Goal: Task Accomplishment & Management: Complete application form

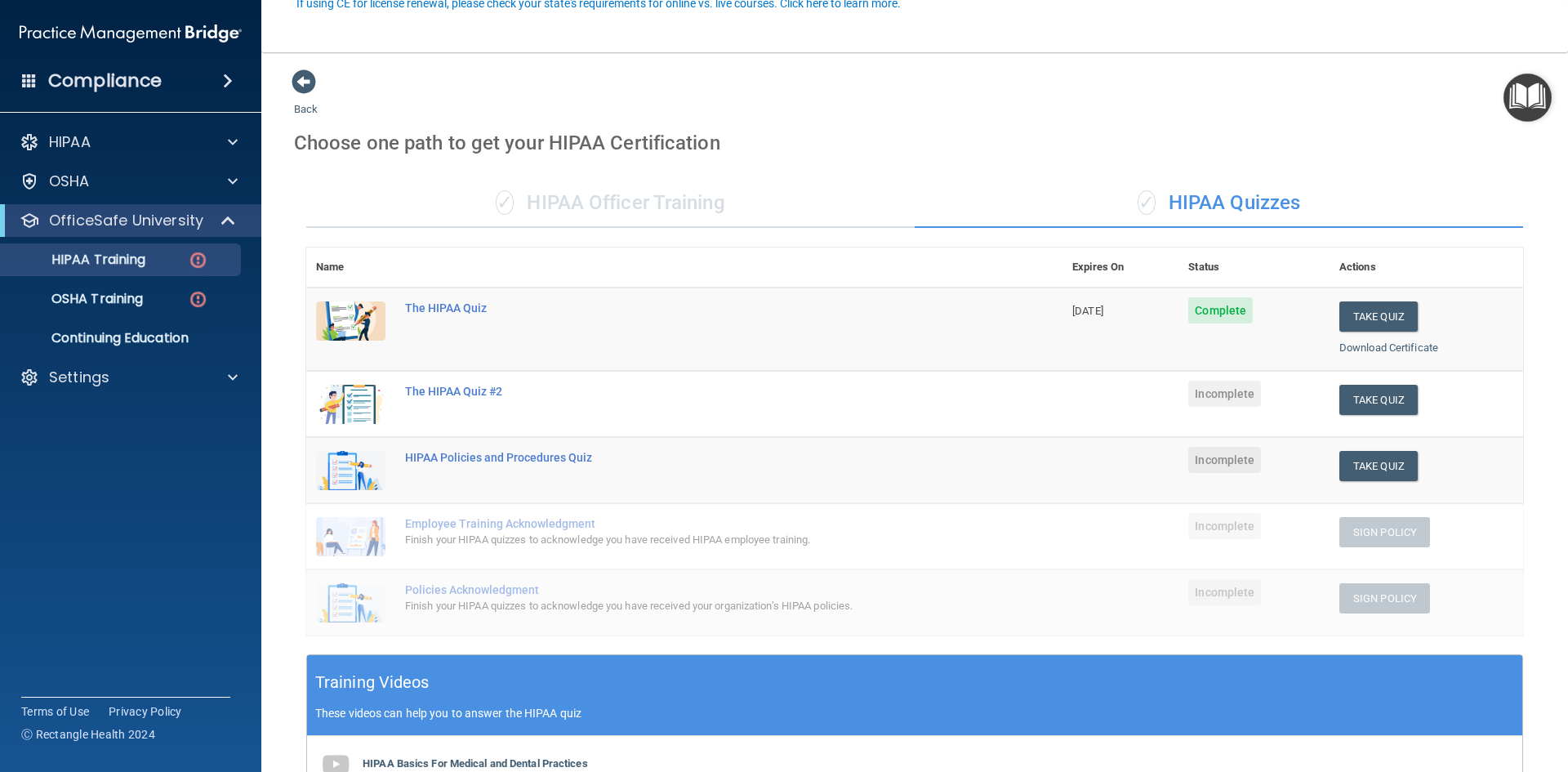
scroll to position [163, 0]
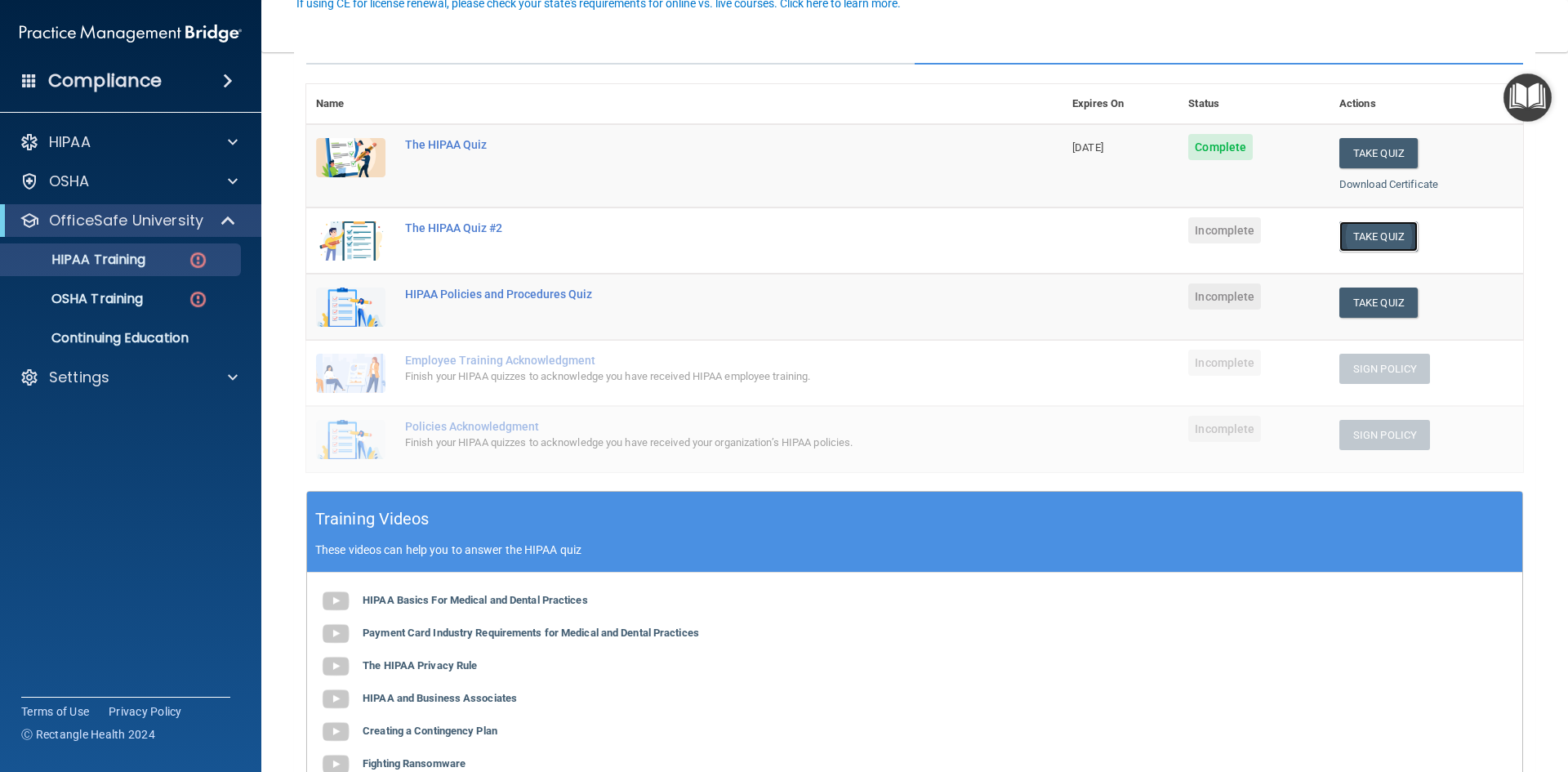
click at [1377, 231] on button "Take Quiz" at bounding box center [1378, 236] width 78 height 30
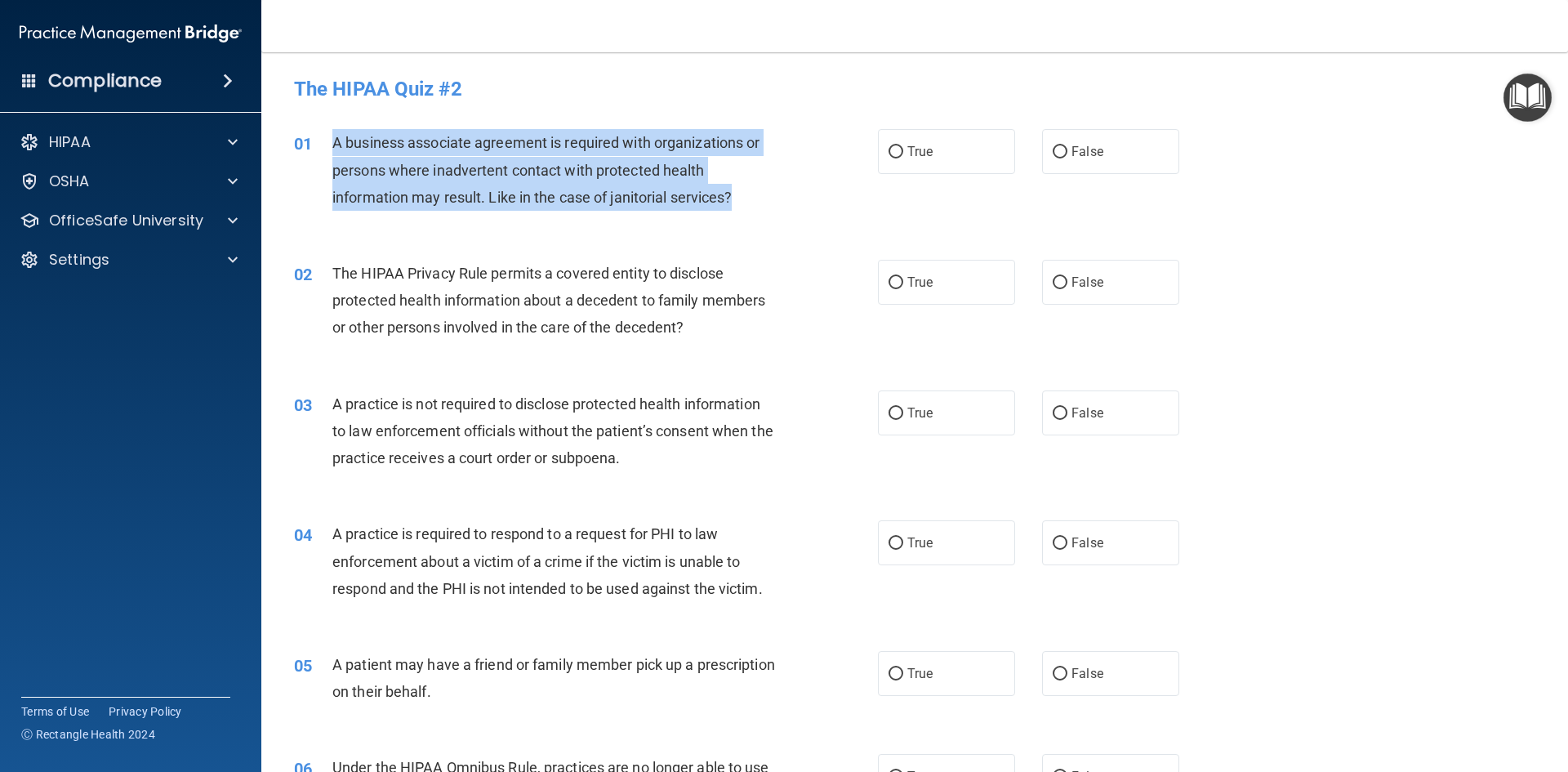
drag, startPoint x: 742, startPoint y: 199, endPoint x: 334, endPoint y: 139, distance: 412.4
click at [334, 139] on div "A business associate agreement is required with organizations or persons where …" at bounding box center [560, 169] width 456 height 82
copy span "A business associate agreement is required with organizations or persons where …"
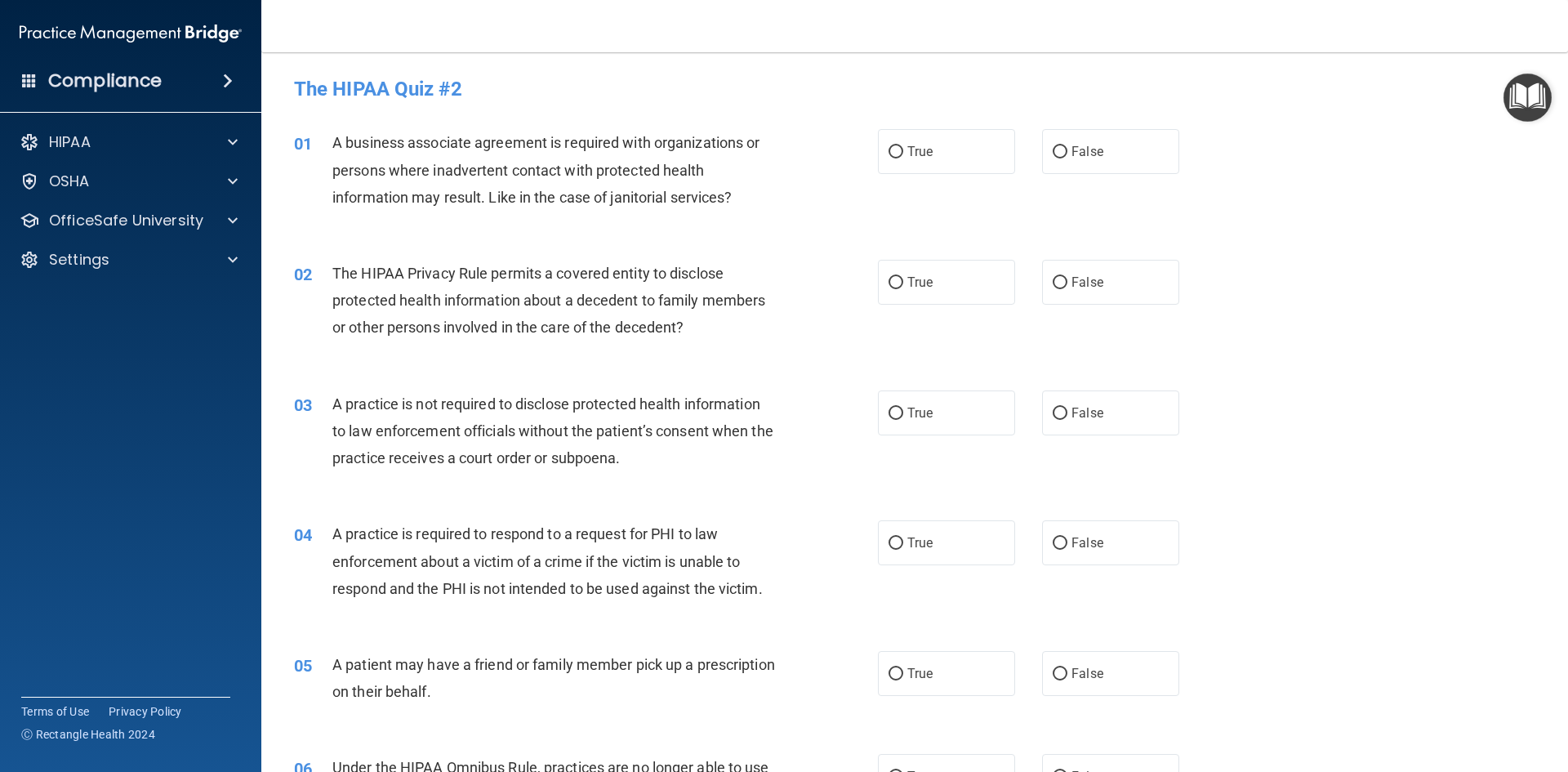
click at [839, 113] on div "01 A business associate agreement is required with organizations or persons whe…" at bounding box center [915, 174] width 1265 height 131
click at [1042, 153] on label "False" at bounding box center [1111, 151] width 138 height 45
click at [1052, 153] on input "False" at bounding box center [1059, 152] width 15 height 12
radio input "true"
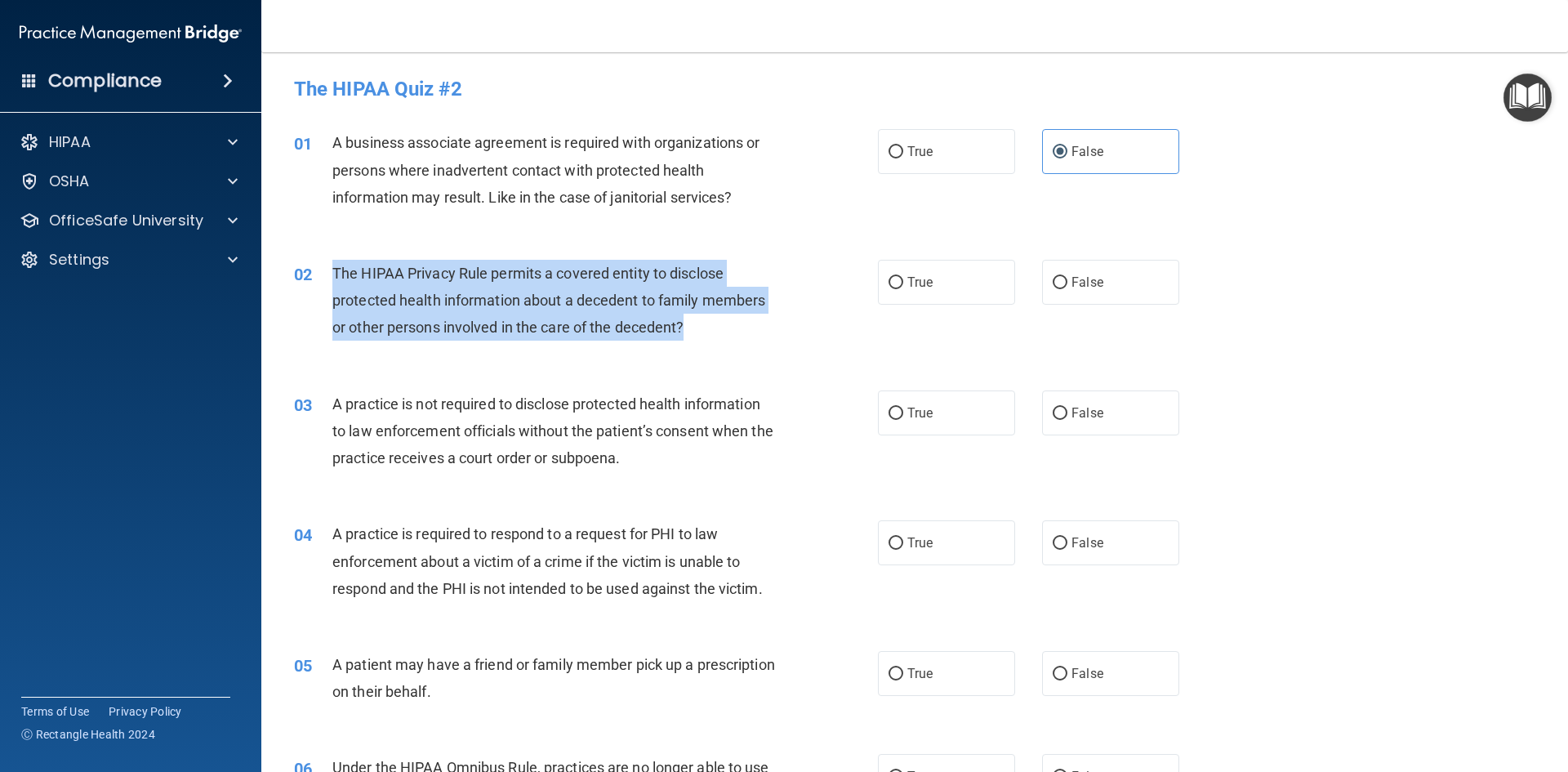
drag, startPoint x: 692, startPoint y: 327, endPoint x: 327, endPoint y: 275, distance: 368.7
click at [327, 275] on div "02 The HIPAA Privacy Rule permits a covered entity to disclose protected health…" at bounding box center [585, 304] width 633 height 89
copy div "The HIPAA Privacy Rule permits a covered entity to disclose protected health in…"
click at [810, 267] on div "02 The HIPAA Privacy Rule permits a covered entity to disclose protected health…" at bounding box center [585, 304] width 633 height 89
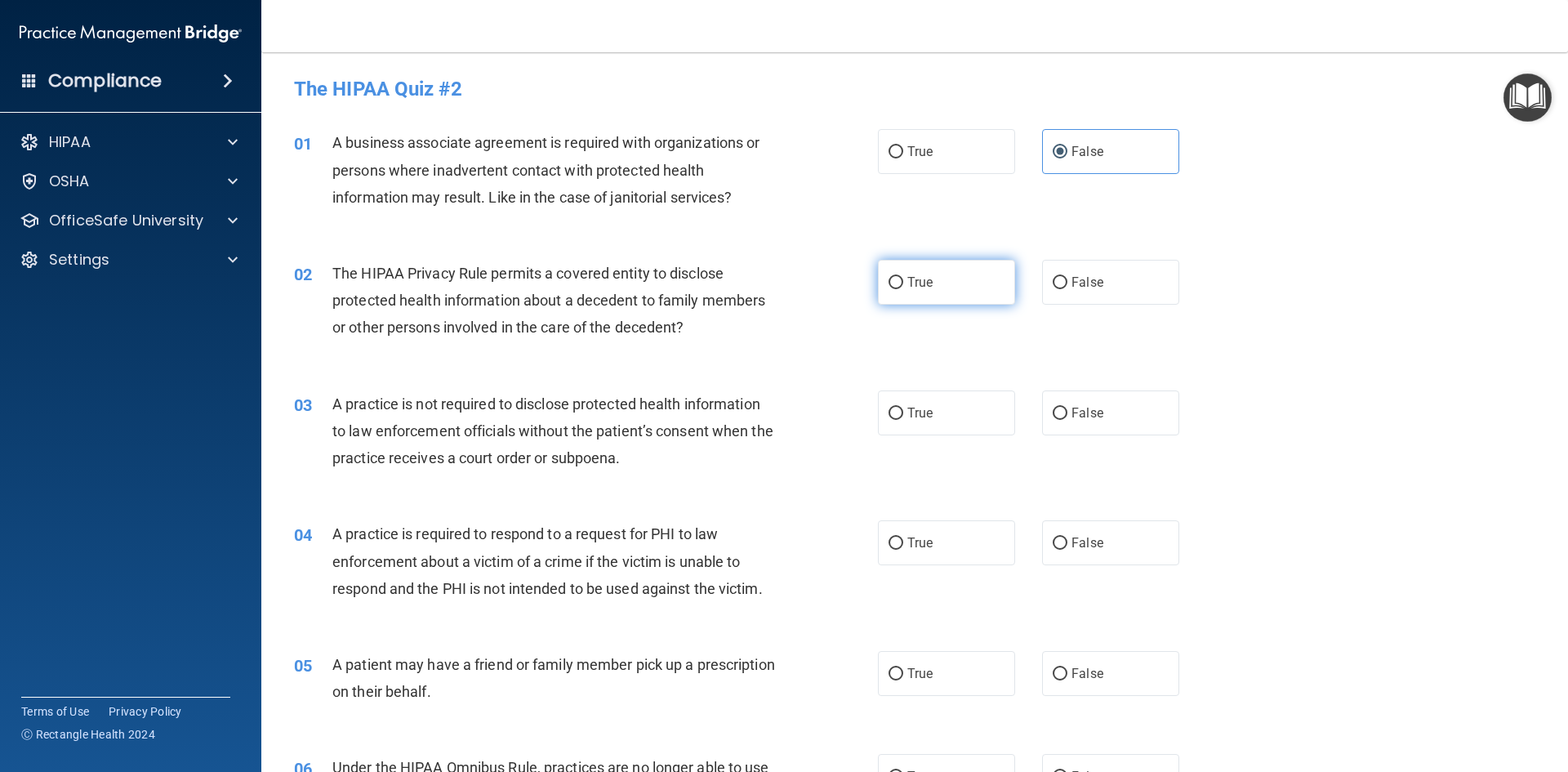
click at [888, 272] on label "True" at bounding box center [946, 282] width 138 height 45
click at [888, 277] on input "True" at bounding box center [895, 283] width 15 height 12
radio input "true"
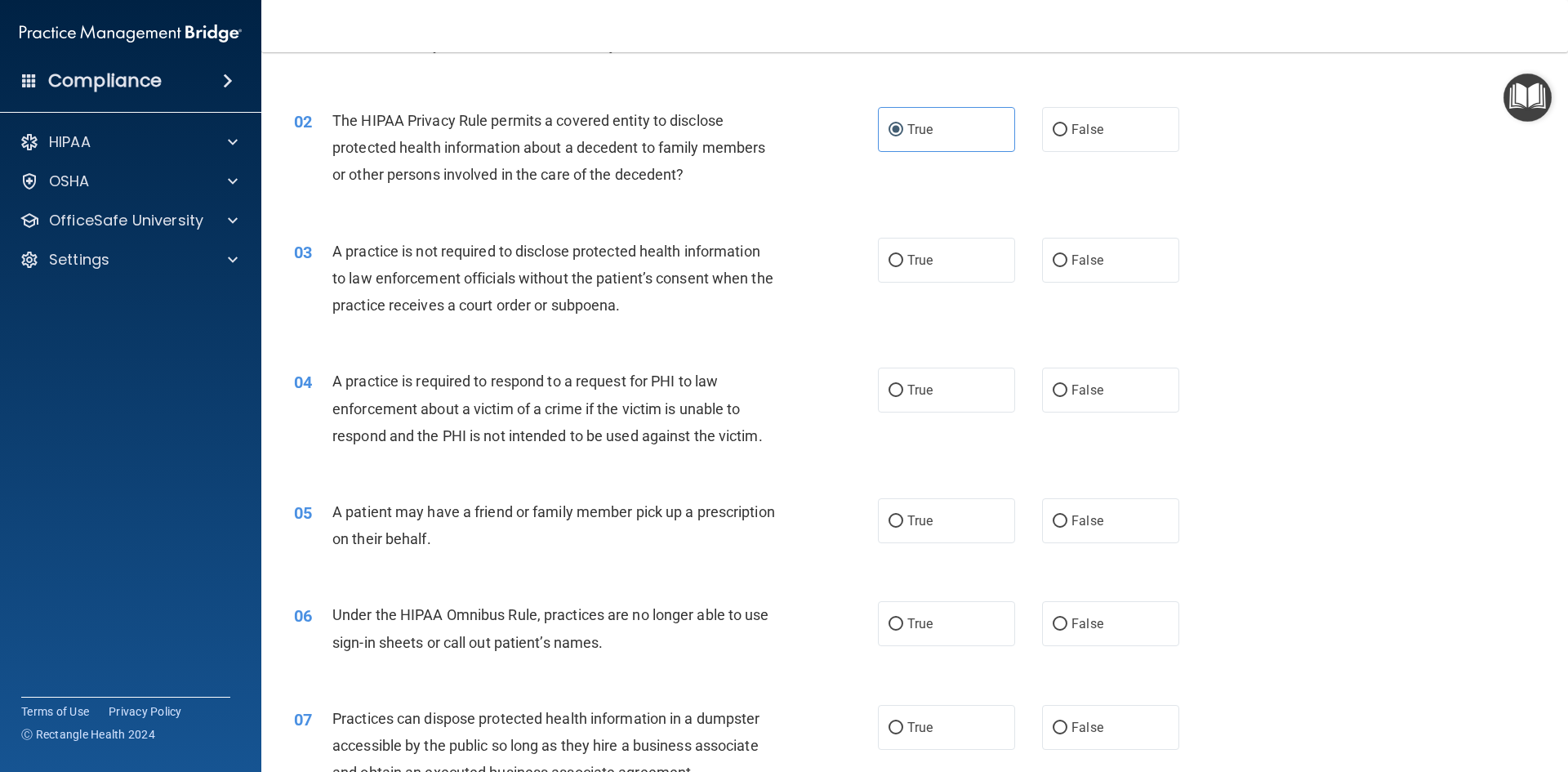
scroll to position [163, 0]
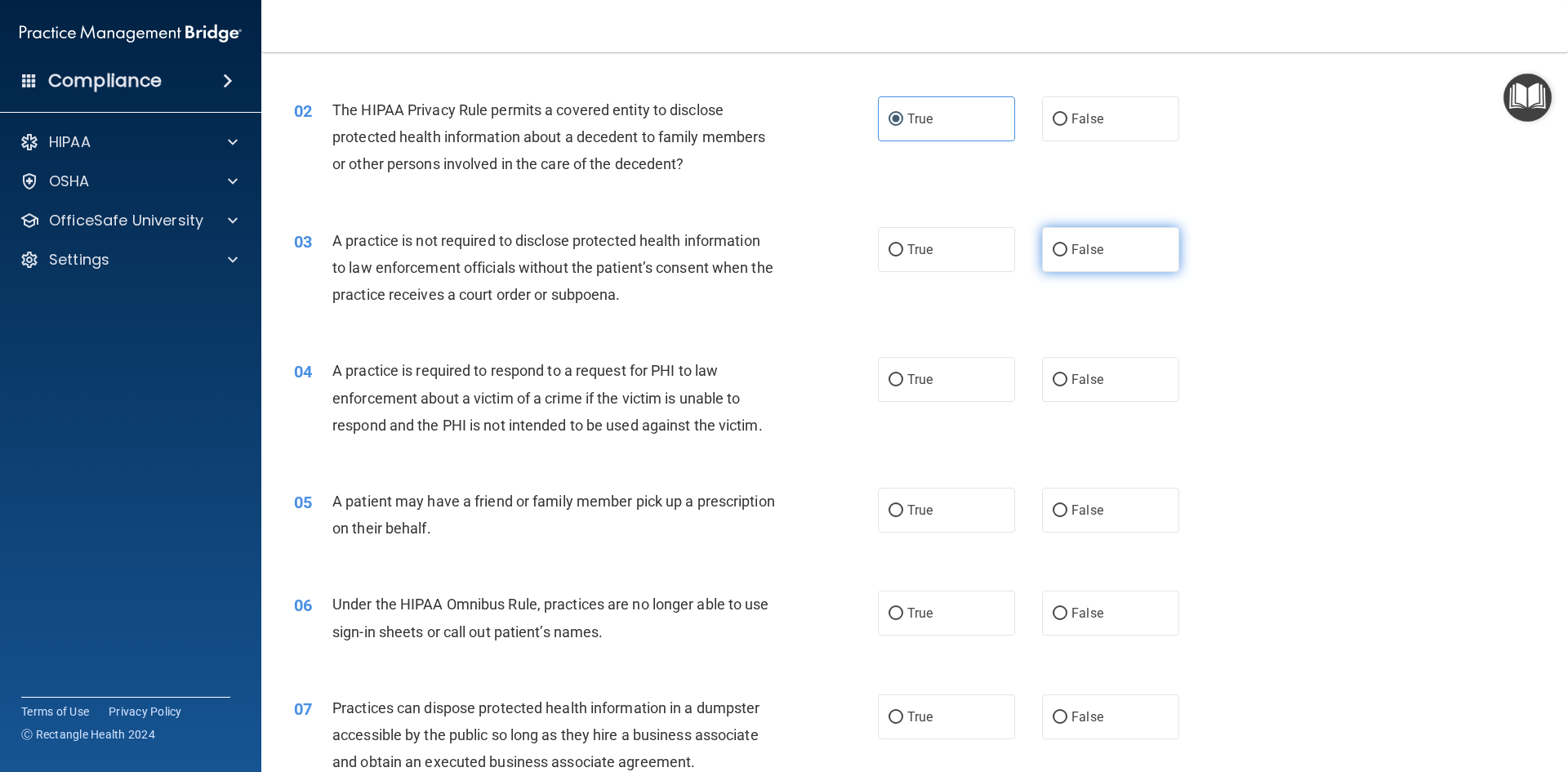
click at [1062, 260] on label "False" at bounding box center [1111, 249] width 138 height 45
click at [1062, 256] on input "False" at bounding box center [1059, 250] width 15 height 12
radio input "true"
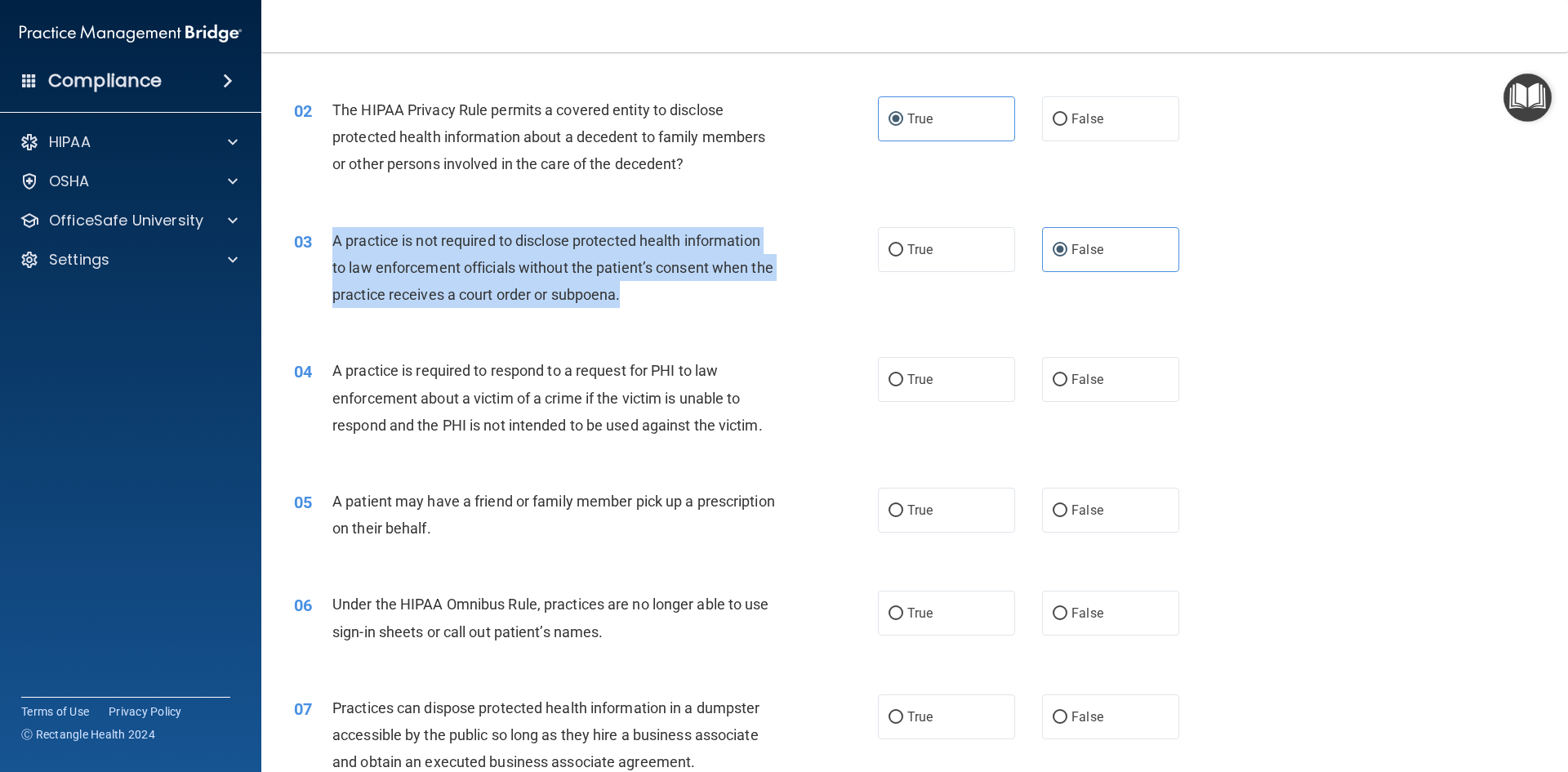
drag, startPoint x: 677, startPoint y: 303, endPoint x: 332, endPoint y: 237, distance: 351.3
click at [333, 237] on div "A practice is not required to disclose protected health information to law enfo…" at bounding box center [560, 267] width 456 height 82
copy span "A practice is not required to disclose protected health information to law enfo…"
click at [777, 298] on div "A practice is not required to disclose protected health information to law enfo…" at bounding box center [560, 267] width 456 height 82
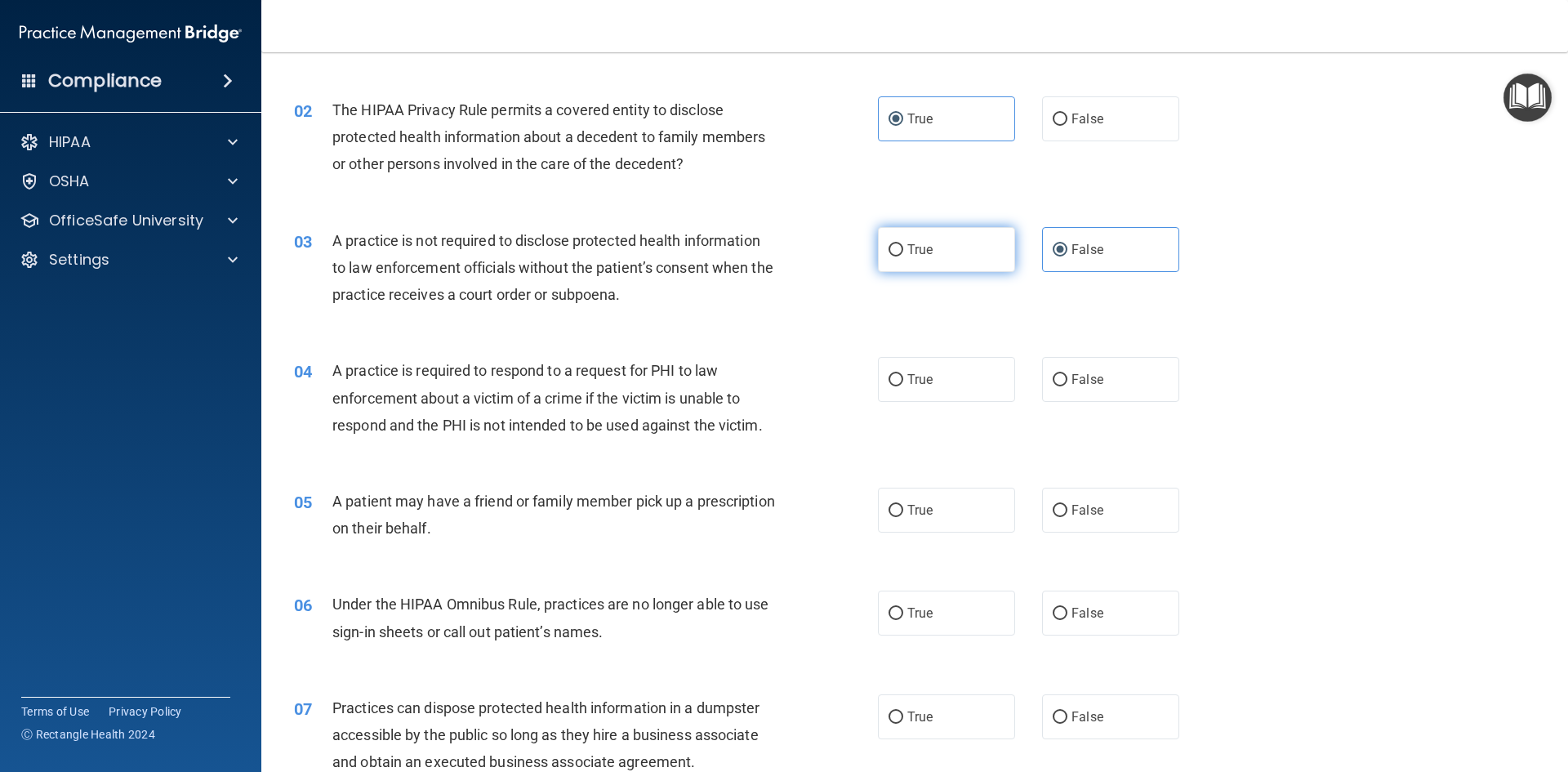
click at [939, 255] on label "True" at bounding box center [946, 249] width 138 height 45
click at [903, 255] on input "True" at bounding box center [895, 250] width 15 height 12
radio input "true"
radio input "false"
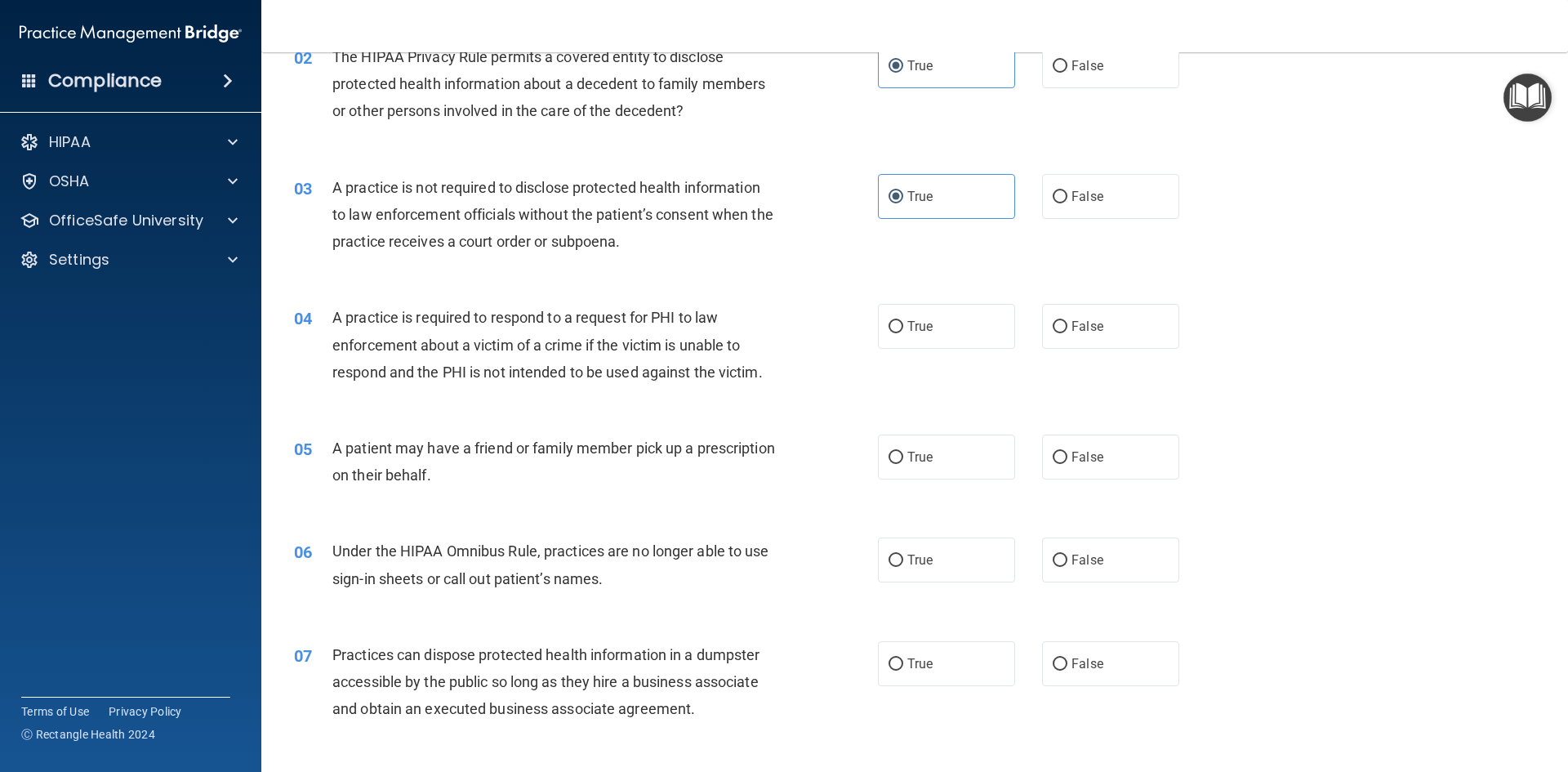
scroll to position [327, 0]
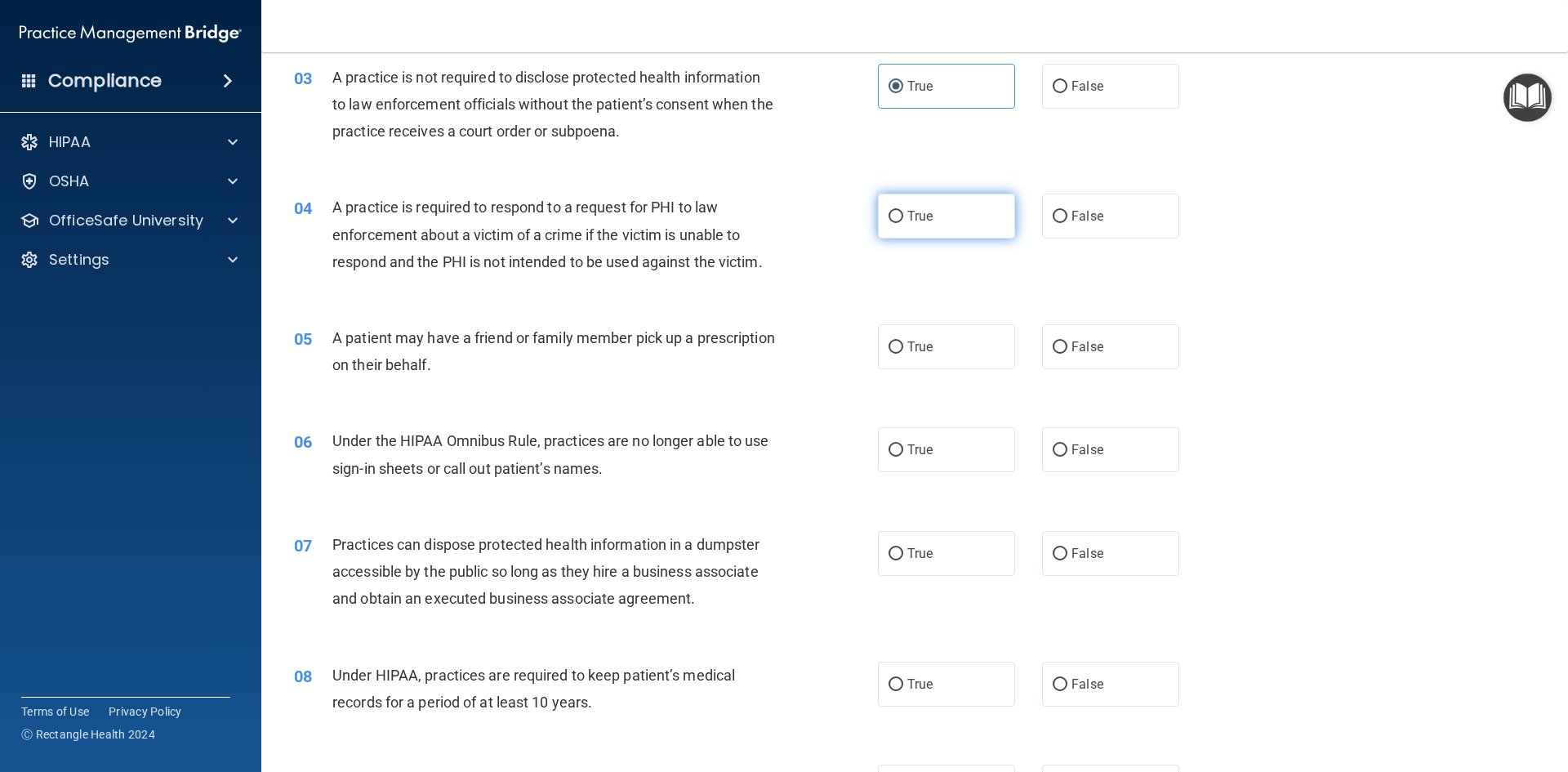
click at [920, 211] on span "True" at bounding box center [919, 216] width 25 height 15
click at [903, 211] on input "True" at bounding box center [895, 217] width 15 height 12
radio input "true"
click at [892, 356] on label "True" at bounding box center [946, 346] width 138 height 45
click at [892, 353] on input "True" at bounding box center [895, 347] width 15 height 12
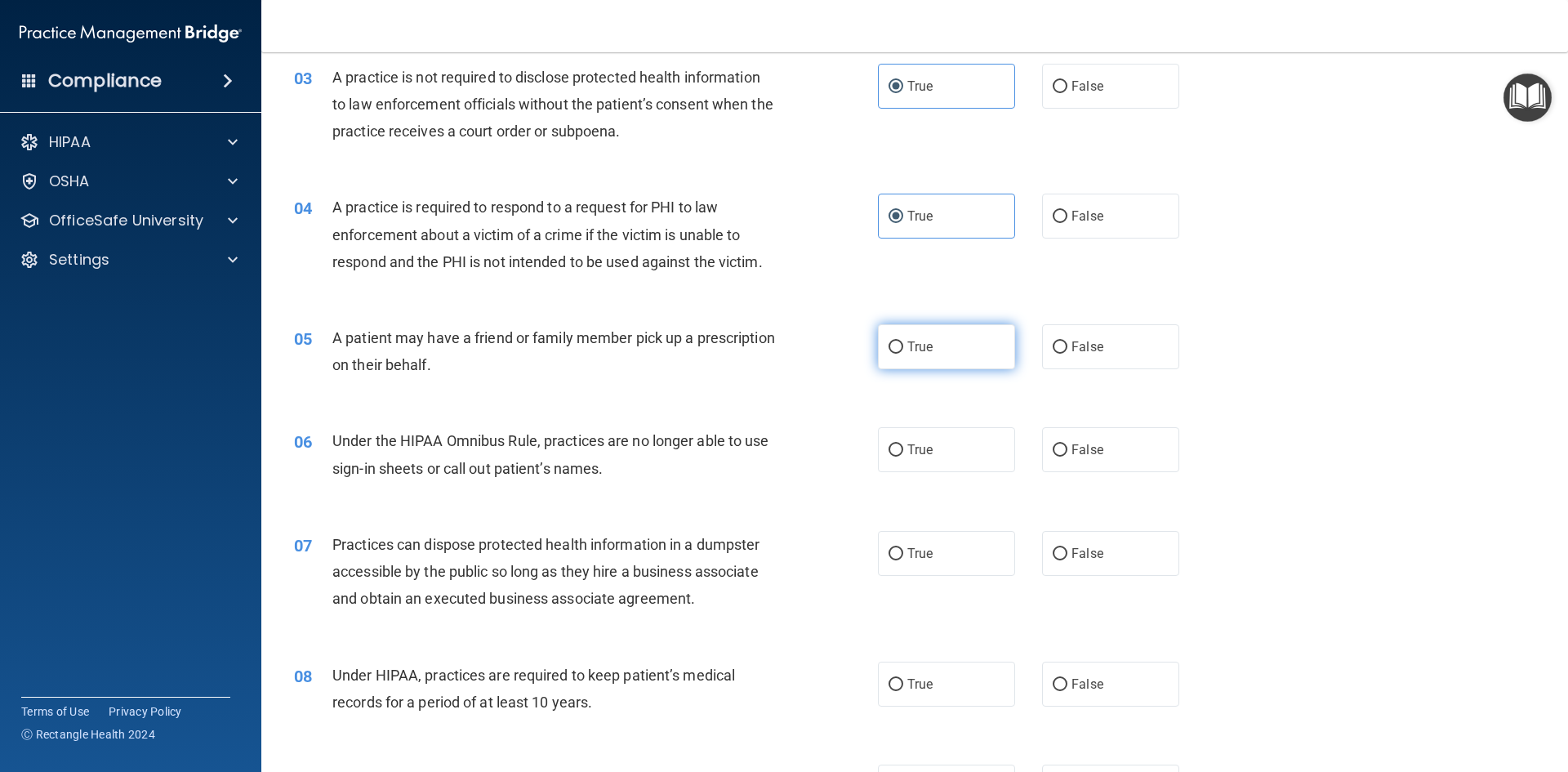
radio input "true"
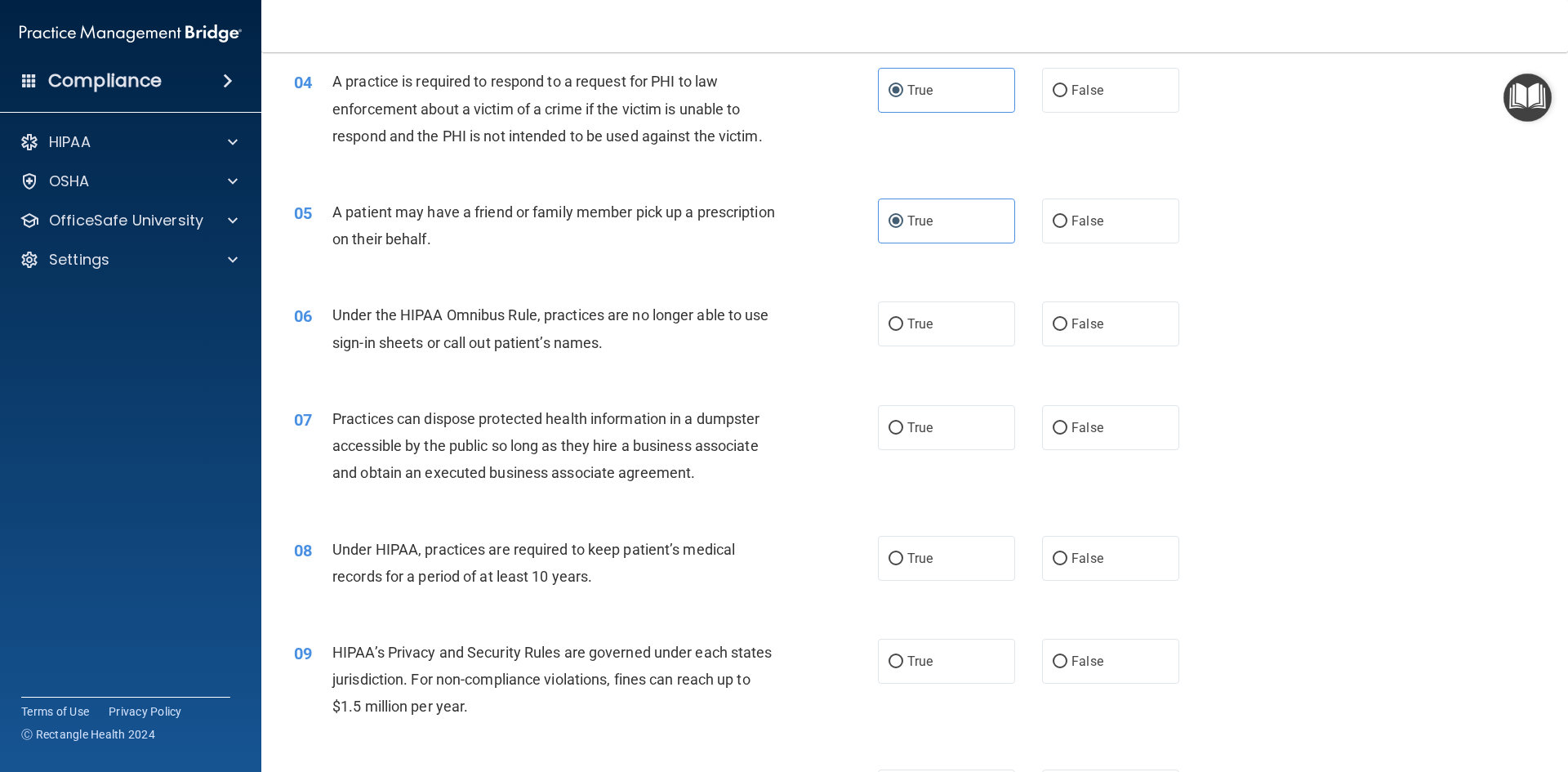
scroll to position [490, 0]
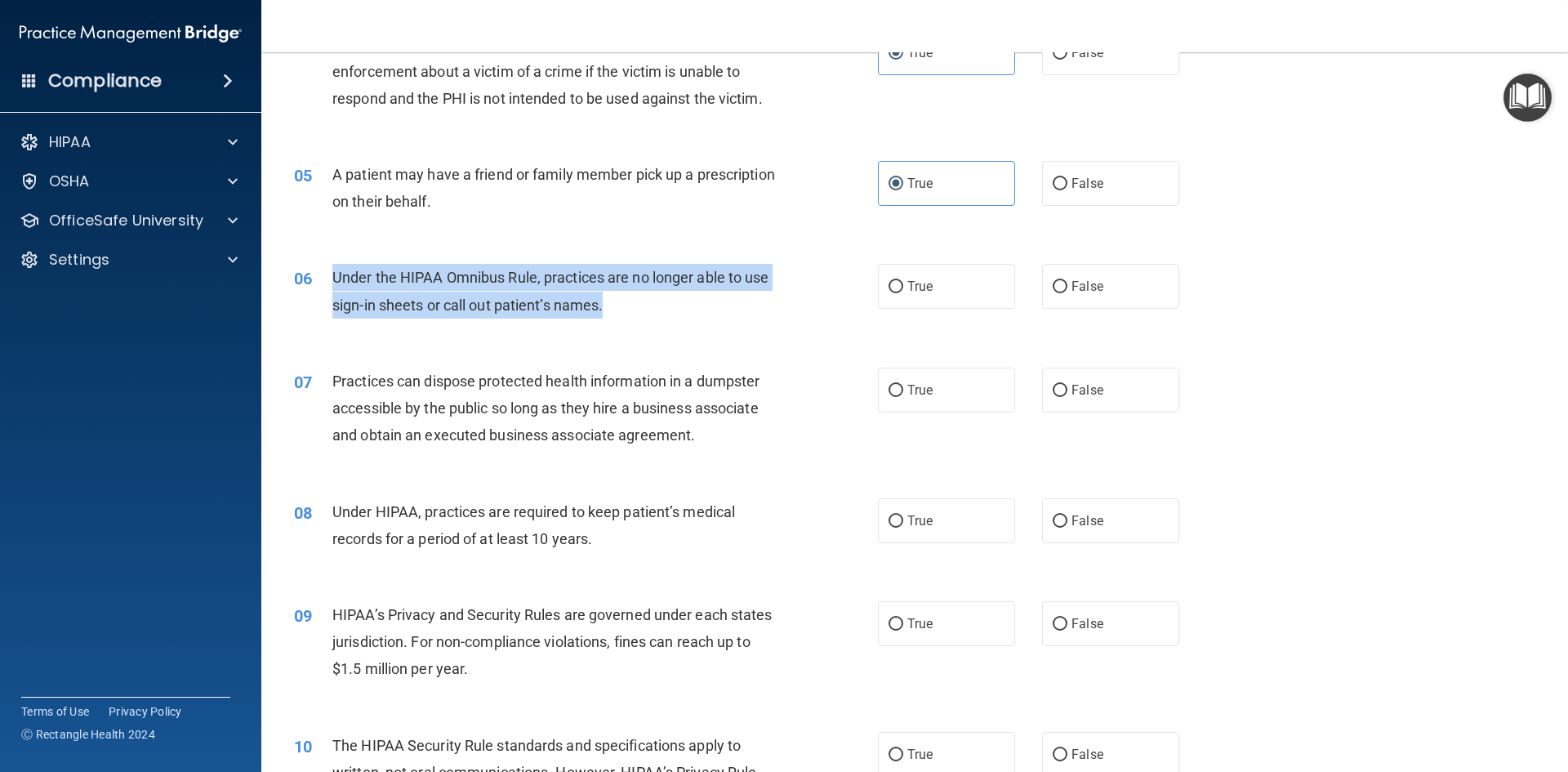
drag, startPoint x: 635, startPoint y: 304, endPoint x: 329, endPoint y: 271, distance: 307.8
click at [329, 271] on div "06 Under the HIPAA Omnibus Rule, practices are no longer able to use sign-in sh…" at bounding box center [585, 295] width 633 height 62
copy div "Under the HIPAA Omnibus Rule, practices are no longer able to use sign-in sheet…"
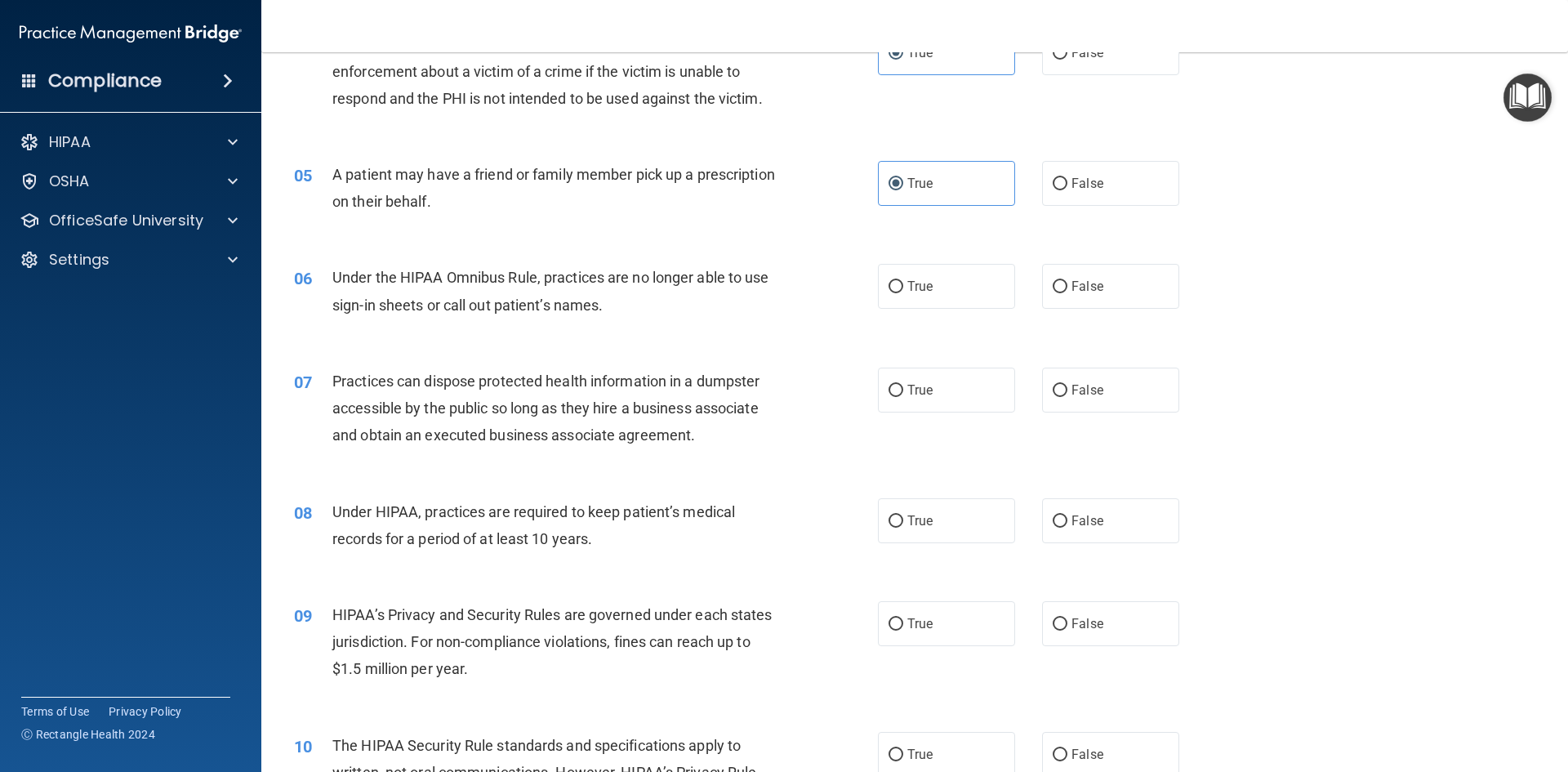
click at [780, 238] on div "05 A patient may have a friend or family member pick up a prescription on their…" at bounding box center [915, 192] width 1265 height 103
click at [1032, 285] on div "True False" at bounding box center [1042, 286] width 329 height 45
click at [1052, 288] on input "False" at bounding box center [1059, 287] width 15 height 12
radio input "true"
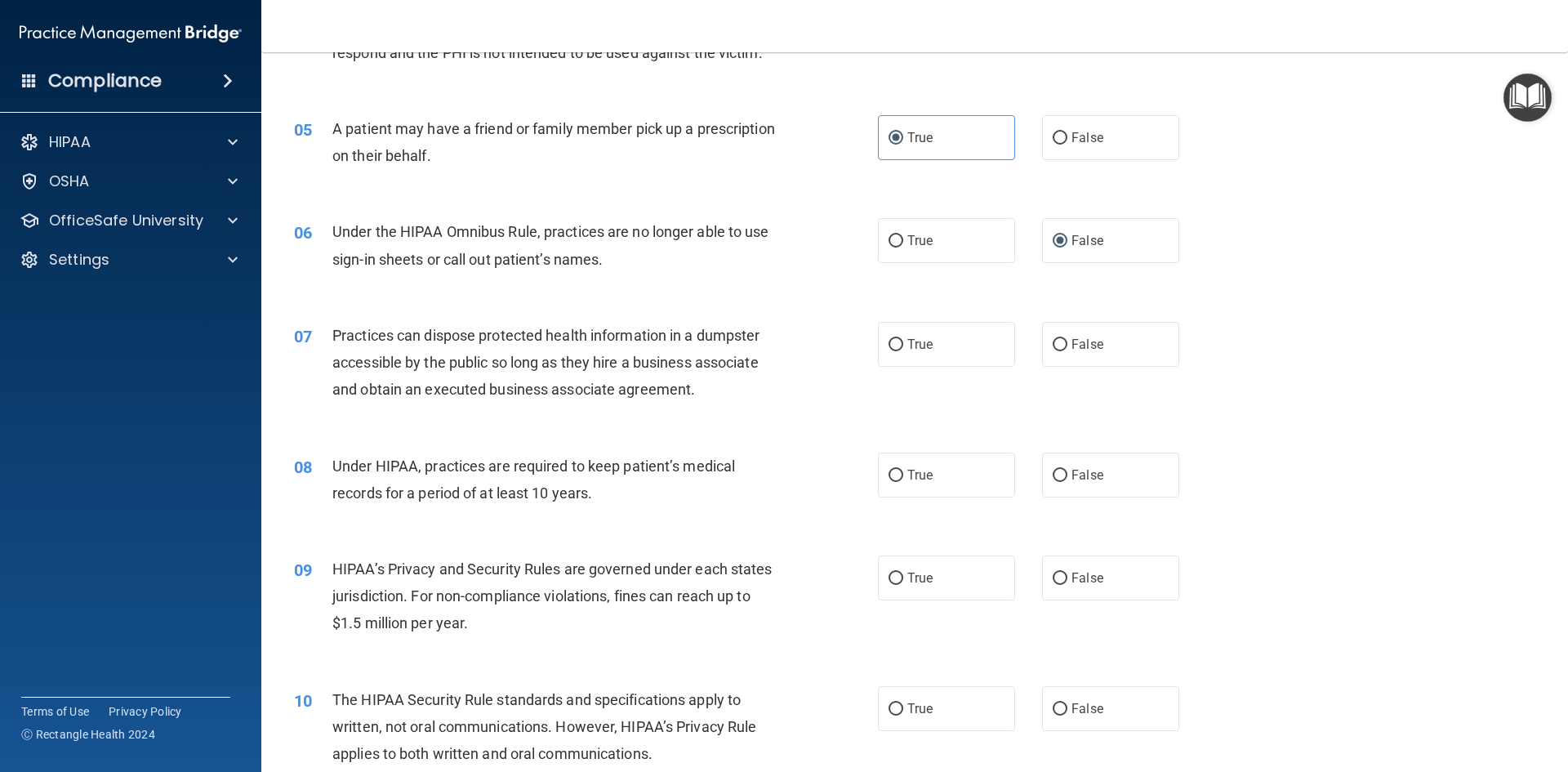
scroll to position [572, 0]
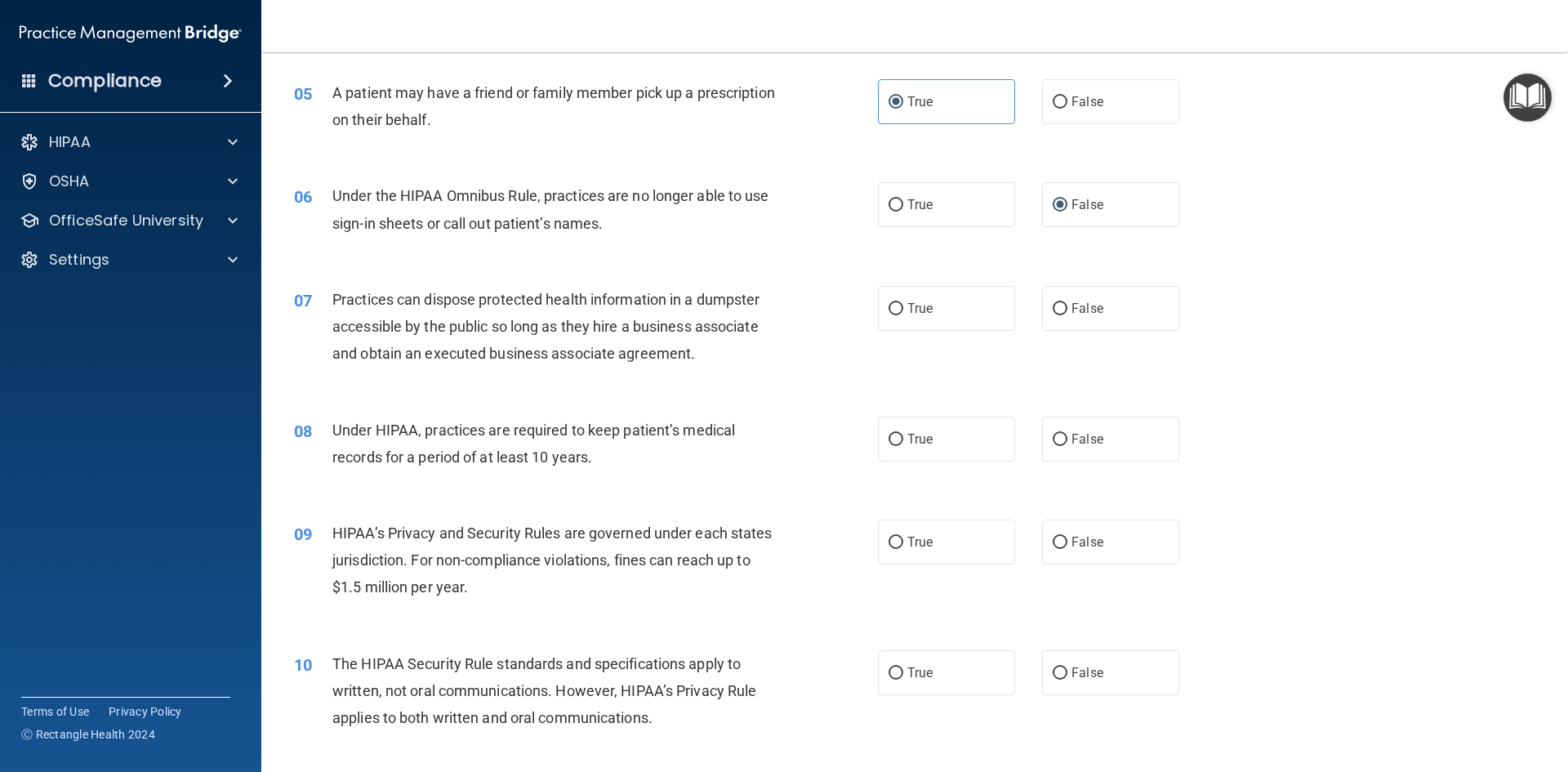
click at [791, 361] on div "07 Practices can dispose protected health information in a dumpster accessible …" at bounding box center [585, 330] width 633 height 89
click at [1075, 315] on span "False" at bounding box center [1087, 309] width 32 height 15
click at [1068, 315] on input "False" at bounding box center [1059, 309] width 15 height 12
radio input "true"
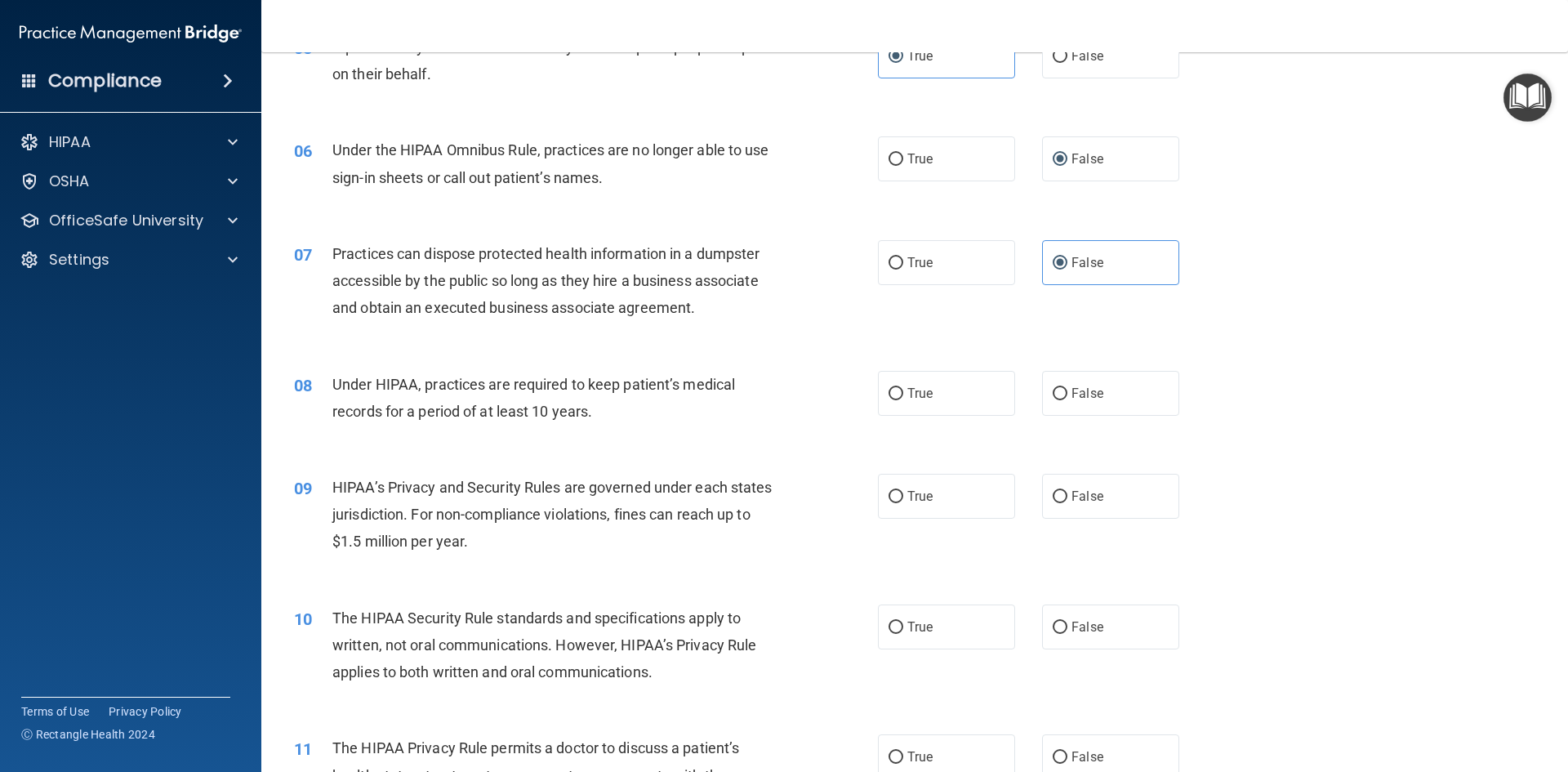
scroll to position [653, 0]
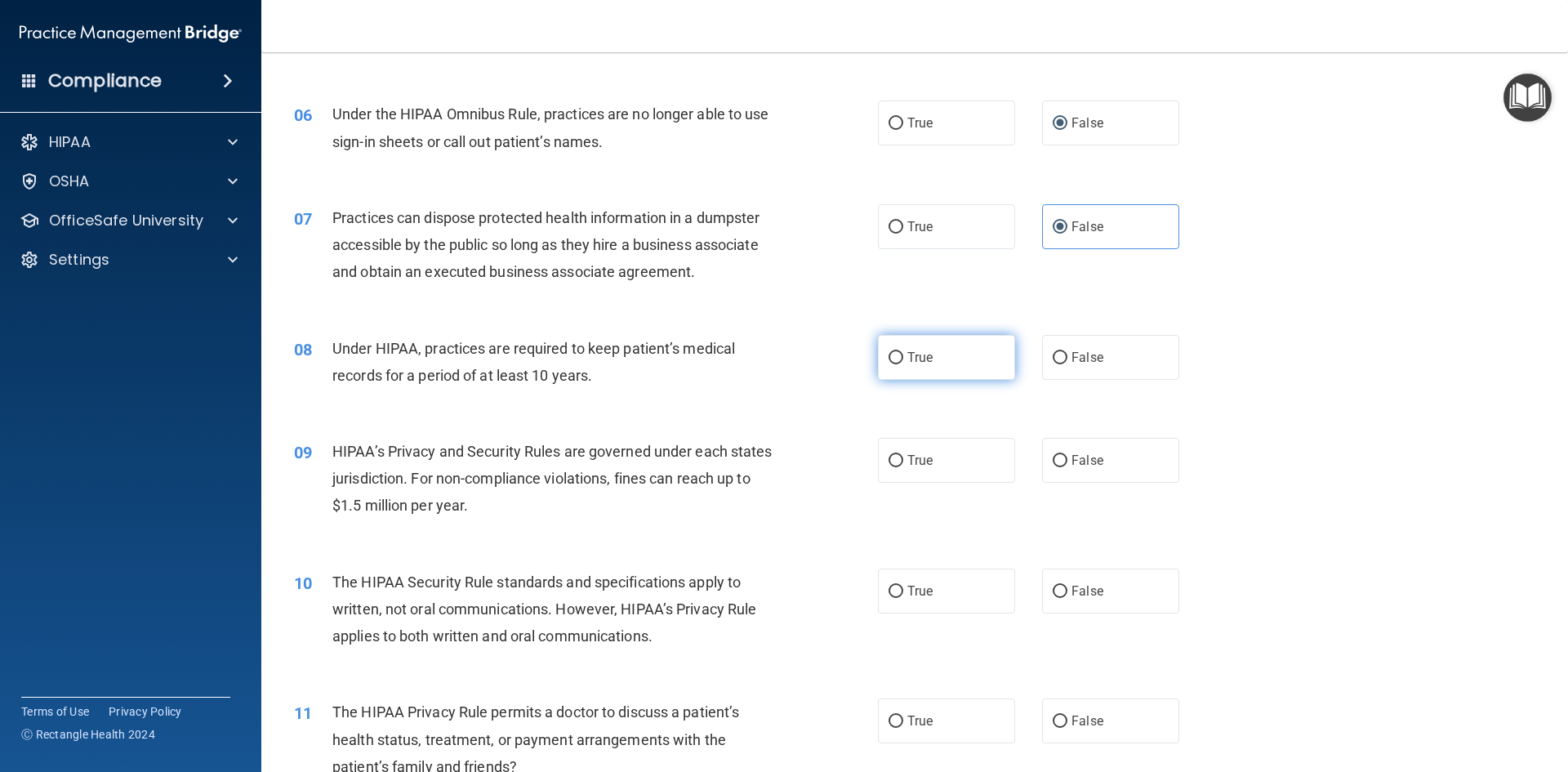
click at [907, 362] on span "True" at bounding box center [919, 358] width 25 height 15
click at [903, 362] on input "True" at bounding box center [895, 358] width 15 height 12
radio input "true"
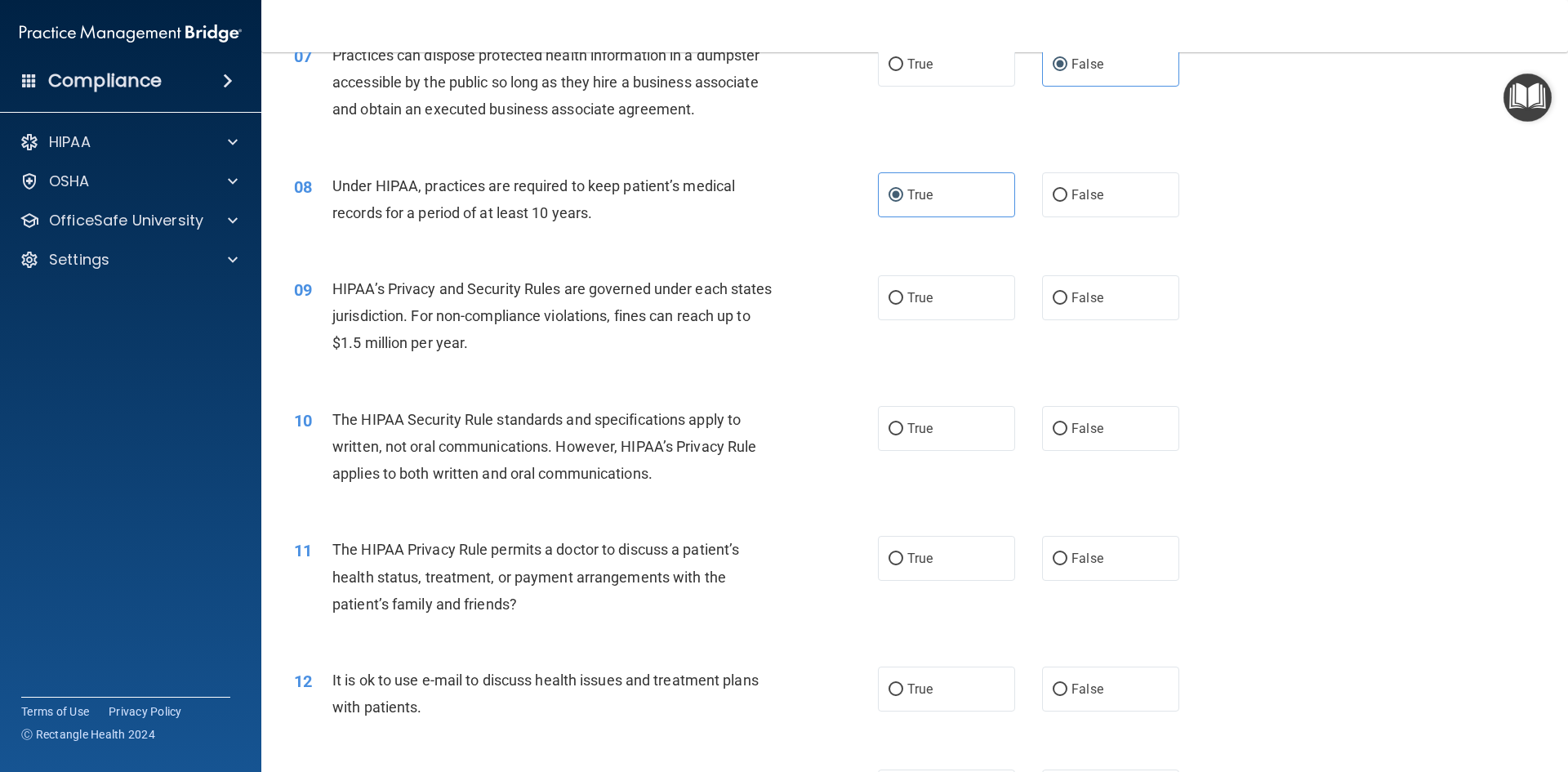
scroll to position [817, 0]
click at [933, 297] on label "True" at bounding box center [946, 297] width 138 height 45
click at [903, 297] on input "True" at bounding box center [895, 297] width 15 height 12
radio input "true"
click at [1067, 446] on label "False" at bounding box center [1111, 427] width 138 height 45
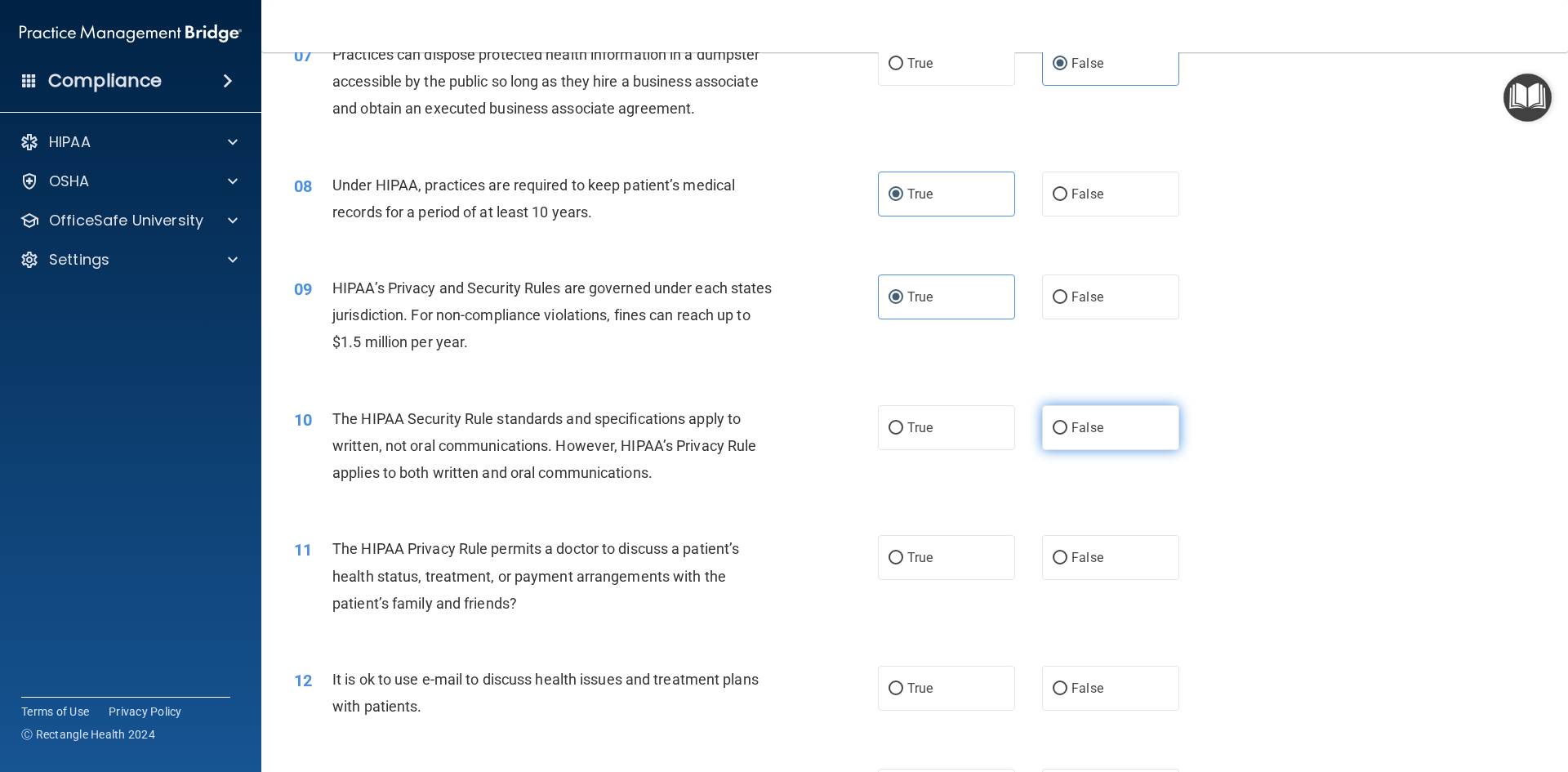
click at [1067, 434] on input "False" at bounding box center [1059, 428] width 15 height 12
radio input "true"
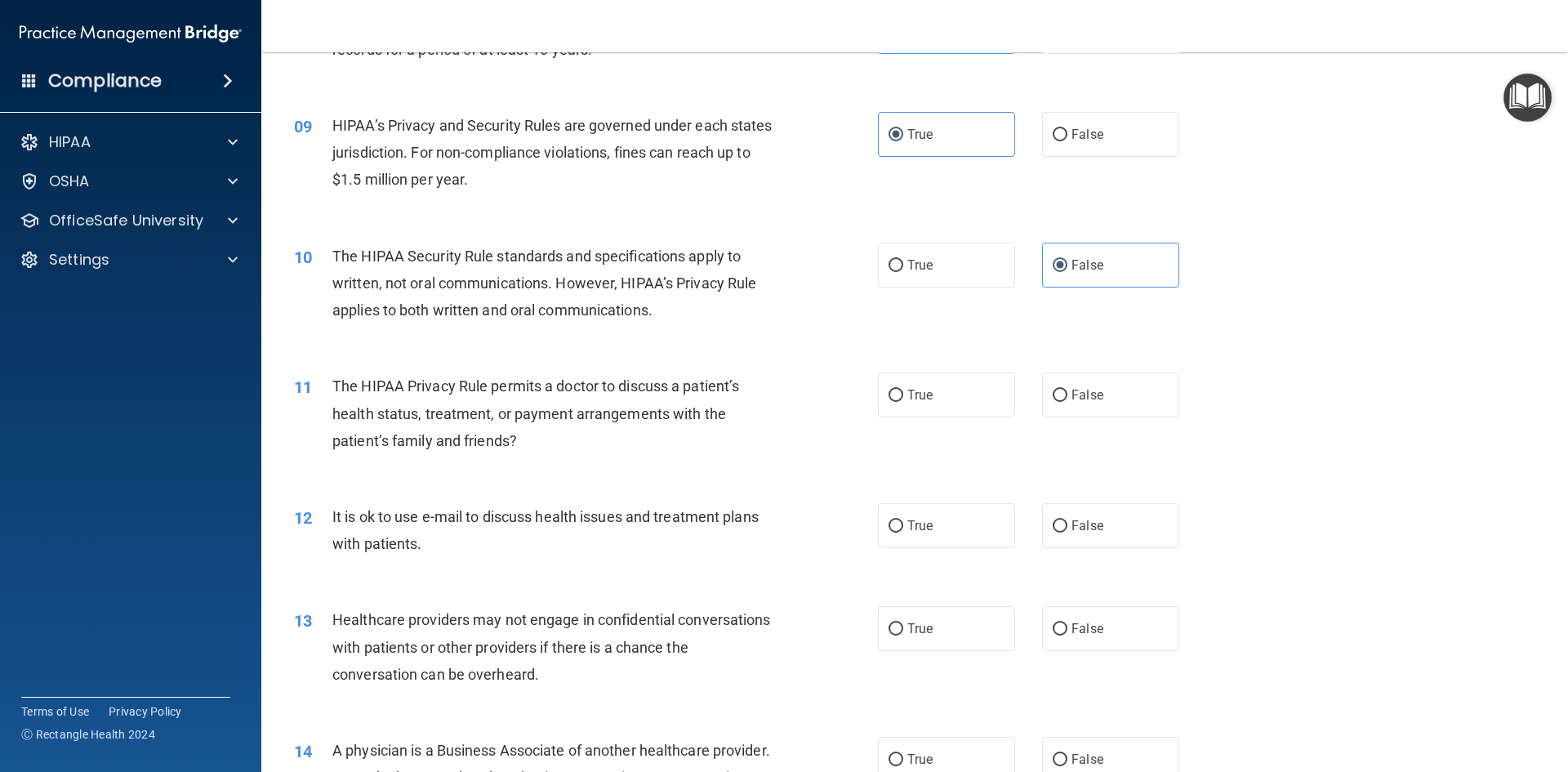
scroll to position [980, 0]
click at [907, 393] on span "True" at bounding box center [919, 394] width 25 height 15
click at [903, 393] on input "True" at bounding box center [895, 395] width 15 height 12
radio input "true"
click at [1052, 530] on input "False" at bounding box center [1059, 525] width 15 height 12
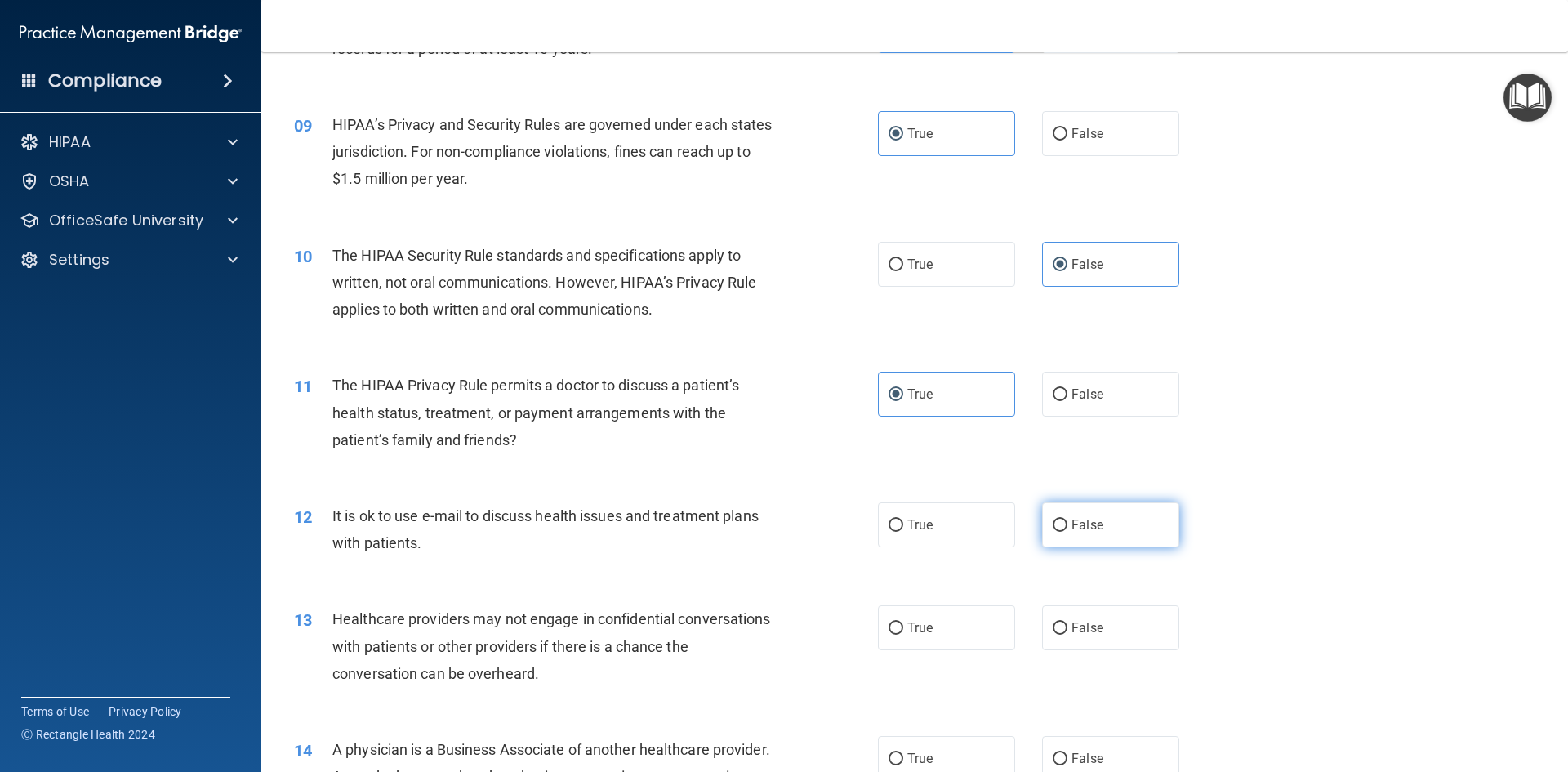
radio input "true"
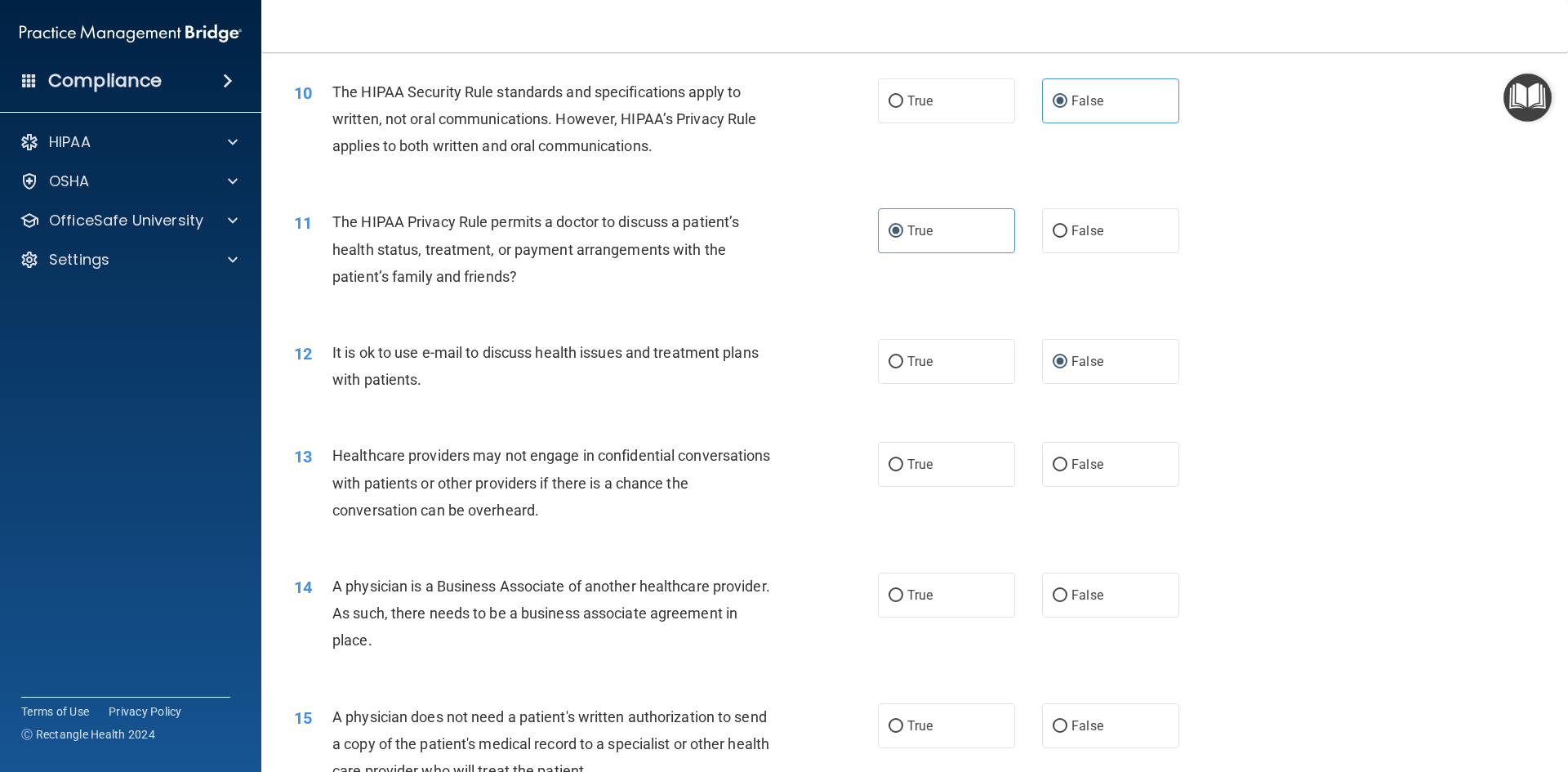
scroll to position [1225, 0]
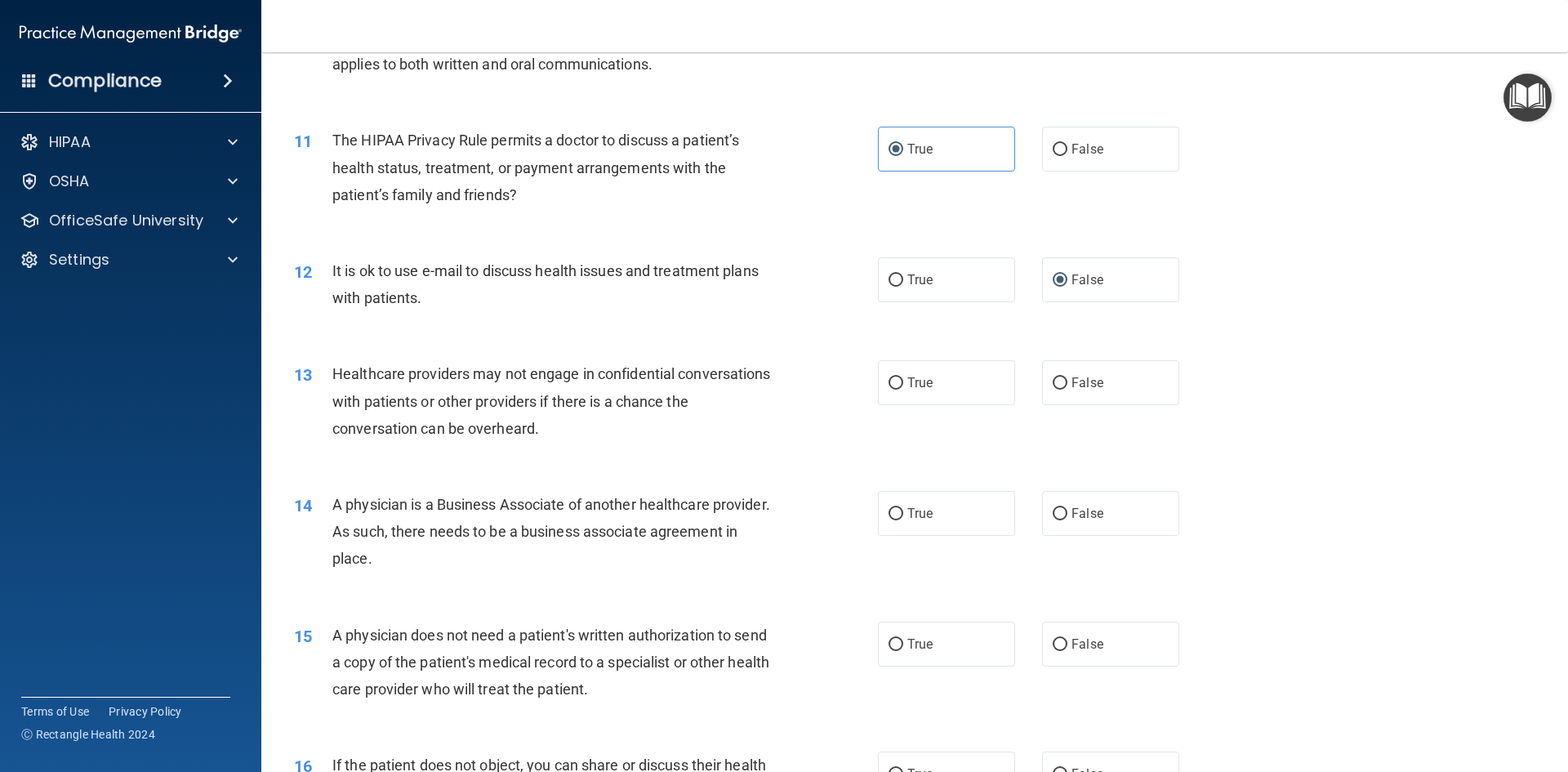
click at [1234, 338] on div "12 It is ok to use e-mail to discuss health issues and treatment plans with pat…" at bounding box center [915, 288] width 1265 height 103
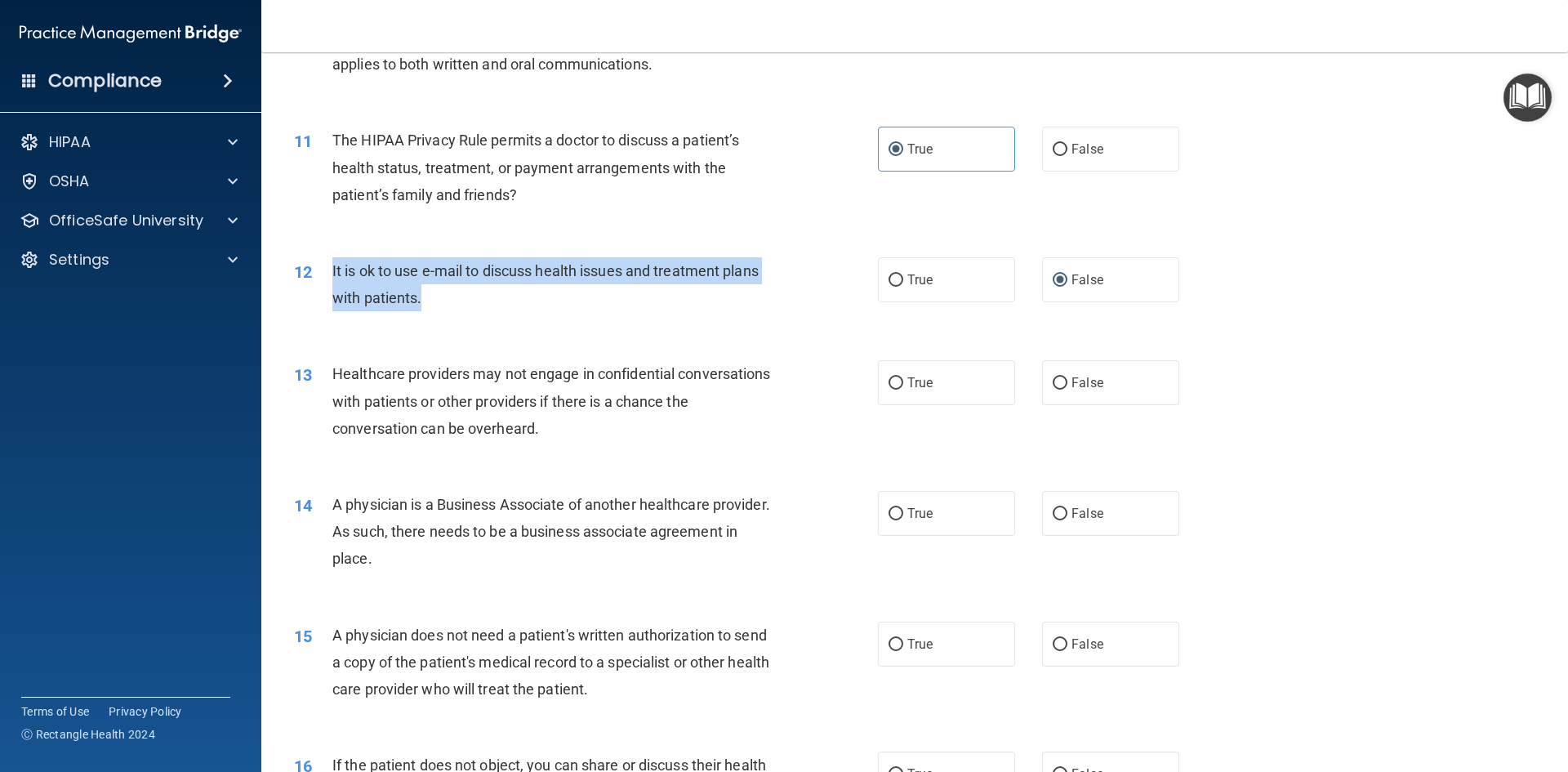
drag, startPoint x: 443, startPoint y: 302, endPoint x: 322, endPoint y: 267, distance: 126.0
click at [322, 267] on div "12 It is ok to use e-mail to discuss health issues and treatment plans with pat…" at bounding box center [585, 288] width 633 height 62
copy div "It is ok to use e-mail to discuss health issues and treatment plans with patien…"
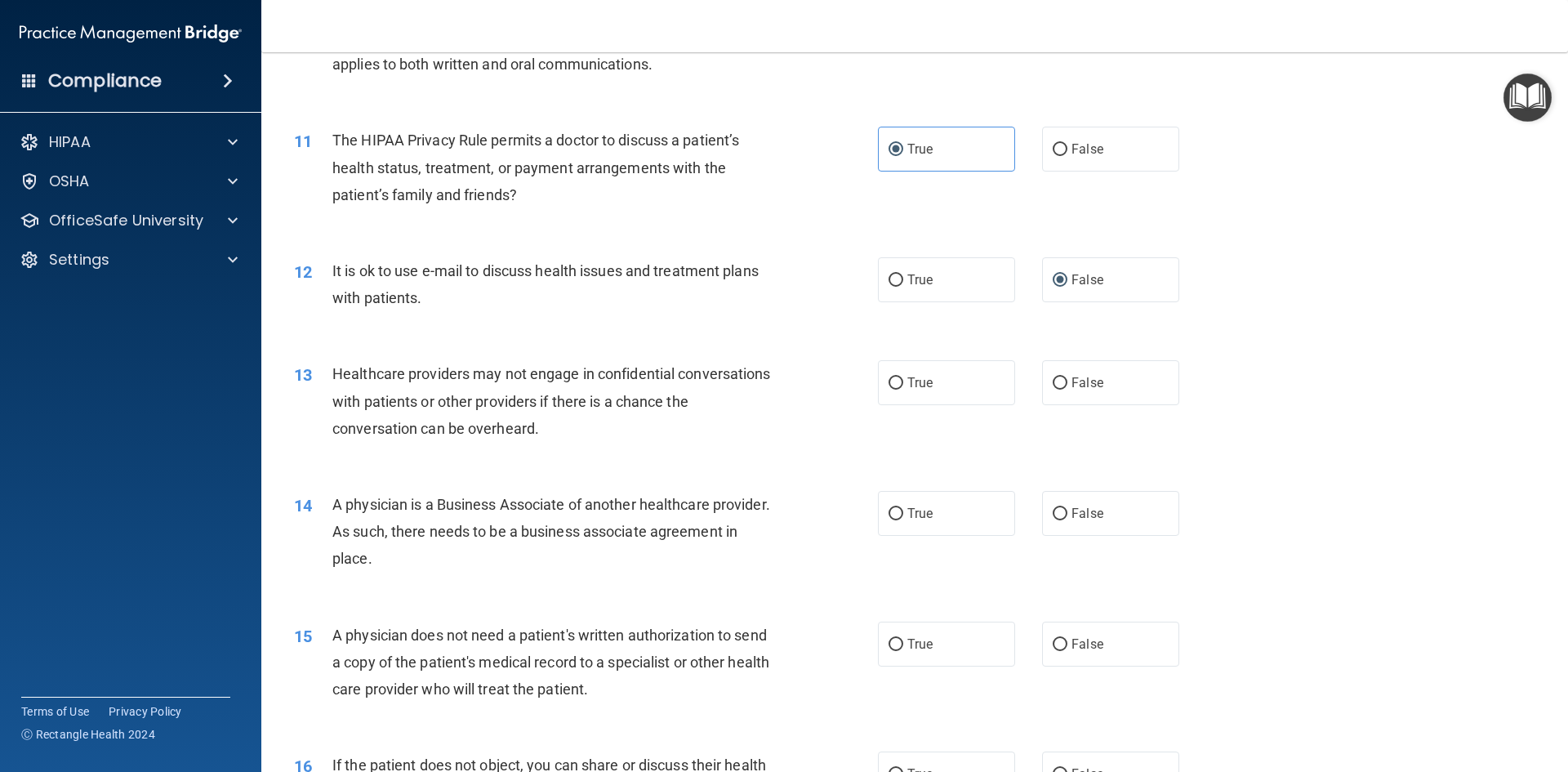
click at [793, 236] on div "01 A business associate agreement is required with organizations or persons whe…" at bounding box center [915, 676] width 1265 height 3586
click at [907, 281] on span "True" at bounding box center [919, 279] width 25 height 15
click at [903, 281] on input "True" at bounding box center [895, 280] width 15 height 12
radio input "true"
radio input "false"
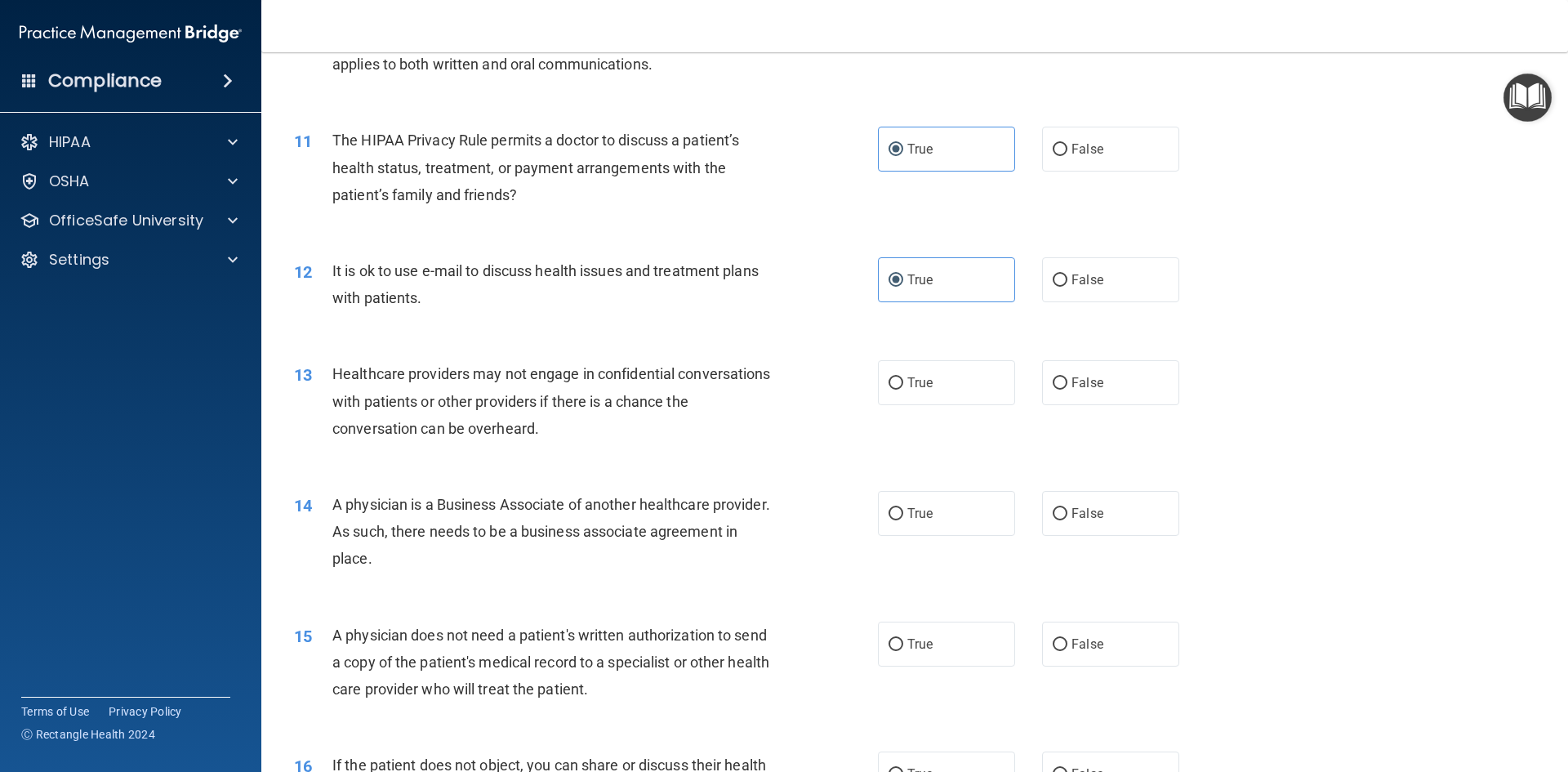
click at [810, 347] on div "13 Healthcare providers may not engage in confidential conversations with patie…" at bounding box center [915, 405] width 1265 height 131
click at [917, 383] on span "True" at bounding box center [919, 383] width 25 height 15
click at [903, 383] on input "True" at bounding box center [895, 383] width 15 height 12
radio input "true"
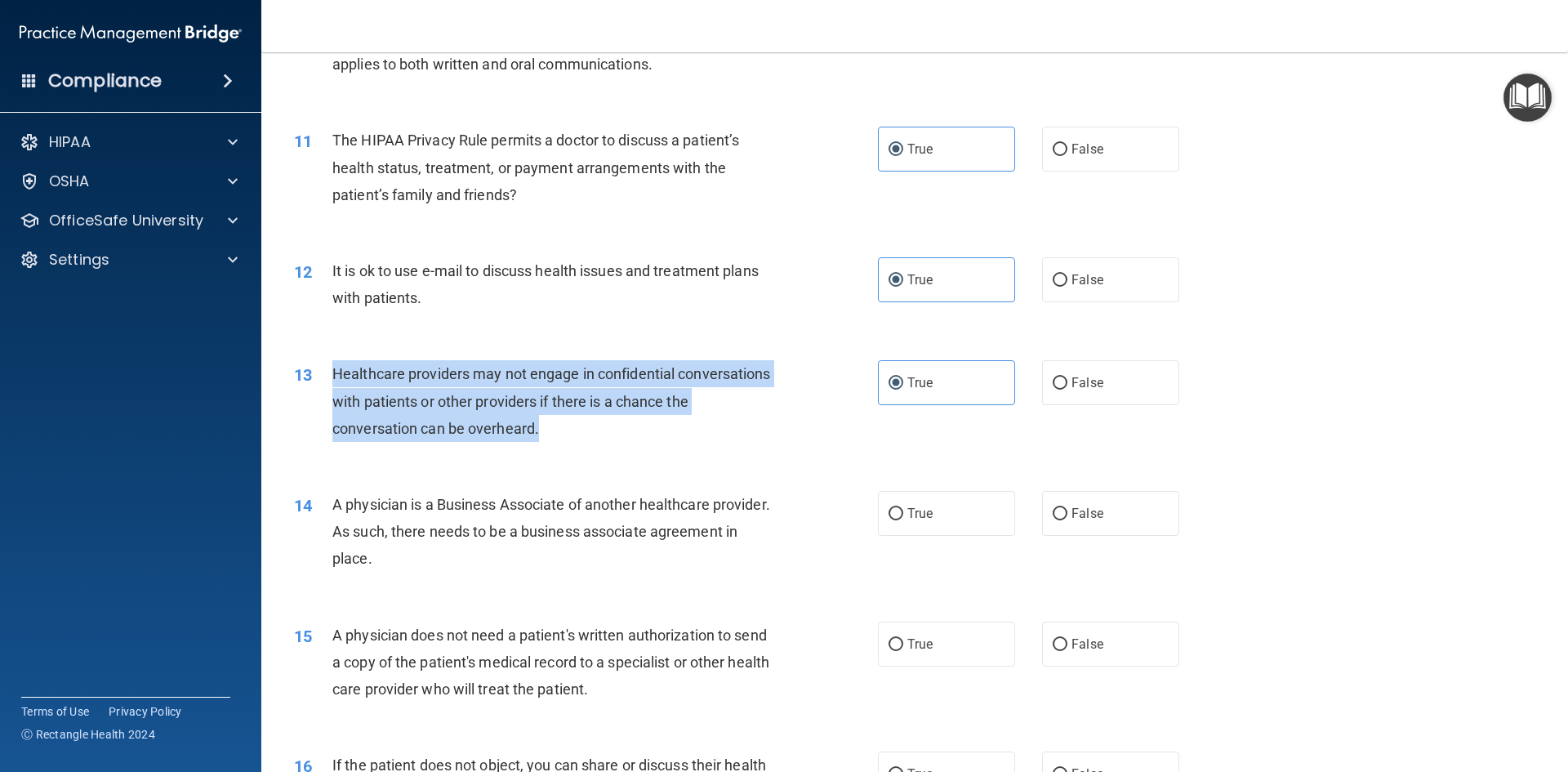
drag, startPoint x: 569, startPoint y: 428, endPoint x: 322, endPoint y: 366, distance: 254.7
click at [322, 366] on div "13 Healthcare providers may not engage in confidential conversations with patie…" at bounding box center [585, 405] width 633 height 89
copy div "Healthcare providers may not engage in confidential conversations with patients…"
drag, startPoint x: 1050, startPoint y: 358, endPoint x: 1056, endPoint y: 370, distance: 13.4
click at [1051, 360] on div "13 Healthcare providers may not engage in confidential conversations with patie…" at bounding box center [915, 405] width 1265 height 131
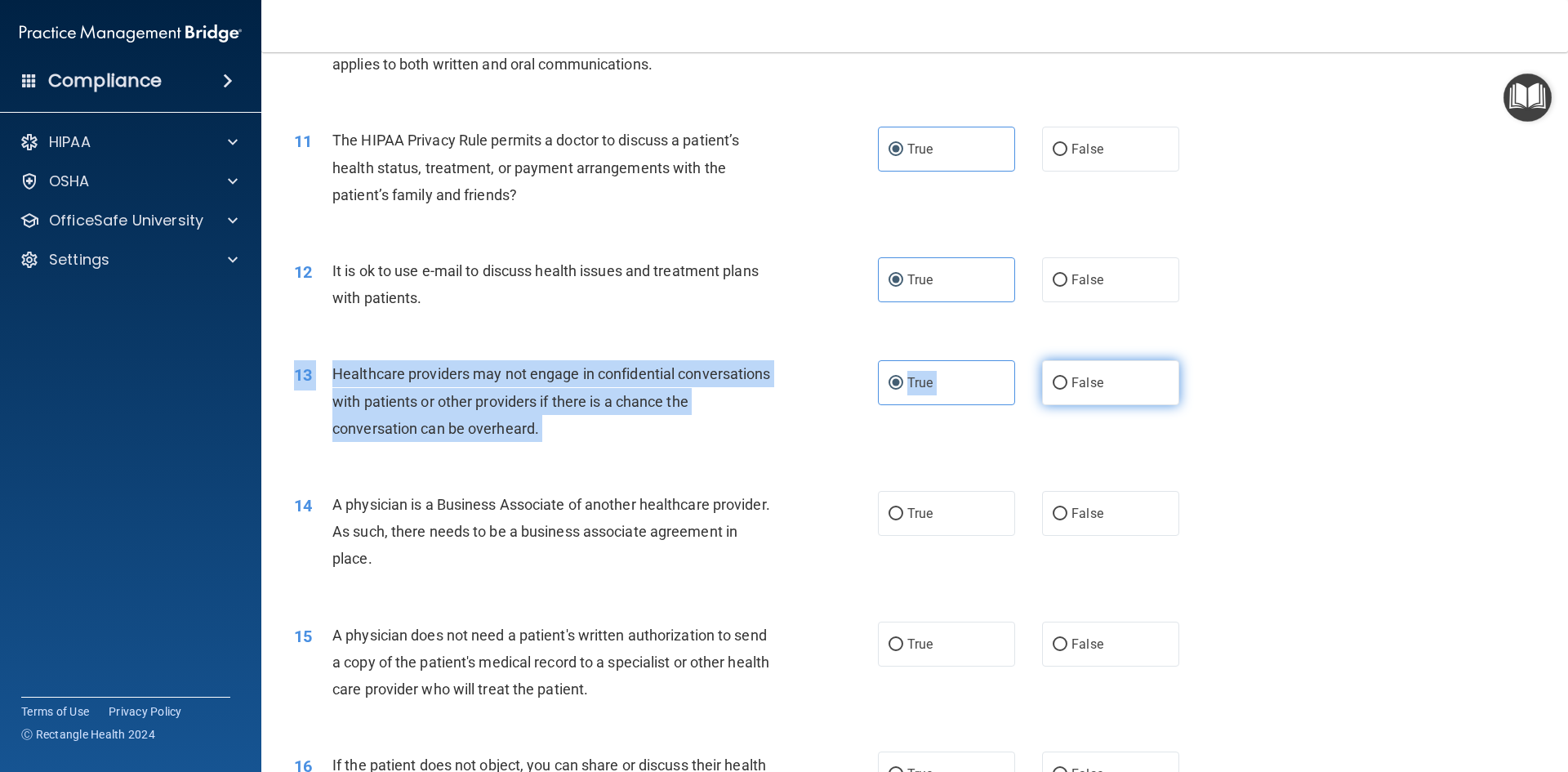
click at [1060, 382] on label "False" at bounding box center [1111, 383] width 138 height 45
click at [1060, 382] on input "False" at bounding box center [1059, 383] width 15 height 12
radio input "true"
radio input "false"
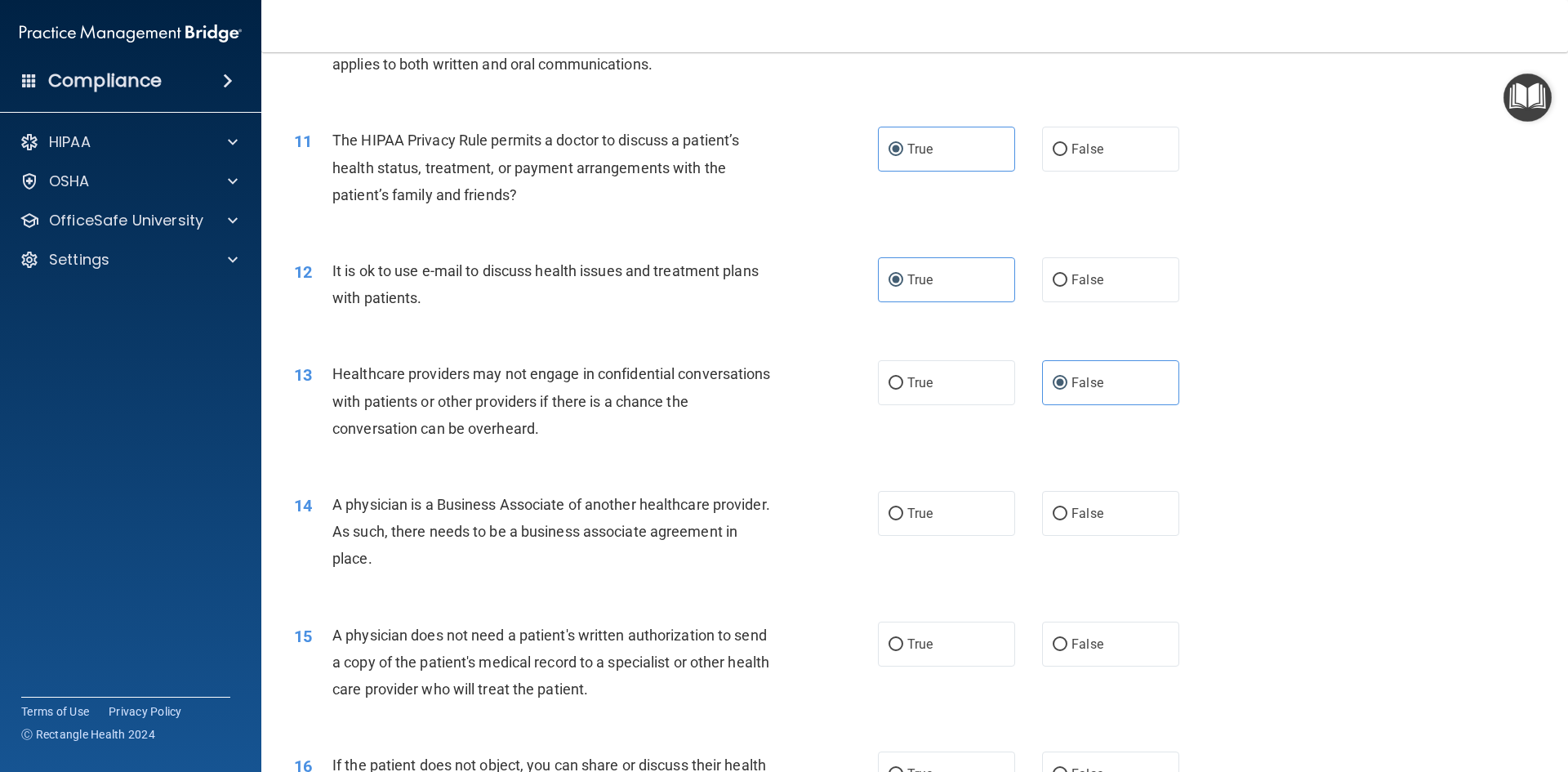
click at [739, 384] on div "Healthcare providers may not engage in confidential conversations with patients…" at bounding box center [560, 401] width 456 height 82
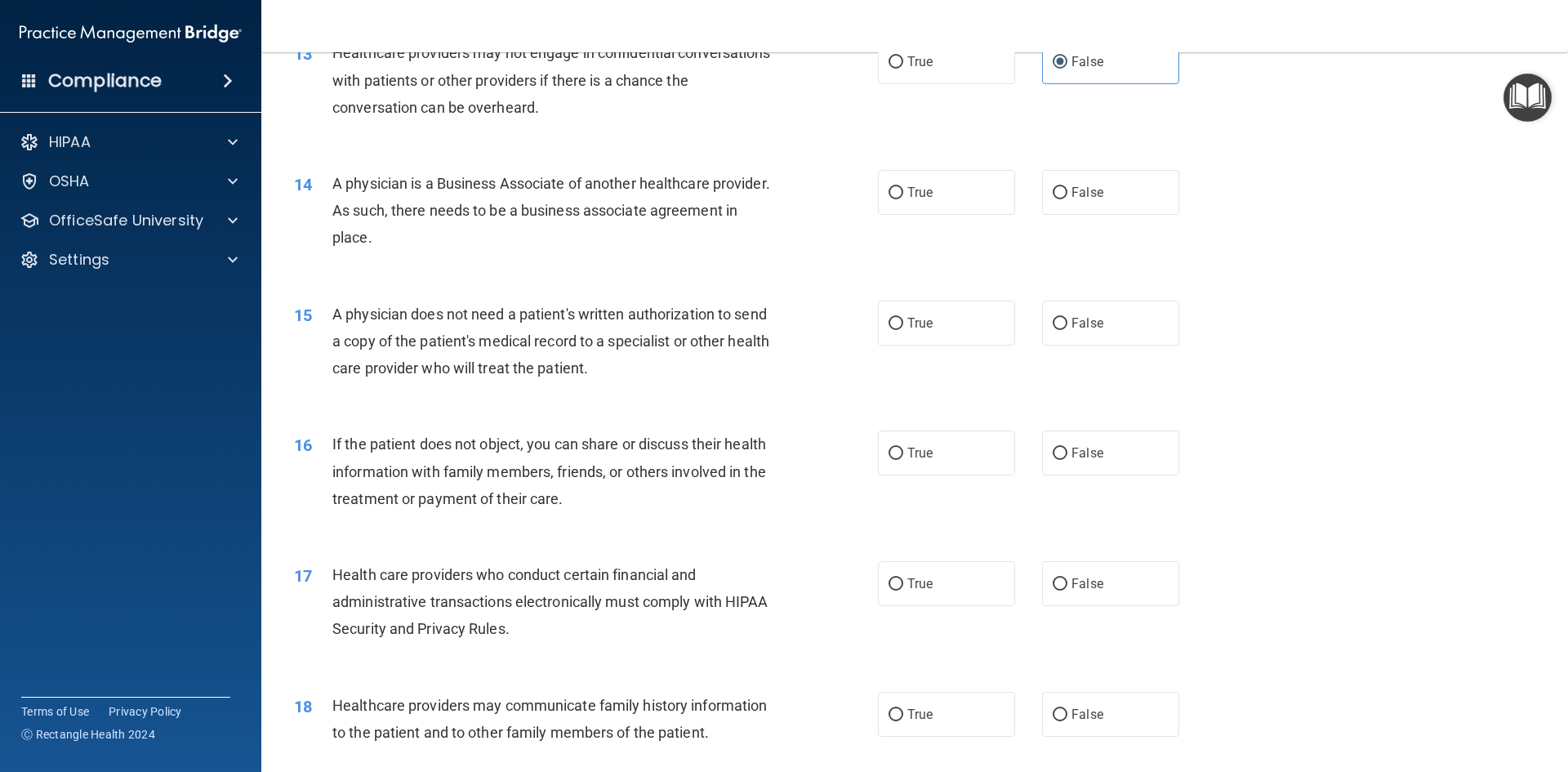
scroll to position [1552, 0]
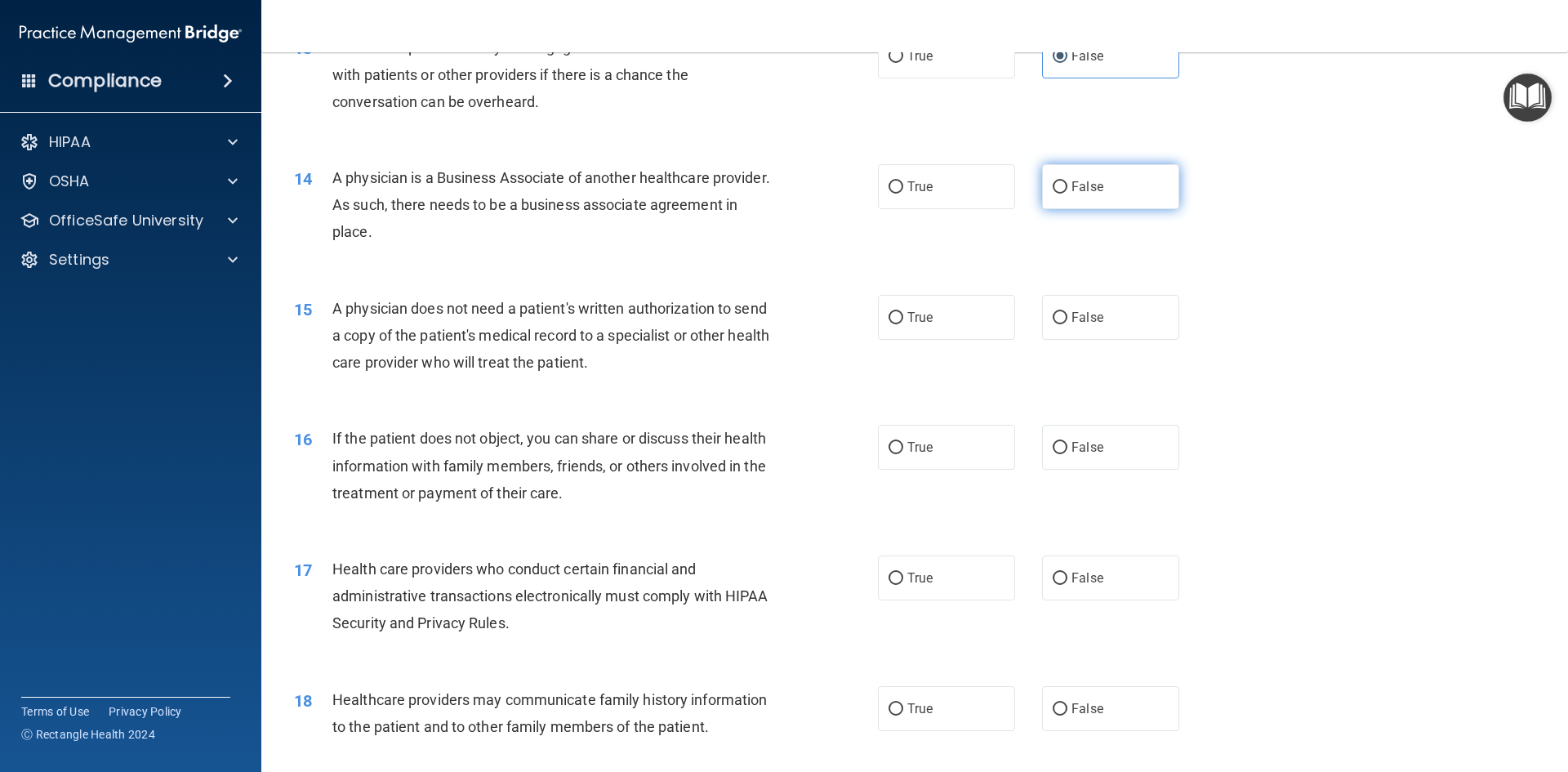
click at [1071, 191] on span "False" at bounding box center [1087, 187] width 32 height 15
click at [1066, 191] on input "False" at bounding box center [1059, 187] width 15 height 12
radio input "true"
click at [916, 219] on div "14 A physician is a Business Associate of another healthcare provider. As such,…" at bounding box center [915, 209] width 1265 height 131
click at [916, 189] on span "True" at bounding box center [919, 187] width 25 height 15
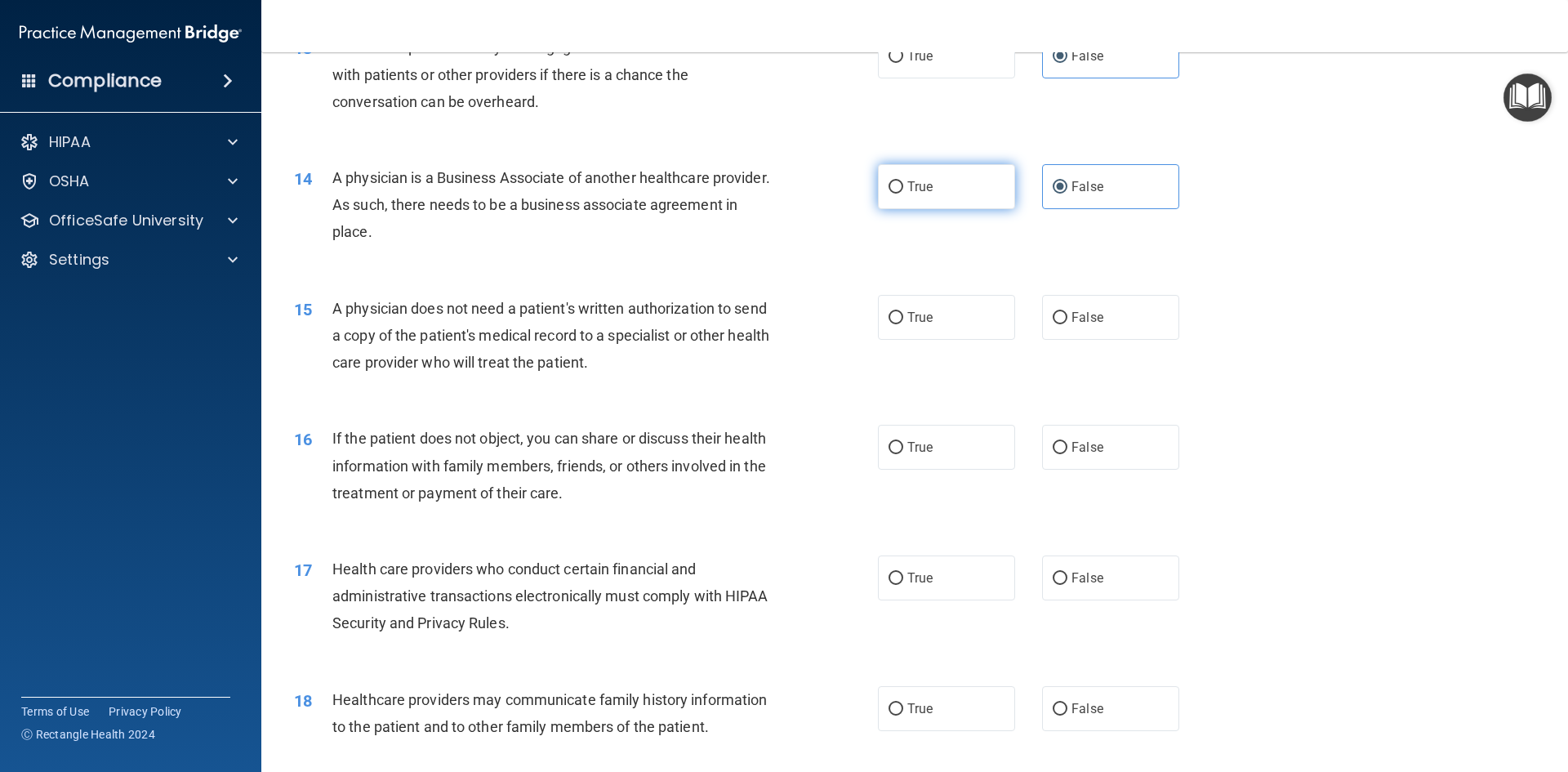
click at [903, 189] on input "True" at bounding box center [895, 187] width 15 height 12
radio input "true"
radio input "false"
click at [914, 331] on label "True" at bounding box center [946, 317] width 138 height 45
click at [903, 324] on input "True" at bounding box center [895, 318] width 15 height 12
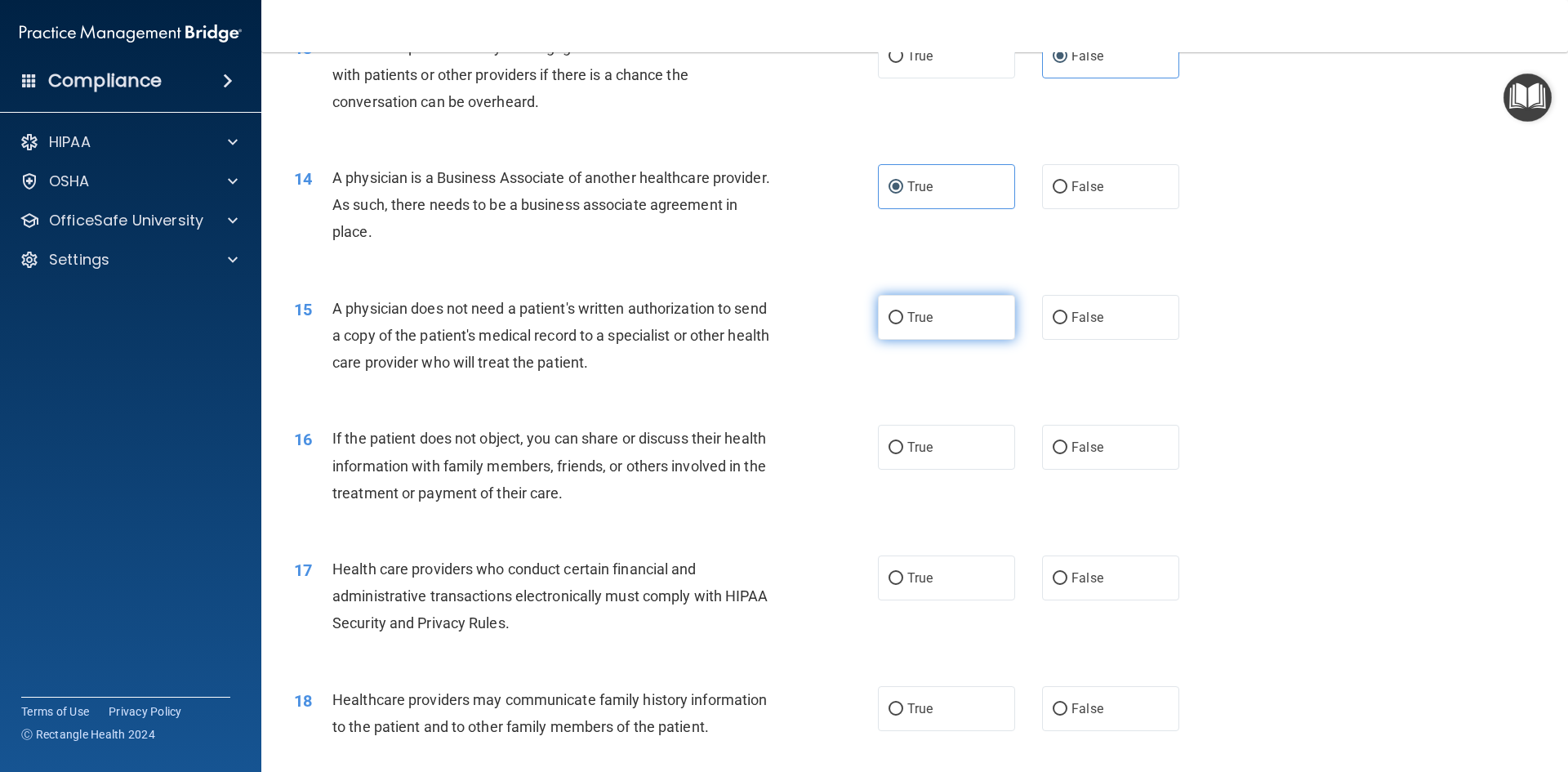
radio input "true"
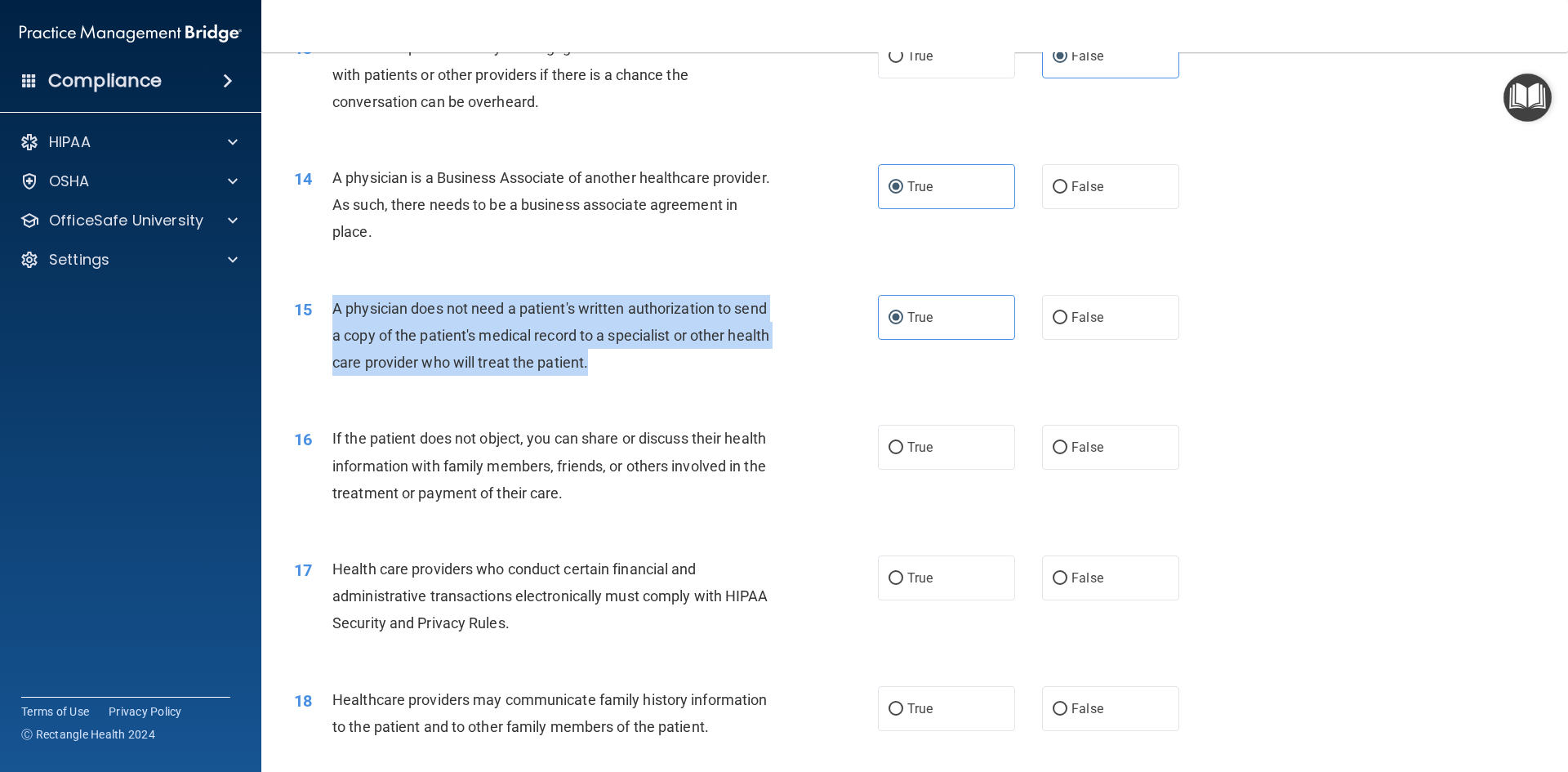
drag, startPoint x: 581, startPoint y: 359, endPoint x: 336, endPoint y: 304, distance: 251.1
click at [336, 304] on div "A physician does not need a patient's written authorization to send a copy of t…" at bounding box center [560, 335] width 456 height 82
copy span "A physician does not need a patient's written authorization to send a copy of t…"
click at [775, 346] on div "A physician does not need a patient's written authorization to send a copy of t…" at bounding box center [560, 335] width 456 height 82
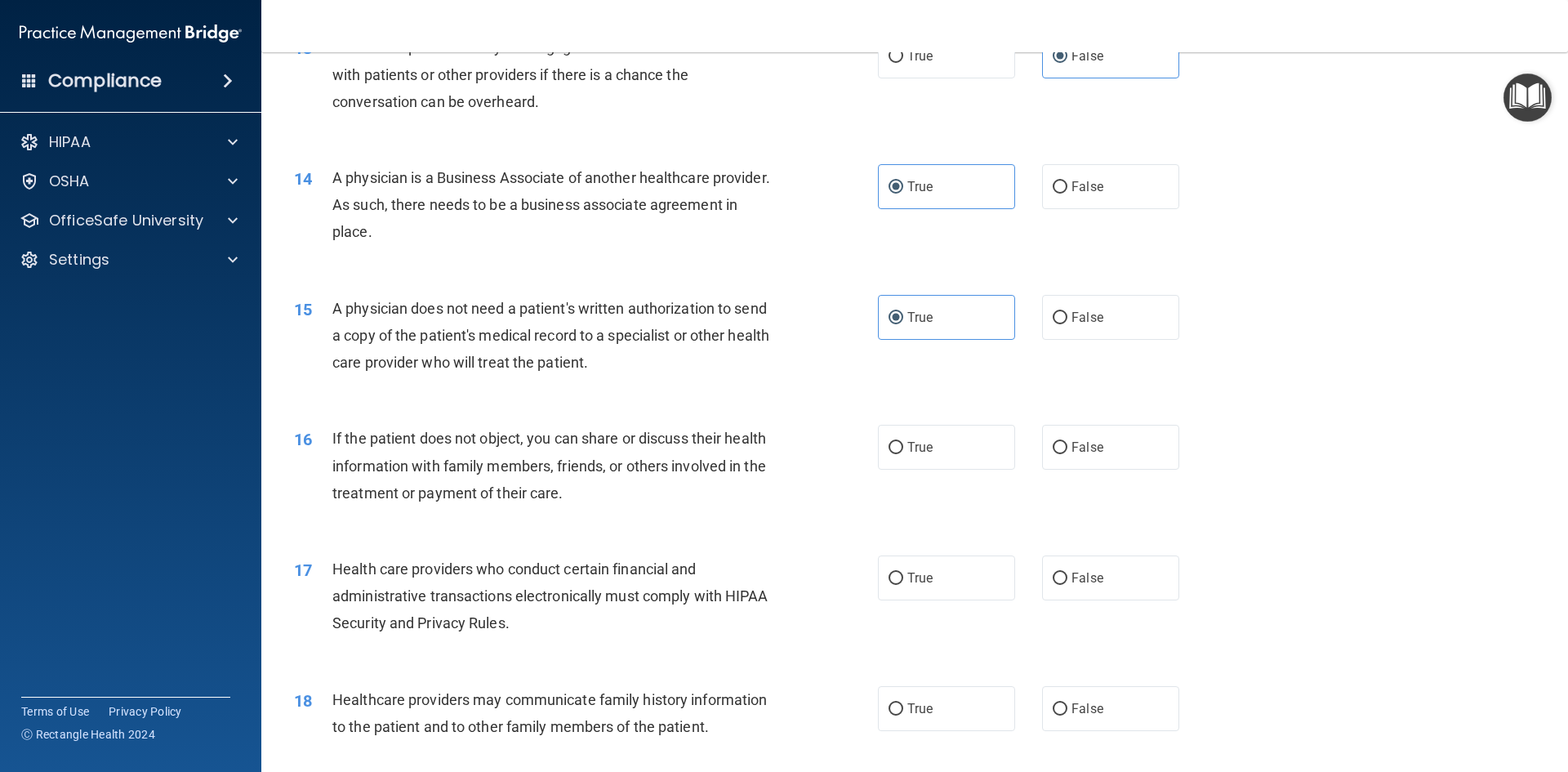
click at [609, 276] on div "15 A physician does not need a patient's written authorization to send a copy o…" at bounding box center [915, 340] width 1265 height 131
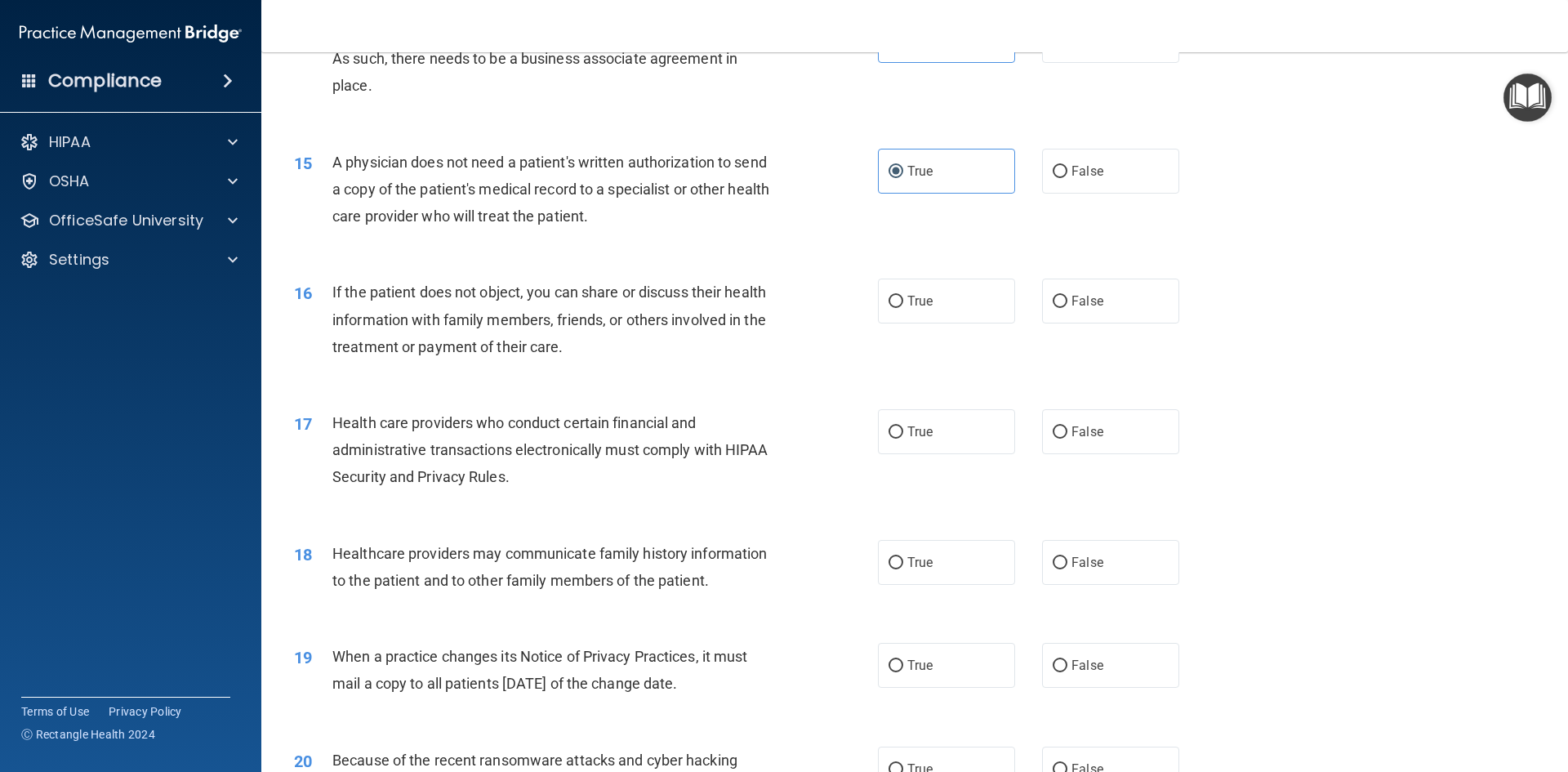
scroll to position [1715, 0]
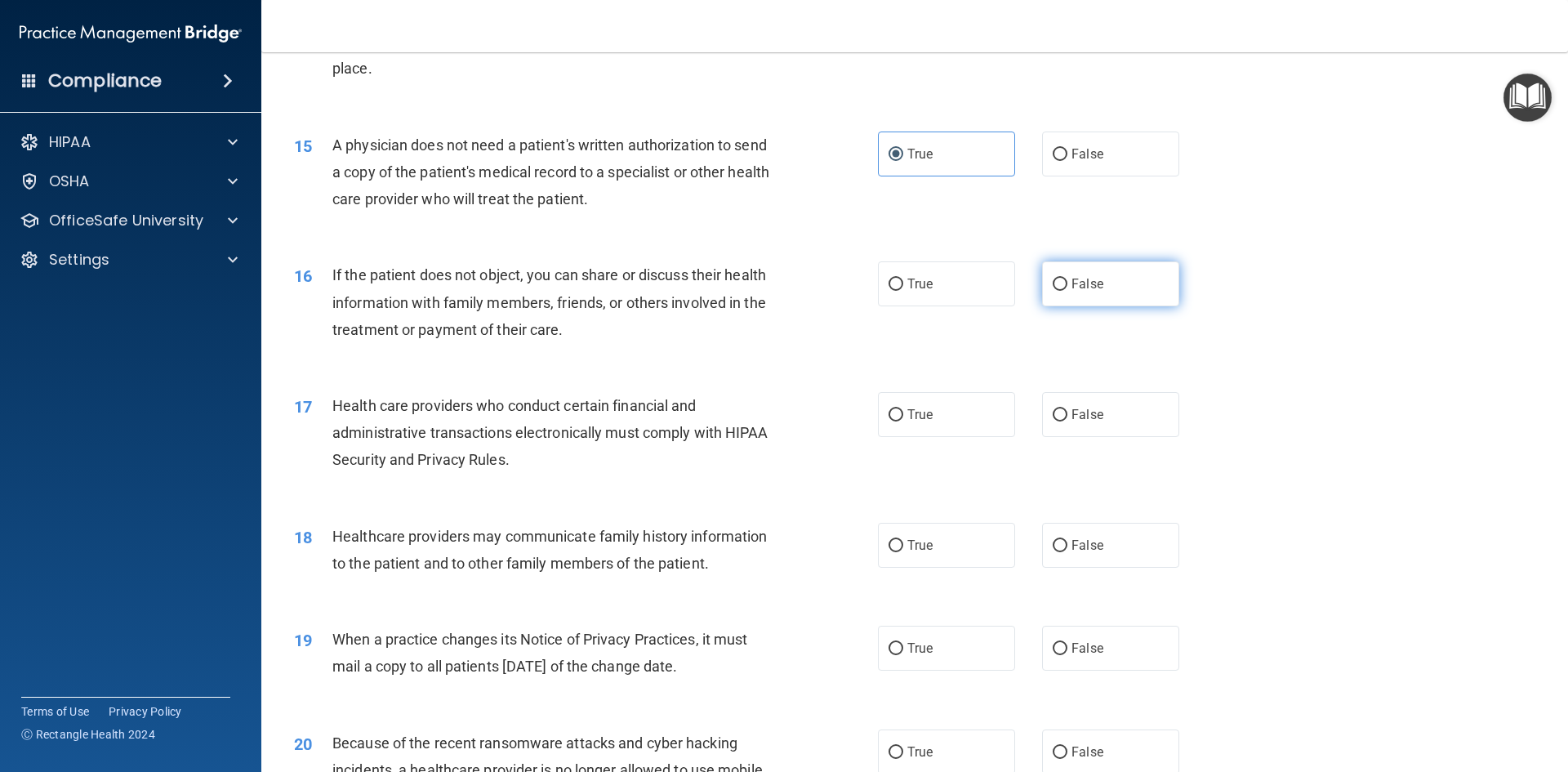
click at [1071, 286] on span "False" at bounding box center [1087, 284] width 32 height 15
click at [1068, 286] on input "False" at bounding box center [1059, 285] width 15 height 12
radio input "true"
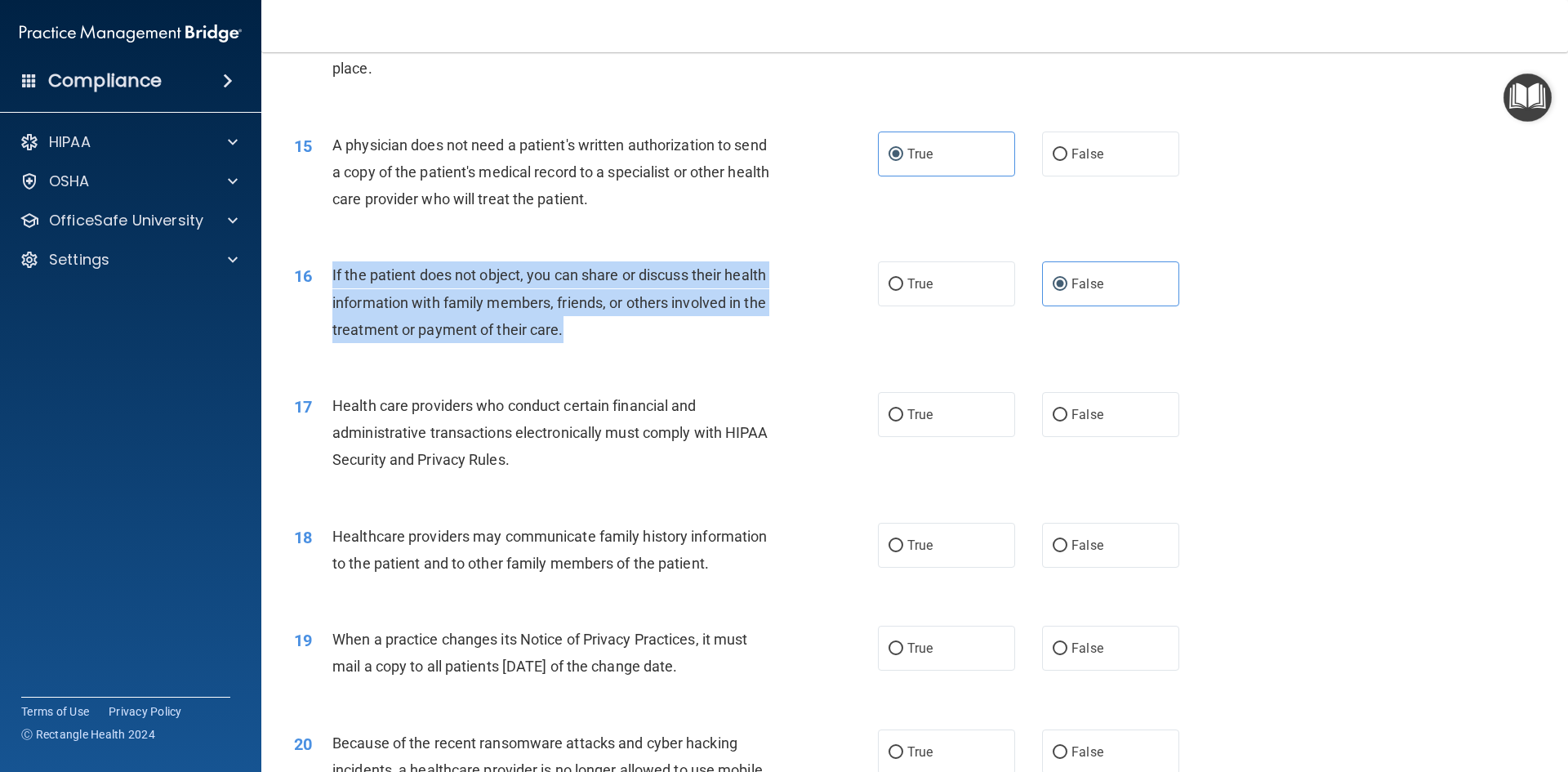
drag, startPoint x: 594, startPoint y: 333, endPoint x: 318, endPoint y: 277, distance: 281.6
click at [318, 277] on div "16 If the patient does not object, you can share or discuss their health inform…" at bounding box center [585, 306] width 633 height 89
copy div "If the patient does not object, you can share or discuss their health informati…"
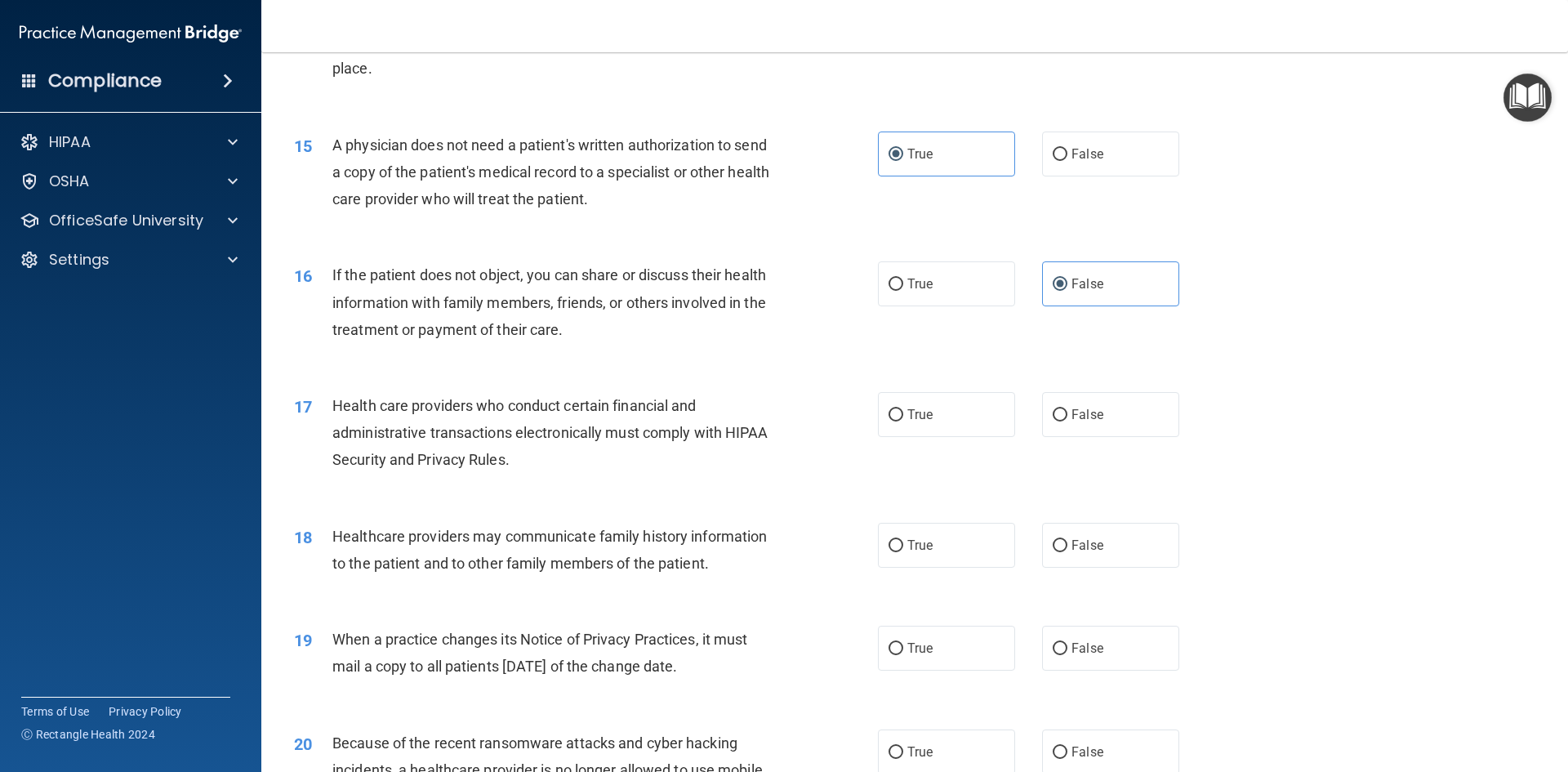
click at [766, 246] on div "16 If the patient does not object, you can share or discuss their health inform…" at bounding box center [915, 306] width 1265 height 131
click at [906, 291] on label "True" at bounding box center [946, 284] width 138 height 45
click at [903, 291] on input "True" at bounding box center [895, 285] width 15 height 12
radio input "true"
radio input "false"
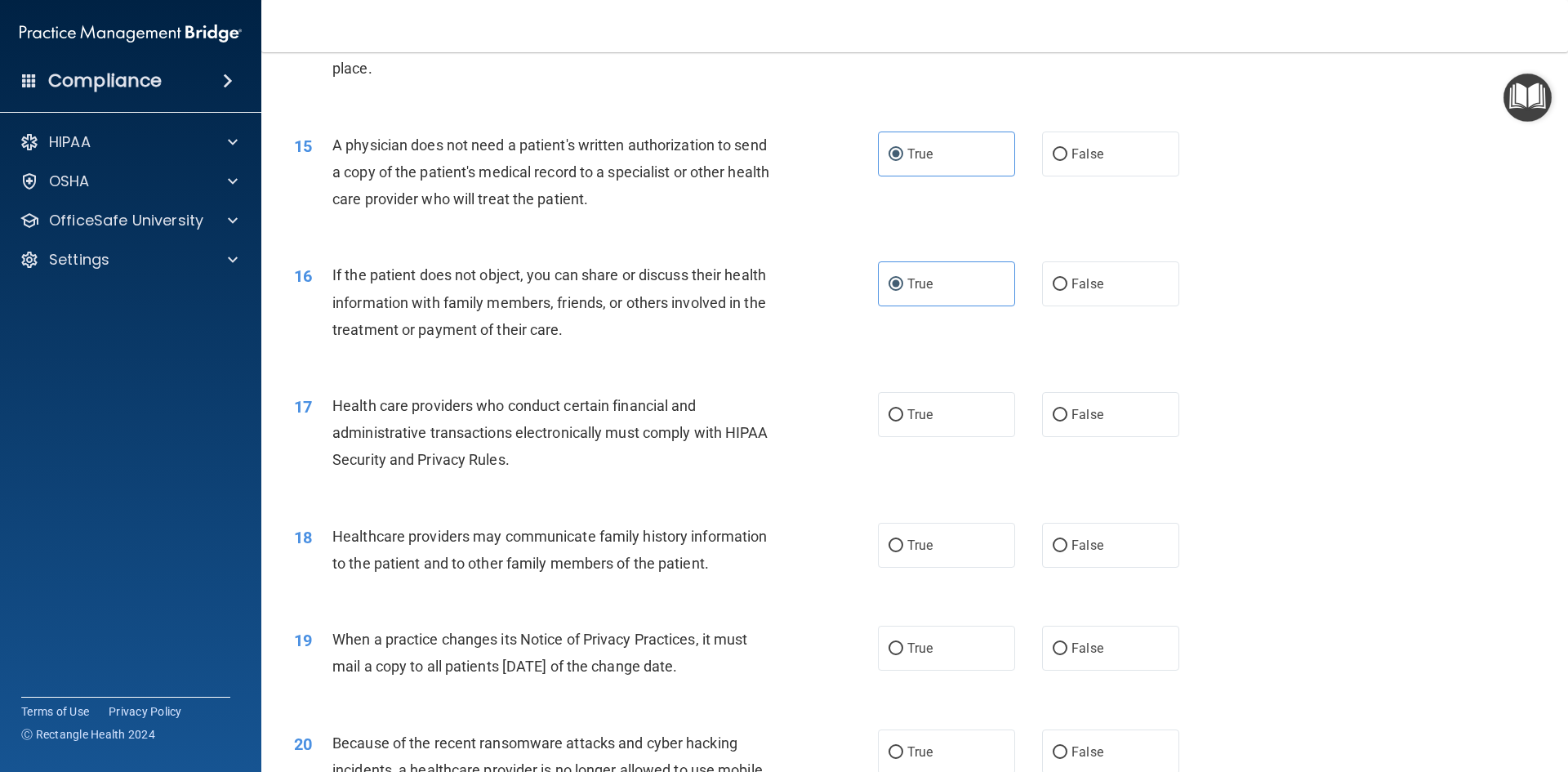
scroll to position [1797, 0]
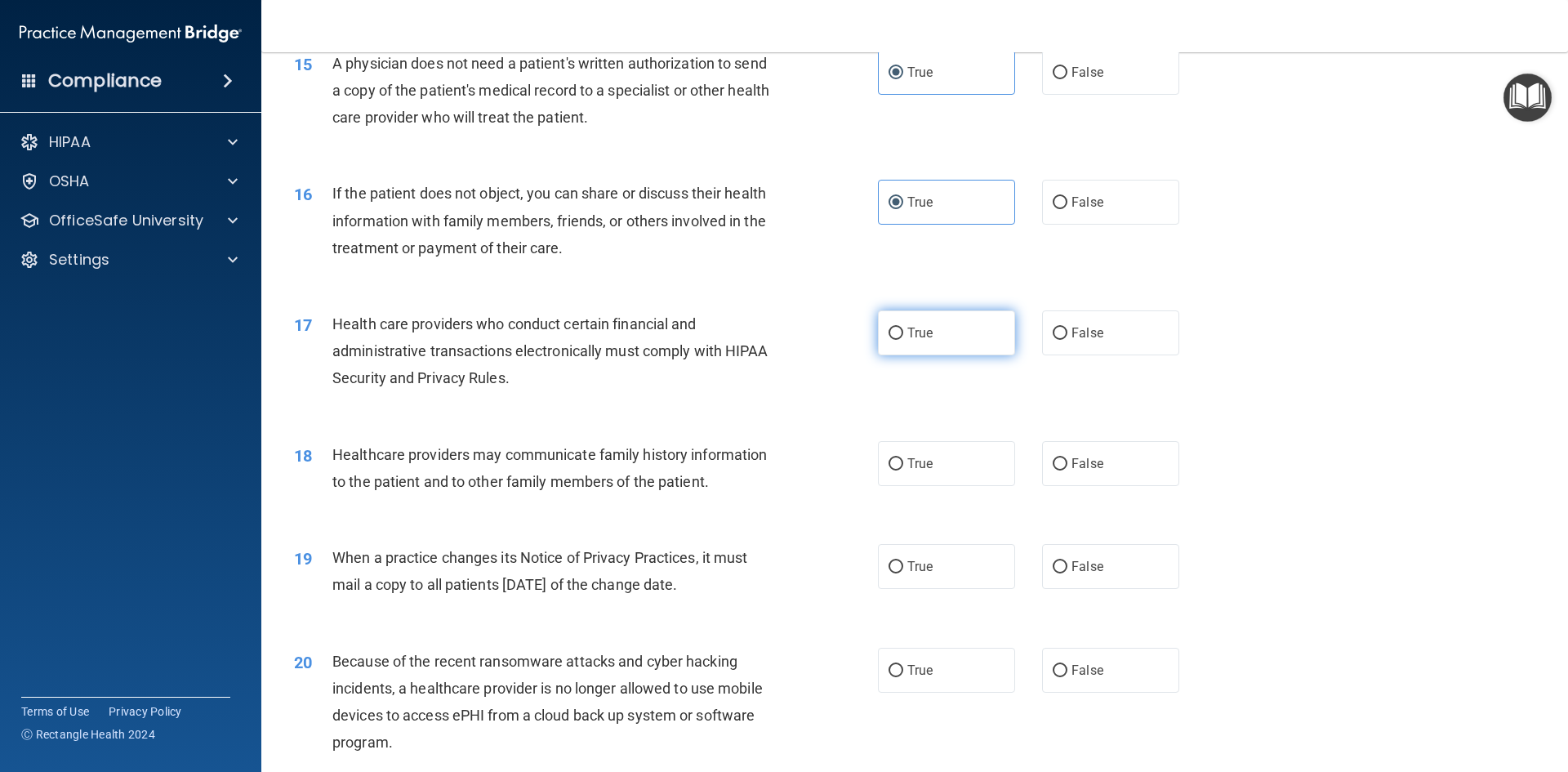
click at [896, 336] on input "True" at bounding box center [895, 334] width 15 height 12
radio input "true"
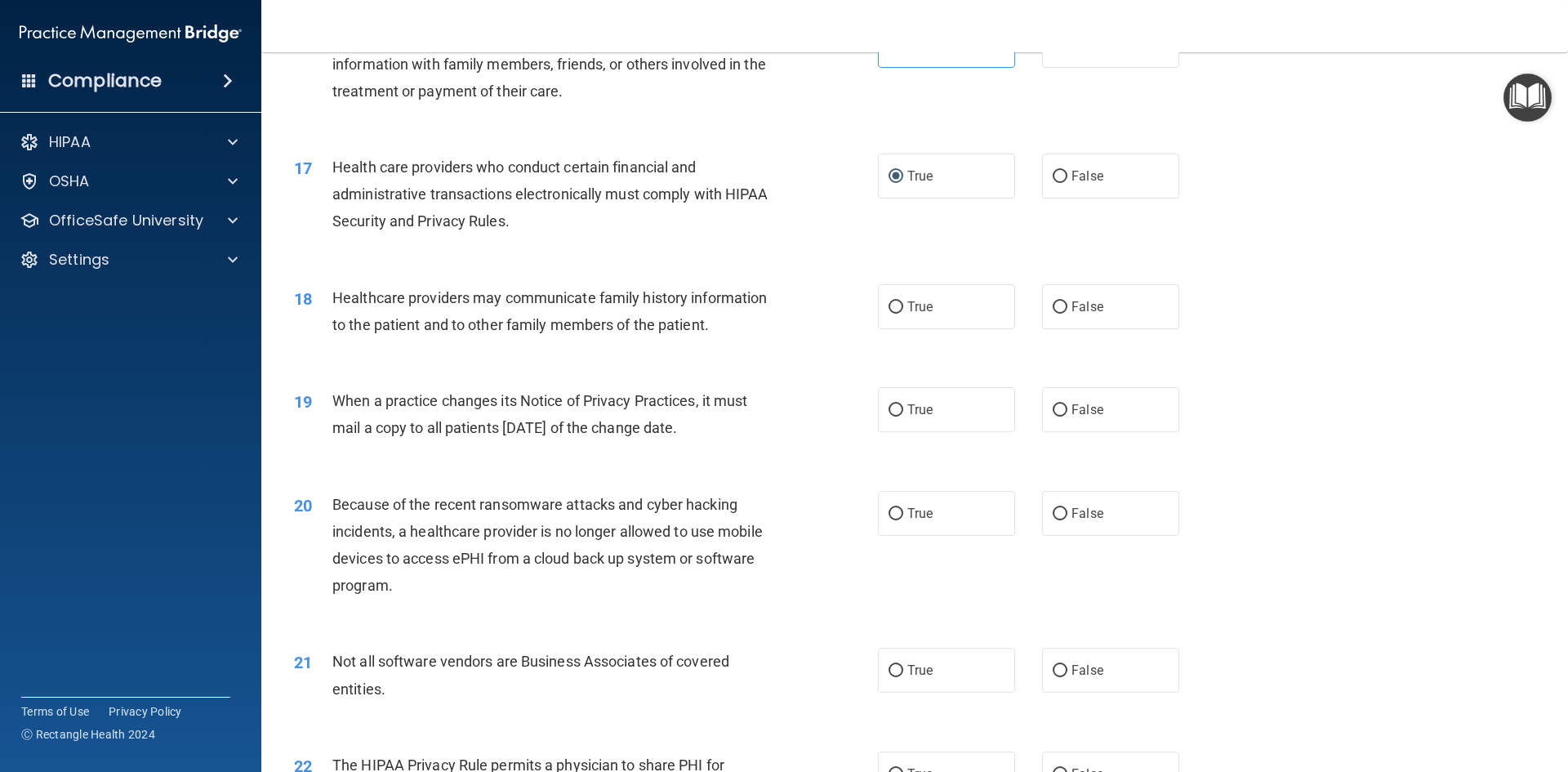
scroll to position [1960, 0]
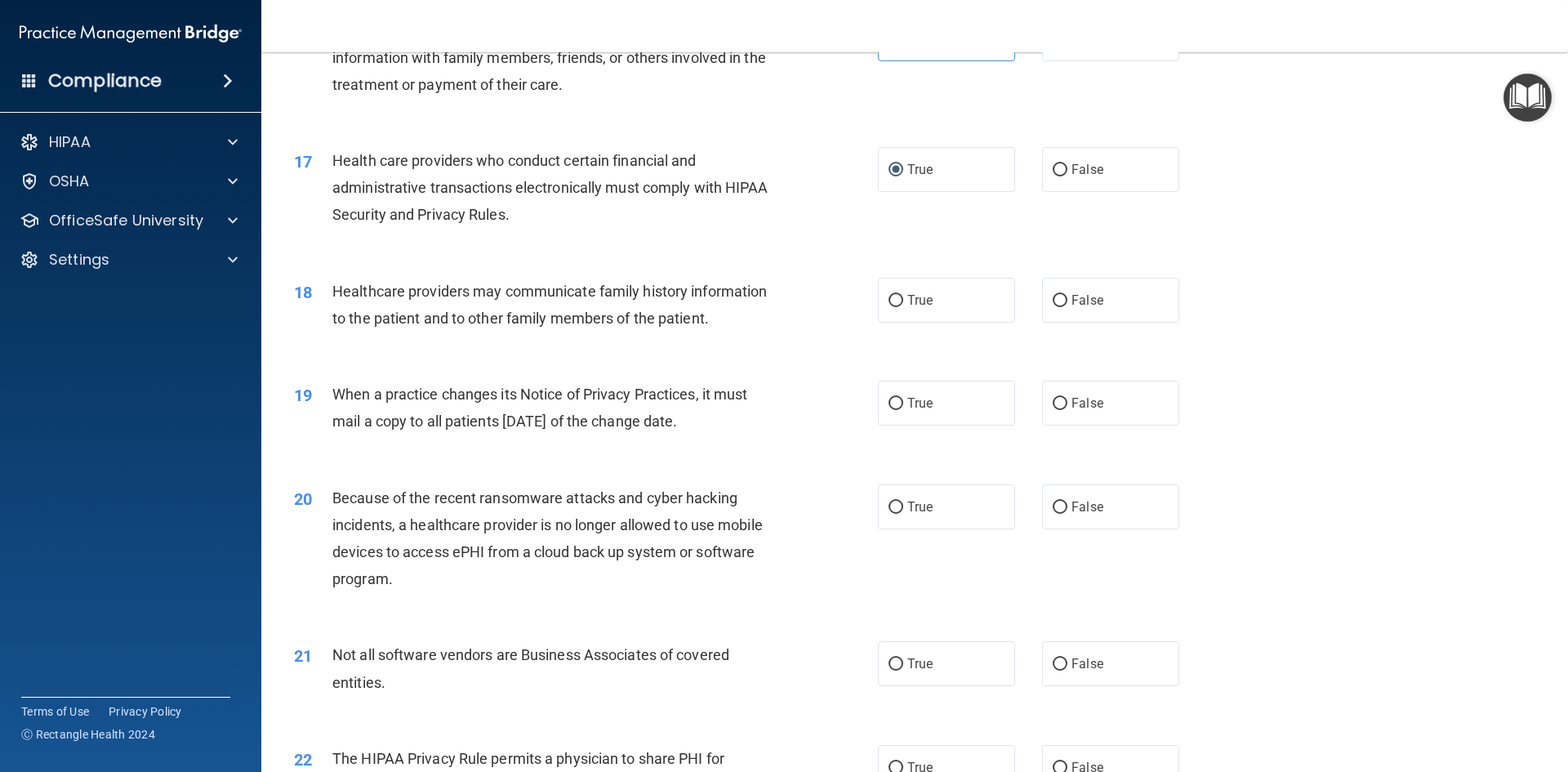
click at [732, 315] on div "Healthcare providers may communicate family history information to the patient …" at bounding box center [560, 304] width 456 height 54
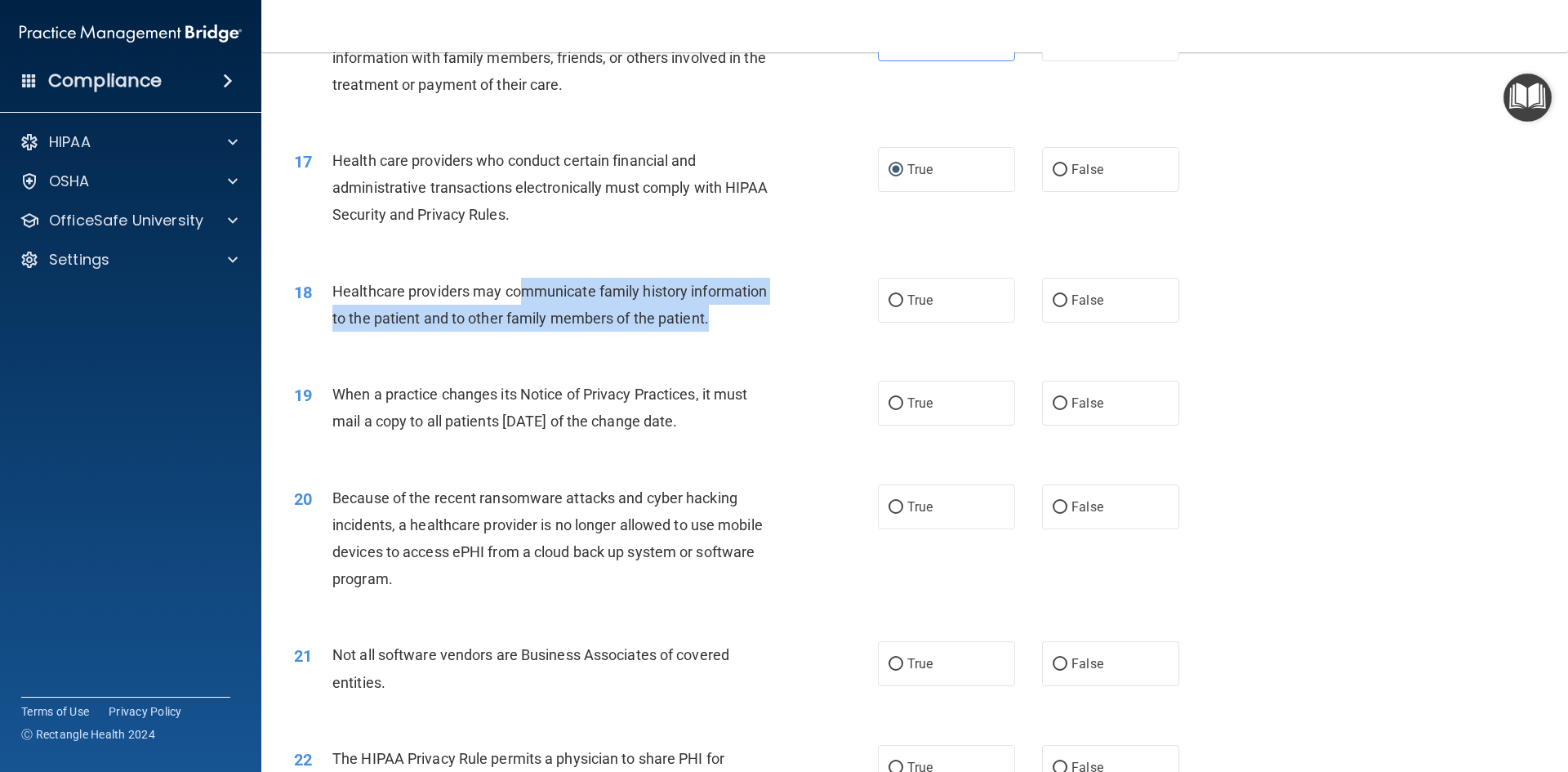
drag, startPoint x: 520, startPoint y: 287, endPoint x: 746, endPoint y: 316, distance: 227.9
click at [746, 316] on div "Healthcare providers may communicate family history information to the patient …" at bounding box center [560, 304] width 456 height 54
click at [747, 334] on div "18 Healthcare providers may communicate family history information to the patie…" at bounding box center [585, 309] width 633 height 62
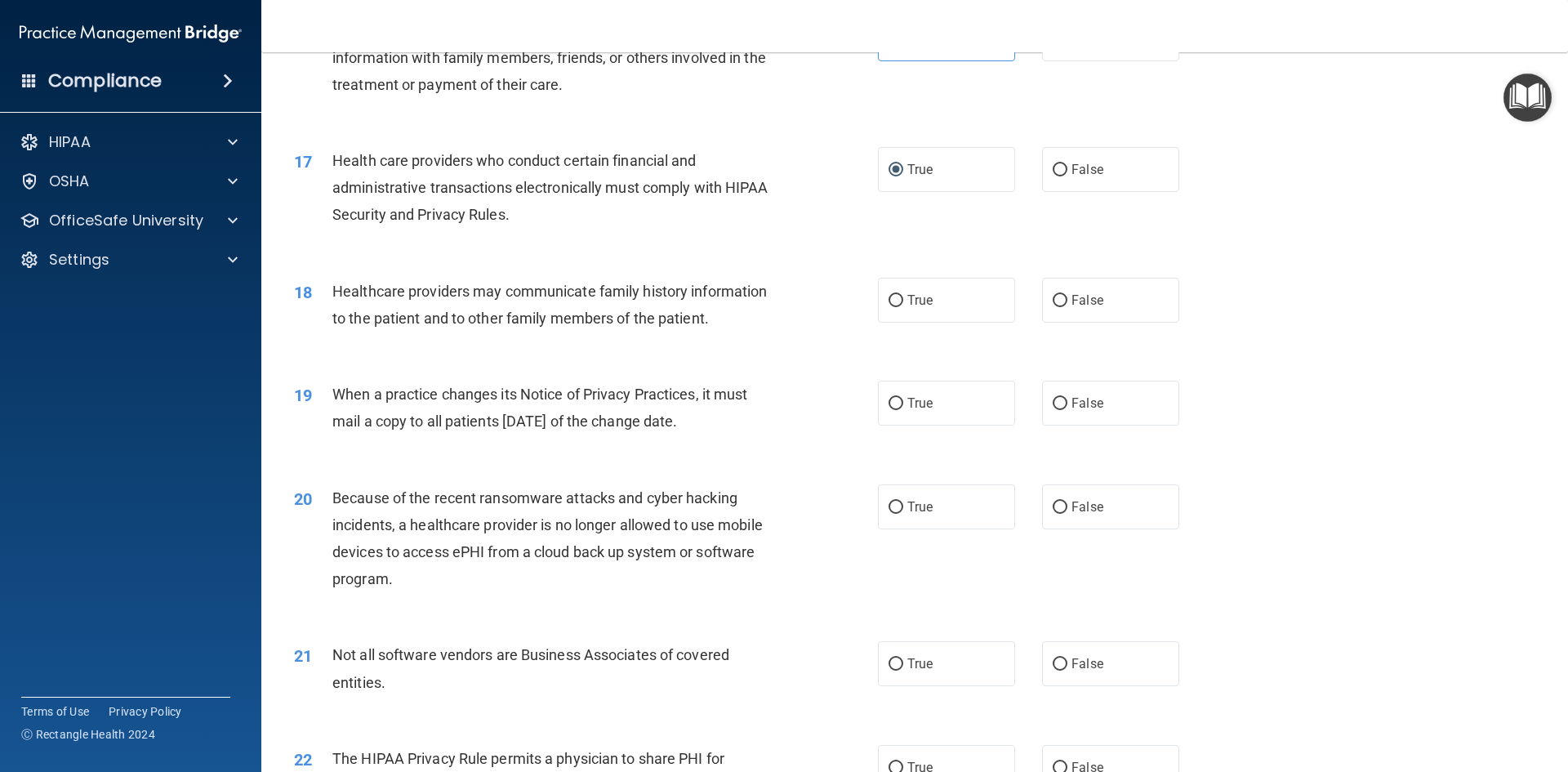
click at [716, 319] on div "Healthcare providers may communicate family history information to the patient …" at bounding box center [560, 304] width 456 height 54
drag, startPoint x: 401, startPoint y: 291, endPoint x: 756, endPoint y: 296, distance: 355.0
click at [756, 296] on span "Healthcare providers may communicate family history information to the patient …" at bounding box center [549, 304] width 434 height 44
click at [761, 315] on div "Healthcare providers may communicate family history information to the patient …" at bounding box center [560, 304] width 456 height 54
click at [719, 315] on div "Healthcare providers may communicate family history information to the patient …" at bounding box center [560, 304] width 456 height 54
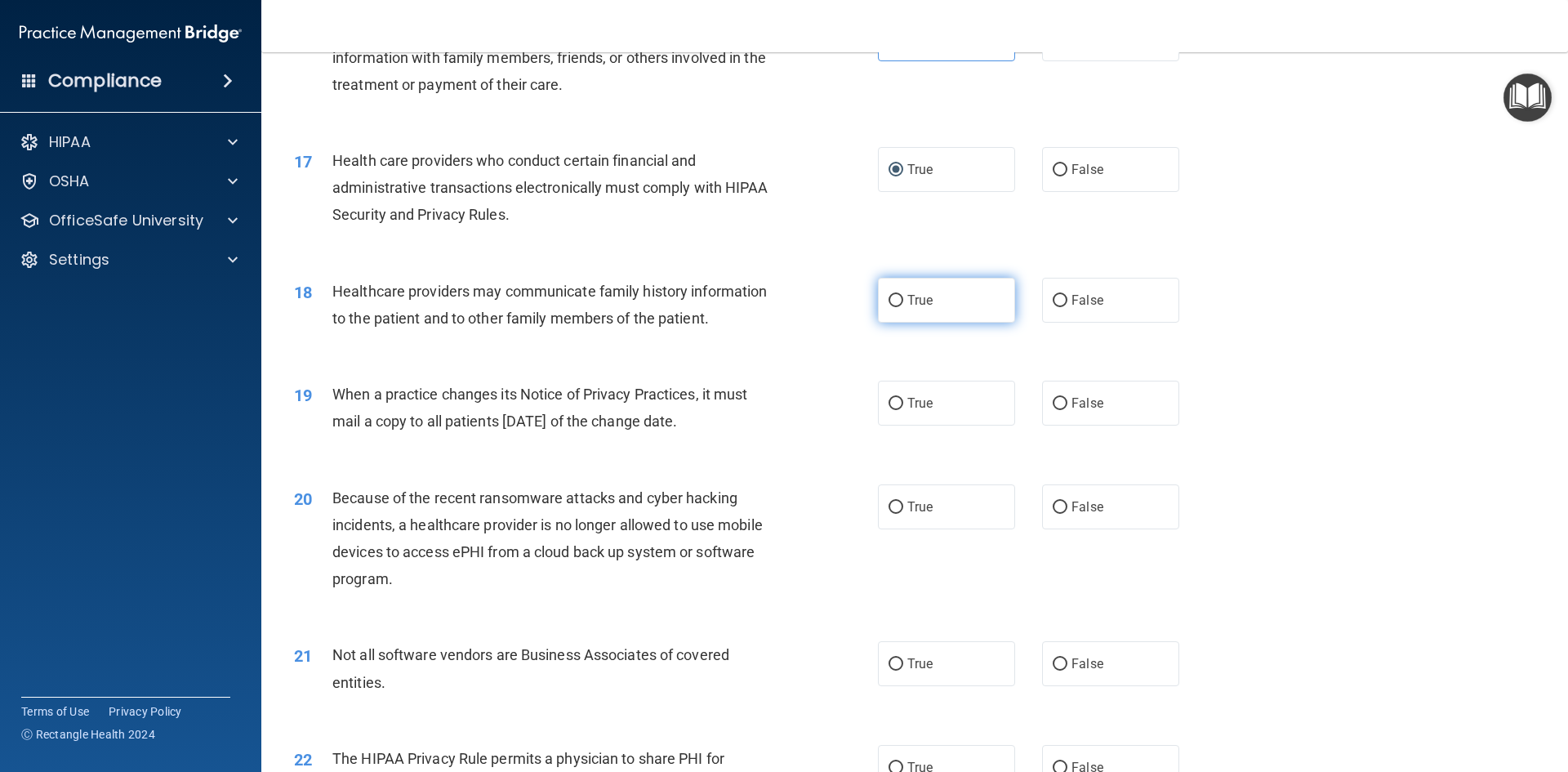
click at [937, 297] on label "True" at bounding box center [946, 300] width 138 height 45
click at [903, 297] on input "True" at bounding box center [895, 301] width 15 height 12
radio input "true"
click at [925, 406] on span "True" at bounding box center [919, 403] width 25 height 15
click at [903, 406] on input "True" at bounding box center [895, 404] width 15 height 12
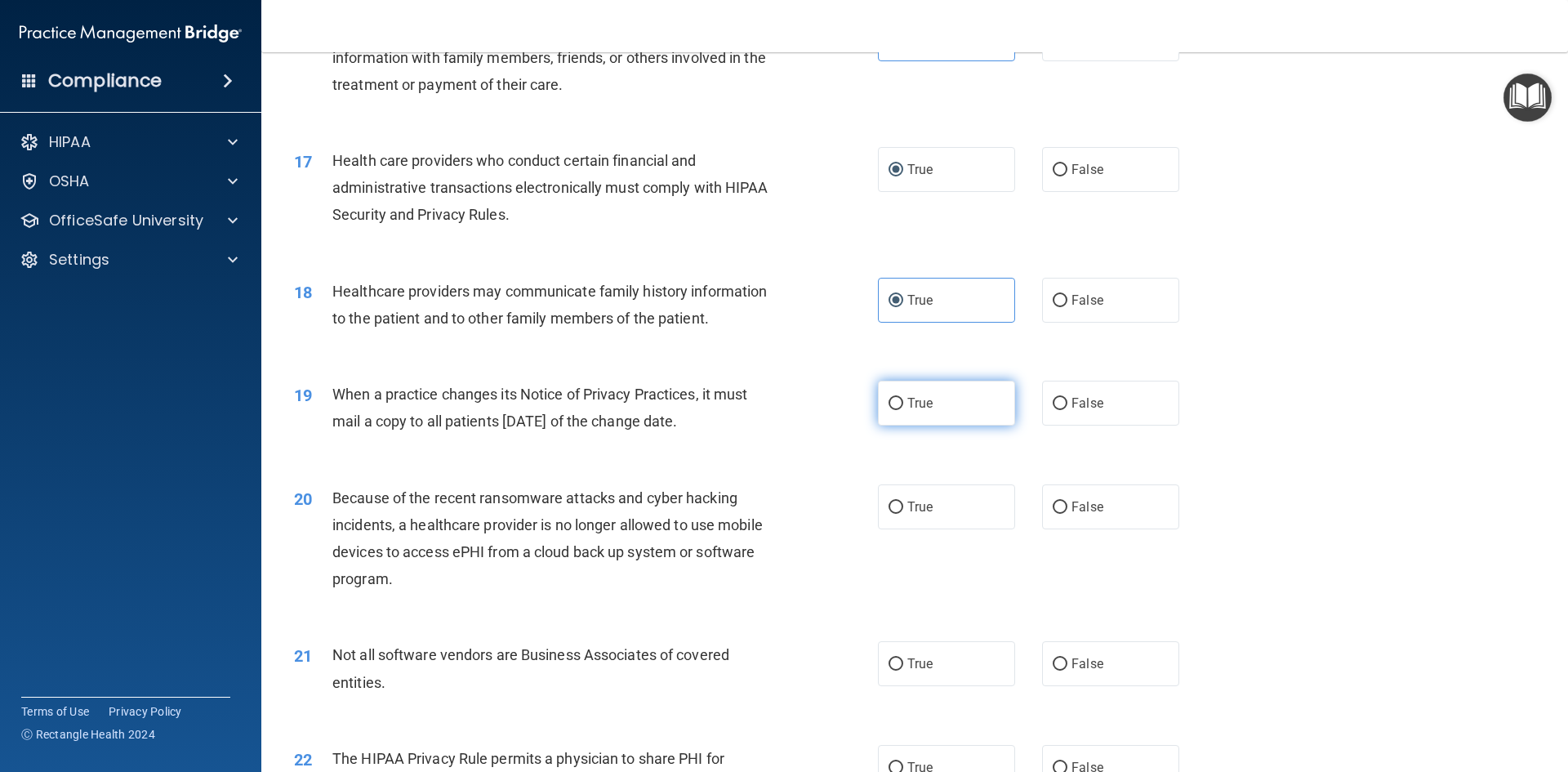
radio input "true"
drag, startPoint x: 734, startPoint y: 422, endPoint x: 327, endPoint y: 401, distance: 407.5
click at [327, 401] on div "19 When a practice changes its Notice of Privacy Practices, it must mail a copy…" at bounding box center [585, 412] width 633 height 62
copy div "When a practice changes its Notice of Privacy Practices, it must mail a copy to…"
click at [793, 441] on div "19 When a practice changes its Notice of Privacy Practices, it must mail a copy…" at bounding box center [585, 412] width 633 height 62
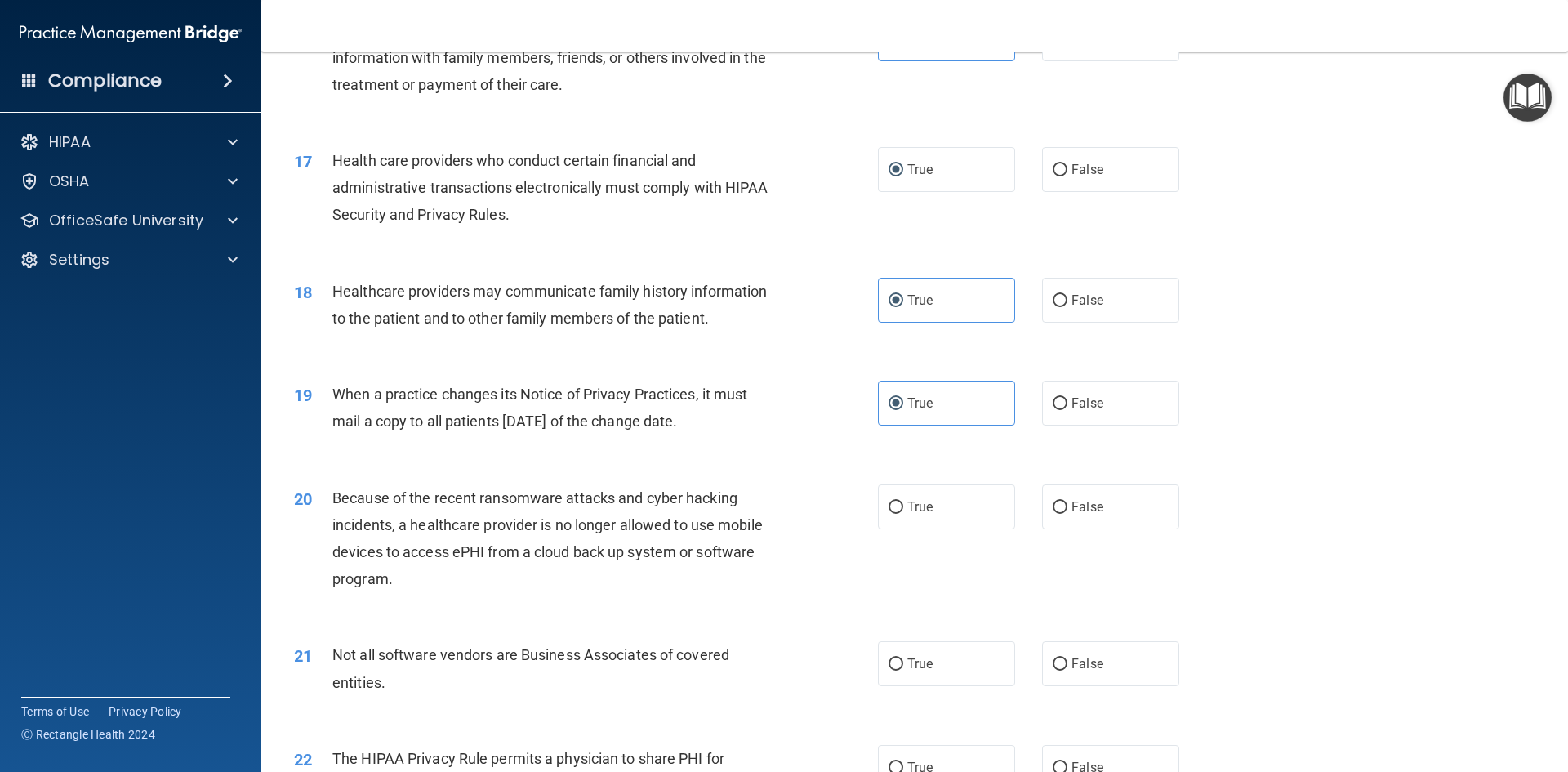
click at [771, 371] on div "19 When a practice changes its Notice of Privacy Practices, it must mail a copy…" at bounding box center [915, 412] width 1265 height 103
click at [1054, 508] on input "False" at bounding box center [1059, 507] width 15 height 12
radio input "true"
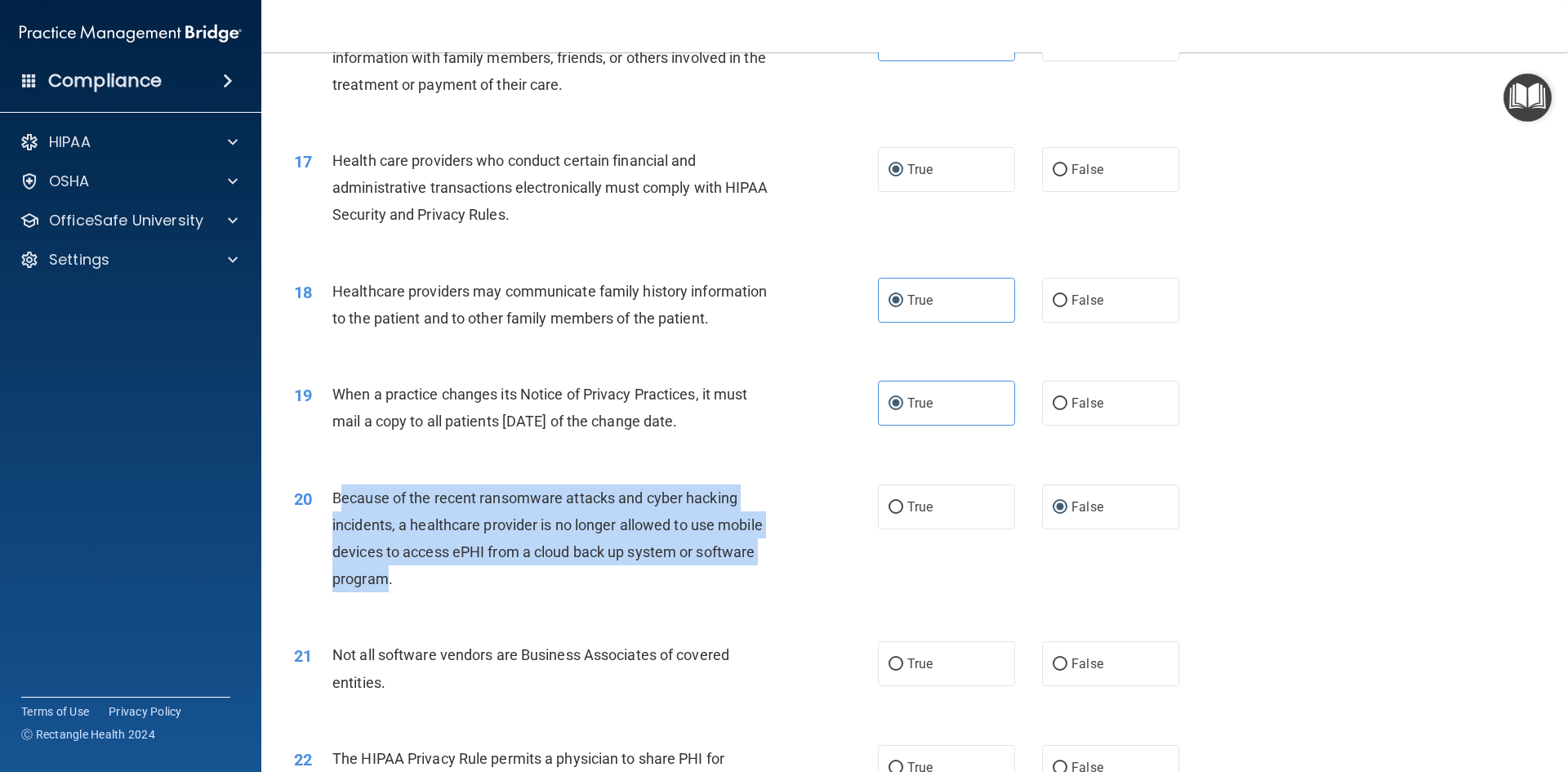
drag, startPoint x: 389, startPoint y: 585, endPoint x: 337, endPoint y: 484, distance: 113.6
click at [337, 484] on div "Because of the recent ransomware attacks and cyber hacking incidents, a healthc…" at bounding box center [560, 538] width 456 height 108
copy span "ecause of the recent ransomware attacks and cyber hacking incidents, a healthca…"
click at [793, 528] on div "20 Because of the recent ransomware attacks and cyber hacking incidents, a heal…" at bounding box center [585, 542] width 633 height 117
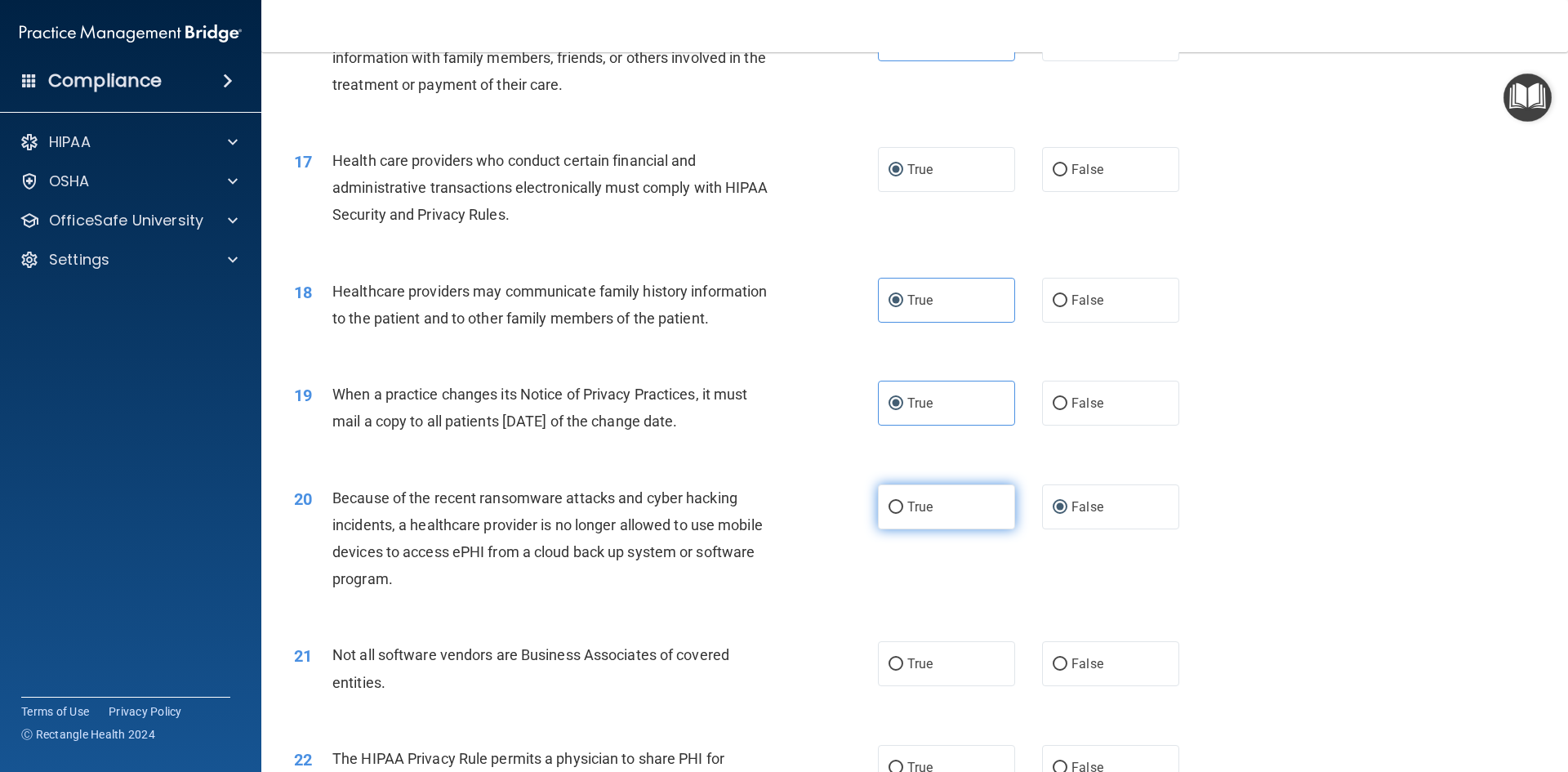
click at [897, 513] on label "True" at bounding box center [946, 506] width 138 height 45
click at [897, 513] on input "True" at bounding box center [895, 507] width 15 height 12
radio input "true"
radio input "false"
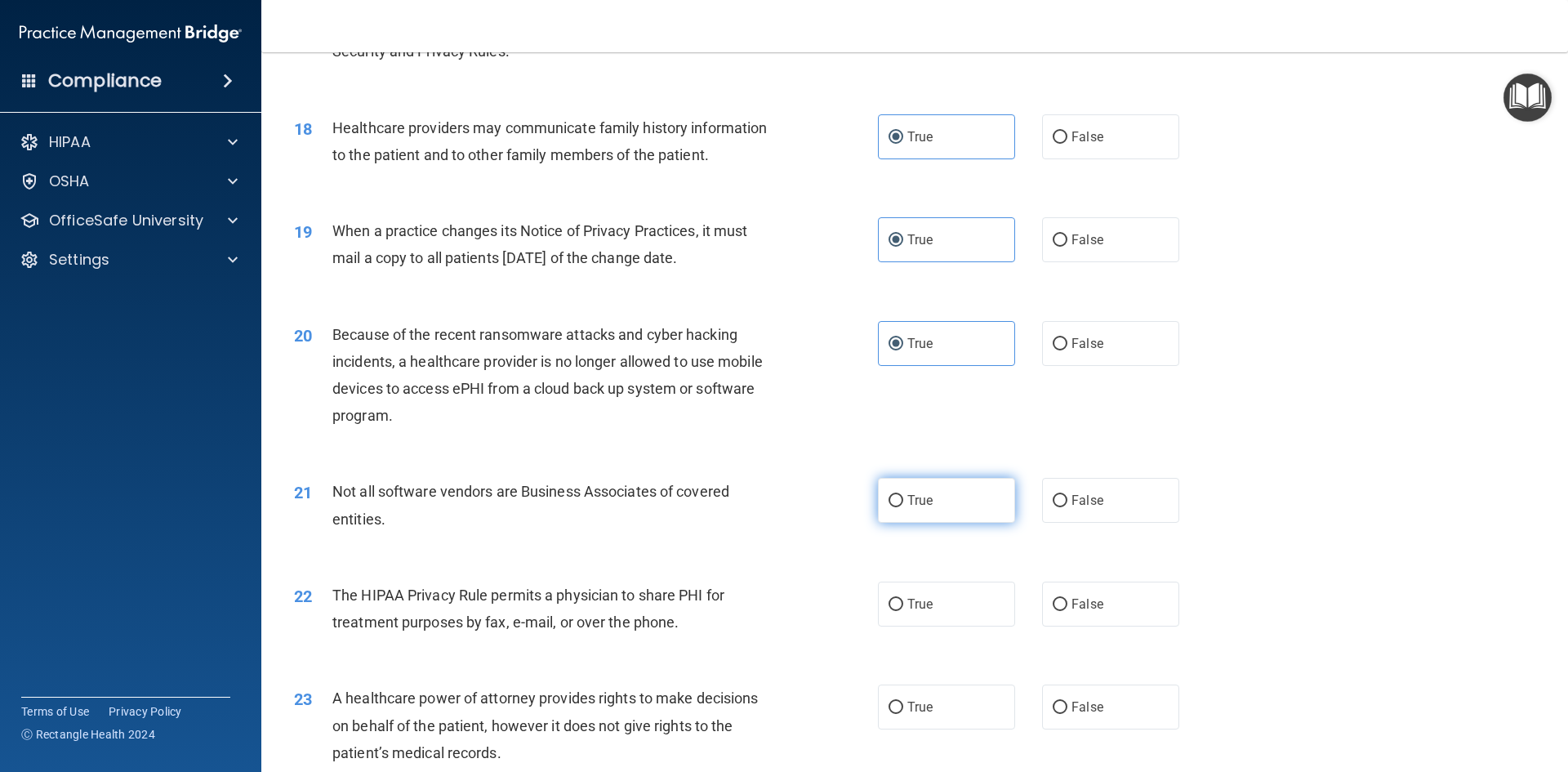
click at [922, 507] on span "True" at bounding box center [919, 500] width 25 height 15
click at [903, 507] on input "True" at bounding box center [895, 501] width 15 height 12
radio input "true"
click at [1078, 497] on span "False" at bounding box center [1087, 500] width 32 height 15
click at [1068, 497] on input "False" at bounding box center [1059, 501] width 15 height 12
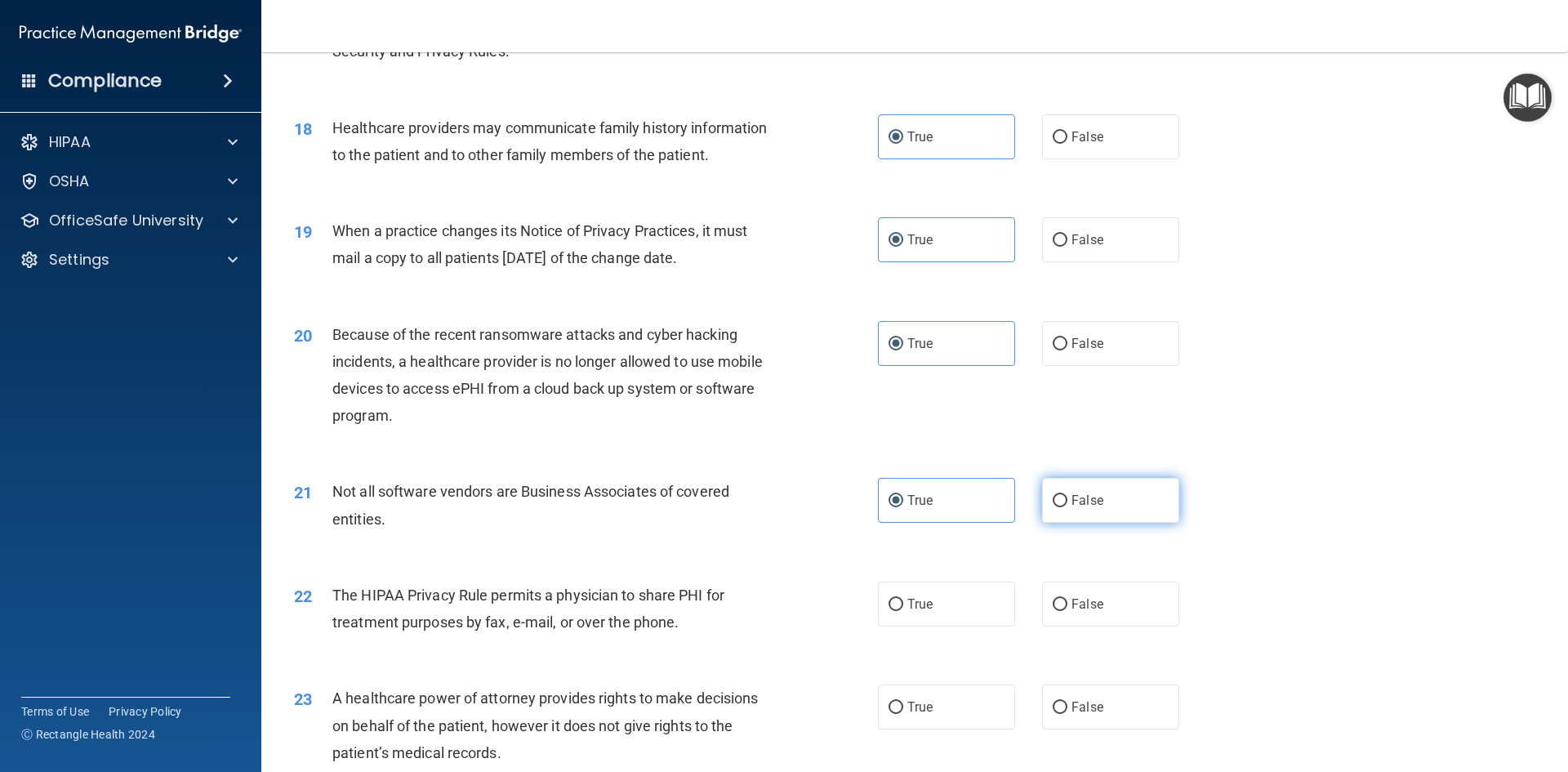
radio input "true"
click at [946, 495] on label "True" at bounding box center [946, 500] width 138 height 45
click at [903, 495] on input "True" at bounding box center [895, 501] width 15 height 12
radio input "true"
radio input "false"
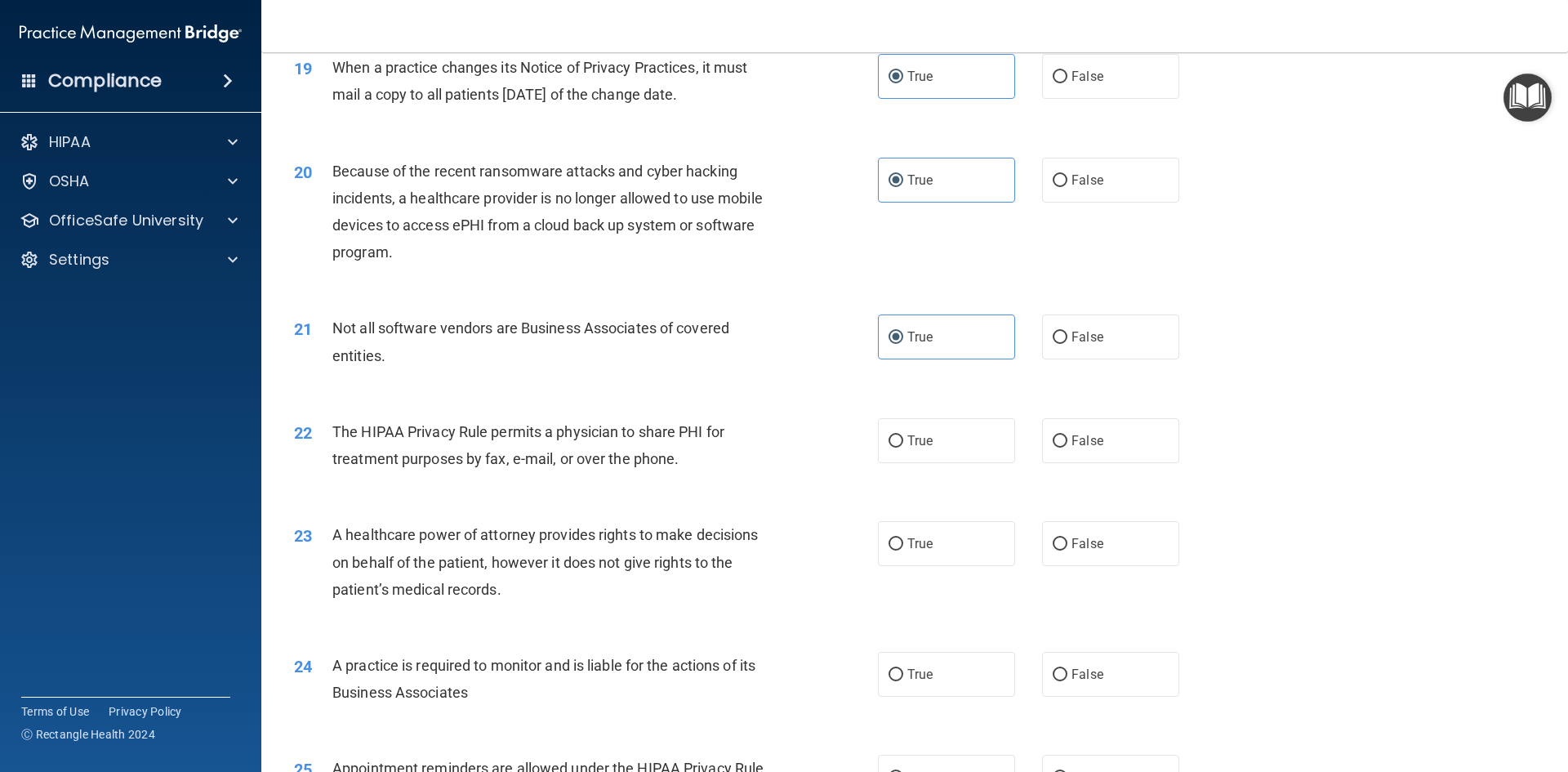
scroll to position [2450, 0]
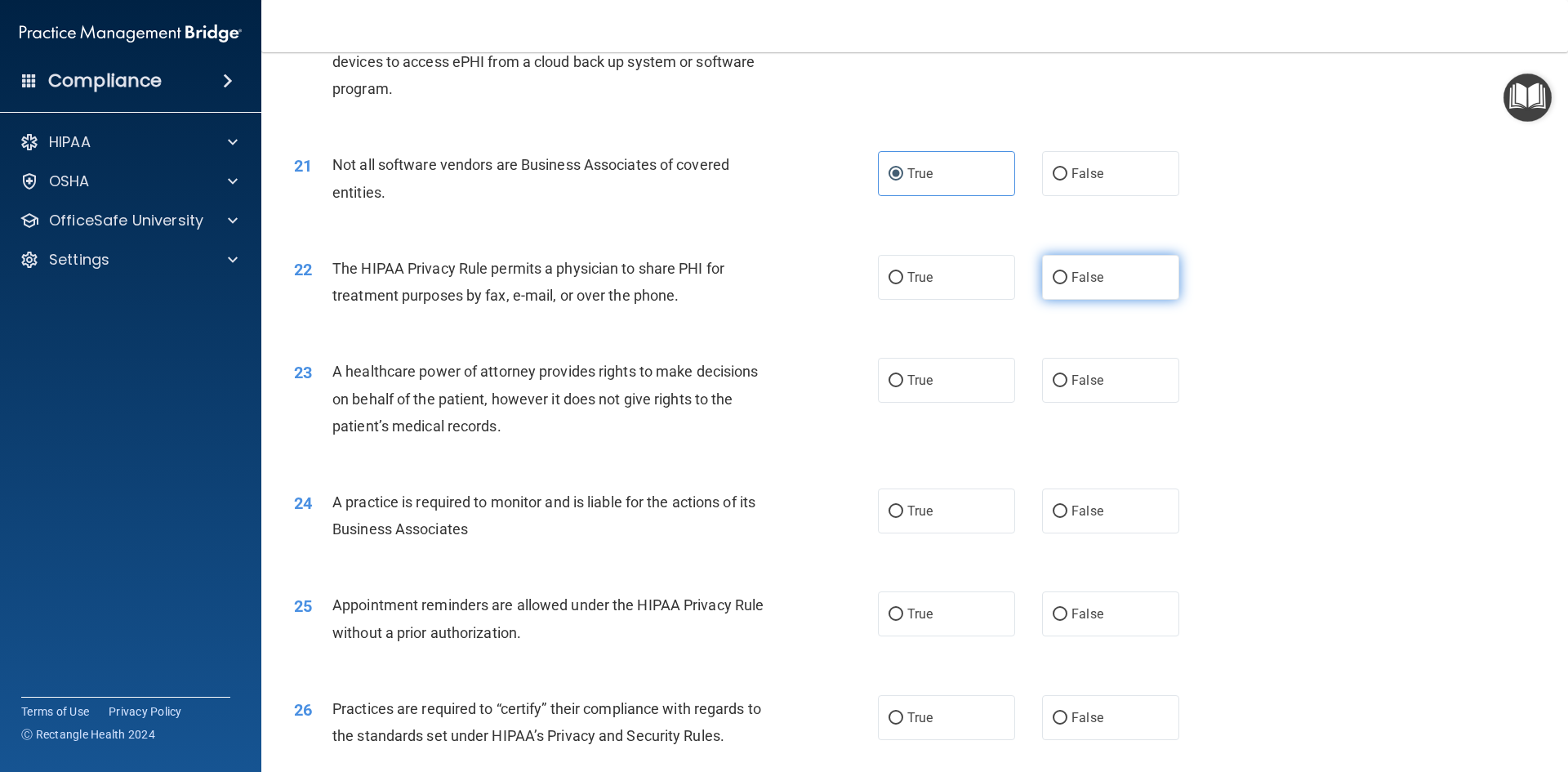
click at [1050, 291] on label "False" at bounding box center [1111, 277] width 138 height 45
click at [1052, 285] on input "False" at bounding box center [1059, 278] width 15 height 12
radio input "true"
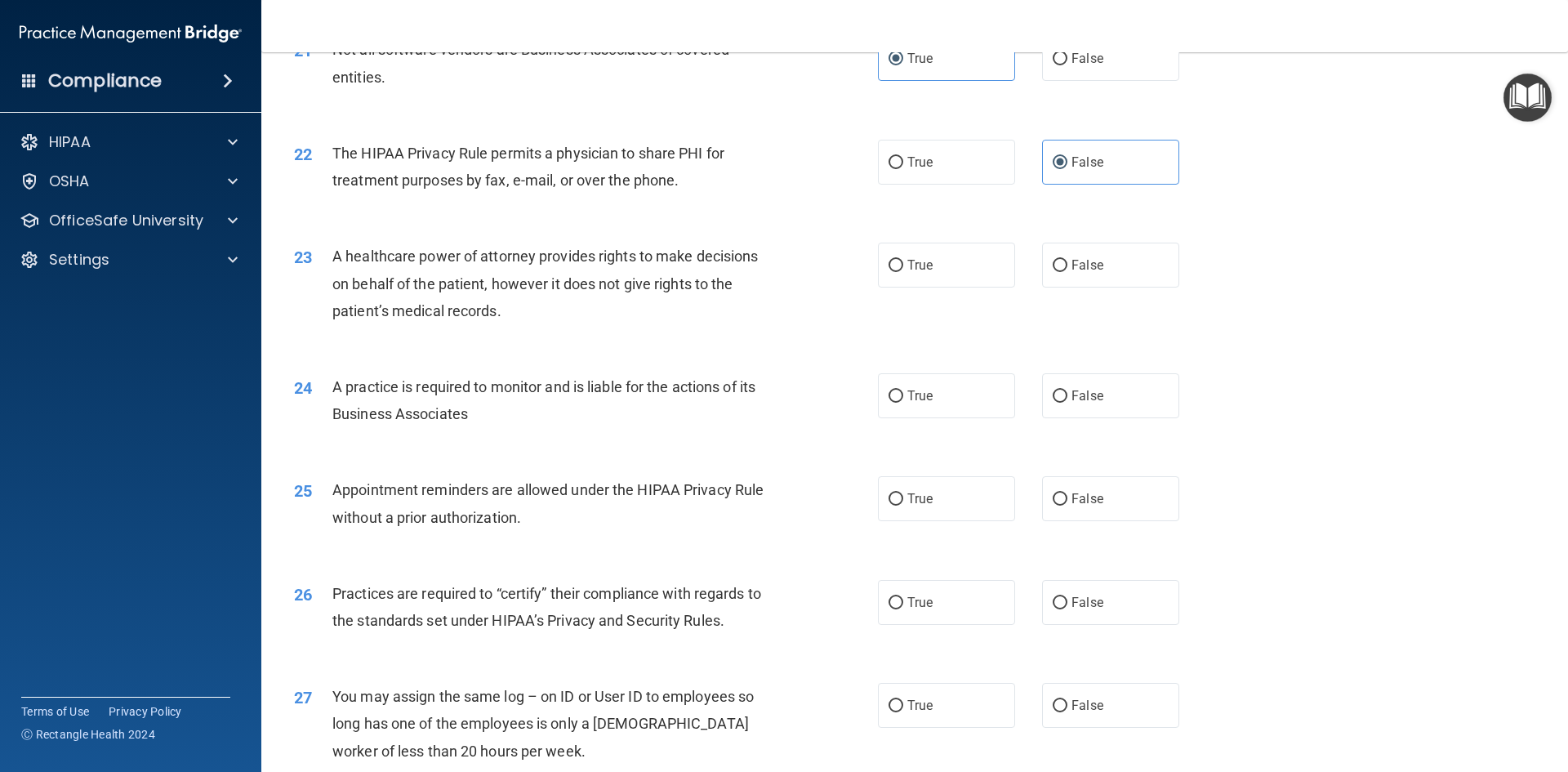
scroll to position [2613, 0]
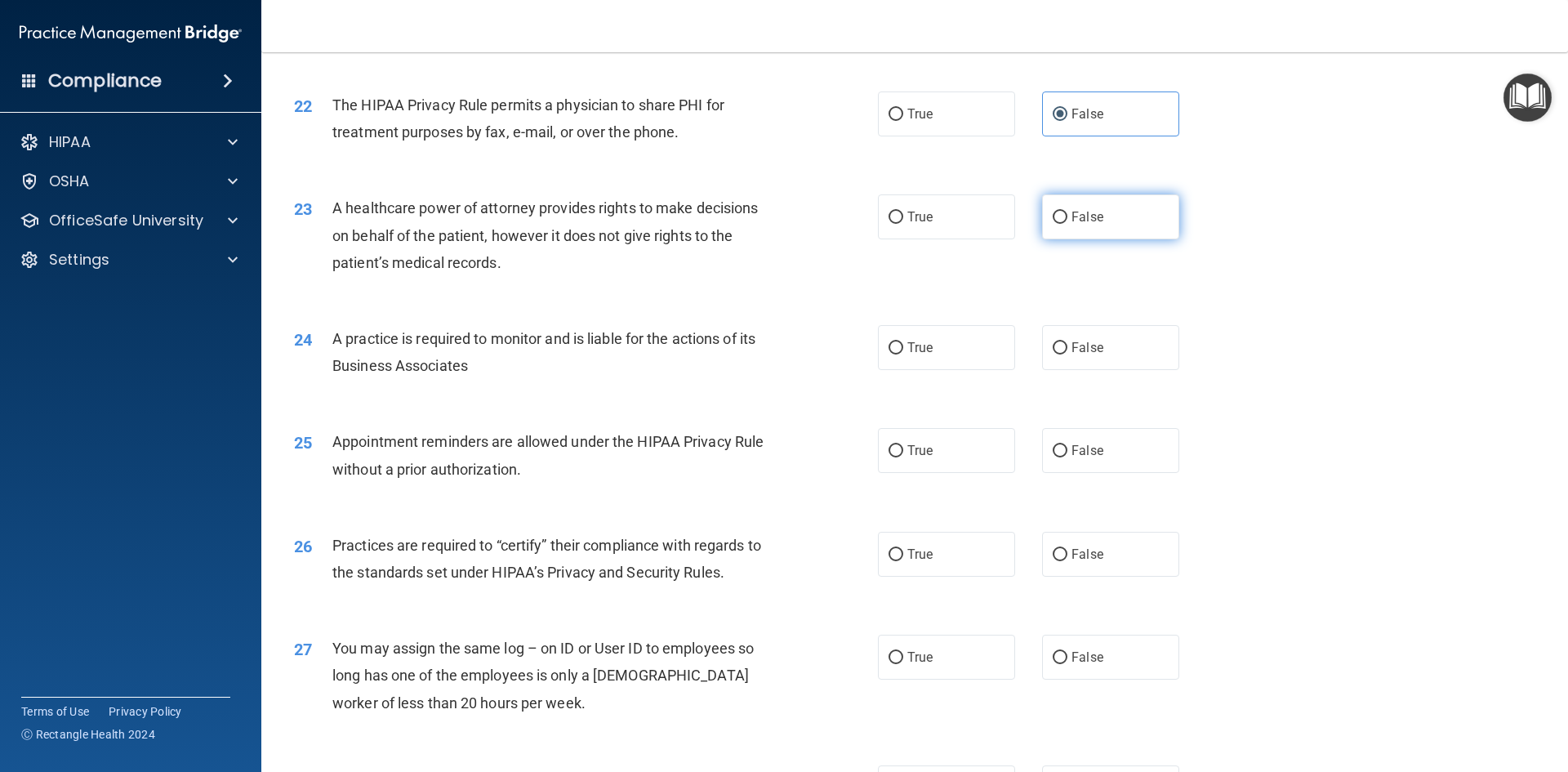
click at [1054, 224] on input "False" at bounding box center [1059, 218] width 15 height 12
radio input "true"
drag, startPoint x: 568, startPoint y: 273, endPoint x: 528, endPoint y: 267, distance: 40.4
click at [536, 270] on div "A healthcare power of attorney provides rights to make decisions on behalf of t…" at bounding box center [560, 235] width 456 height 82
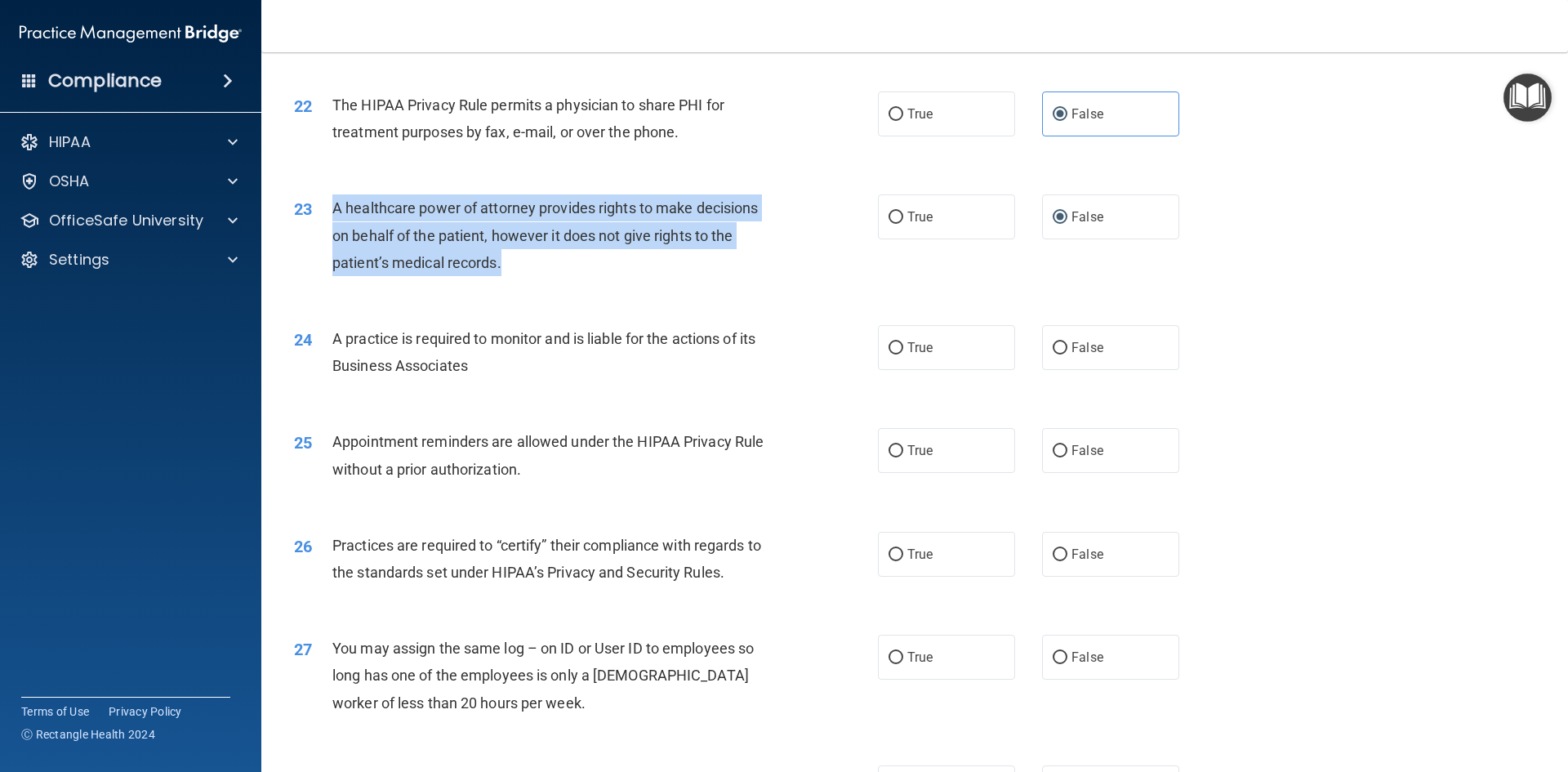
drag, startPoint x: 513, startPoint y: 263, endPoint x: 330, endPoint y: 201, distance: 193.2
click at [330, 201] on div "23 A healthcare power of attorney provides rights to make decisions on behalf o…" at bounding box center [585, 239] width 633 height 89
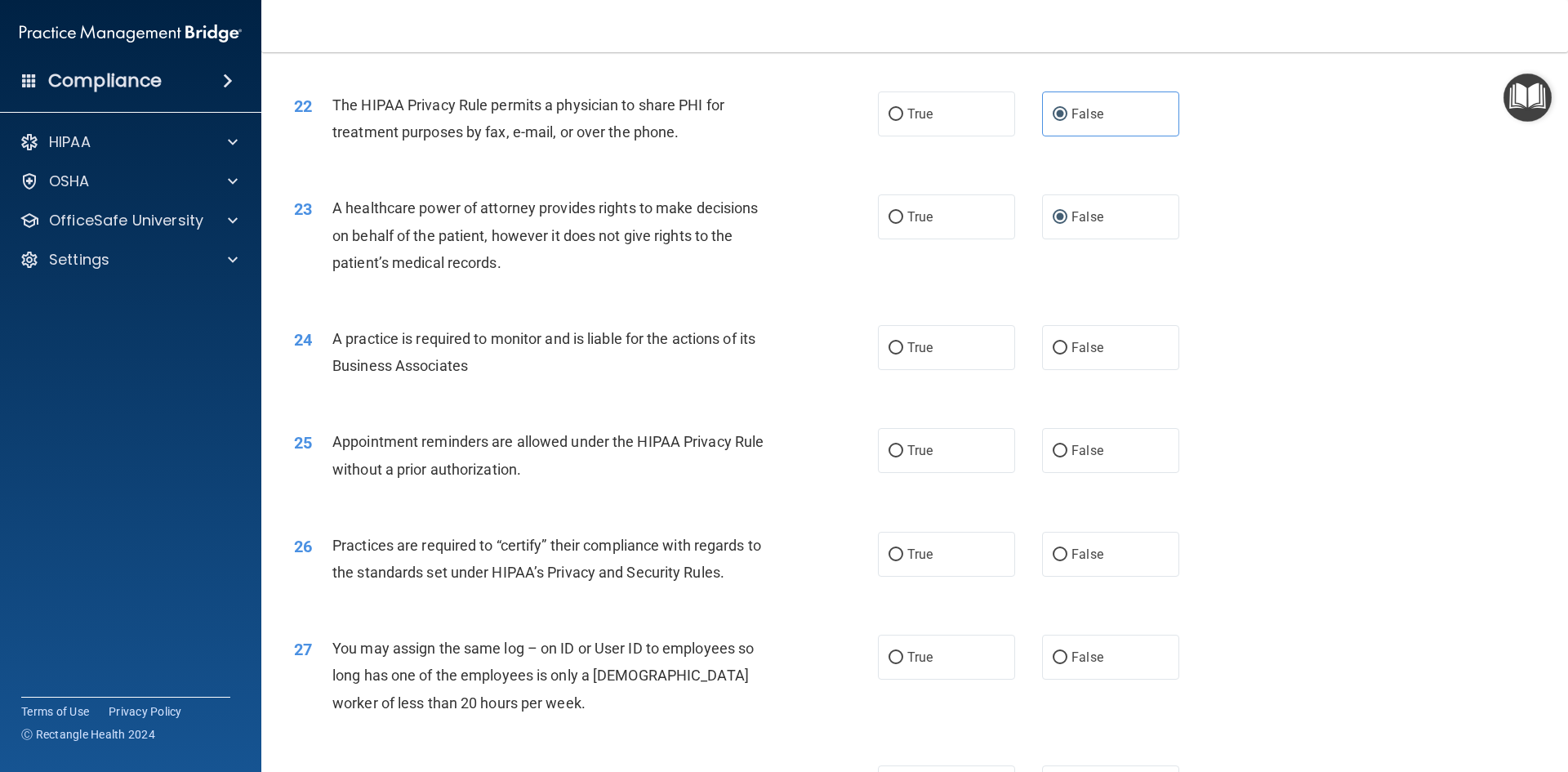
click at [1182, 302] on div "23 A healthcare power of attorney provides rights to make decisions on behalf o…" at bounding box center [915, 239] width 1265 height 131
click at [1082, 351] on span "False" at bounding box center [1087, 347] width 32 height 15
click at [1068, 351] on input "False" at bounding box center [1059, 348] width 15 height 12
radio input "true"
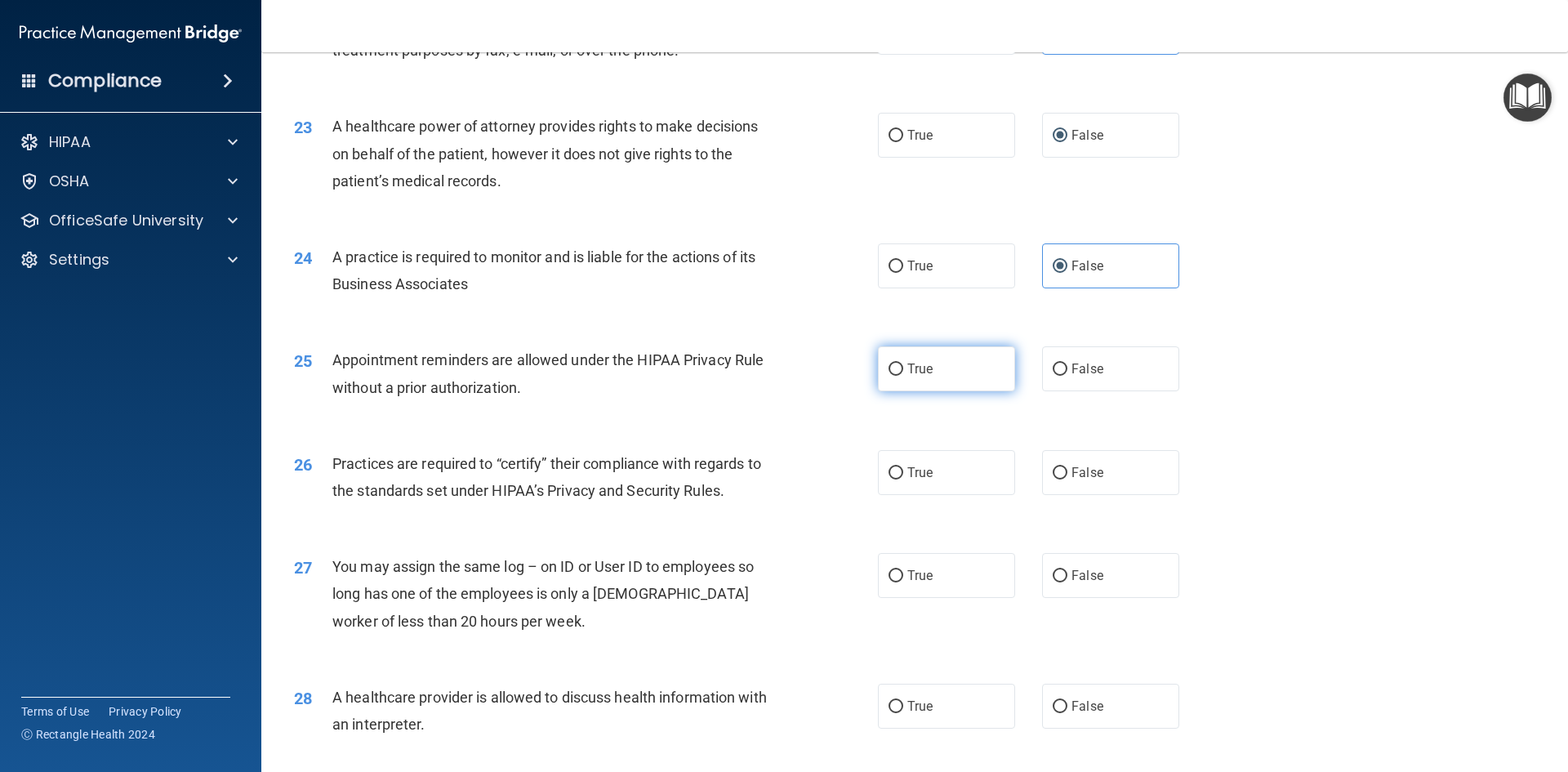
click at [933, 371] on label "True" at bounding box center [946, 369] width 138 height 45
click at [903, 371] on input "True" at bounding box center [895, 370] width 15 height 12
radio input "true"
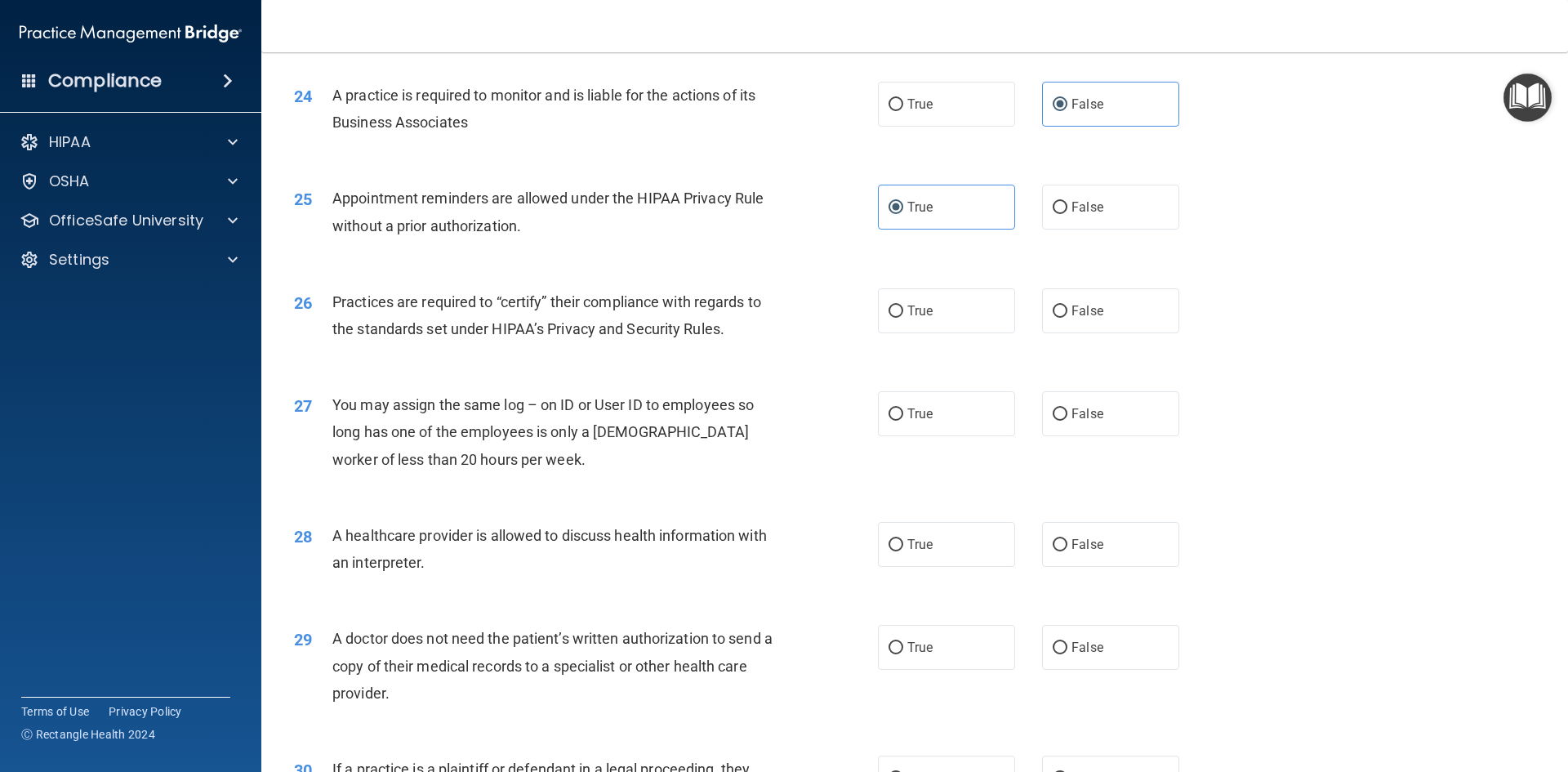
scroll to position [2858, 0]
click at [920, 309] on span "True" at bounding box center [919, 309] width 25 height 15
click at [903, 309] on input "True" at bounding box center [895, 309] width 15 height 12
radio input "true"
click at [1056, 420] on label "False" at bounding box center [1111, 412] width 138 height 45
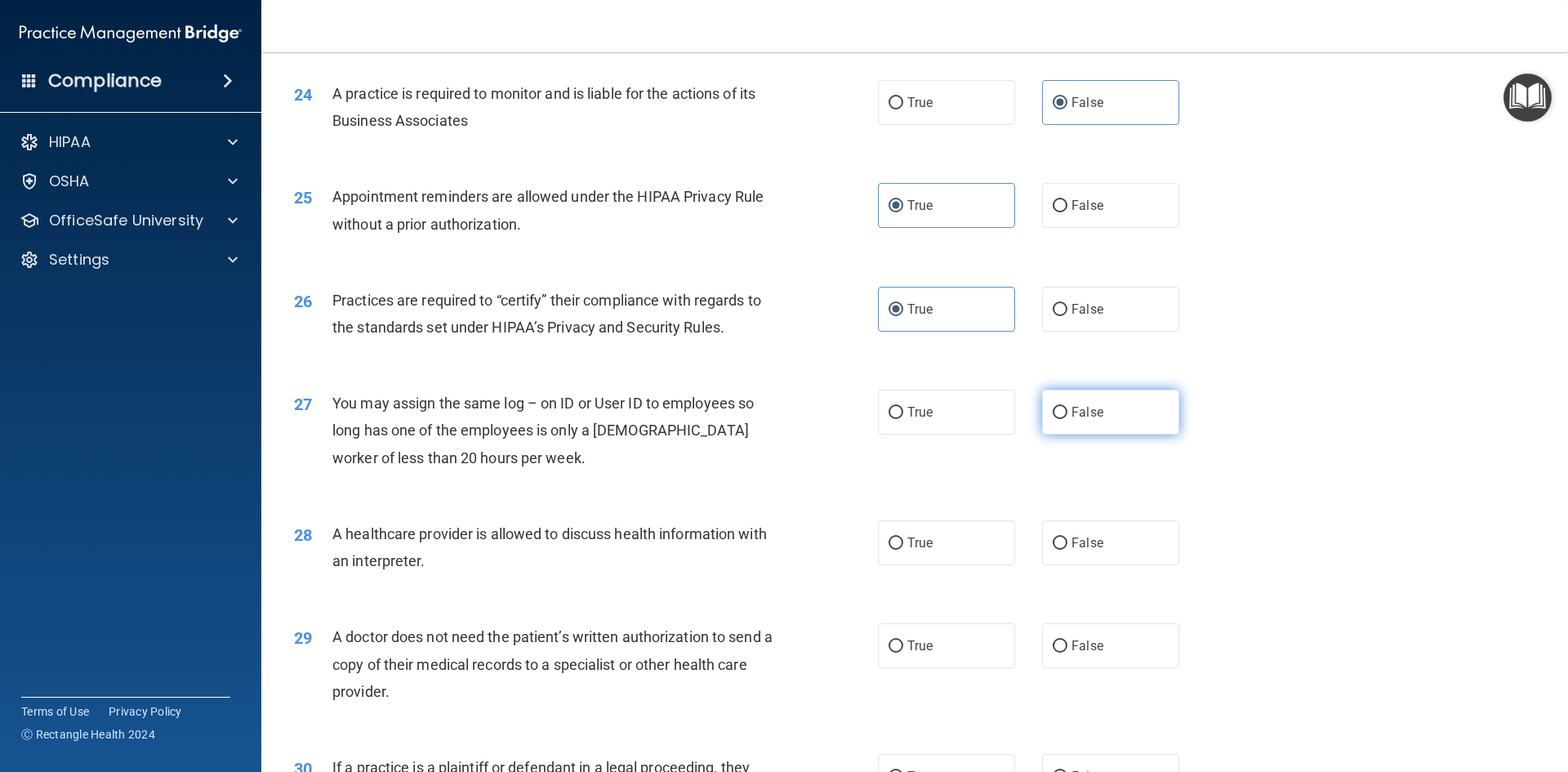
click at [1056, 419] on input "False" at bounding box center [1059, 413] width 15 height 12
radio input "true"
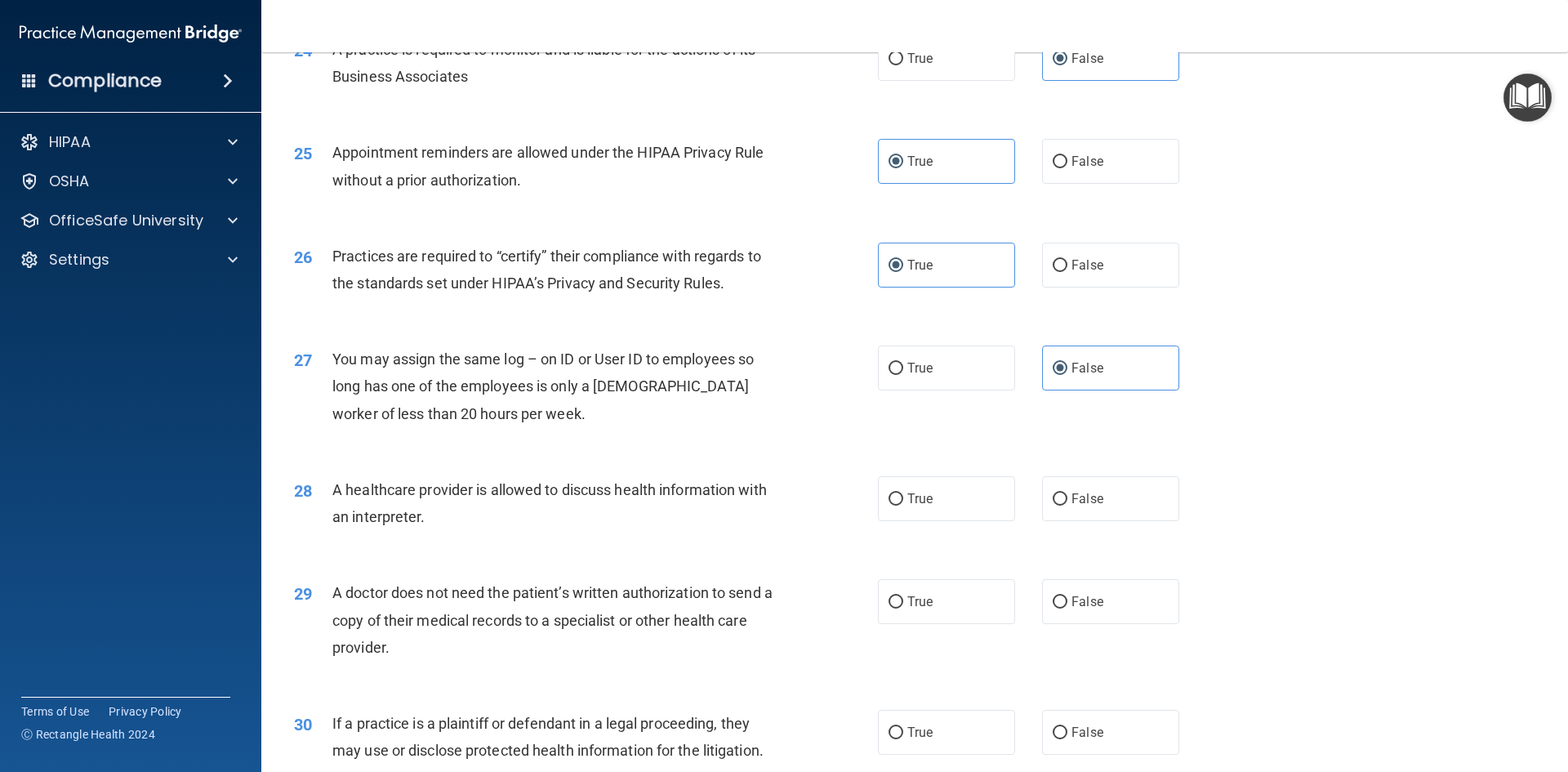
scroll to position [2940, 0]
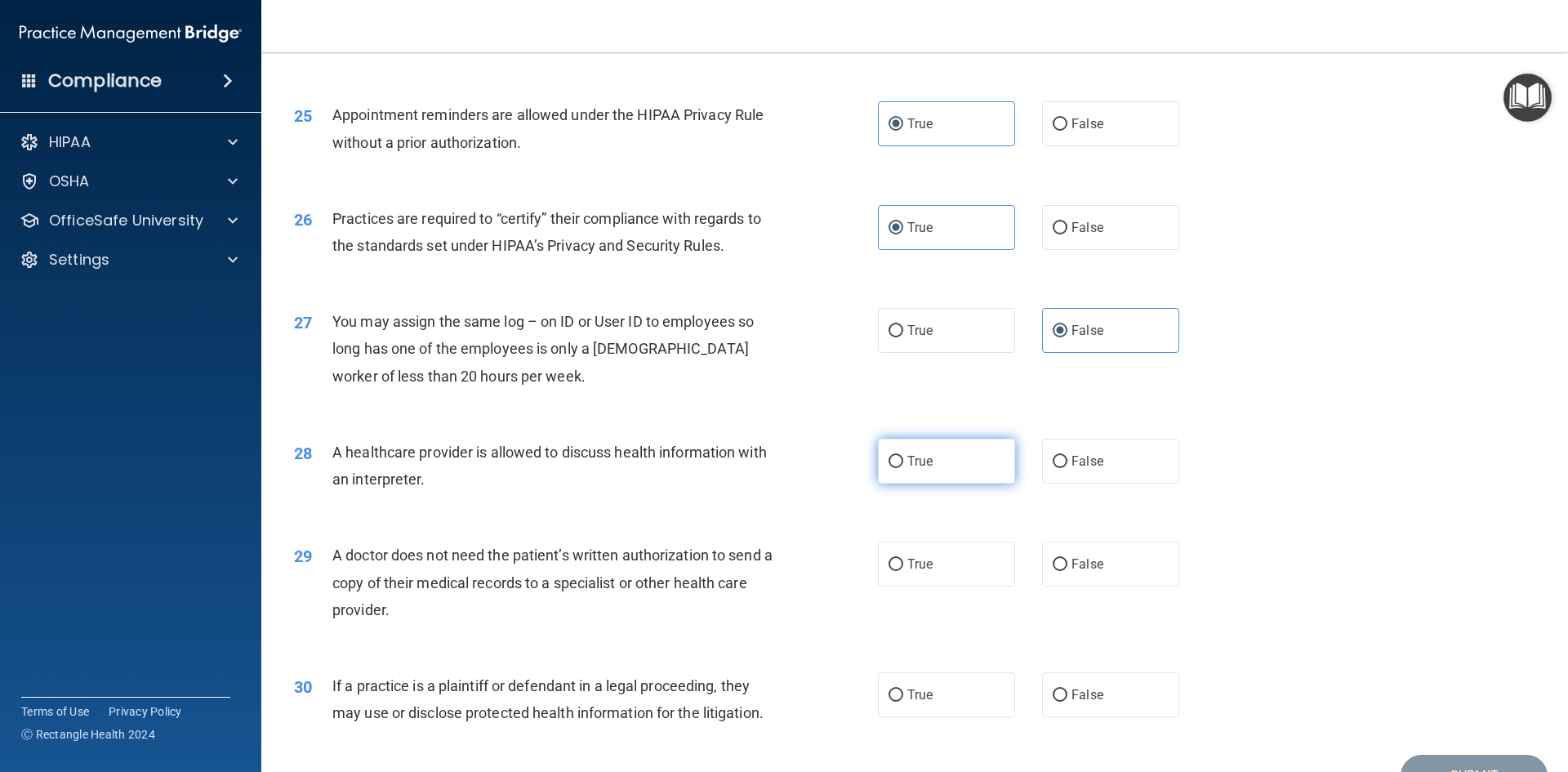
click at [913, 463] on span "True" at bounding box center [919, 461] width 25 height 15
click at [903, 463] on input "True" at bounding box center [895, 462] width 15 height 12
radio input "true"
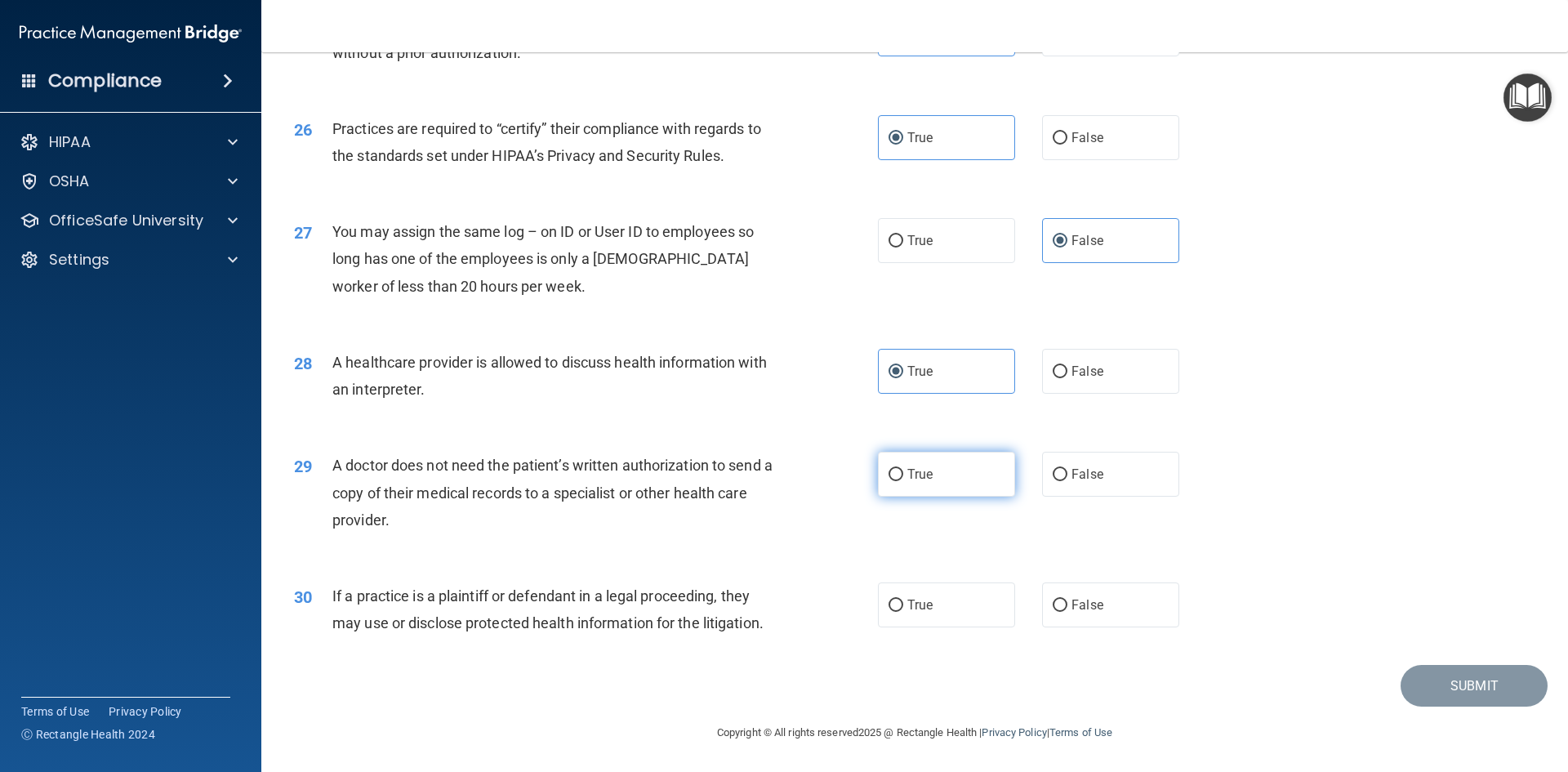
click at [983, 481] on label "True" at bounding box center [946, 474] width 138 height 45
click at [903, 481] on input "True" at bounding box center [895, 475] width 15 height 12
radio input "true"
click at [918, 611] on span "True" at bounding box center [919, 604] width 25 height 15
click at [903, 611] on input "True" at bounding box center [895, 605] width 15 height 12
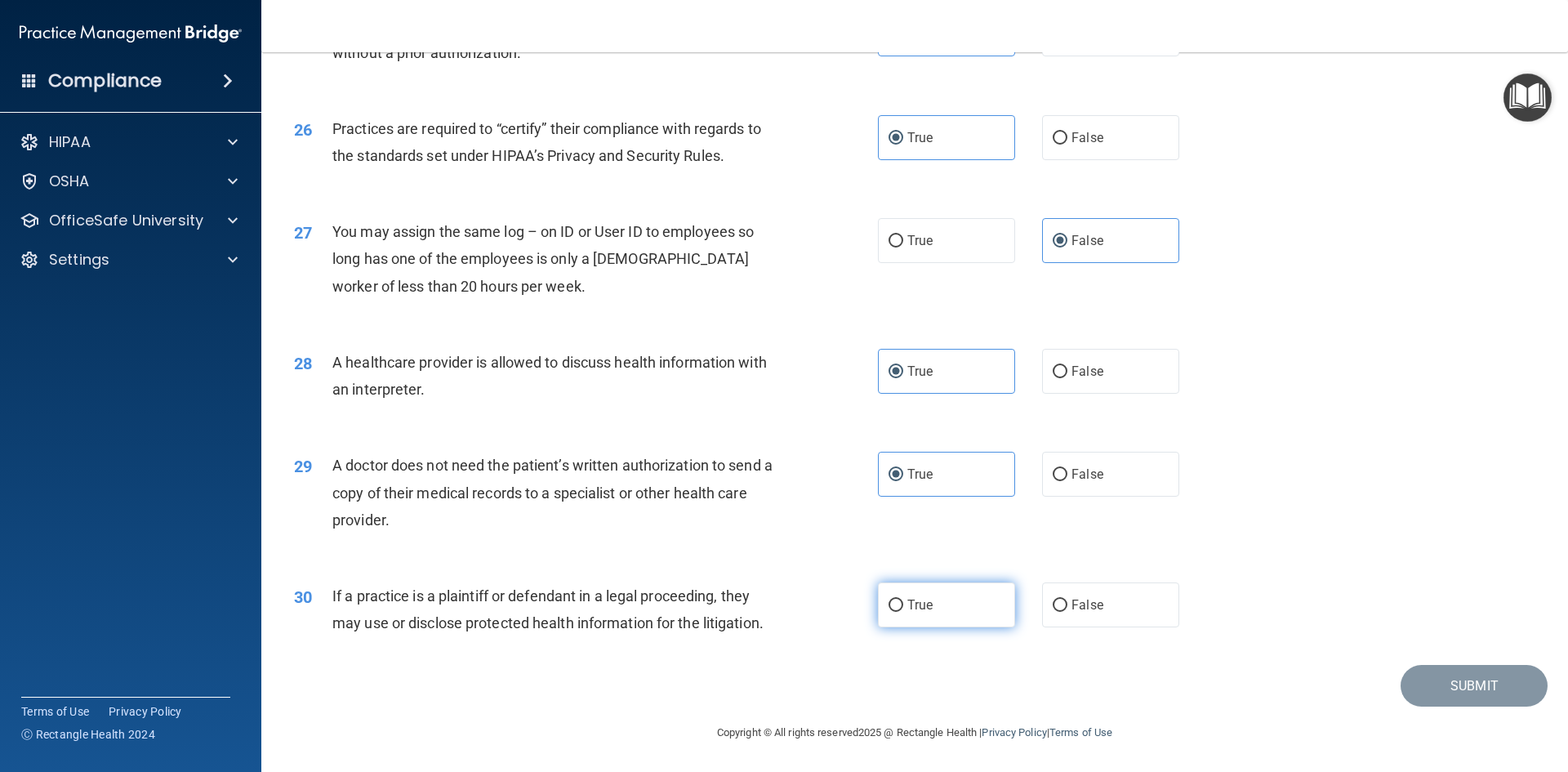
radio input "true"
click at [1435, 693] on button "Submit" at bounding box center [1473, 685] width 147 height 41
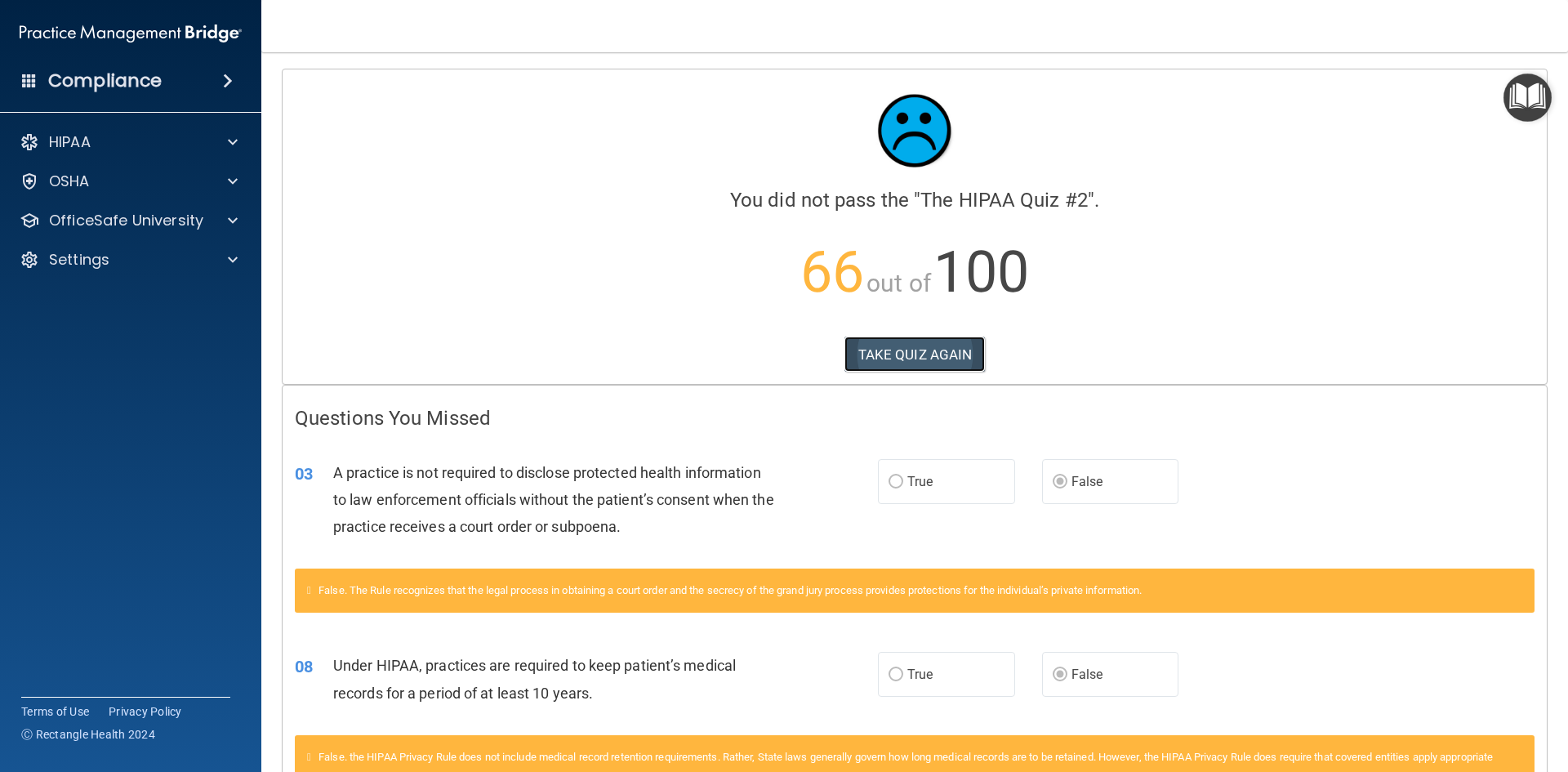
click at [903, 350] on button "TAKE QUIZ AGAIN" at bounding box center [915, 354] width 141 height 36
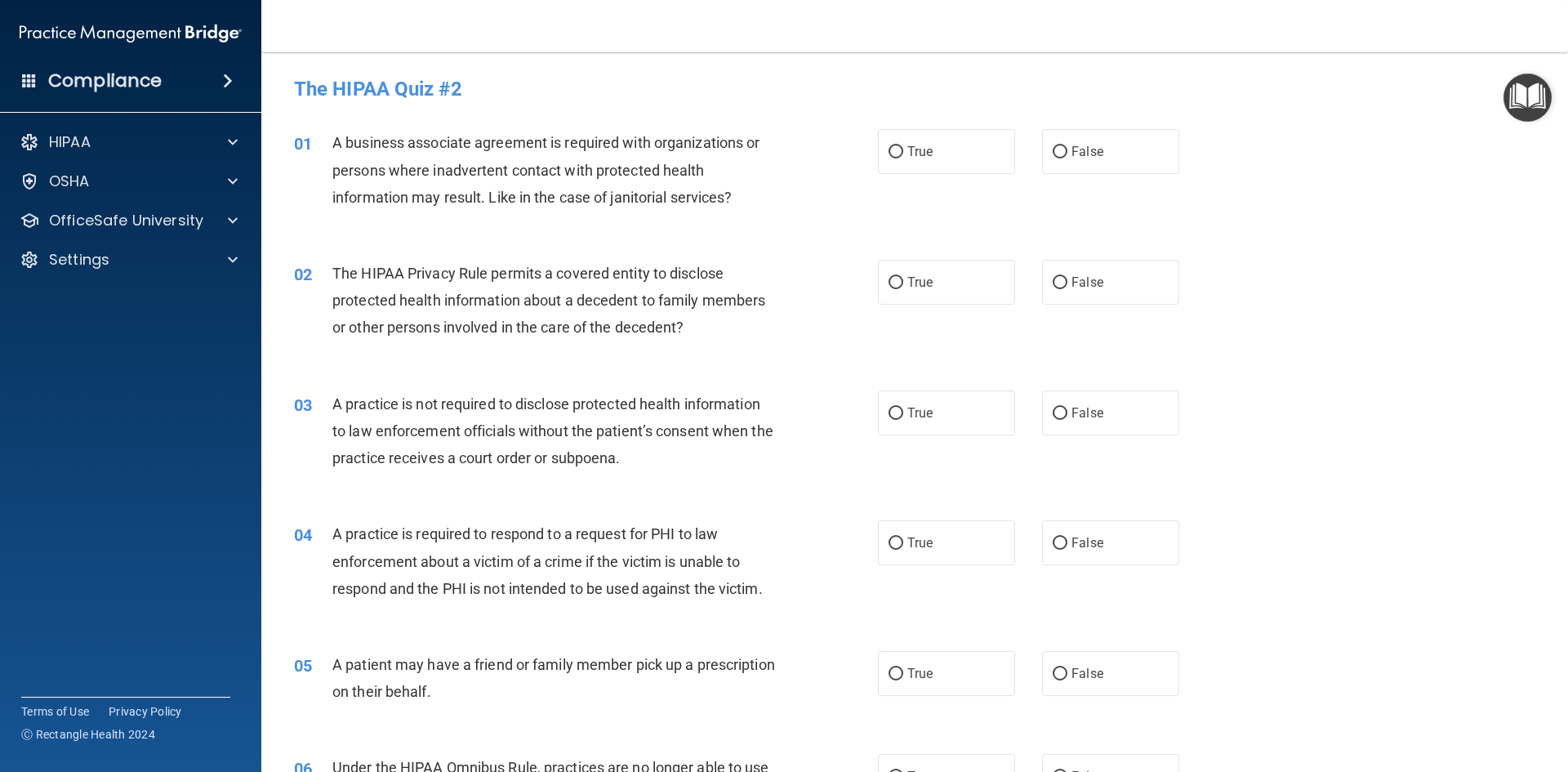
click at [1515, 95] on img "Open Resource Center" at bounding box center [1528, 97] width 48 height 48
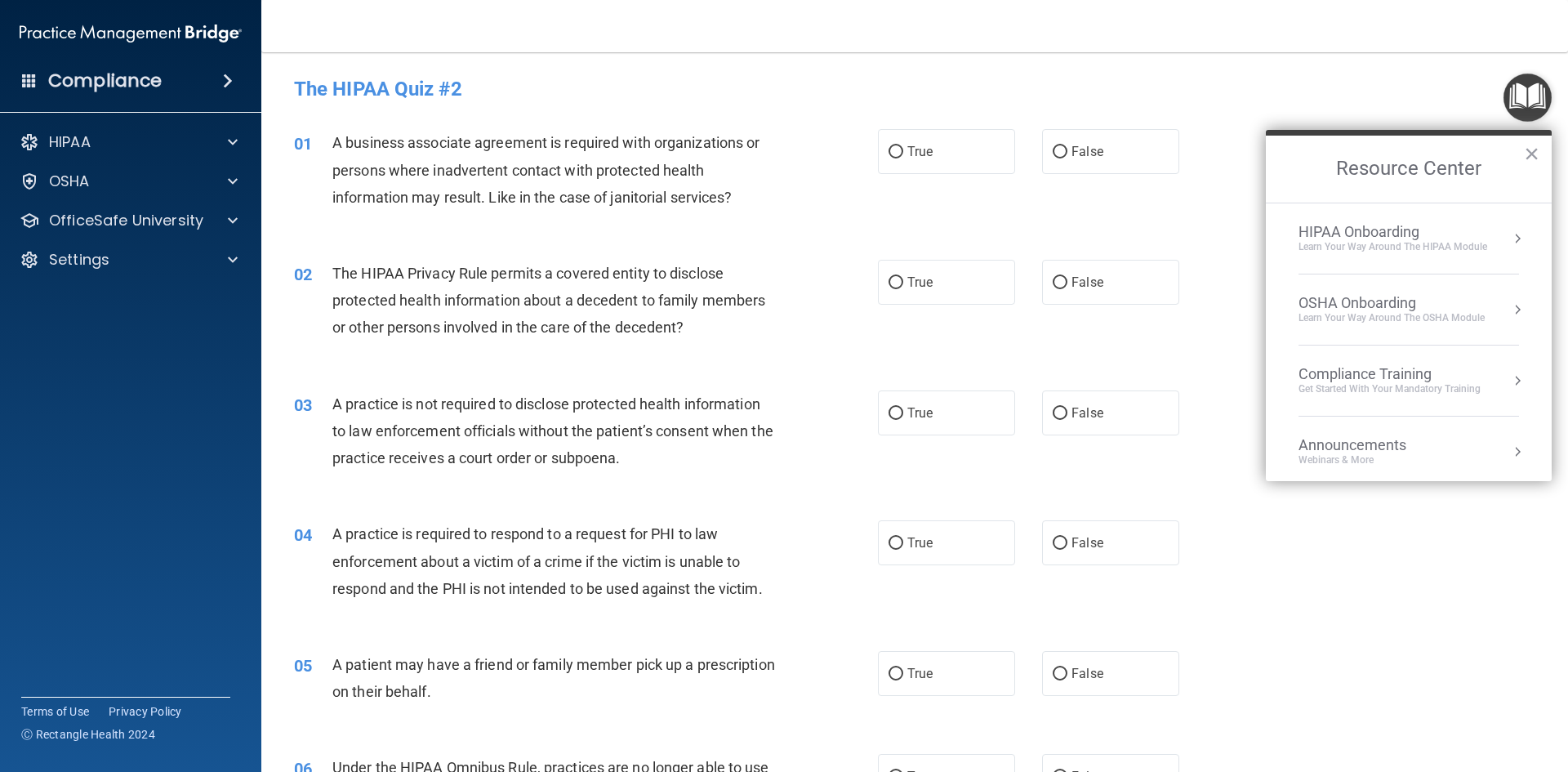
click at [1399, 230] on div "HIPAA Onboarding" at bounding box center [1392, 231] width 188 height 18
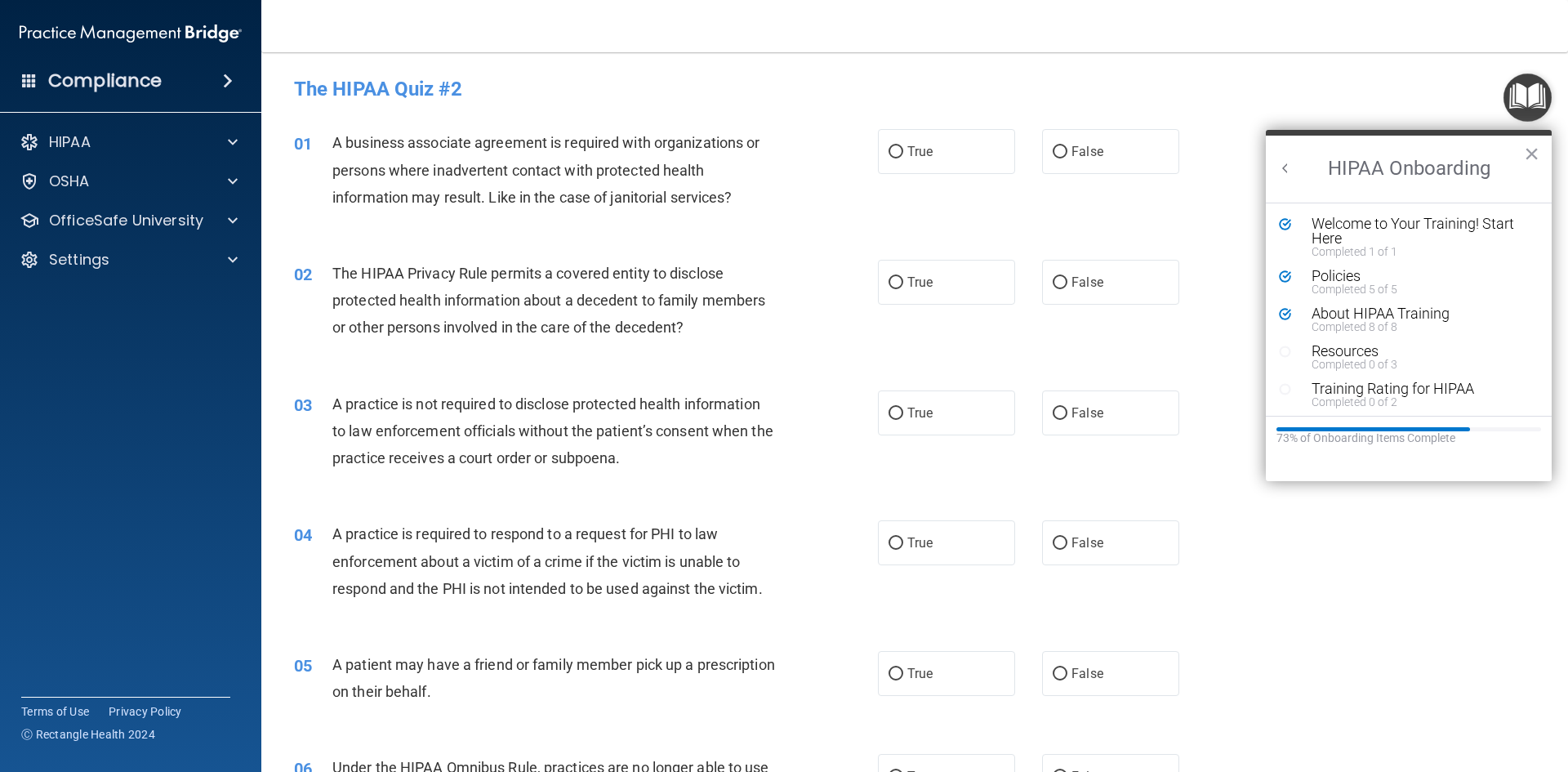
scroll to position [3, 0]
click at [218, 218] on div at bounding box center [230, 220] width 40 height 20
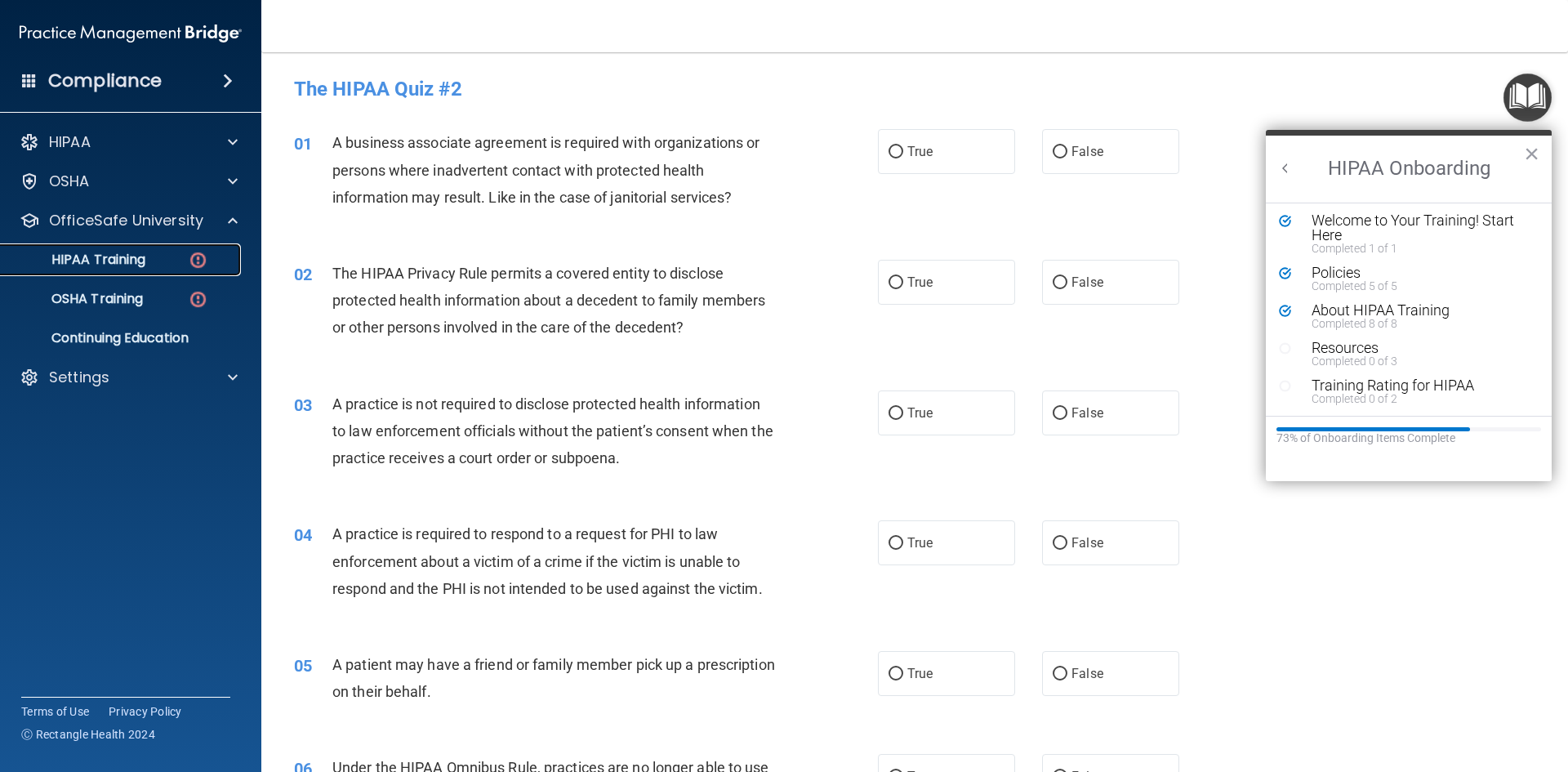
click at [148, 256] on div "HIPAA Training" at bounding box center [121, 260] width 223 height 16
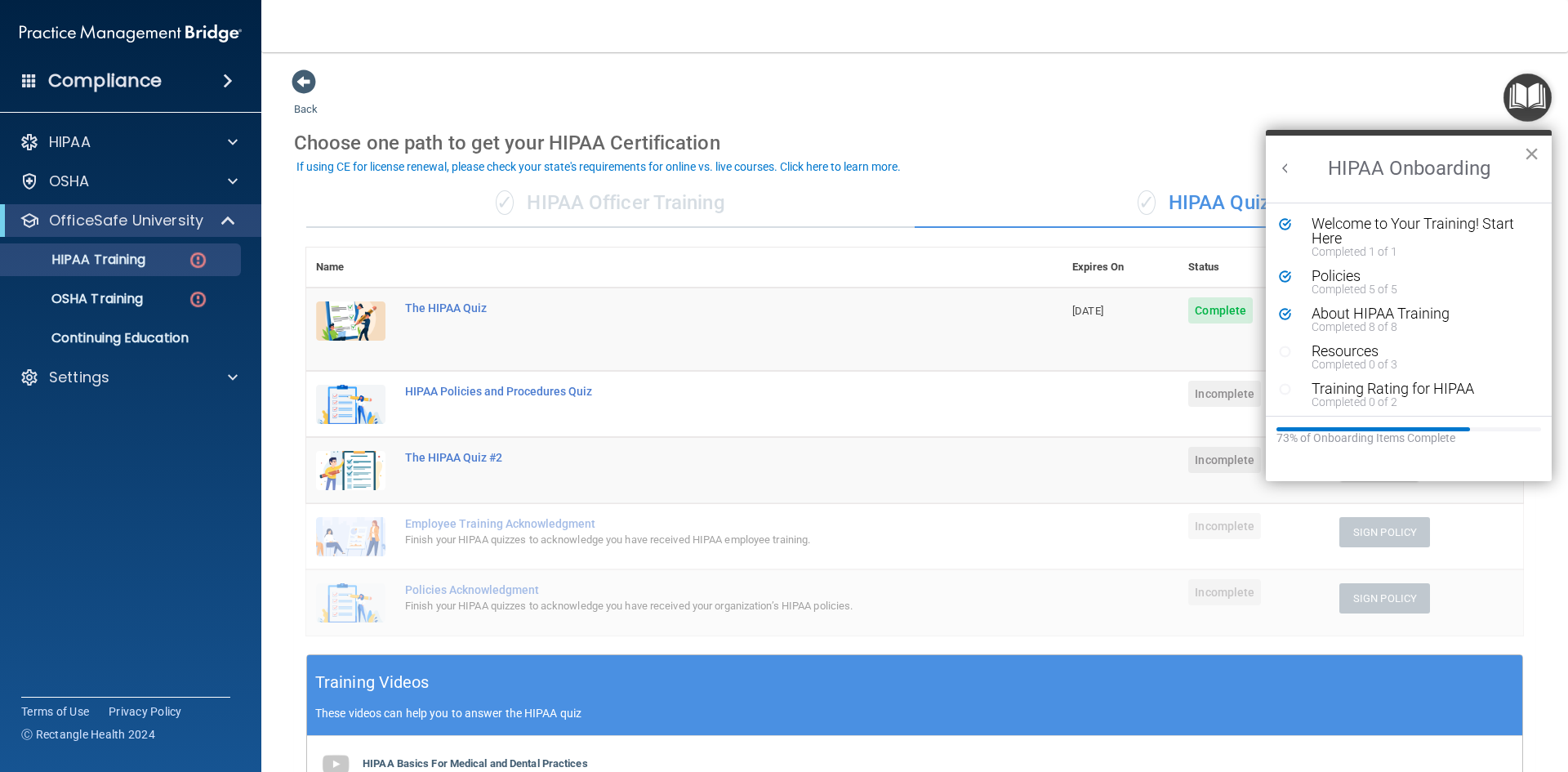
click at [1534, 145] on button "×" at bounding box center [1532, 153] width 15 height 26
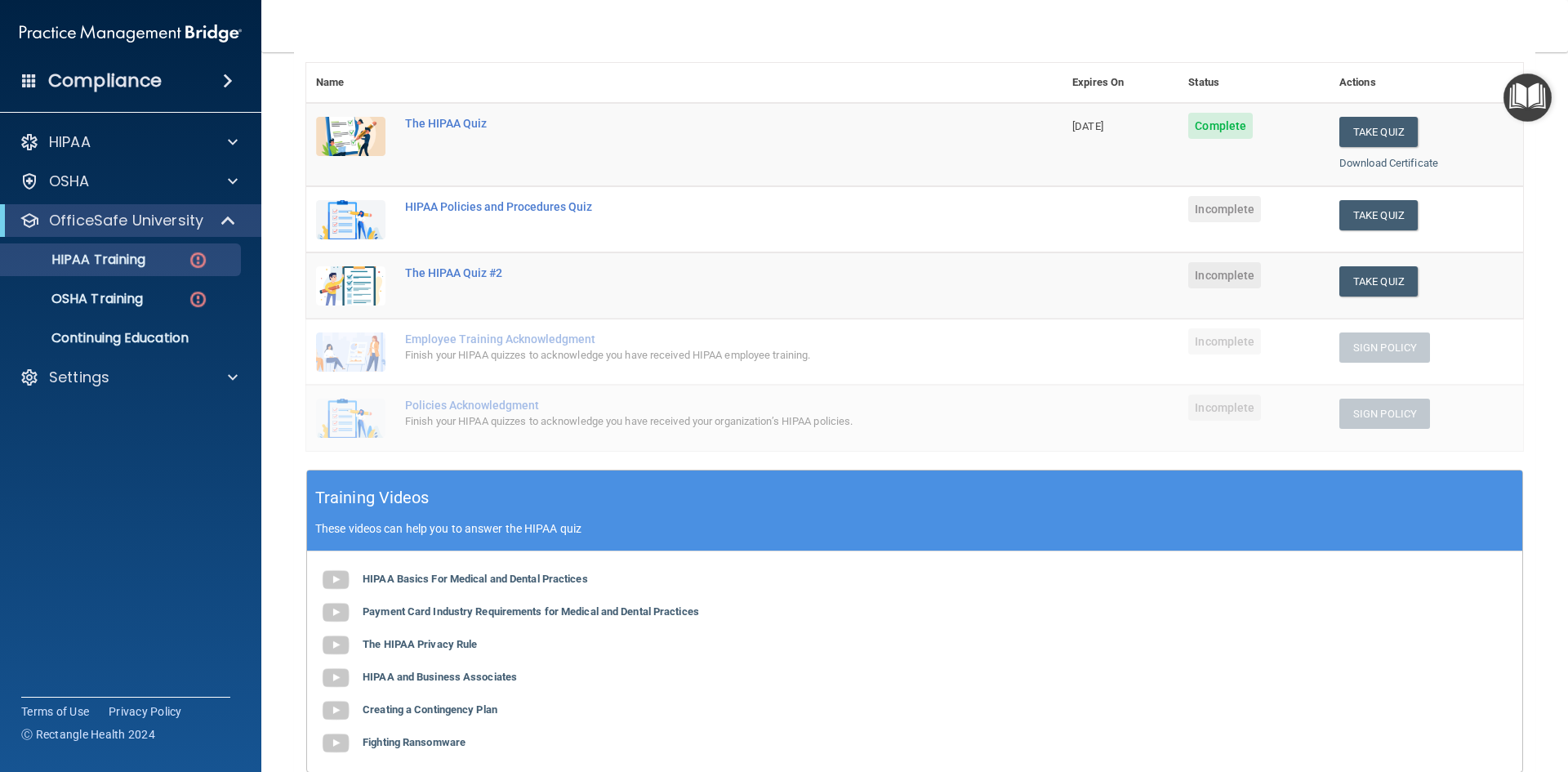
scroll to position [63, 0]
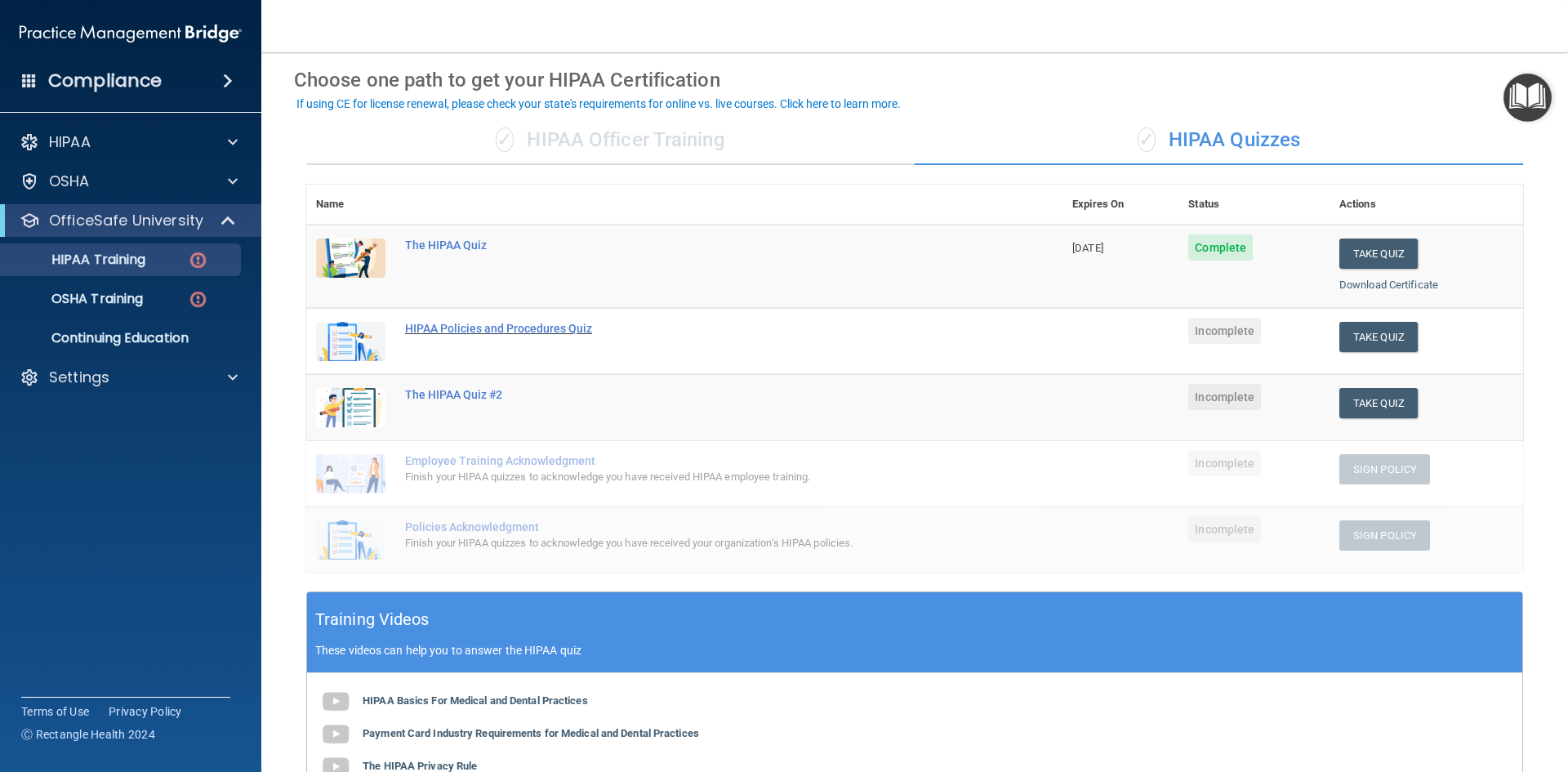
click at [497, 324] on div "HIPAA Policies and Procedures Quiz" at bounding box center [693, 328] width 576 height 13
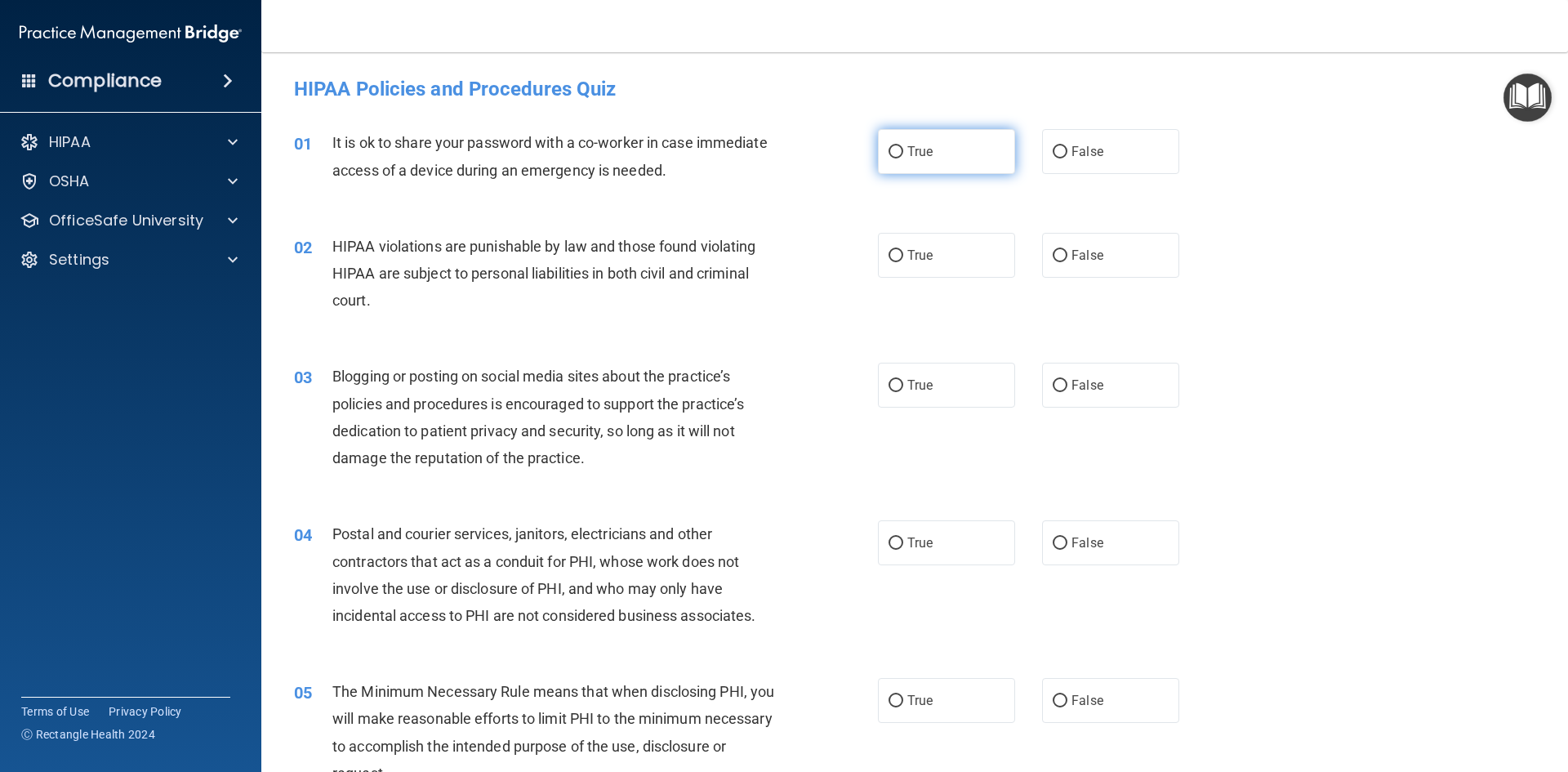
click at [914, 157] on span "True" at bounding box center [919, 151] width 25 height 15
click at [903, 157] on input "True" at bounding box center [895, 152] width 15 height 12
radio input "true"
click at [927, 254] on span "True" at bounding box center [919, 255] width 25 height 15
click at [903, 254] on input "True" at bounding box center [895, 256] width 15 height 12
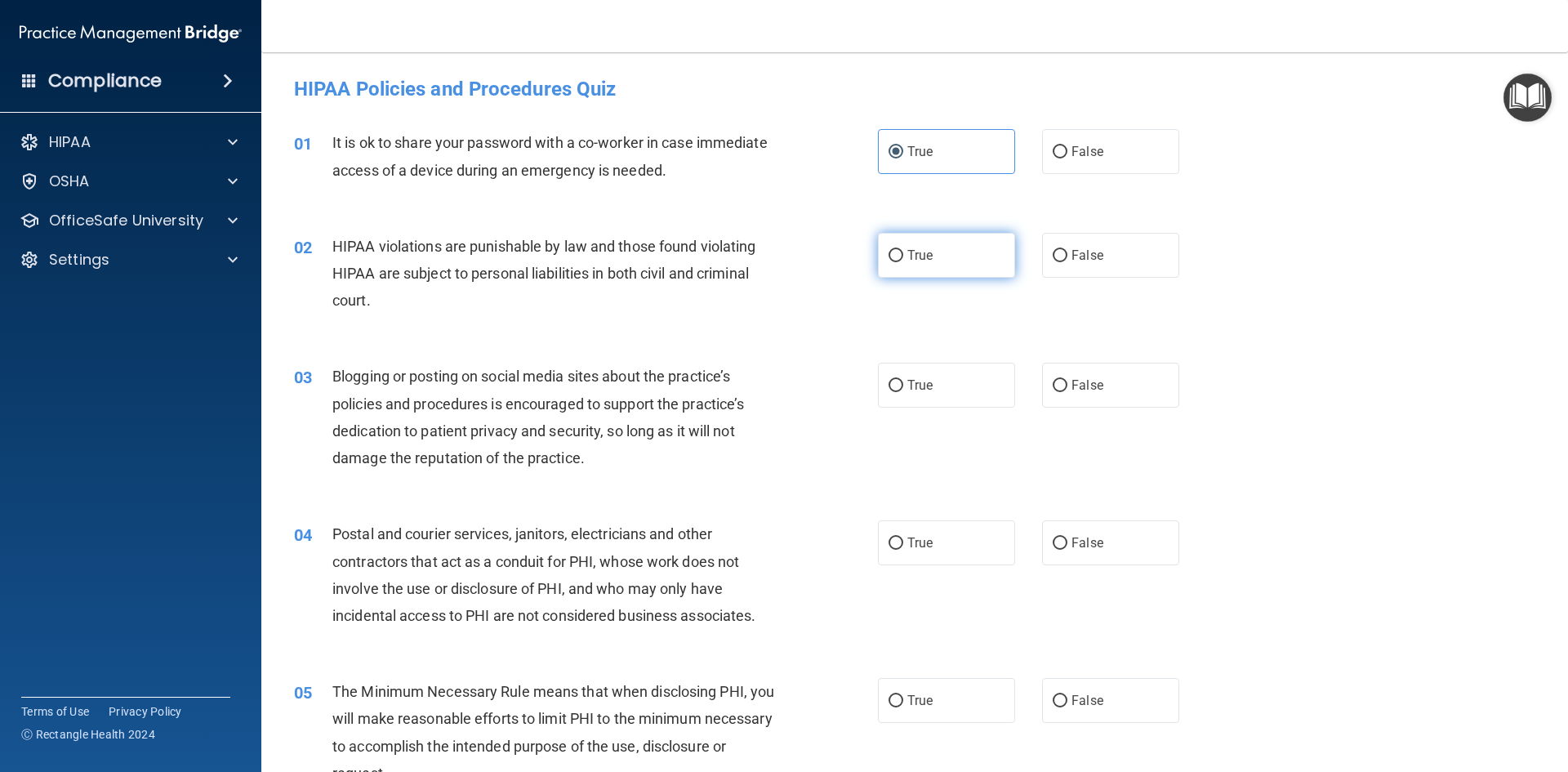
radio input "true"
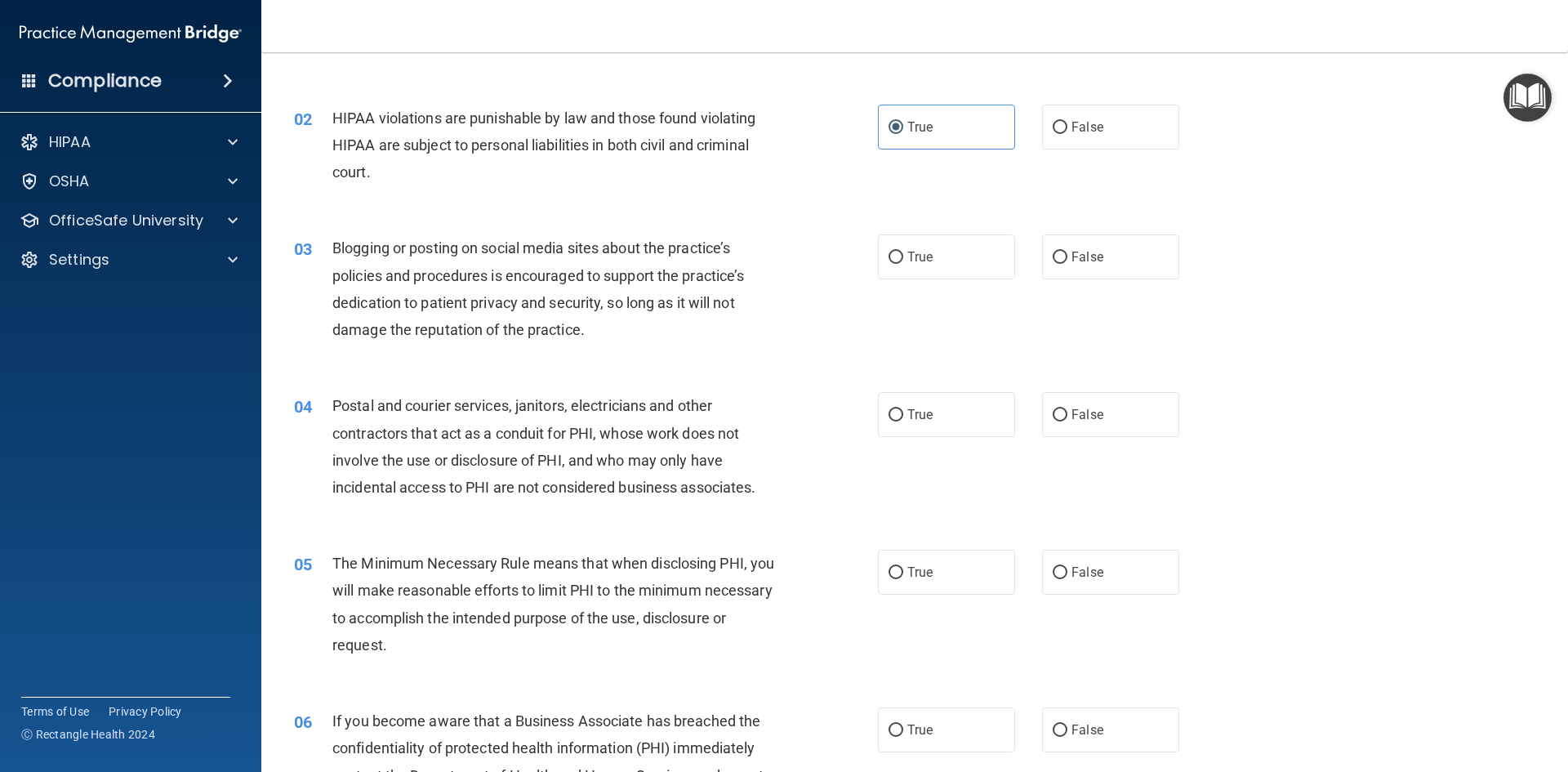
scroll to position [163, 0]
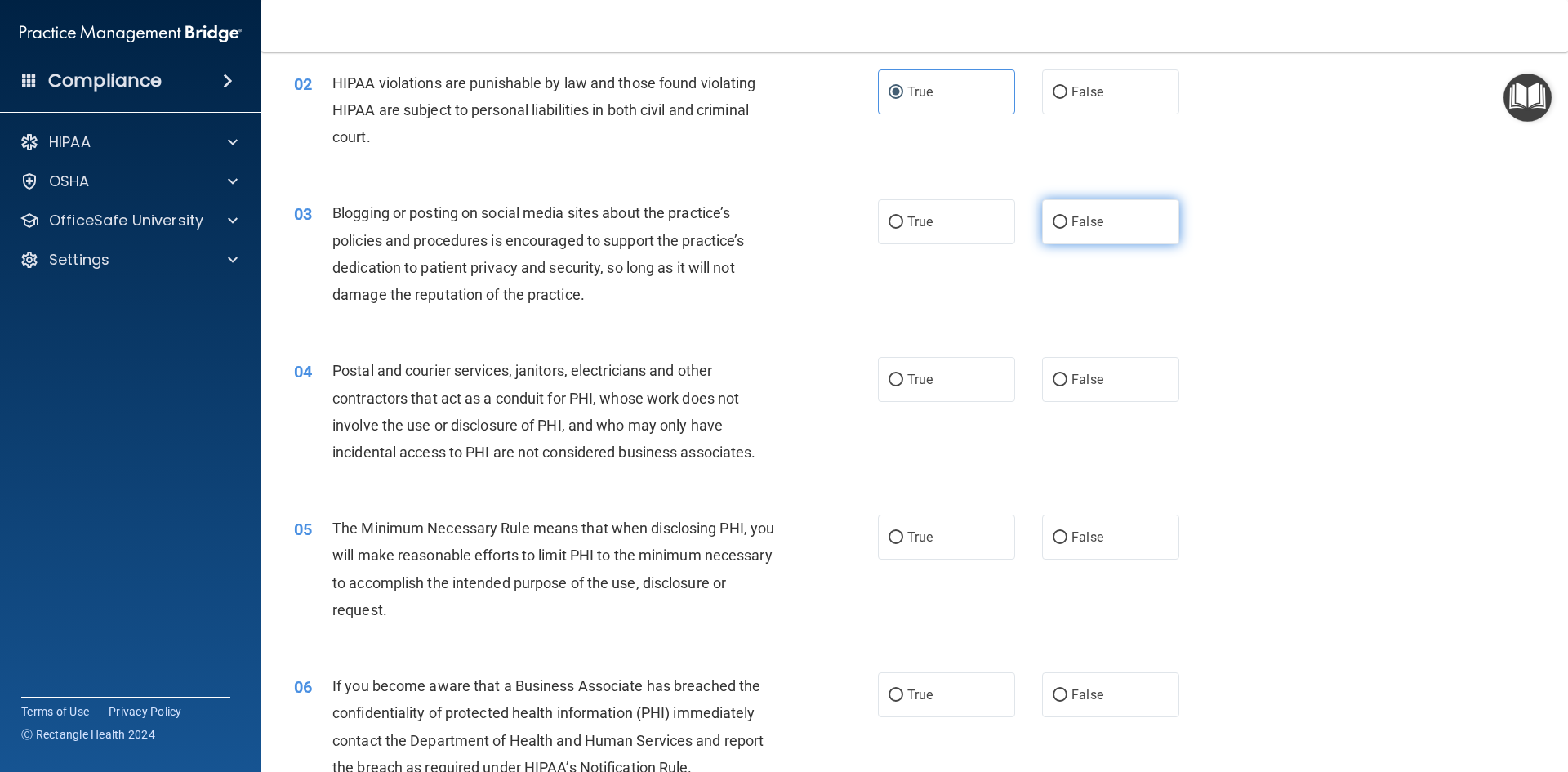
click at [1099, 224] on label "False" at bounding box center [1111, 222] width 138 height 45
click at [1068, 224] on input "False" at bounding box center [1059, 223] width 15 height 12
radio input "true"
click at [1133, 393] on label "False" at bounding box center [1111, 379] width 138 height 45
click at [1068, 386] on input "False" at bounding box center [1059, 380] width 15 height 12
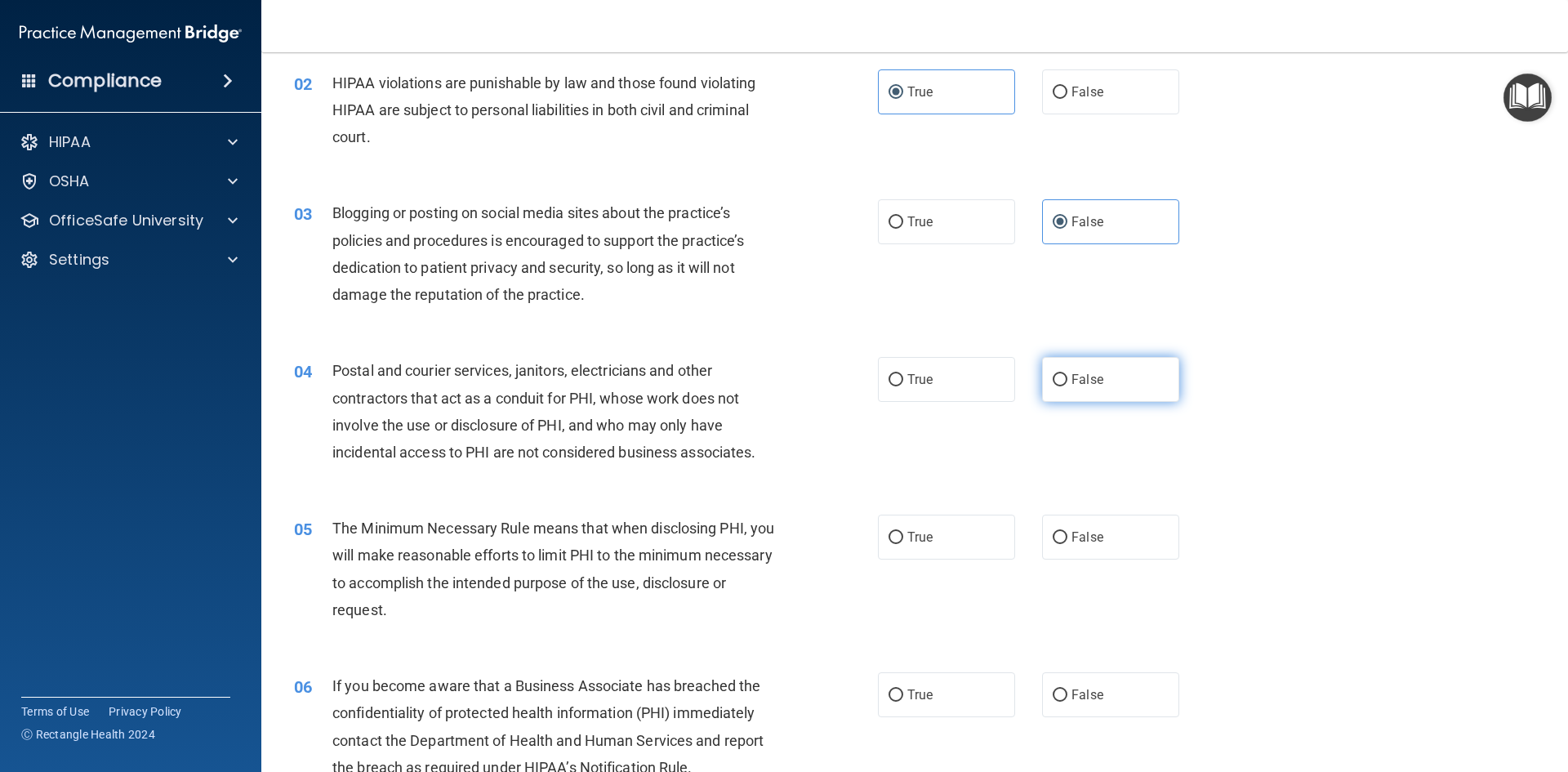
radio input "true"
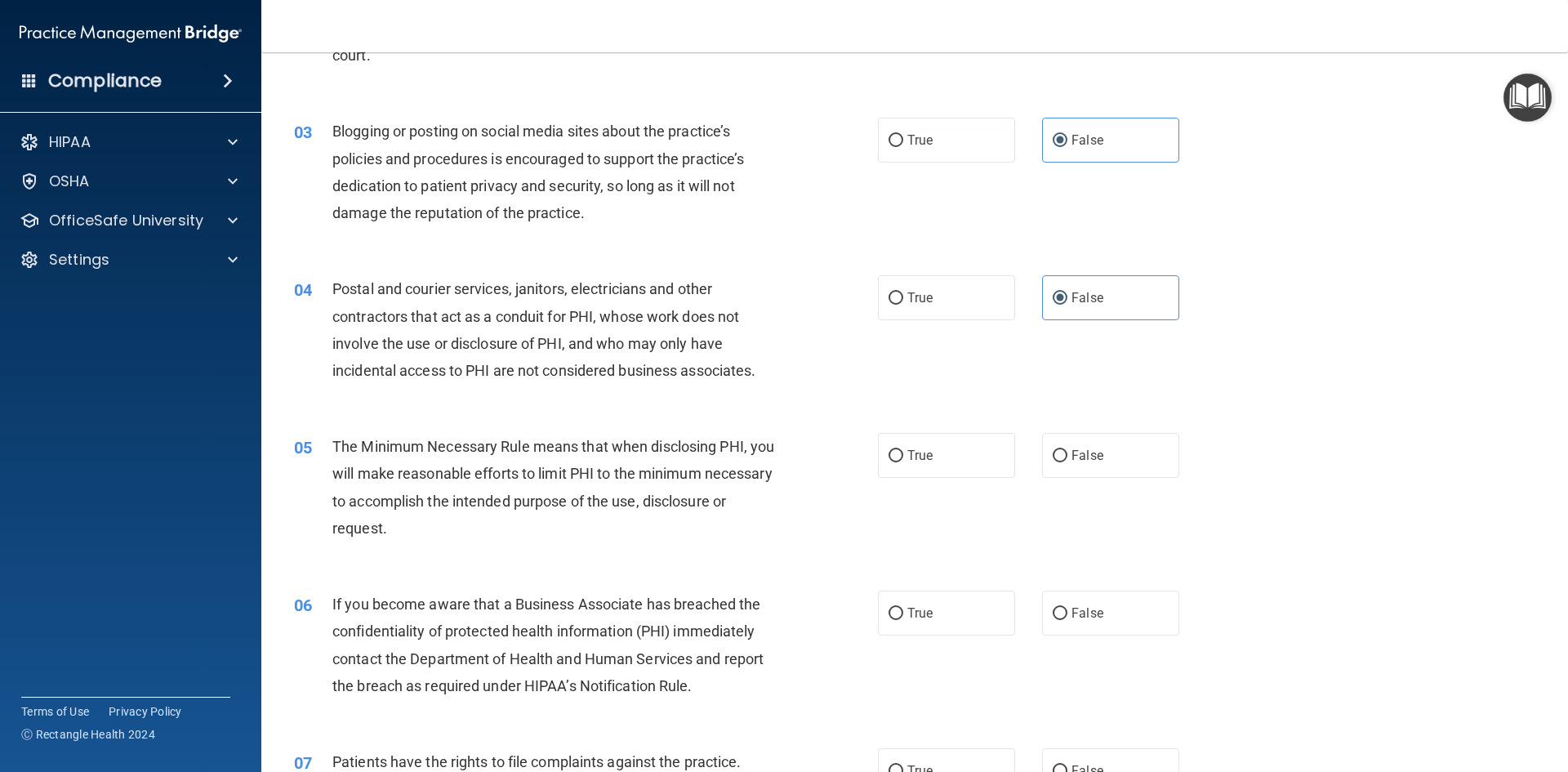
scroll to position [327, 0]
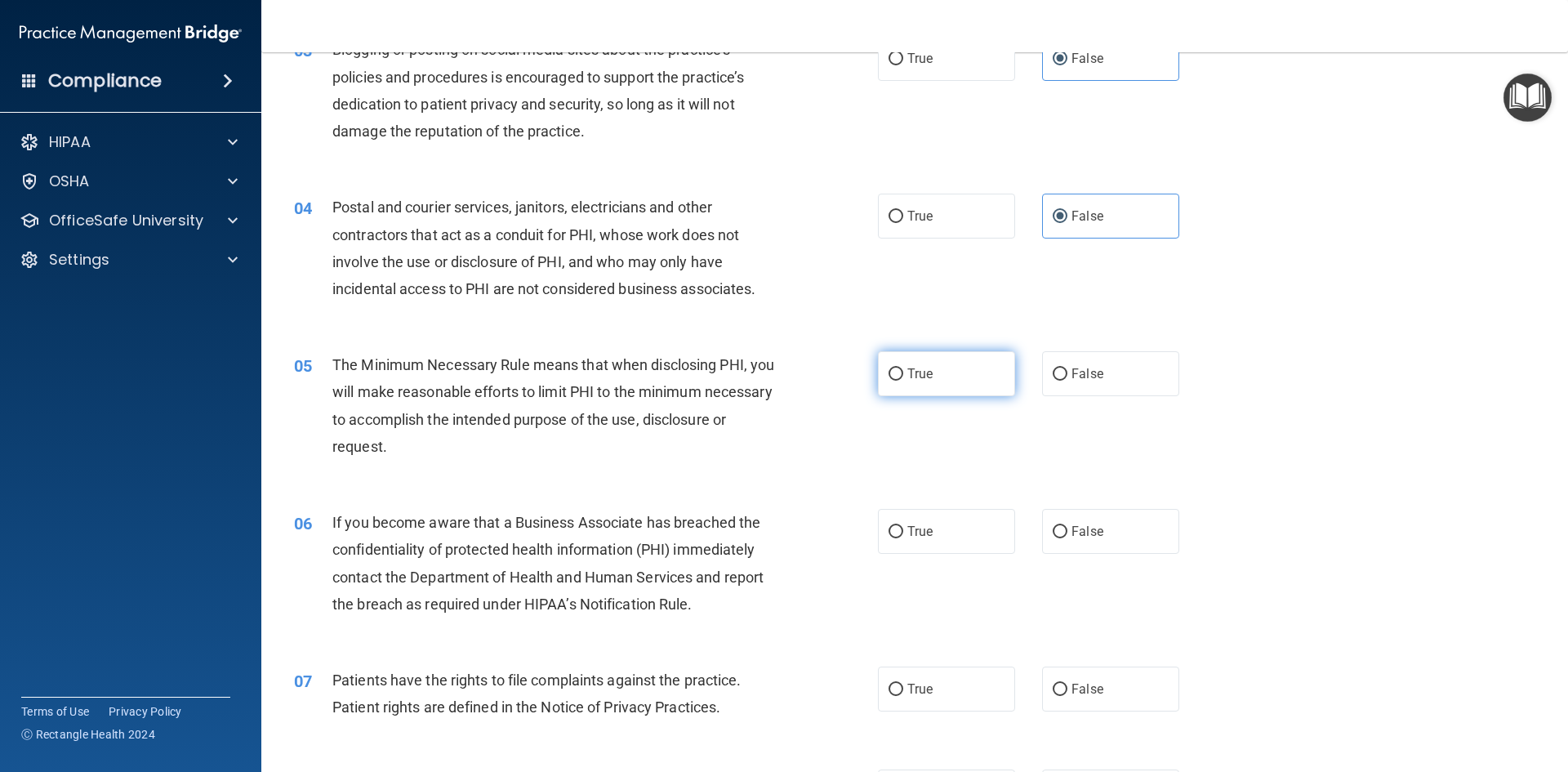
click at [901, 394] on label "True" at bounding box center [946, 373] width 138 height 45
click at [901, 381] on input "True" at bounding box center [895, 374] width 15 height 12
radio input "true"
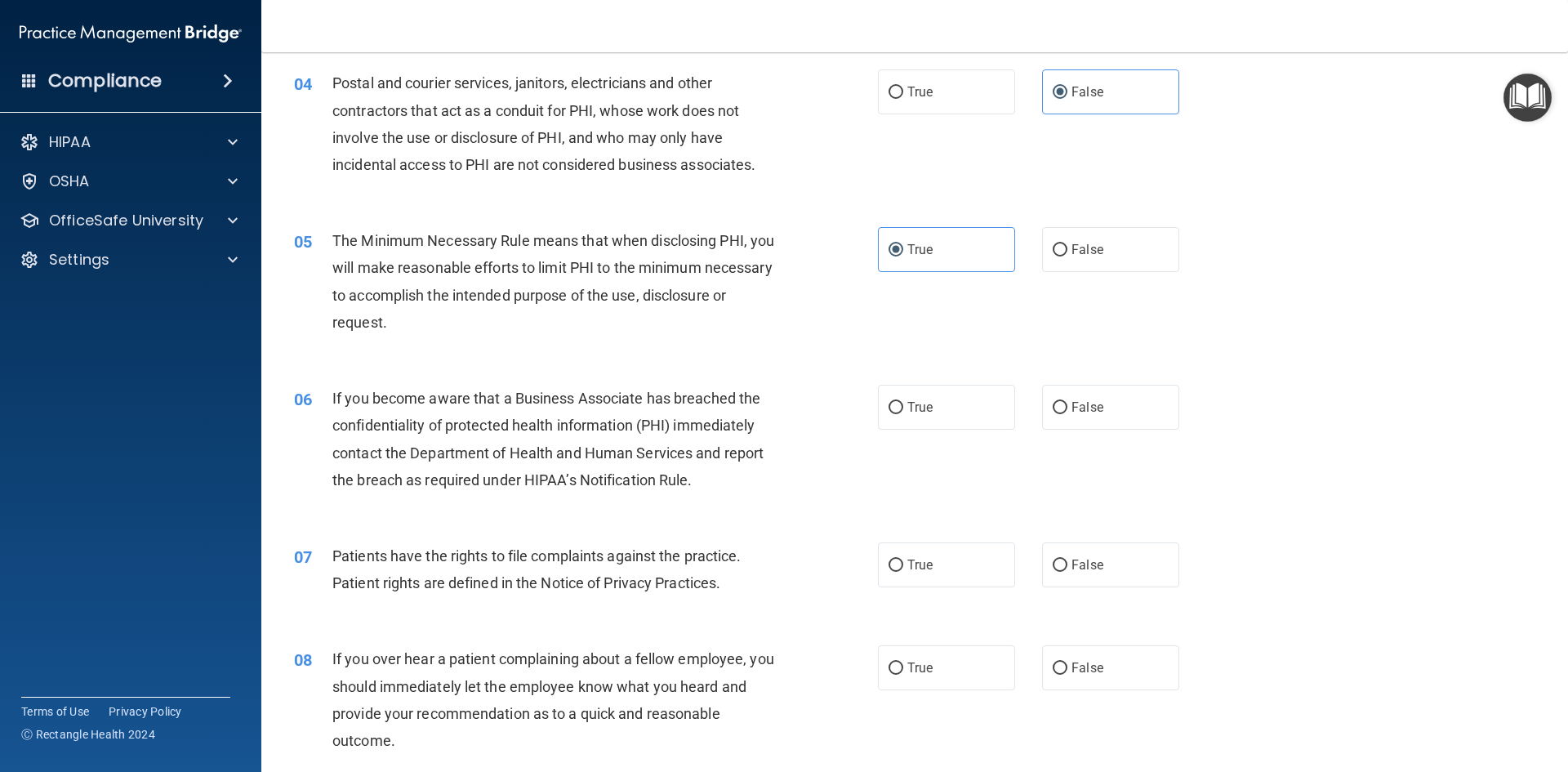
scroll to position [490, 0]
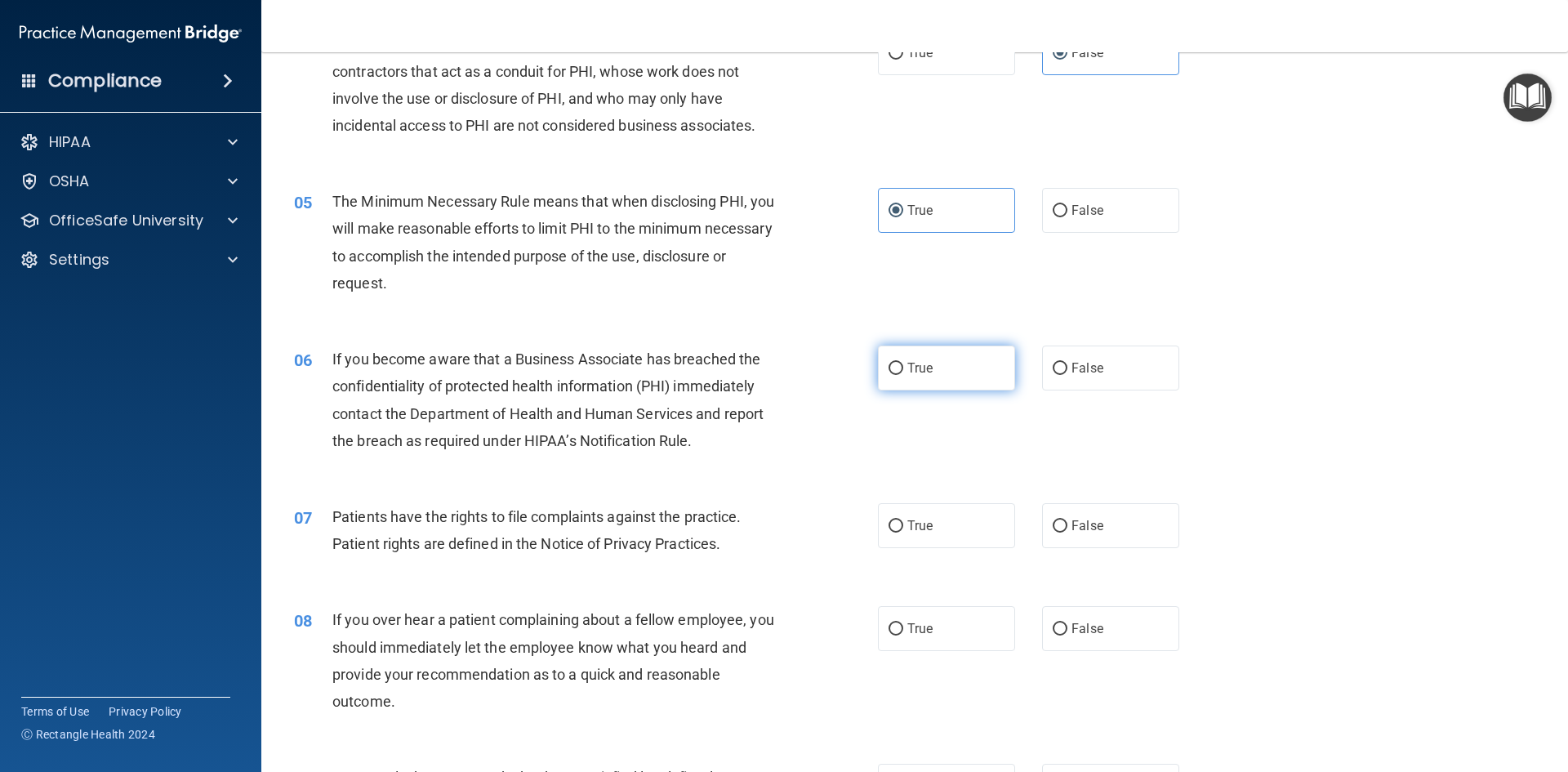
click at [900, 378] on label "True" at bounding box center [946, 368] width 138 height 45
click at [900, 375] on input "True" at bounding box center [895, 369] width 15 height 12
radio input "true"
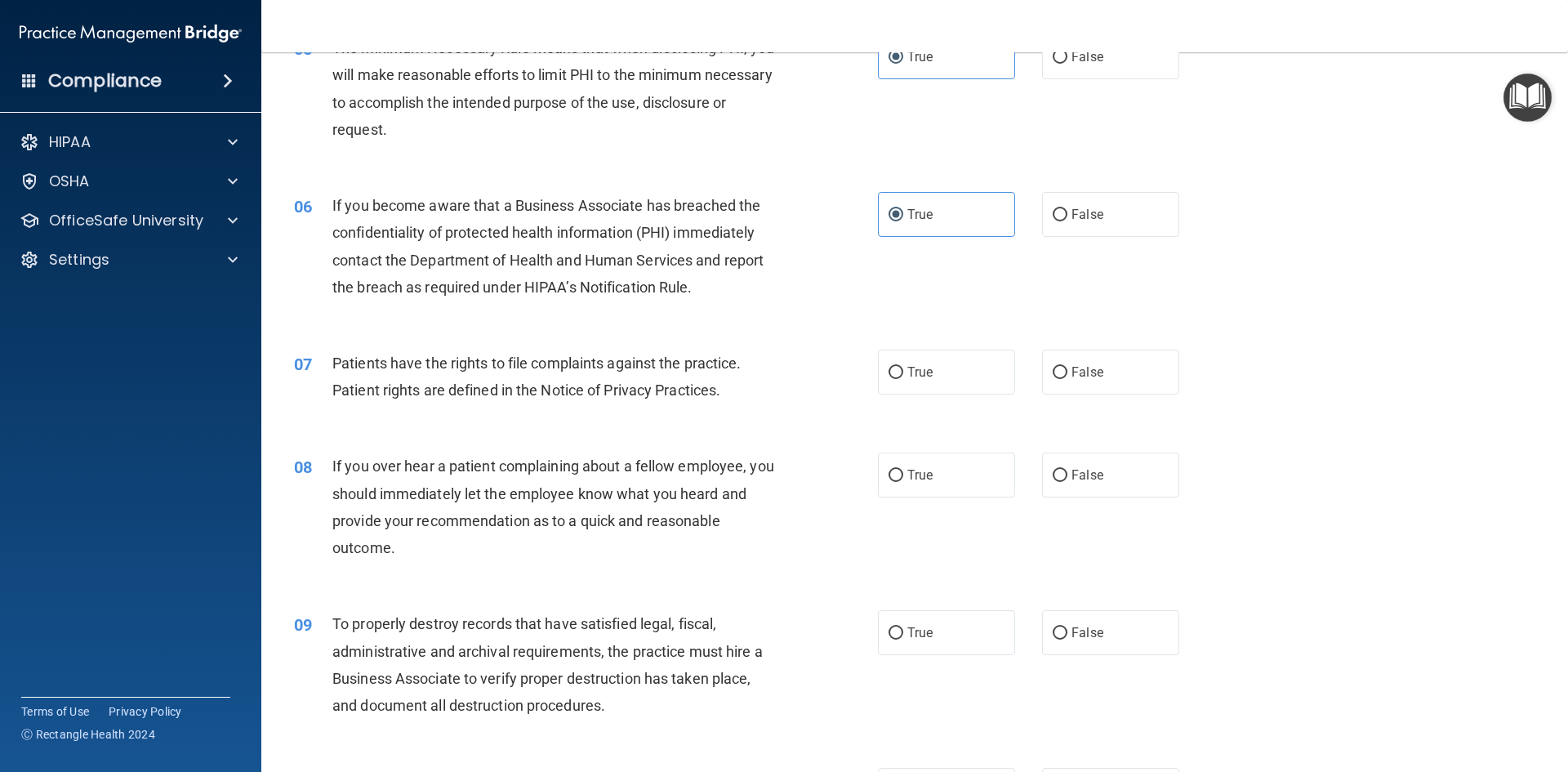
scroll to position [653, 0]
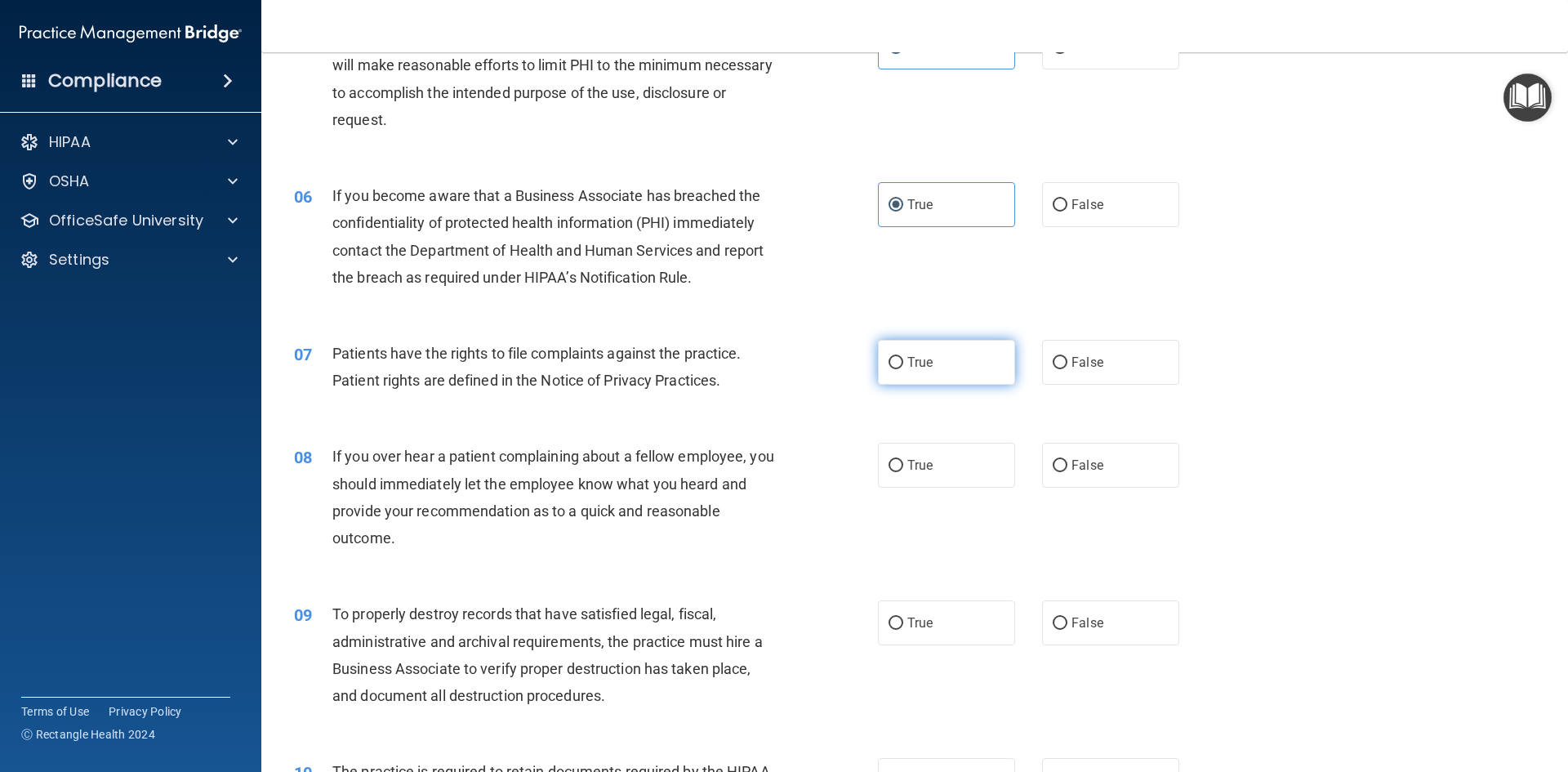
click at [928, 378] on label "True" at bounding box center [946, 362] width 138 height 45
click at [903, 369] on input "True" at bounding box center [895, 363] width 15 height 12
radio input "true"
click at [1071, 467] on span "False" at bounding box center [1087, 465] width 32 height 15
click at [1068, 467] on input "False" at bounding box center [1059, 466] width 15 height 12
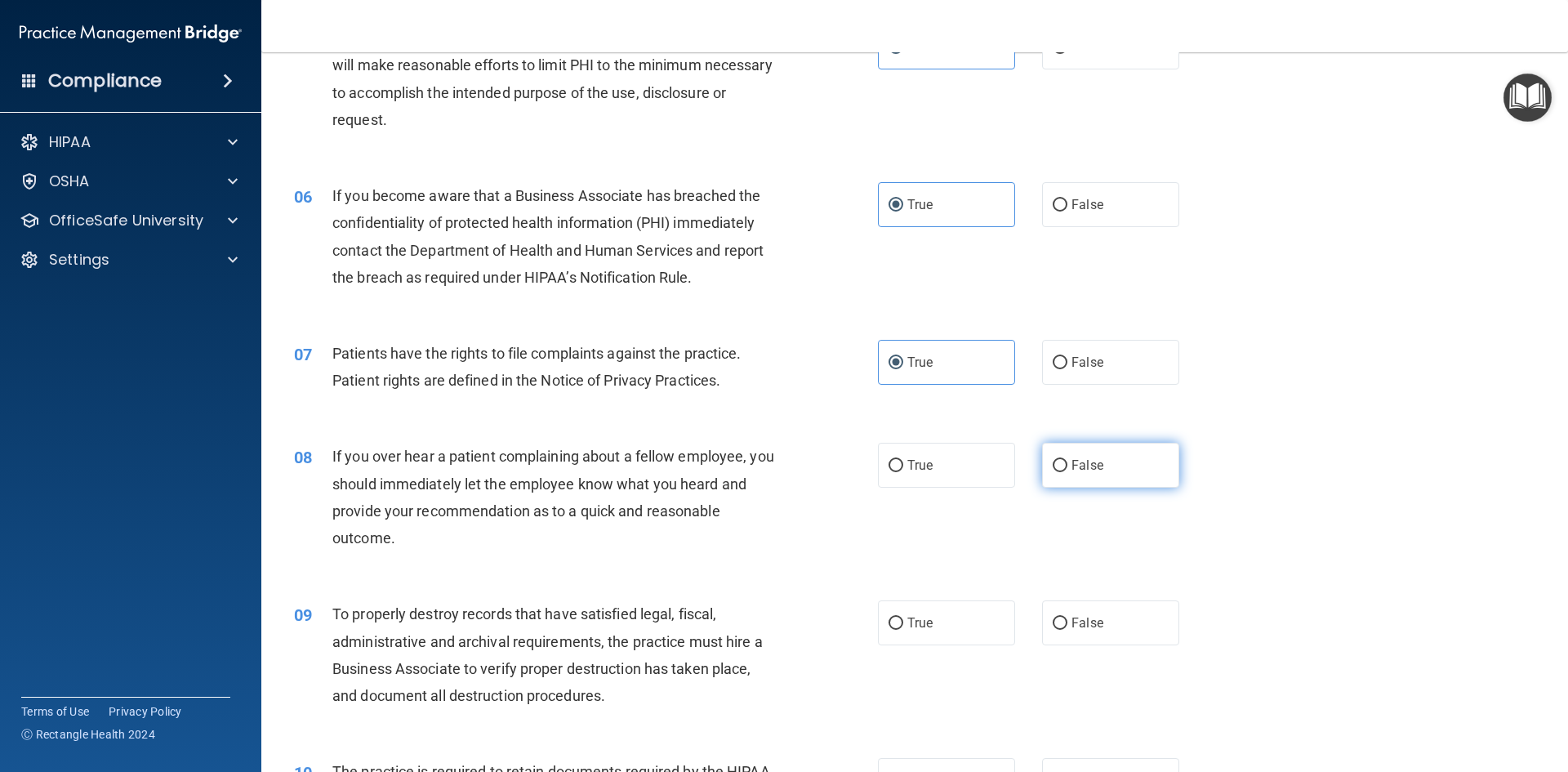
radio input "true"
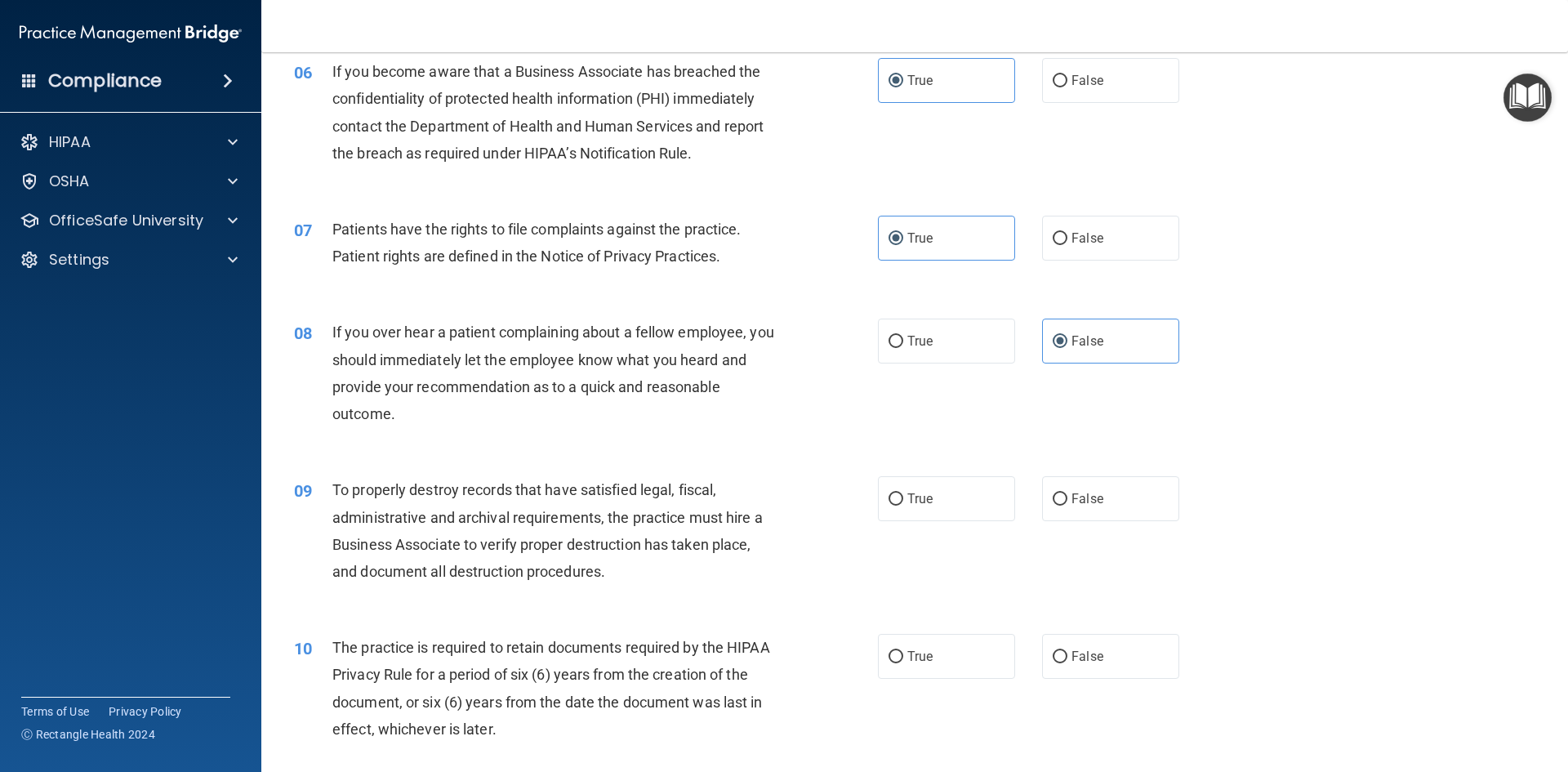
scroll to position [817, 0]
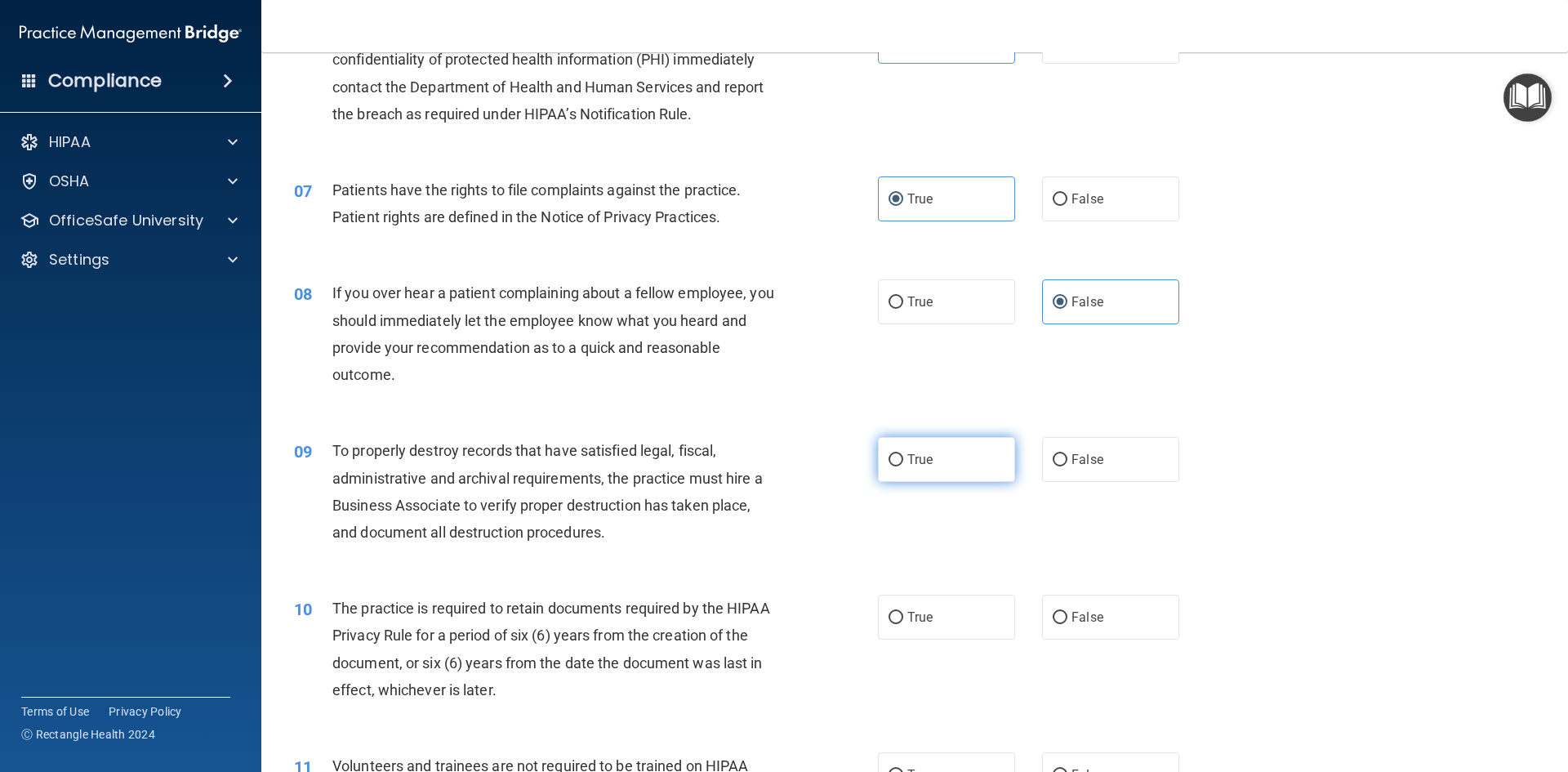
click at [907, 460] on span "True" at bounding box center [919, 459] width 25 height 15
click at [903, 460] on input "True" at bounding box center [895, 460] width 15 height 12
radio input "true"
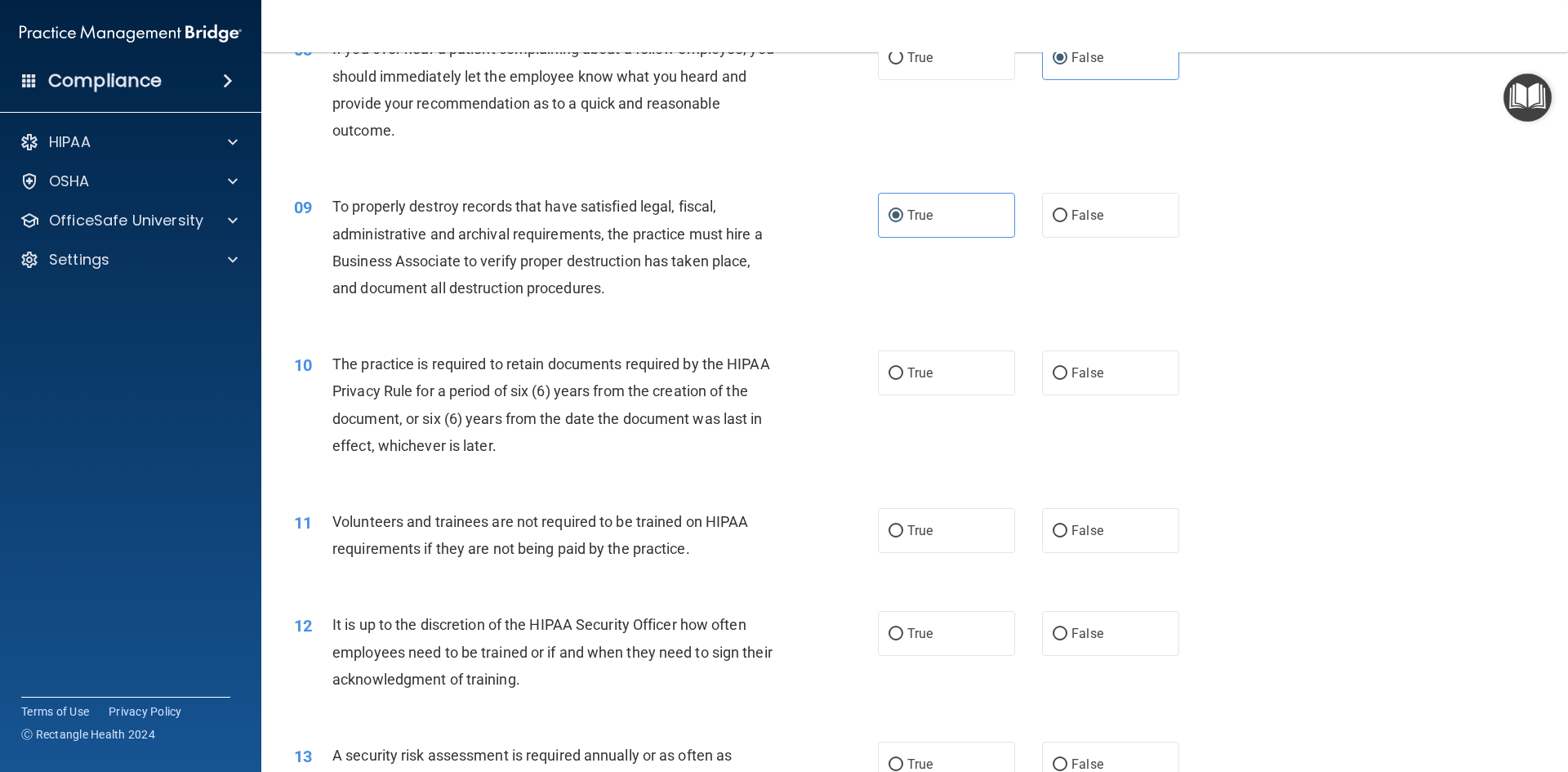
scroll to position [1062, 0]
click at [917, 387] on label "True" at bounding box center [946, 372] width 138 height 45
click at [903, 379] on input "True" at bounding box center [895, 373] width 15 height 12
radio input "true"
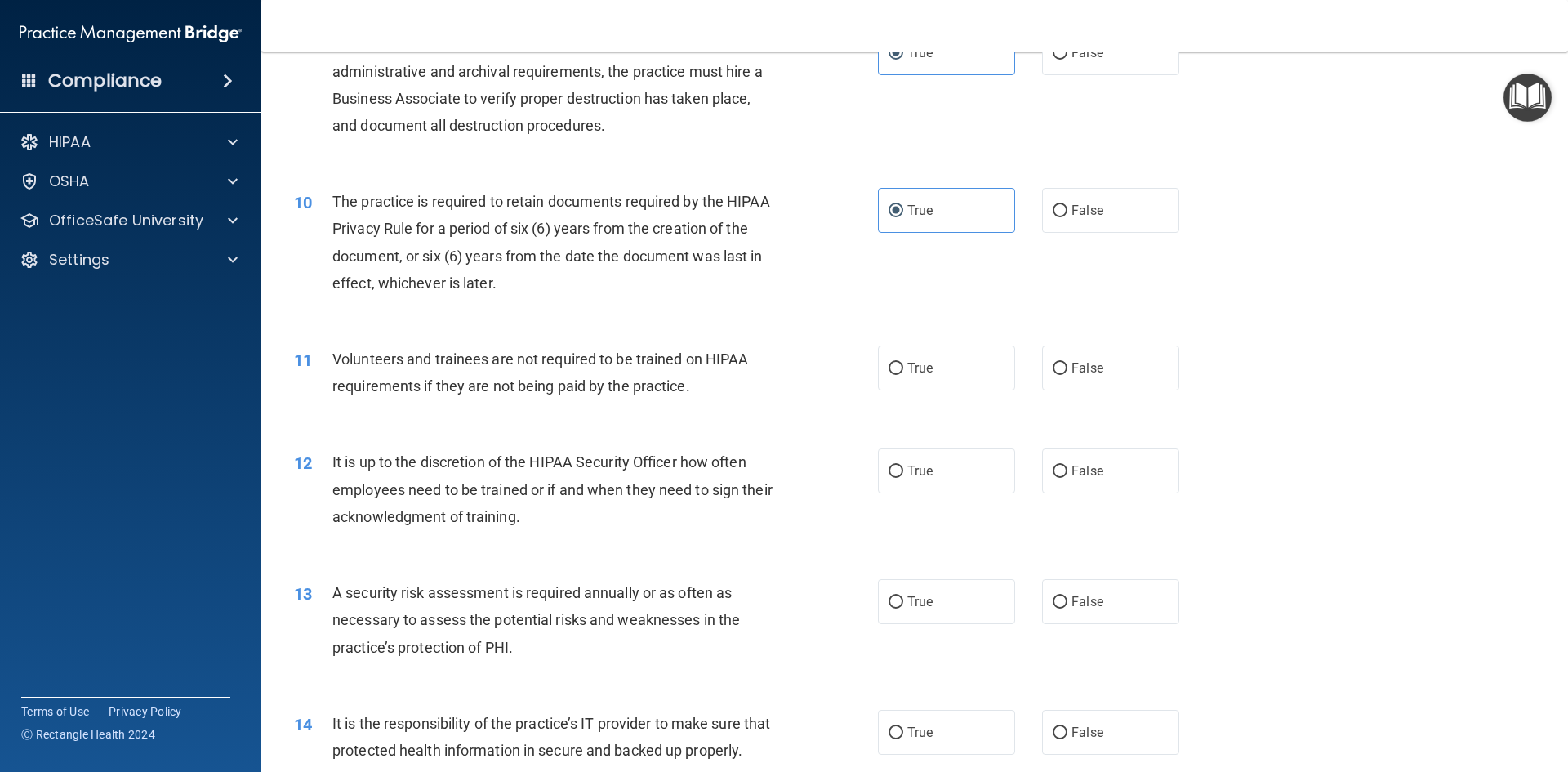
scroll to position [1225, 0]
click at [1083, 383] on label "False" at bounding box center [1111, 366] width 138 height 45
click at [1068, 373] on input "False" at bounding box center [1059, 367] width 15 height 12
radio input "true"
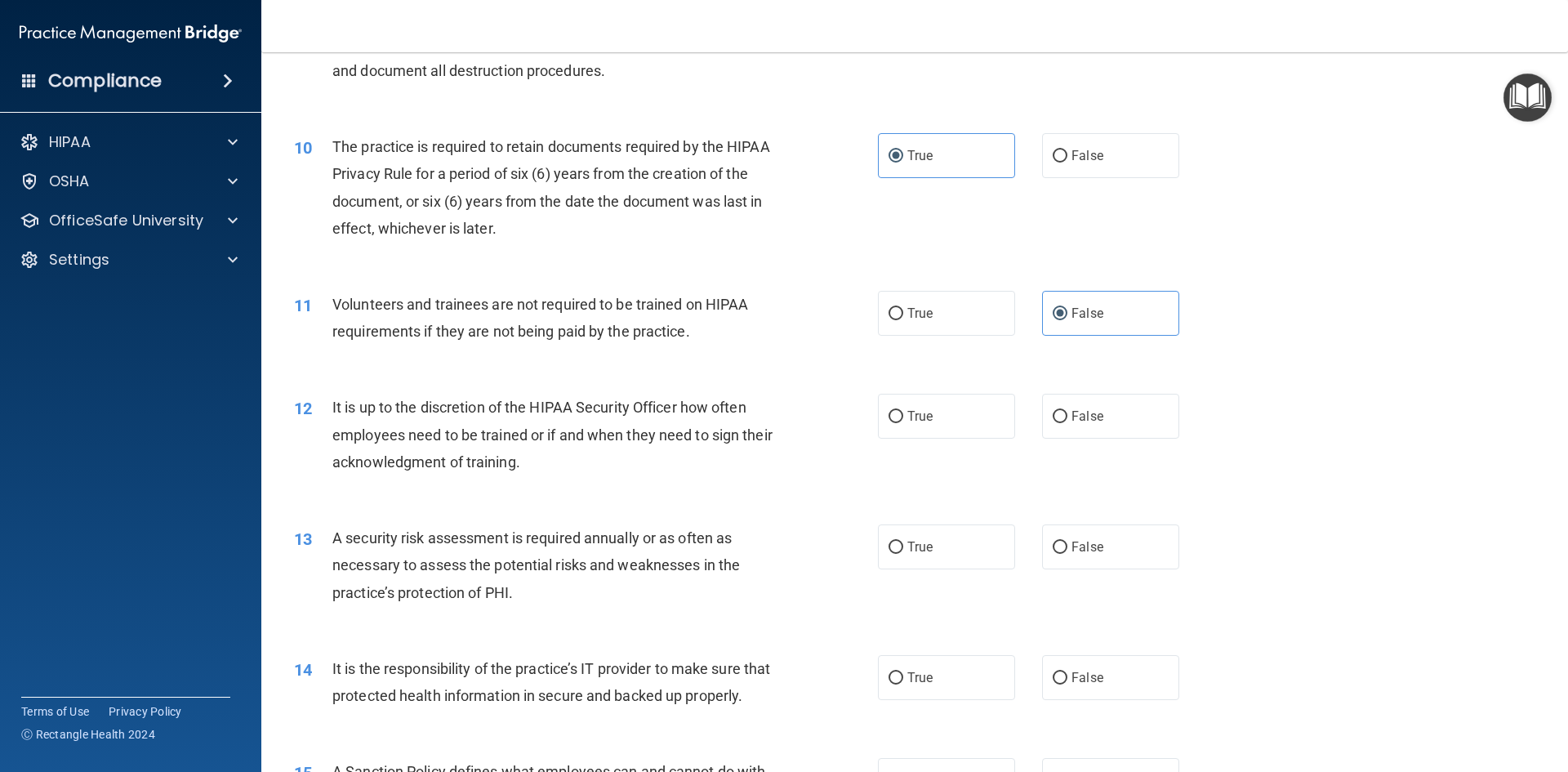
scroll to position [1307, 0]
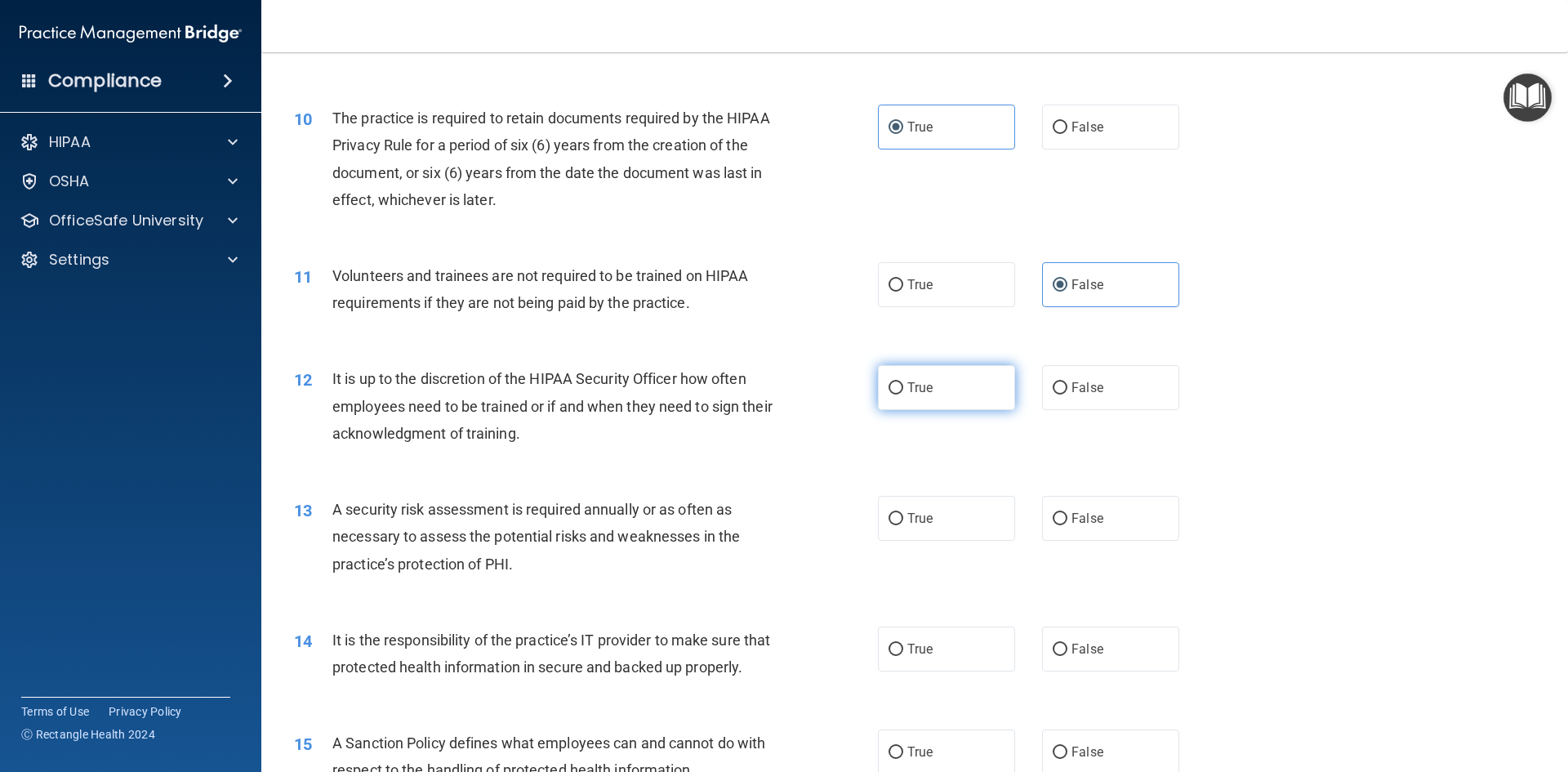
click at [898, 380] on label "True" at bounding box center [946, 388] width 138 height 45
click at [898, 383] on input "True" at bounding box center [895, 389] width 15 height 12
radio input "true"
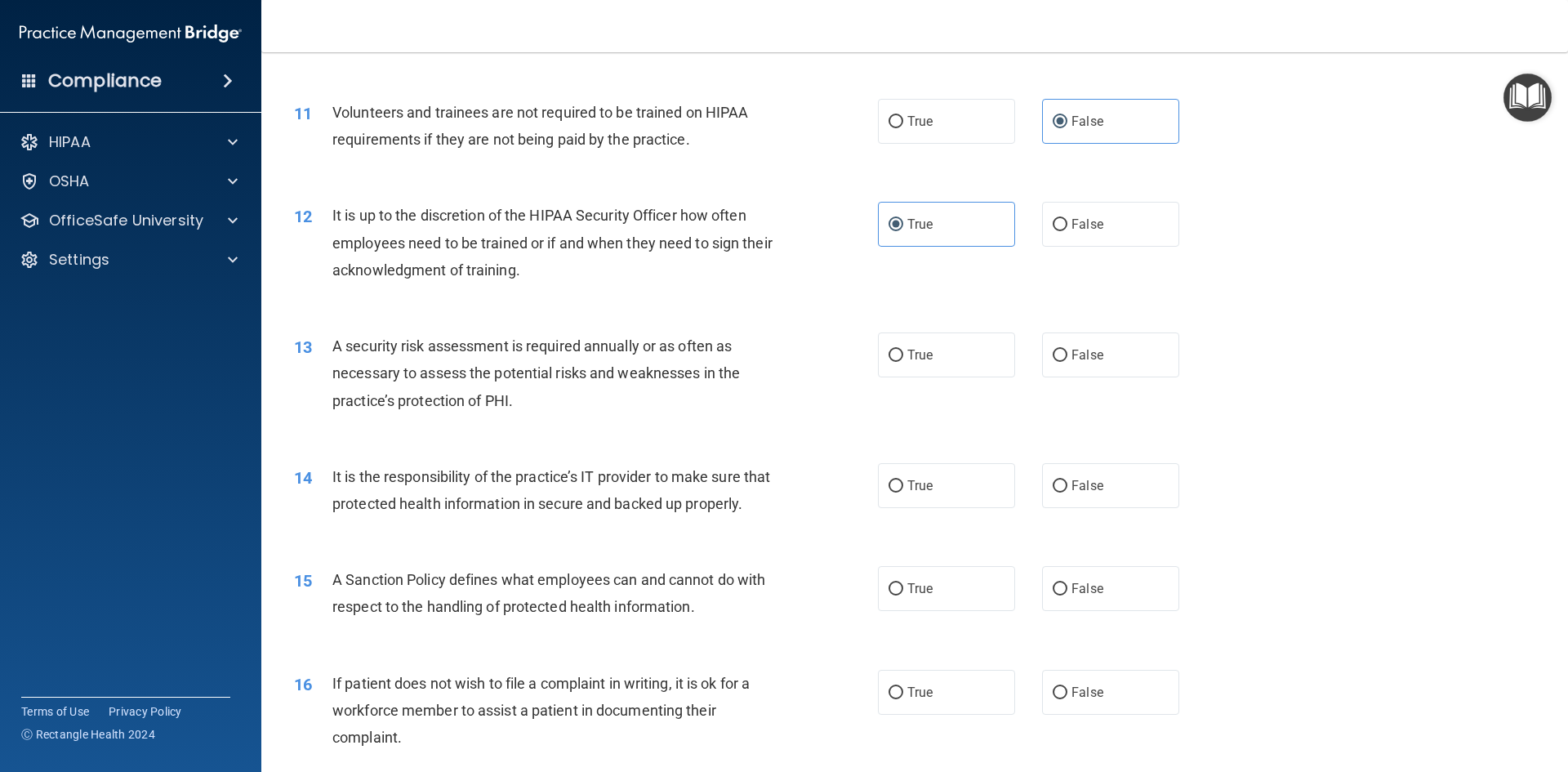
click at [921, 321] on div "13 A security risk assessment is required annually or as often as necessary to …" at bounding box center [915, 377] width 1265 height 131
click at [910, 353] on span "True" at bounding box center [919, 355] width 25 height 15
click at [903, 353] on input "True" at bounding box center [895, 356] width 15 height 12
radio input "true"
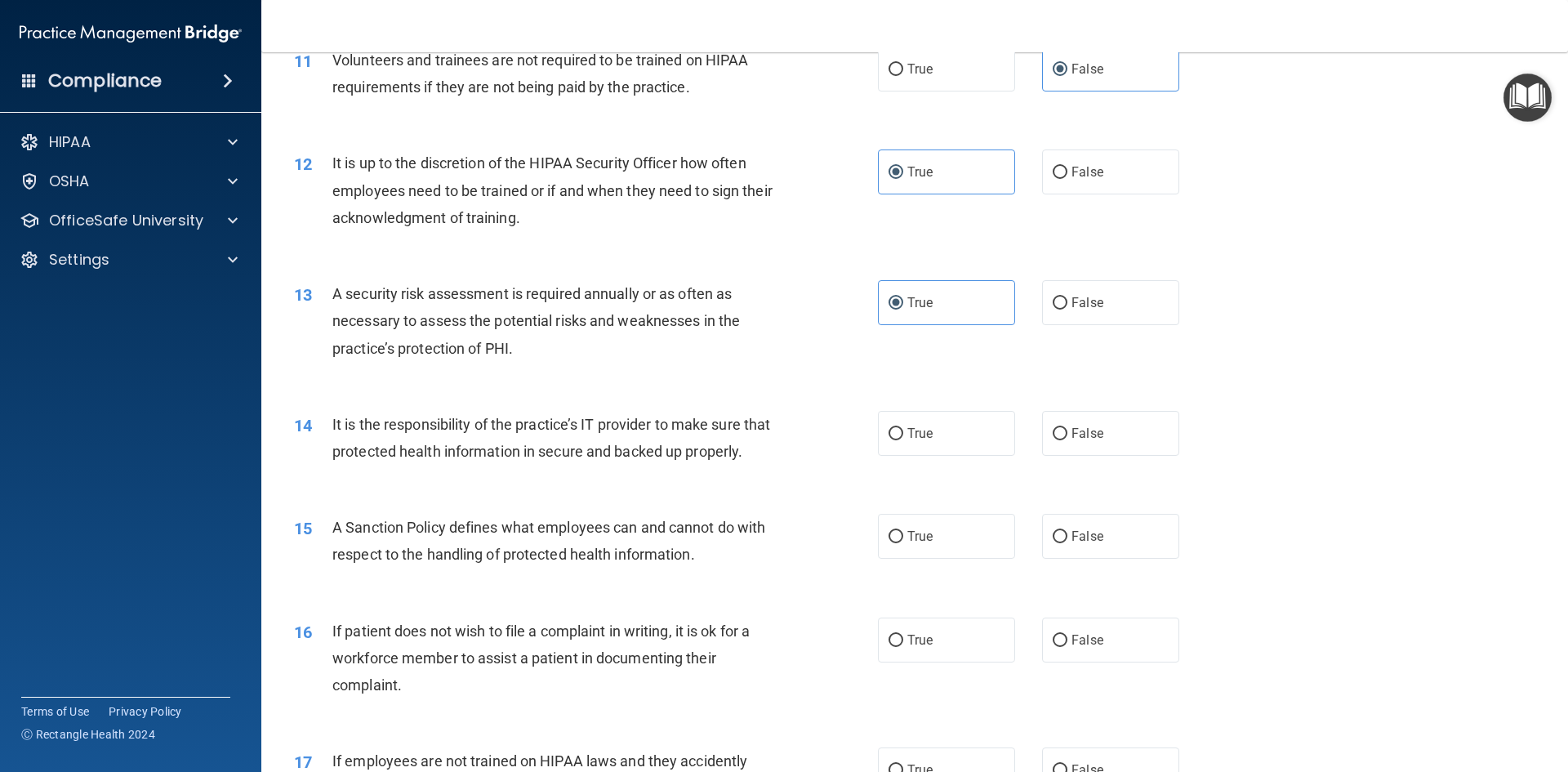
scroll to position [1552, 0]
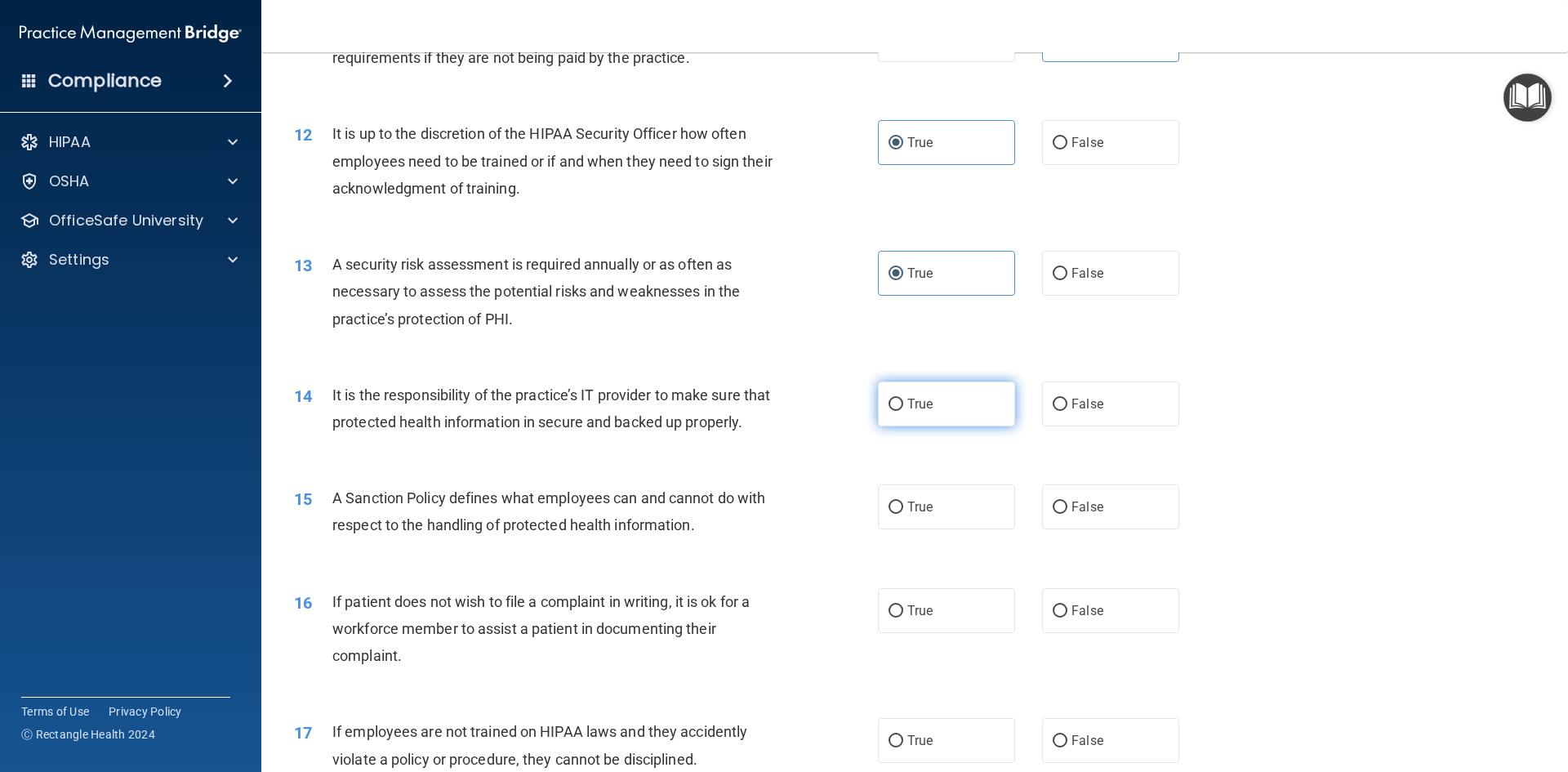
click at [930, 405] on label "True" at bounding box center [946, 404] width 138 height 45
click at [903, 405] on input "True" at bounding box center [895, 405] width 15 height 12
radio input "true"
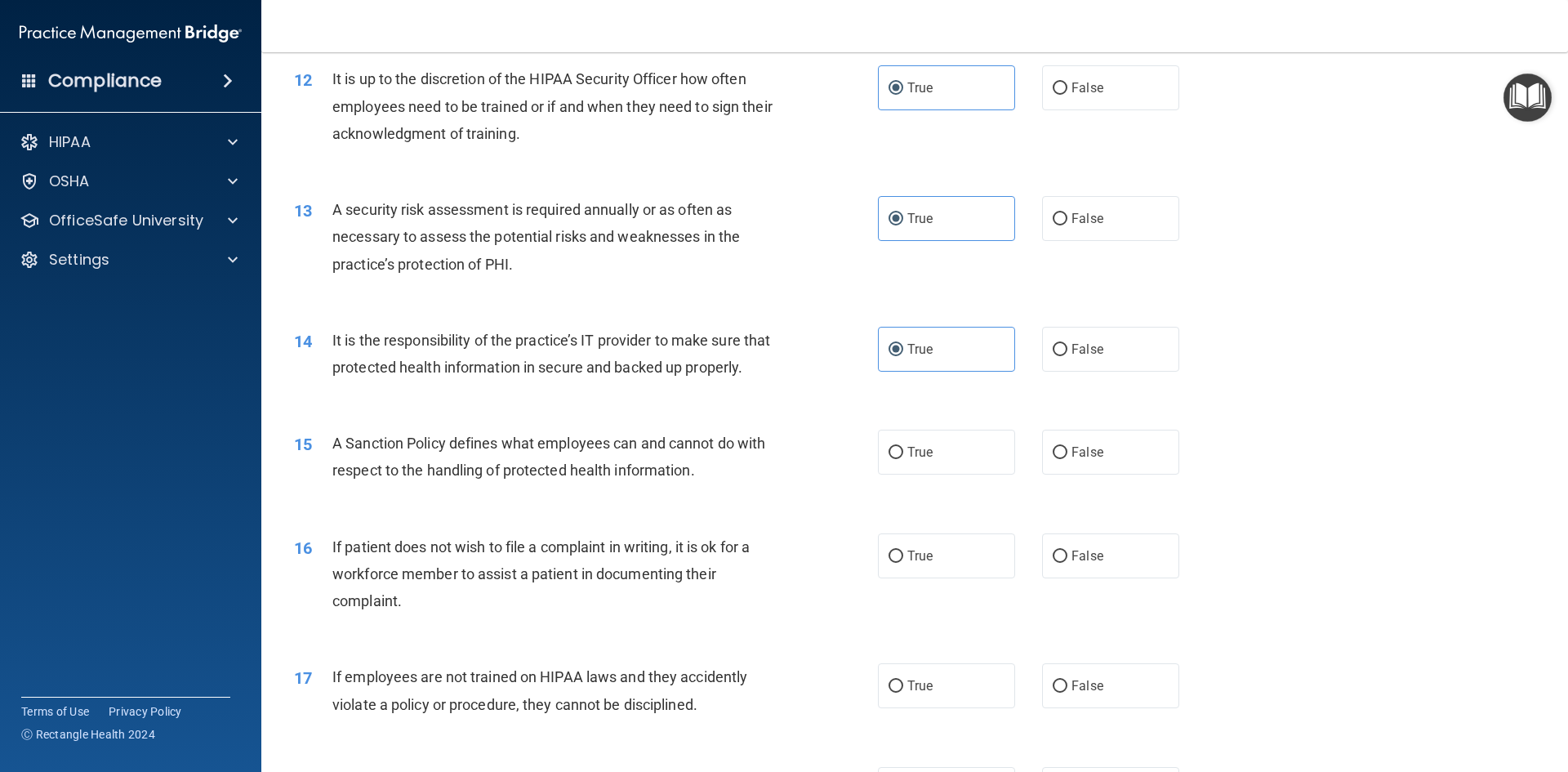
scroll to position [1715, 0]
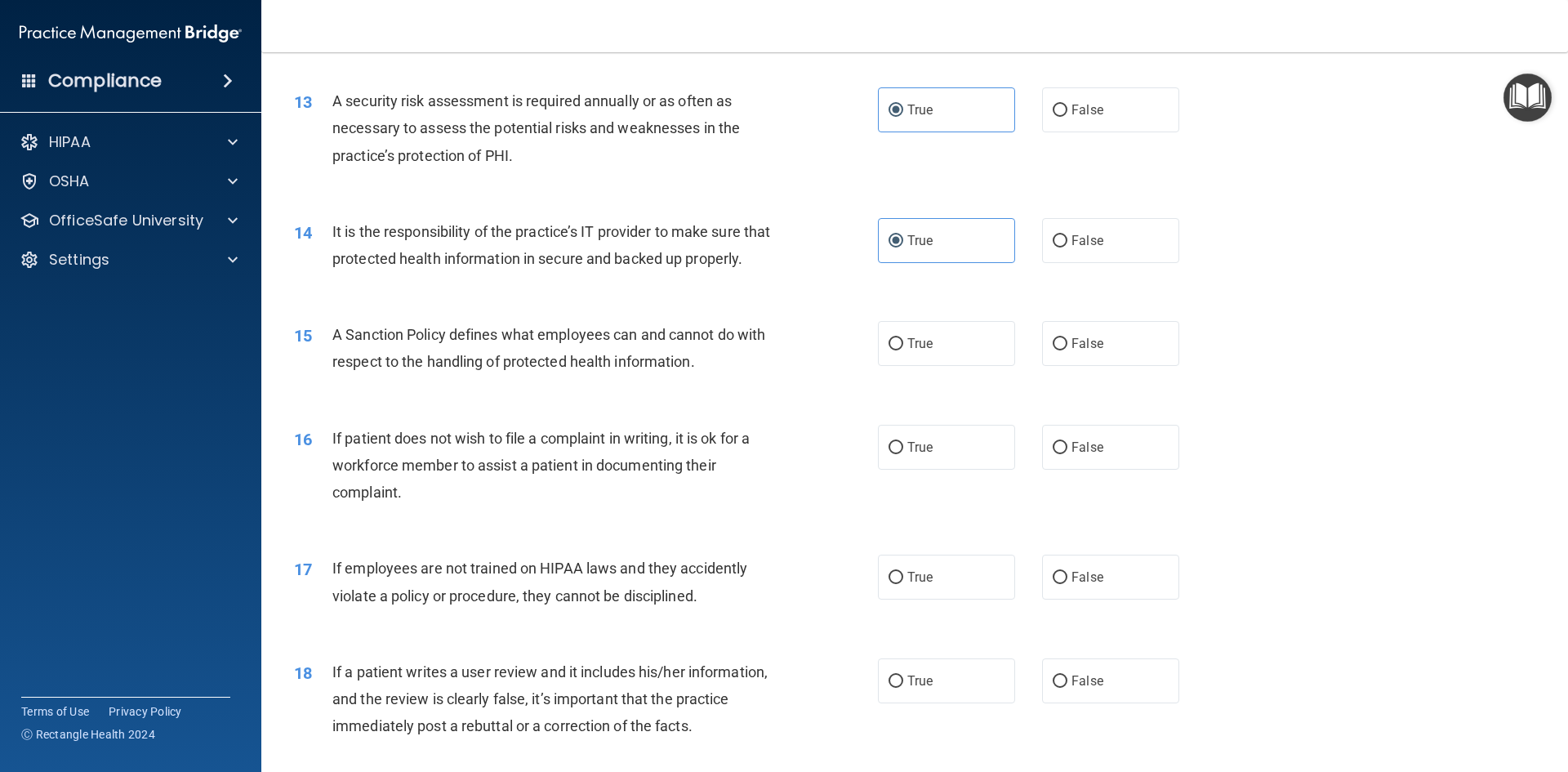
click at [701, 375] on div "A Sanction Policy defines what employees can and cannot do with respect to the …" at bounding box center [560, 347] width 456 height 54
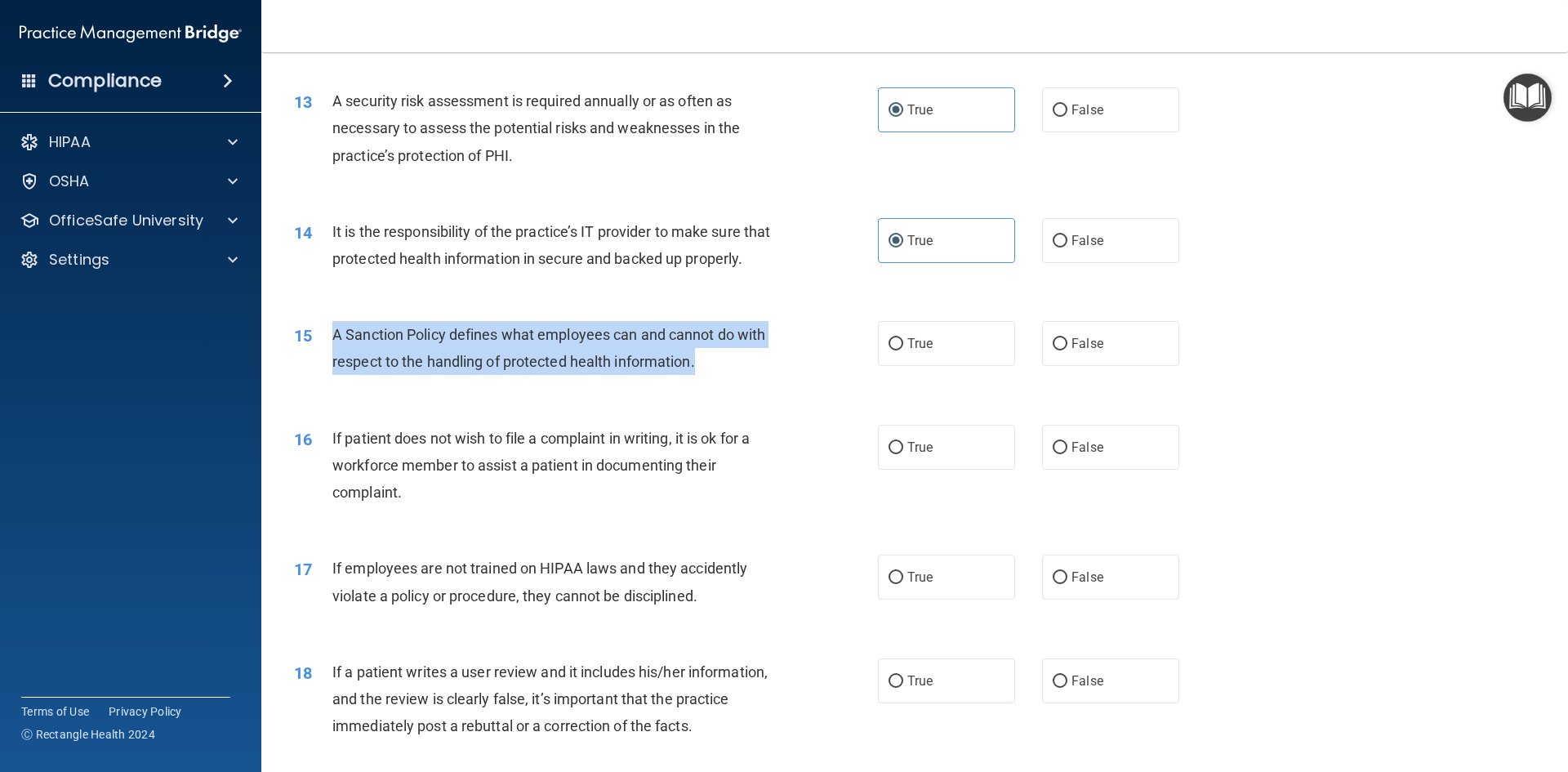
drag, startPoint x: 717, startPoint y: 387, endPoint x: 326, endPoint y: 368, distance: 391.5
click at [326, 368] on div "15 A Sanction Policy defines what employees can and cannot do with respect to t…" at bounding box center [585, 352] width 633 height 62
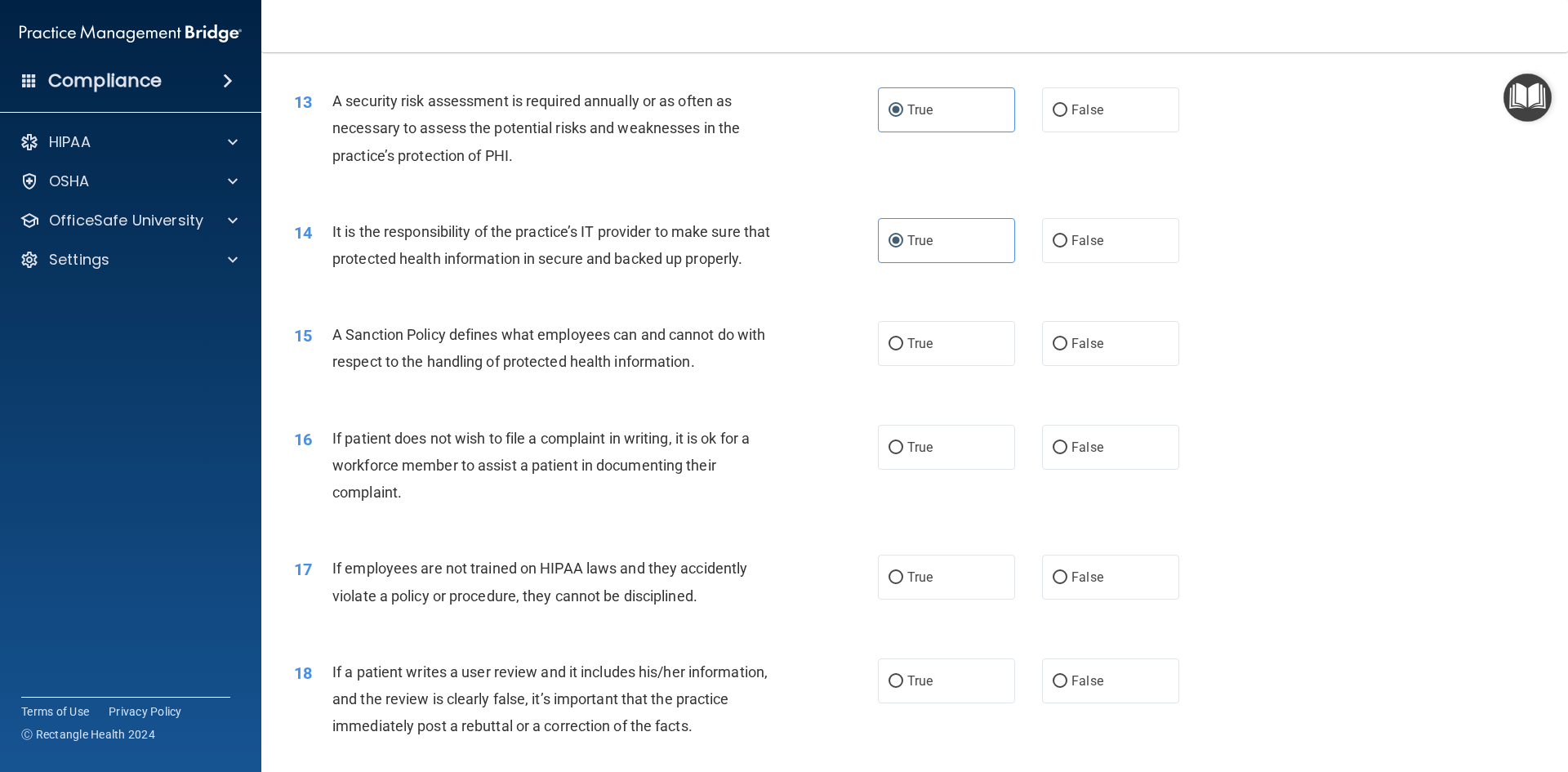
click at [886, 301] on div "14 It is the responsibility of the practice’s IT provider to make sure that pro…" at bounding box center [915, 249] width 1265 height 103
click at [894, 351] on input "True" at bounding box center [895, 344] width 15 height 12
radio input "true"
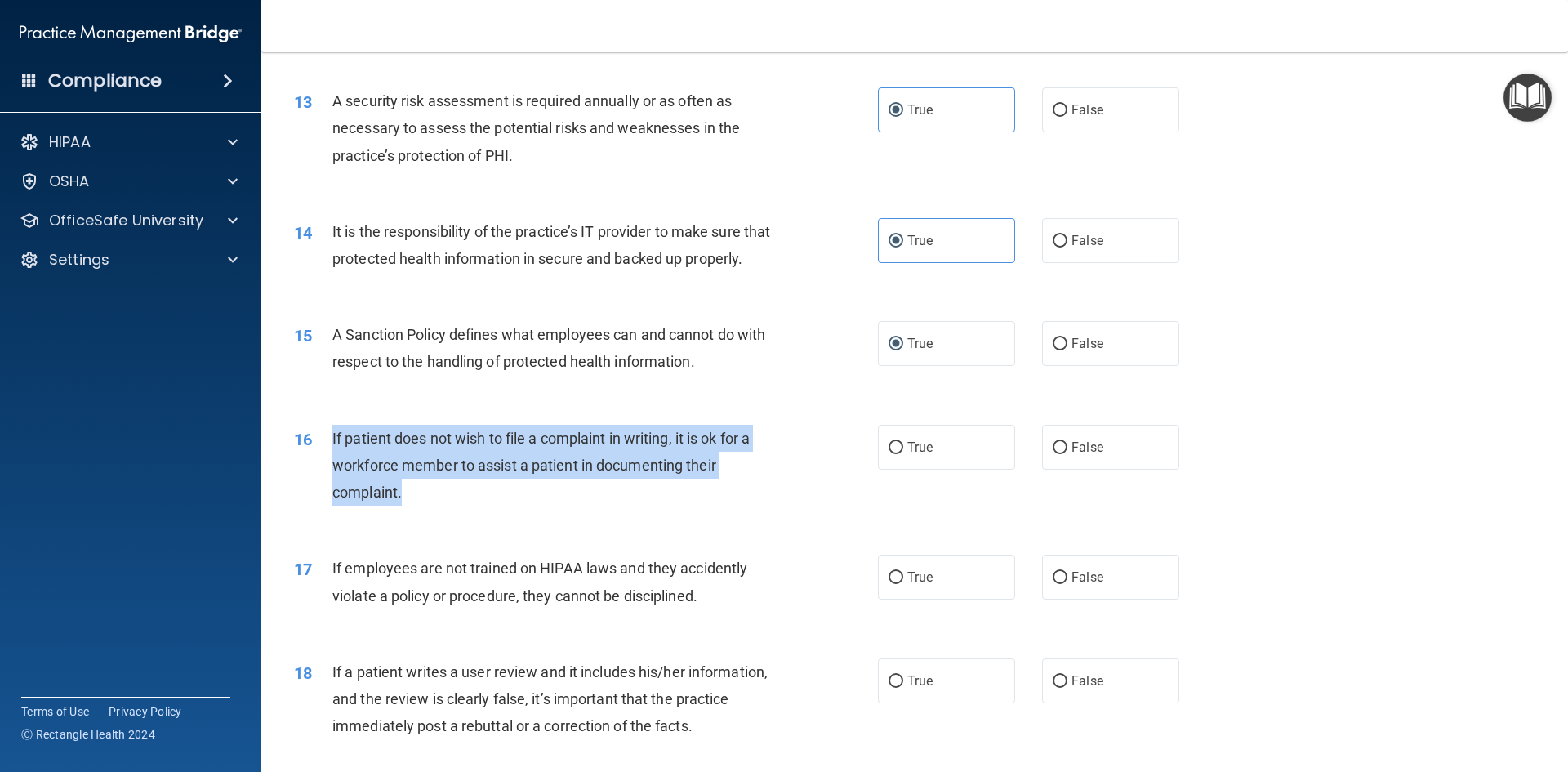
drag, startPoint x: 413, startPoint y: 524, endPoint x: 321, endPoint y: 463, distance: 110.4
click at [321, 463] on div "16 If patient does not wish to file a complaint in writing, it is ok for a work…" at bounding box center [585, 469] width 633 height 89
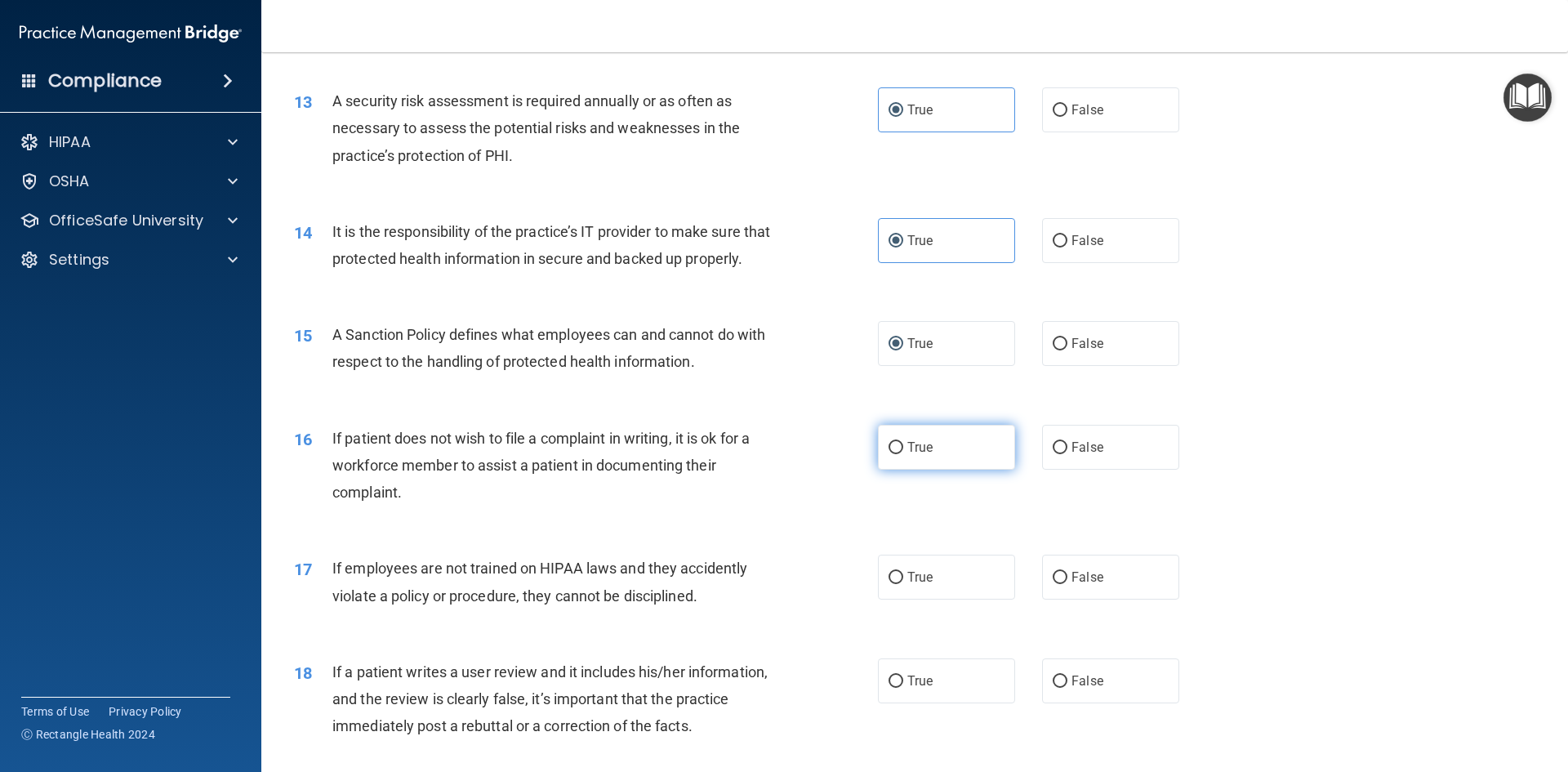
click at [965, 453] on label "True" at bounding box center [946, 447] width 138 height 45
click at [903, 453] on input "True" at bounding box center [895, 448] width 15 height 12
radio input "true"
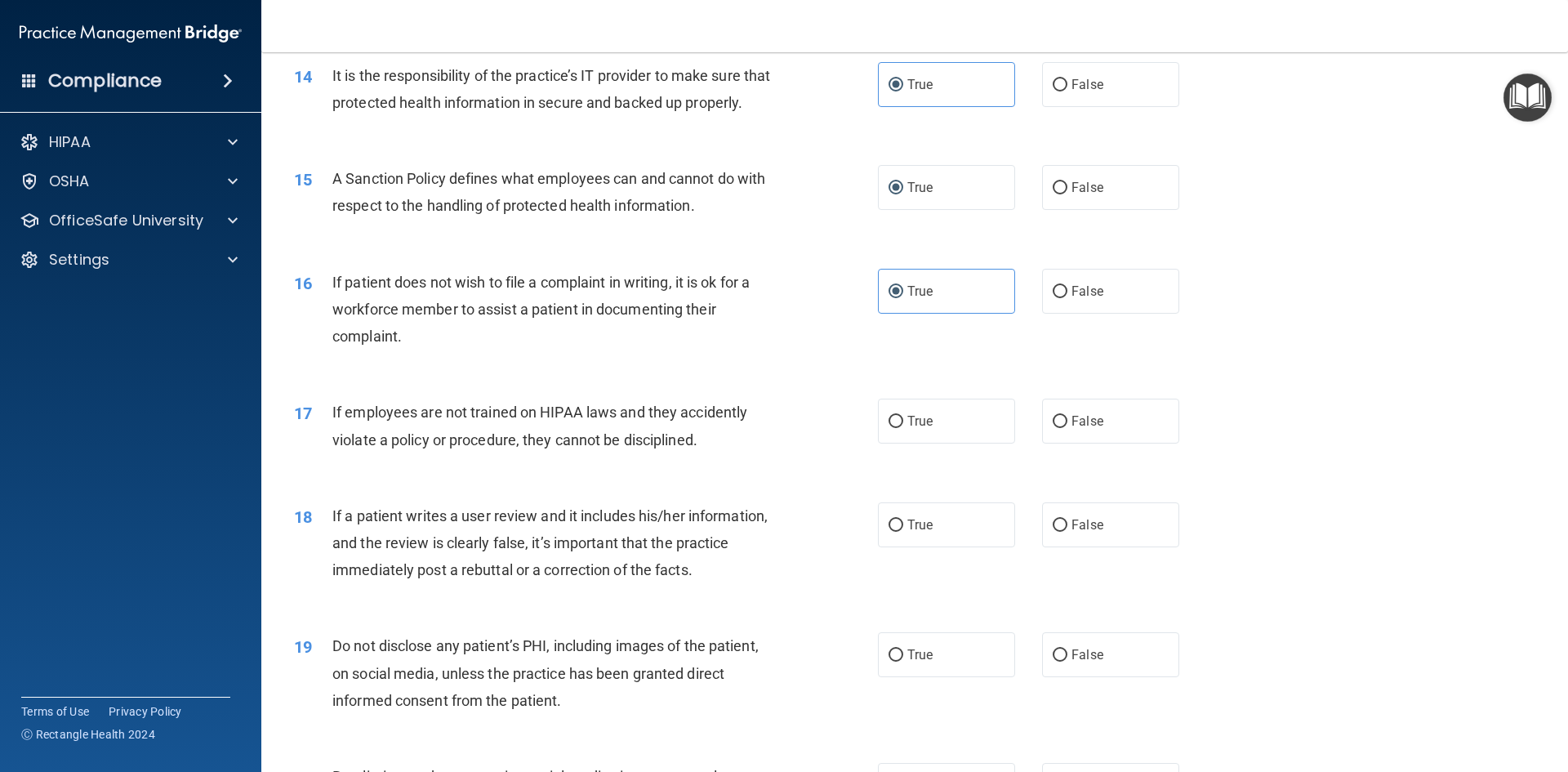
scroll to position [1878, 0]
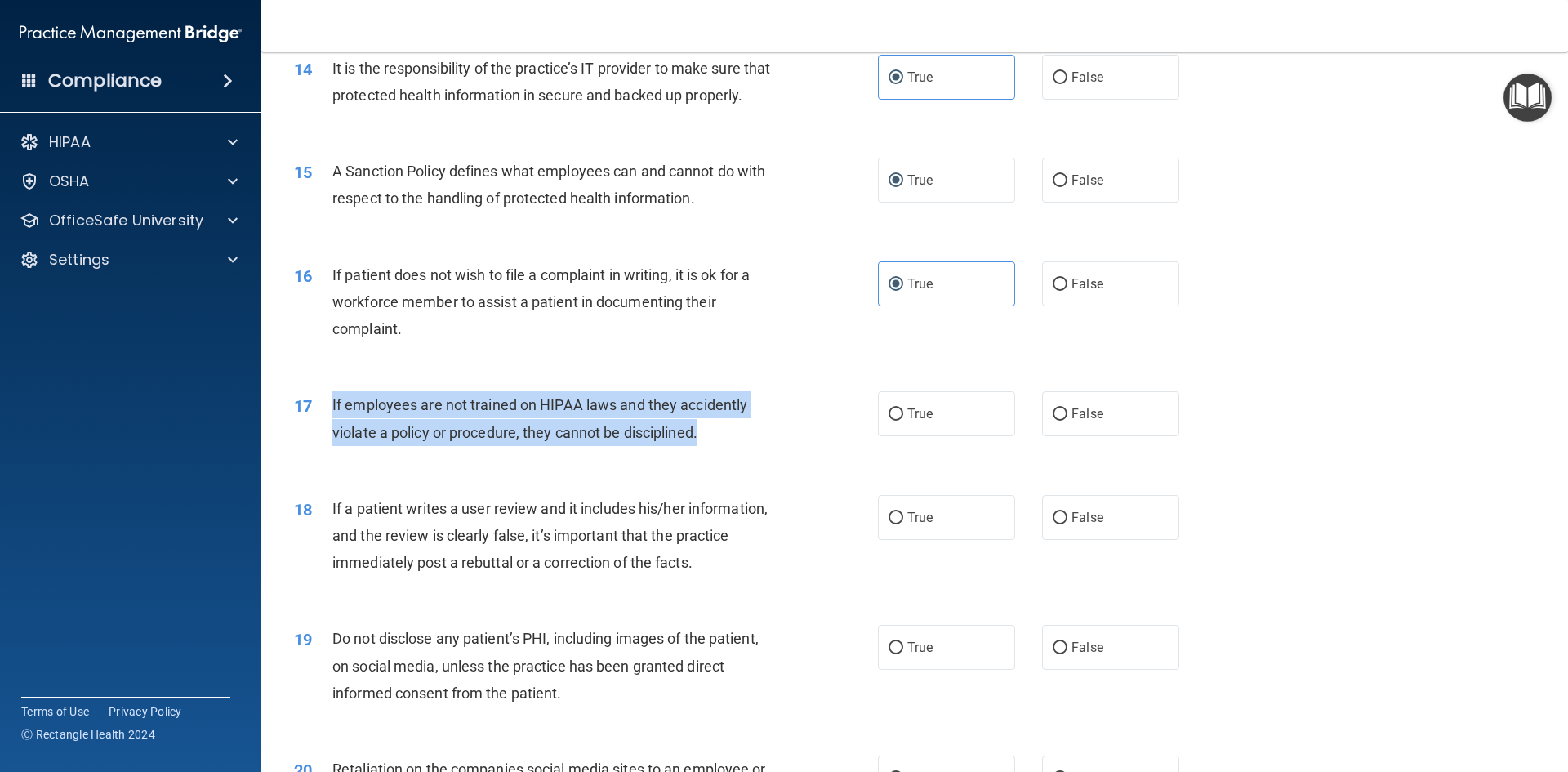
drag, startPoint x: 711, startPoint y: 457, endPoint x: 331, endPoint y: 433, distance: 380.8
click at [331, 433] on div "17 If employees are not trained on HIPAA laws and they accidently violate a pol…" at bounding box center [585, 422] width 633 height 62
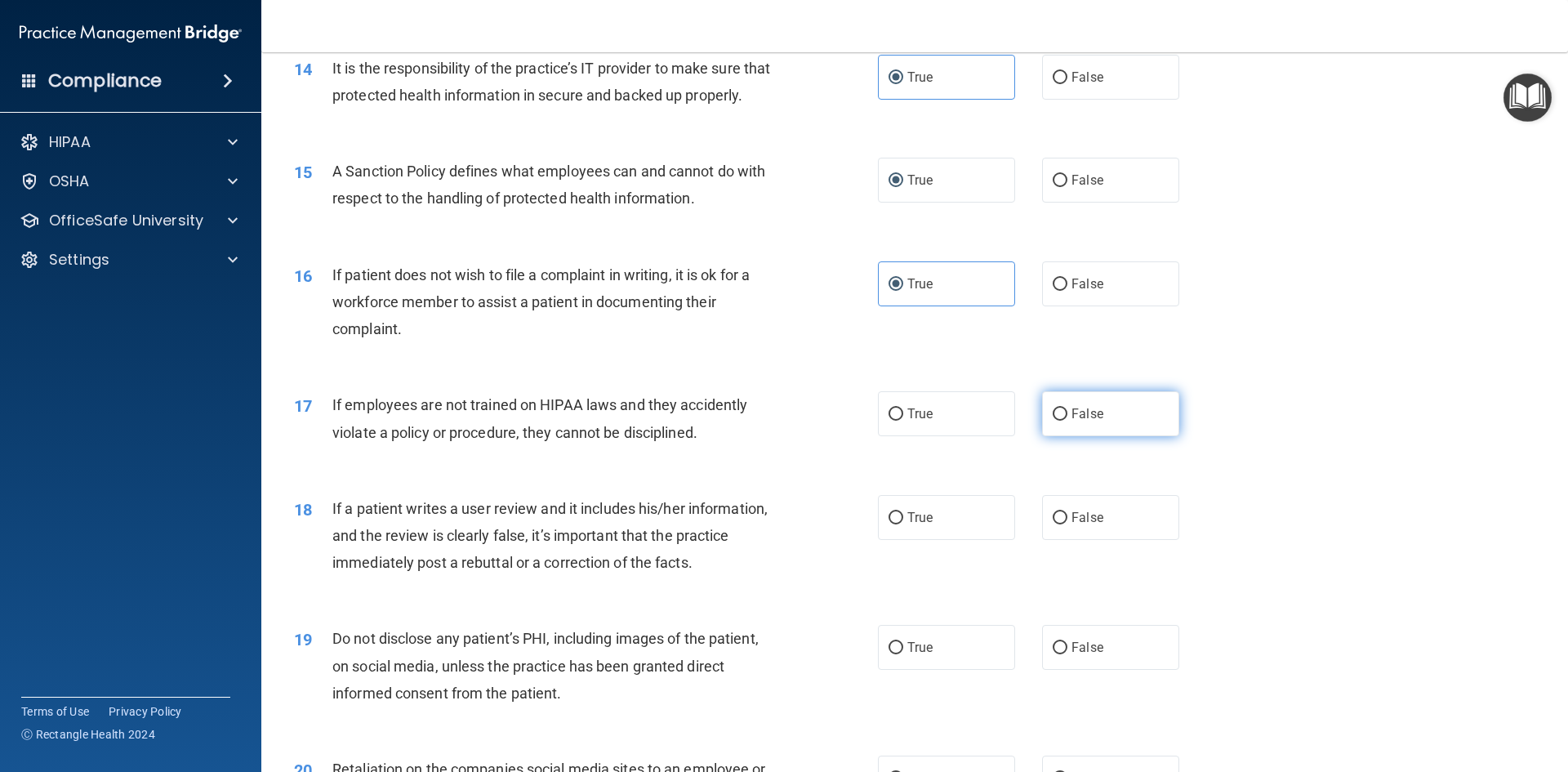
click at [1071, 421] on span "False" at bounding box center [1087, 414] width 32 height 15
click at [1066, 420] on input "False" at bounding box center [1059, 414] width 15 height 12
radio input "true"
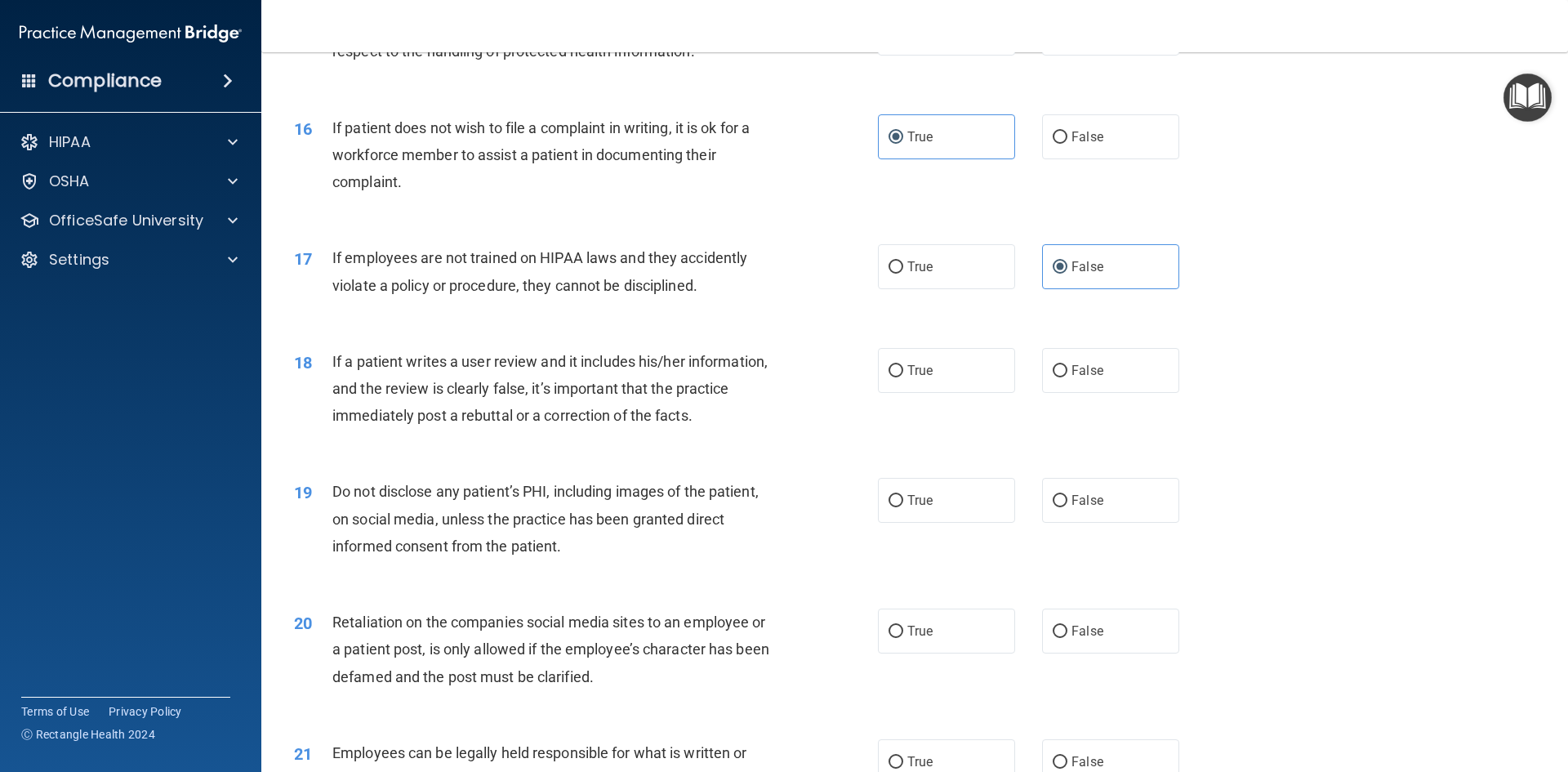
scroll to position [2042, 0]
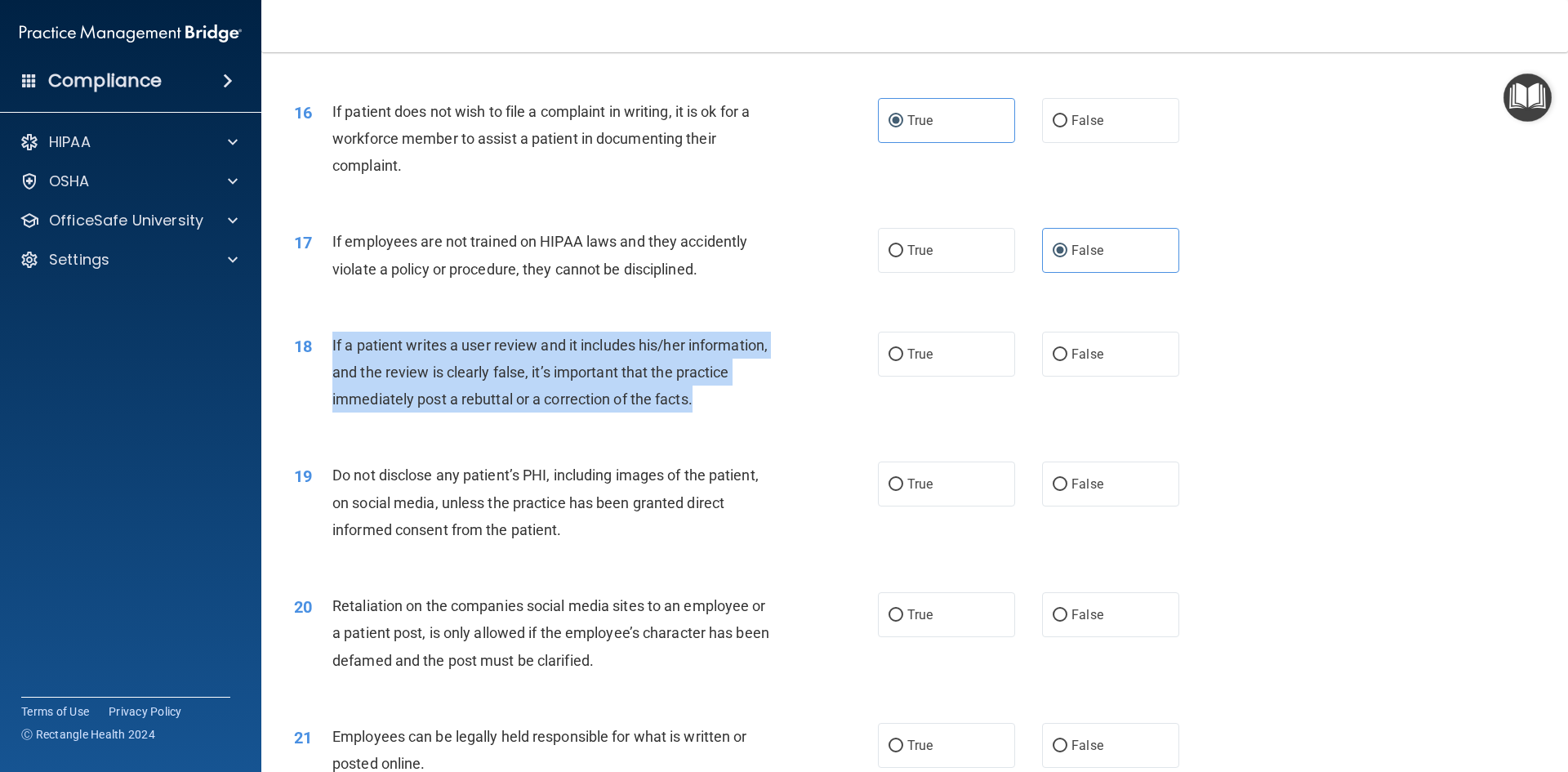
drag, startPoint x: 699, startPoint y: 426, endPoint x: 309, endPoint y: 367, distance: 394.4
click at [309, 367] on div "18 If a patient writes a user review and it includes his/her information, and t…" at bounding box center [585, 377] width 633 height 89
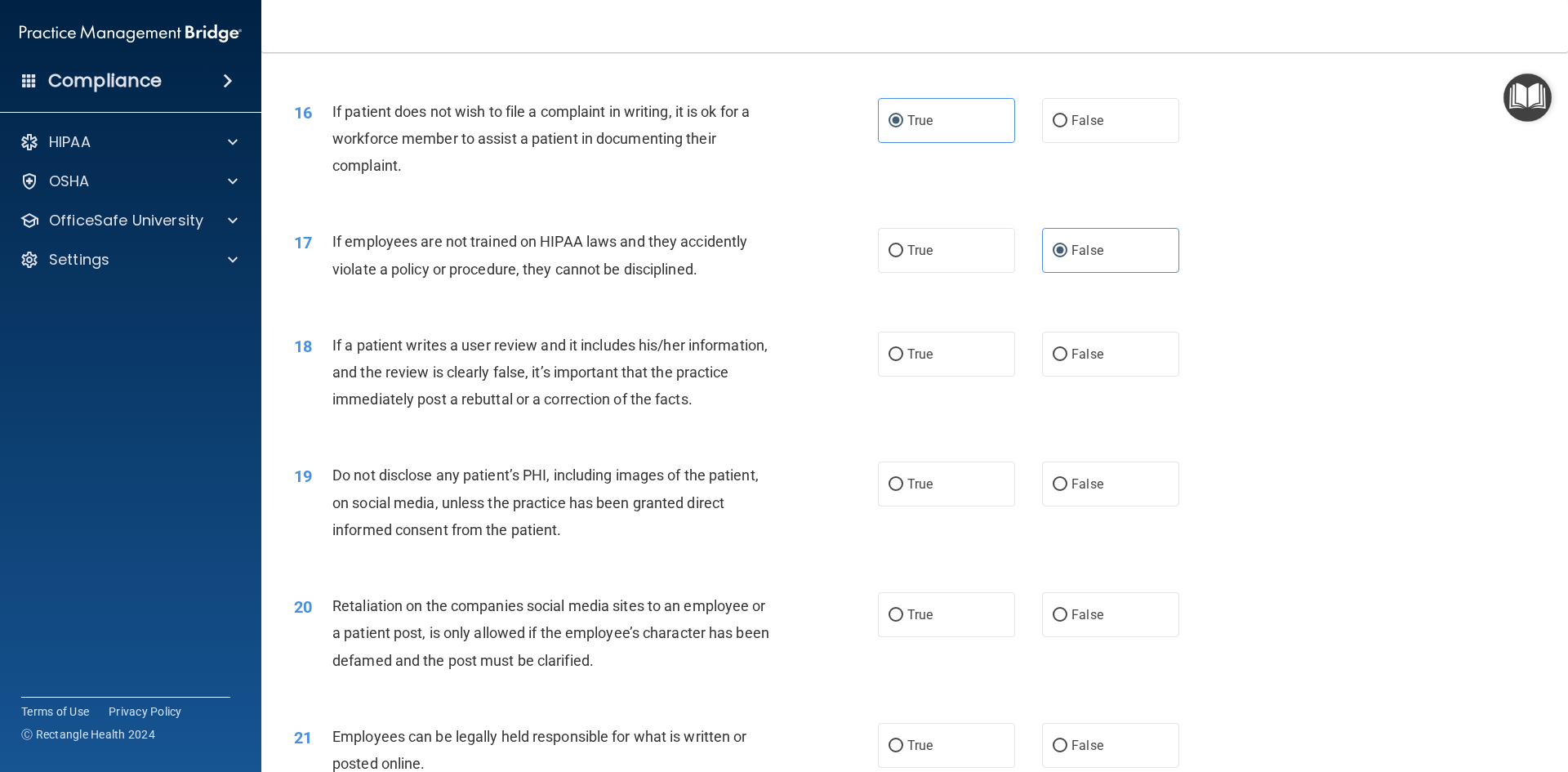
click at [685, 479] on div "19 Do not disclose any patient’s PHI, including images of the patient, on socia…" at bounding box center [915, 506] width 1265 height 131
click at [1082, 362] on span "False" at bounding box center [1087, 354] width 32 height 15
click at [1068, 361] on input "False" at bounding box center [1059, 355] width 15 height 12
radio input "true"
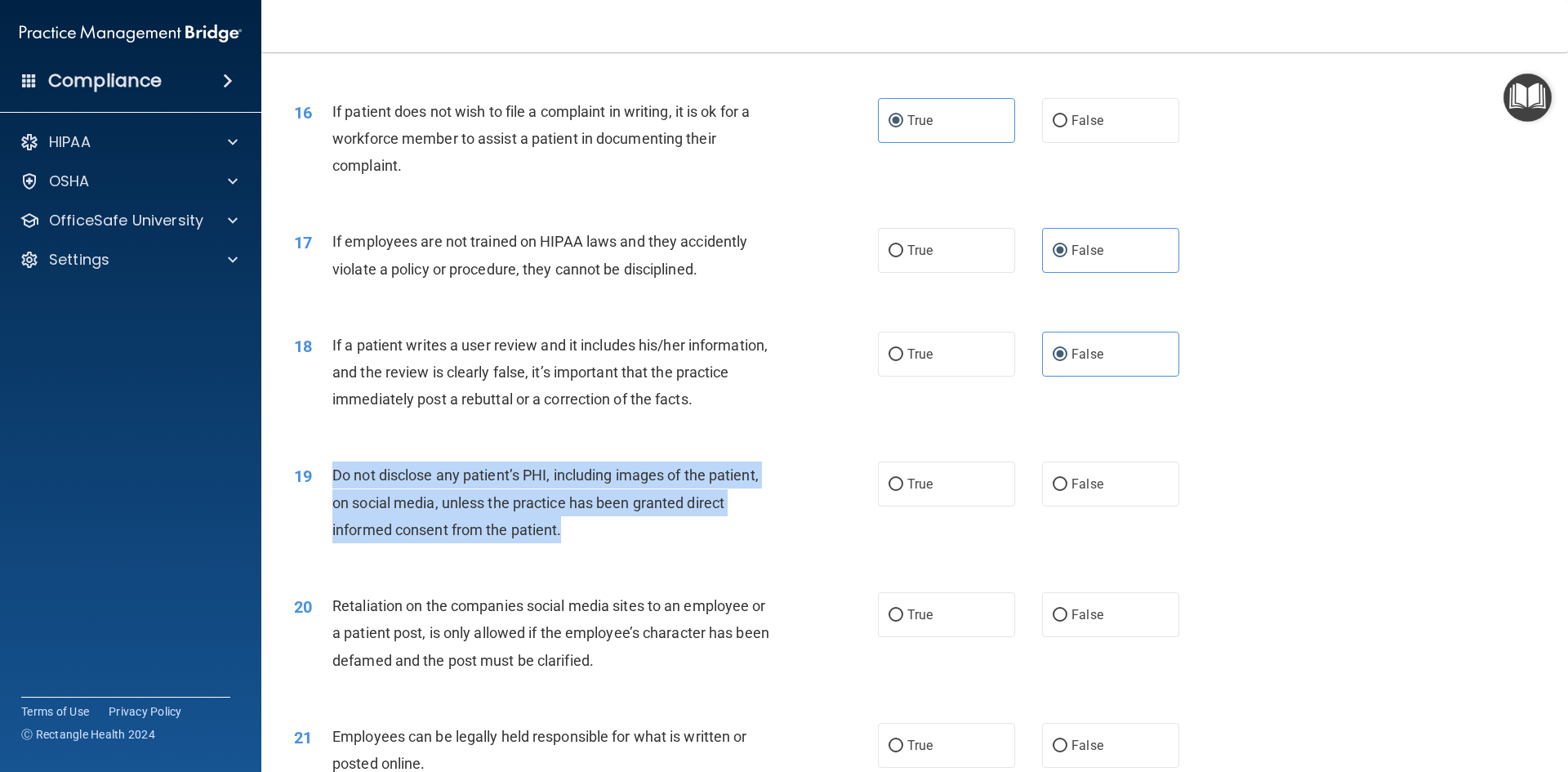
drag, startPoint x: 606, startPoint y: 575, endPoint x: 318, endPoint y: 504, distance: 296.6
click at [318, 504] on div "19 Do not disclose any patient’s PHI, including images of the patient, on socia…" at bounding box center [585, 506] width 633 height 89
click at [579, 543] on div "Do not disclose any patient’s PHI, including images of the patient, on social m…" at bounding box center [560, 502] width 456 height 82
drag, startPoint x: 520, startPoint y: 548, endPoint x: 317, endPoint y: 503, distance: 207.9
click at [317, 503] on div "19 Do not disclose any patient’s PHI, including images of the patient, on socia…" at bounding box center [585, 506] width 633 height 89
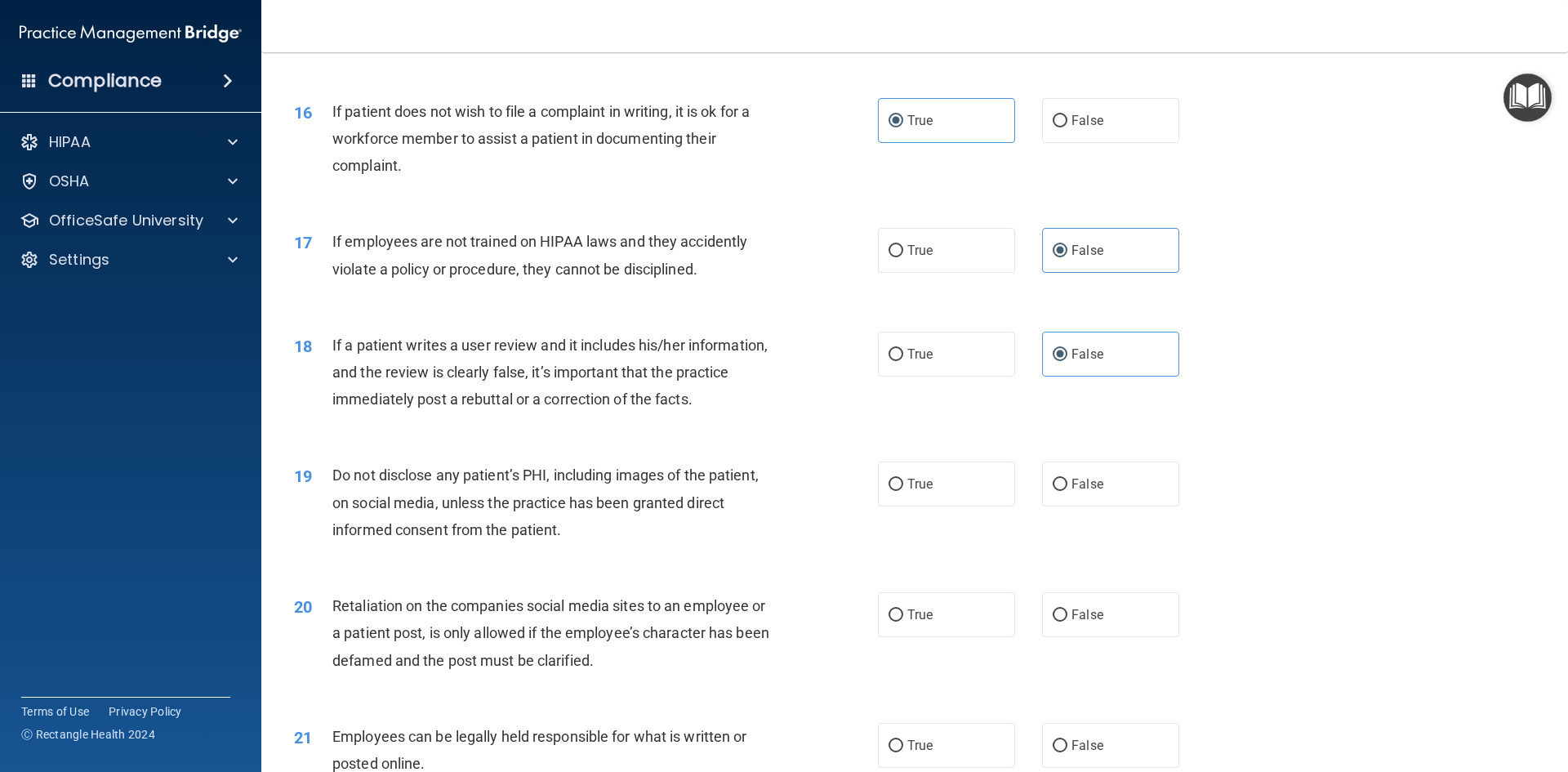
click at [718, 442] on div "18 If a patient writes a user review and it includes his/her information, and t…" at bounding box center [915, 377] width 1265 height 131
click at [893, 506] on label "True" at bounding box center [946, 484] width 138 height 45
click at [893, 491] on input "True" at bounding box center [895, 485] width 15 height 12
radio input "true"
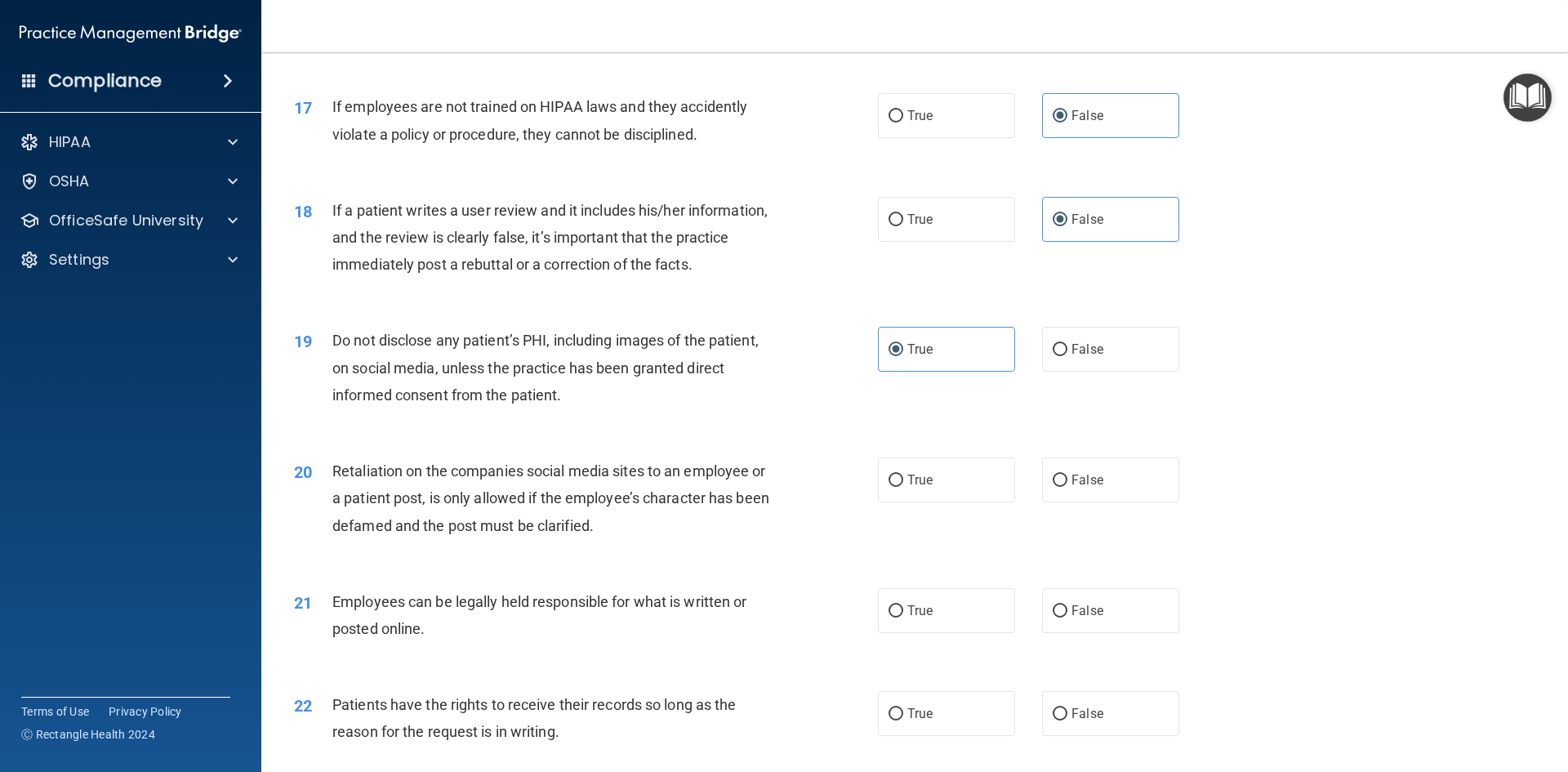
scroll to position [2205, 0]
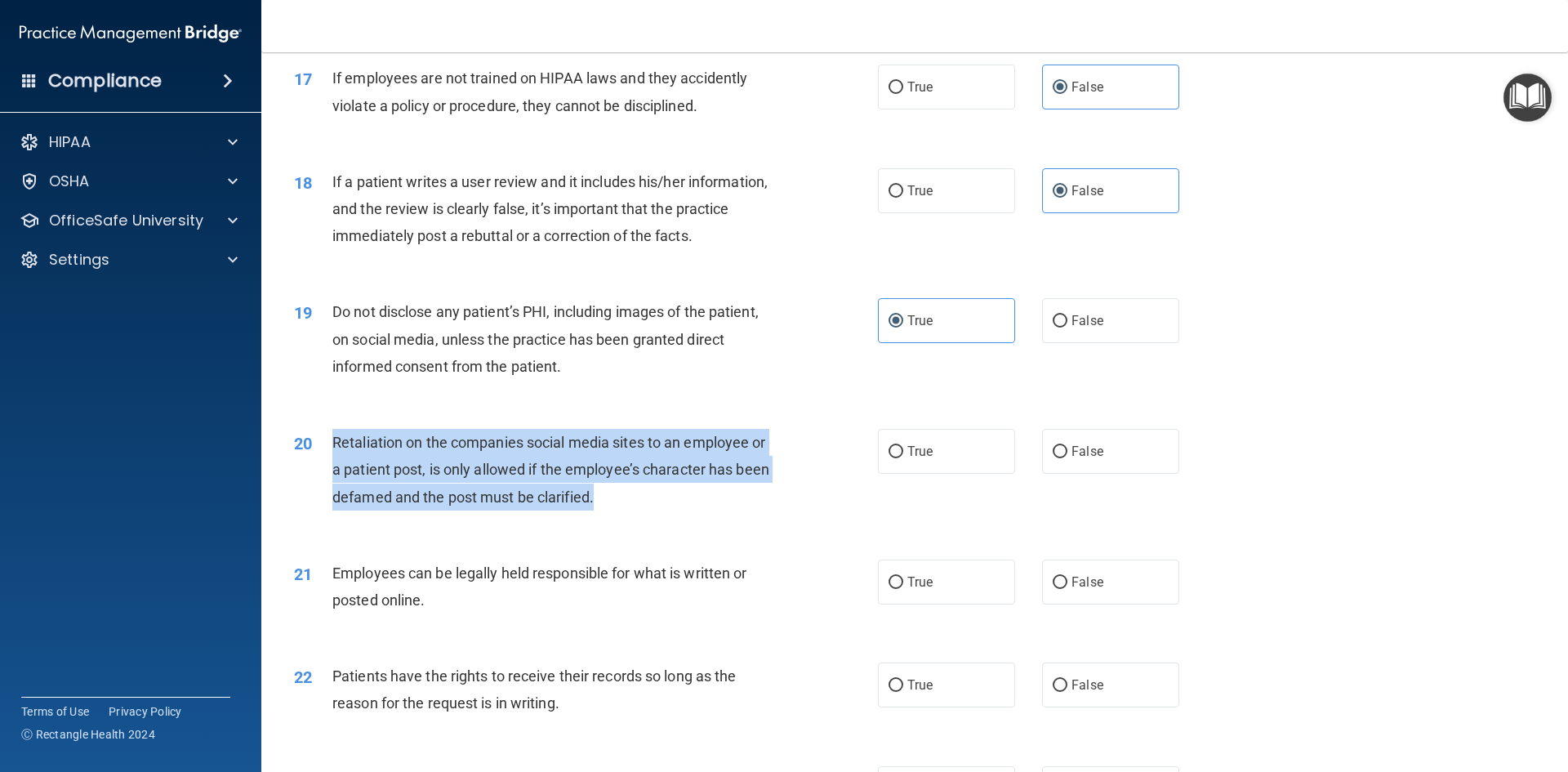
drag, startPoint x: 618, startPoint y: 528, endPoint x: 314, endPoint y: 468, distance: 309.9
click at [314, 468] on div "20 Retaliation on the companies social media sites to an employee or a patient …" at bounding box center [585, 474] width 633 height 89
click at [826, 471] on div "20 Retaliation on the companies social media sites to an employee or a patient …" at bounding box center [585, 474] width 633 height 89
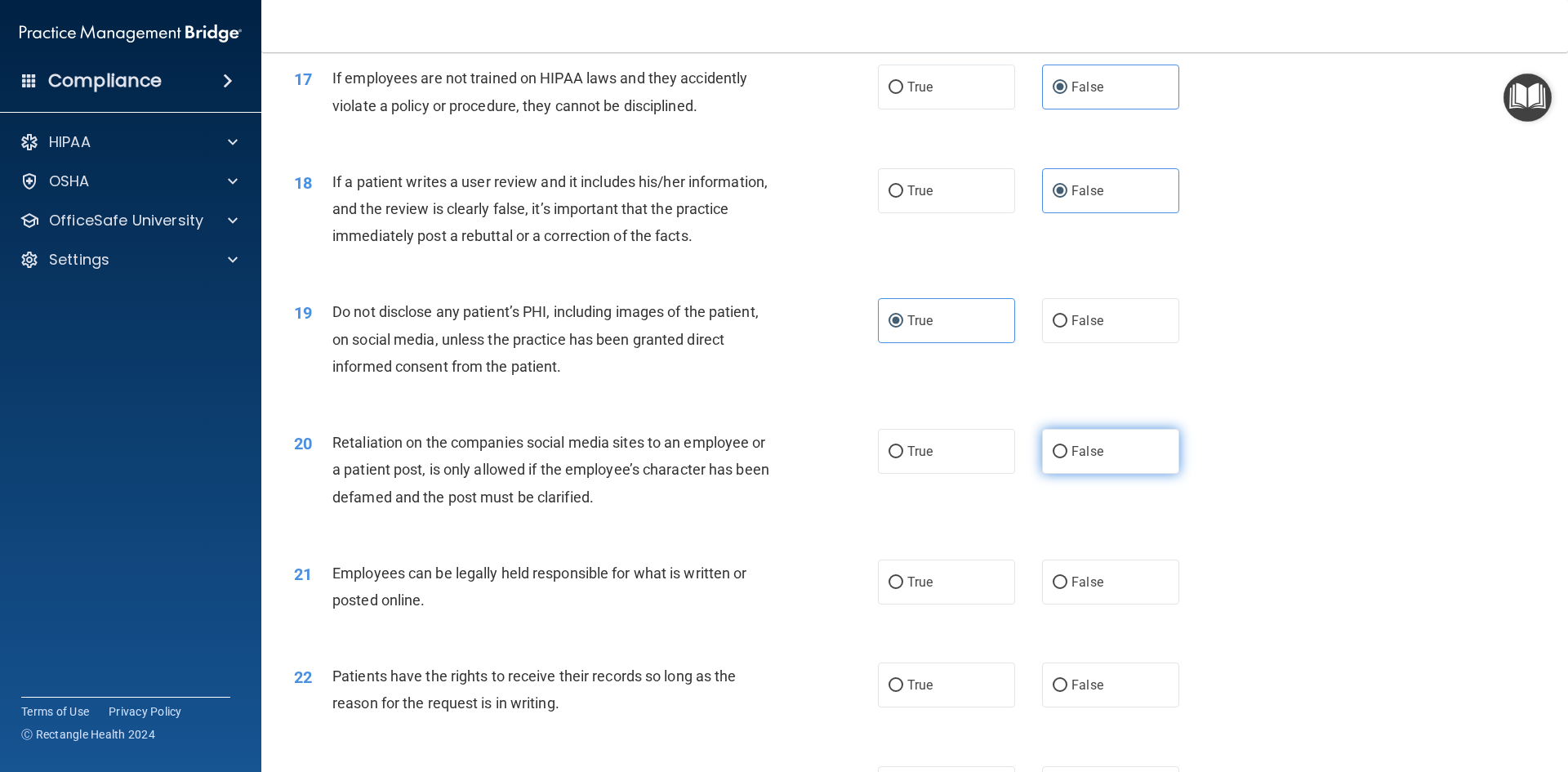
click at [1100, 457] on label "False" at bounding box center [1111, 451] width 138 height 45
click at [1068, 457] on input "False" at bounding box center [1059, 452] width 15 height 12
radio input "true"
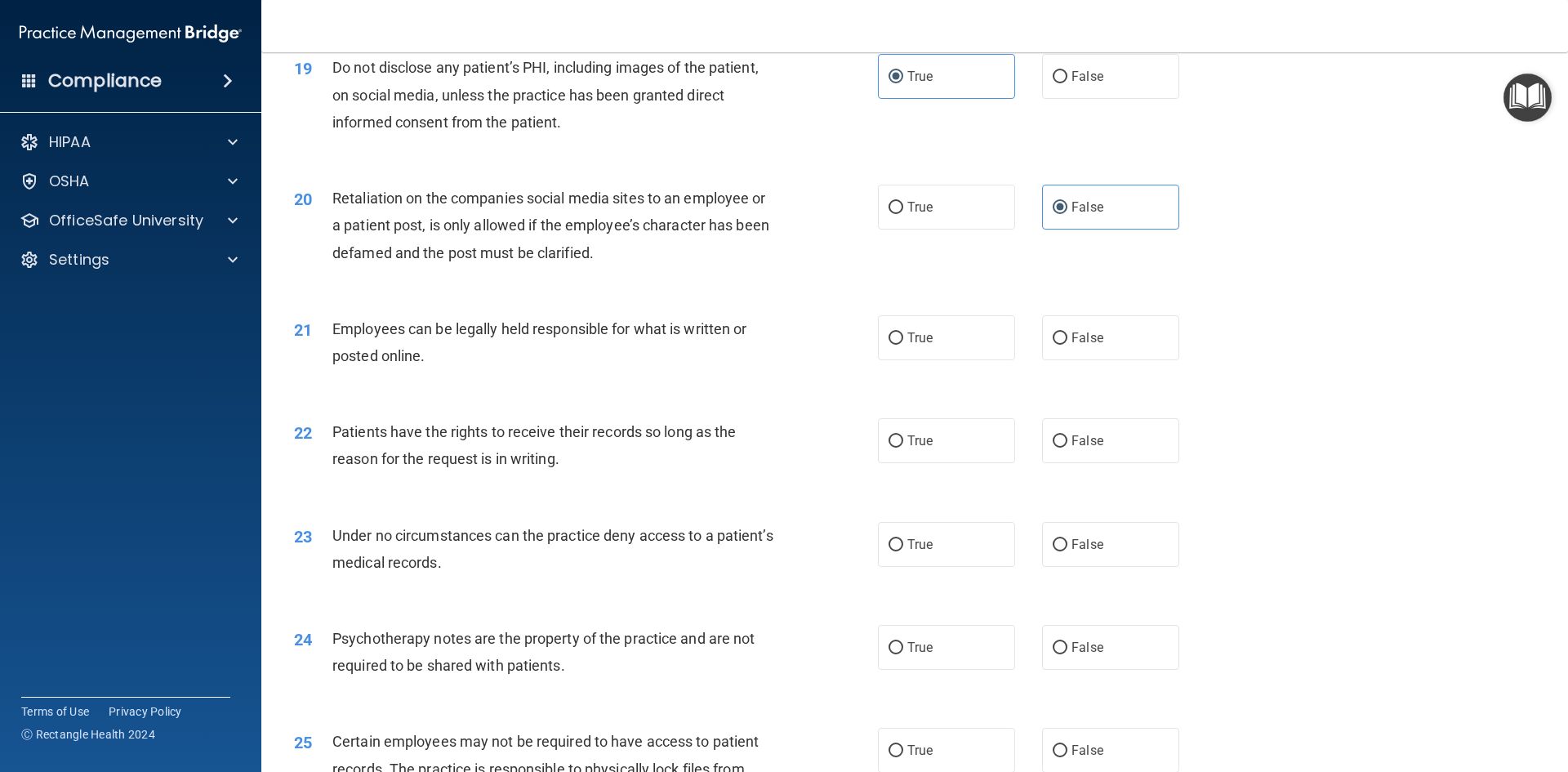
scroll to position [2450, 0]
click at [901, 359] on label "True" at bounding box center [946, 337] width 138 height 45
click at [901, 344] on input "True" at bounding box center [895, 338] width 15 height 12
radio input "true"
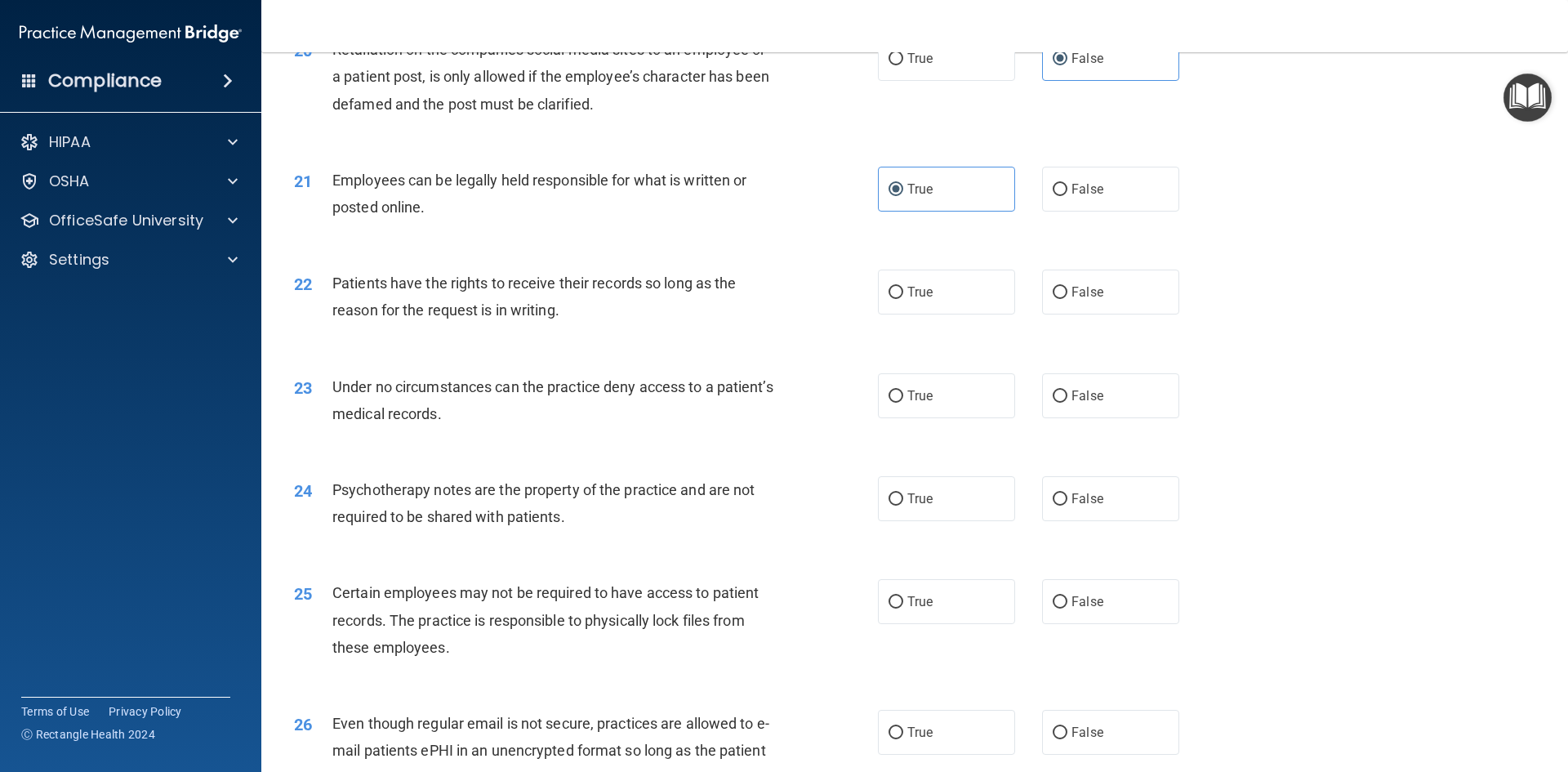
scroll to position [2613, 0]
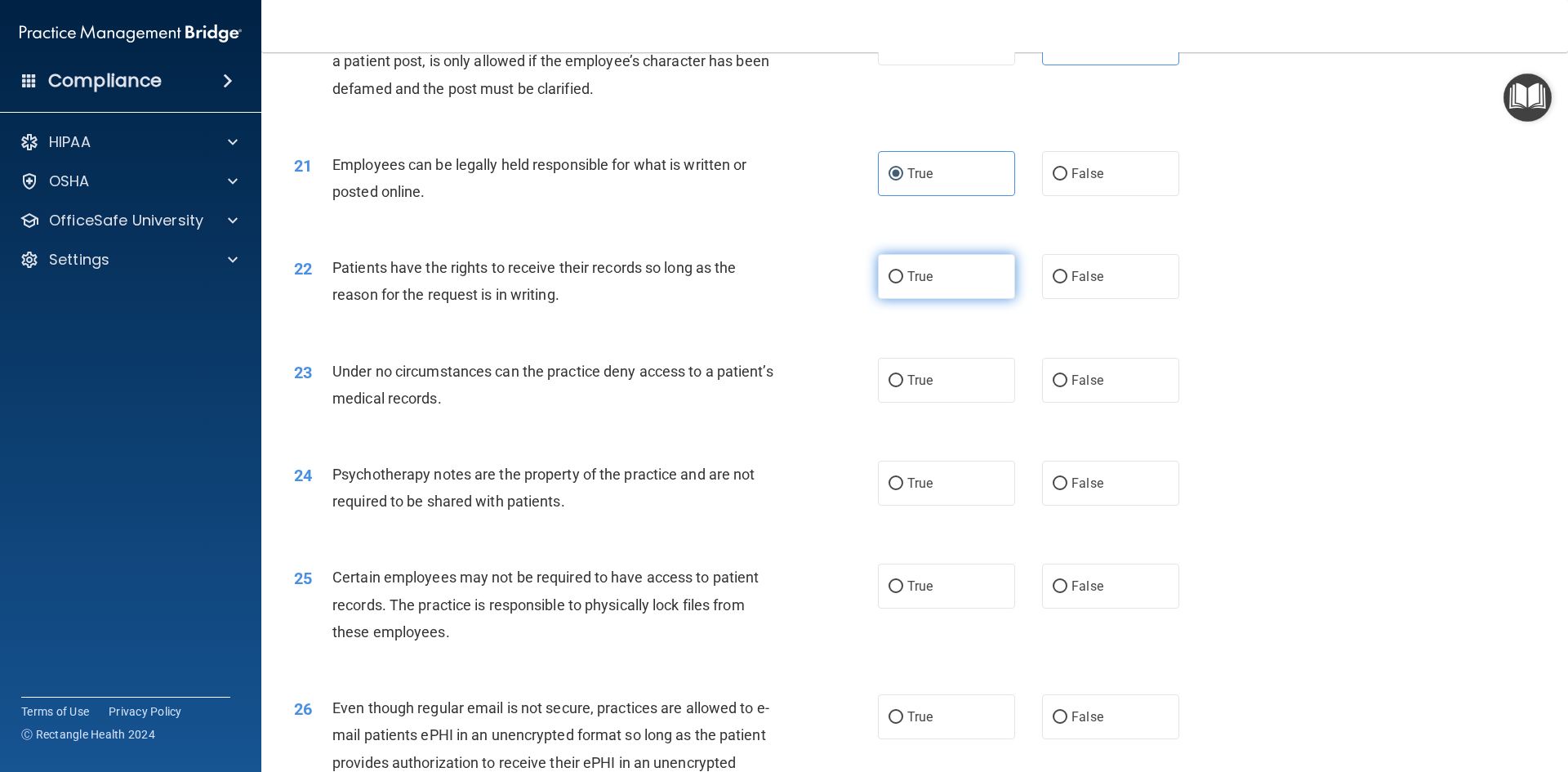
click at [926, 285] on span "True" at bounding box center [919, 277] width 25 height 15
click at [903, 284] on input "True" at bounding box center [895, 277] width 15 height 12
radio input "true"
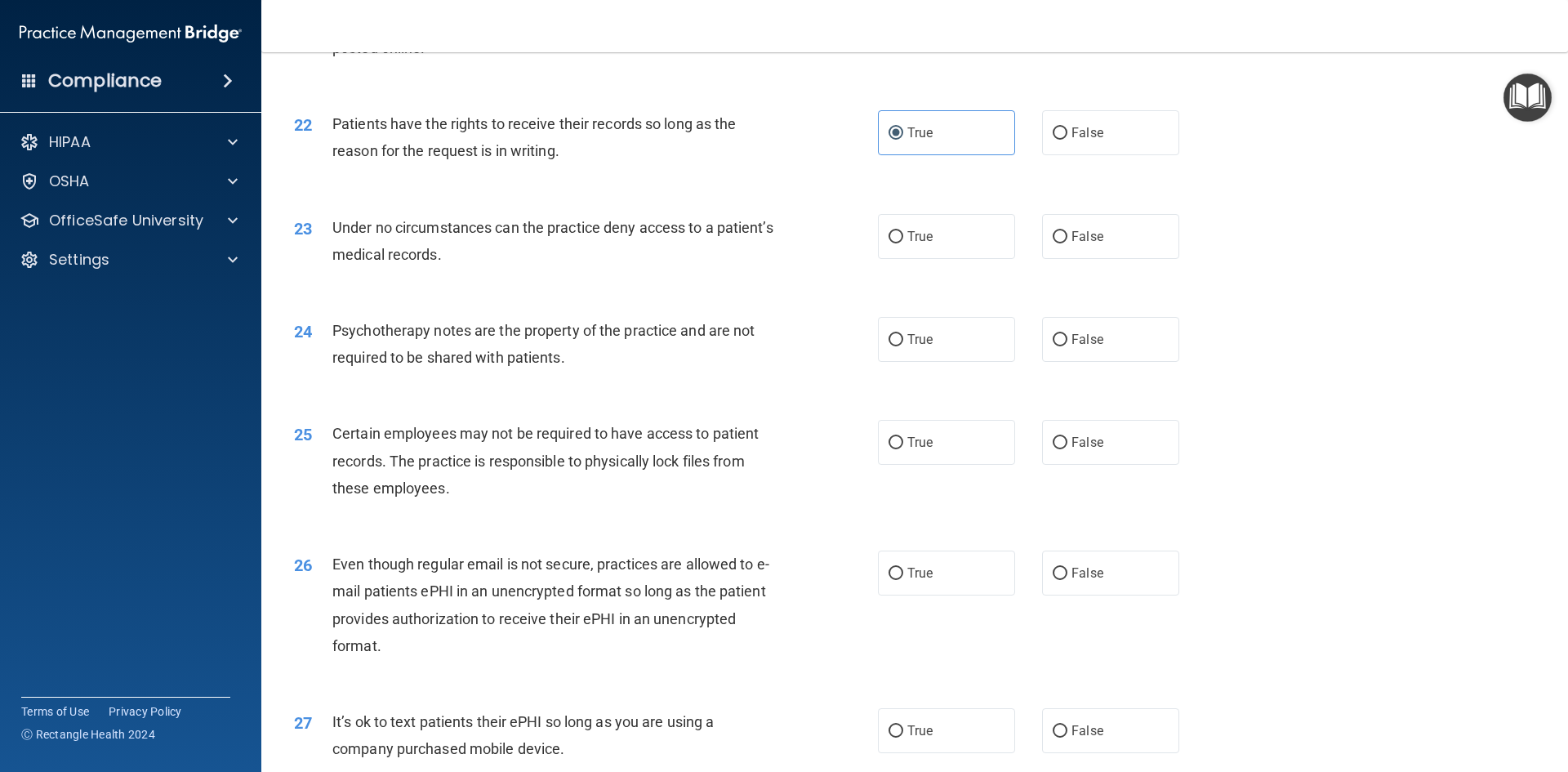
scroll to position [2777, 0]
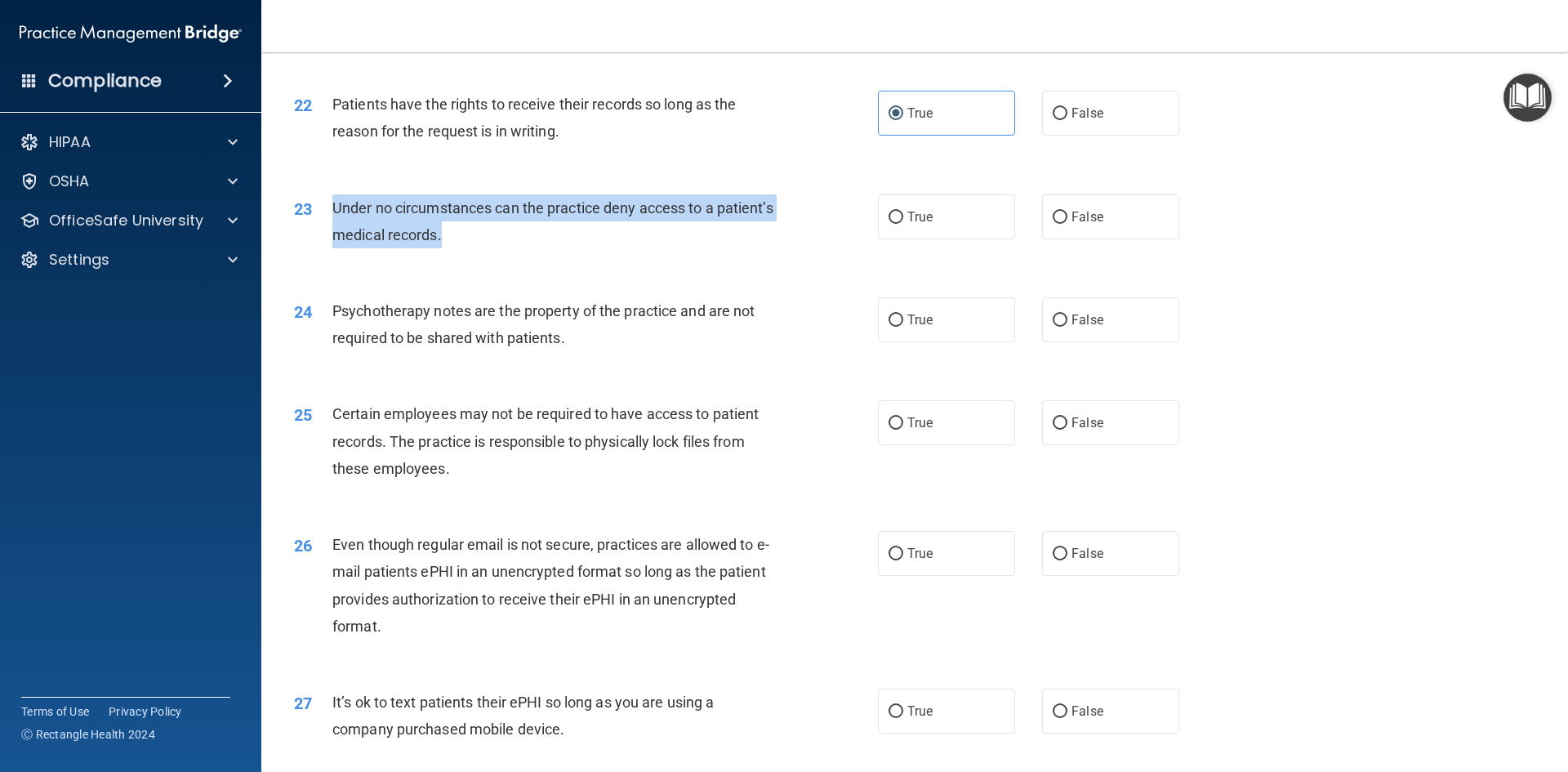
drag, startPoint x: 522, startPoint y: 264, endPoint x: 333, endPoint y: 239, distance: 190.6
click at [333, 239] on div "Under no circumstances can the practice deny access to a patient’s medical reco…" at bounding box center [560, 221] width 456 height 54
click at [769, 248] on div "Under no circumstances can the practice deny access to a patient’s medical reco…" at bounding box center [560, 221] width 456 height 54
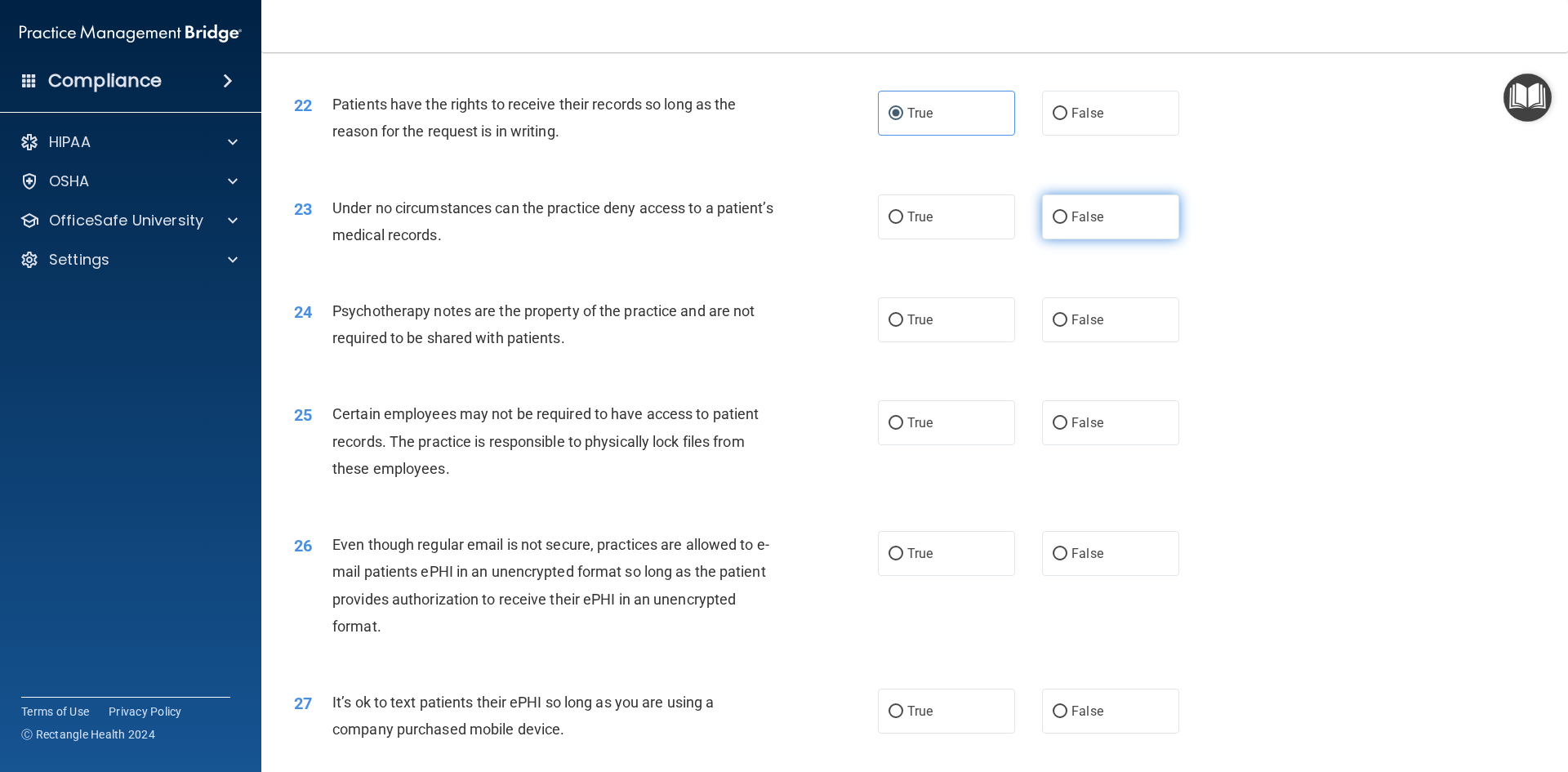
click at [1042, 239] on label "False" at bounding box center [1111, 217] width 138 height 45
click at [1052, 224] on input "False" at bounding box center [1059, 218] width 15 height 12
radio input "true"
click at [981, 370] on div "24 Psychotherapy notes are the property of the practice and are not required to…" at bounding box center [915, 328] width 1265 height 103
click at [981, 342] on label "True" at bounding box center [946, 320] width 138 height 45
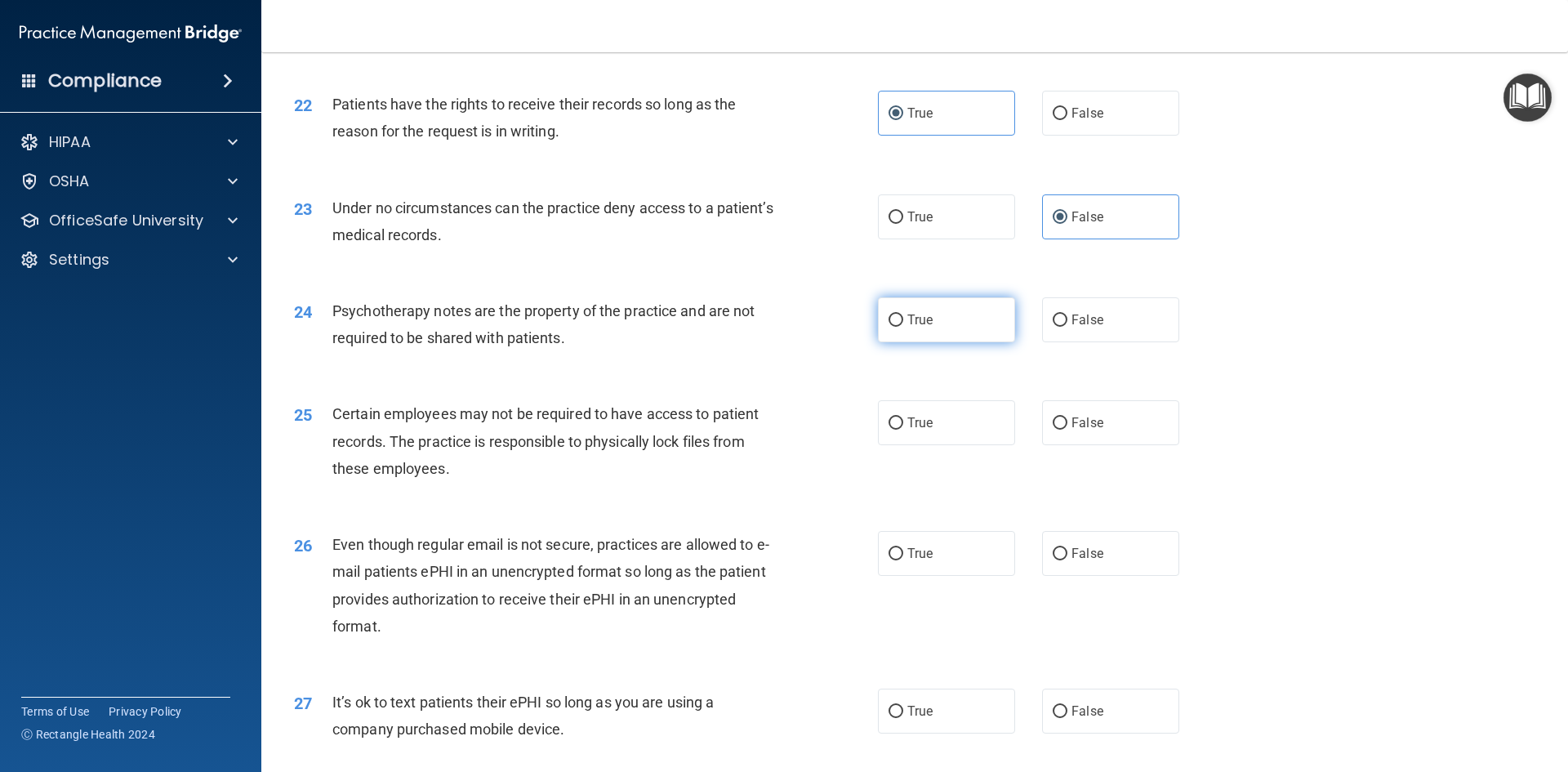
click at [903, 327] on input "True" at bounding box center [895, 321] width 15 height 12
radio input "true"
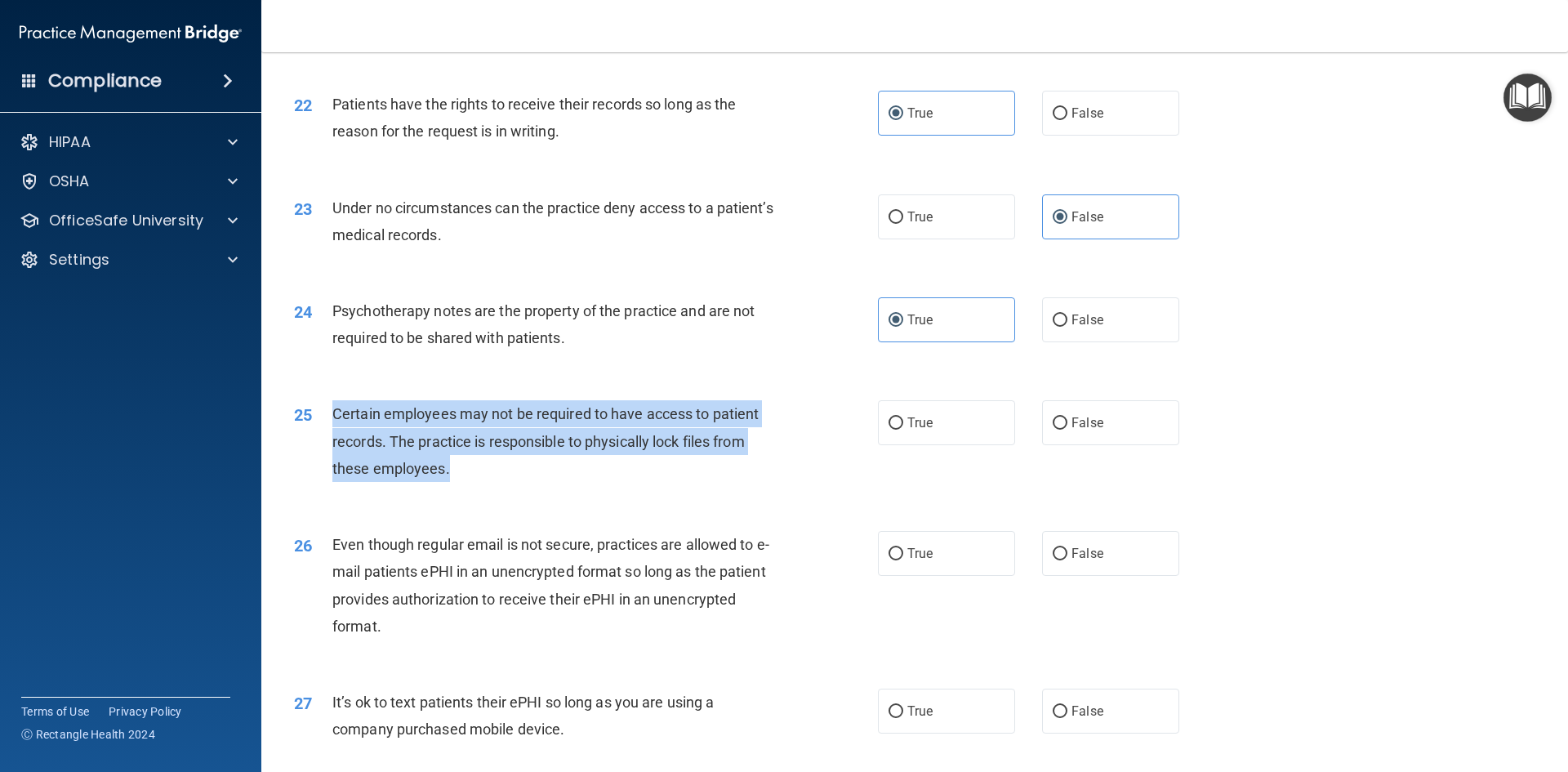
drag, startPoint x: 458, startPoint y: 498, endPoint x: 326, endPoint y: 438, distance: 145.0
click at [326, 438] on div "25 Certain employees may not be required to have access to patient records. The…" at bounding box center [585, 444] width 633 height 89
click at [547, 481] on div "Certain employees may not be required to have access to patient records. The pr…" at bounding box center [560, 440] width 456 height 82
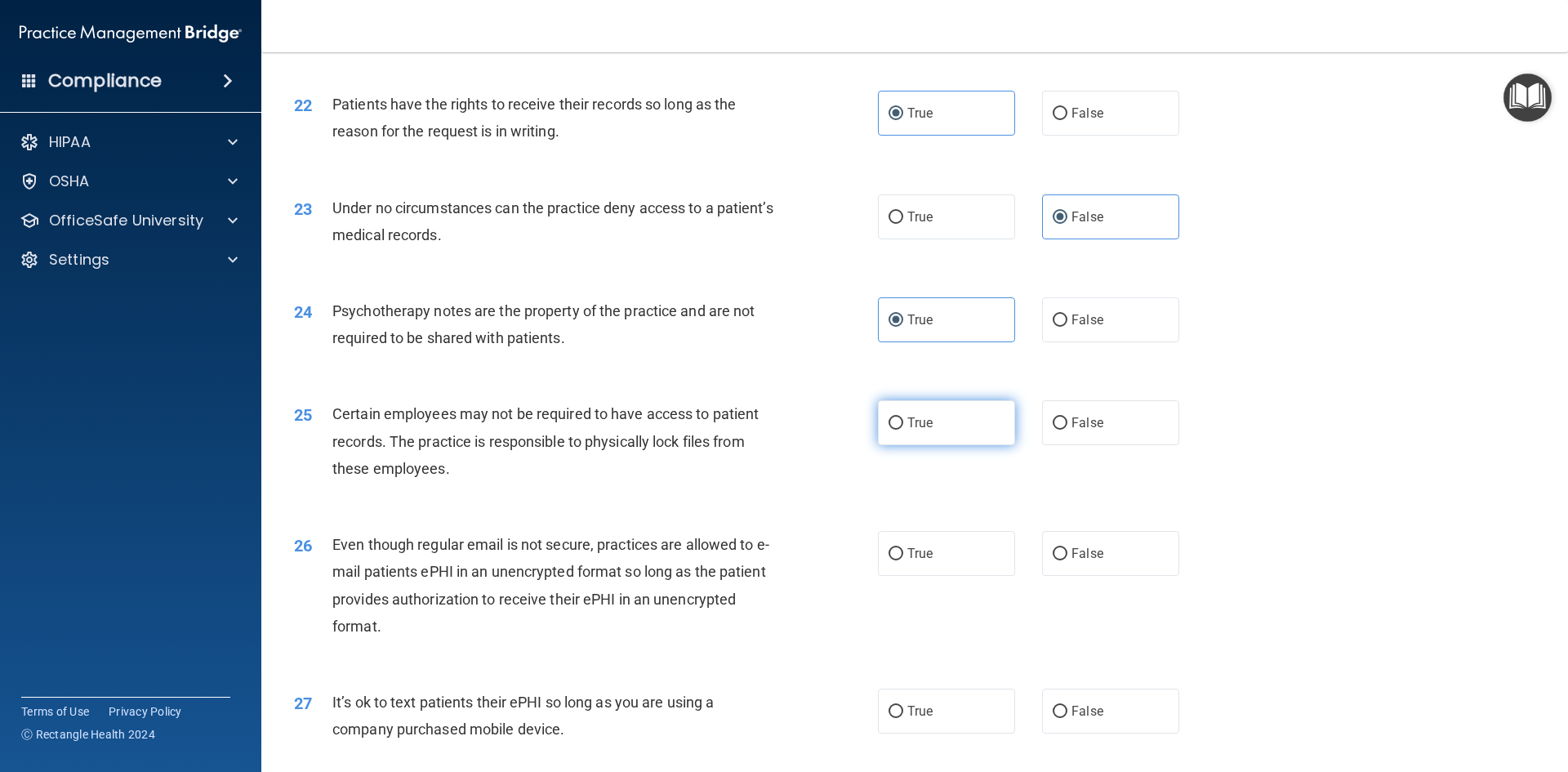
click at [923, 431] on span "True" at bounding box center [919, 423] width 25 height 15
click at [903, 430] on input "True" at bounding box center [895, 423] width 15 height 12
radio input "true"
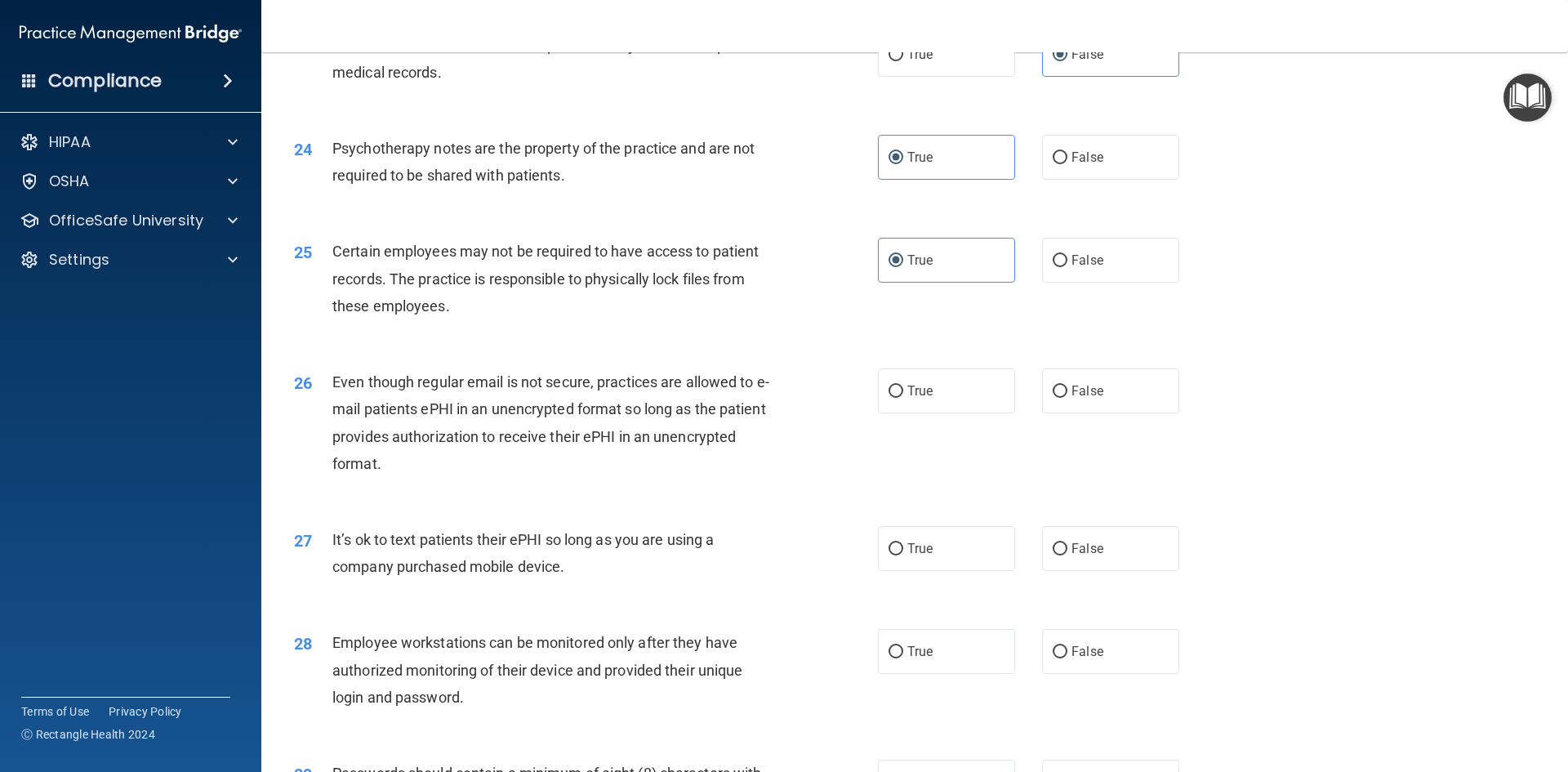
scroll to position [2940, 0]
click at [937, 413] on label "True" at bounding box center [946, 389] width 138 height 45
click at [903, 397] on input "True" at bounding box center [895, 390] width 15 height 12
radio input "true"
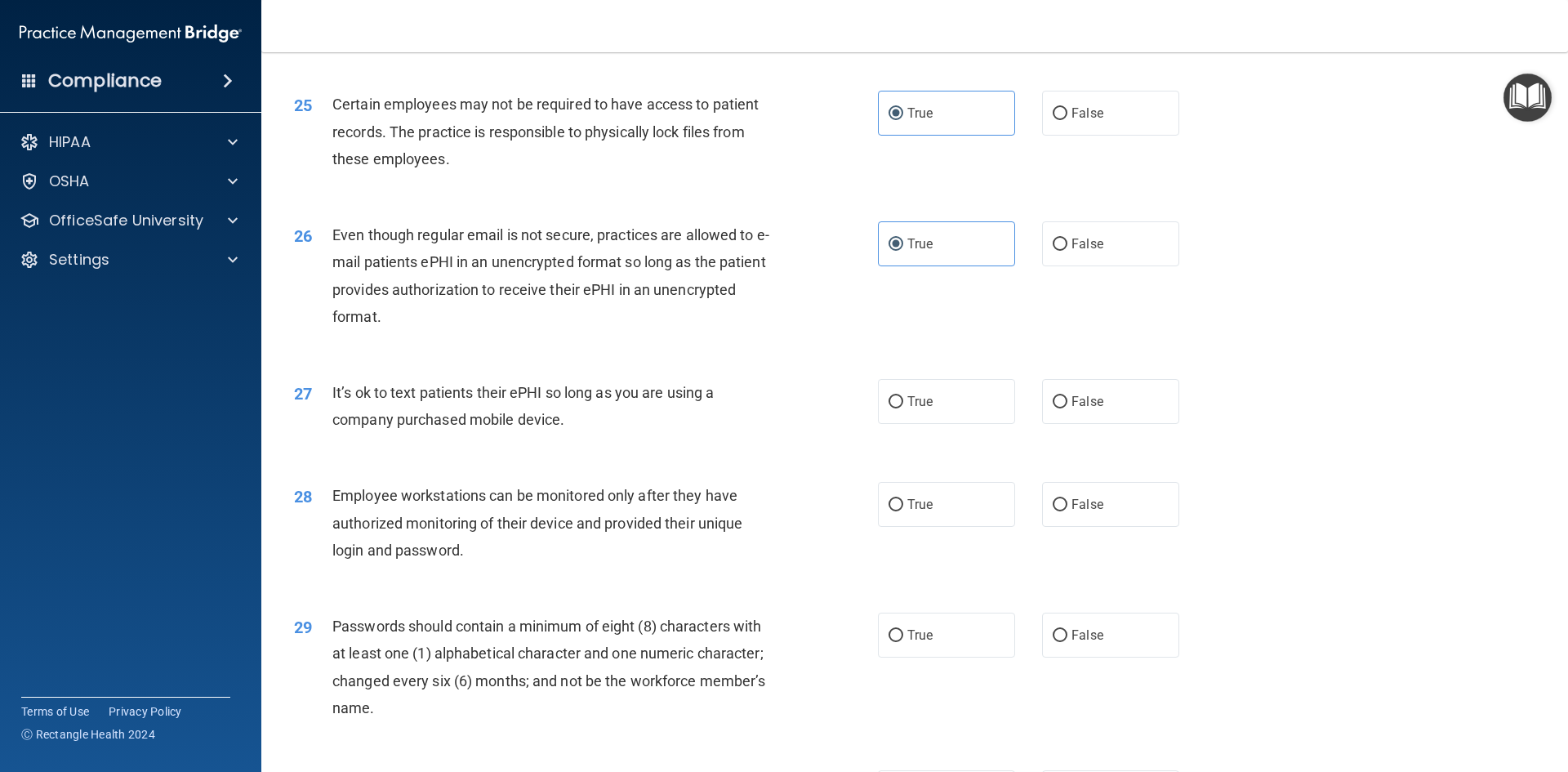
scroll to position [3103, 0]
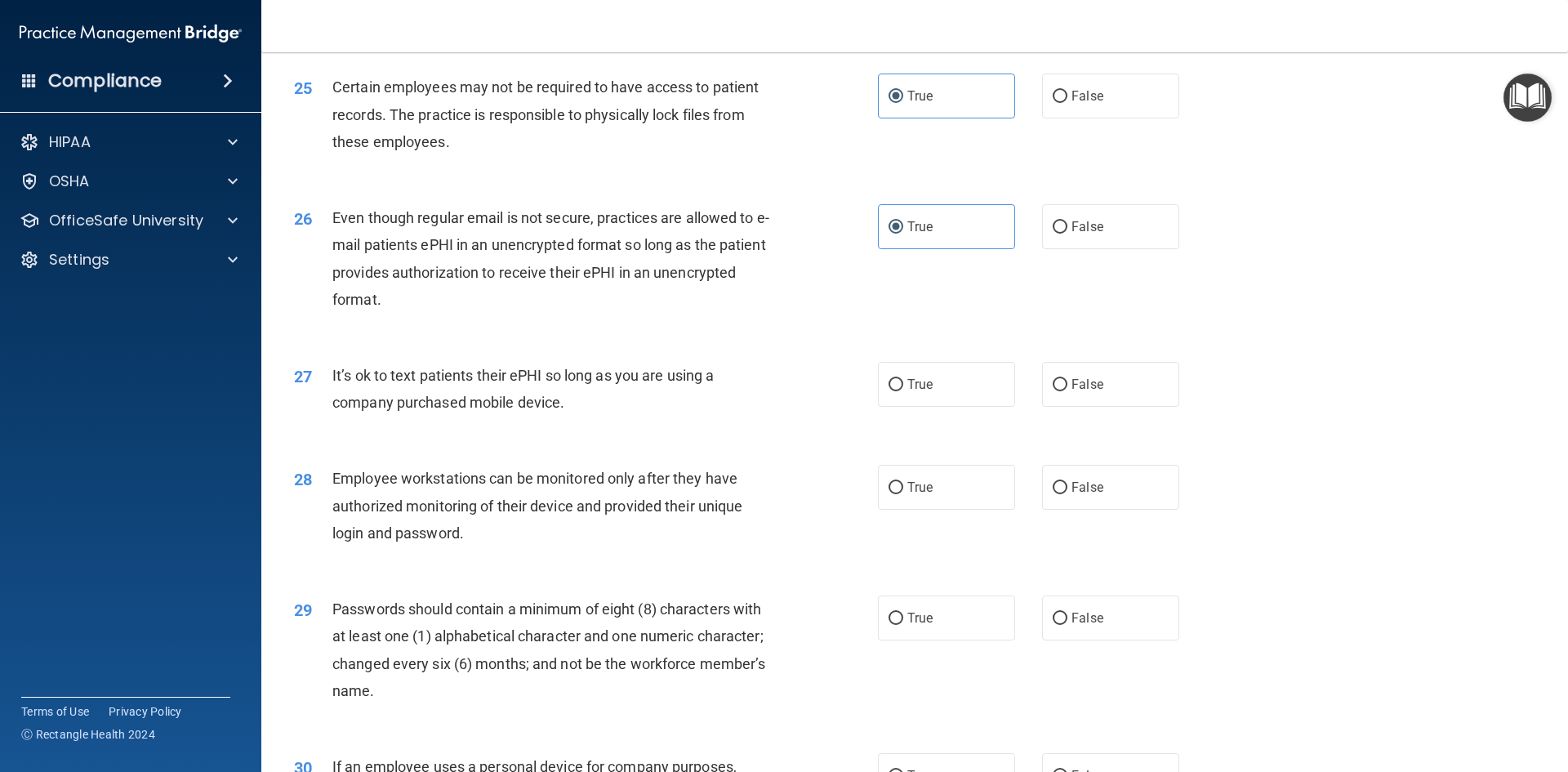
drag, startPoint x: 613, startPoint y: 428, endPoint x: 328, endPoint y: 405, distance: 285.9
click at [328, 405] on div "27 It’s ok to text patients their ePHI so long as you are using a company purch…" at bounding box center [585, 393] width 633 height 62
click at [777, 402] on div "It’s ok to text patients their ePHI so long as you are using a company purchase…" at bounding box center [560, 389] width 456 height 54
click at [957, 407] on label "True" at bounding box center [946, 384] width 138 height 45
click at [903, 391] on input "True" at bounding box center [895, 385] width 15 height 12
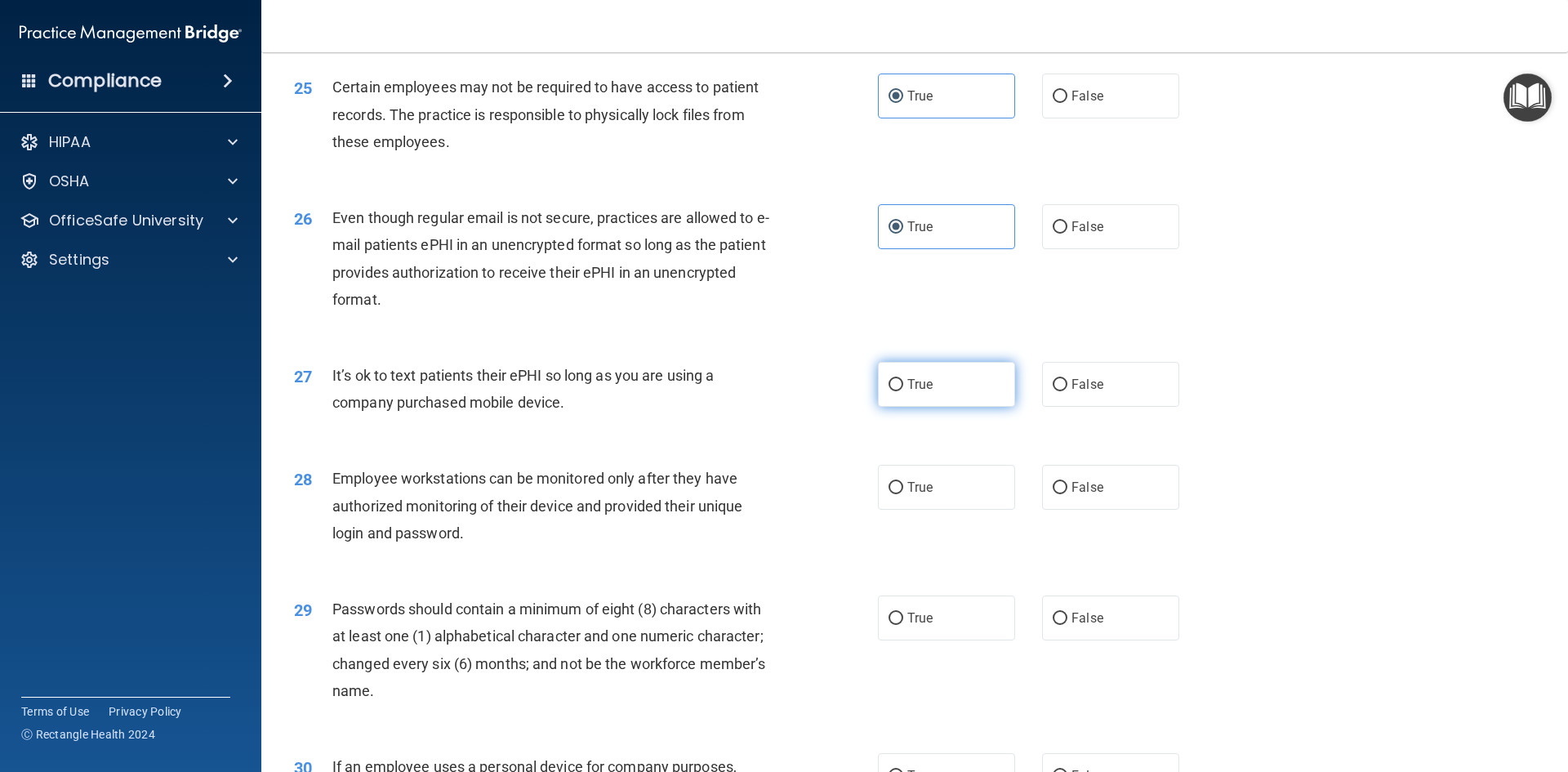
radio input "true"
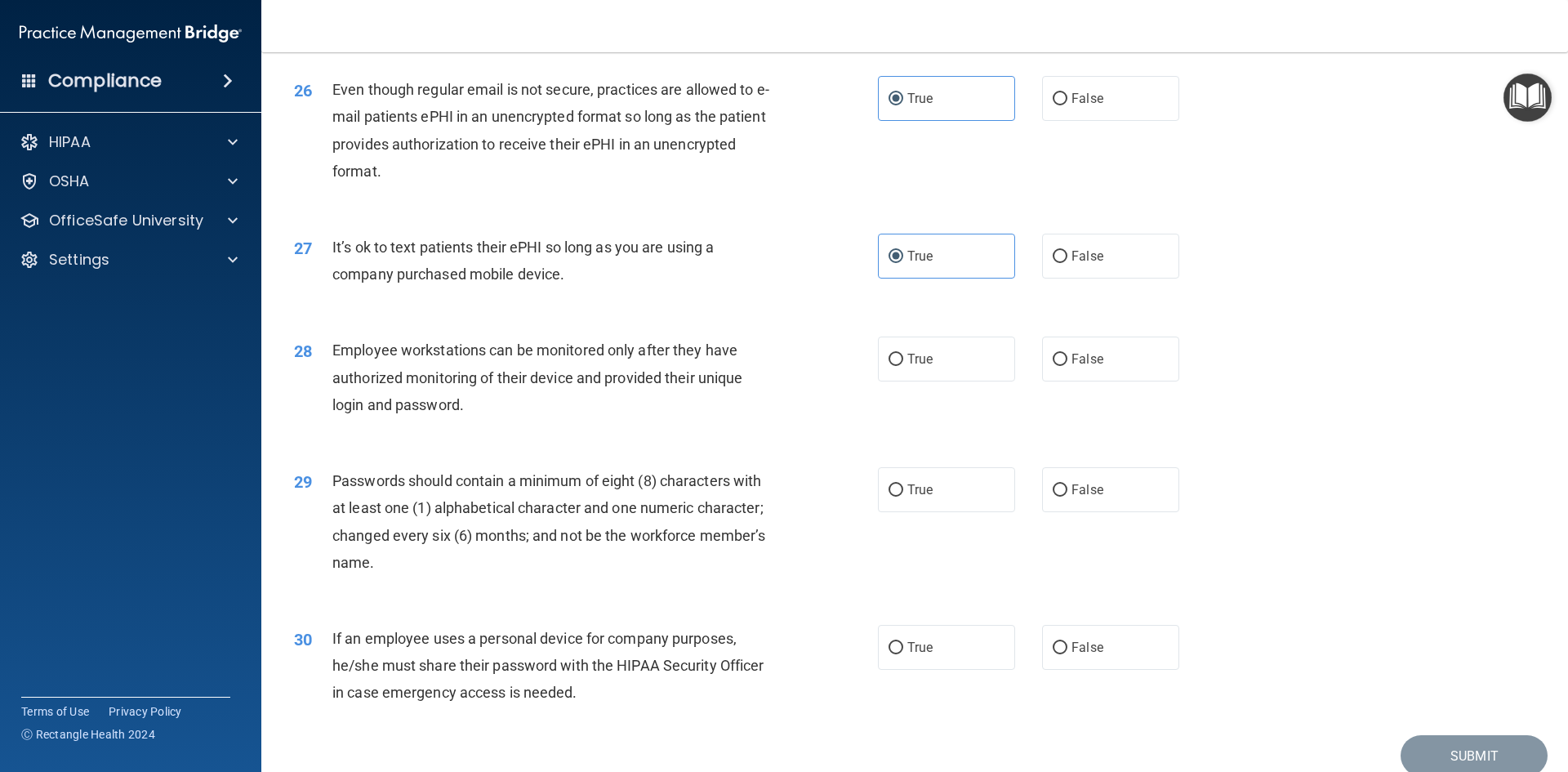
scroll to position [3267, 0]
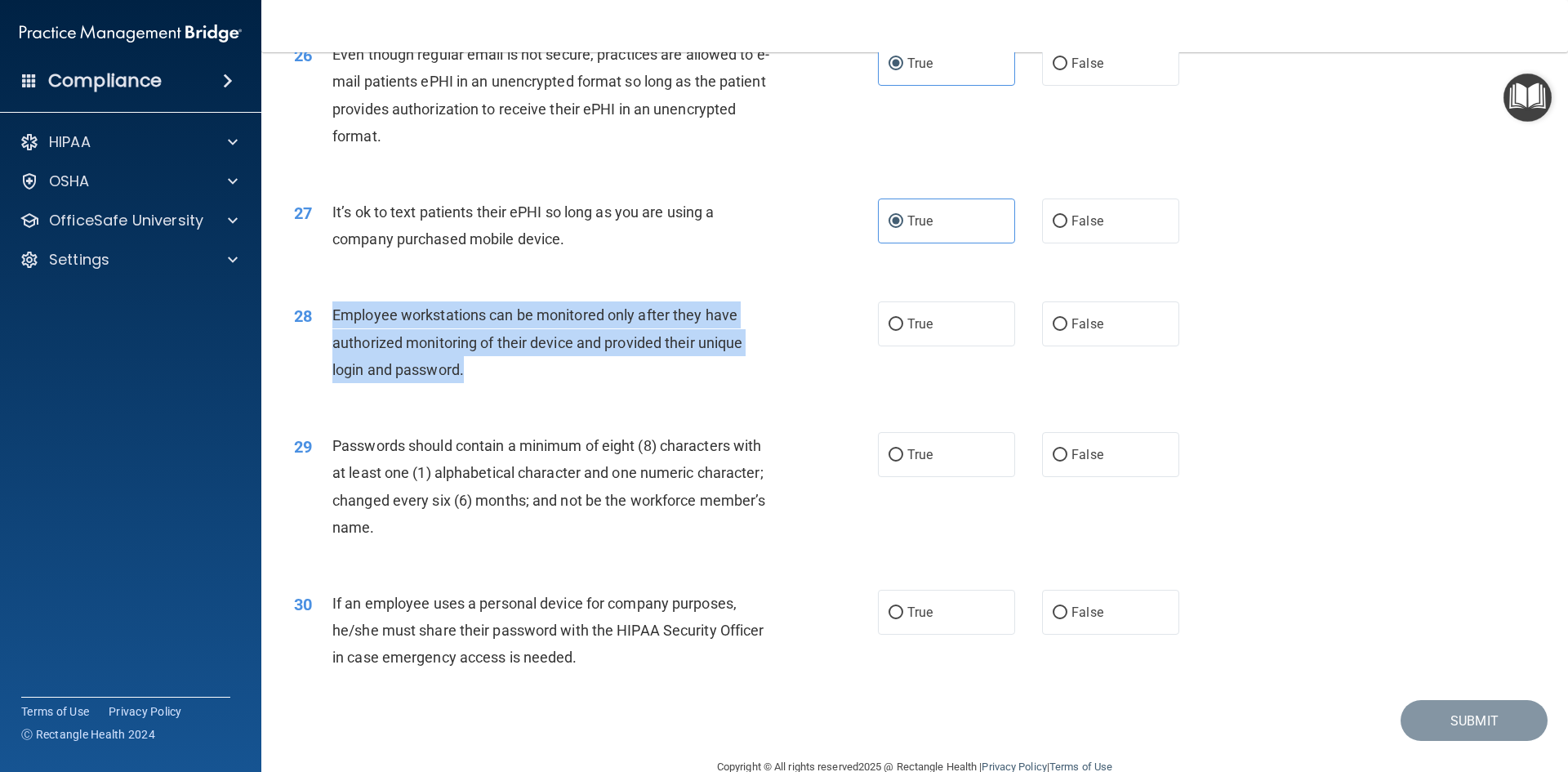
drag, startPoint x: 502, startPoint y: 394, endPoint x: 332, endPoint y: 338, distance: 179.0
click at [333, 338] on div "Employee workstations can be monitored only after they have authorized monitori…" at bounding box center [560, 342] width 456 height 82
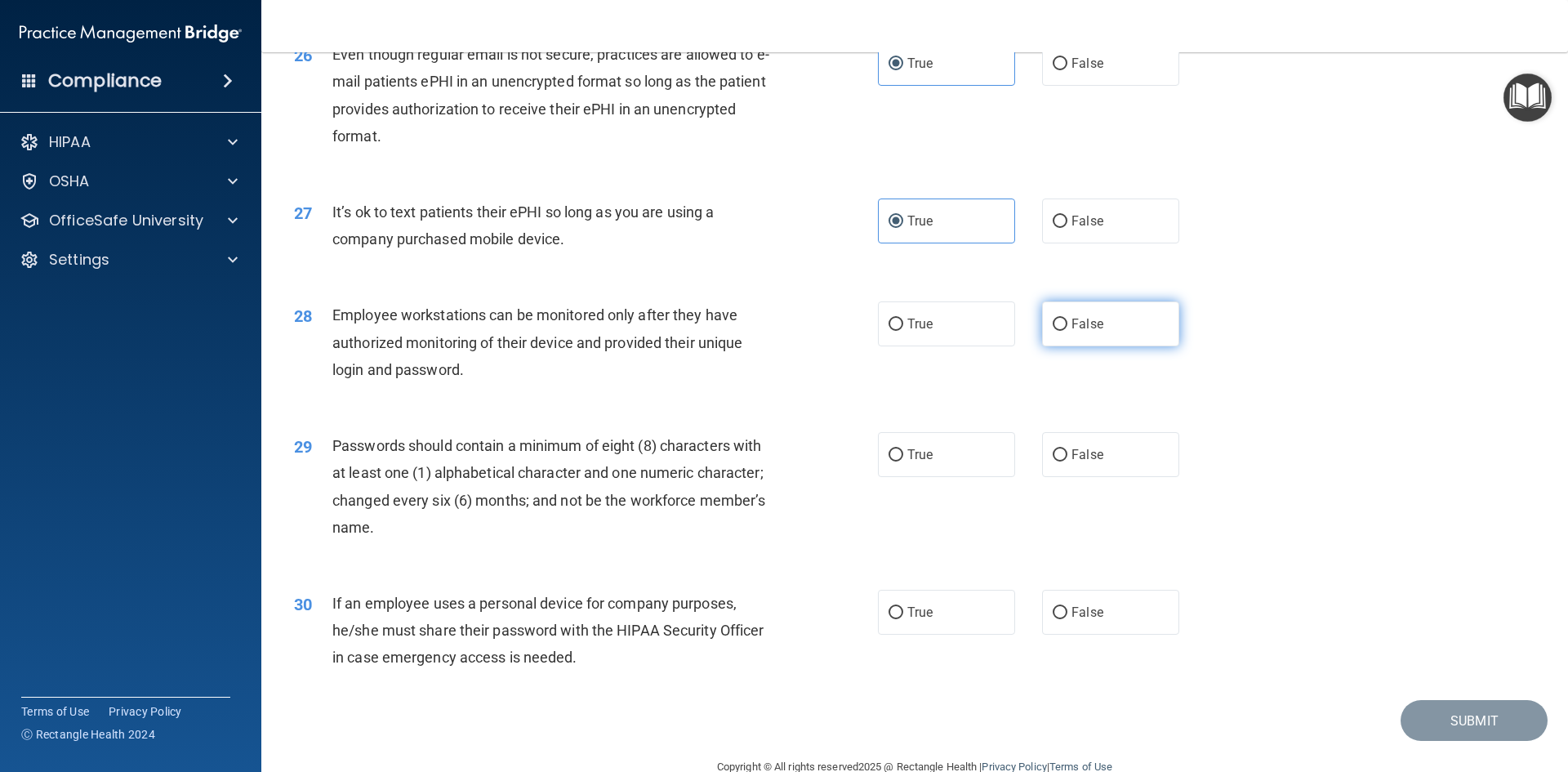
click at [1078, 346] on label "False" at bounding box center [1111, 324] width 138 height 45
click at [1068, 331] on input "False" at bounding box center [1059, 324] width 15 height 12
radio input "true"
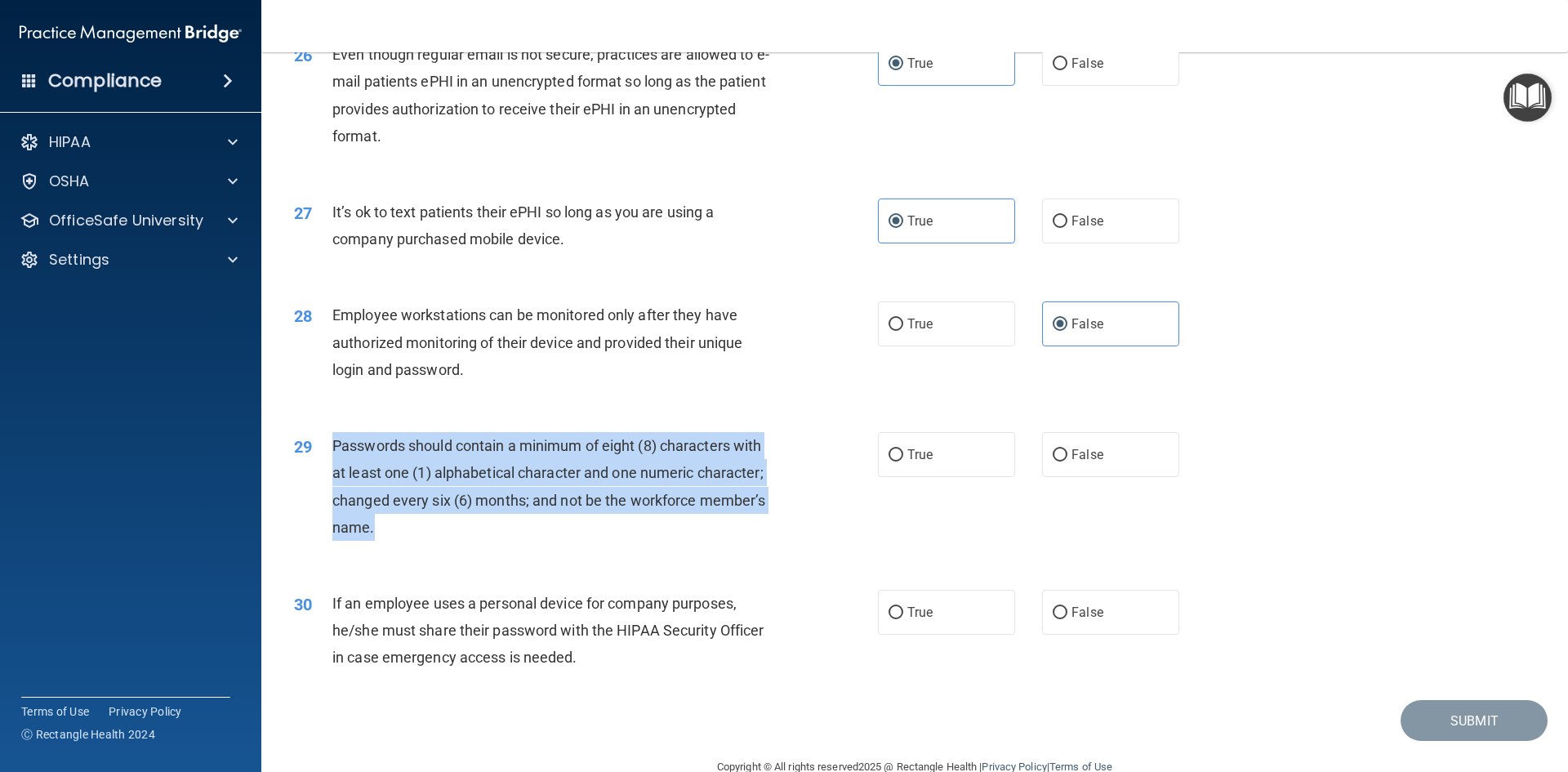
drag, startPoint x: 401, startPoint y: 560, endPoint x: 314, endPoint y: 488, distance: 112.9
click at [314, 488] on div "29 Passwords should contain a minimum of eight (8) characters with at least one…" at bounding box center [585, 490] width 633 height 117
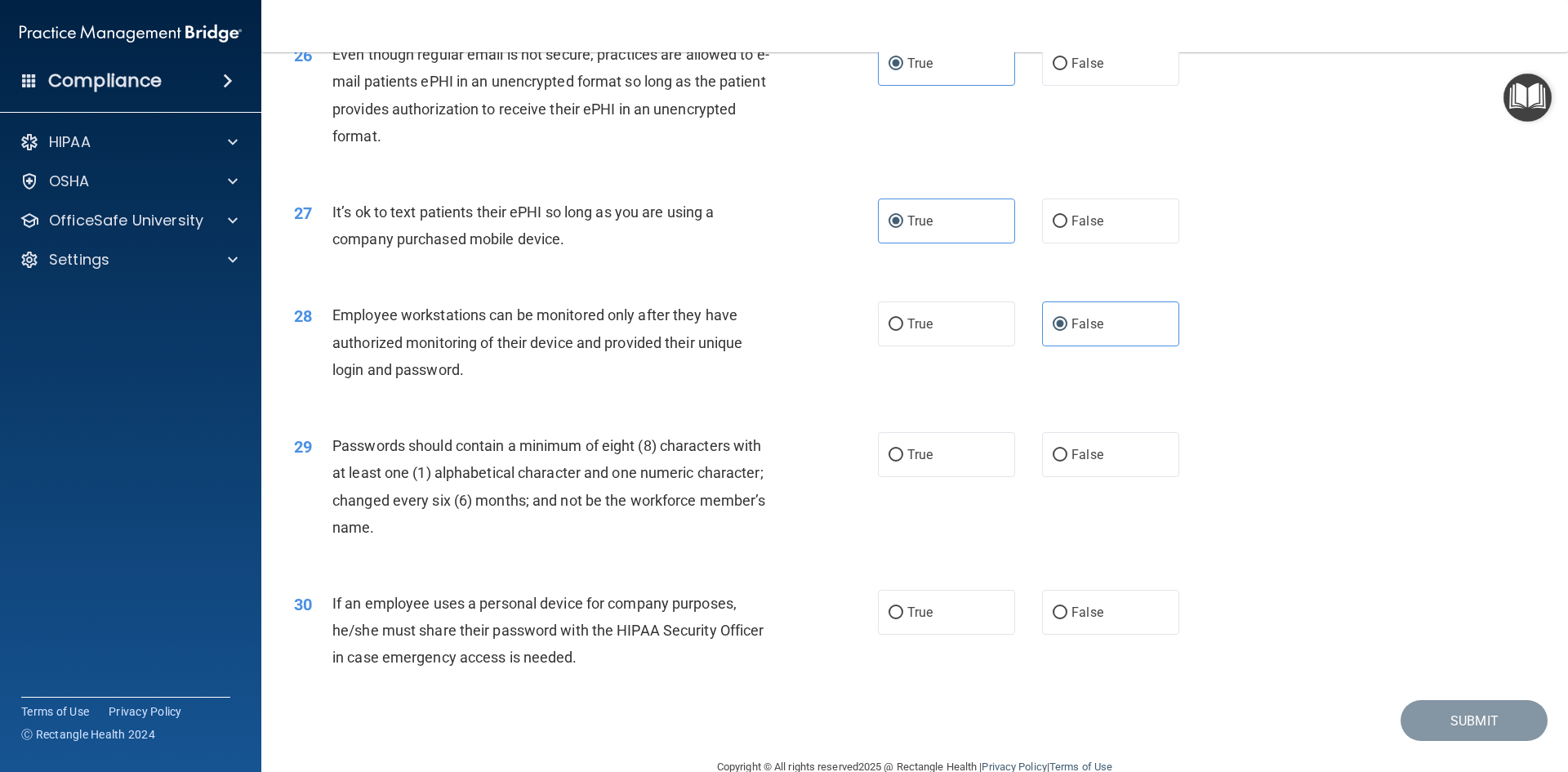
click at [689, 334] on span "Employee workstations can be monitored only after they have authorized monitori…" at bounding box center [537, 341] width 410 height 71
click at [783, 484] on div "Passwords should contain a minimum of eight (8) characters with at least one (1…" at bounding box center [560, 486] width 456 height 108
click at [820, 453] on div "29 Passwords should contain a minimum of eight (8) characters with at least one…" at bounding box center [915, 490] width 1265 height 157
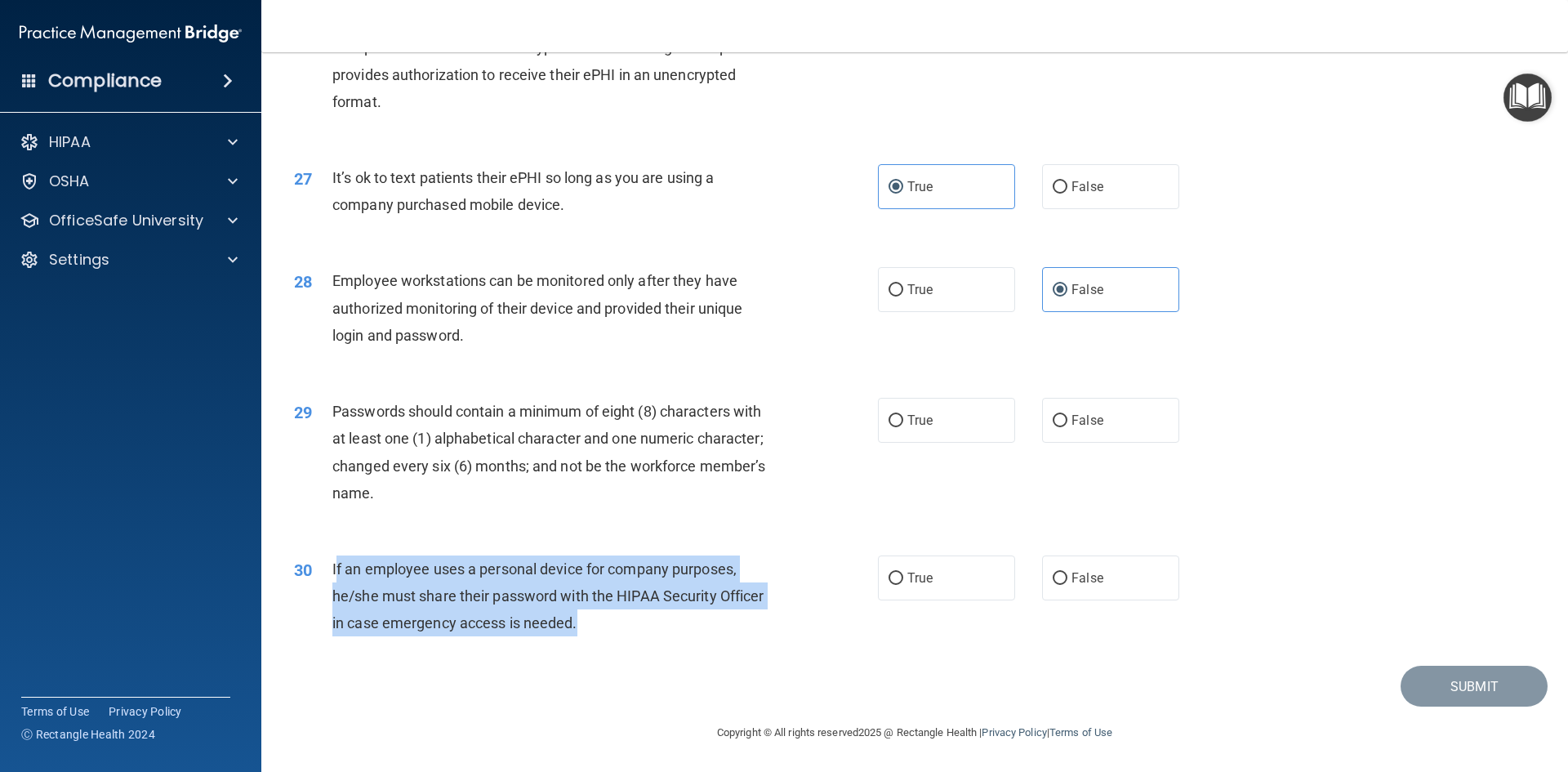
drag, startPoint x: 585, startPoint y: 624, endPoint x: 334, endPoint y: 570, distance: 256.7
click at [334, 570] on div "If an employee uses a personal device for company purposes, he/she must share t…" at bounding box center [560, 596] width 456 height 82
click at [503, 622] on span "If an employee uses a personal device for company purposes, he/she must share t…" at bounding box center [548, 596] width 432 height 71
drag, startPoint x: 591, startPoint y: 629, endPoint x: 323, endPoint y: 579, distance: 272.6
click at [323, 579] on div "30 If an employee uses a personal device for company purposes, he/she must shar…" at bounding box center [585, 600] width 633 height 89
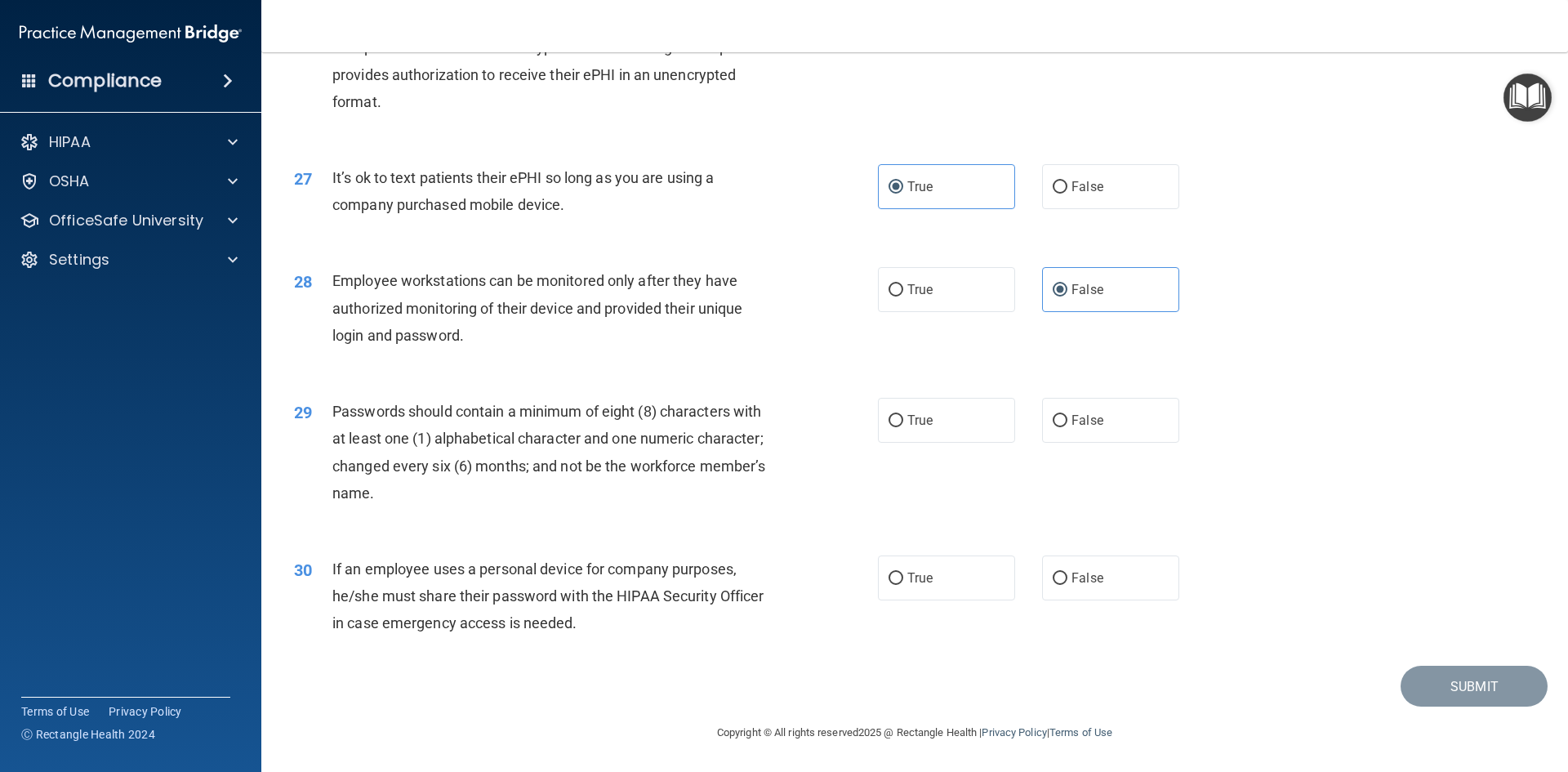
click at [1009, 536] on div "30 If an employee uses a personal device for company purposes, he/she must shar…" at bounding box center [915, 600] width 1265 height 131
click at [1080, 579] on span "False" at bounding box center [1087, 578] width 32 height 15
click at [1068, 579] on input "False" at bounding box center [1059, 579] width 15 height 12
radio input "true"
click at [775, 509] on div "29 Passwords should contain a minimum of eight (8) characters with at least one…" at bounding box center [585, 456] width 633 height 117
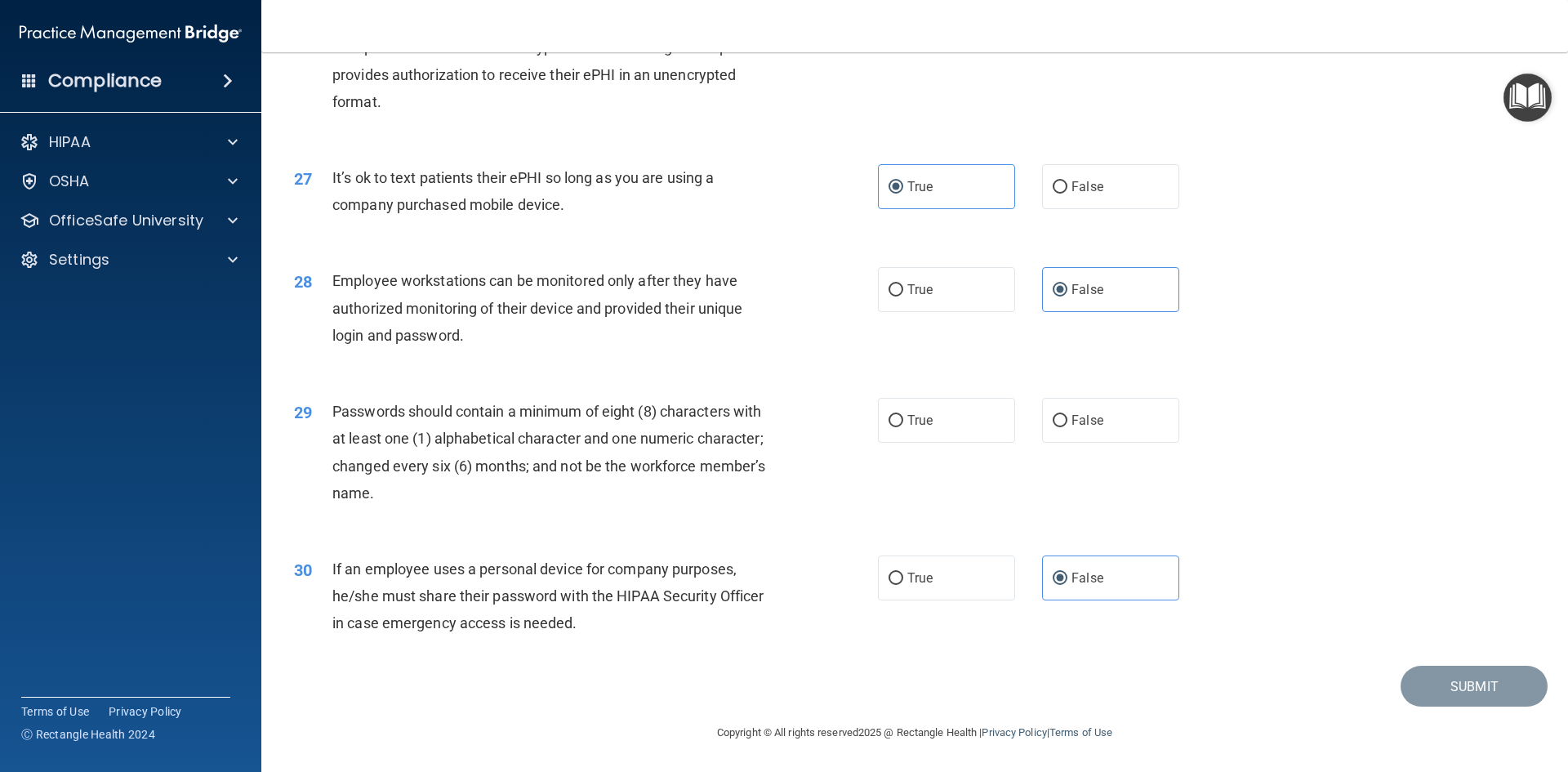
click at [575, 463] on span "Passwords should contain a minimum of eight (8) characters with at least one (1…" at bounding box center [548, 451] width 432 height 99
click at [966, 409] on label "True" at bounding box center [946, 420] width 138 height 45
click at [903, 415] on input "True" at bounding box center [895, 421] width 15 height 12
radio input "true"
click at [1423, 687] on button "Submit" at bounding box center [1473, 686] width 147 height 41
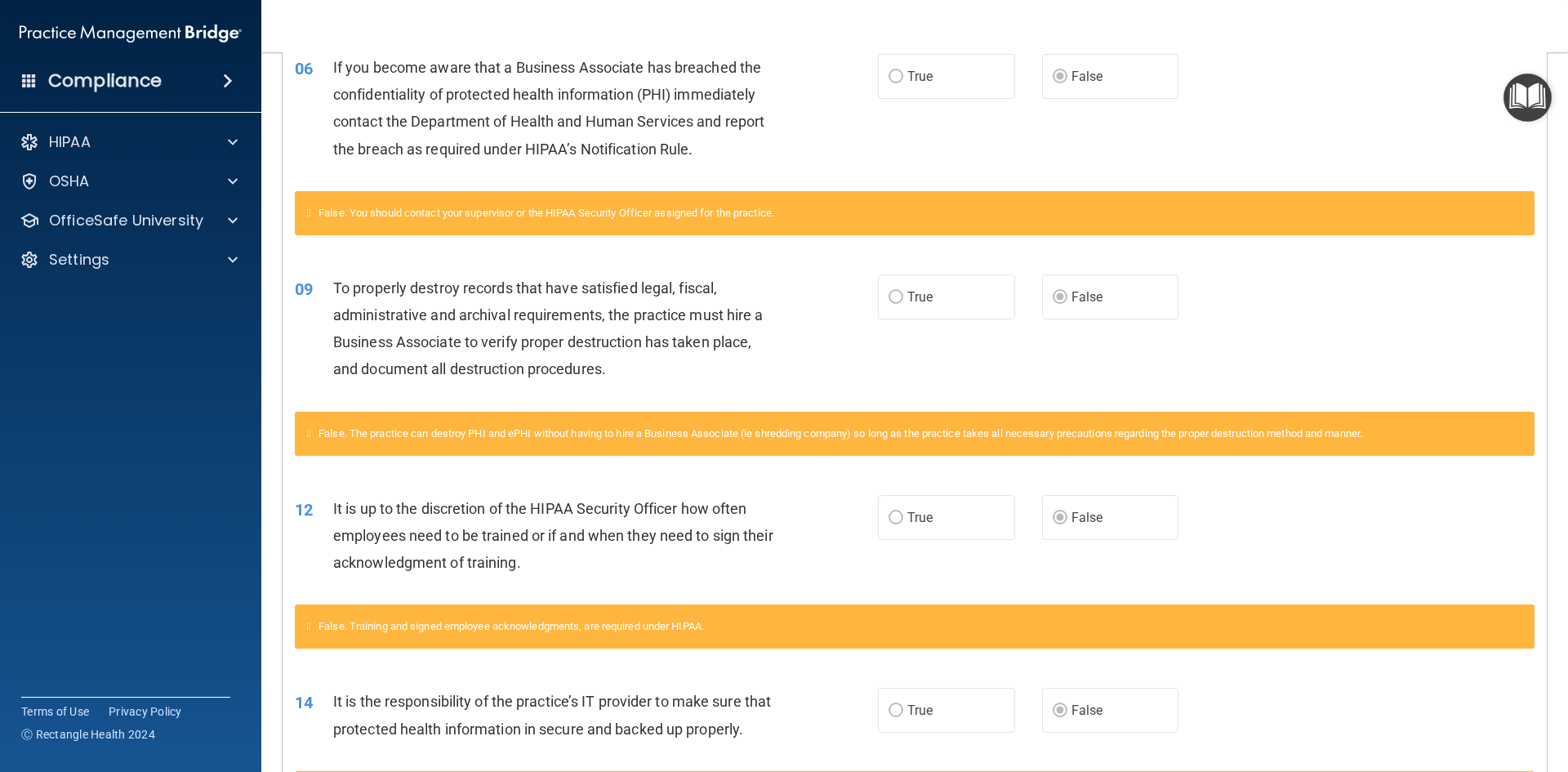
scroll to position [477, 0]
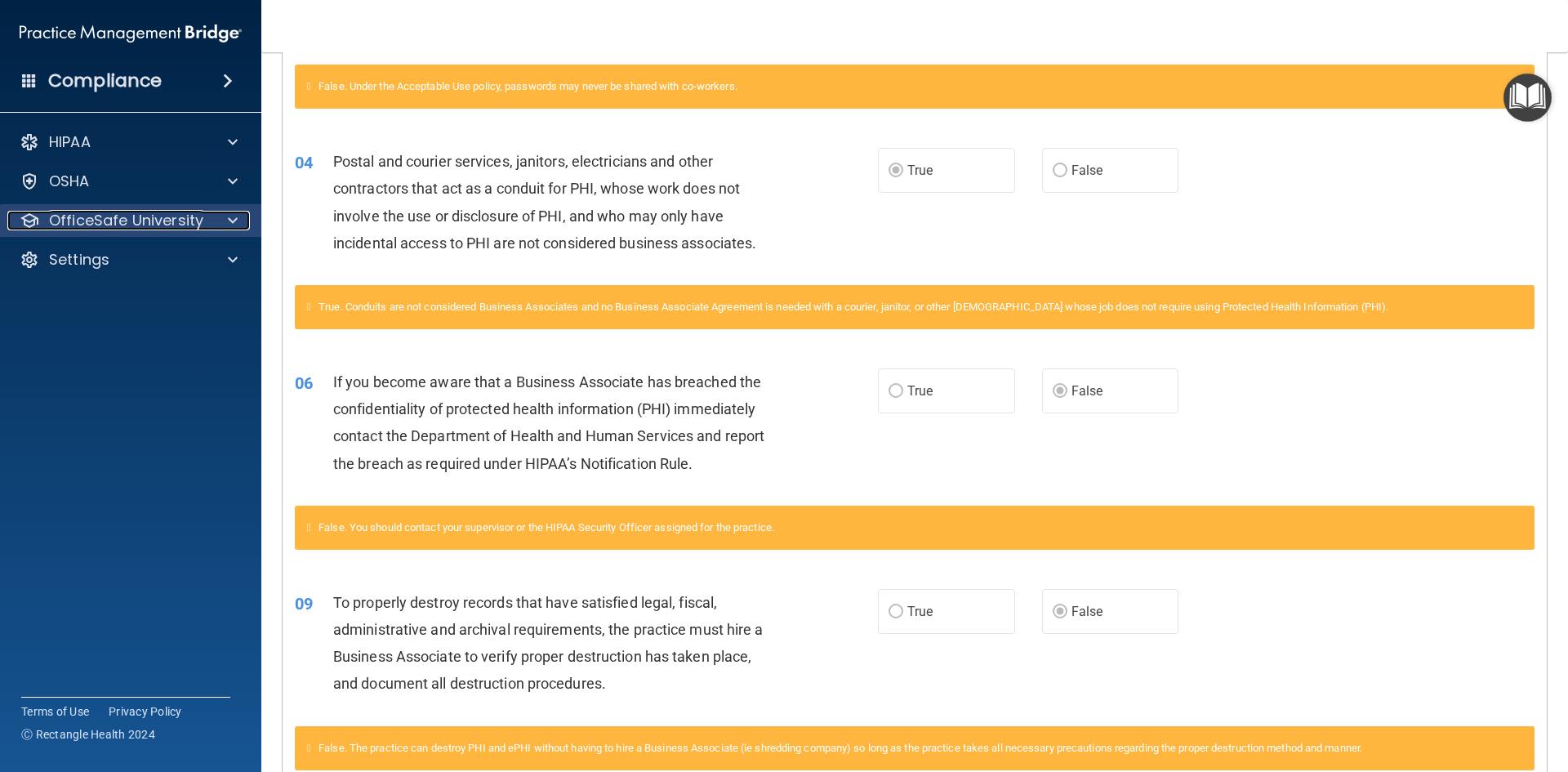
click at [162, 214] on p "OfficeSafe University" at bounding box center [126, 220] width 155 height 20
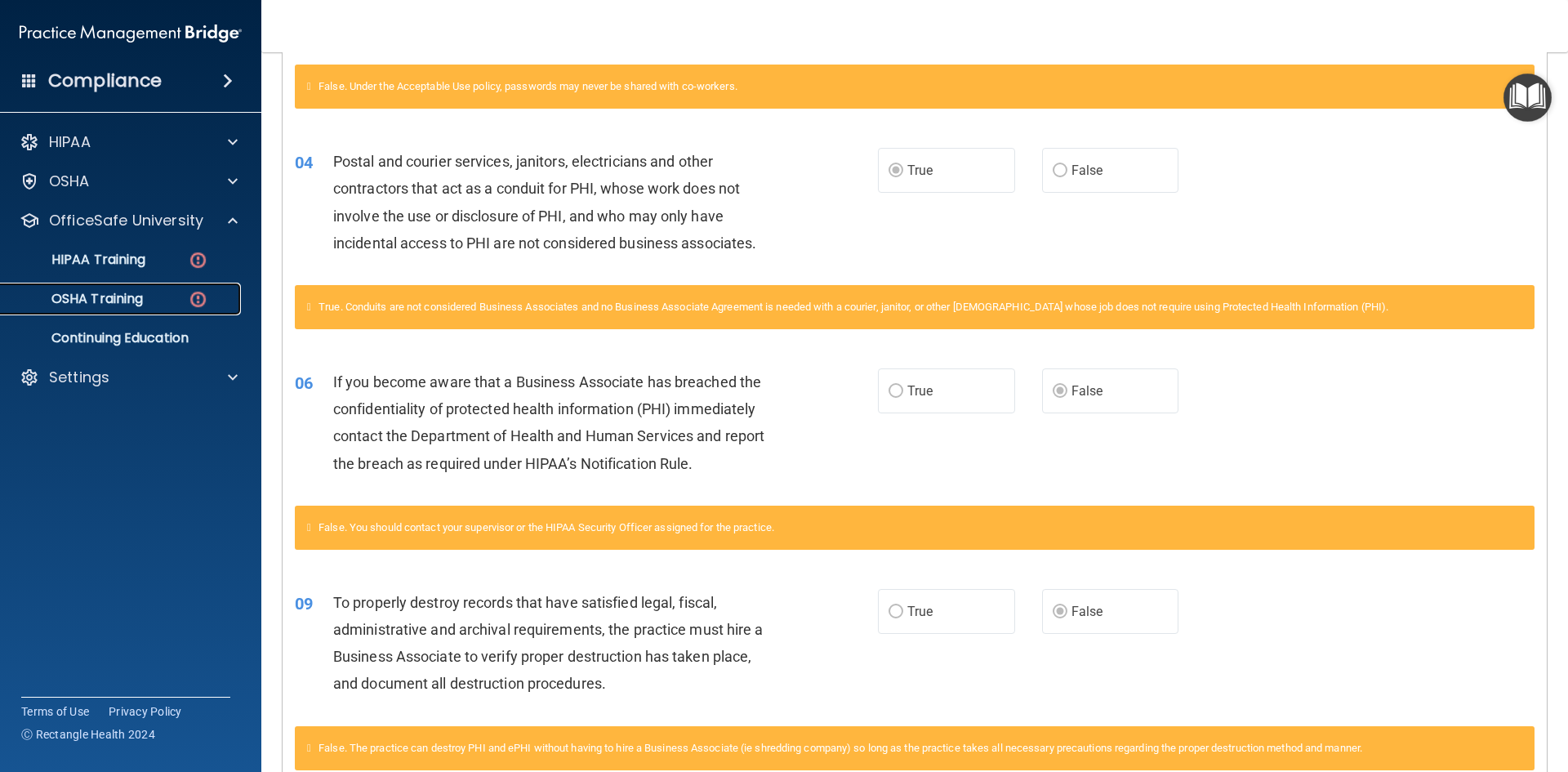
click at [114, 301] on p "OSHA Training" at bounding box center [77, 298] width 132 height 16
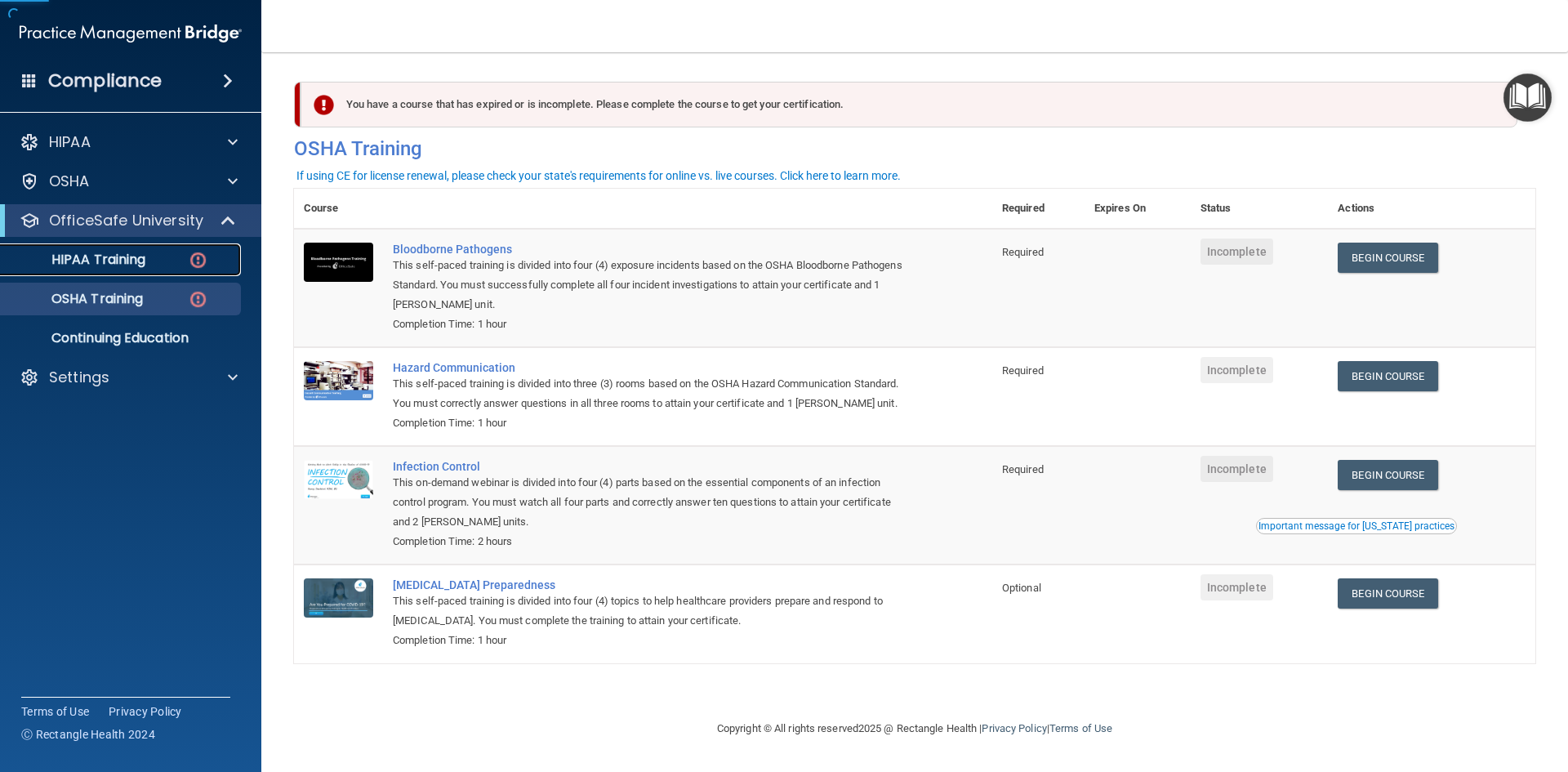
click at [118, 257] on p "HIPAA Training" at bounding box center [77, 260] width 135 height 16
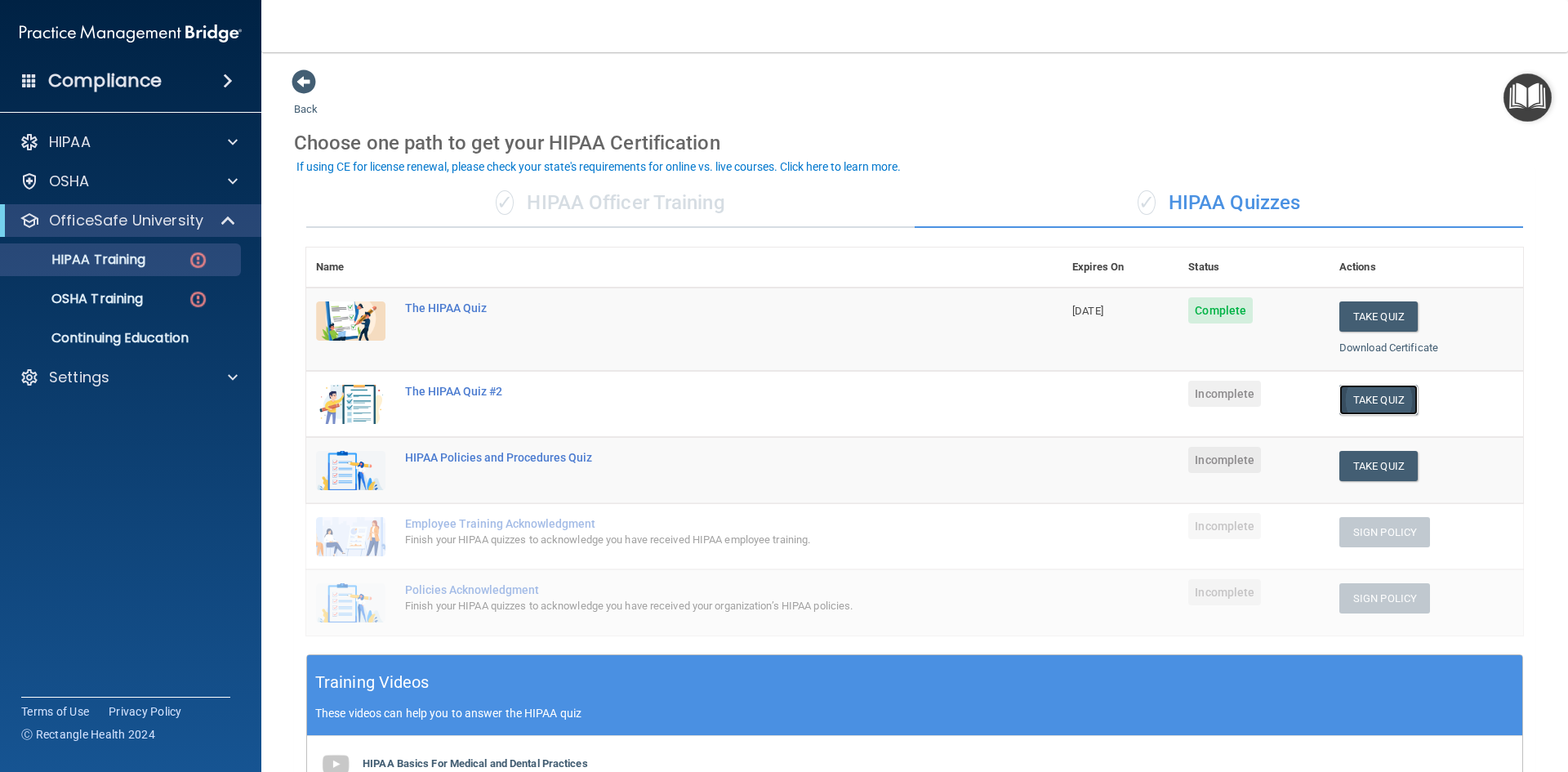
click at [1365, 399] on button "Take Quiz" at bounding box center [1378, 399] width 78 height 30
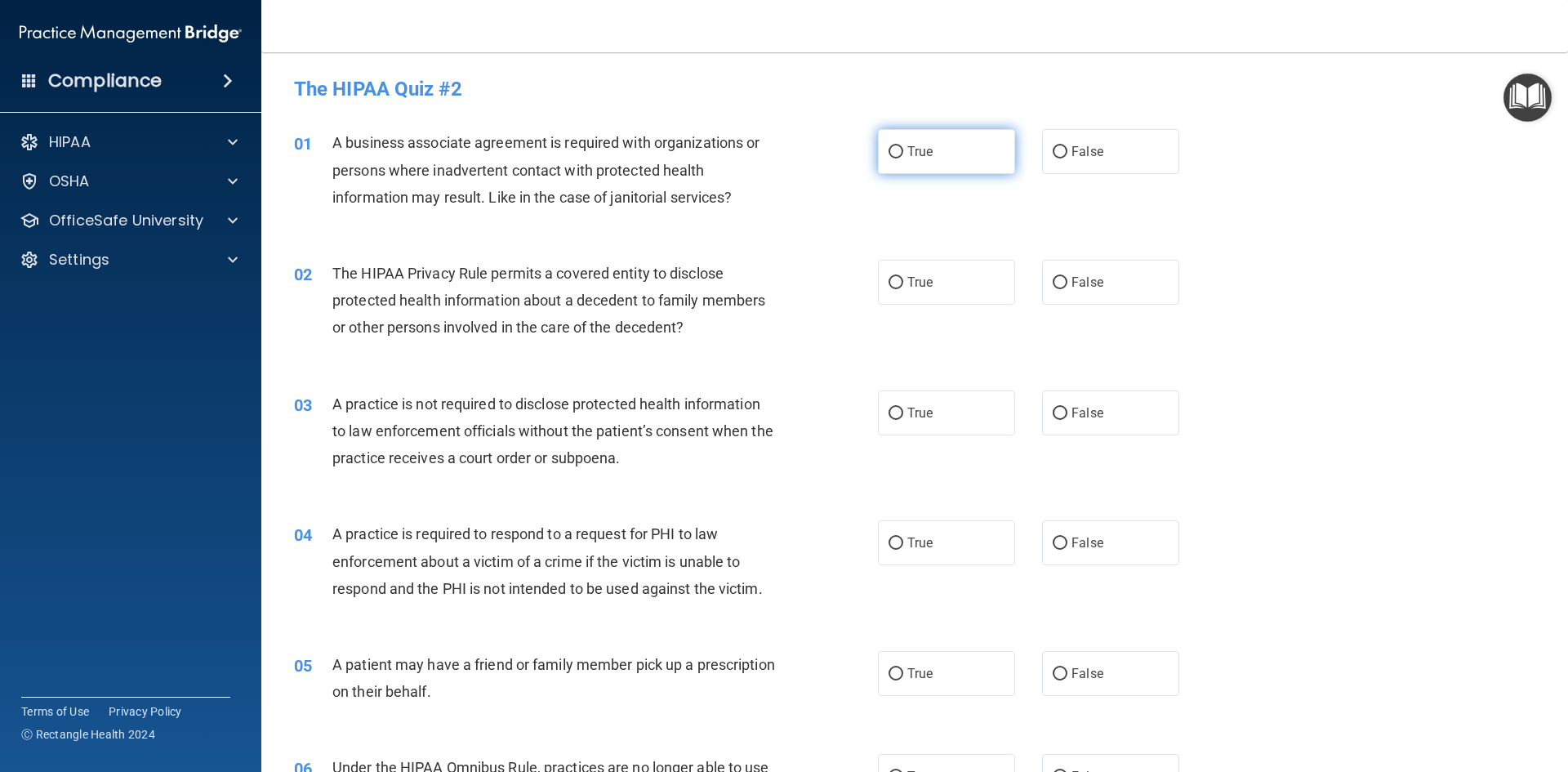
click at [922, 150] on span "True" at bounding box center [919, 151] width 25 height 15
click at [903, 150] on input "True" at bounding box center [895, 152] width 15 height 12
radio input "true"
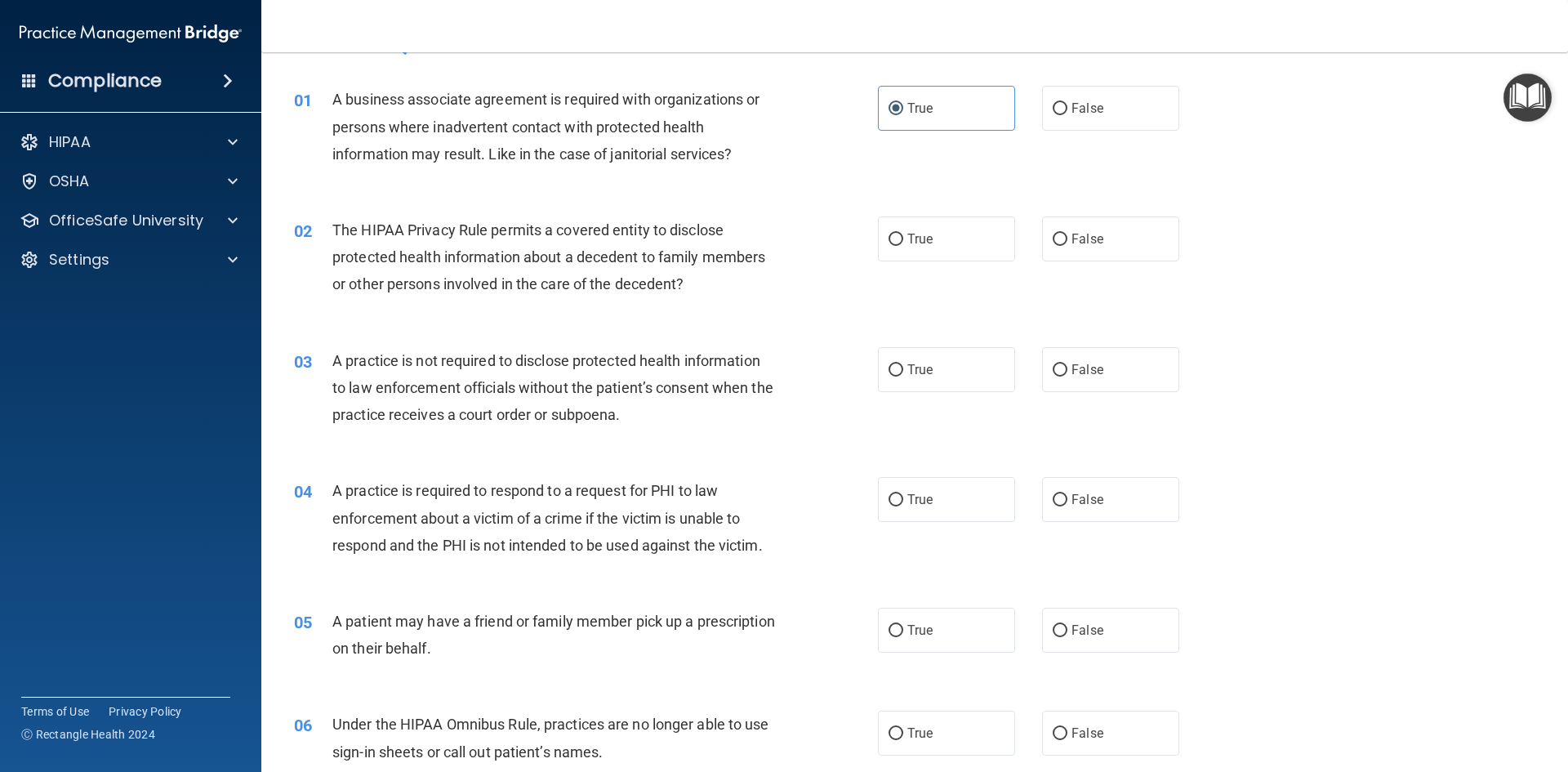
scroll to position [82, 0]
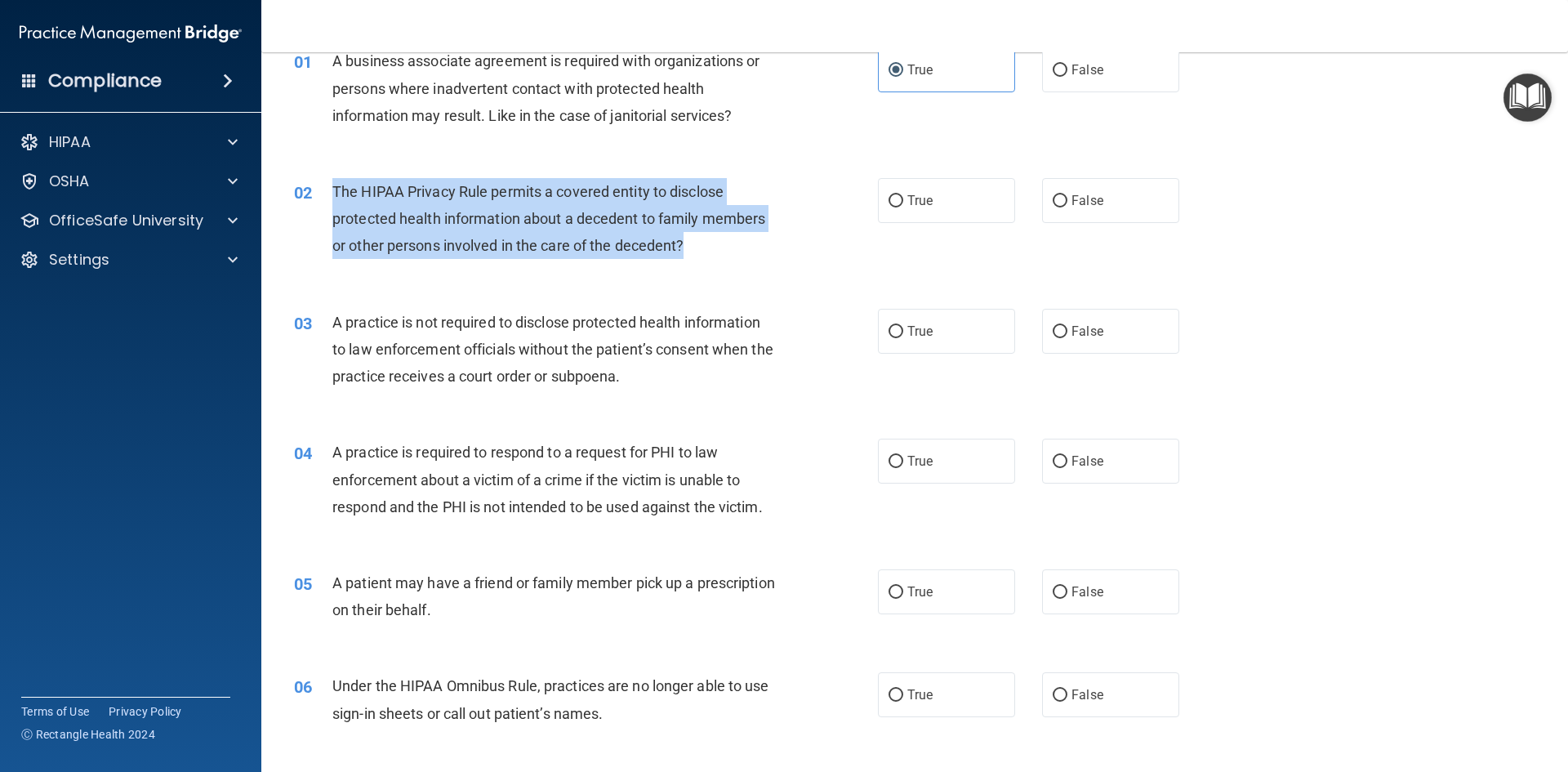
drag, startPoint x: 750, startPoint y: 253, endPoint x: 332, endPoint y: 198, distance: 421.6
click at [333, 198] on div "The HIPAA Privacy Rule permits a covered entity to disclose protected health in…" at bounding box center [560, 218] width 456 height 82
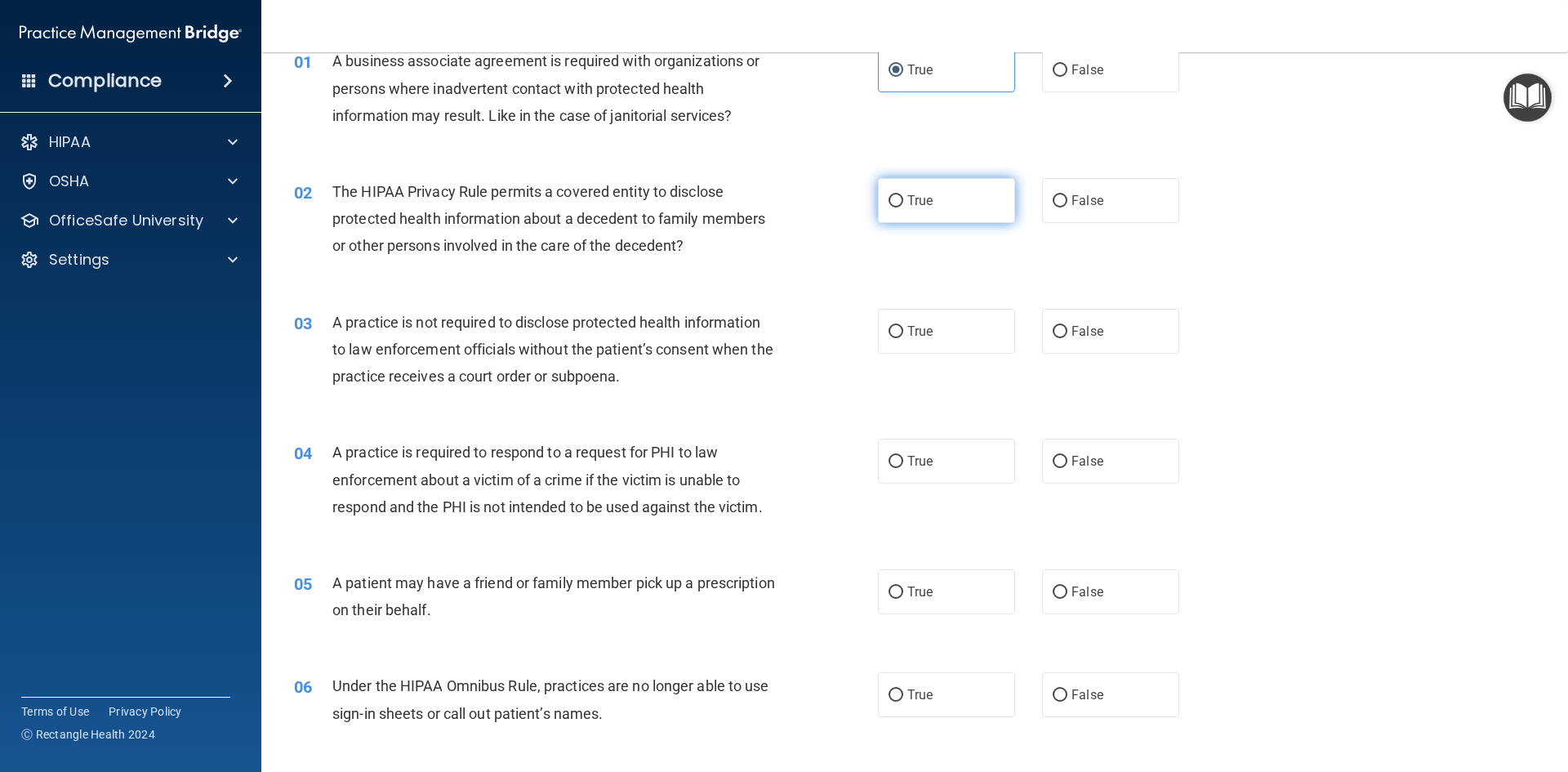
click at [885, 187] on label "True" at bounding box center [946, 200] width 138 height 45
click at [888, 195] on input "True" at bounding box center [895, 201] width 15 height 12
radio input "true"
click at [903, 209] on label "True" at bounding box center [946, 200] width 138 height 45
click at [903, 207] on input "True" at bounding box center [895, 201] width 15 height 12
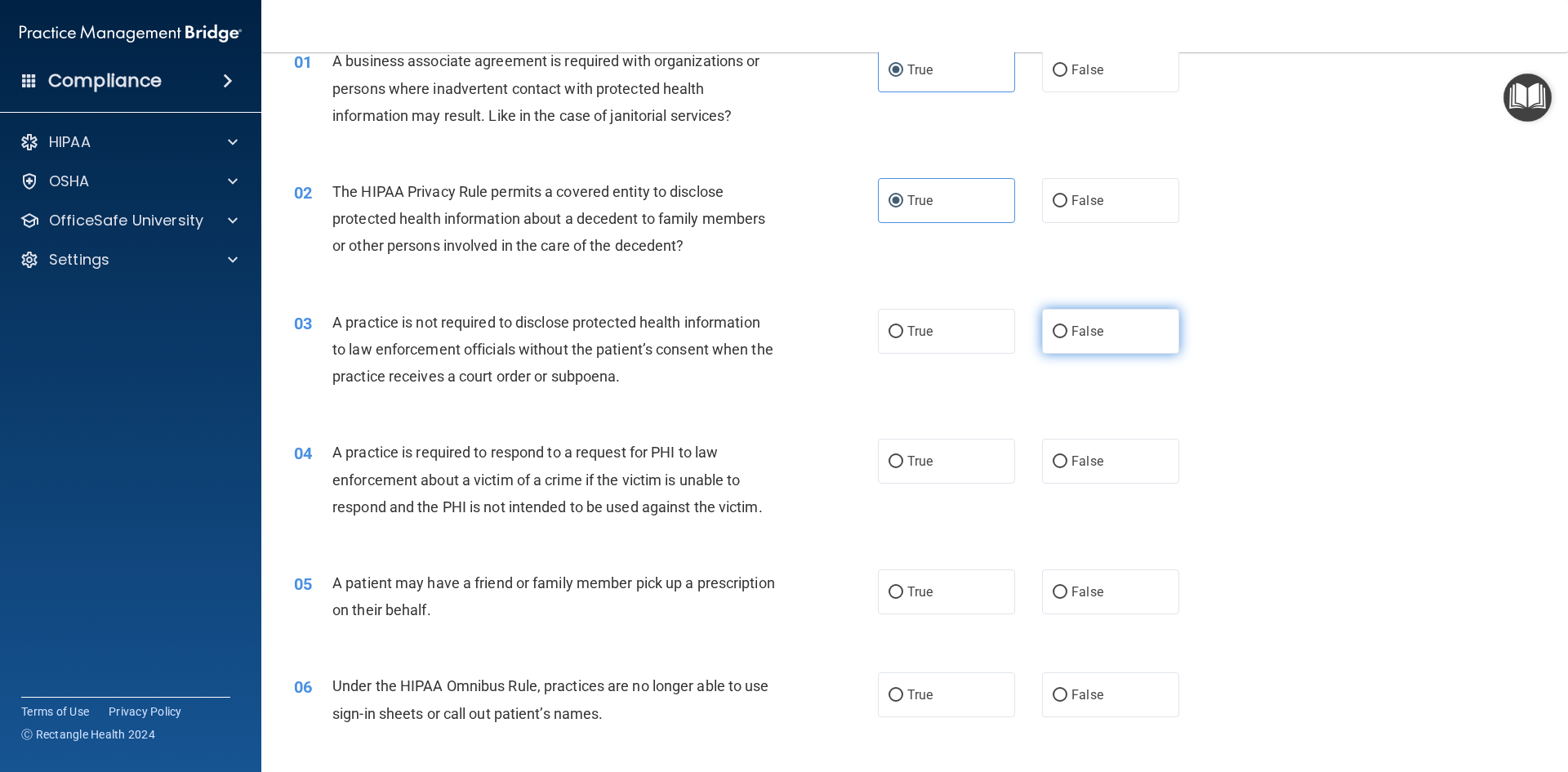
click at [1053, 332] on input "False" at bounding box center [1059, 332] width 15 height 12
radio input "true"
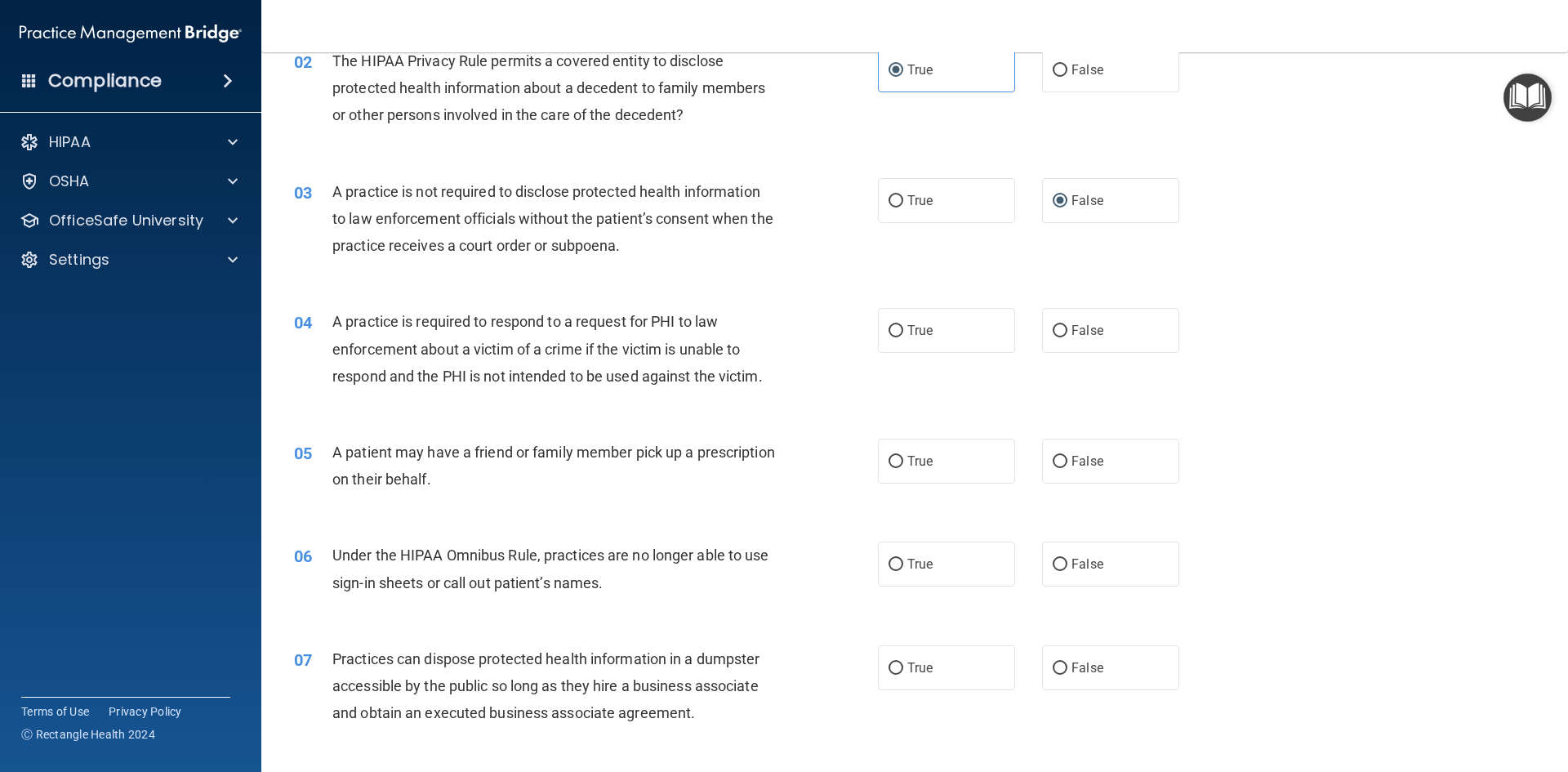
scroll to position [245, 0]
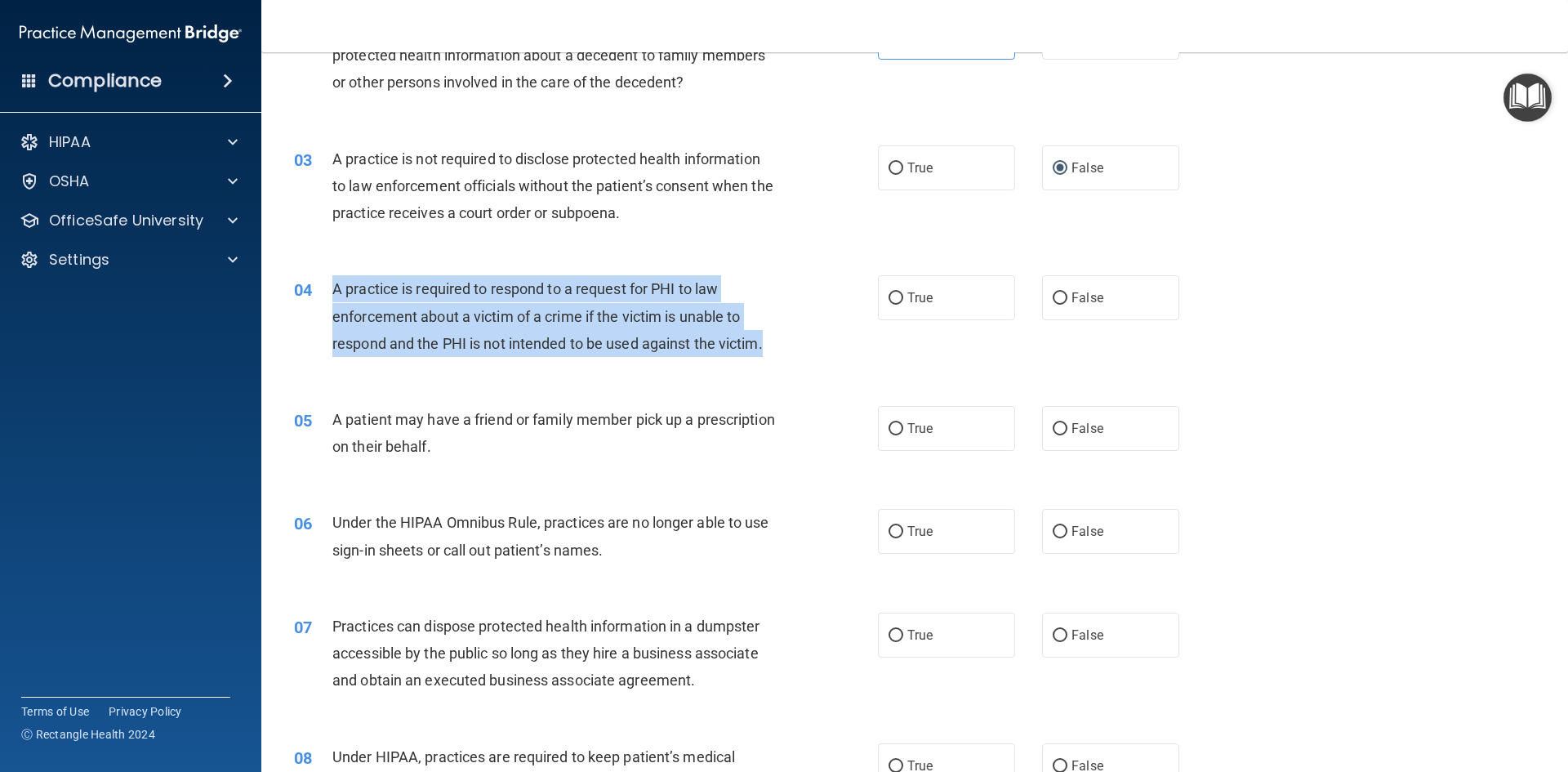
drag, startPoint x: 772, startPoint y: 347, endPoint x: 334, endPoint y: 281, distance: 442.9
click at [334, 281] on div "A practice is required to respond to a request for PHI to law enforcement about…" at bounding box center [560, 316] width 456 height 82
click at [783, 297] on div "A practice is required to respond to a request for PHI to law enforcement about…" at bounding box center [560, 316] width 456 height 82
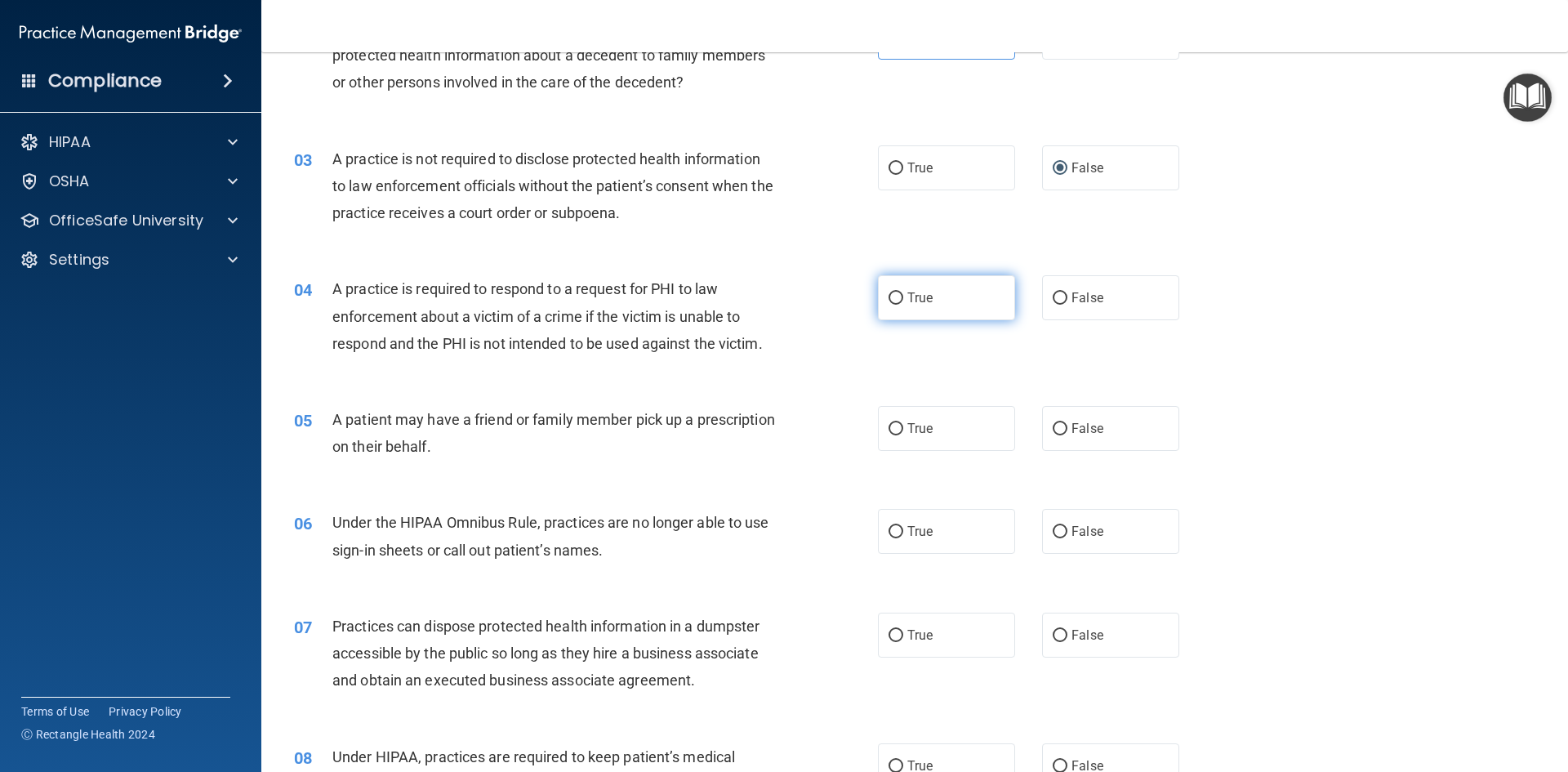
click at [913, 293] on span "True" at bounding box center [919, 297] width 25 height 15
click at [903, 293] on input "True" at bounding box center [895, 298] width 15 height 12
radio input "true"
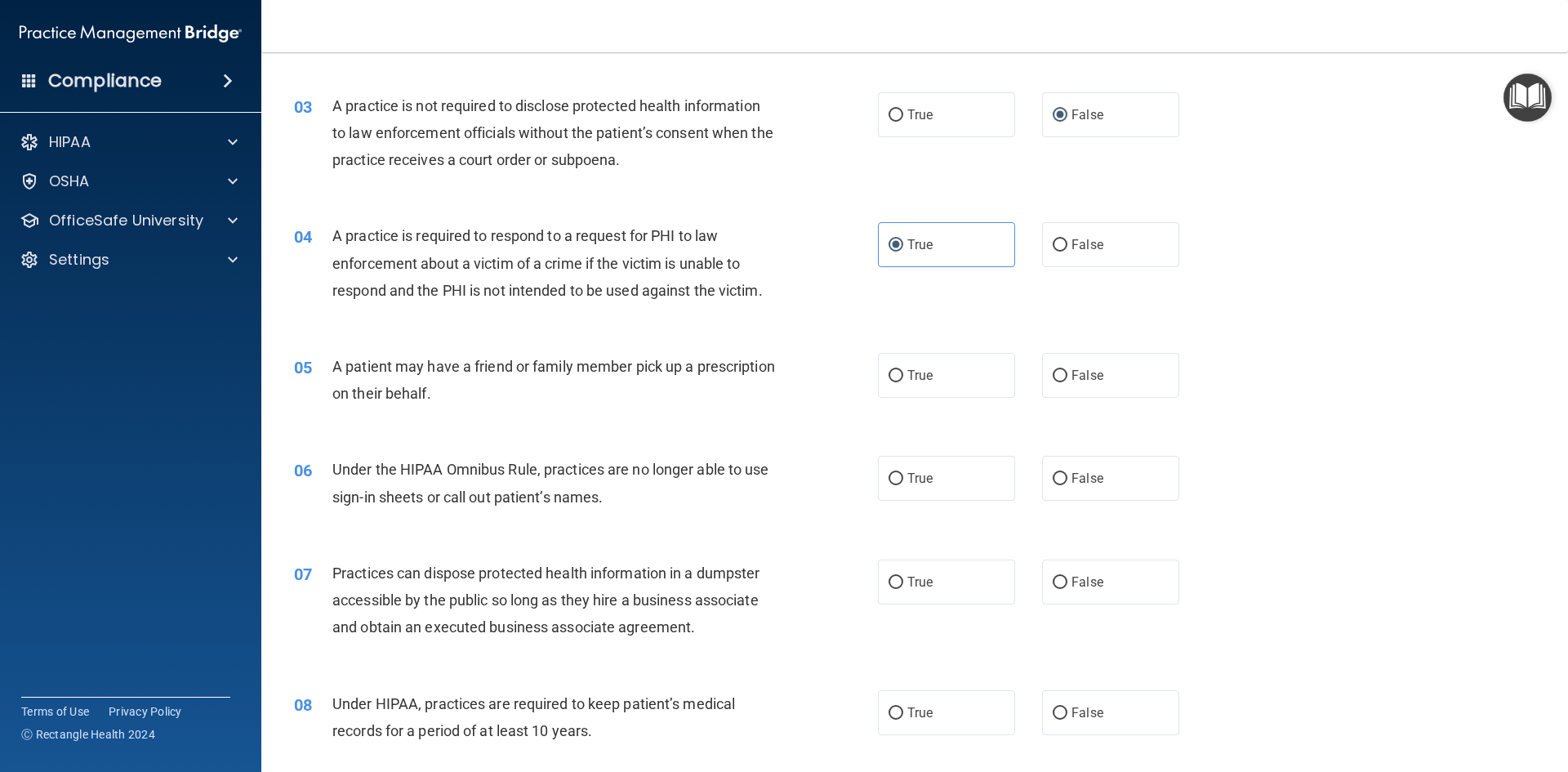
scroll to position [327, 0]
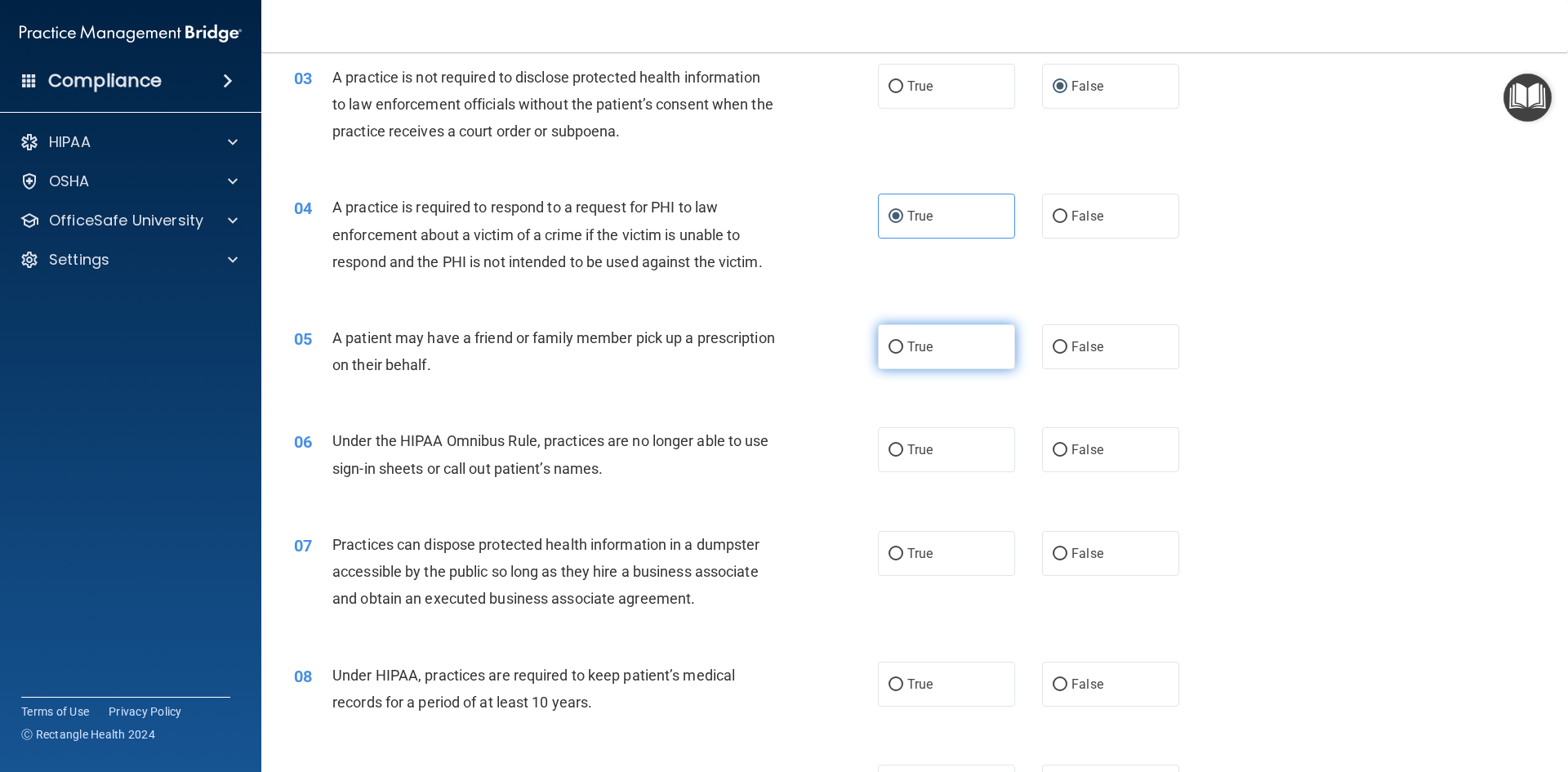
click at [922, 352] on span "True" at bounding box center [919, 346] width 25 height 15
click at [903, 352] on input "True" at bounding box center [895, 347] width 15 height 12
radio input "true"
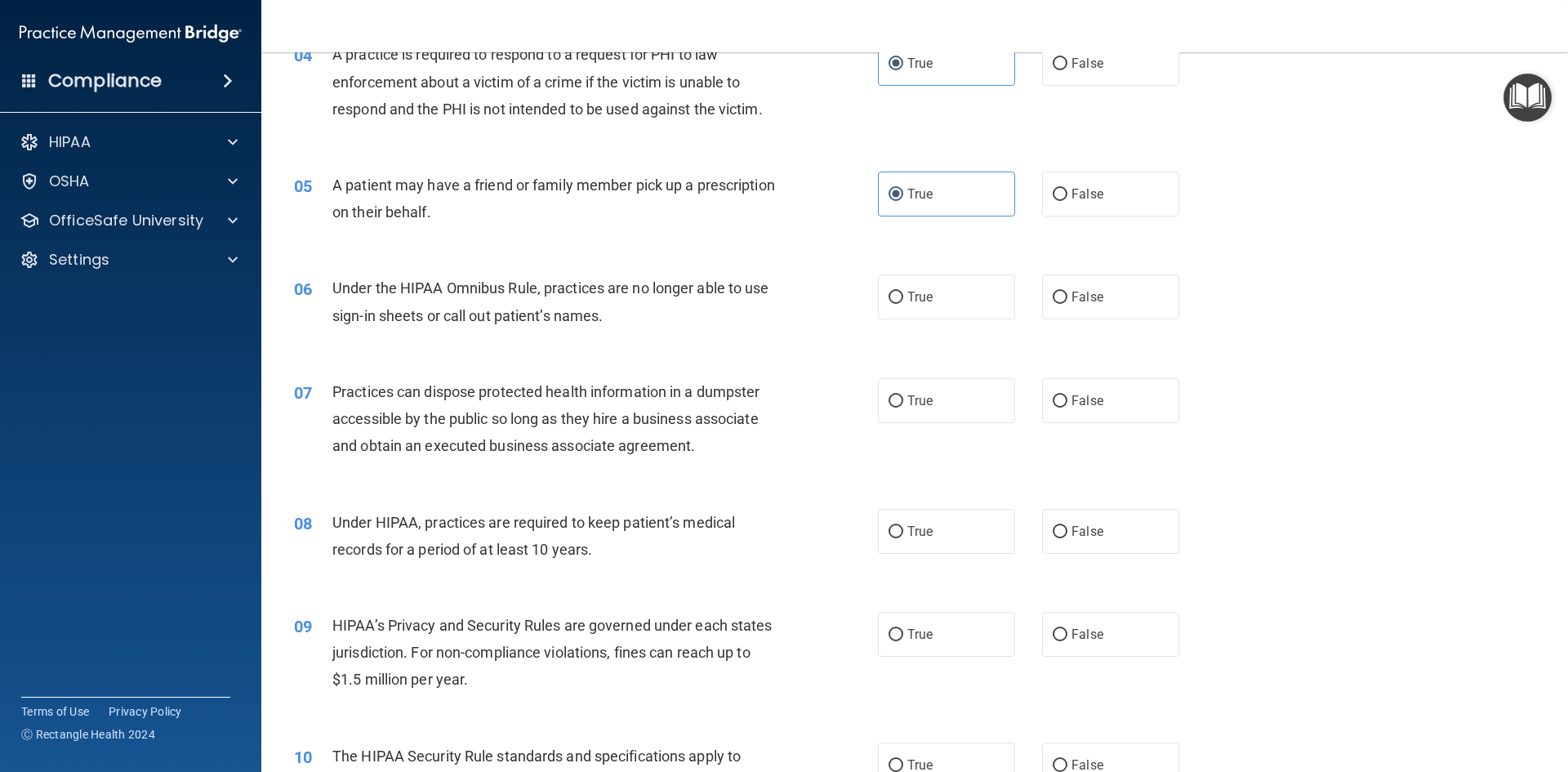
scroll to position [490, 0]
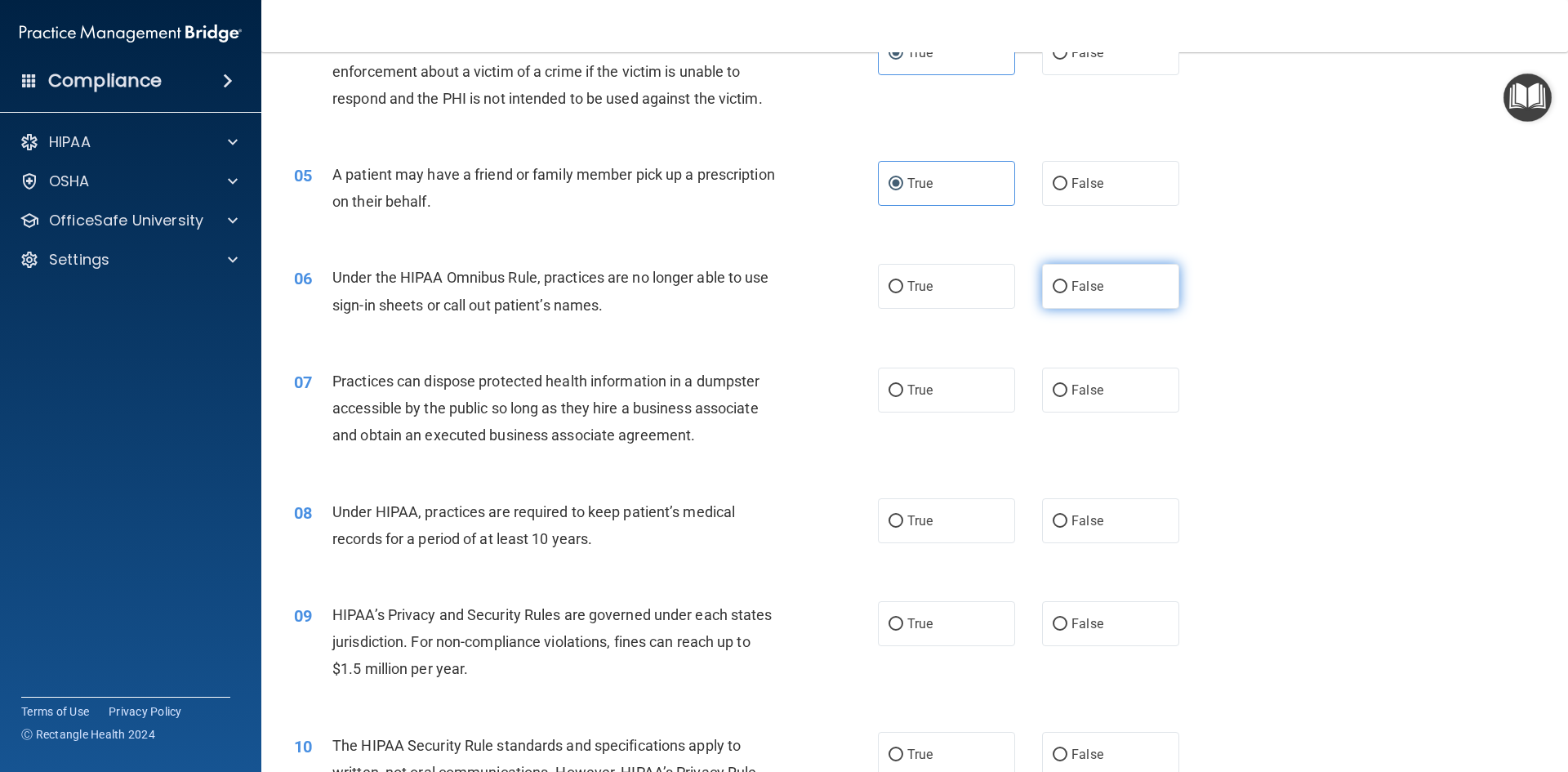
click at [1060, 294] on label "False" at bounding box center [1111, 286] width 138 height 45
click at [1060, 293] on input "False" at bounding box center [1059, 287] width 15 height 12
radio input "true"
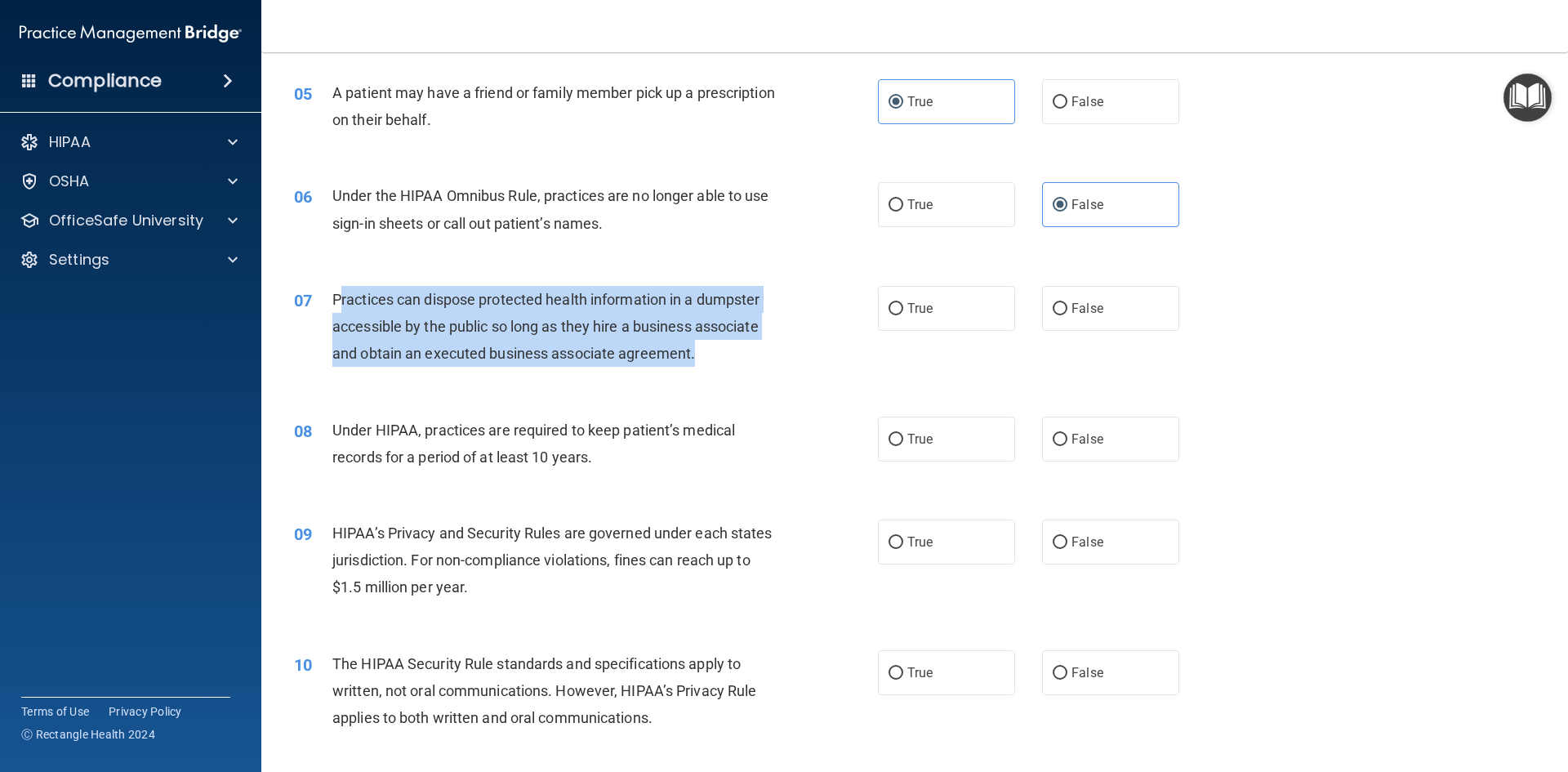
drag, startPoint x: 721, startPoint y: 352, endPoint x: 341, endPoint y: 299, distance: 383.7
click at [341, 299] on div "Practices can dispose protected health information in a dumpster accessible by …" at bounding box center [560, 326] width 456 height 82
drag, startPoint x: 331, startPoint y: 302, endPoint x: 707, endPoint y: 366, distance: 381.4
click at [707, 366] on div "07 Practices can dispose protected health information in a dumpster accessible …" at bounding box center [585, 330] width 633 height 89
click at [1057, 310] on input "False" at bounding box center [1059, 309] width 15 height 12
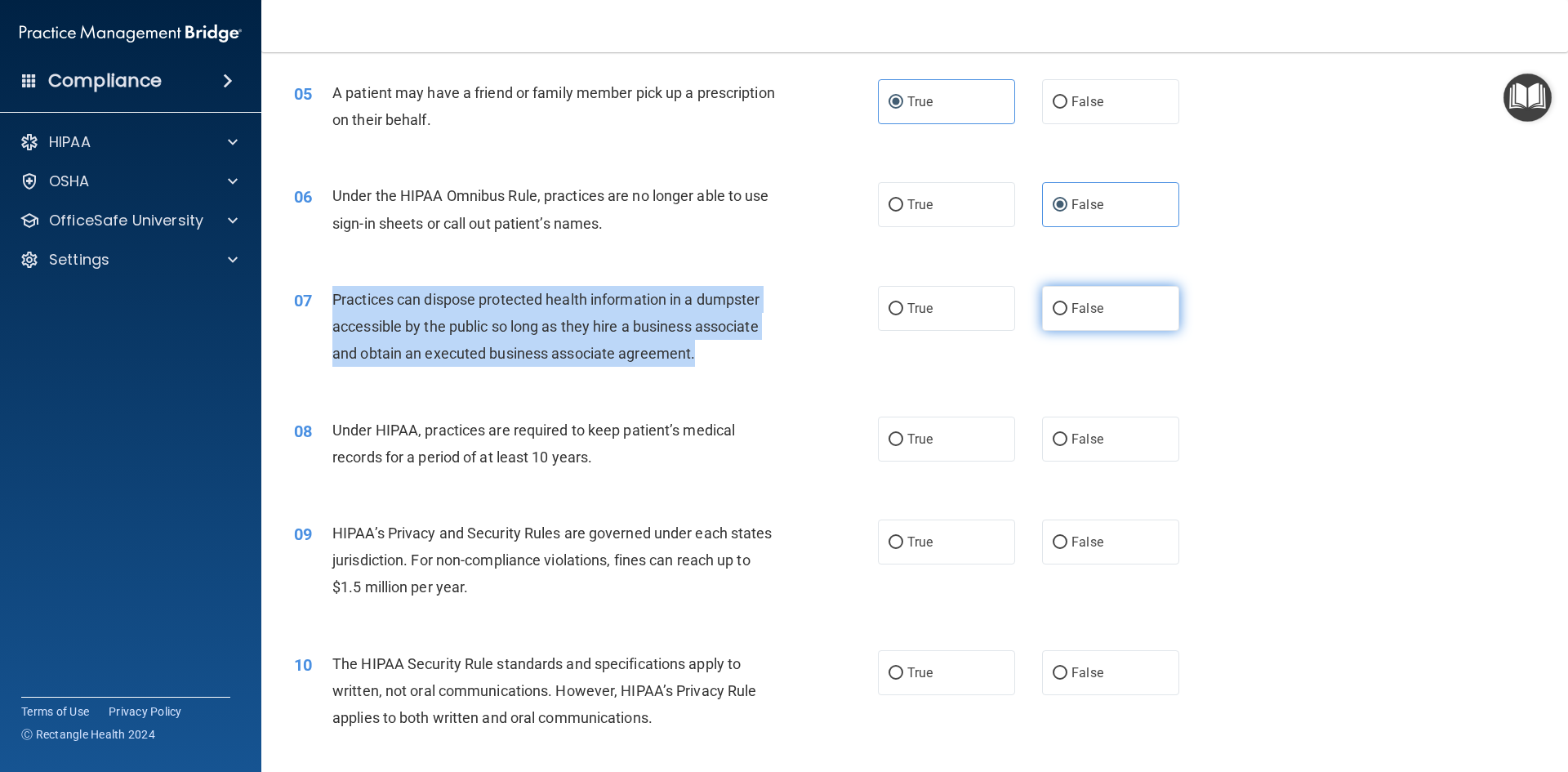
radio input "true"
click at [751, 371] on div "07 Practices can dispose protected health information in a dumpster accessible …" at bounding box center [585, 330] width 633 height 89
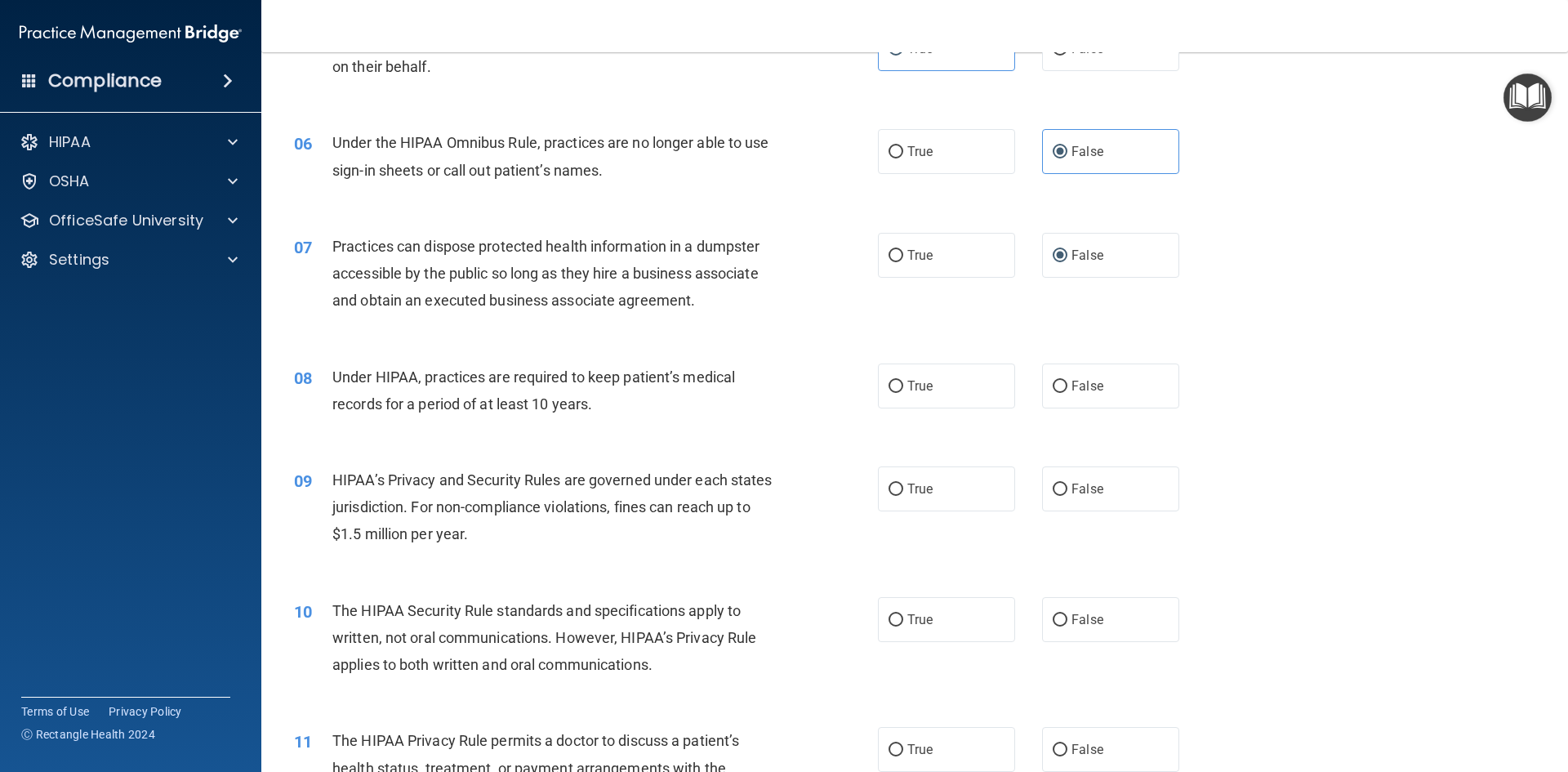
scroll to position [653, 0]
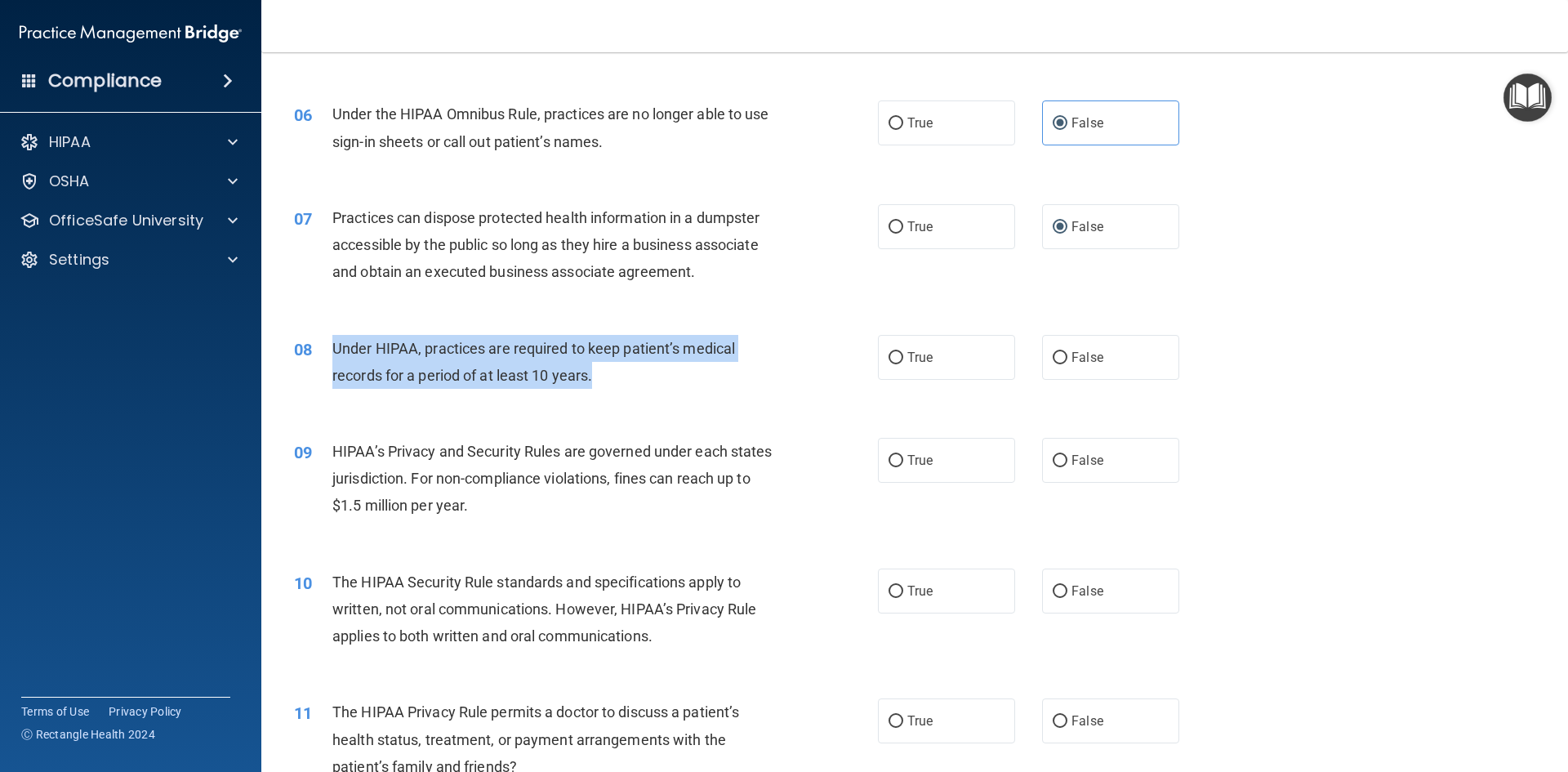
drag, startPoint x: 611, startPoint y: 370, endPoint x: 325, endPoint y: 341, distance: 287.5
click at [325, 341] on div "08 Under HIPAA, practices are required to keep patient’s medical records for a …" at bounding box center [585, 365] width 633 height 62
click at [858, 375] on div "08 Under HIPAA, practices are required to keep patient’s medical records for a …" at bounding box center [585, 365] width 633 height 62
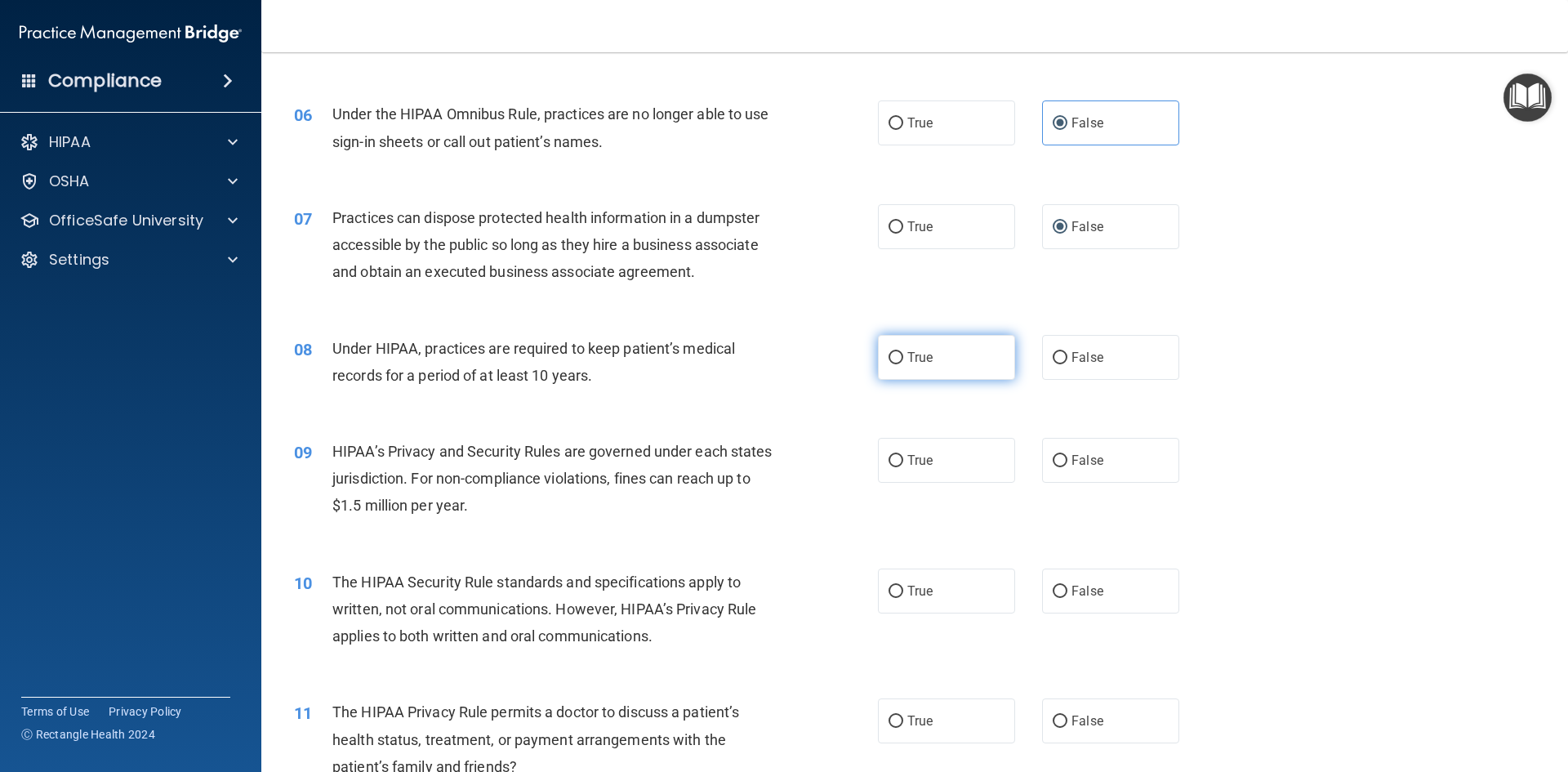
click at [907, 358] on span "True" at bounding box center [919, 358] width 25 height 15
click at [903, 358] on input "True" at bounding box center [895, 358] width 15 height 12
radio input "true"
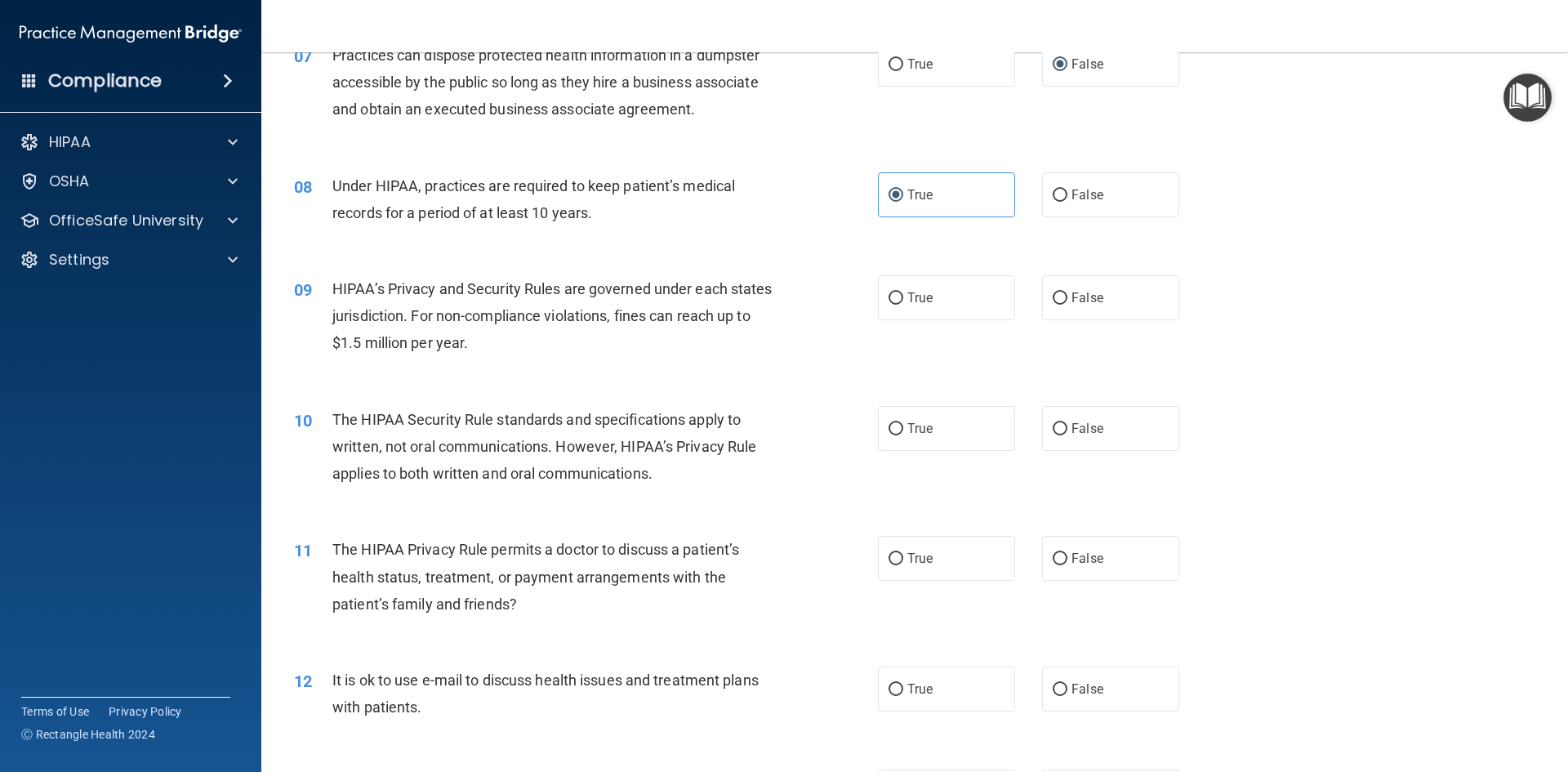
scroll to position [817, 0]
click at [917, 322] on div "09 HIPAA’s Privacy and Security Rules are governed under each states jurisdicti…" at bounding box center [915, 319] width 1265 height 131
click at [915, 305] on label "True" at bounding box center [946, 297] width 138 height 45
click at [903, 303] on input "True" at bounding box center [895, 297] width 15 height 12
radio input "true"
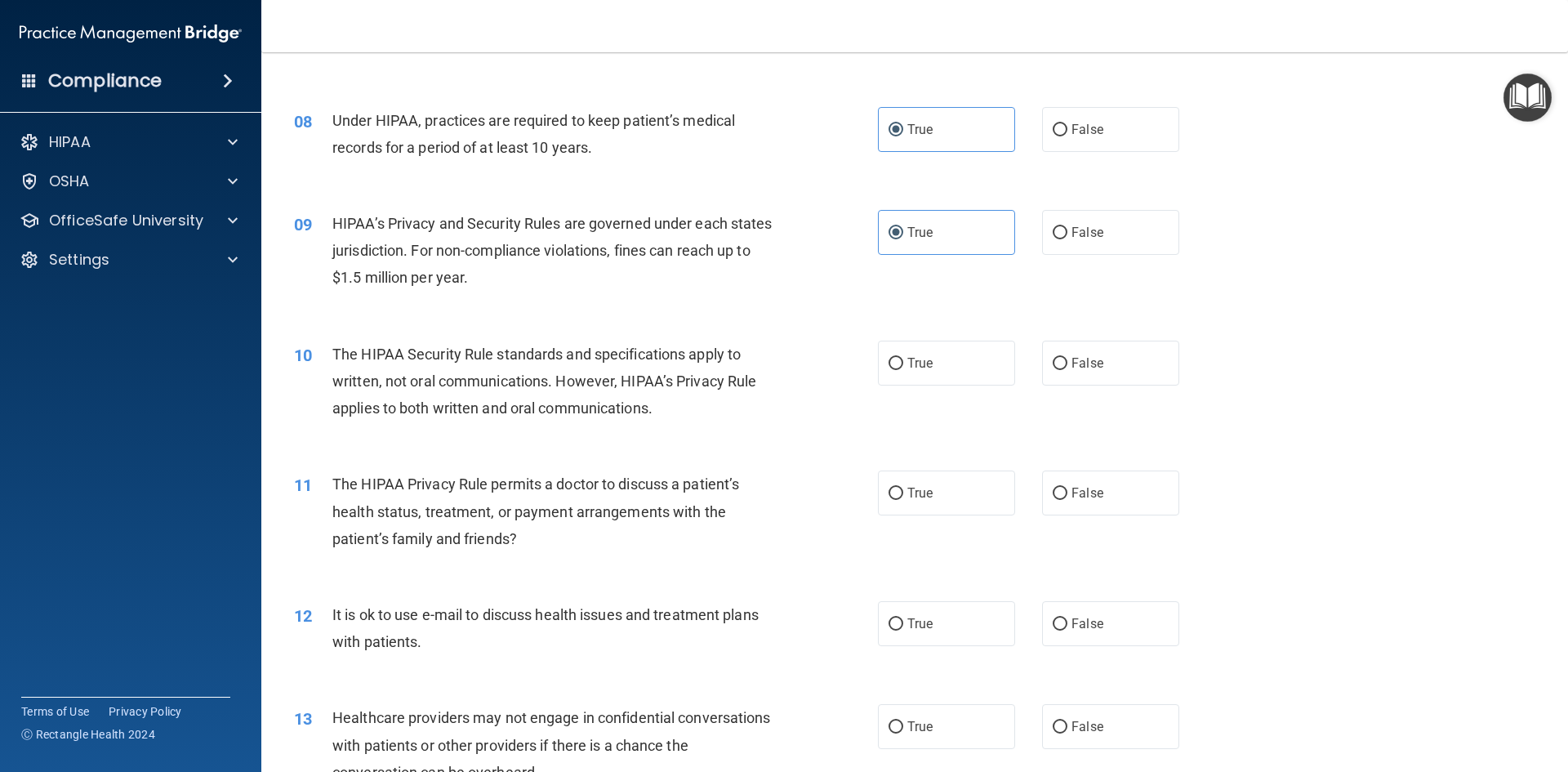
scroll to position [980, 0]
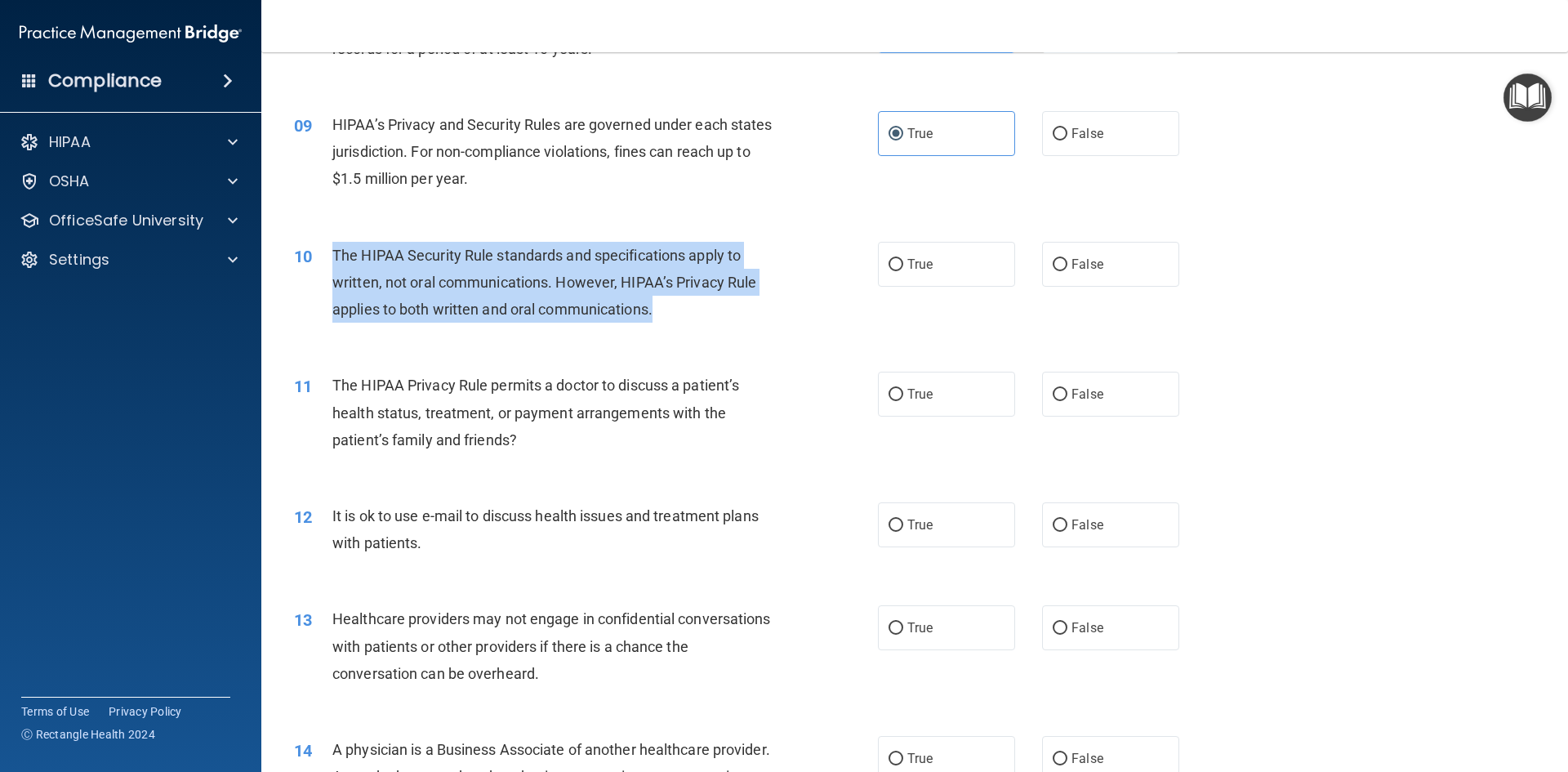
drag, startPoint x: 700, startPoint y: 309, endPoint x: 330, endPoint y: 253, distance: 374.2
click at [330, 253] on div "10 The HIPAA Security Rule standards and specifications apply to written, not o…" at bounding box center [585, 286] width 633 height 89
click at [868, 269] on div "10 The HIPAA Security Rule standards and specifications apply to written, not o…" at bounding box center [585, 286] width 633 height 89
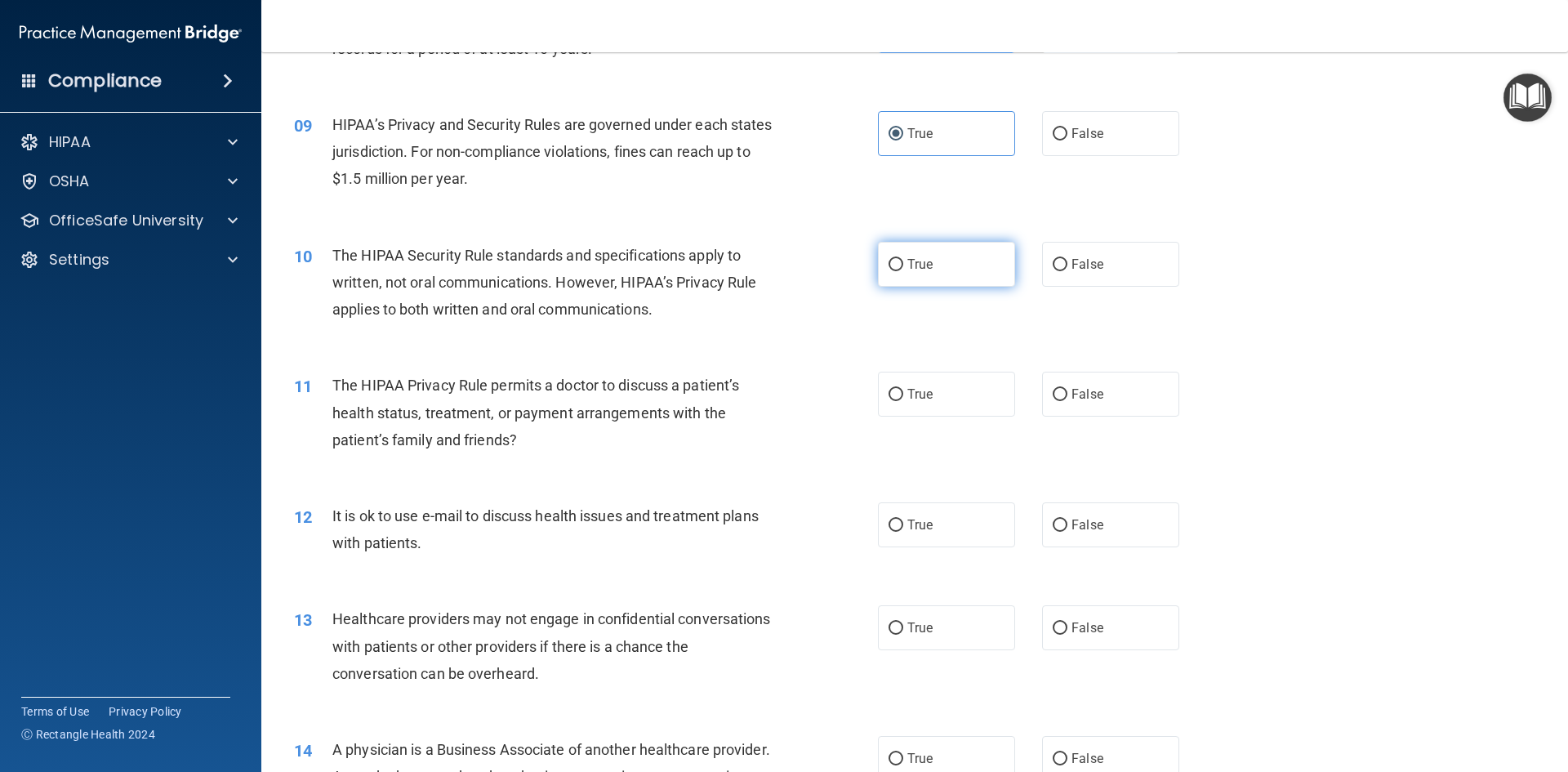
click at [890, 259] on input "True" at bounding box center [895, 265] width 15 height 12
radio input "true"
click at [914, 407] on label "True" at bounding box center [946, 394] width 138 height 45
click at [903, 401] on input "True" at bounding box center [895, 395] width 15 height 12
radio input "true"
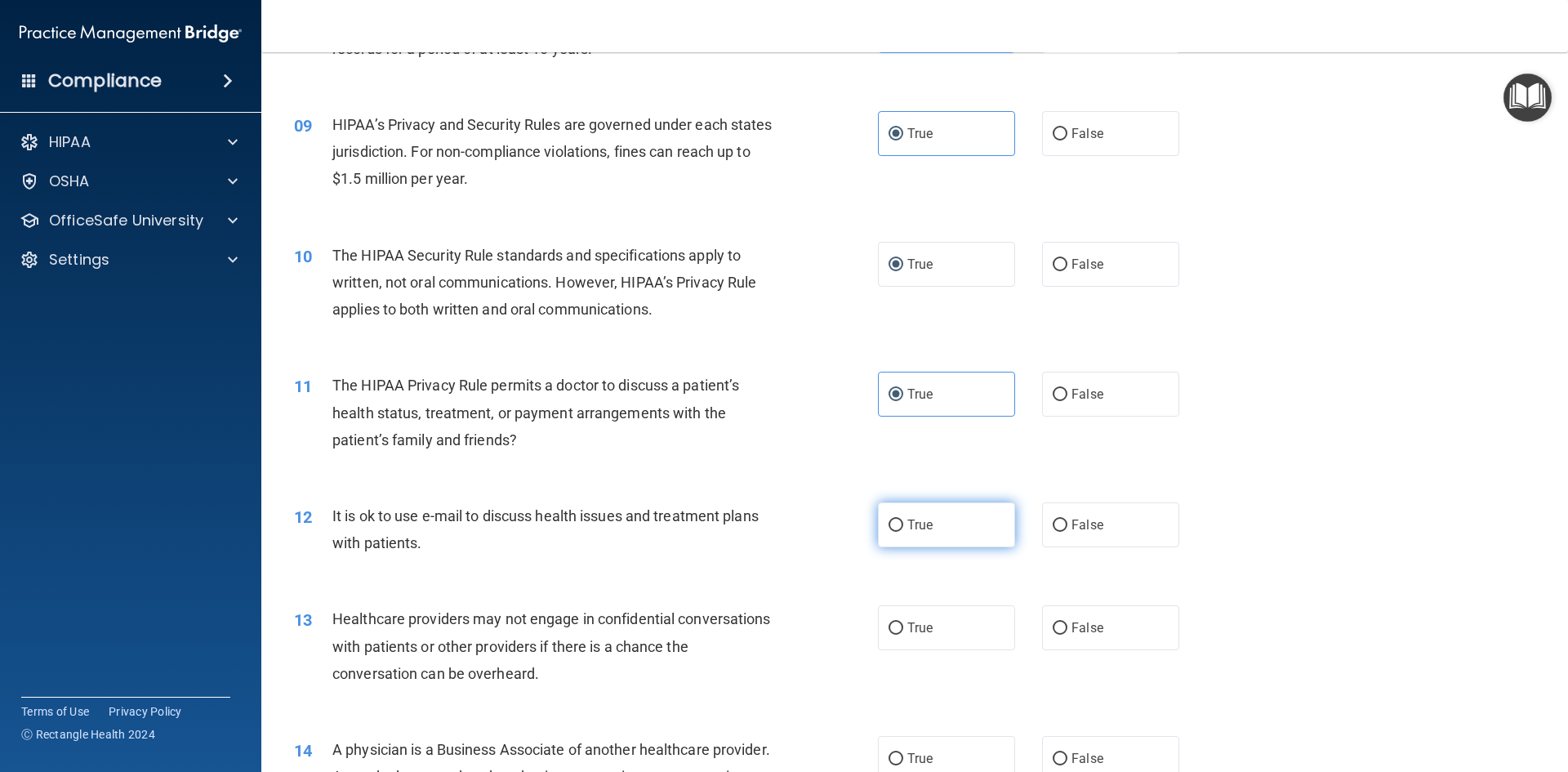
click at [930, 535] on label "True" at bounding box center [946, 524] width 138 height 45
click at [903, 531] on input "True" at bounding box center [895, 525] width 15 height 12
radio input "true"
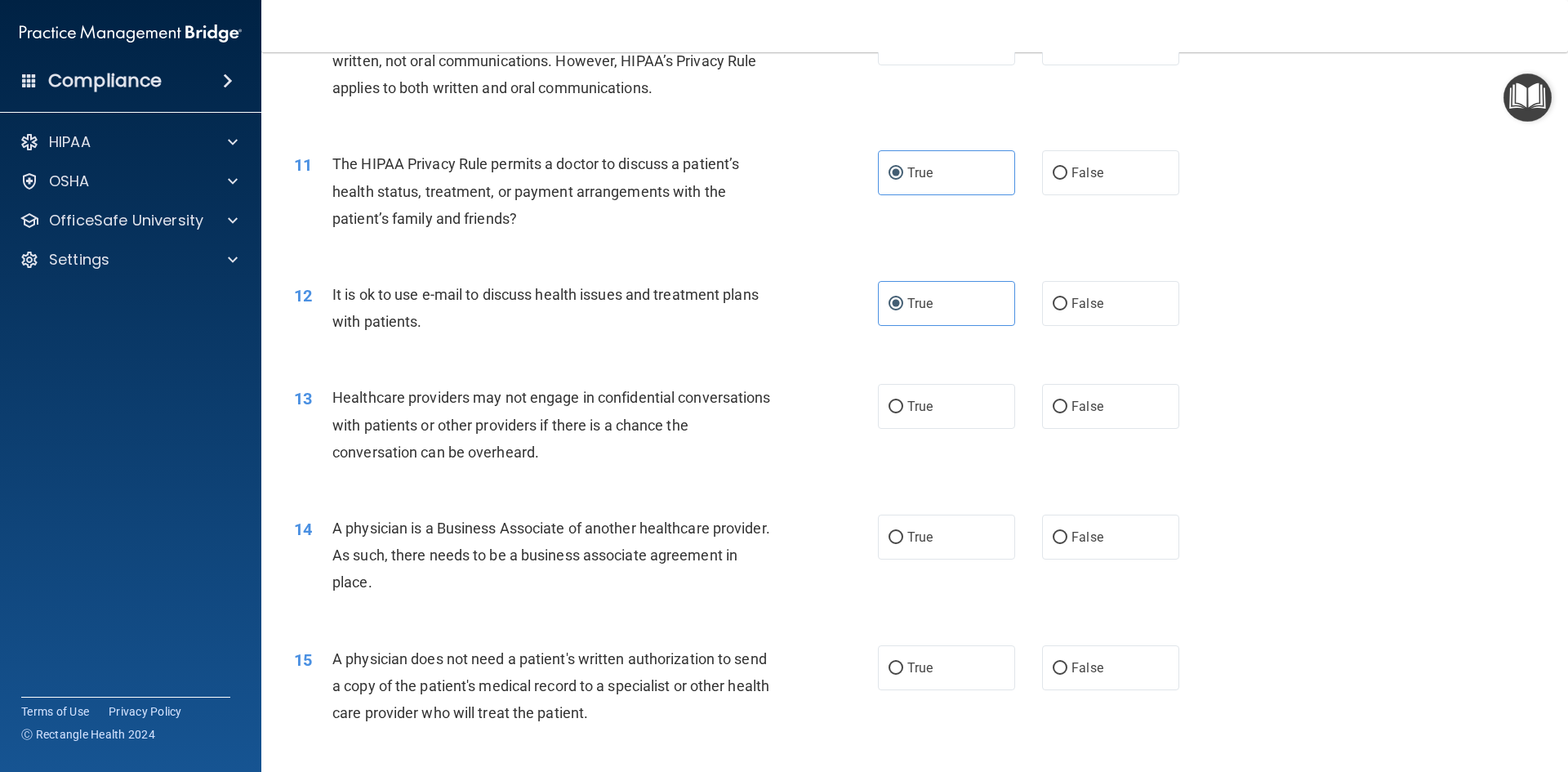
scroll to position [1225, 0]
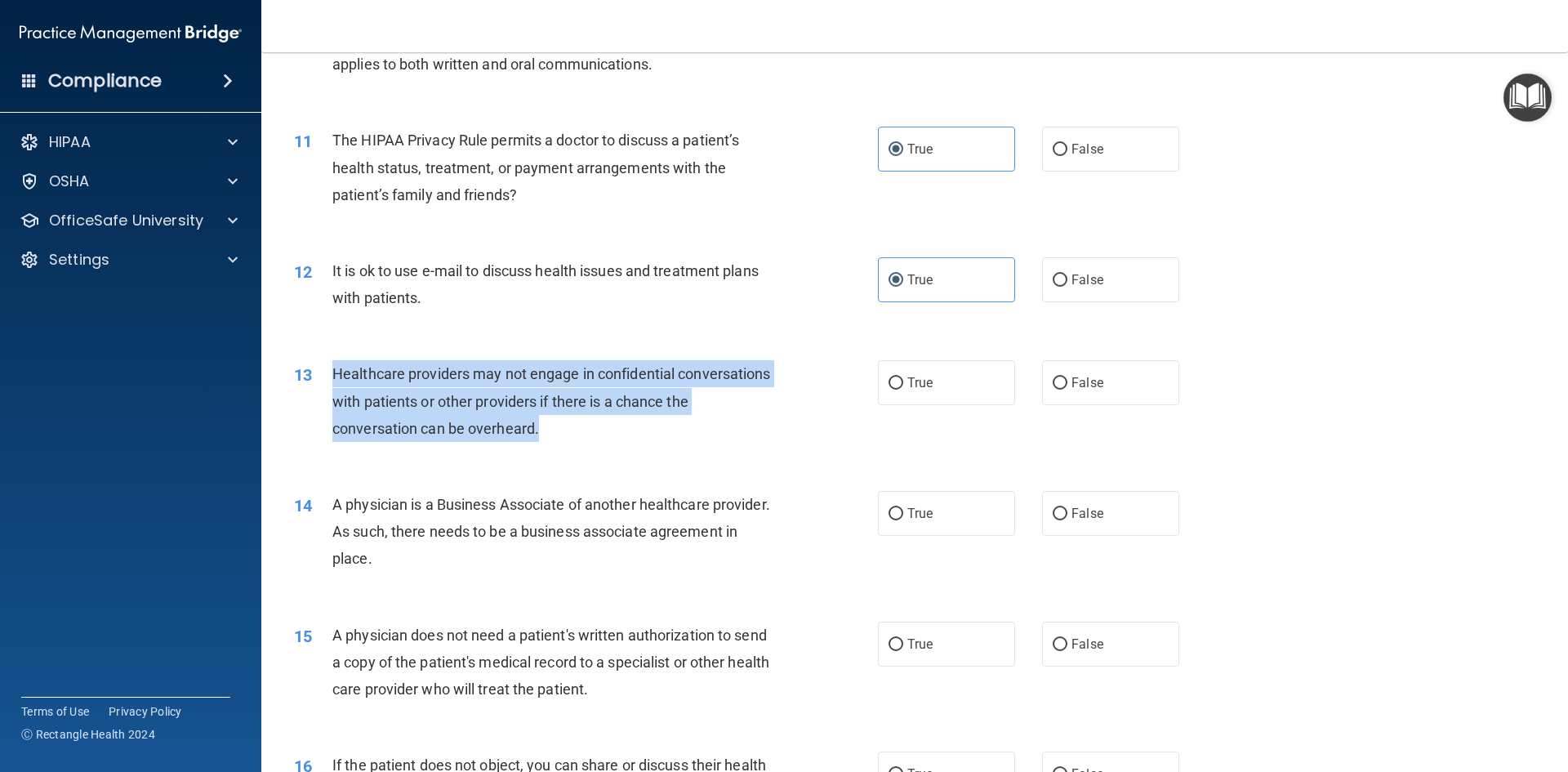
drag, startPoint x: 610, startPoint y: 427, endPoint x: 334, endPoint y: 375, distance: 280.9
click at [334, 375] on div "Healthcare providers may not engage in confidential conversations with patients…" at bounding box center [560, 401] width 456 height 82
click at [787, 361] on div "13 Healthcare providers may not engage in confidential conversations with patie…" at bounding box center [585, 405] width 633 height 89
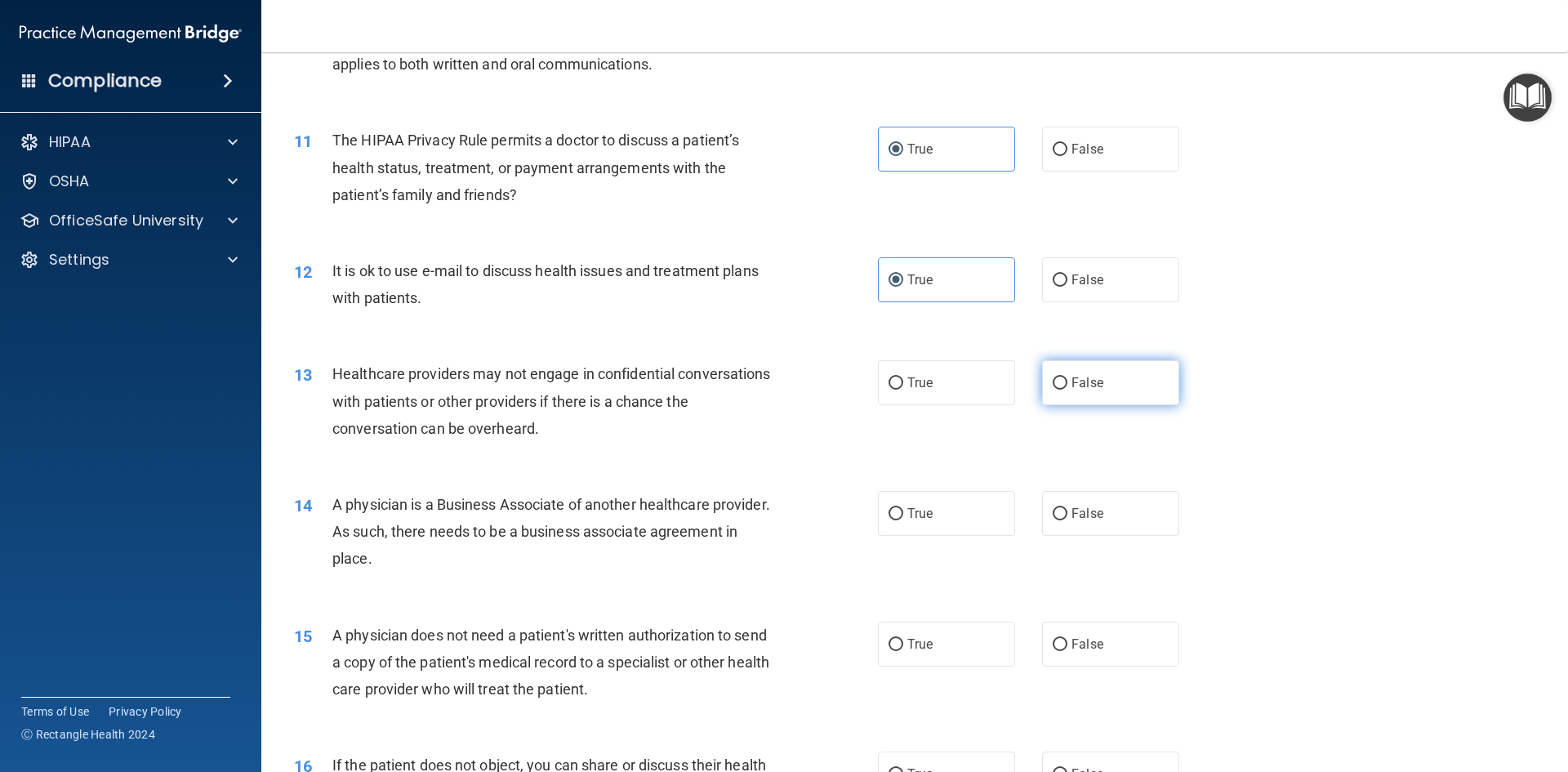
click at [1052, 384] on input "False" at bounding box center [1059, 383] width 15 height 12
radio input "true"
drag, startPoint x: 513, startPoint y: 554, endPoint x: 327, endPoint y: 499, distance: 194.0
click at [321, 499] on div "14 A physician is a Business Associate of another healthcare provider. As such,…" at bounding box center [585, 536] width 633 height 89
click at [774, 505] on div "A physician is a Business Associate of another healthcare provider. As such, th…" at bounding box center [560, 531] width 456 height 82
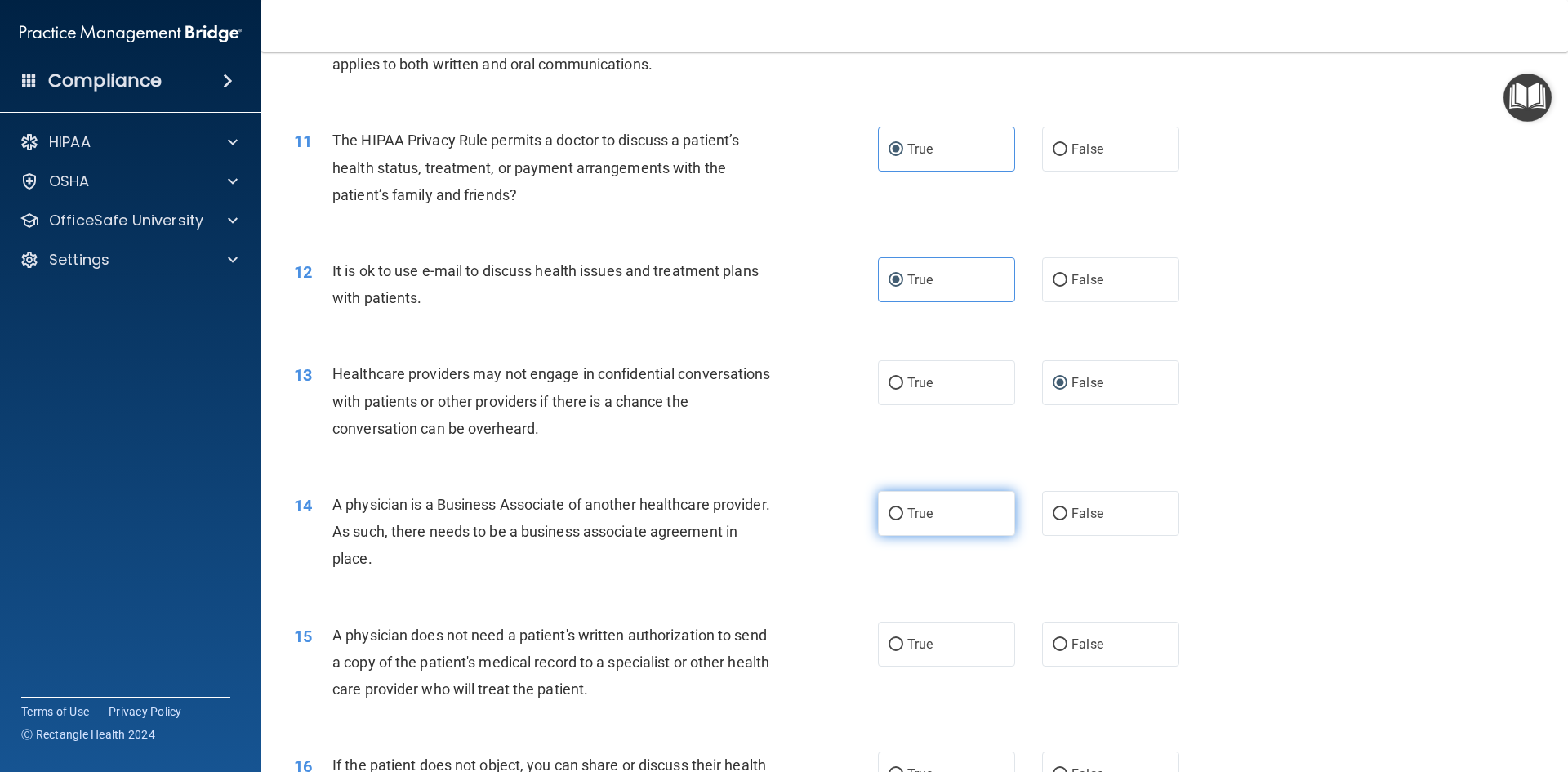
click at [897, 515] on input "True" at bounding box center [895, 514] width 15 height 12
radio input "true"
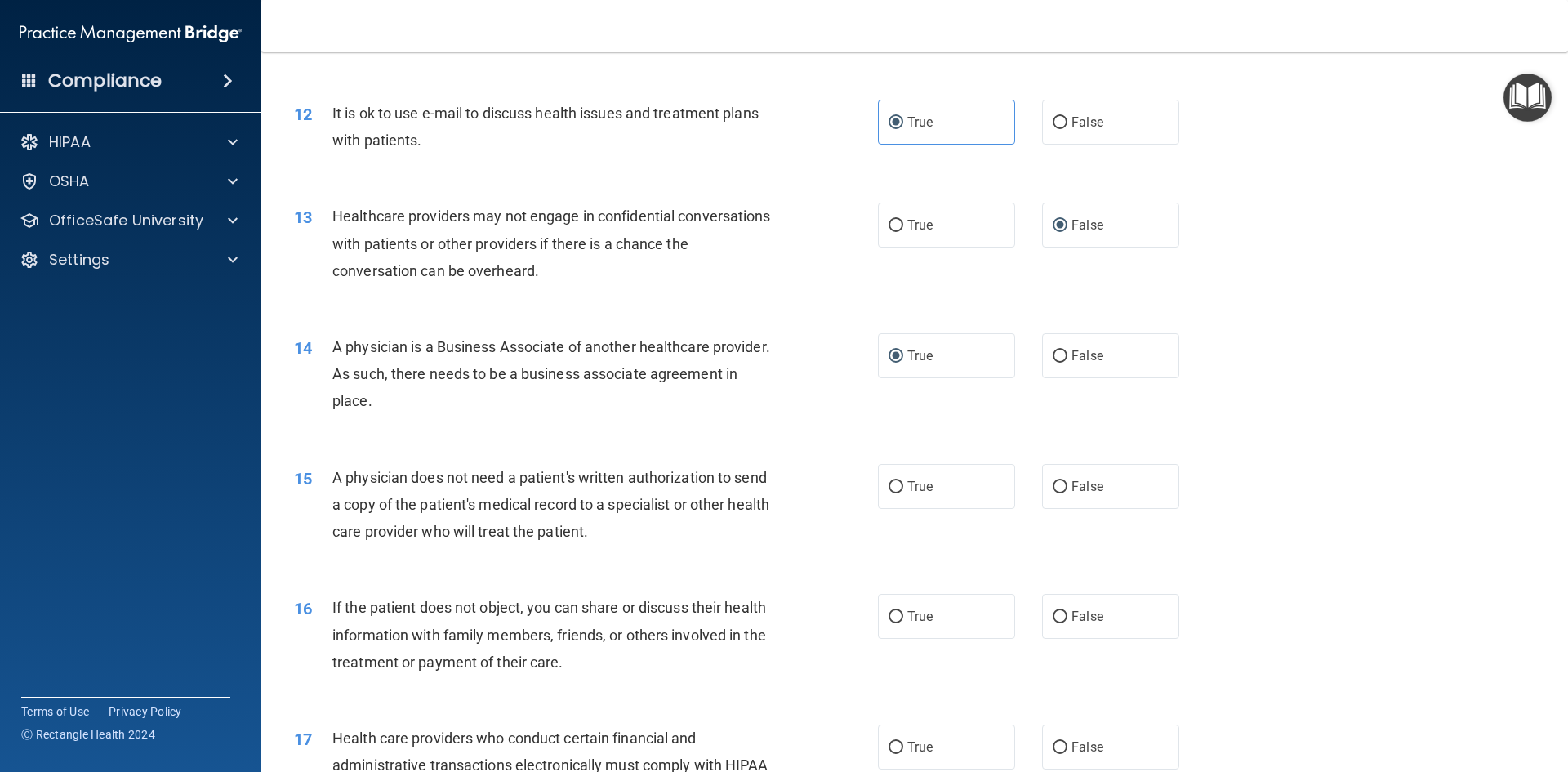
scroll to position [1388, 0]
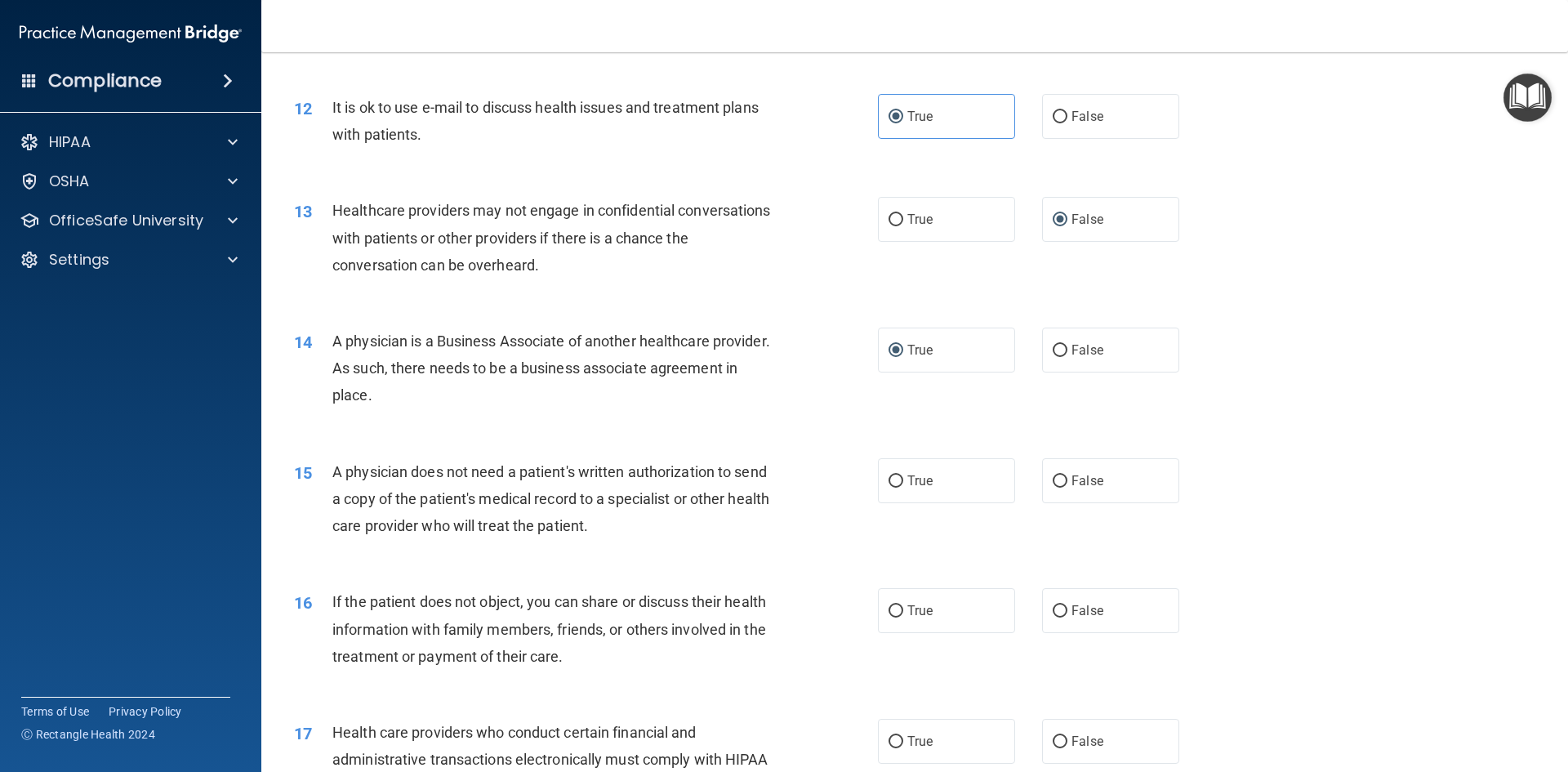
click at [650, 524] on div "A physician does not need a patient's written authorization to send a copy of t…" at bounding box center [560, 499] width 456 height 82
click at [737, 520] on div "A physician does not need a patient's written authorization to send a copy of t…" at bounding box center [560, 499] width 456 height 82
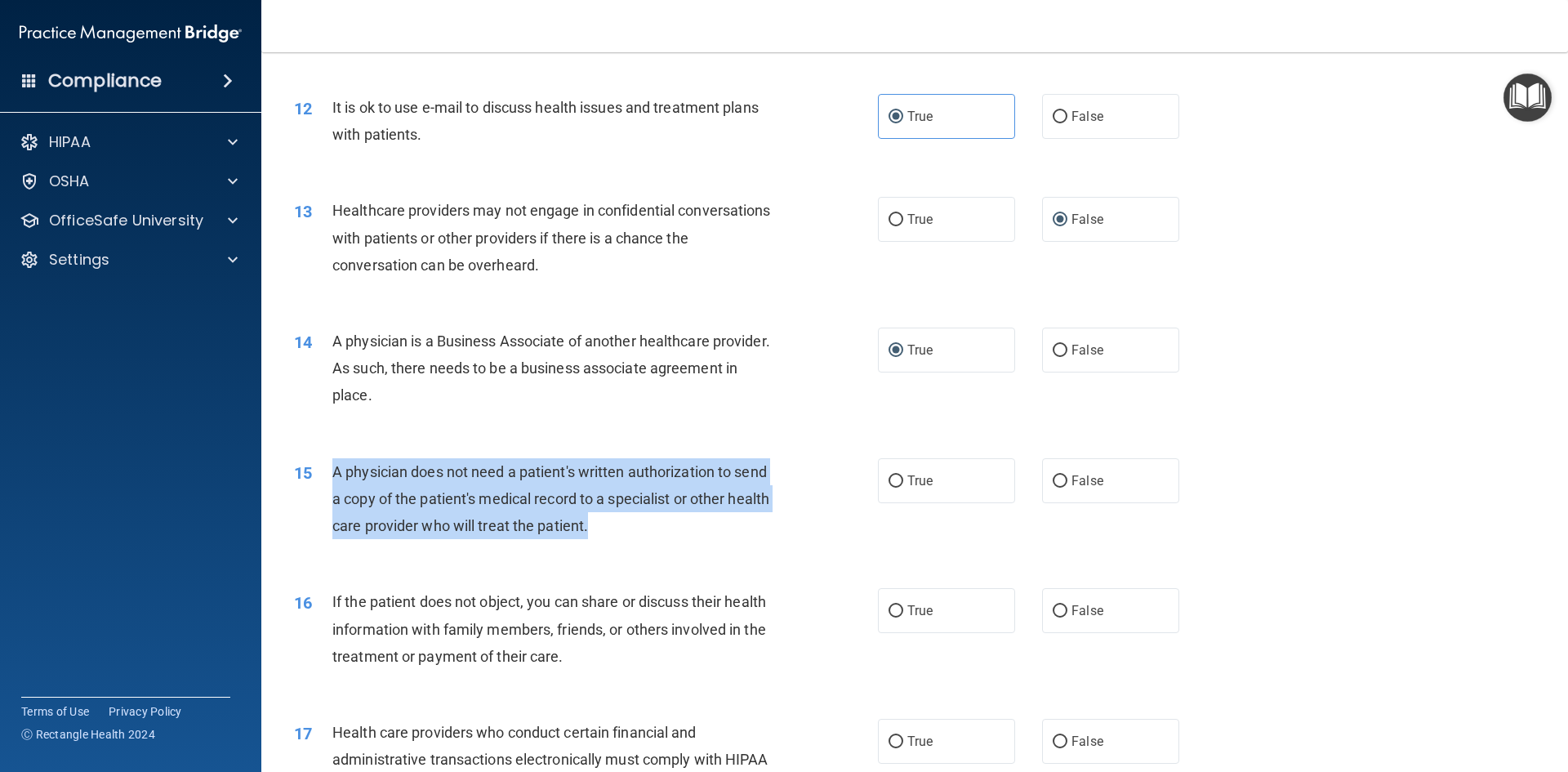
drag, startPoint x: 639, startPoint y: 522, endPoint x: 319, endPoint y: 478, distance: 323.0
click at [319, 478] on div "15 A physician does not need a patient's written authorization to send a copy o…" at bounding box center [585, 503] width 633 height 89
click at [837, 462] on div "15 A physician does not need a patient's written authorization to send a copy o…" at bounding box center [585, 503] width 633 height 89
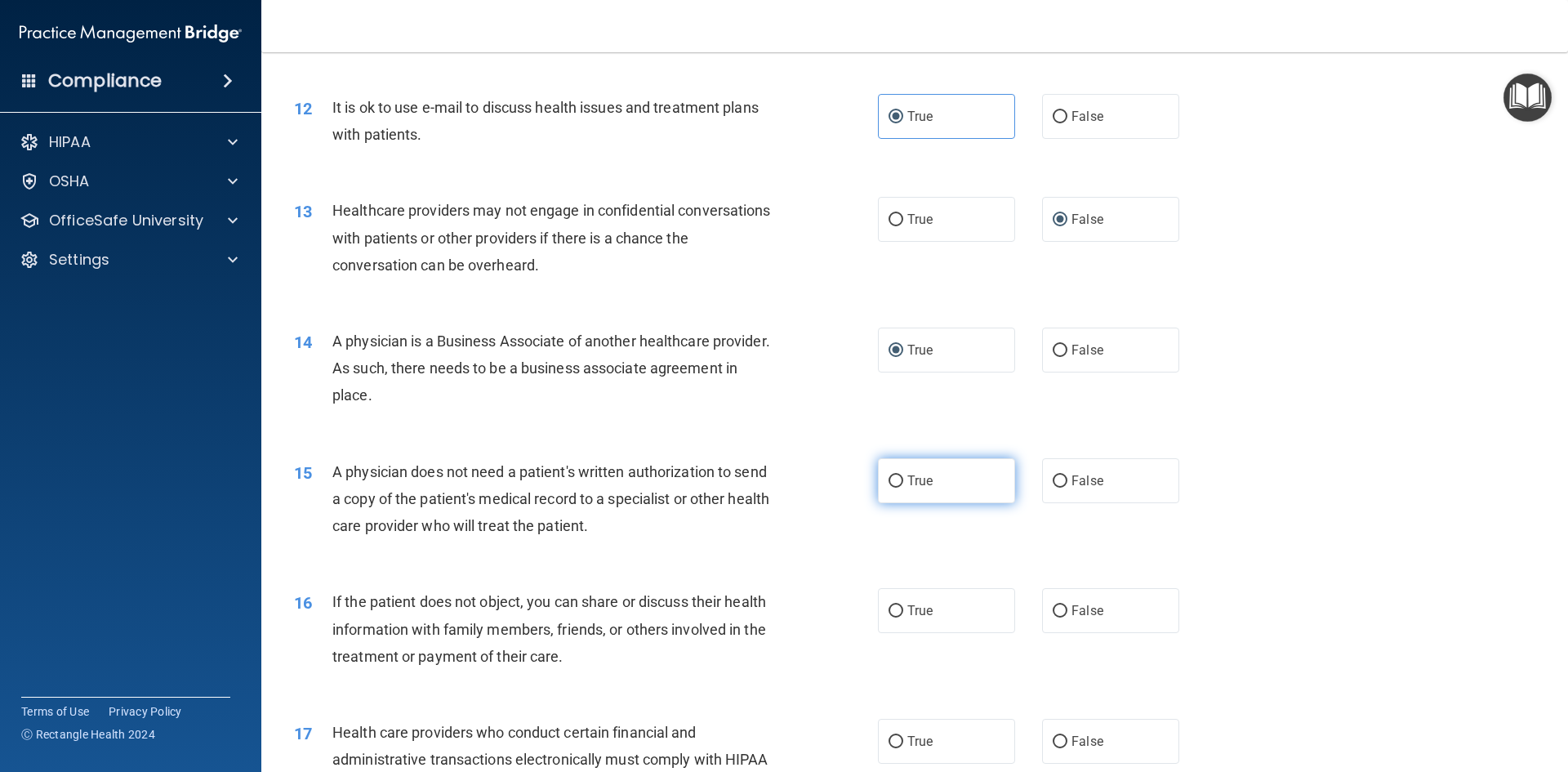
click at [914, 482] on span "True" at bounding box center [919, 481] width 25 height 15
click at [903, 482] on input "True" at bounding box center [895, 481] width 15 height 12
radio input "true"
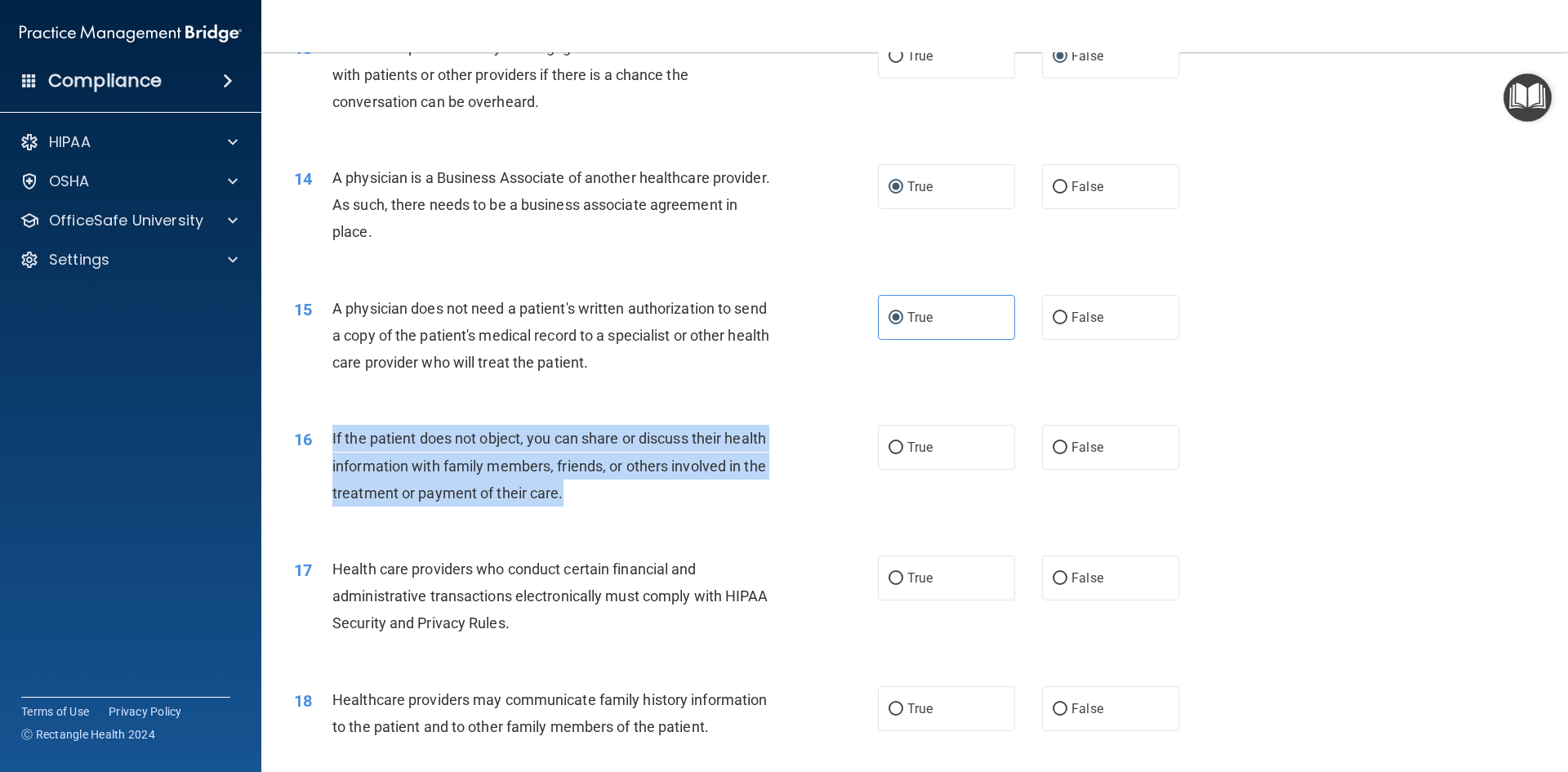
drag, startPoint x: 571, startPoint y: 487, endPoint x: 326, endPoint y: 437, distance: 250.0
click at [326, 437] on div "16 If the patient does not object, you can share or discuss their health inform…" at bounding box center [585, 469] width 633 height 89
click at [821, 457] on div "16 If the patient does not object, you can share or discuss their health inform…" at bounding box center [585, 469] width 633 height 89
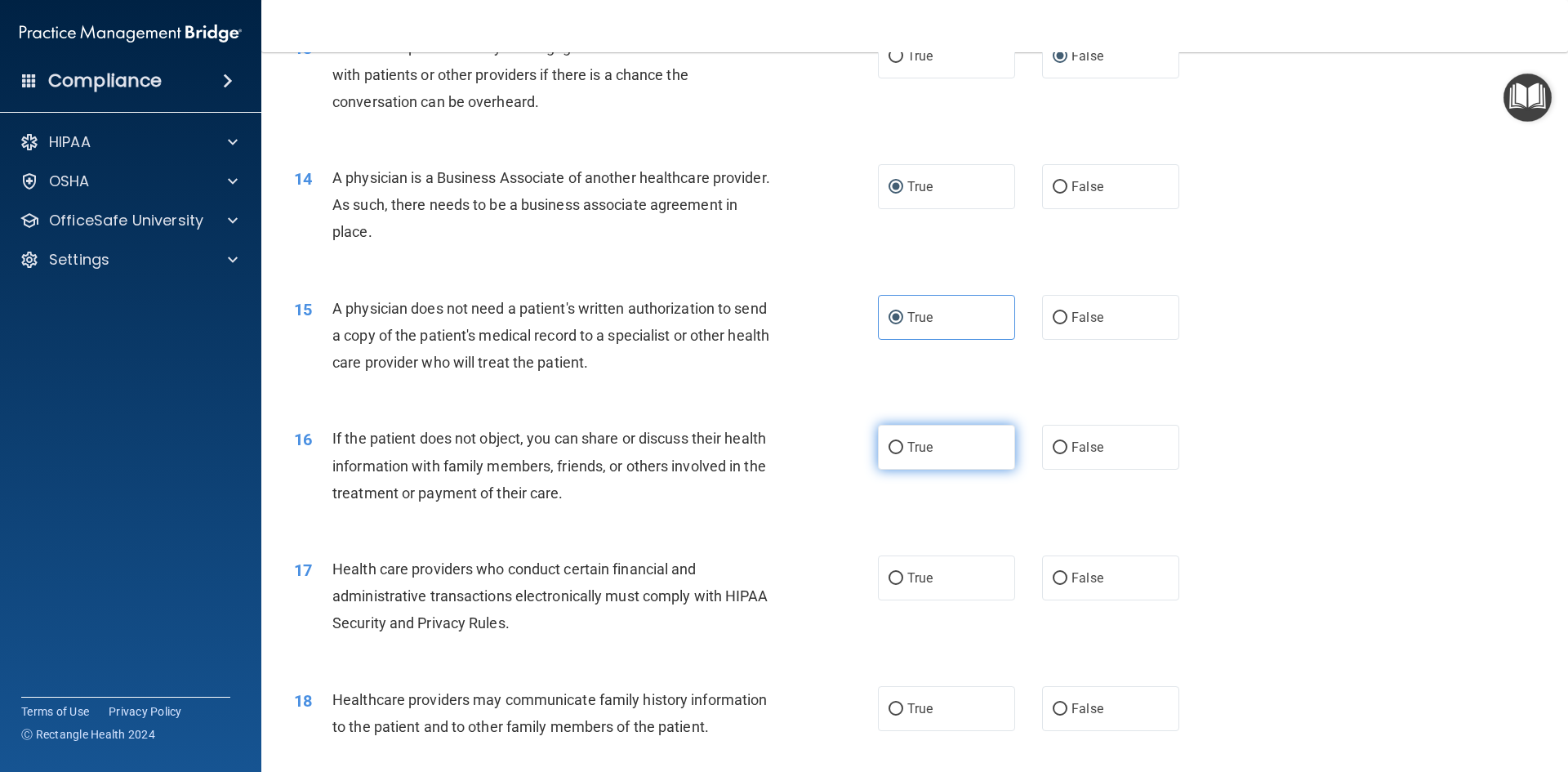
click at [897, 459] on label "True" at bounding box center [946, 447] width 138 height 45
click at [897, 454] on input "True" at bounding box center [895, 448] width 15 height 12
radio input "true"
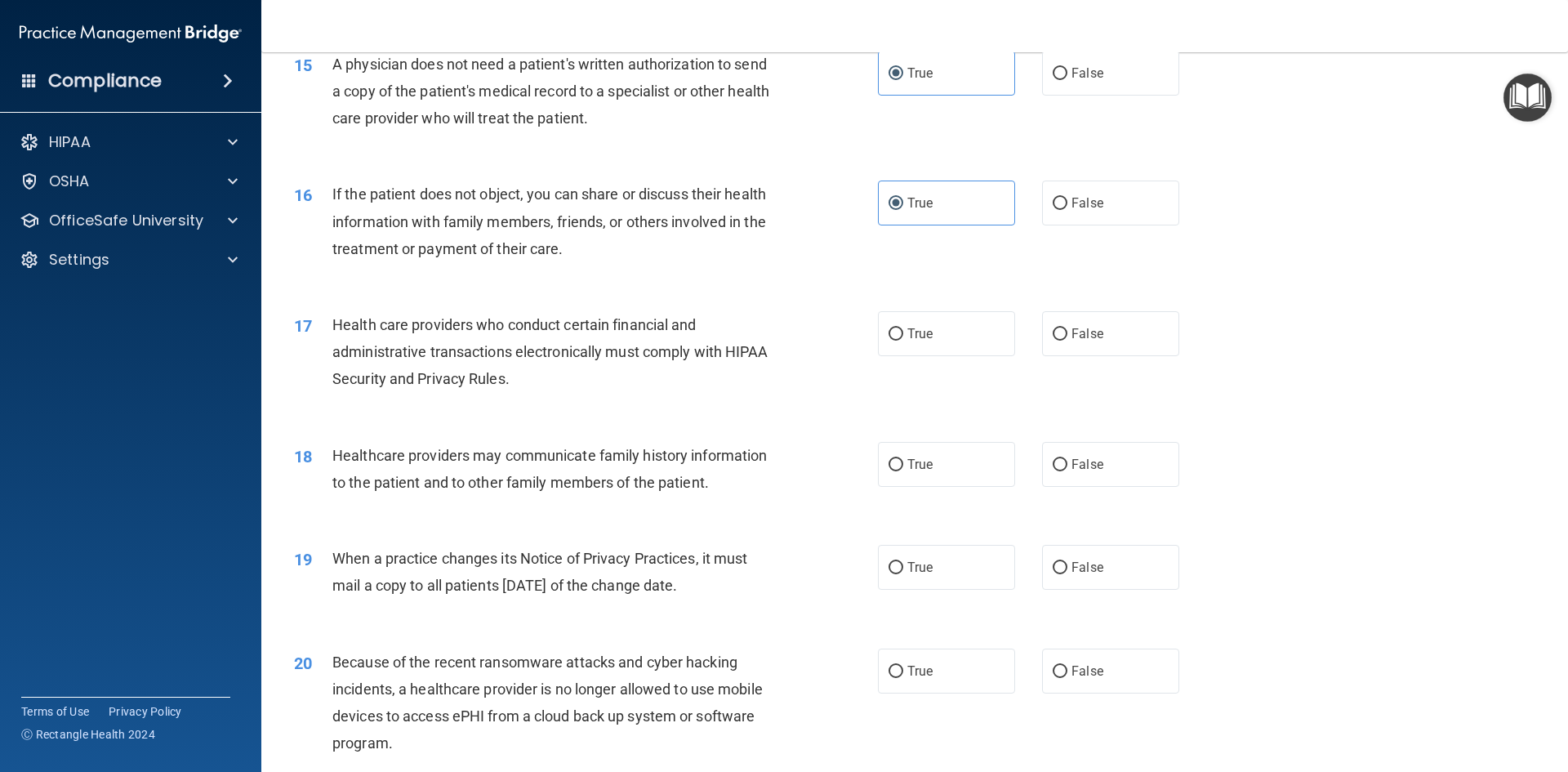
scroll to position [1797, 0]
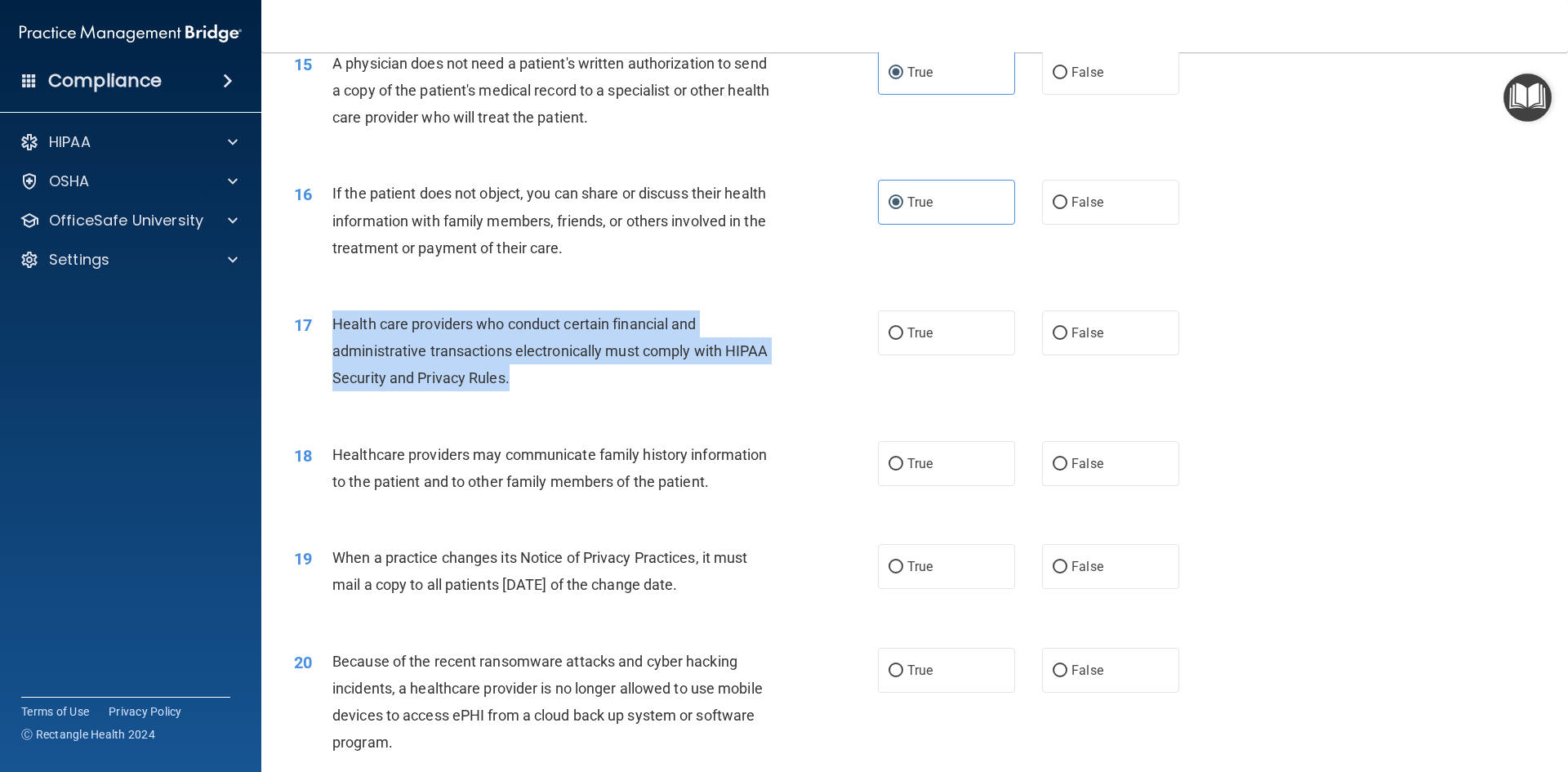
drag, startPoint x: 520, startPoint y: 385, endPoint x: 331, endPoint y: 328, distance: 197.4
click at [331, 328] on div "17 Health care providers who conduct certain financial and administrative trans…" at bounding box center [585, 355] width 633 height 89
click at [766, 377] on div "Health care providers who conduct certain financial and administrative transact…" at bounding box center [560, 351] width 456 height 82
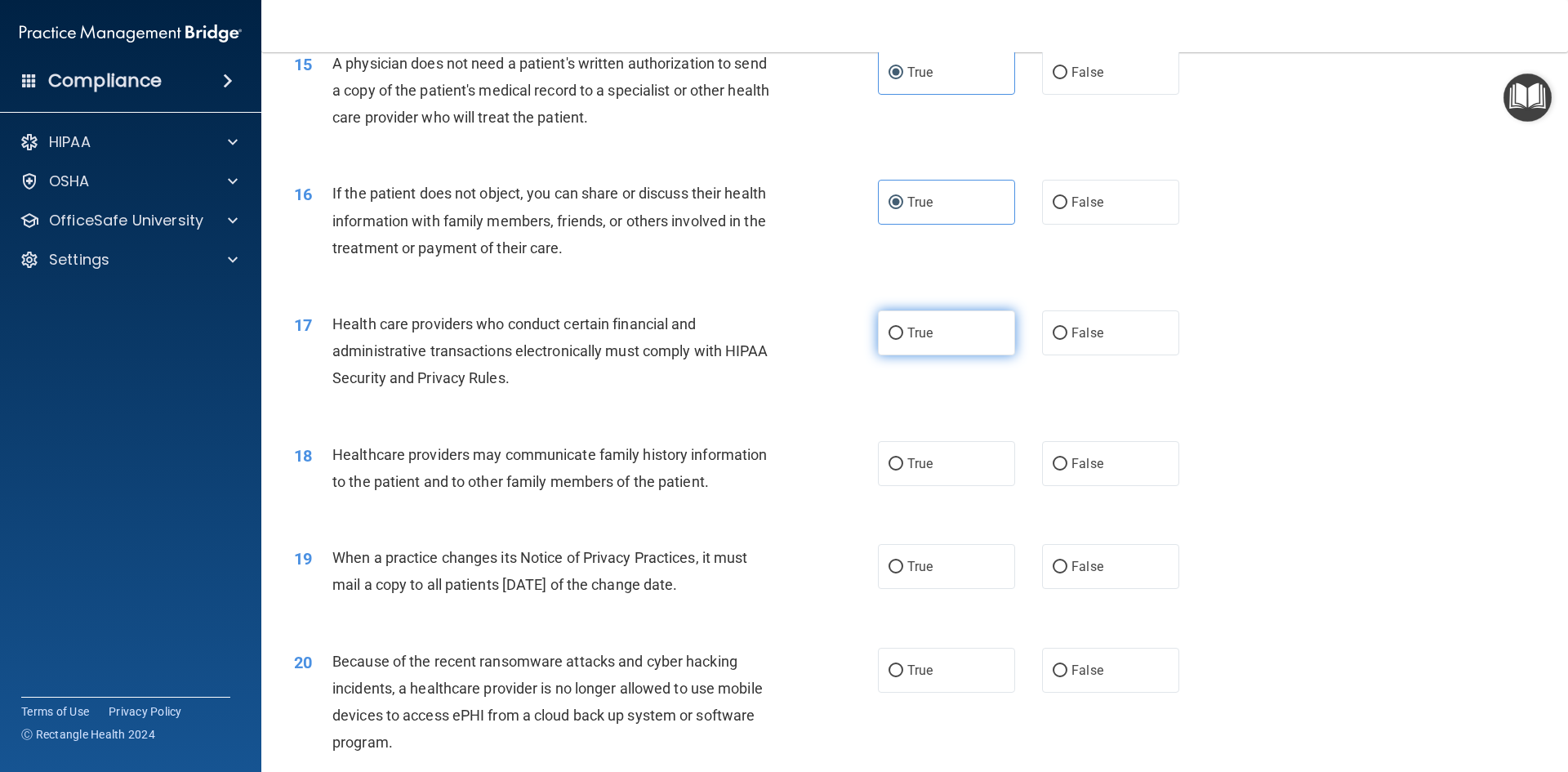
click at [888, 330] on input "True" at bounding box center [895, 334] width 15 height 12
radio input "true"
click at [916, 475] on label "True" at bounding box center [946, 463] width 138 height 45
click at [903, 470] on input "True" at bounding box center [895, 464] width 15 height 12
radio input "true"
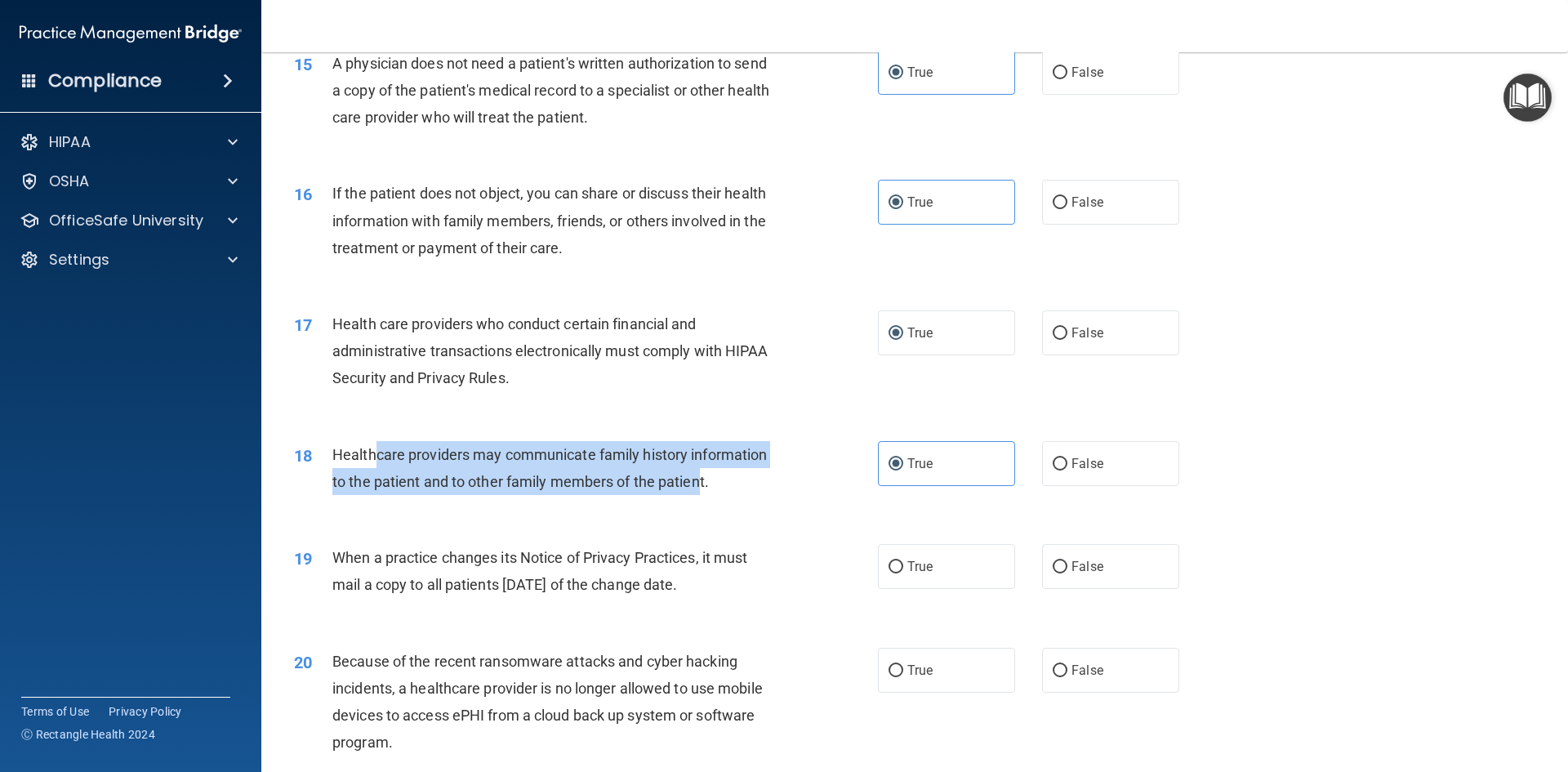
drag, startPoint x: 699, startPoint y: 481, endPoint x: 372, endPoint y: 449, distance: 328.6
click at [372, 449] on span "Healthcare providers may communicate family history information to the patient …" at bounding box center [549, 468] width 434 height 44
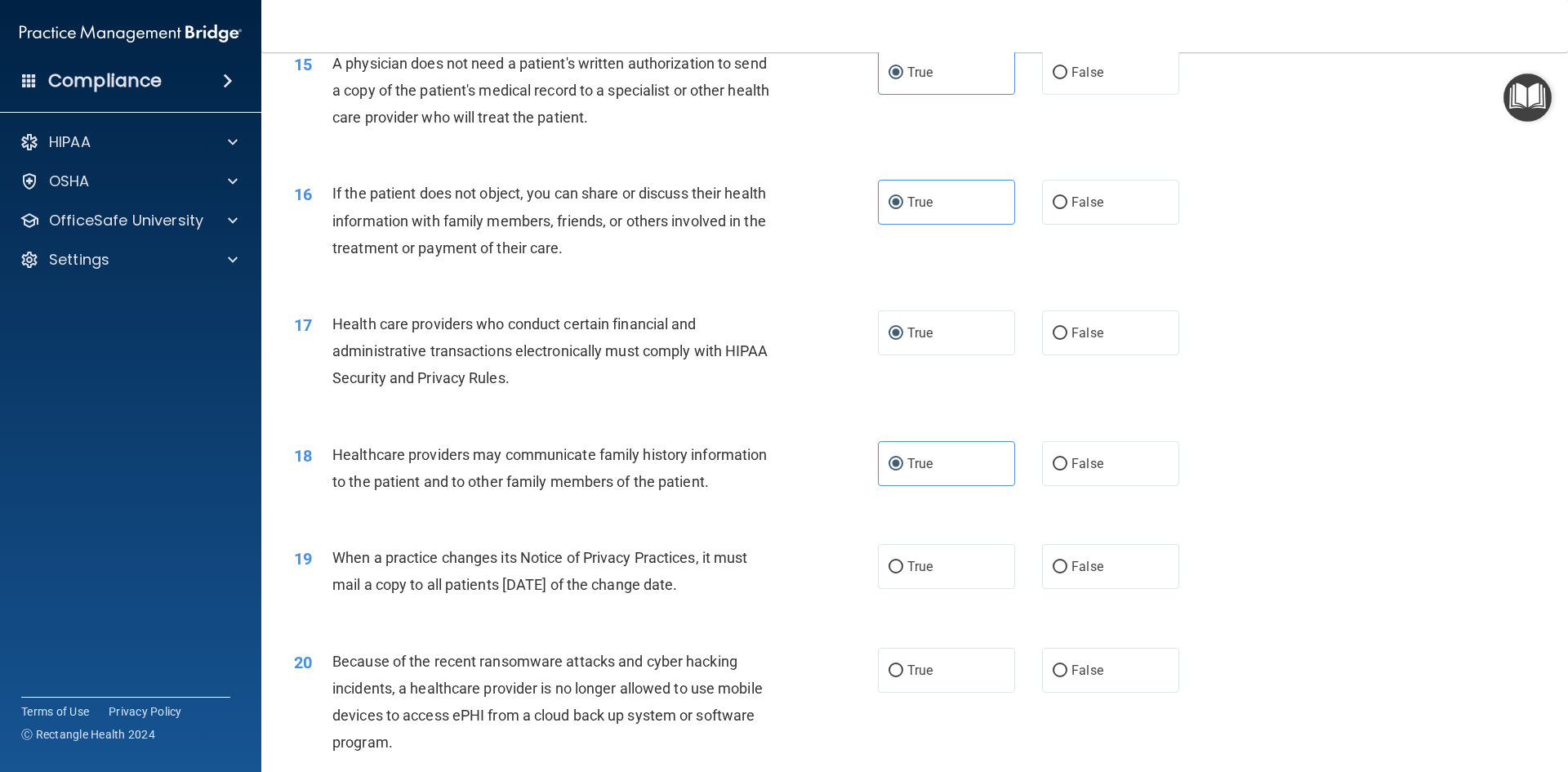
click at [644, 517] on div "18 Healthcare providers may communicate family history information to the patie…" at bounding box center [915, 472] width 1265 height 103
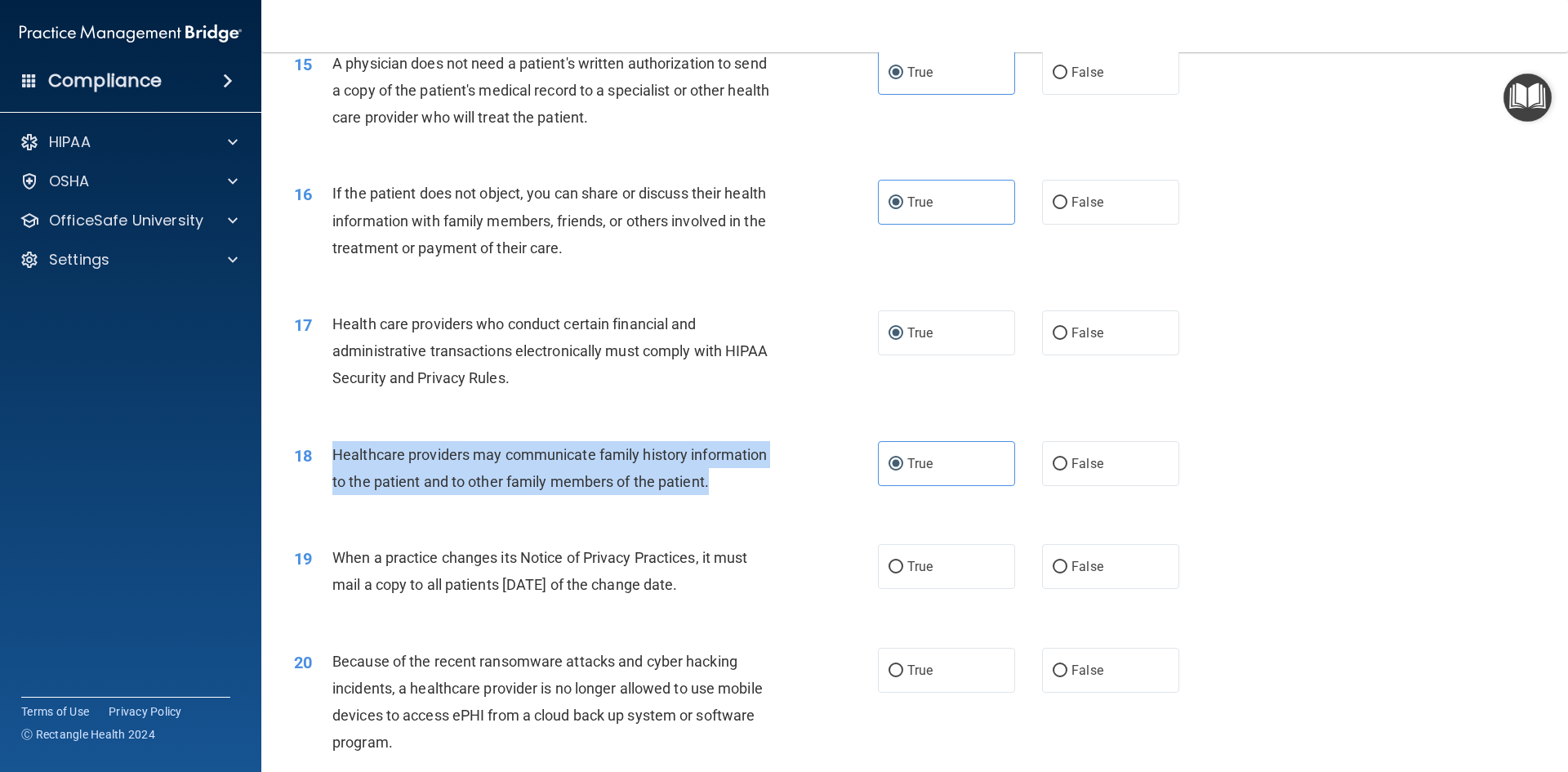
drag, startPoint x: 722, startPoint y: 489, endPoint x: 317, endPoint y: 455, distance: 406.4
click at [317, 455] on div "18 Healthcare providers may communicate family history information to the patie…" at bounding box center [585, 472] width 633 height 62
click at [803, 501] on div "18 Healthcare providers may communicate family history information to the patie…" at bounding box center [585, 472] width 633 height 62
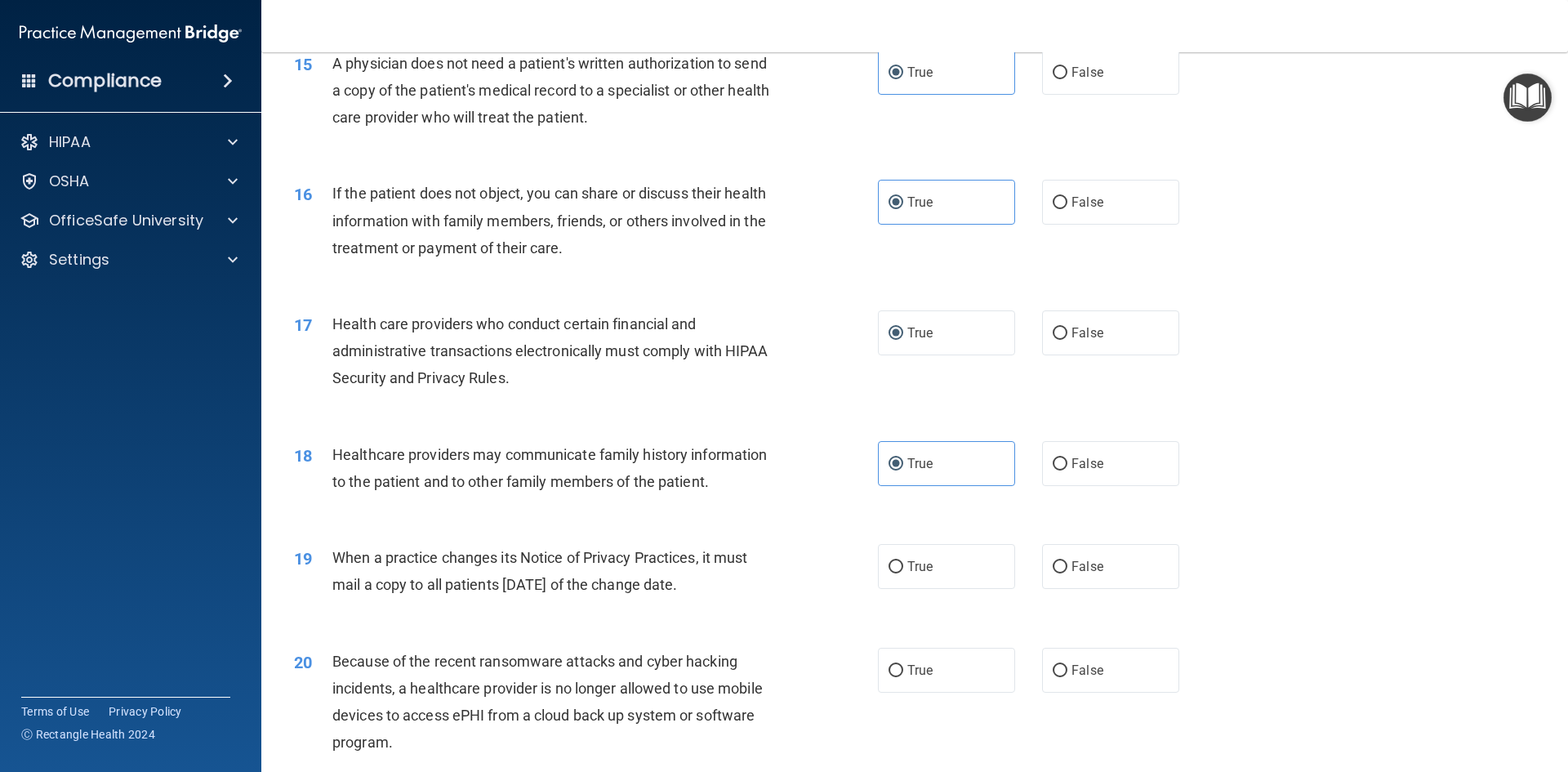
drag, startPoint x: 754, startPoint y: 584, endPoint x: 330, endPoint y: 567, distance: 424.3
click at [330, 567] on div "19 When a practice changes its Notice of Privacy Practices, it must mail a copy…" at bounding box center [585, 575] width 633 height 62
click at [1096, 573] on label "False" at bounding box center [1111, 567] width 138 height 45
click at [1068, 573] on input "False" at bounding box center [1059, 567] width 15 height 12
radio input "true"
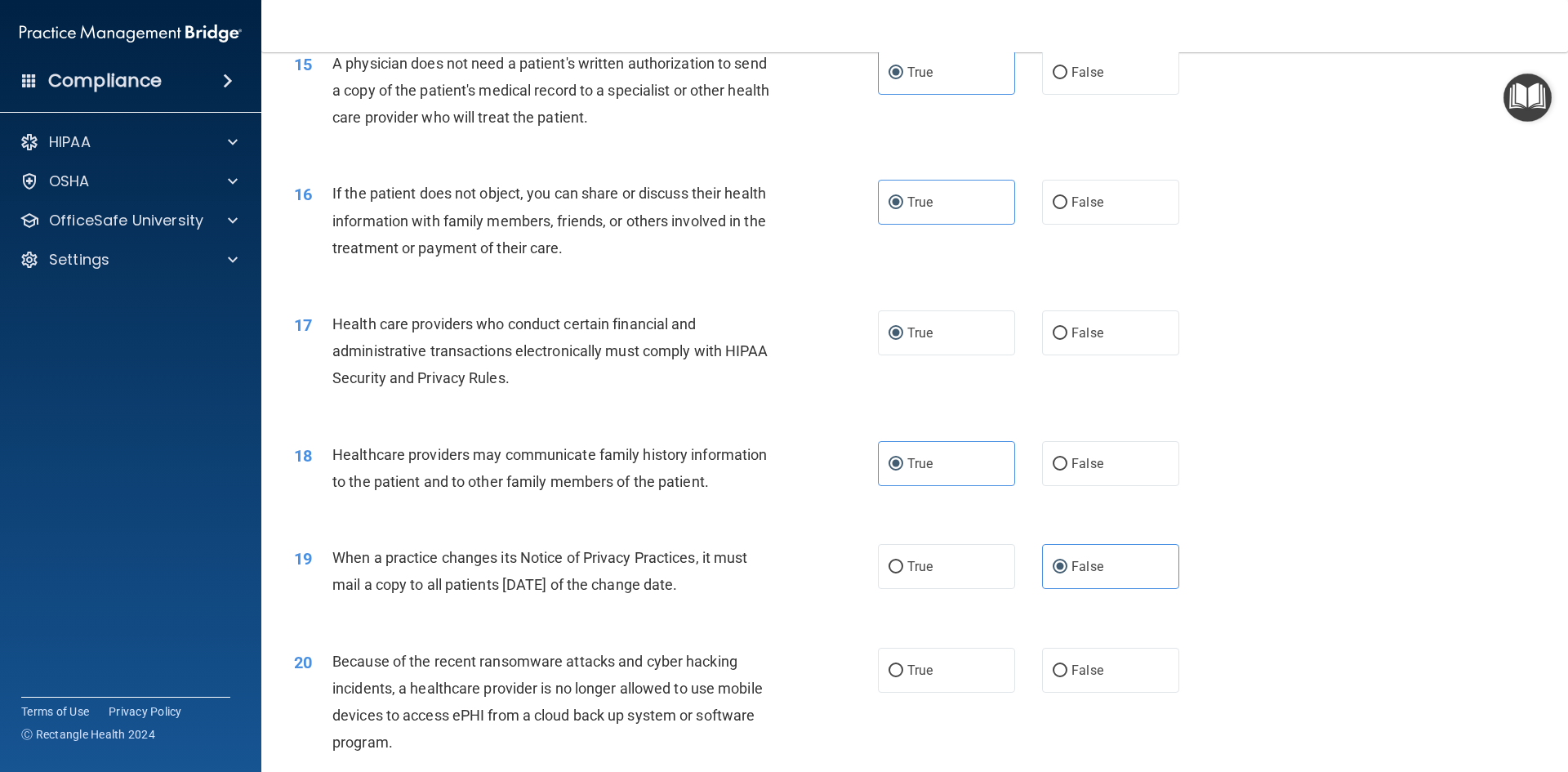
click at [838, 600] on div "19 When a practice changes its Notice of Privacy Practices, it must mail a copy…" at bounding box center [585, 575] width 633 height 62
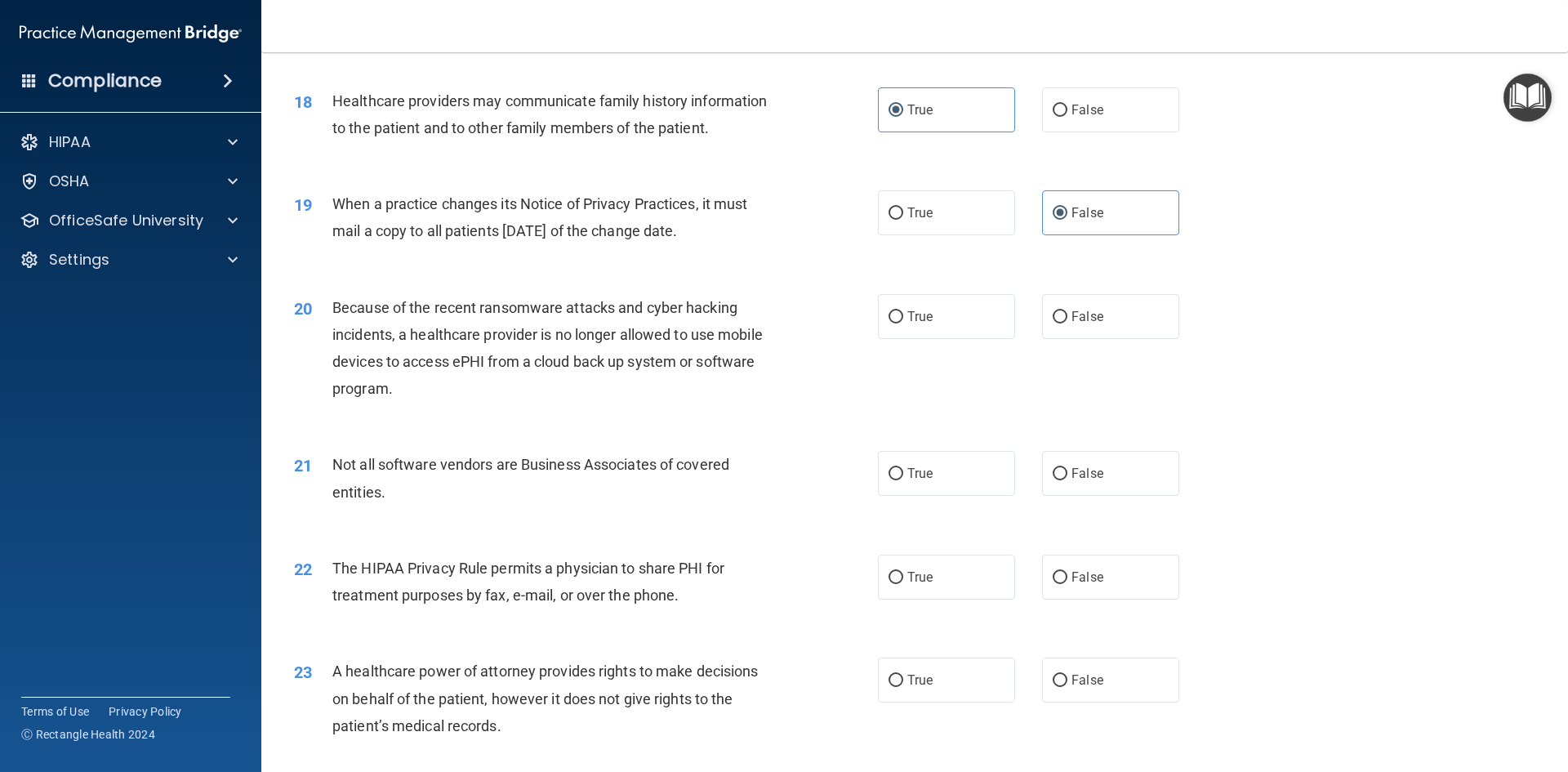
scroll to position [2205, 0]
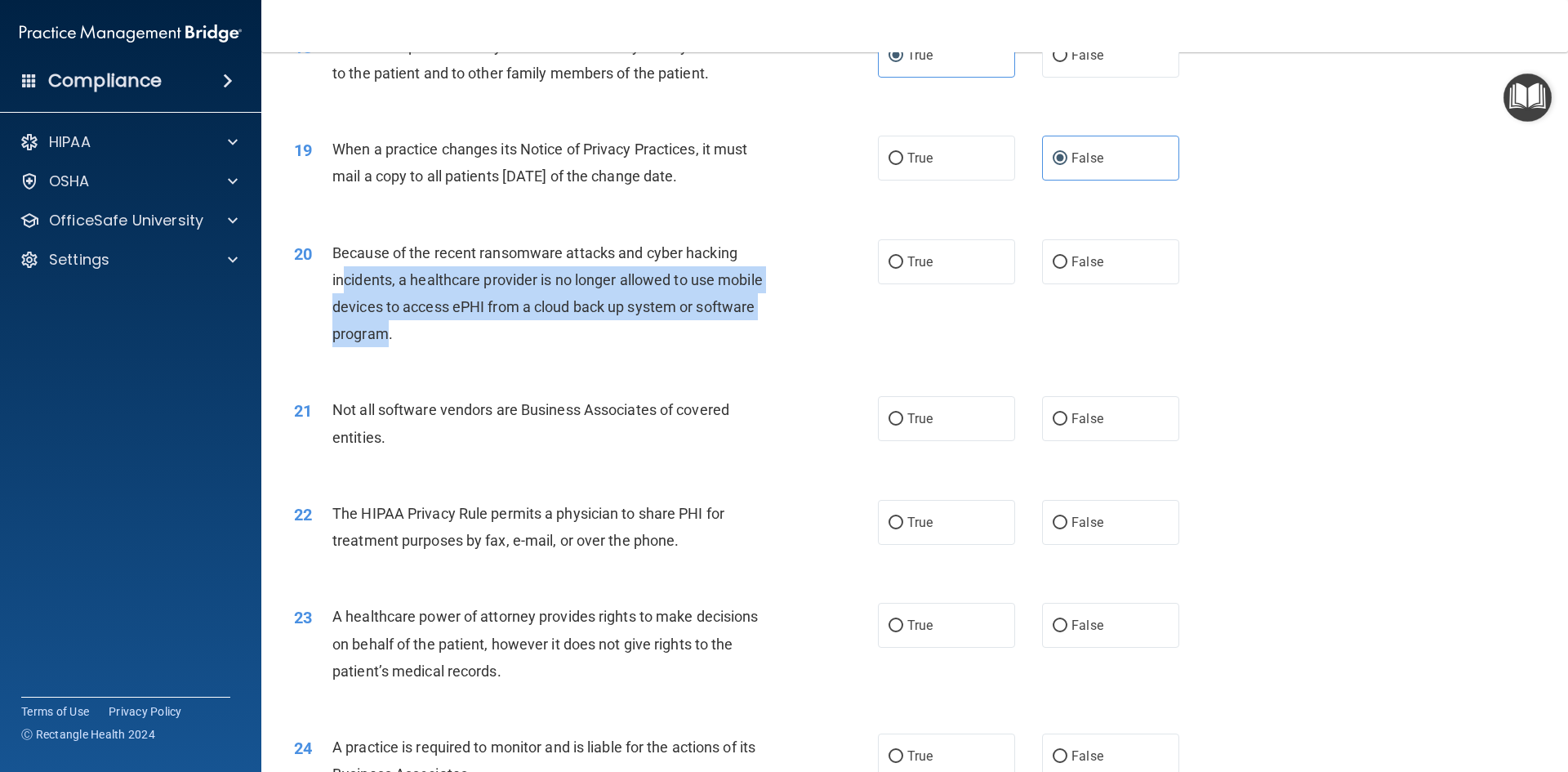
drag, startPoint x: 383, startPoint y: 334, endPoint x: 340, endPoint y: 289, distance: 62.2
click at [340, 289] on div "Because of the recent ransomware attacks and cyber hacking incidents, a healthc…" at bounding box center [560, 293] width 456 height 108
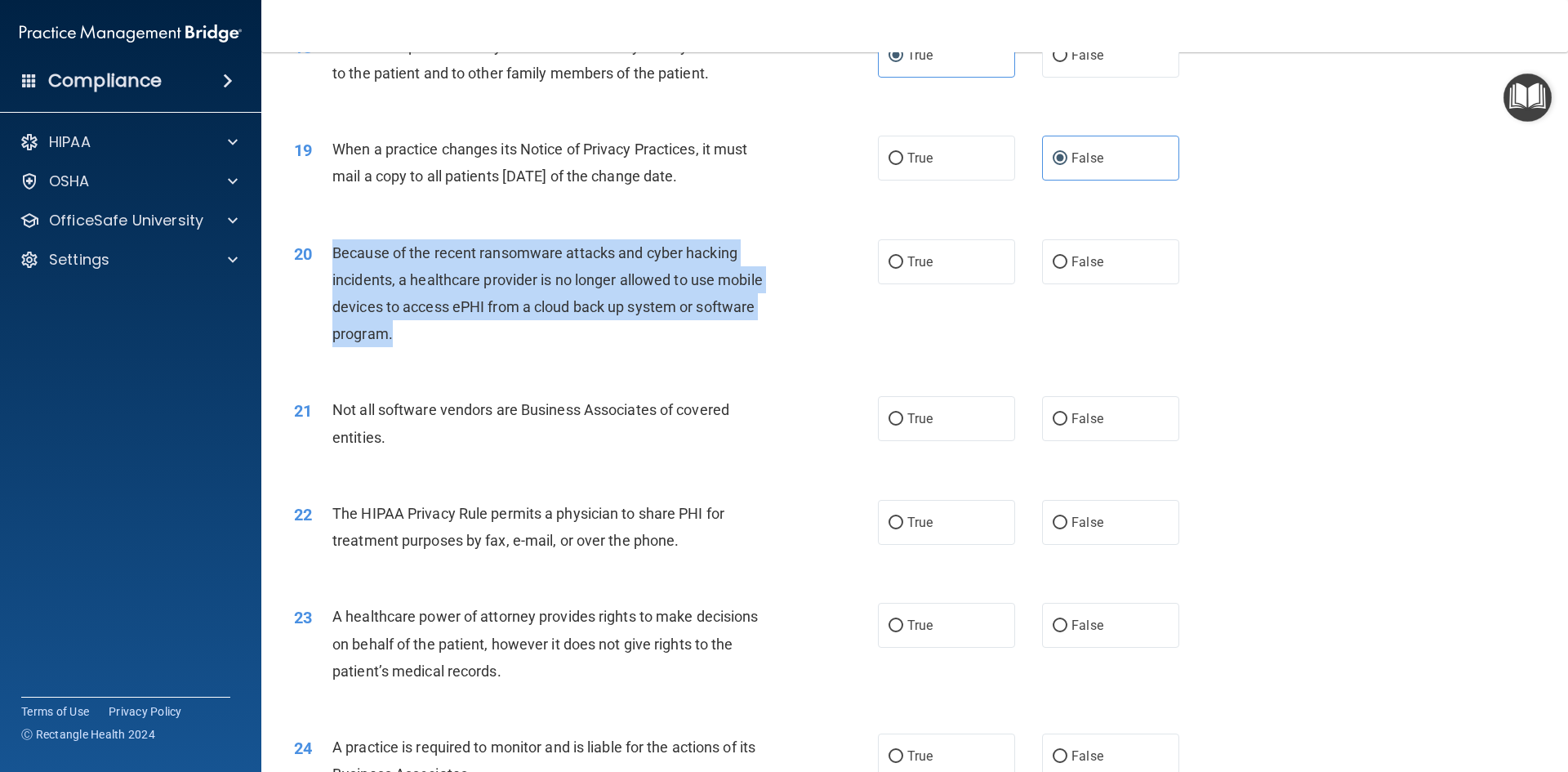
drag, startPoint x: 399, startPoint y: 334, endPoint x: 334, endPoint y: 249, distance: 107.0
click at [334, 249] on div "Because of the recent ransomware attacks and cyber hacking incidents, a healthc…" at bounding box center [560, 293] width 456 height 108
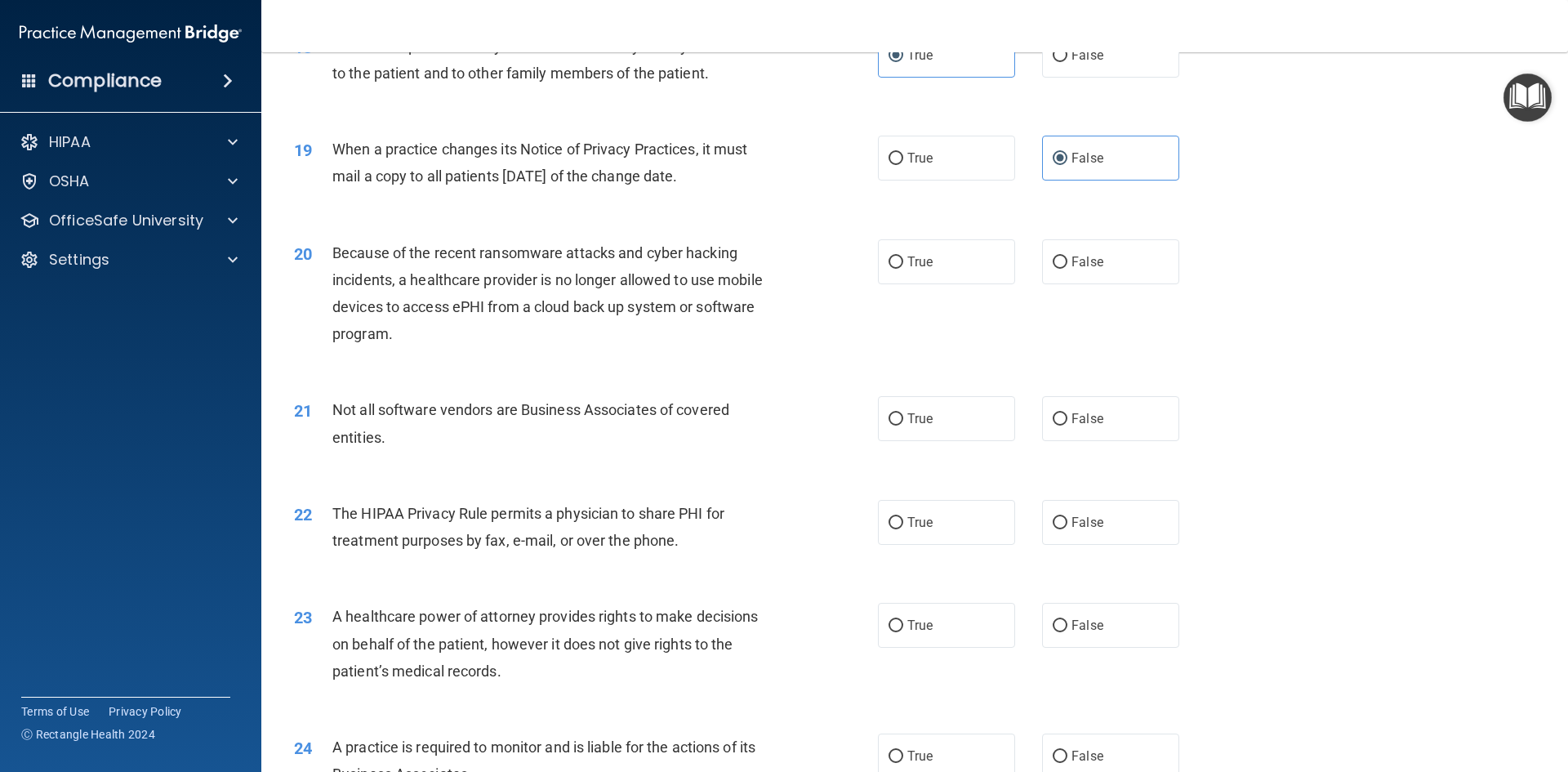
click at [764, 357] on div "20 Because of the recent ransomware attacks and cyber hacking incidents, a heal…" at bounding box center [915, 297] width 1265 height 157
click at [896, 260] on input "True" at bounding box center [895, 262] width 15 height 12
radio input "true"
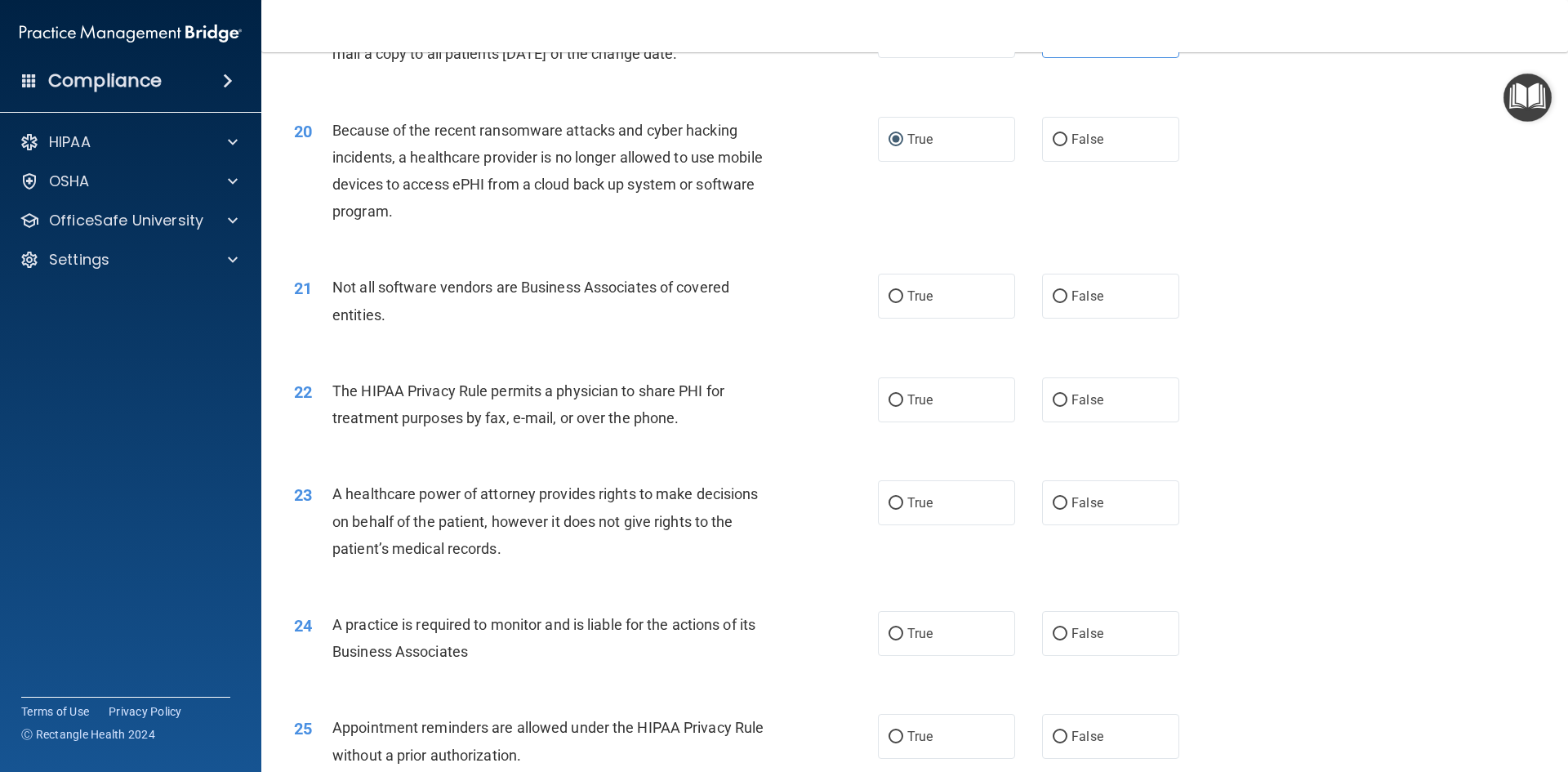
scroll to position [2368, 0]
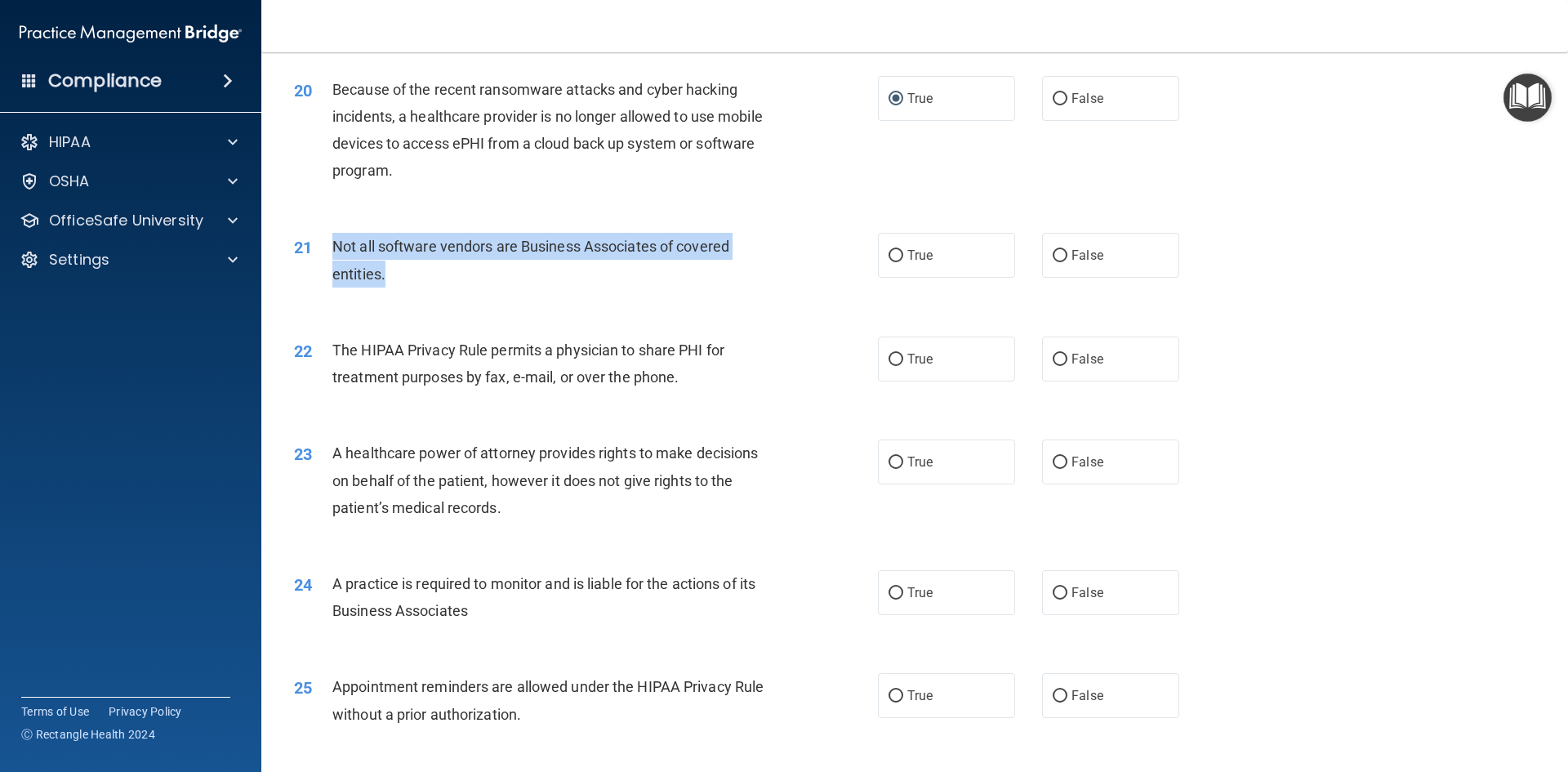
drag, startPoint x: 395, startPoint y: 274, endPoint x: 319, endPoint y: 240, distance: 83.3
click at [319, 240] on div "21 Not all software vendors are Business Associates of covered entities." at bounding box center [585, 264] width 633 height 62
click at [1071, 284] on div "21 Not all software vendors are Business Associates of covered entities. True F…" at bounding box center [915, 264] width 1265 height 103
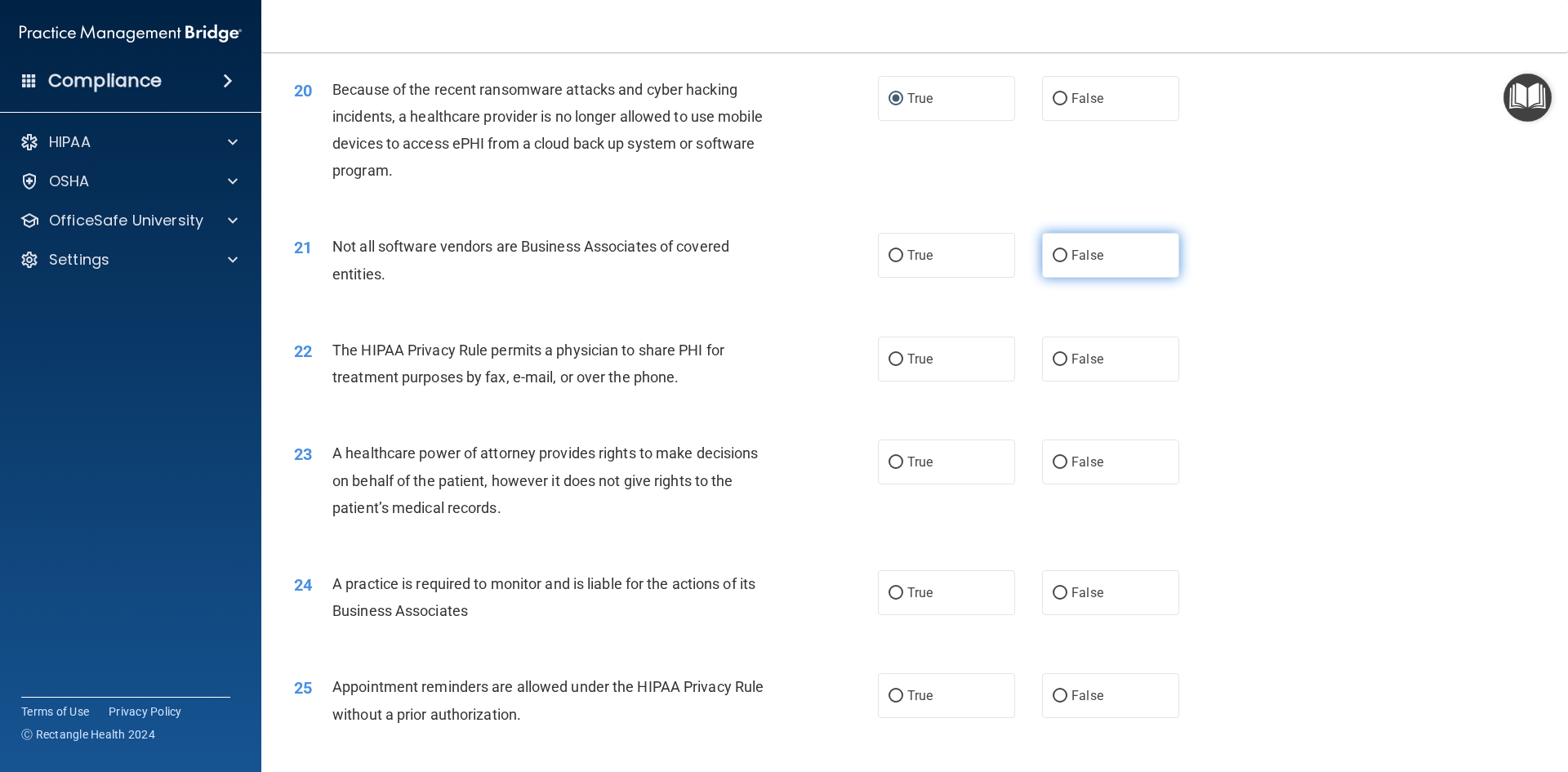
click at [1075, 262] on span "False" at bounding box center [1087, 255] width 32 height 15
click at [1068, 262] on input "False" at bounding box center [1059, 256] width 15 height 12
radio input "true"
drag, startPoint x: 691, startPoint y: 383, endPoint x: 683, endPoint y: 368, distance: 17.0
click at [569, 368] on div "The HIPAA Privacy Rule permits a physician to share PHI for treatment purposes …" at bounding box center [560, 363] width 456 height 54
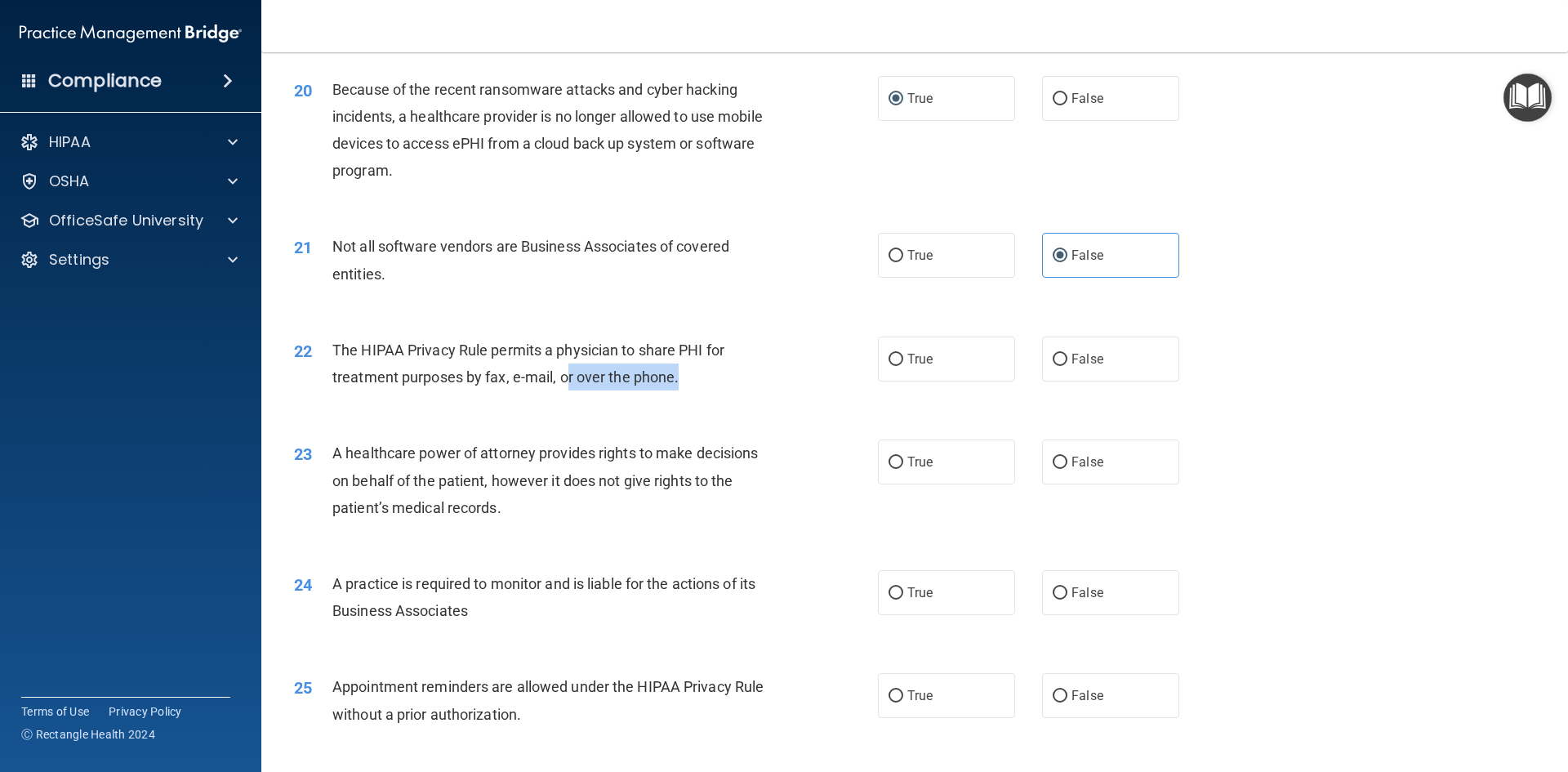
click at [723, 371] on div "The HIPAA Privacy Rule permits a physician to share PHI for treatment purposes …" at bounding box center [560, 363] width 456 height 54
click at [904, 367] on label "True" at bounding box center [946, 358] width 138 height 45
click at [903, 366] on input "True" at bounding box center [895, 359] width 15 height 12
radio input "true"
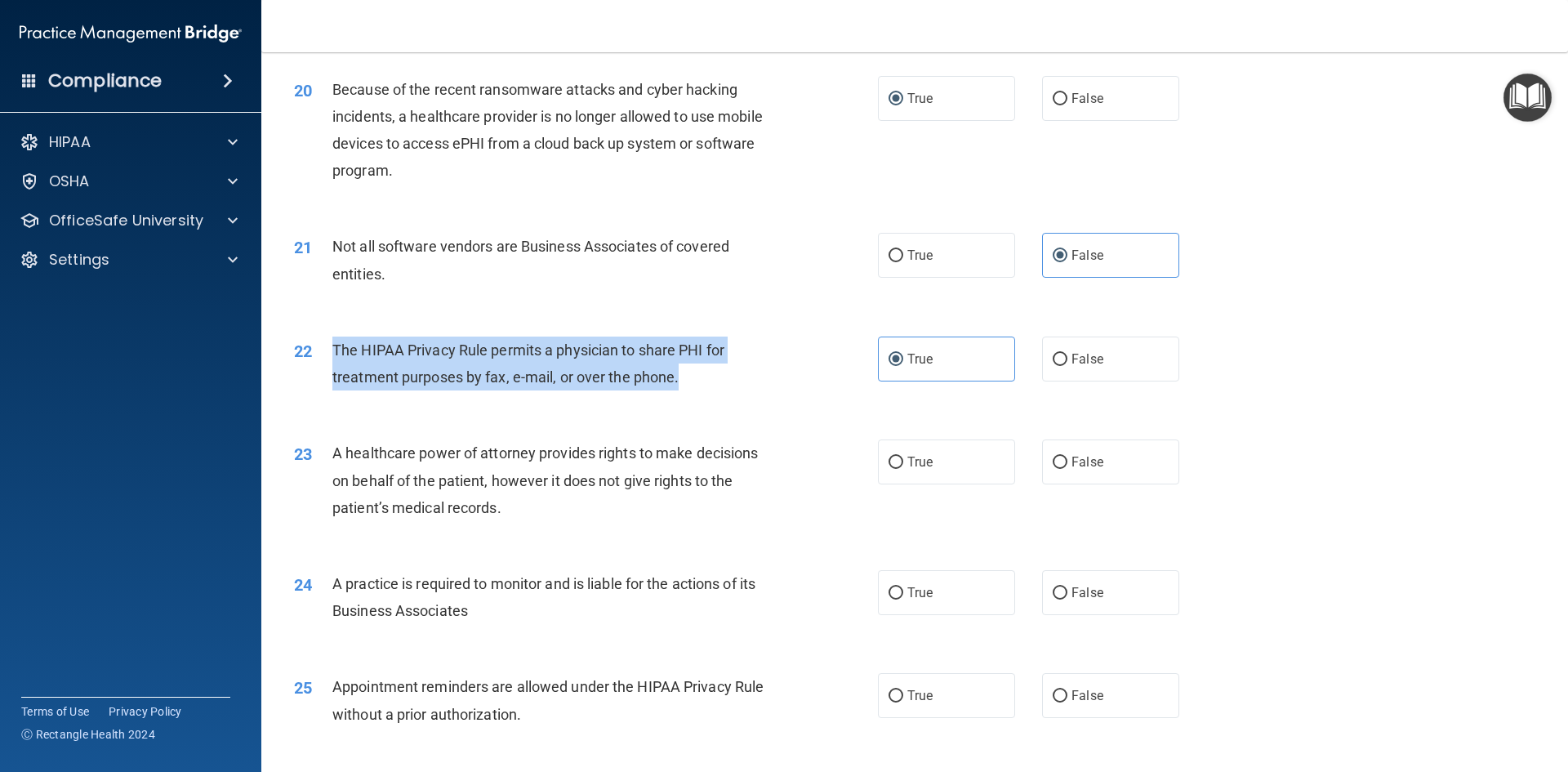
drag, startPoint x: 693, startPoint y: 369, endPoint x: 313, endPoint y: 349, distance: 380.5
click at [313, 349] on div "22 The HIPAA Privacy Rule permits a physician to share PHI for treatment purpos…" at bounding box center [585, 367] width 633 height 62
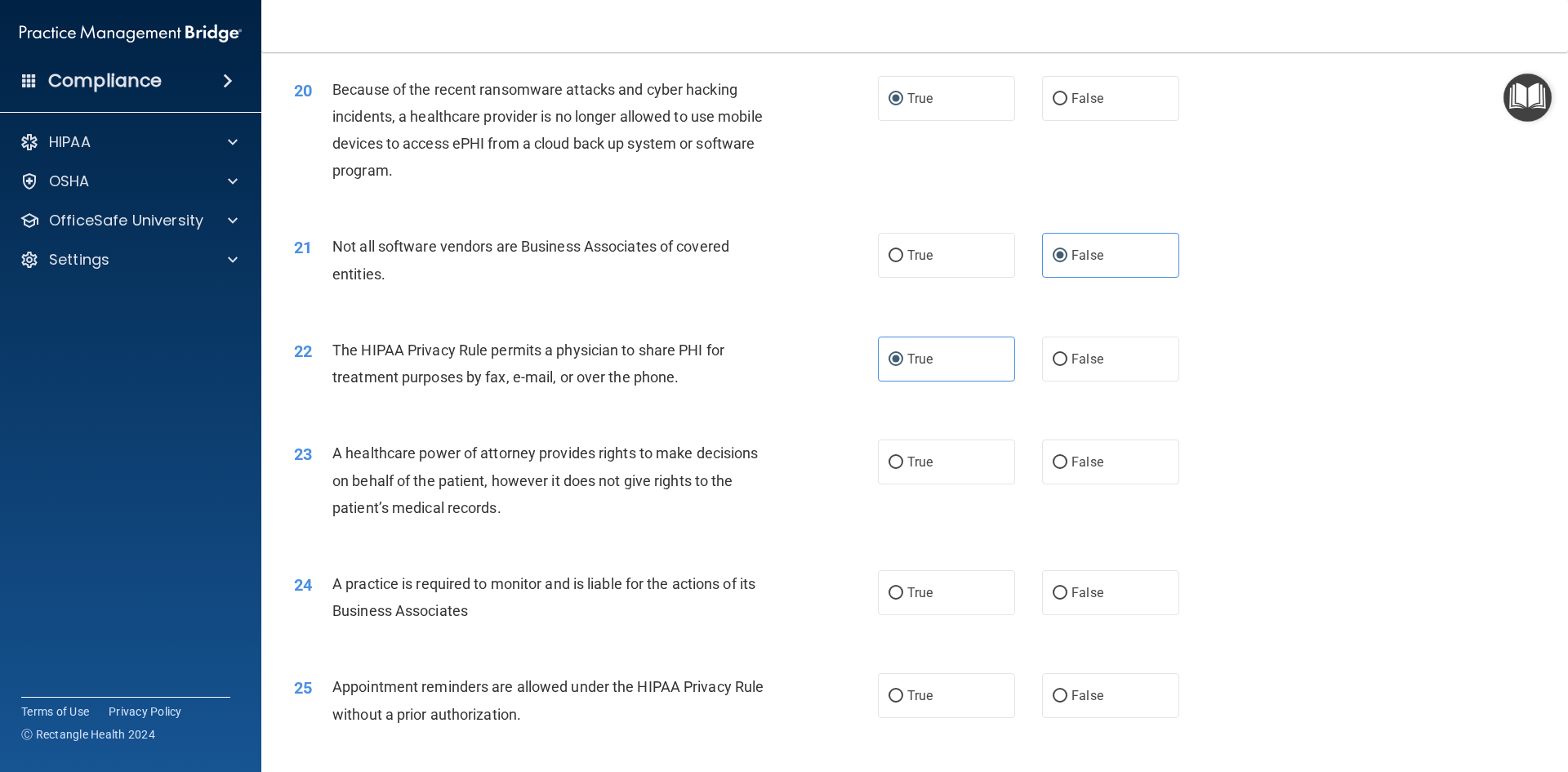
click at [804, 408] on div "22 The HIPAA Privacy Rule permits a physician to share PHI for treatment purpos…" at bounding box center [915, 368] width 1265 height 103
drag, startPoint x: 540, startPoint y: 488, endPoint x: 433, endPoint y: 478, distance: 107.5
click at [434, 480] on span "A healthcare power of attorney provides rights to make decisions on behalf of t…" at bounding box center [545, 480] width 426 height 71
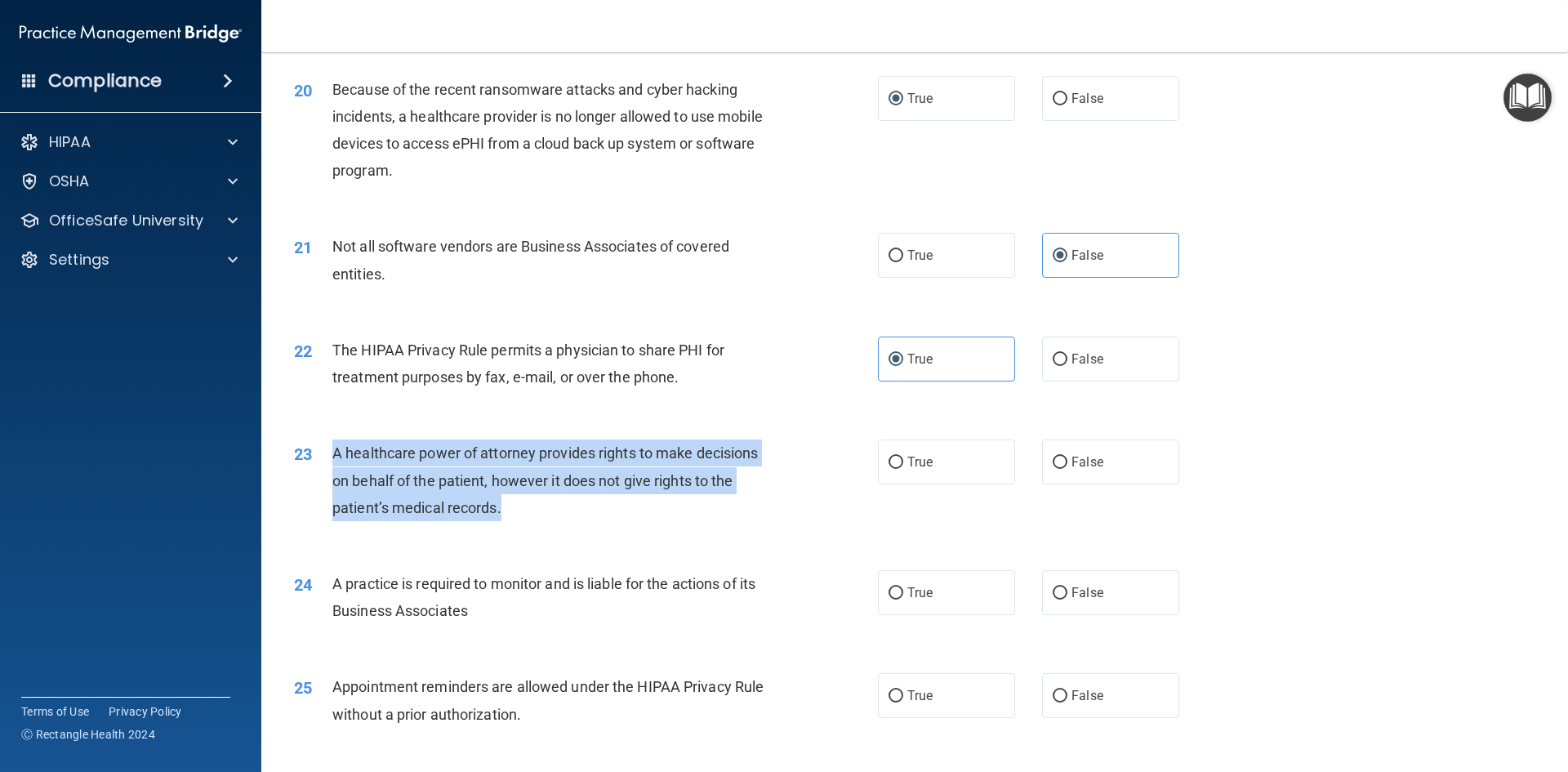
drag, startPoint x: 529, startPoint y: 525, endPoint x: 320, endPoint y: 471, distance: 215.9
click at [320, 471] on div "23 A healthcare power of attorney provides rights to make decisions on behalf o…" at bounding box center [585, 484] width 633 height 89
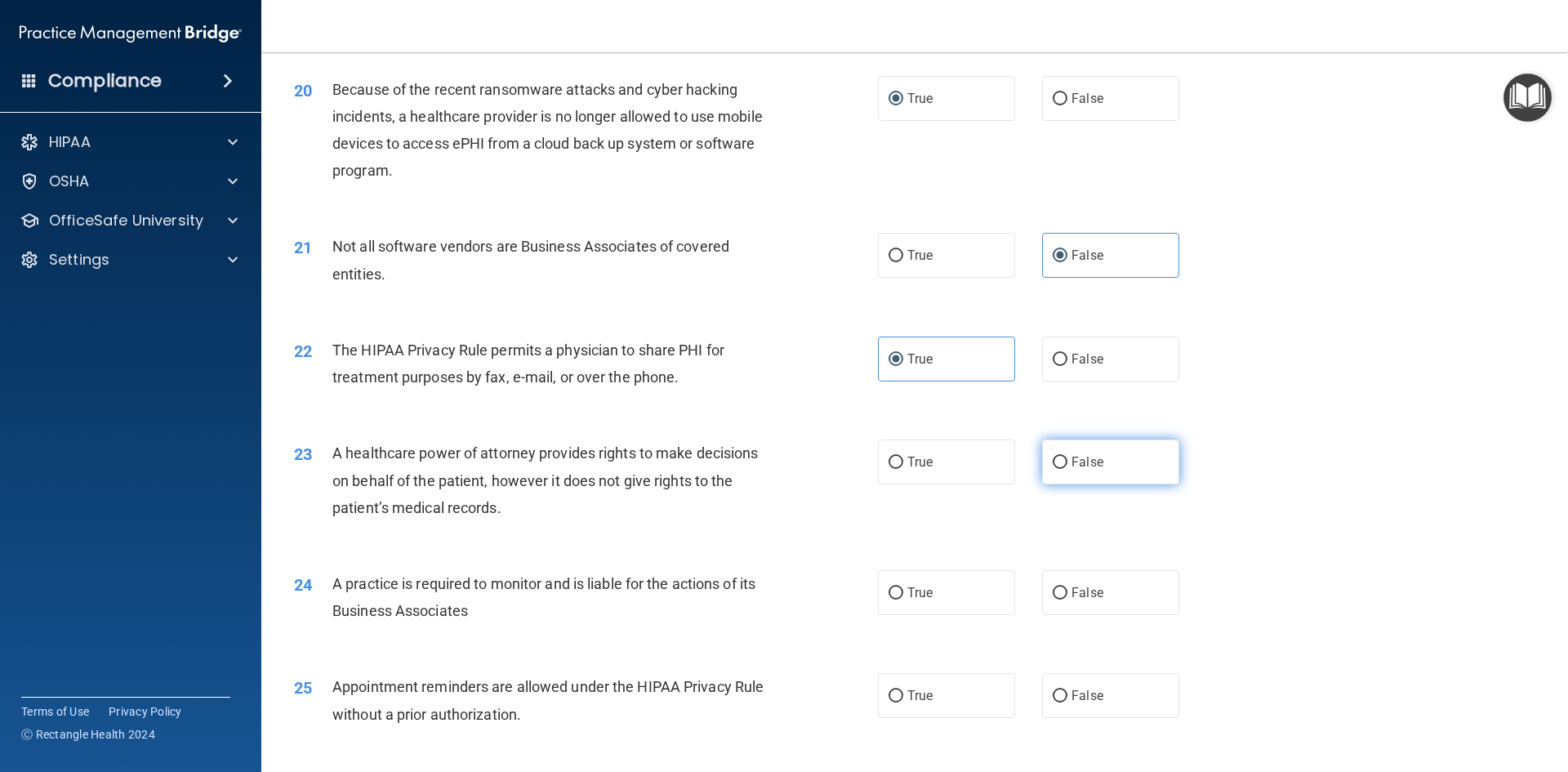
click at [1063, 464] on label "False" at bounding box center [1111, 462] width 138 height 45
click at [1063, 464] on input "False" at bounding box center [1059, 463] width 15 height 12
radio input "true"
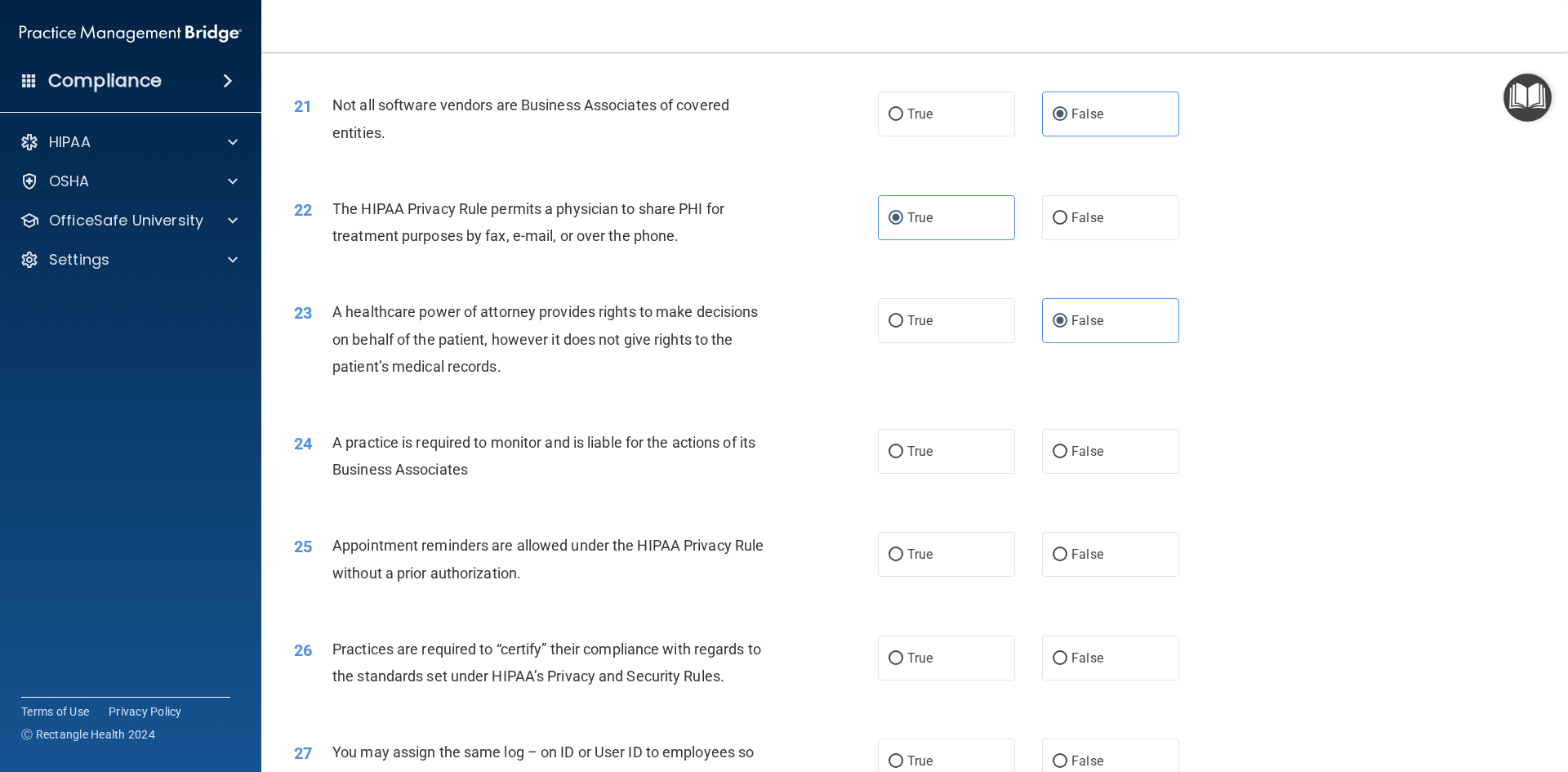
scroll to position [2532, 0]
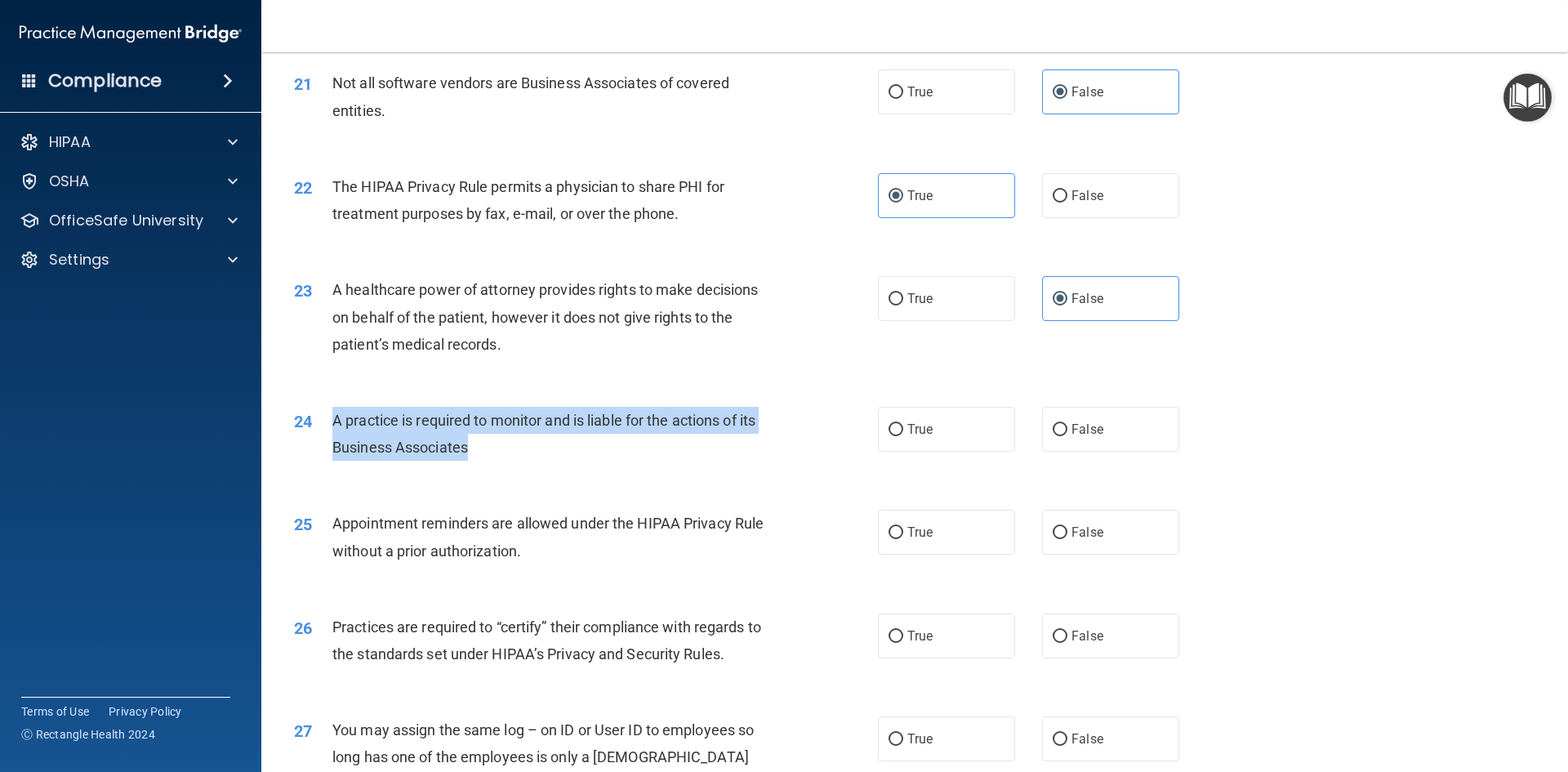
drag, startPoint x: 518, startPoint y: 450, endPoint x: 328, endPoint y: 430, distance: 191.0
click at [328, 430] on div "24 A practice is required to monitor and is liable for the actions of its Busin…" at bounding box center [585, 438] width 633 height 62
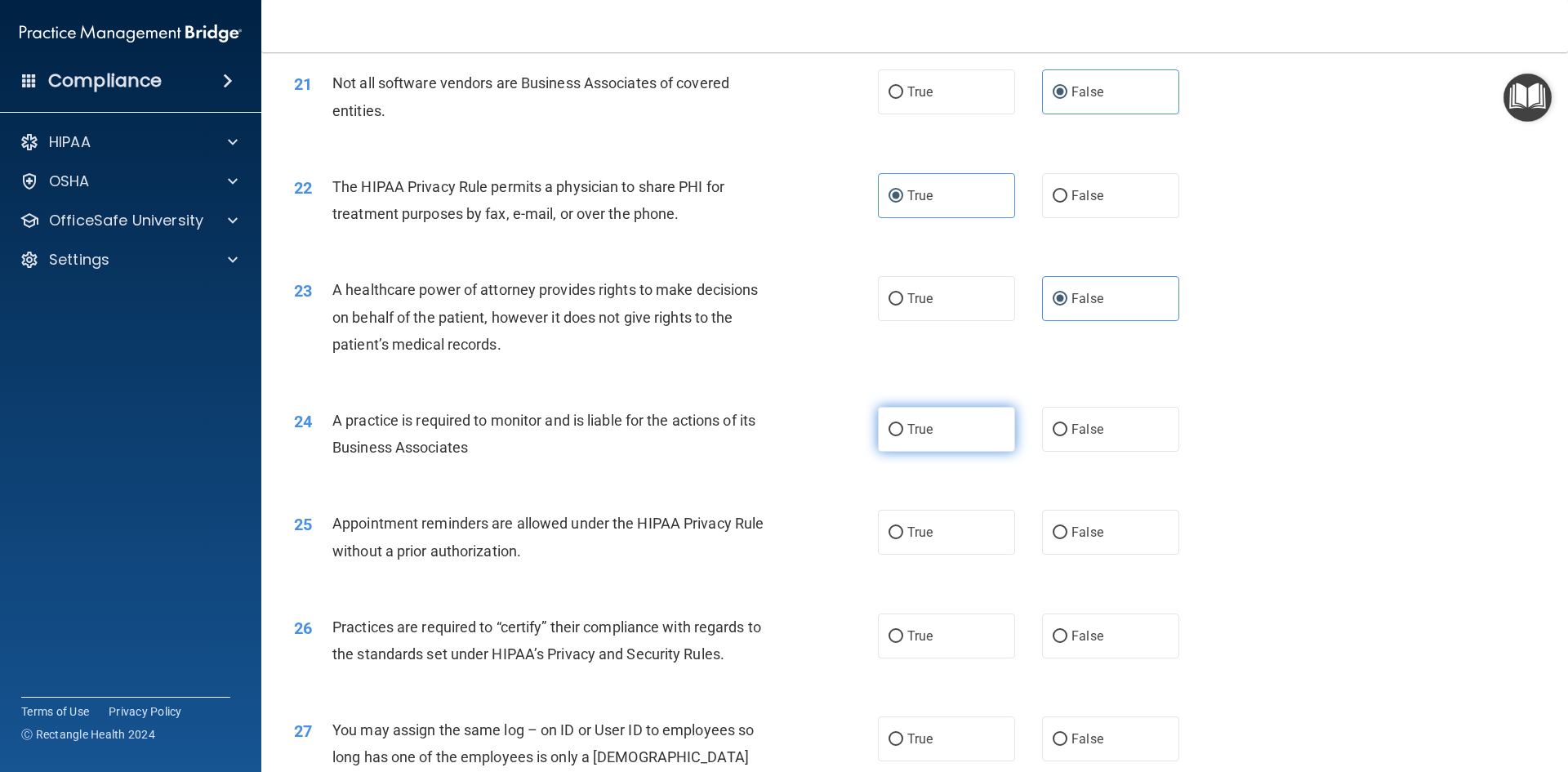
click at [934, 446] on label "True" at bounding box center [946, 429] width 138 height 45
click at [903, 436] on input "True" at bounding box center [895, 430] width 15 height 12
radio input "true"
click at [556, 556] on div "Appointment reminders are allowed under the HIPAA Privacy Rule without a prior …" at bounding box center [560, 536] width 456 height 54
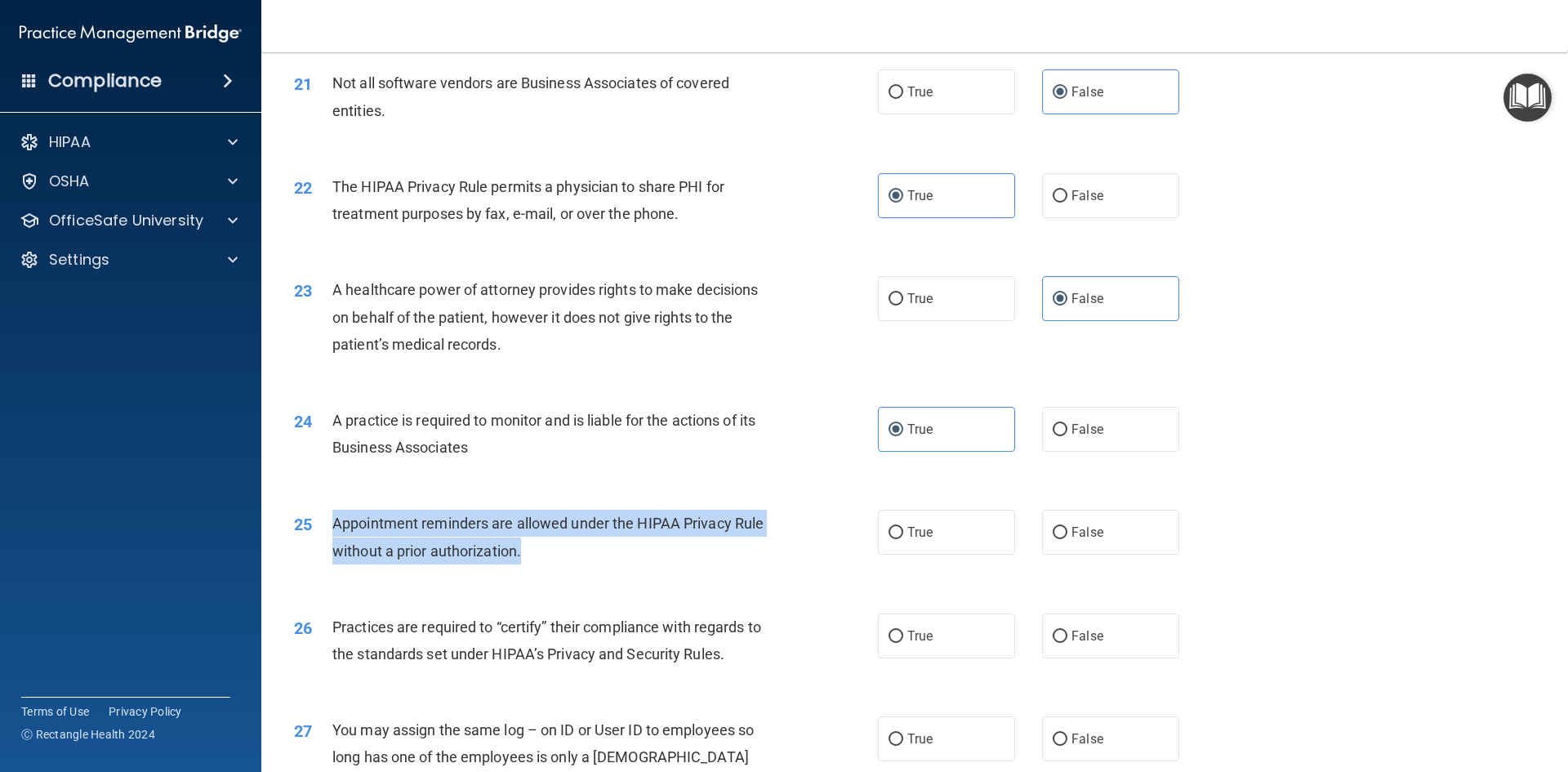
drag, startPoint x: 537, startPoint y: 554, endPoint x: 329, endPoint y: 522, distance: 210.4
click at [329, 522] on div "25 Appointment reminders are allowed under the HIPAA Privacy Rule without a pri…" at bounding box center [585, 541] width 633 height 62
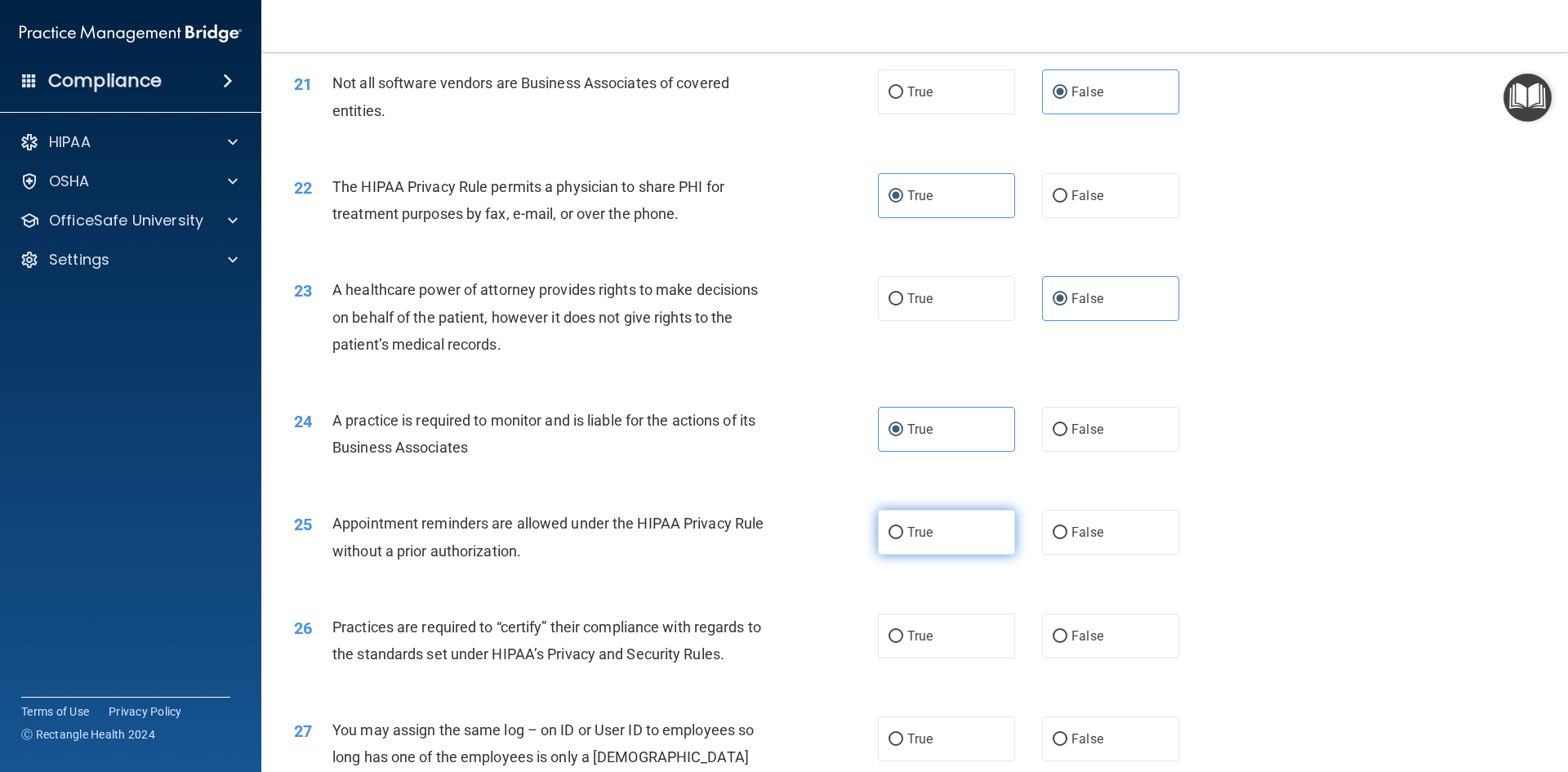
click at [934, 554] on label "True" at bounding box center [946, 532] width 138 height 45
click at [903, 539] on input "True" at bounding box center [895, 533] width 15 height 12
radio input "true"
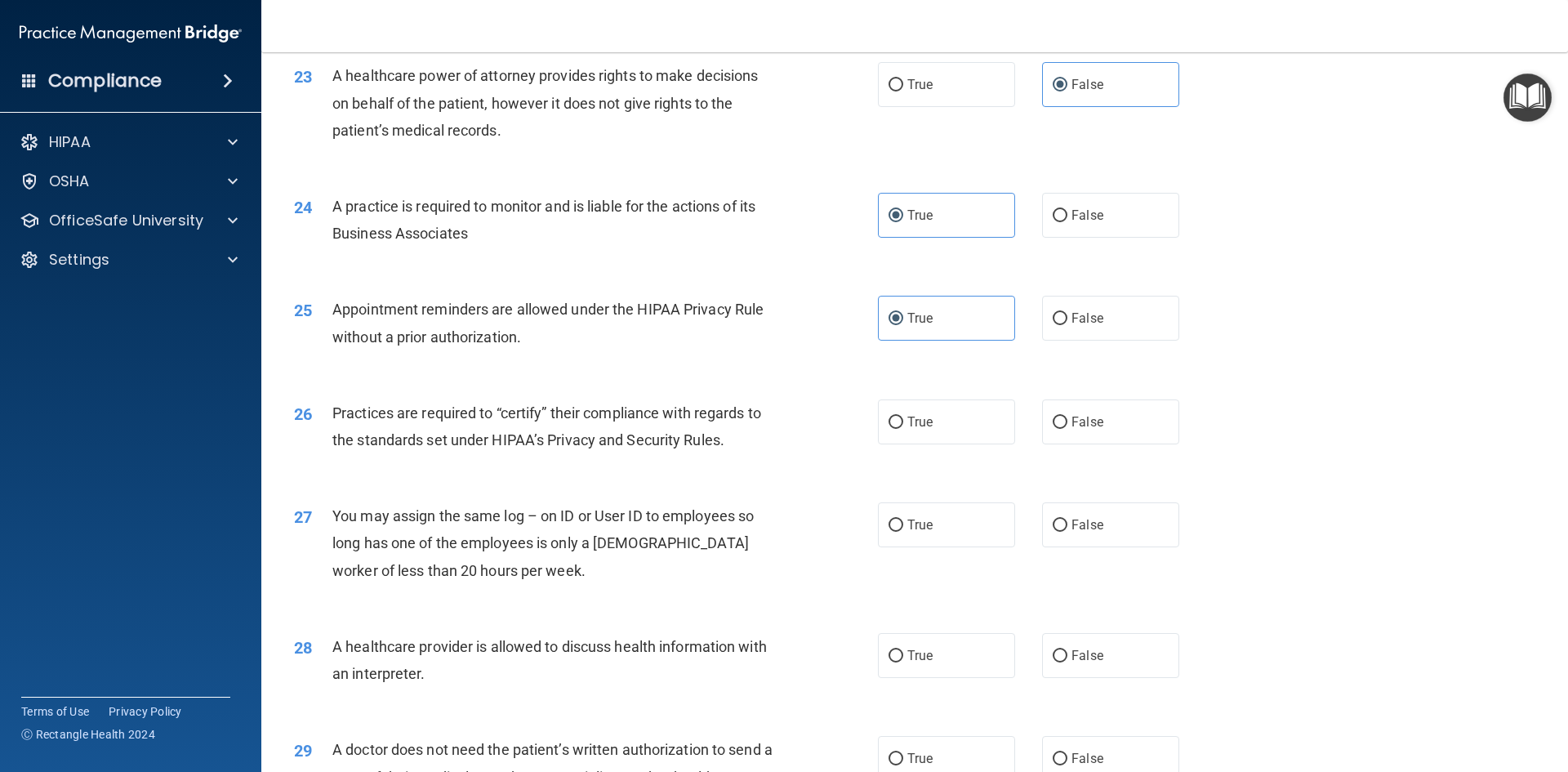
scroll to position [2777, 0]
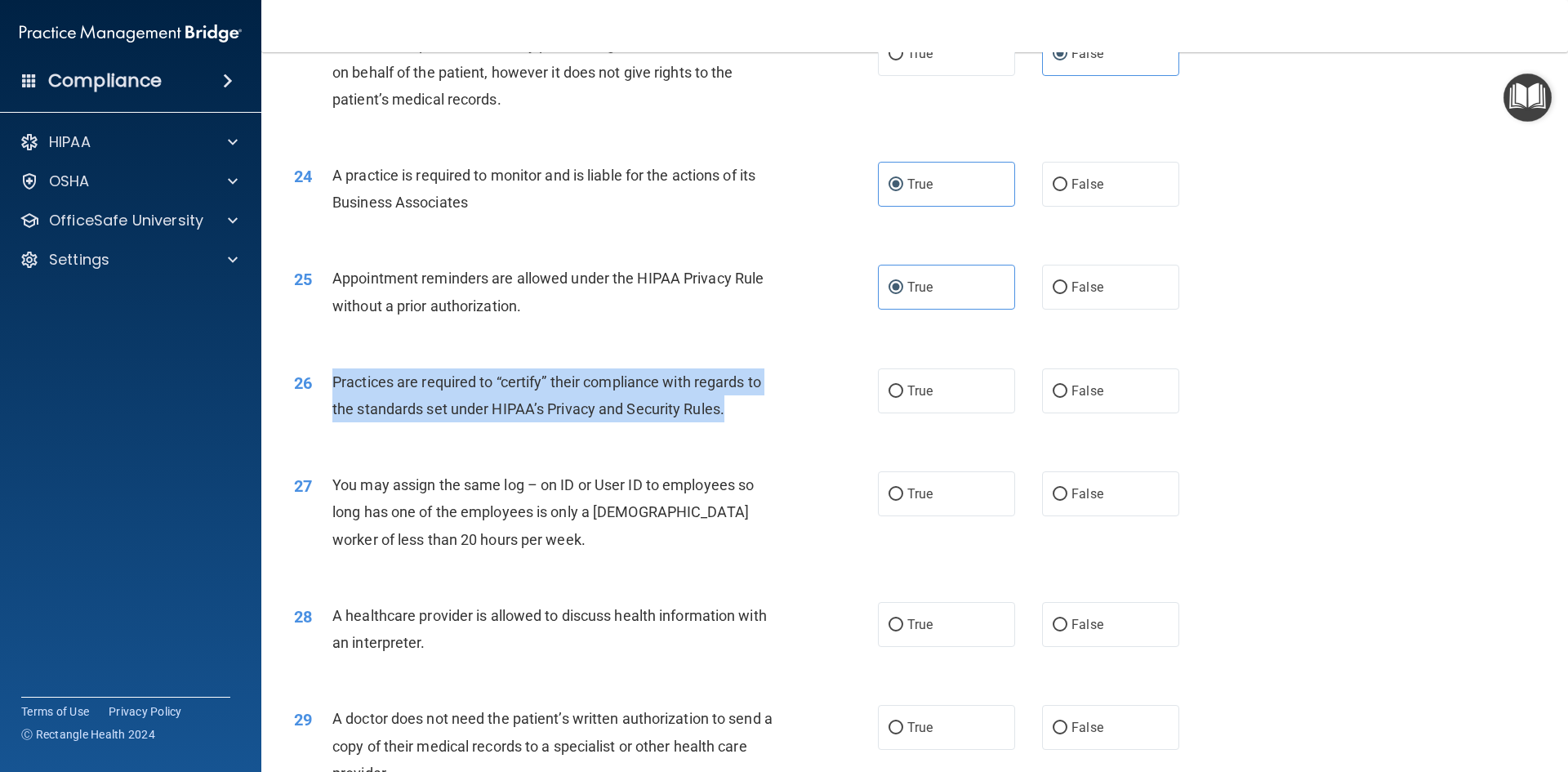
drag, startPoint x: 724, startPoint y: 409, endPoint x: 330, endPoint y: 376, distance: 395.4
click at [330, 376] on div "26 Practices are required to “certify” their compliance with regards to the sta…" at bounding box center [585, 399] width 633 height 62
click at [818, 413] on div "26 Practices are required to “certify” their compliance with regards to the sta…" at bounding box center [585, 399] width 633 height 62
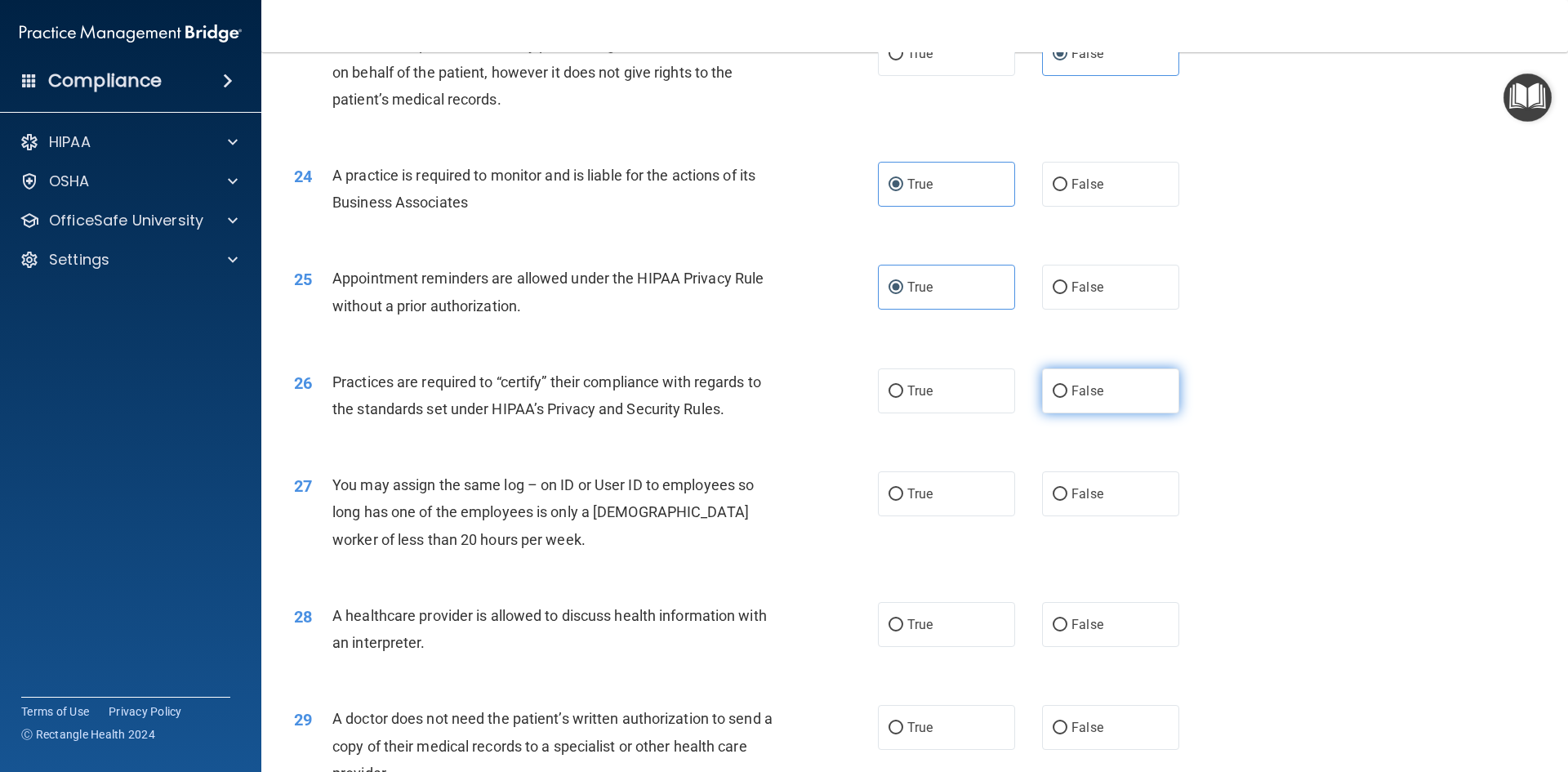
click at [1093, 401] on label "False" at bounding box center [1111, 390] width 138 height 45
click at [1068, 398] on input "False" at bounding box center [1059, 391] width 15 height 12
radio input "true"
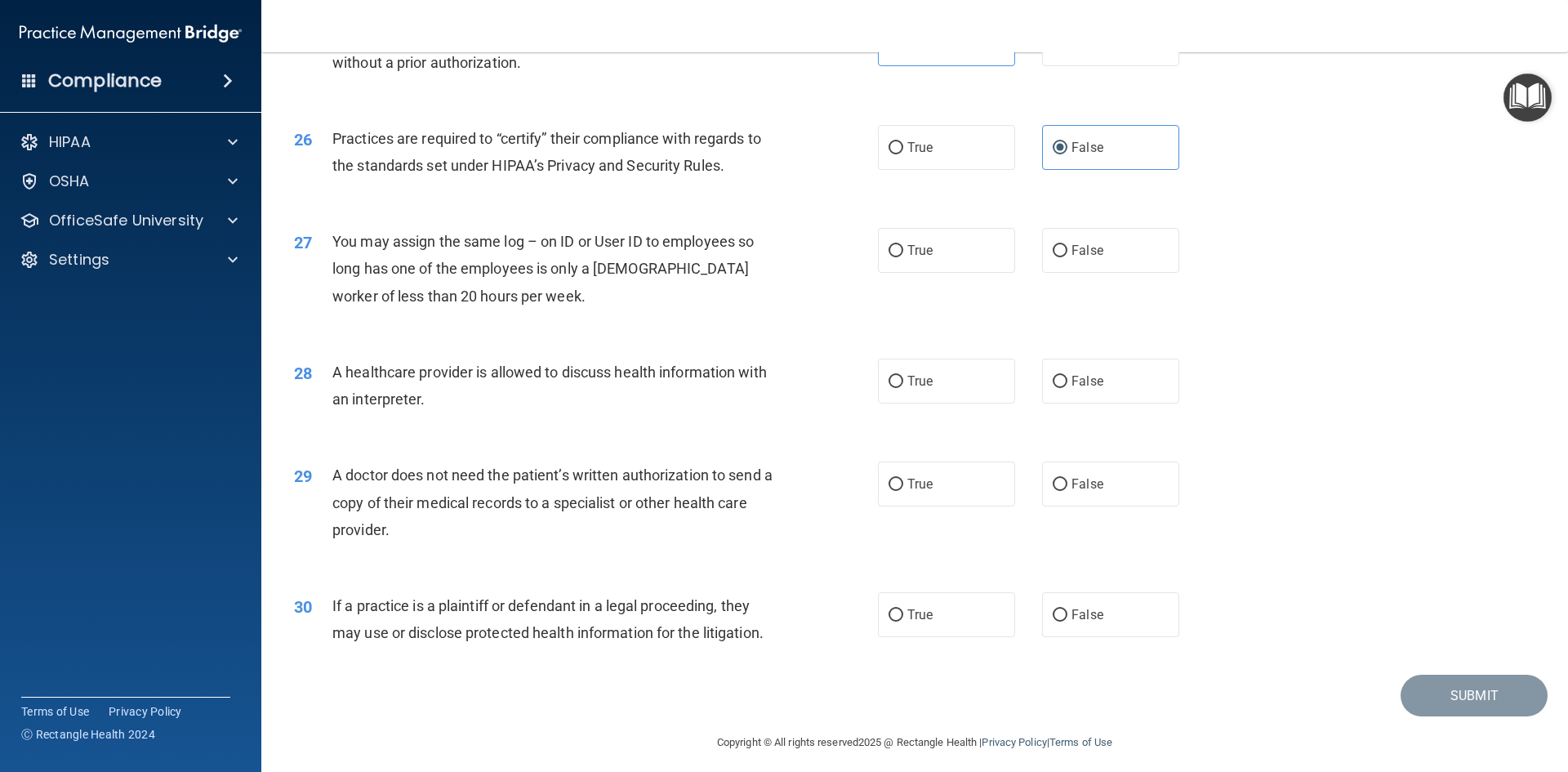
scroll to position [3022, 0]
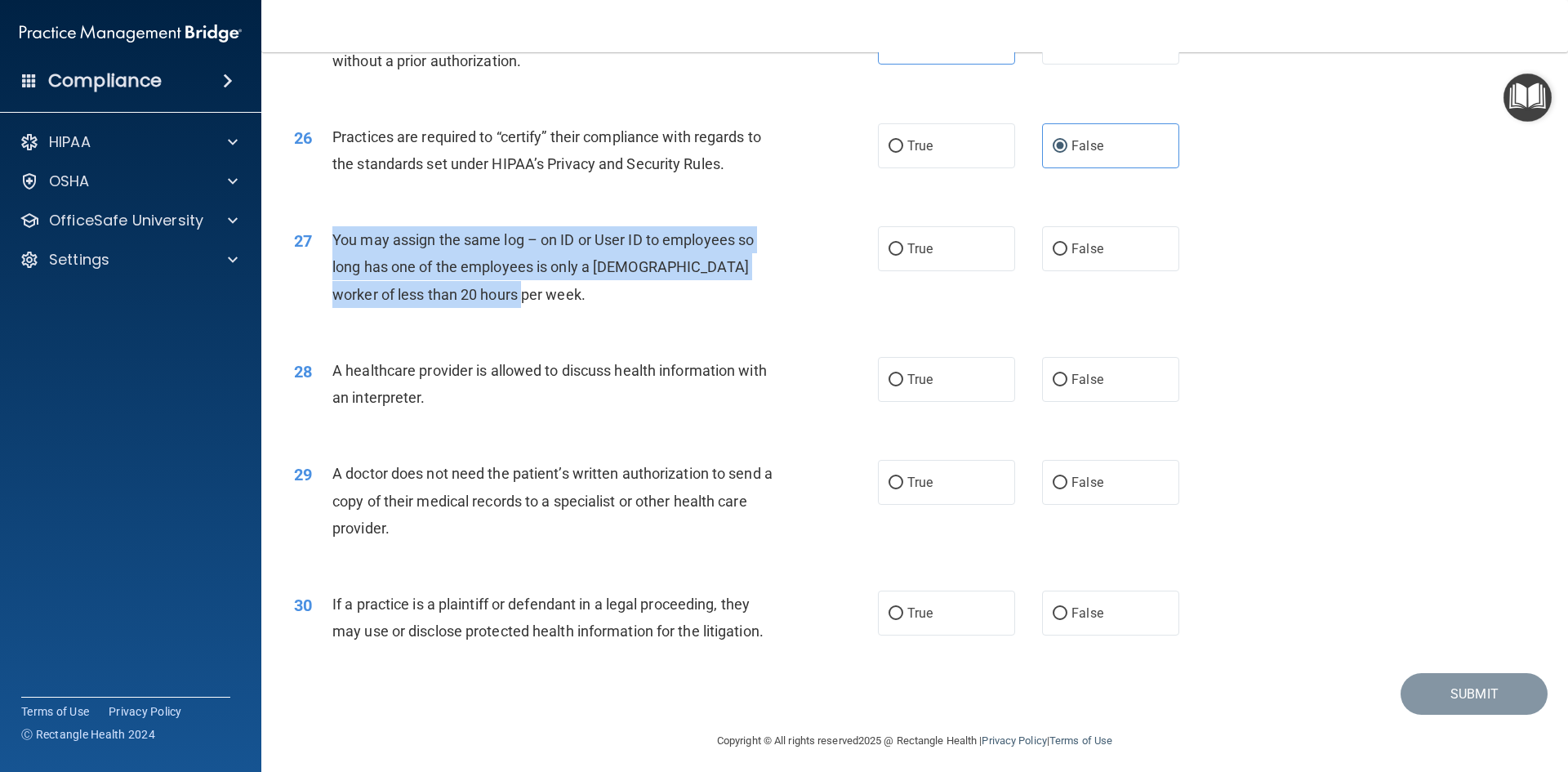
drag, startPoint x: 523, startPoint y: 293, endPoint x: 330, endPoint y: 245, distance: 198.9
click at [330, 245] on div "27 You may assign the same log – on ID or User ID to employees so long has one …" at bounding box center [585, 271] width 633 height 89
click at [806, 262] on div "27 You may assign the same log – on ID or User ID to employees so long has one …" at bounding box center [585, 271] width 633 height 89
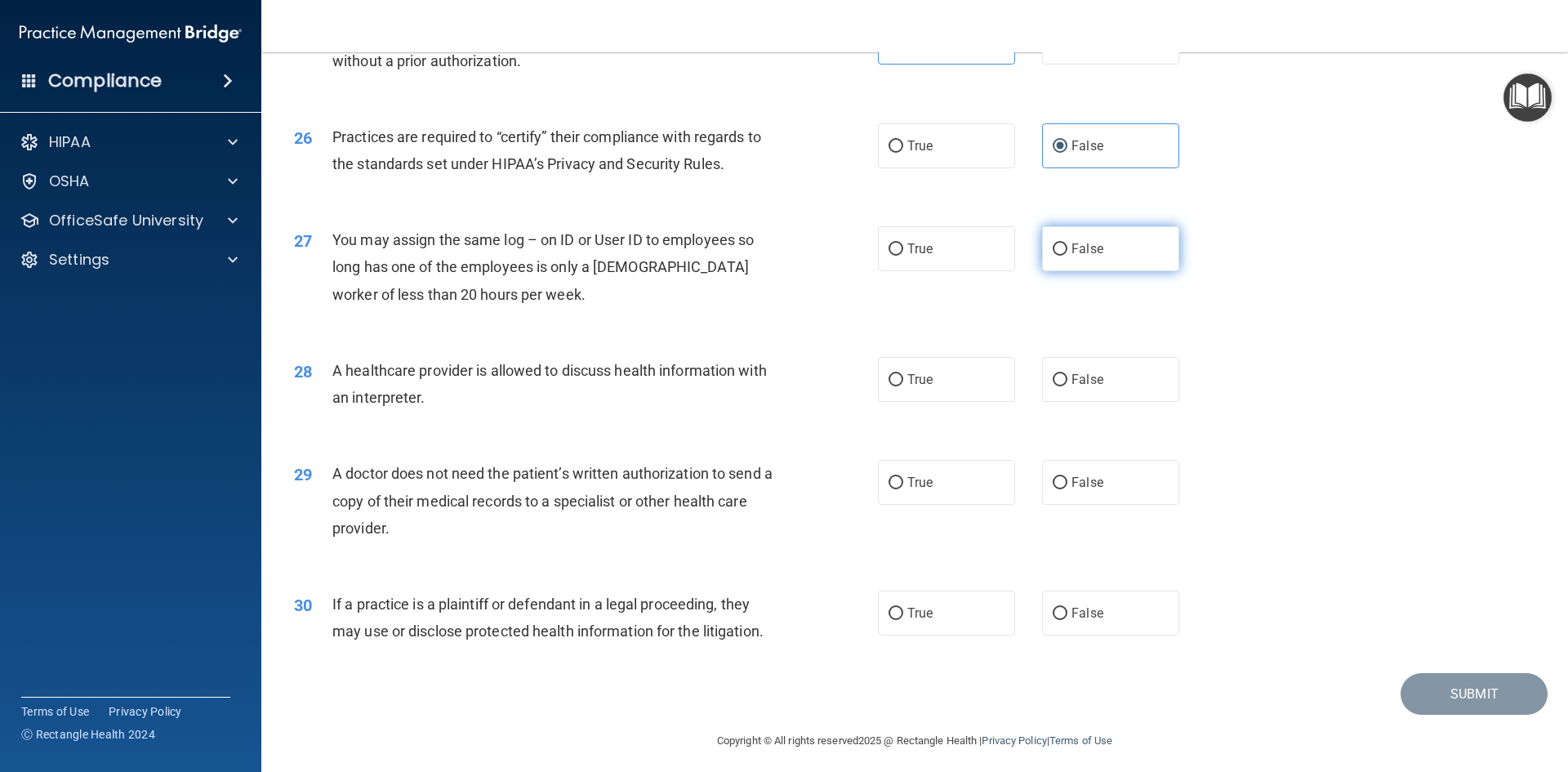
click at [1071, 254] on span "False" at bounding box center [1087, 248] width 32 height 15
click at [1066, 254] on input "False" at bounding box center [1059, 249] width 15 height 12
radio input "true"
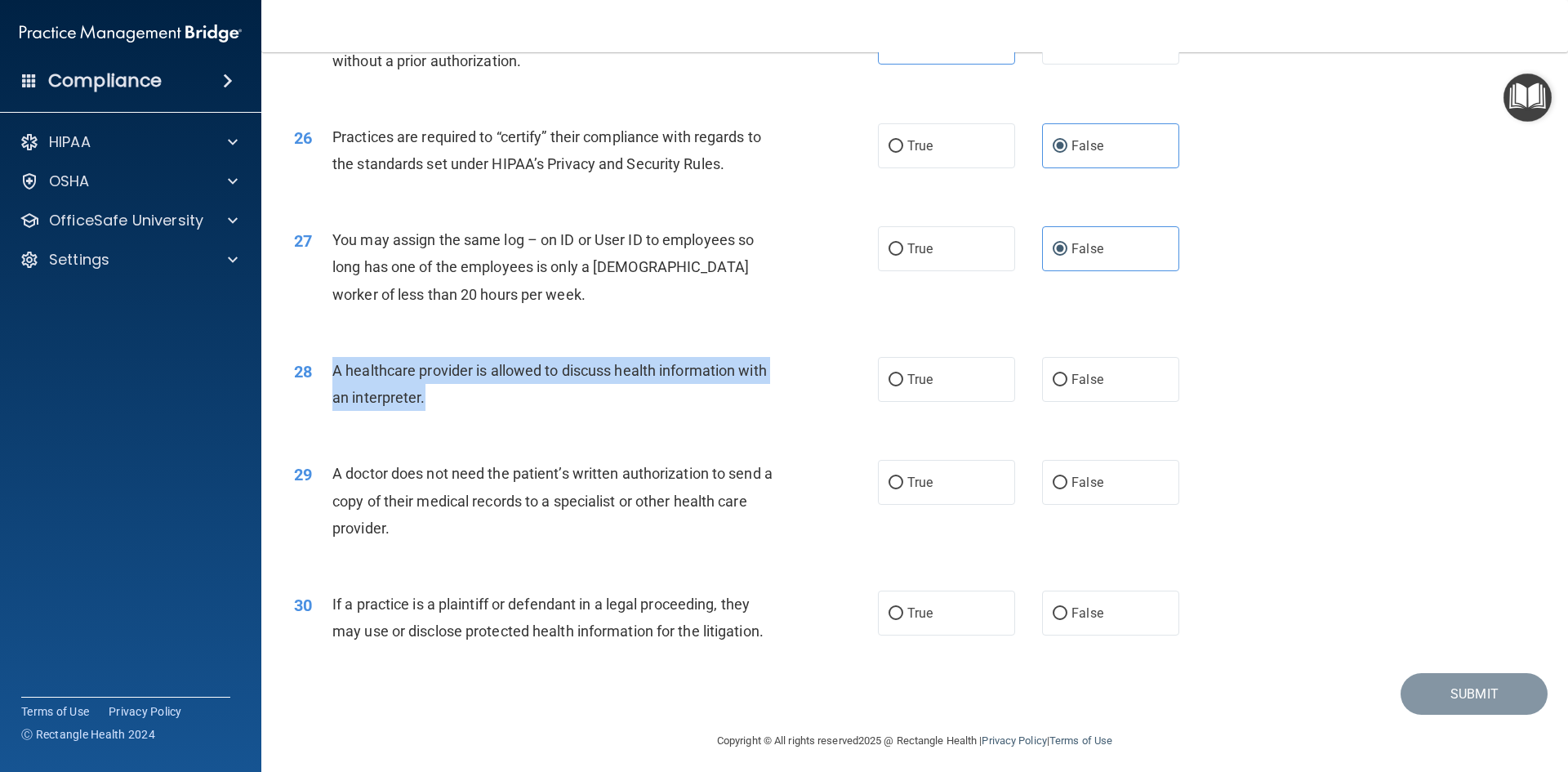
drag, startPoint x: 497, startPoint y: 394, endPoint x: 323, endPoint y: 372, distance: 175.4
click at [323, 372] on div "28 A healthcare provider is allowed to discuss health information with an inter…" at bounding box center [585, 388] width 633 height 62
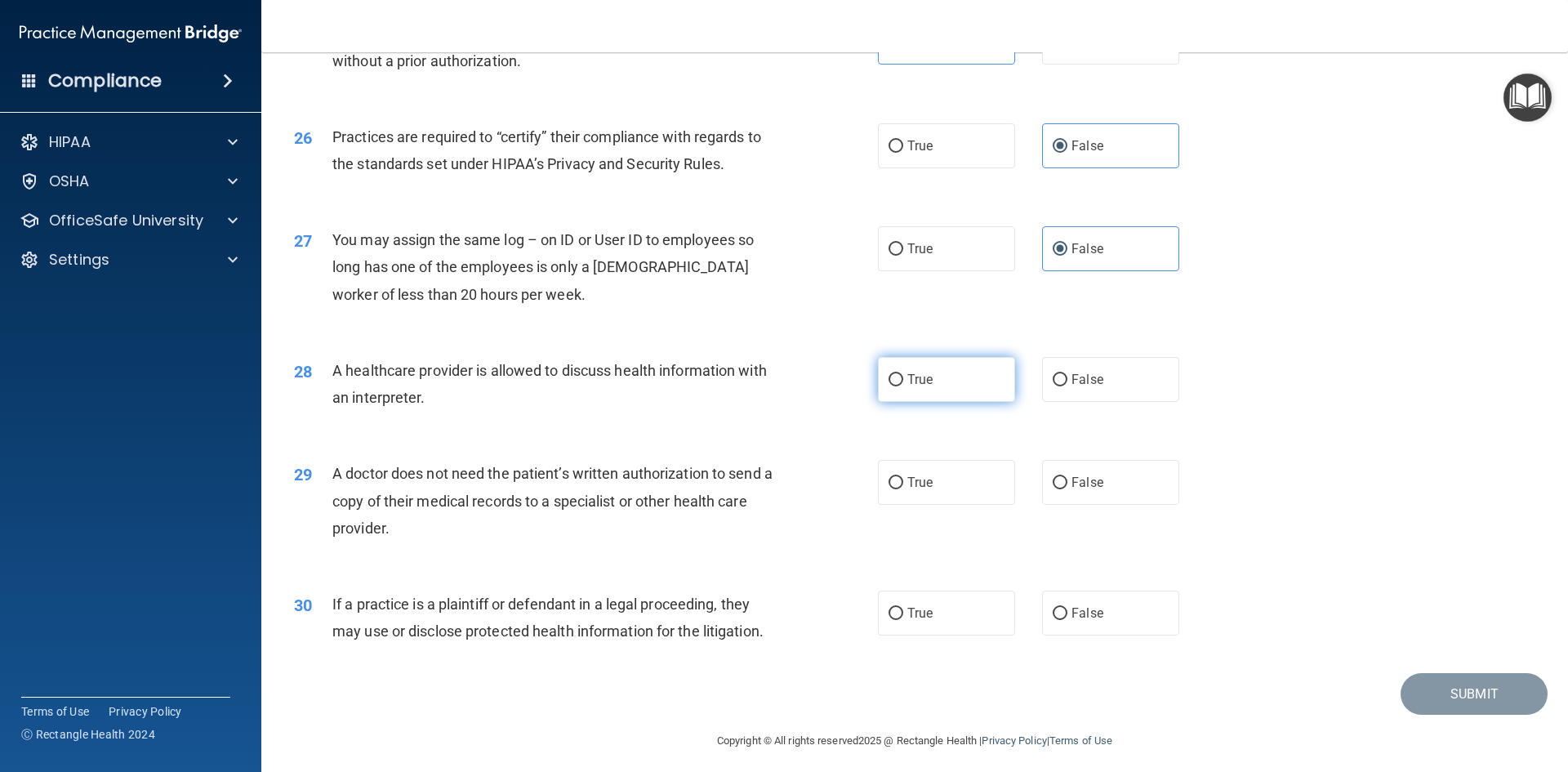
click at [953, 389] on label "True" at bounding box center [946, 379] width 138 height 45
click at [903, 386] on input "True" at bounding box center [895, 380] width 15 height 12
radio input "true"
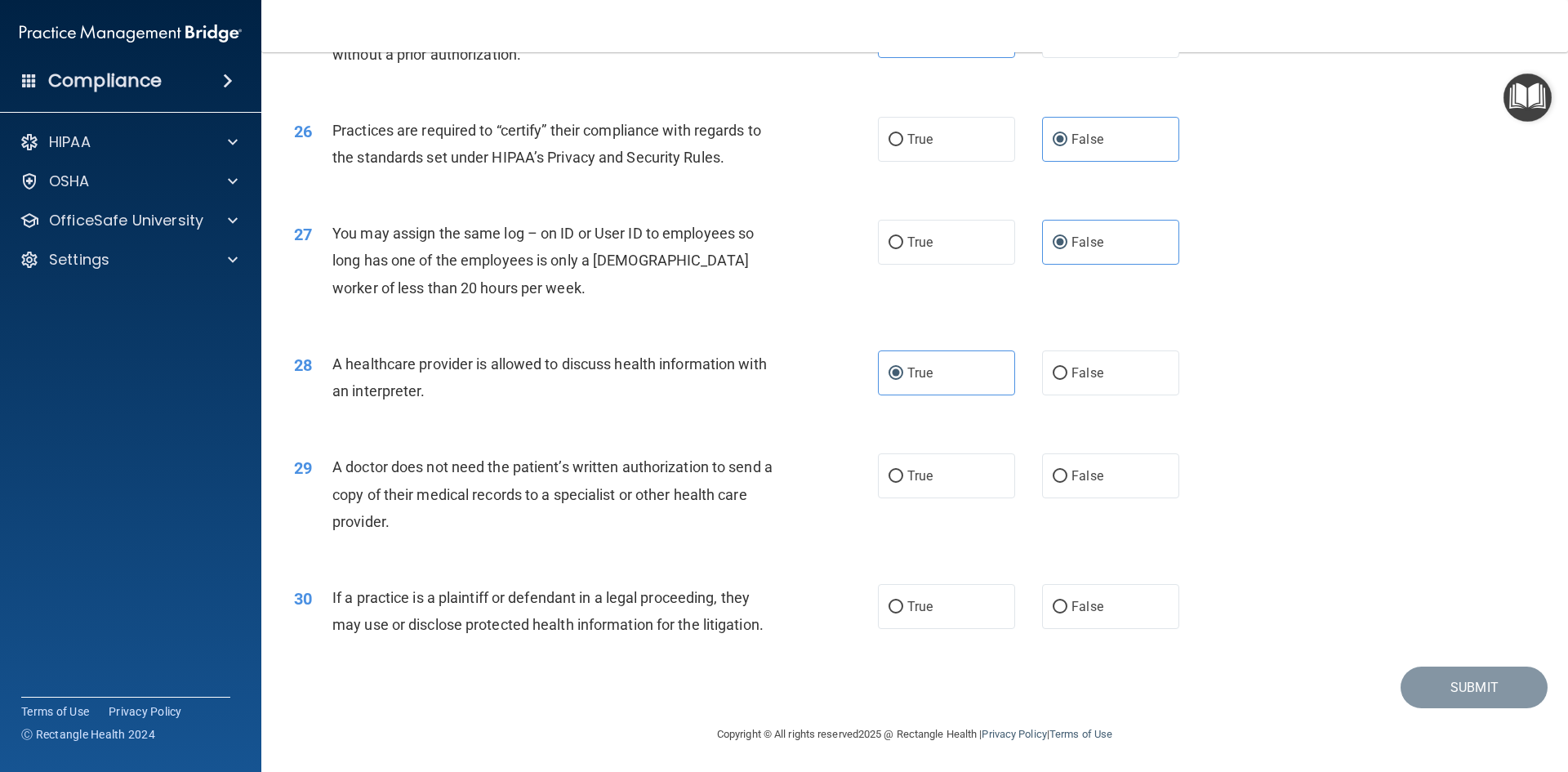
scroll to position [3030, 0]
drag, startPoint x: 435, startPoint y: 507, endPoint x: 328, endPoint y: 469, distance: 113.5
click at [328, 469] on div "29 A doctor does not need the patient’s written authorization to send a copy of…" at bounding box center [585, 496] width 633 height 89
click at [781, 431] on div "28 A healthcare provider is allowed to discuss health information with an inter…" at bounding box center [915, 380] width 1265 height 103
click at [878, 473] on label "True" at bounding box center [946, 474] width 138 height 45
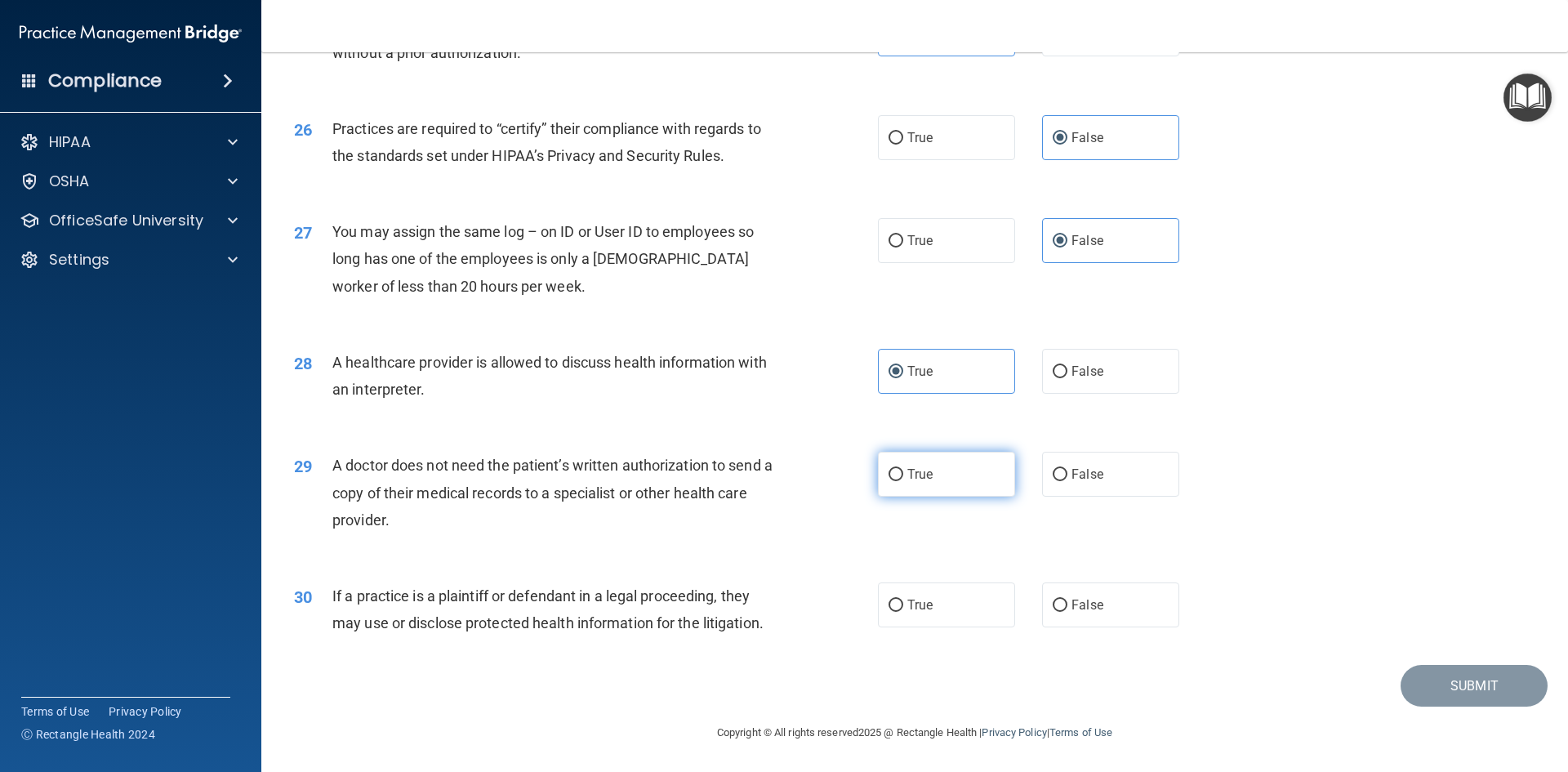
click at [888, 473] on input "True" at bounding box center [895, 475] width 15 height 12
radio input "true"
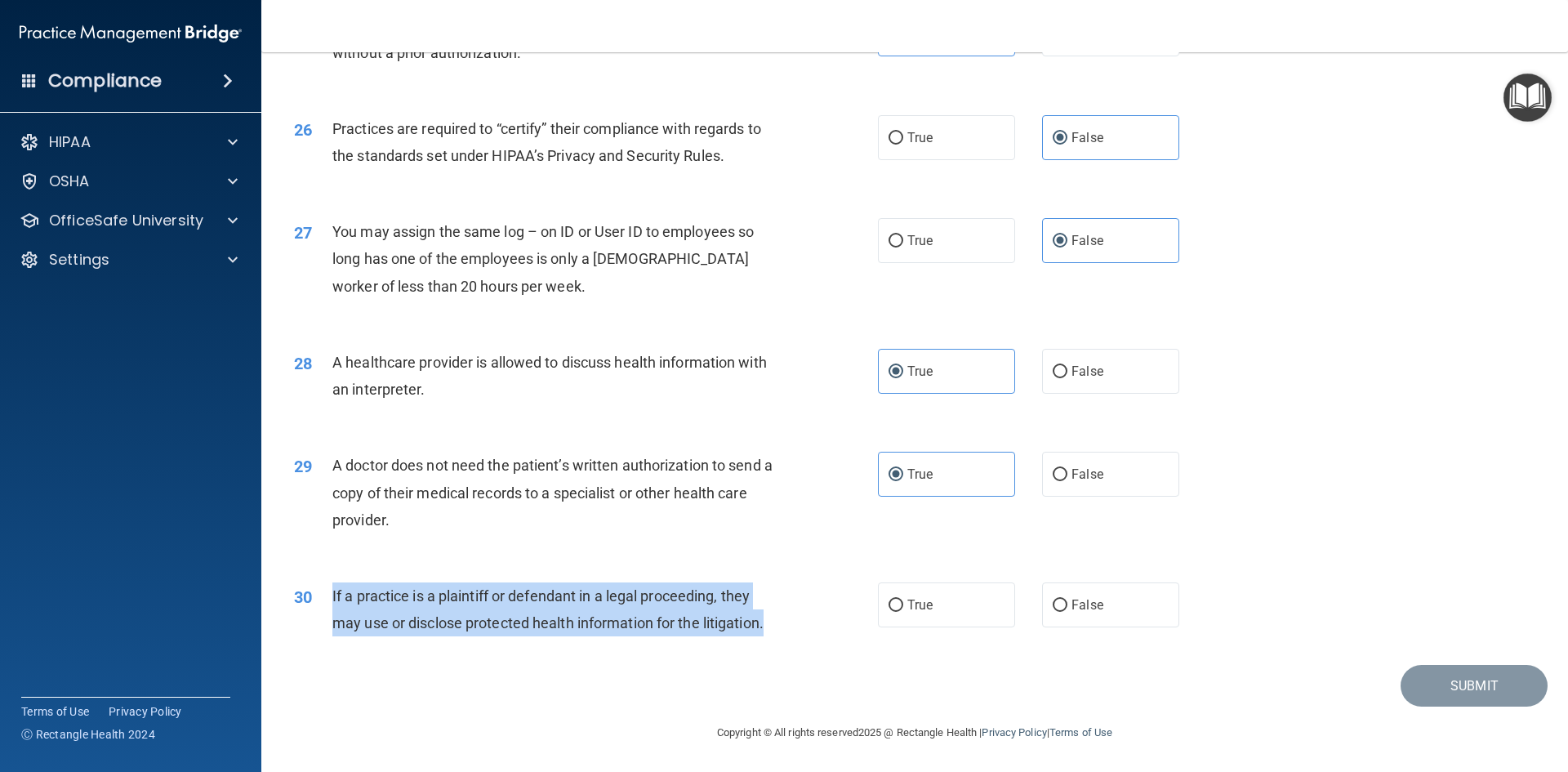
drag, startPoint x: 740, startPoint y: 614, endPoint x: 326, endPoint y: 594, distance: 414.5
click at [326, 594] on div "30 If a practice is a plaintiff or defendant in a legal proceeding, they may us…" at bounding box center [585, 613] width 633 height 62
click at [788, 583] on div "30 If a practice is a plaintiff or defendant in a legal proceeding, they may us…" at bounding box center [585, 613] width 633 height 62
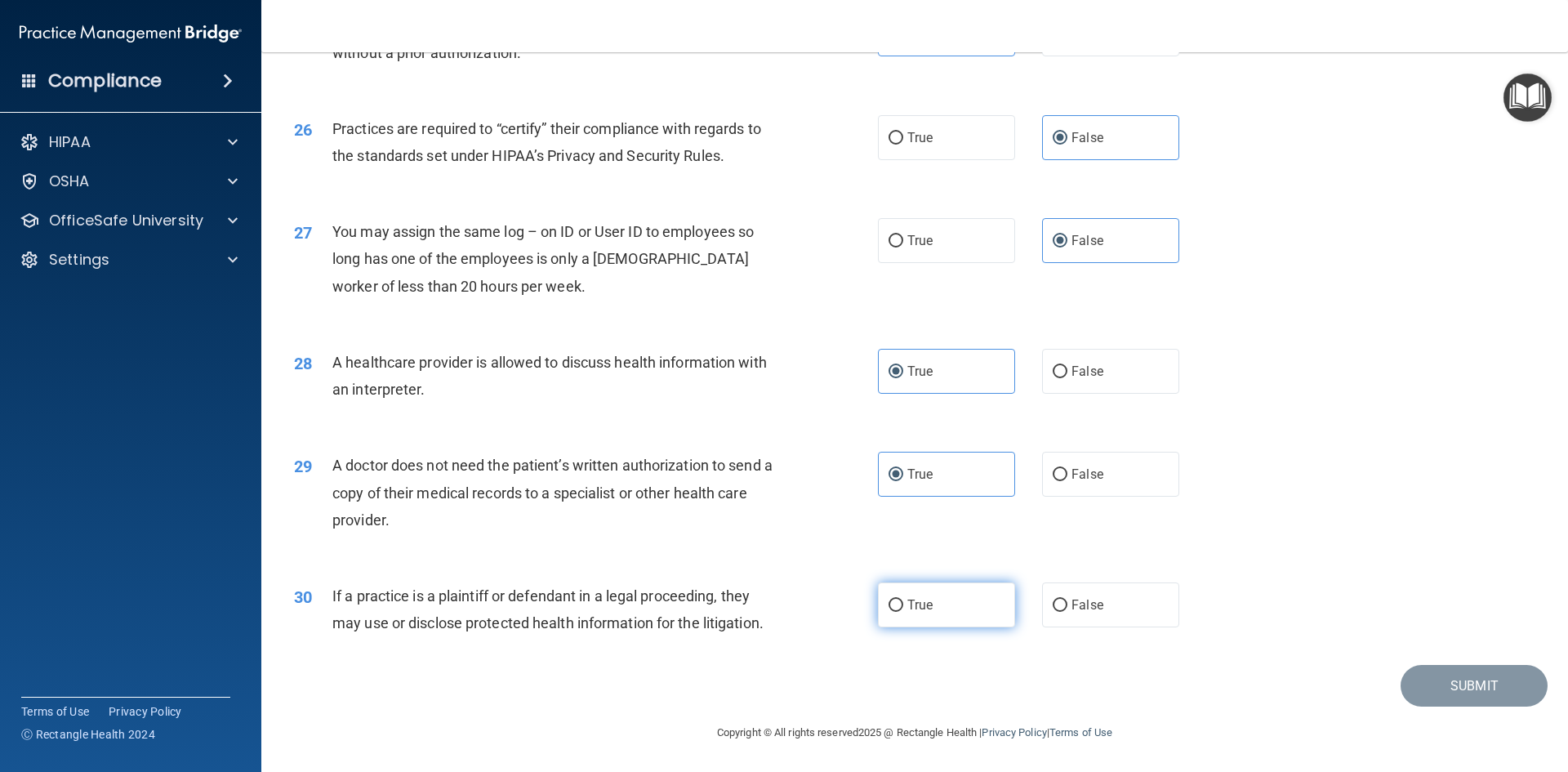
click at [901, 591] on label "True" at bounding box center [946, 604] width 138 height 45
click at [901, 599] on input "True" at bounding box center [895, 605] width 15 height 12
radio input "true"
click at [1430, 688] on button "Submit" at bounding box center [1473, 685] width 147 height 41
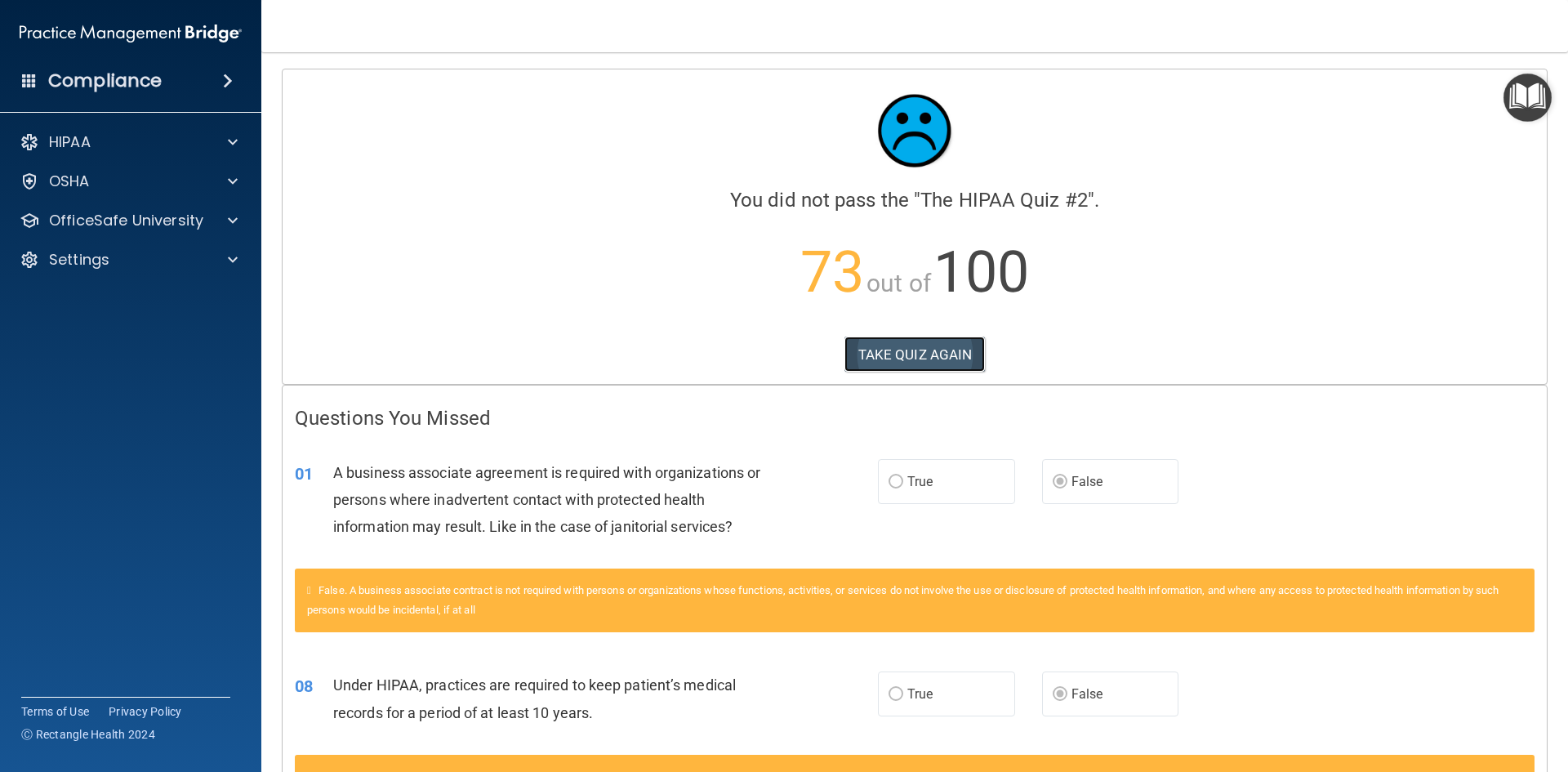
click at [920, 341] on button "TAKE QUIZ AGAIN" at bounding box center [915, 354] width 141 height 36
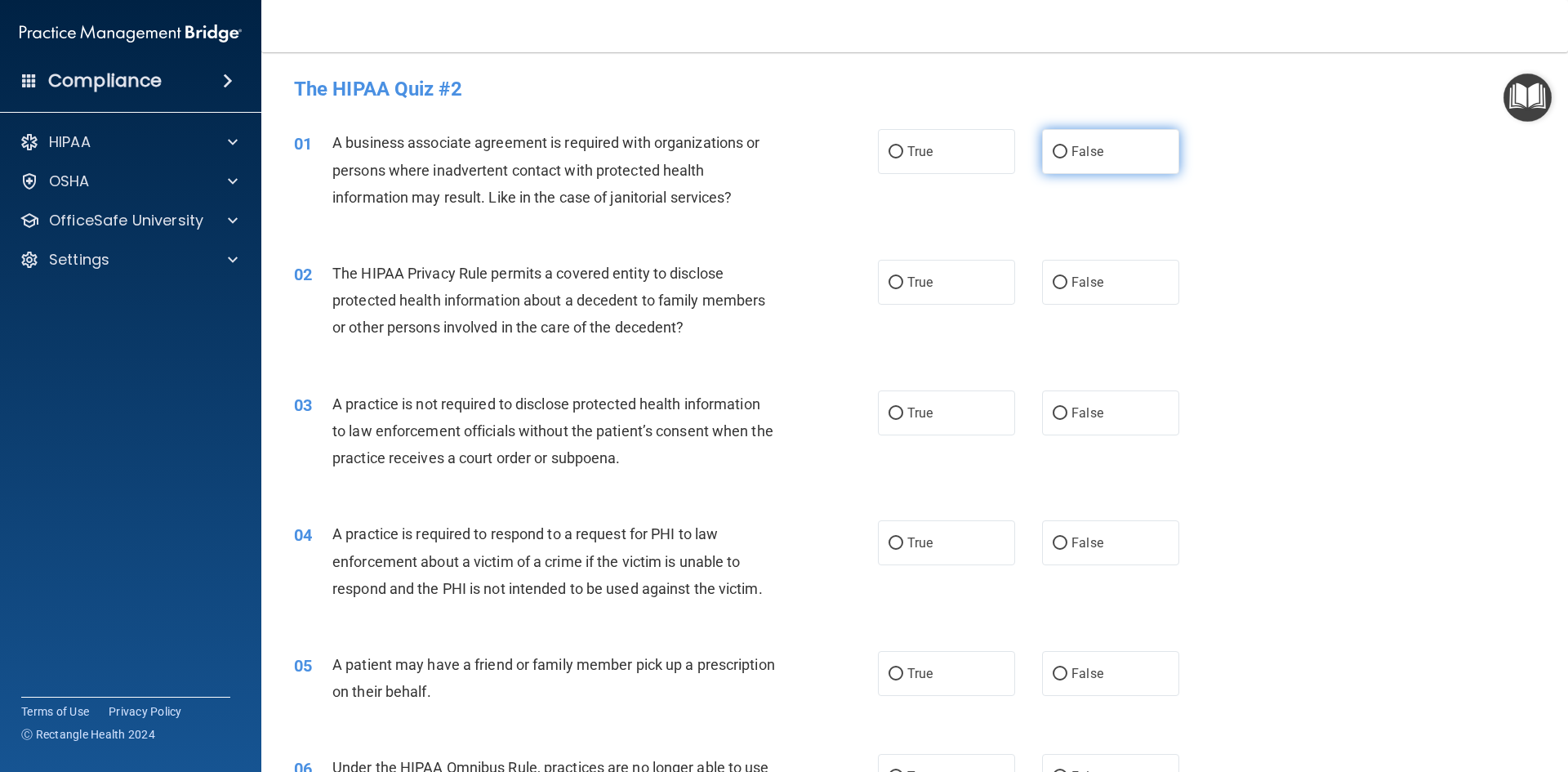
click at [1043, 156] on label "False" at bounding box center [1111, 151] width 138 height 45
click at [1052, 156] on input "False" at bounding box center [1059, 152] width 15 height 12
radio input "true"
click at [953, 280] on label "True" at bounding box center [946, 282] width 138 height 45
click at [903, 280] on input "True" at bounding box center [895, 283] width 15 height 12
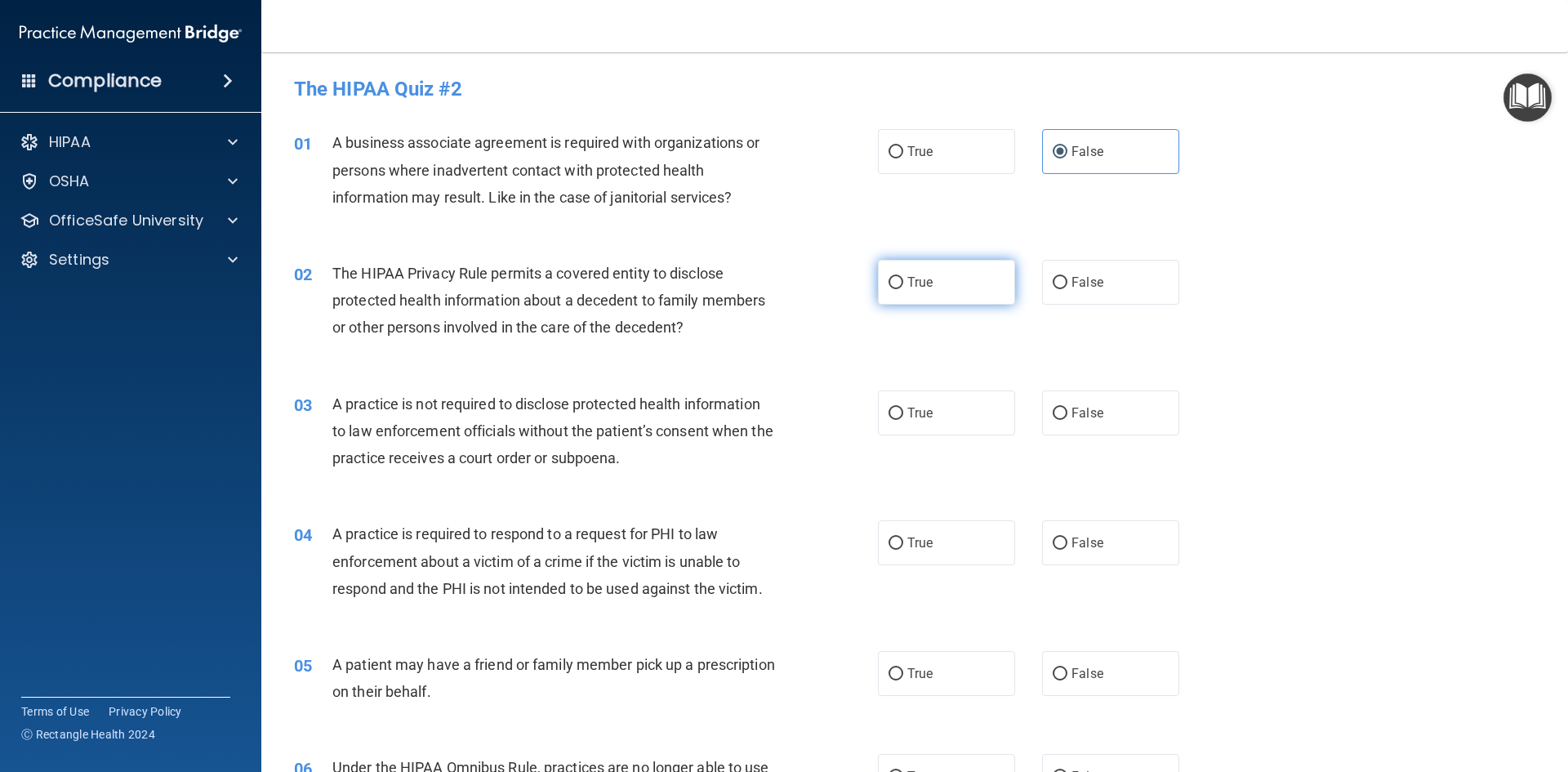
radio input "true"
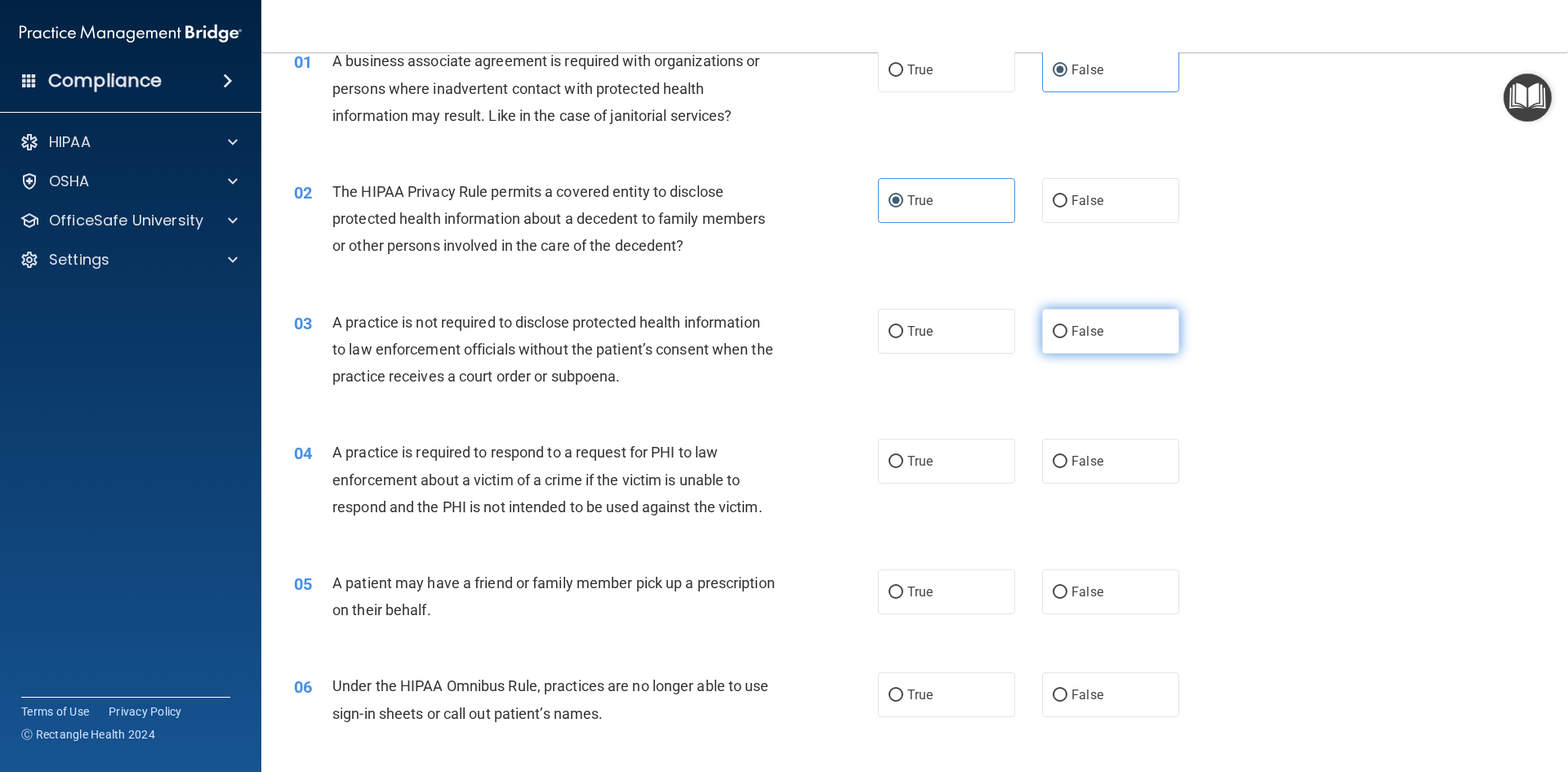
click at [1051, 340] on label "False" at bounding box center [1111, 331] width 138 height 45
click at [1052, 338] on input "False" at bounding box center [1059, 332] width 15 height 12
radio input "true"
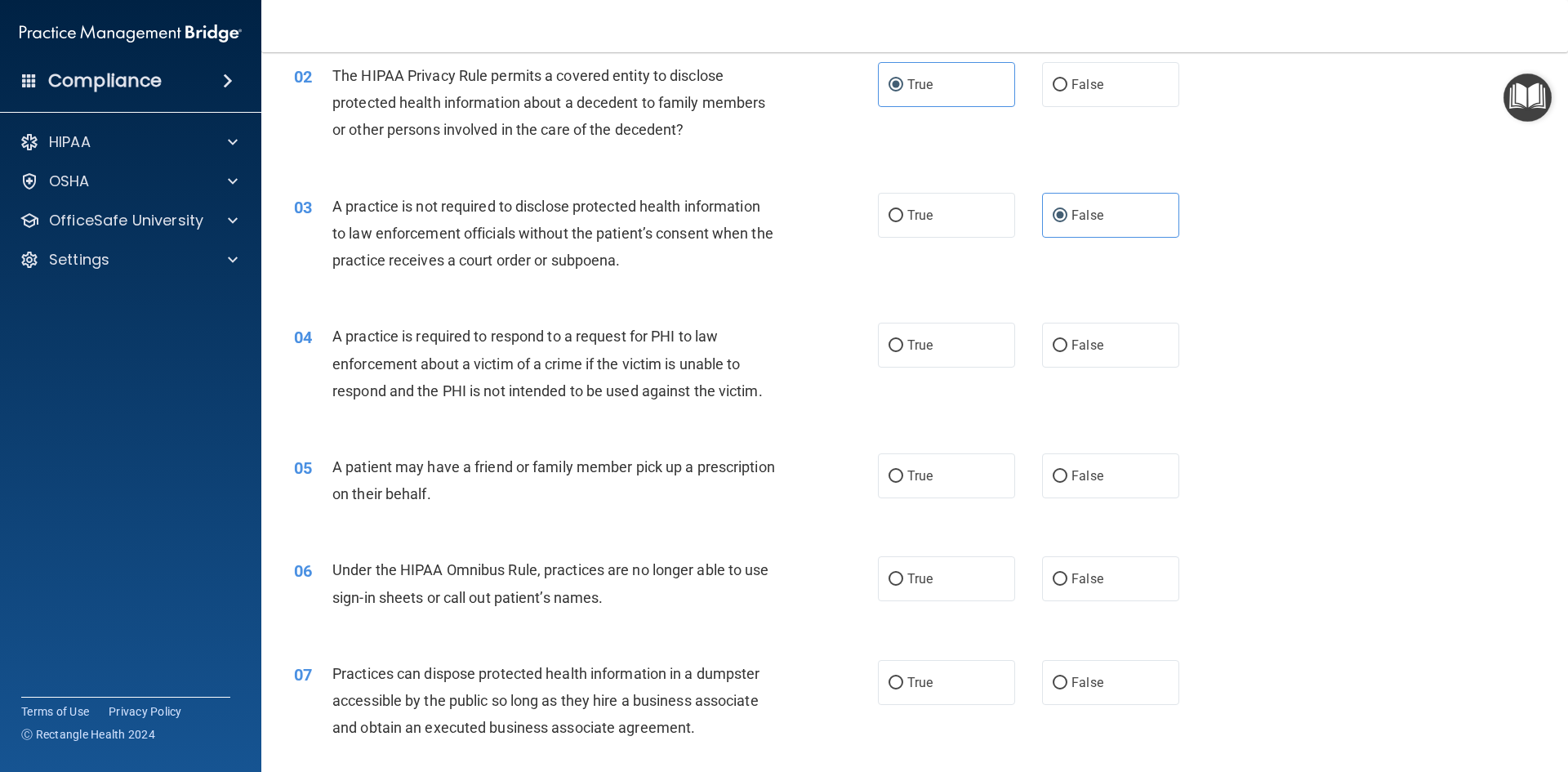
scroll to position [245, 0]
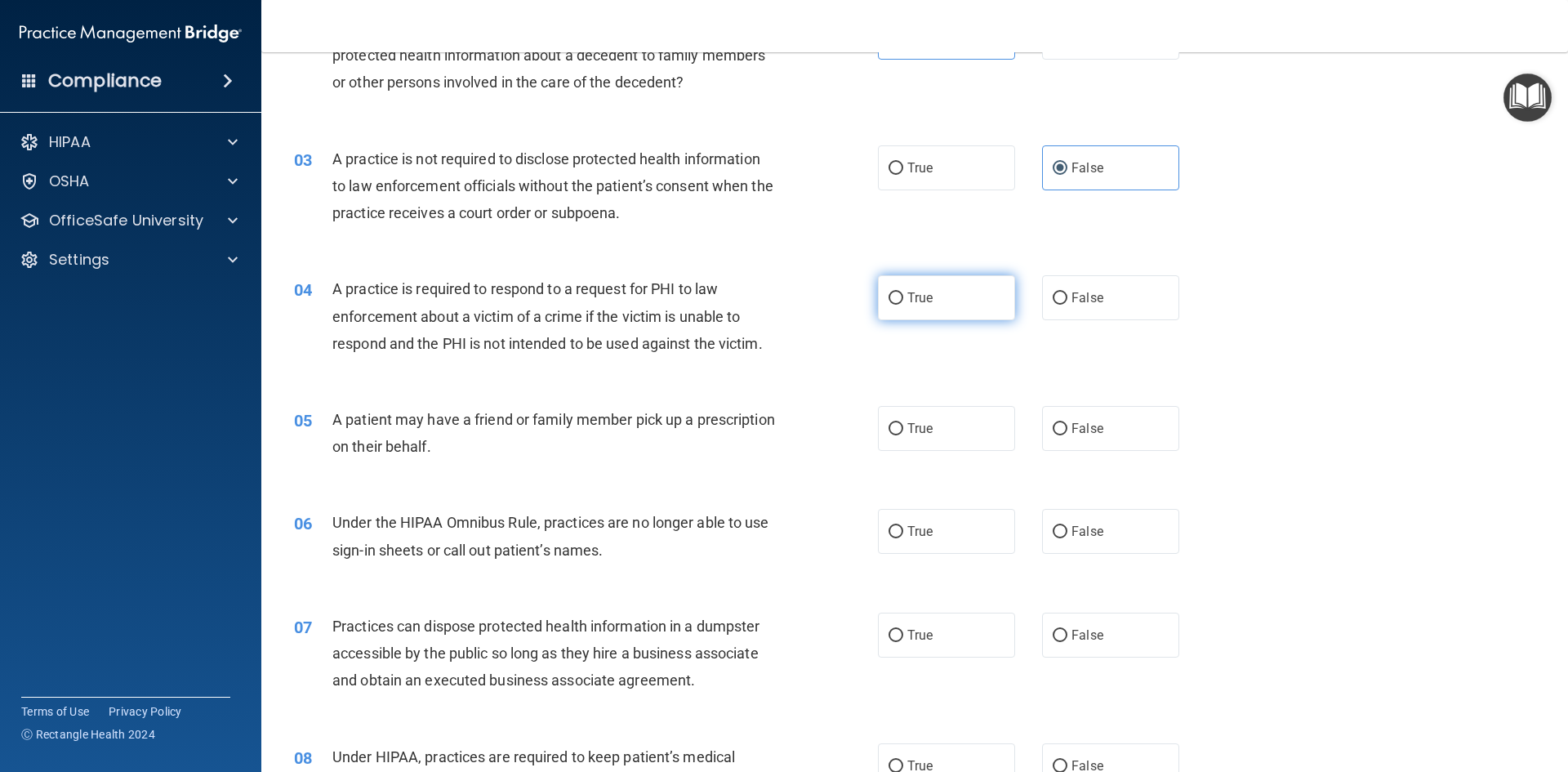
click at [908, 313] on label "True" at bounding box center [946, 297] width 138 height 45
click at [903, 304] on input "True" at bounding box center [895, 298] width 15 height 12
radio input "true"
click at [897, 431] on input "True" at bounding box center [895, 429] width 15 height 12
radio input "true"
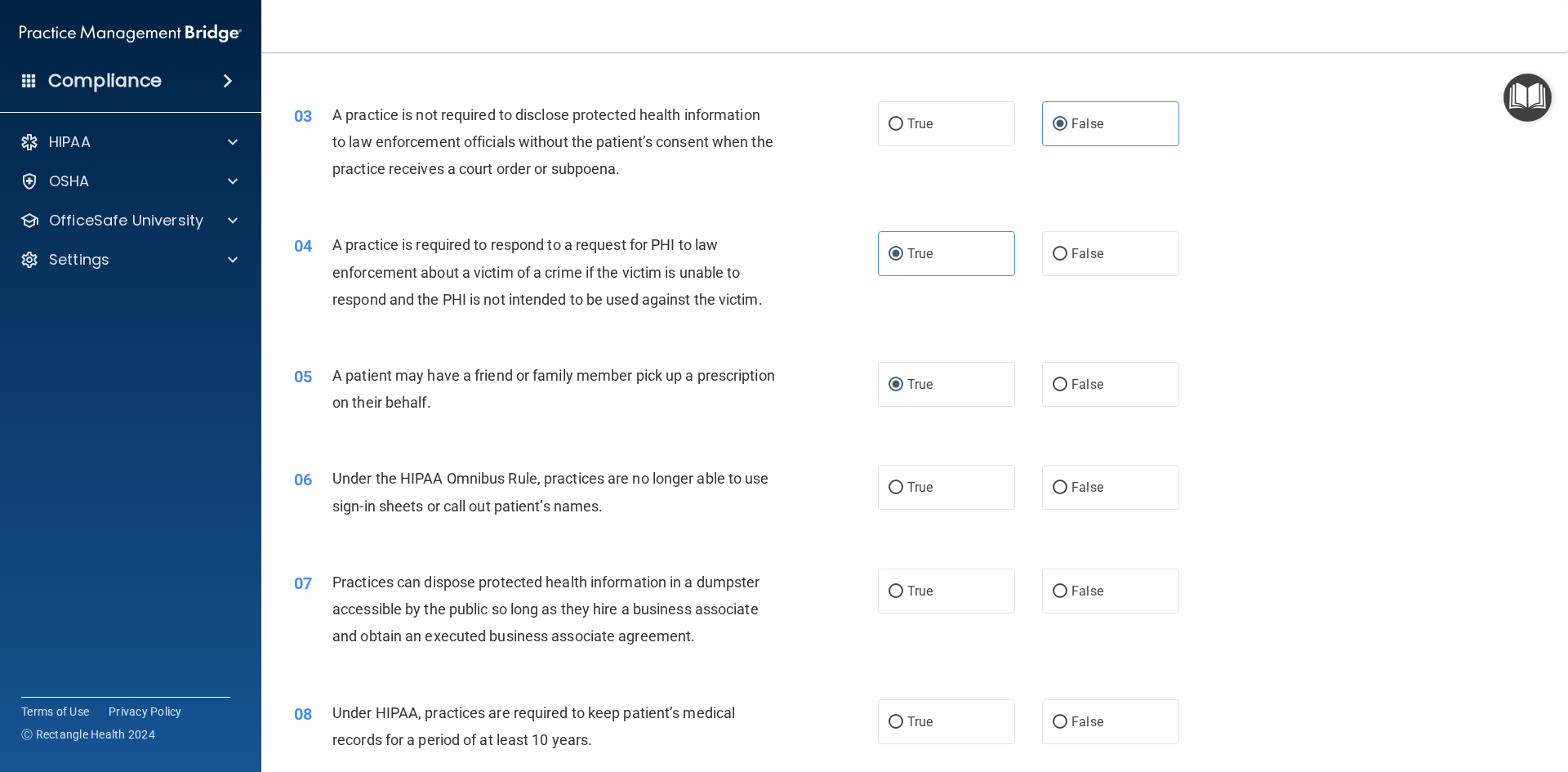
scroll to position [327, 0]
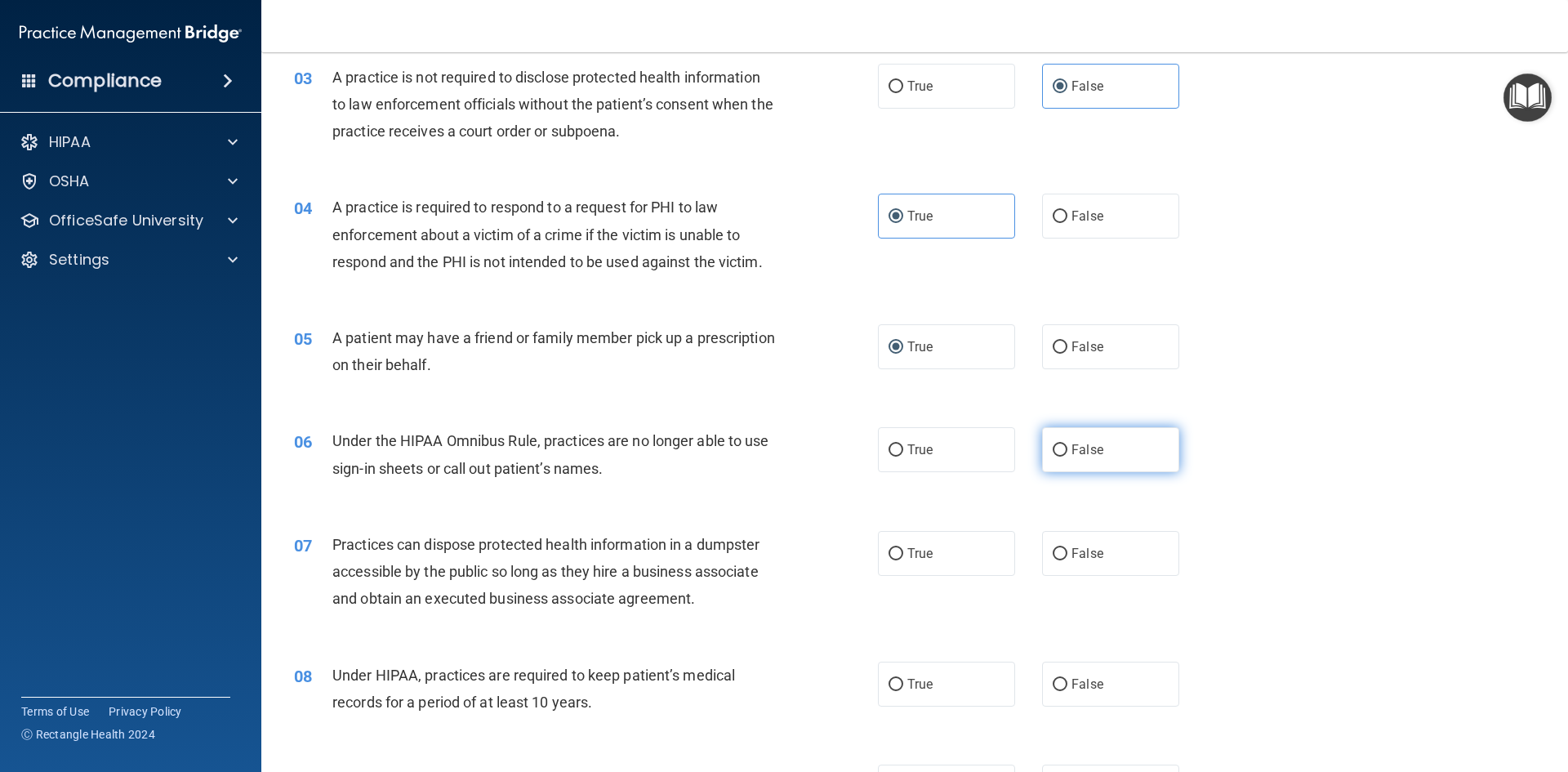
click at [1059, 447] on input "False" at bounding box center [1059, 450] width 15 height 12
radio input "true"
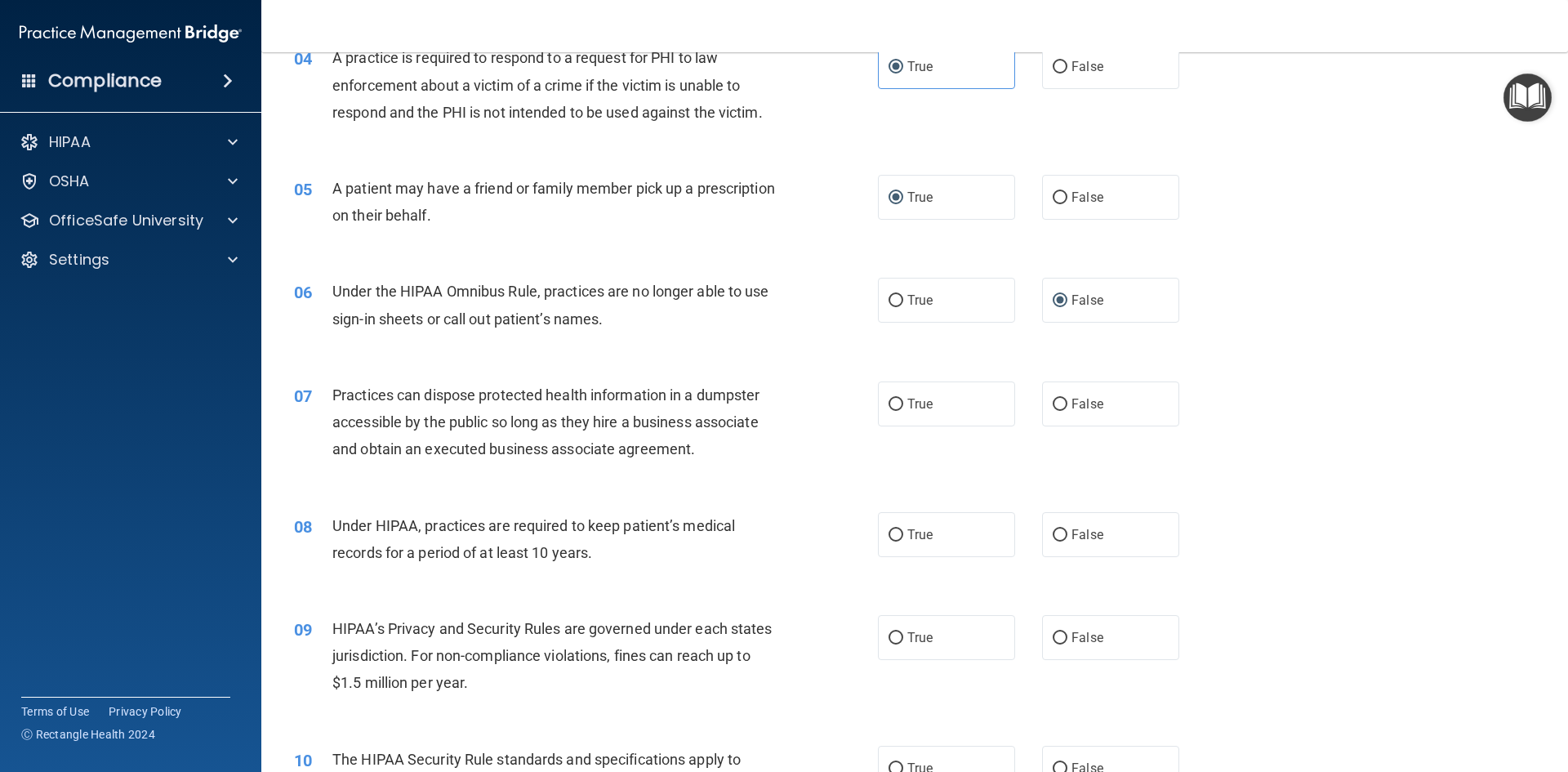
scroll to position [490, 0]
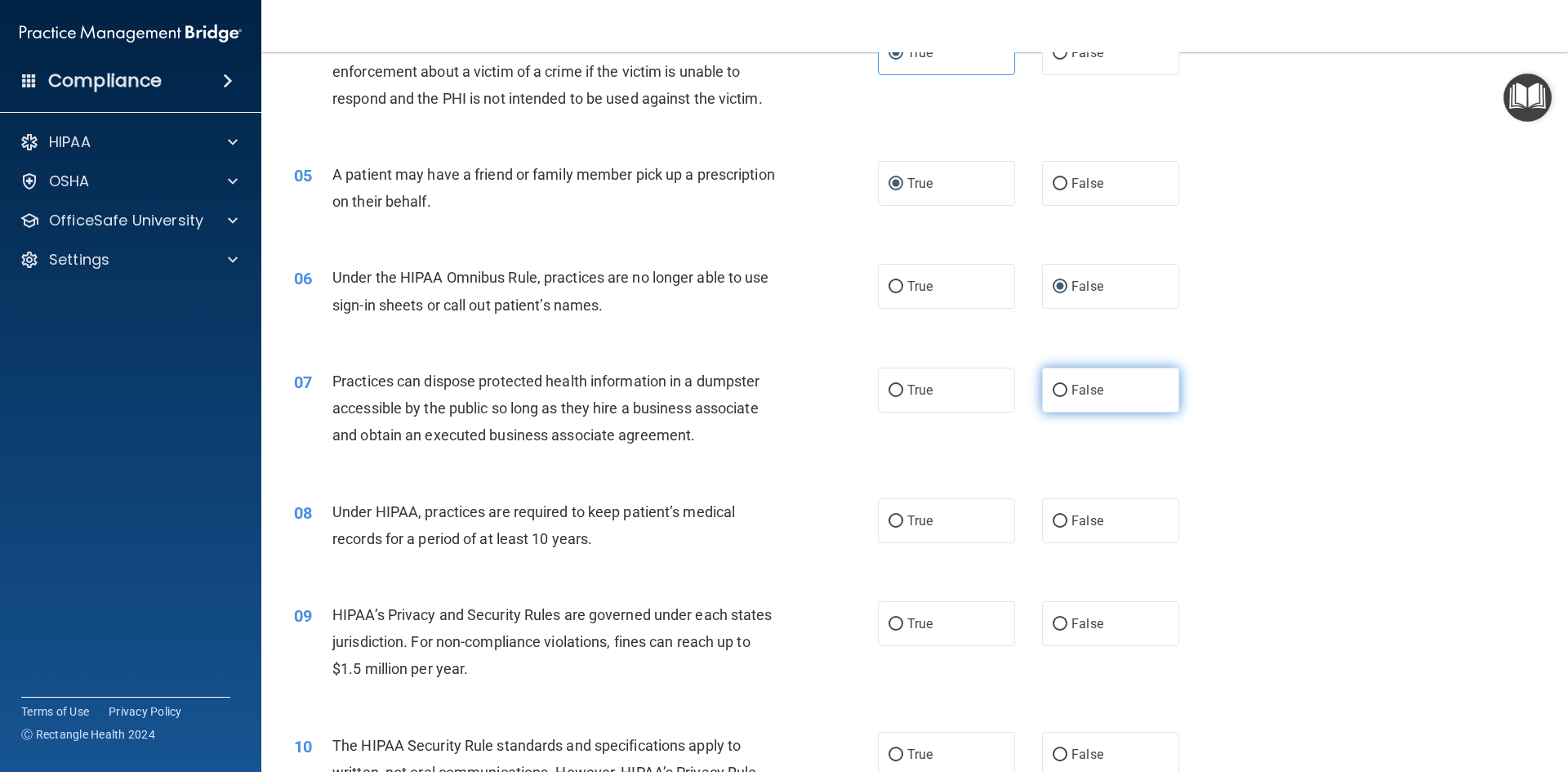
click at [1042, 397] on label "False" at bounding box center [1111, 389] width 138 height 45
click at [1052, 397] on input "False" at bounding box center [1059, 390] width 15 height 12
radio input "true"
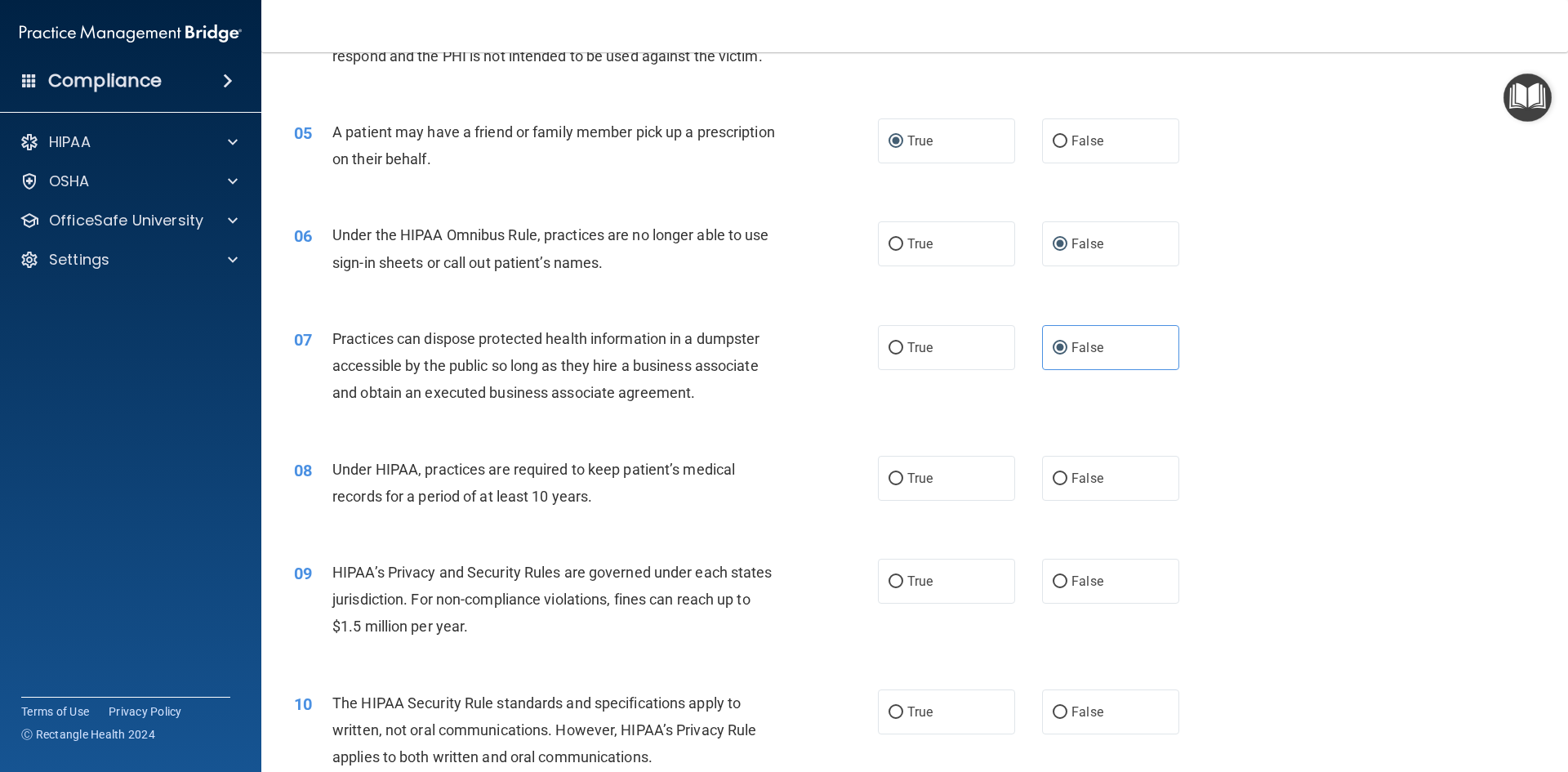
scroll to position [572, 0]
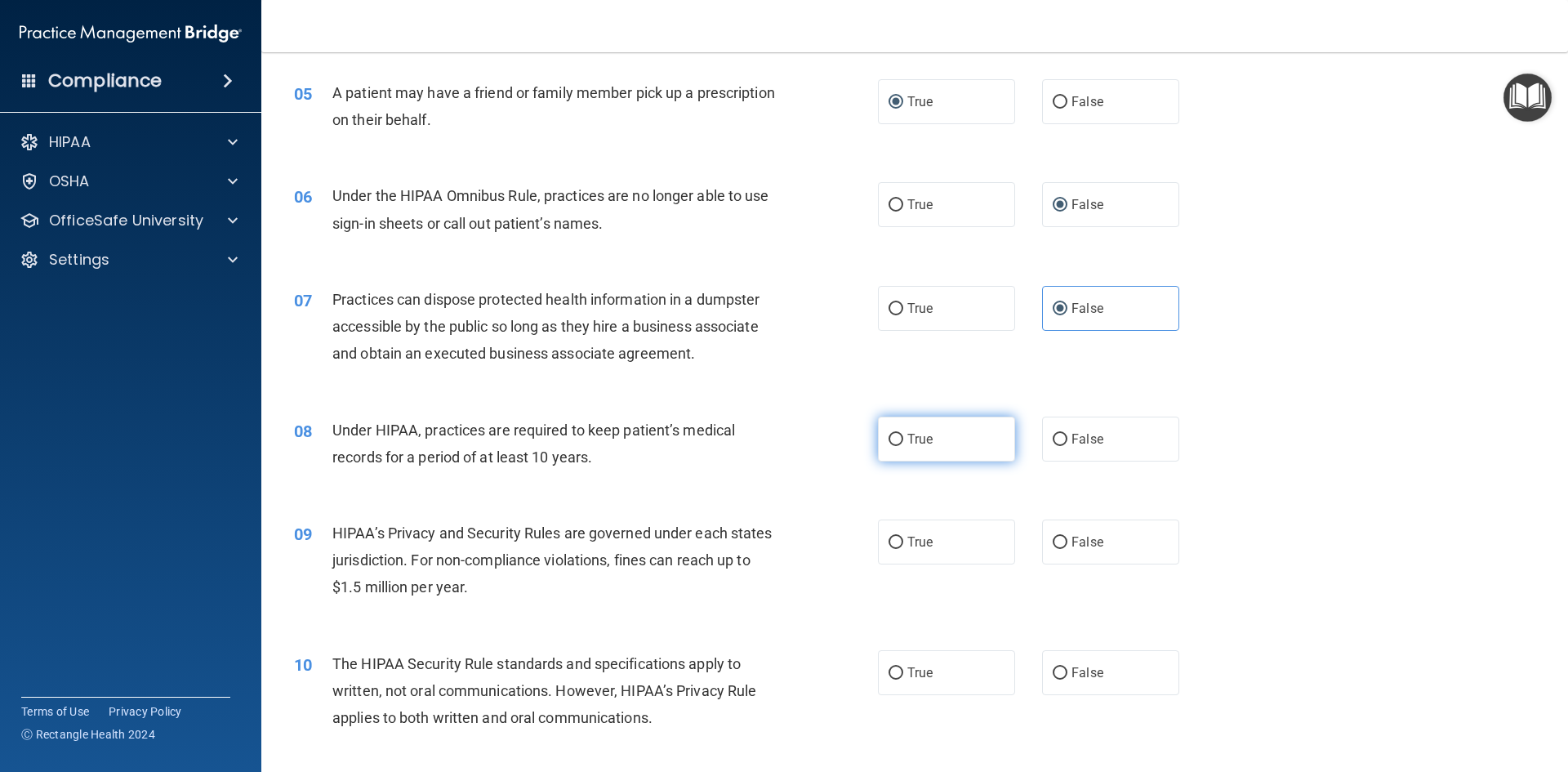
click at [920, 453] on label "True" at bounding box center [946, 438] width 138 height 45
click at [903, 446] on input "True" at bounding box center [895, 439] width 15 height 12
radio input "true"
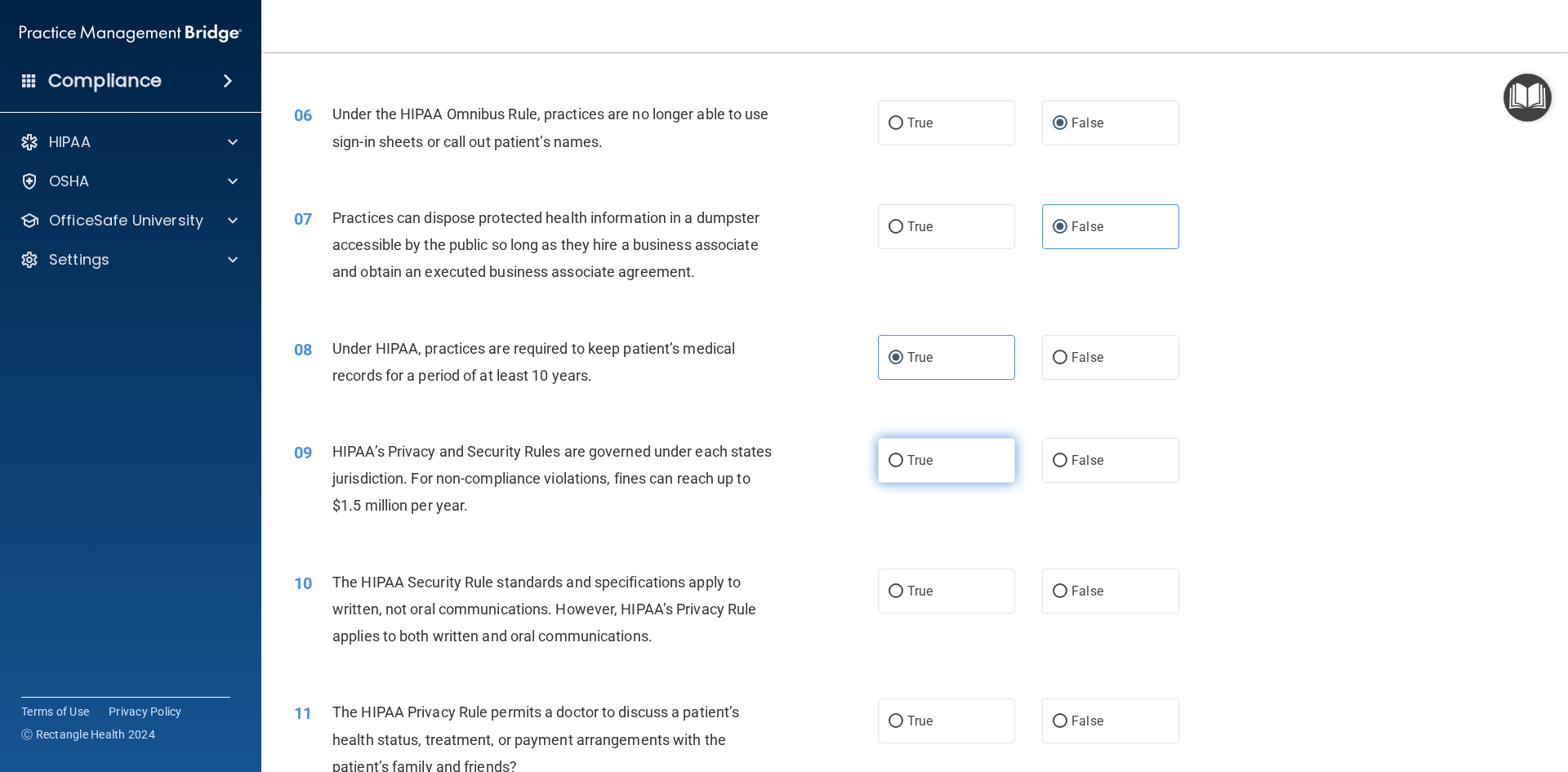
click at [895, 467] on label "True" at bounding box center [946, 460] width 138 height 45
click at [895, 467] on input "True" at bounding box center [895, 461] width 15 height 12
radio input "true"
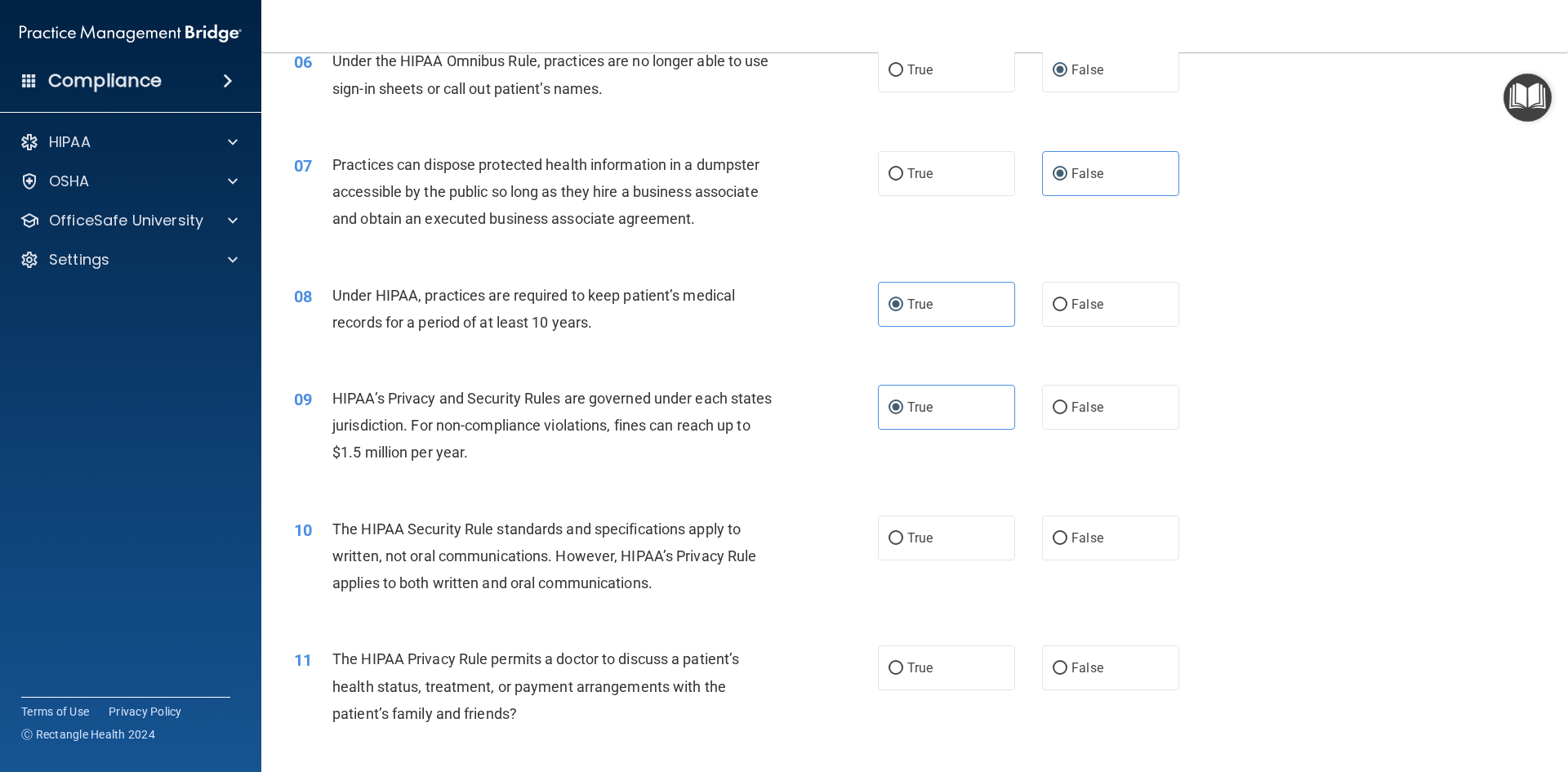
scroll to position [735, 0]
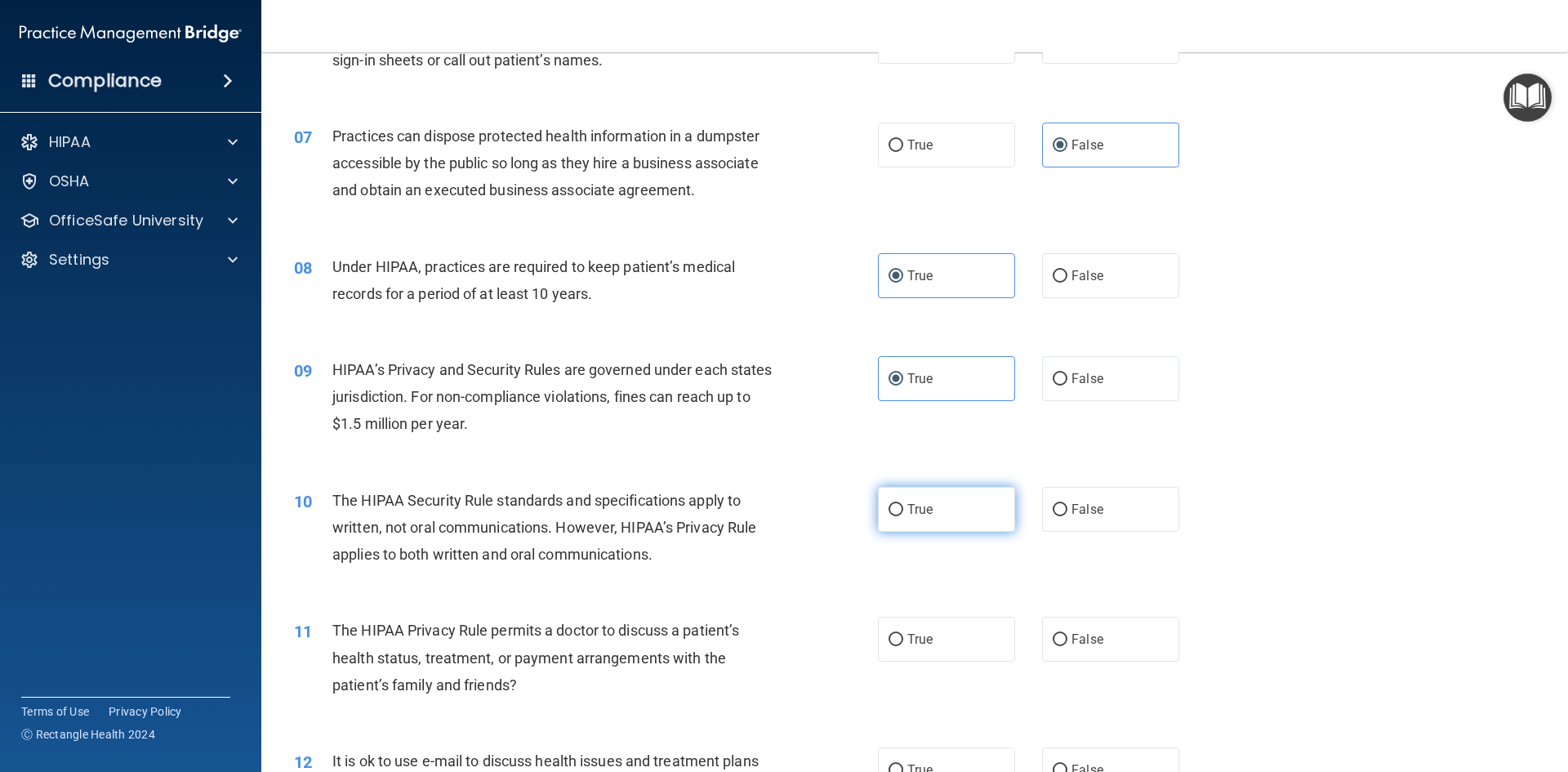
click at [913, 517] on label "True" at bounding box center [946, 509] width 138 height 45
click at [903, 516] on input "True" at bounding box center [895, 510] width 15 height 12
radio input "true"
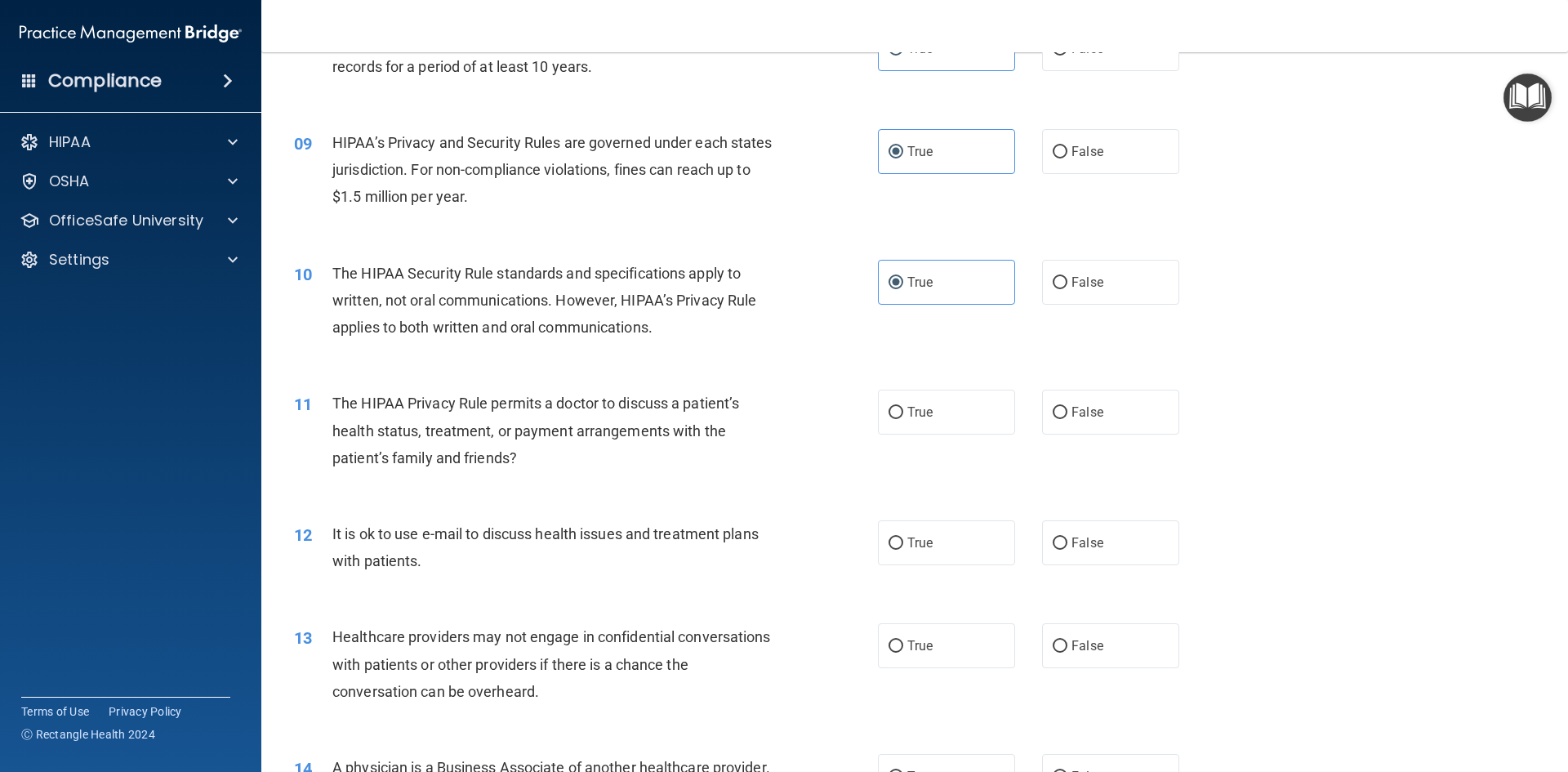
scroll to position [980, 0]
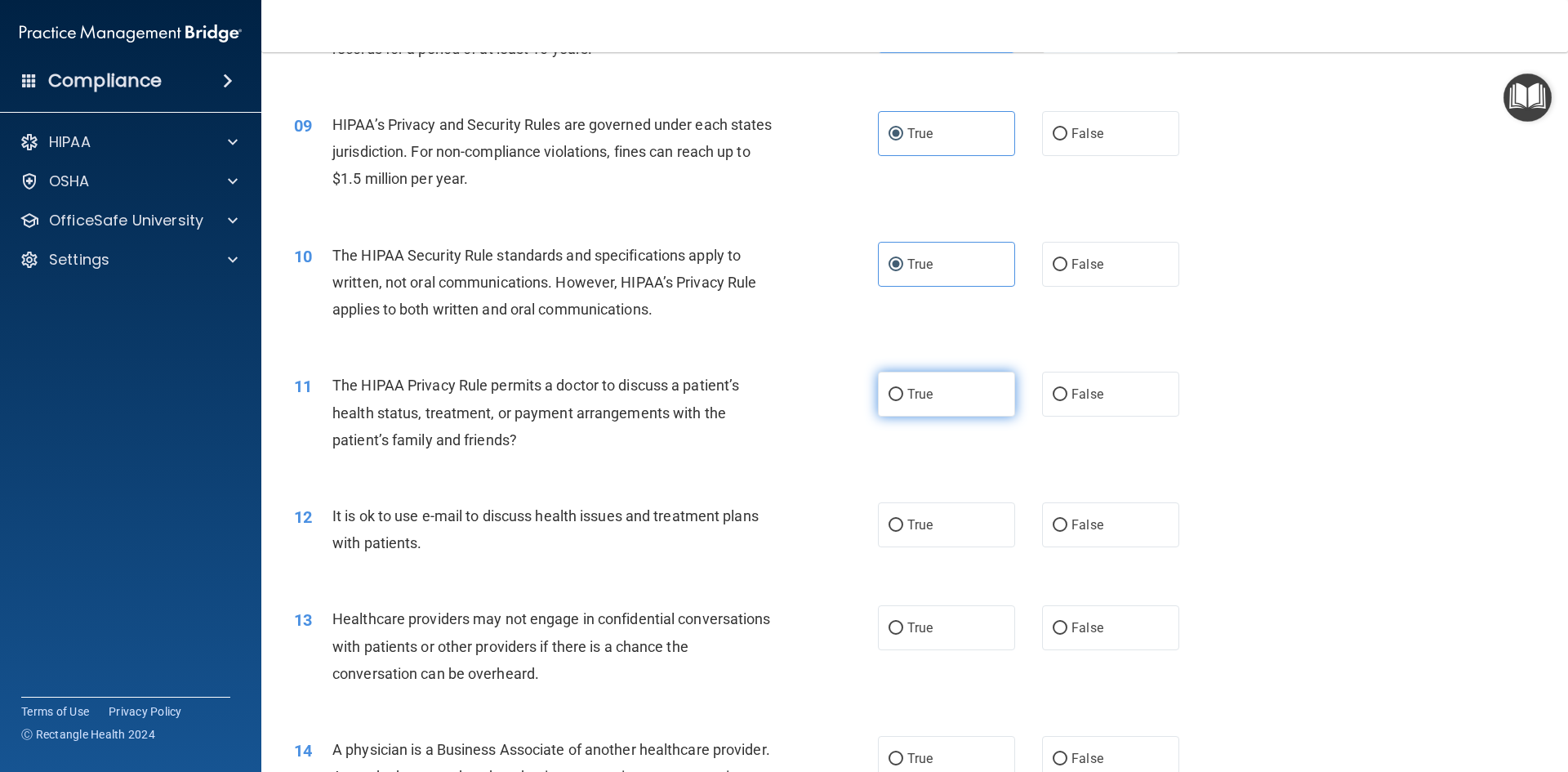
click at [912, 407] on label "True" at bounding box center [946, 394] width 138 height 45
click at [903, 401] on input "True" at bounding box center [895, 395] width 15 height 12
radio input "true"
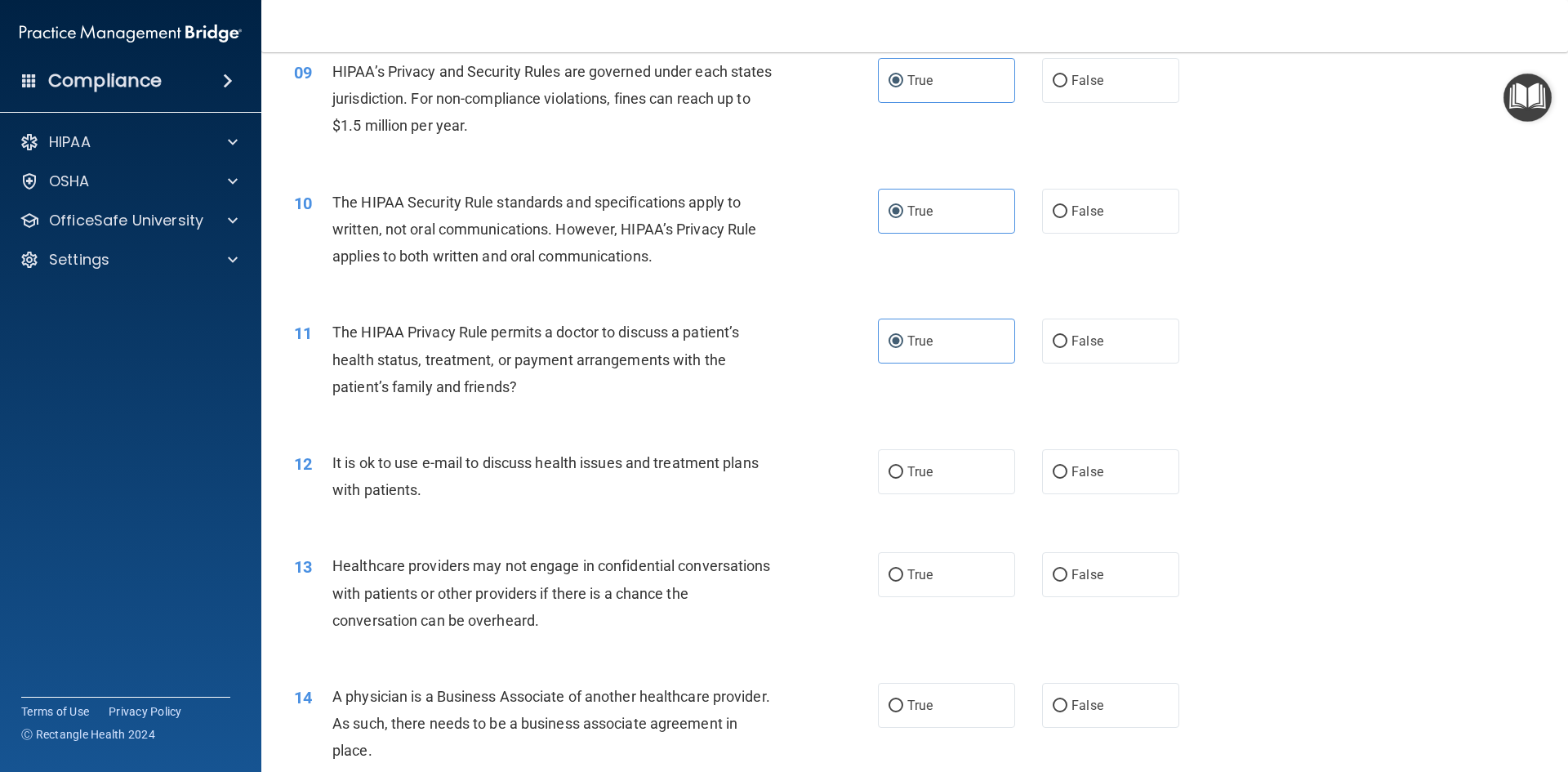
scroll to position [1062, 0]
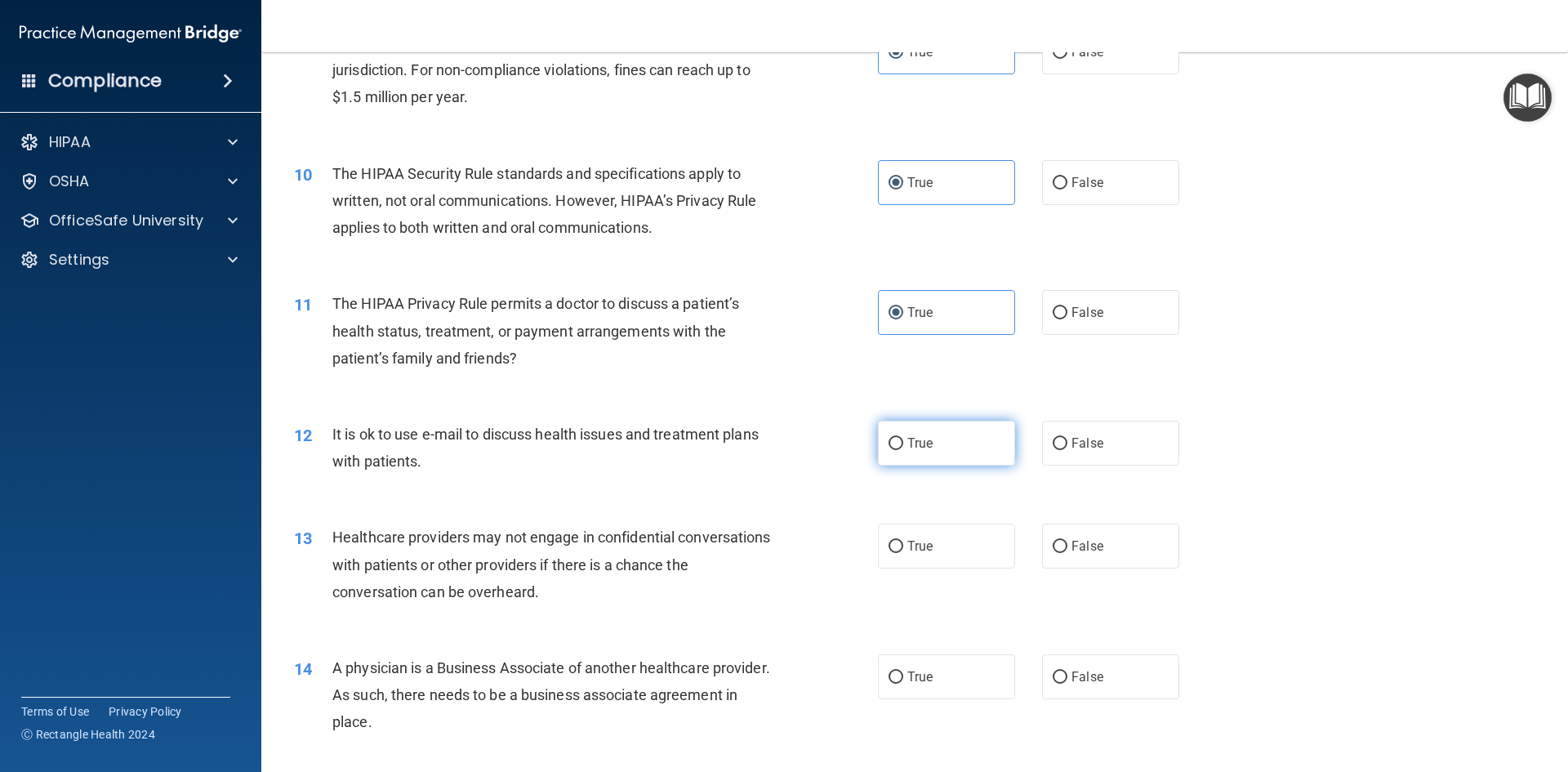
click at [917, 449] on span "True" at bounding box center [919, 443] width 25 height 15
click at [903, 449] on input "True" at bounding box center [895, 444] width 15 height 12
radio input "true"
click at [1071, 445] on span "False" at bounding box center [1087, 443] width 32 height 15
click at [1068, 445] on input "False" at bounding box center [1059, 444] width 15 height 12
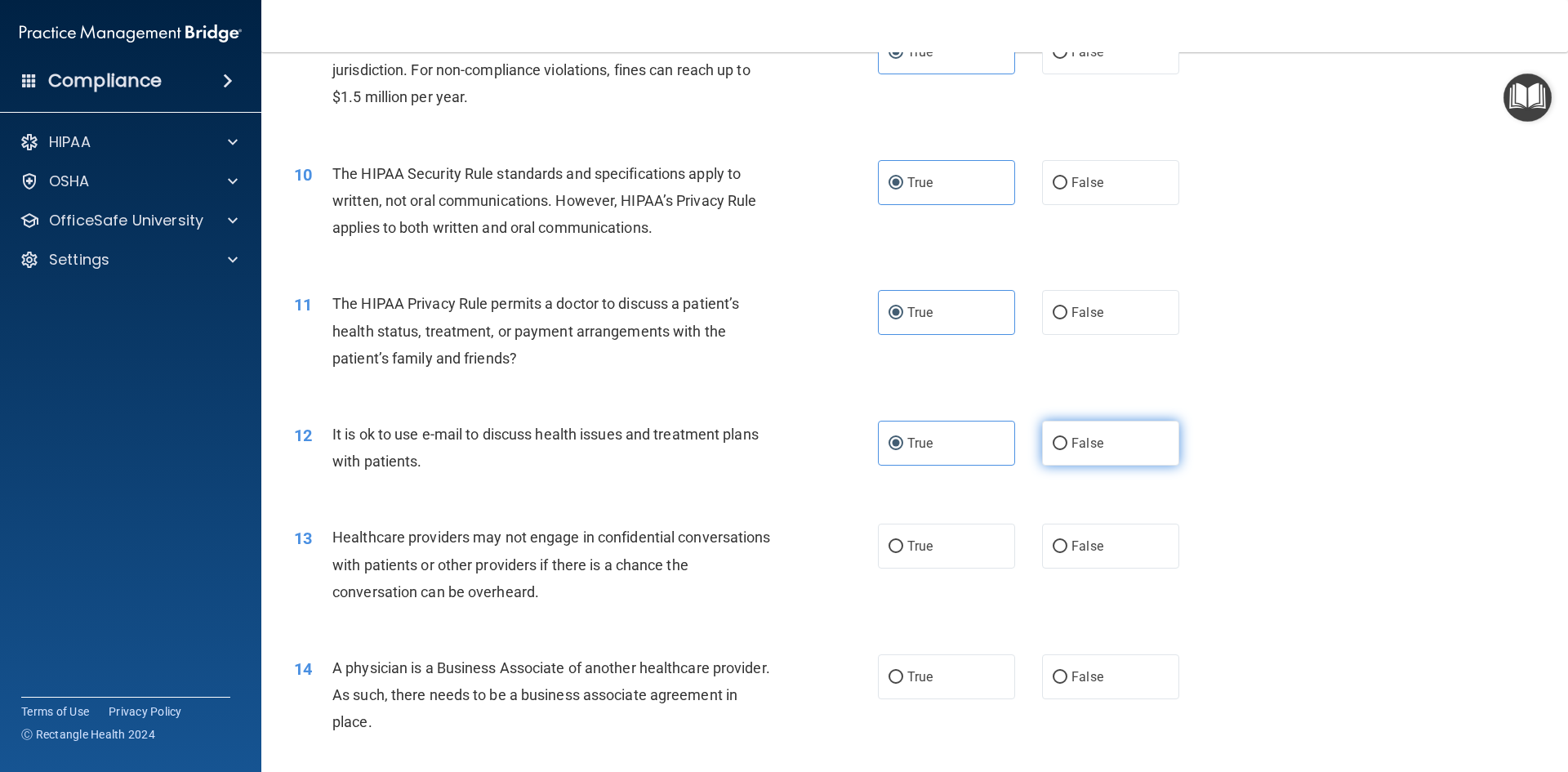
radio input "true"
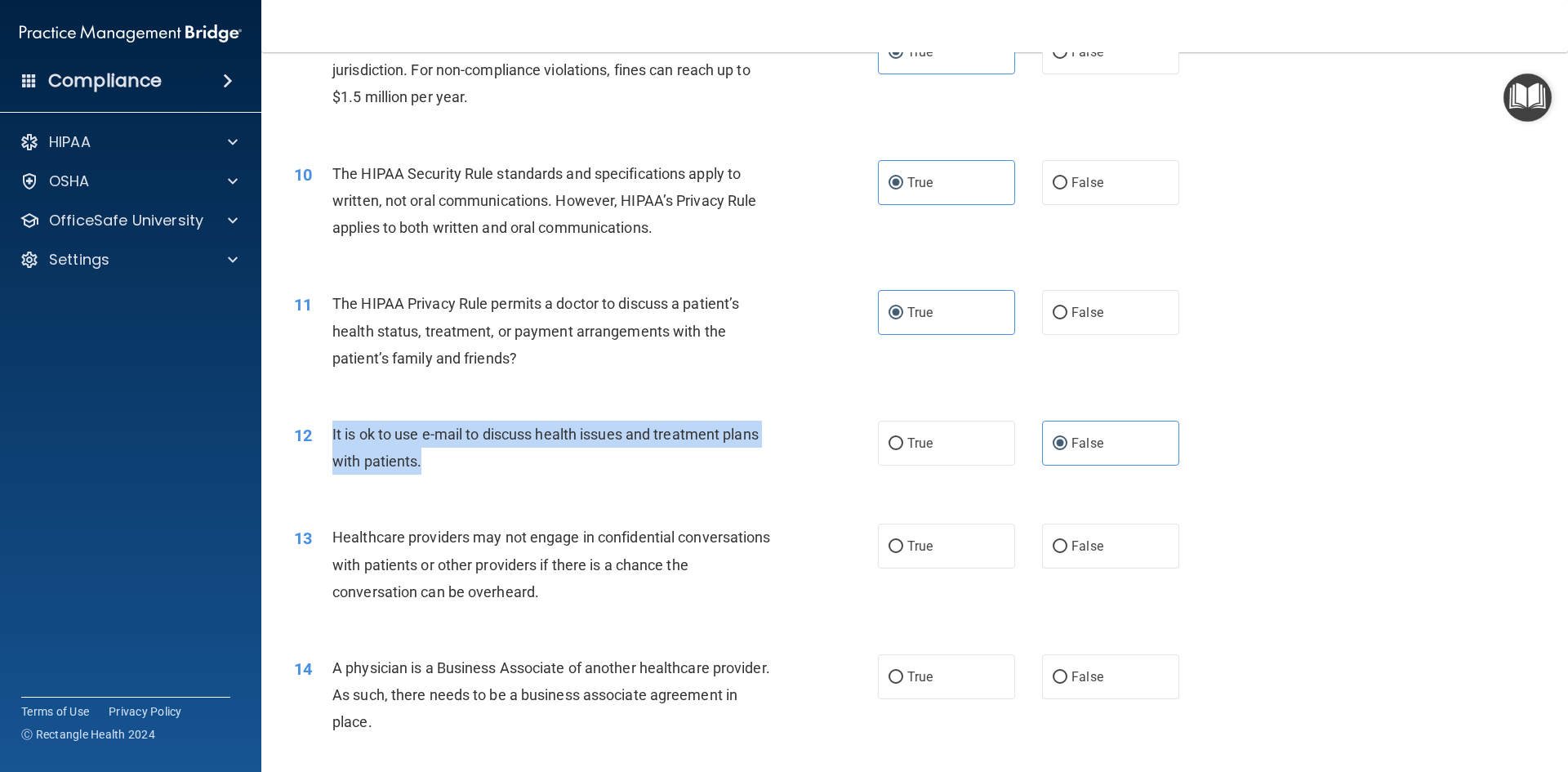
drag, startPoint x: 464, startPoint y: 459, endPoint x: 327, endPoint y: 439, distance: 138.5
click at [327, 439] on div "12 It is ok to use e-mail to discuss health issues and treatment plans with pat…" at bounding box center [585, 451] width 633 height 62
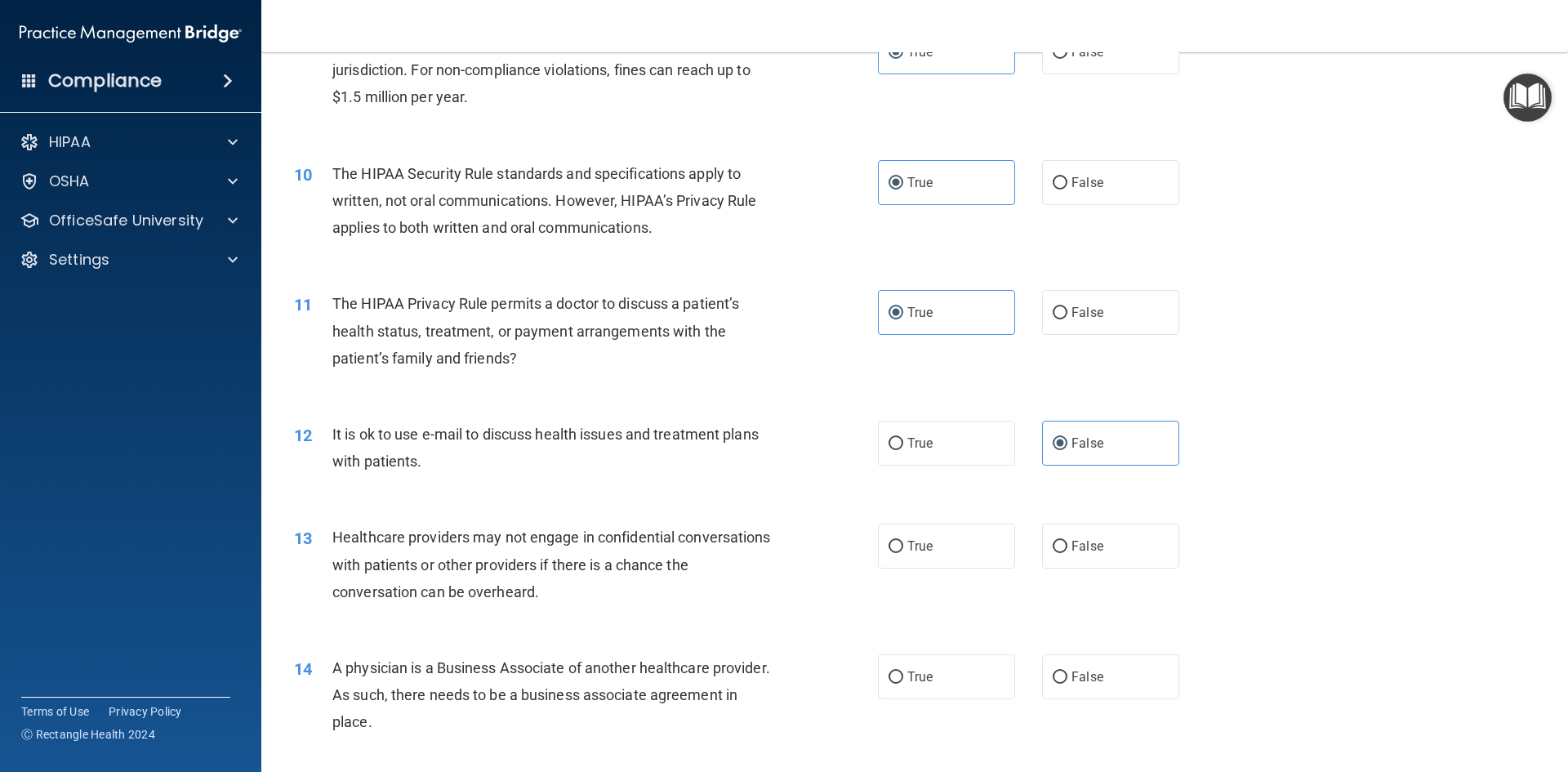
click at [938, 470] on div "12 It is ok to use e-mail to discuss health issues and treatment plans with pat…" at bounding box center [915, 451] width 1265 height 103
click at [936, 450] on label "True" at bounding box center [946, 443] width 138 height 45
click at [903, 450] on input "True" at bounding box center [895, 444] width 15 height 12
radio input "true"
radio input "false"
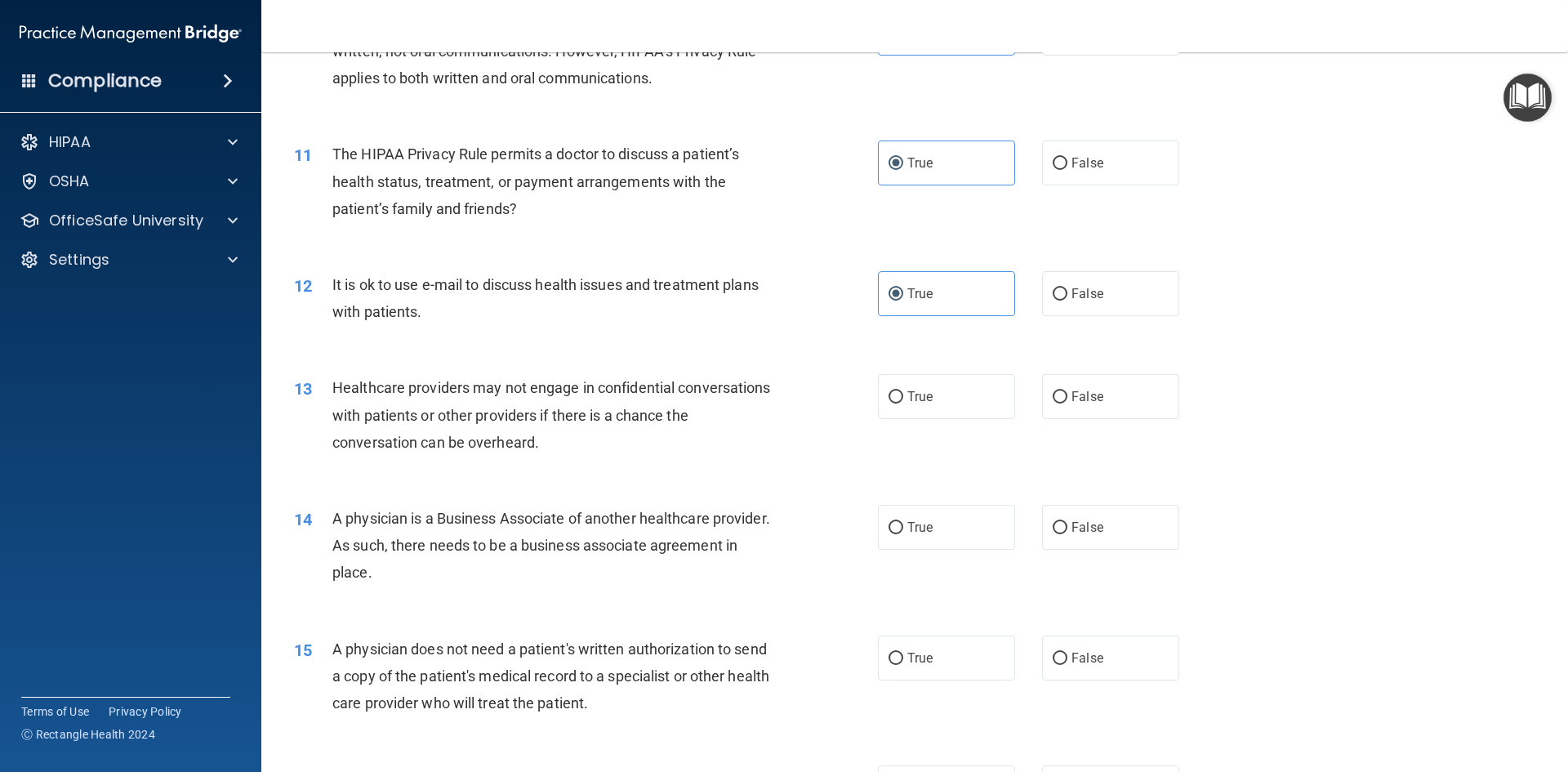
scroll to position [1225, 0]
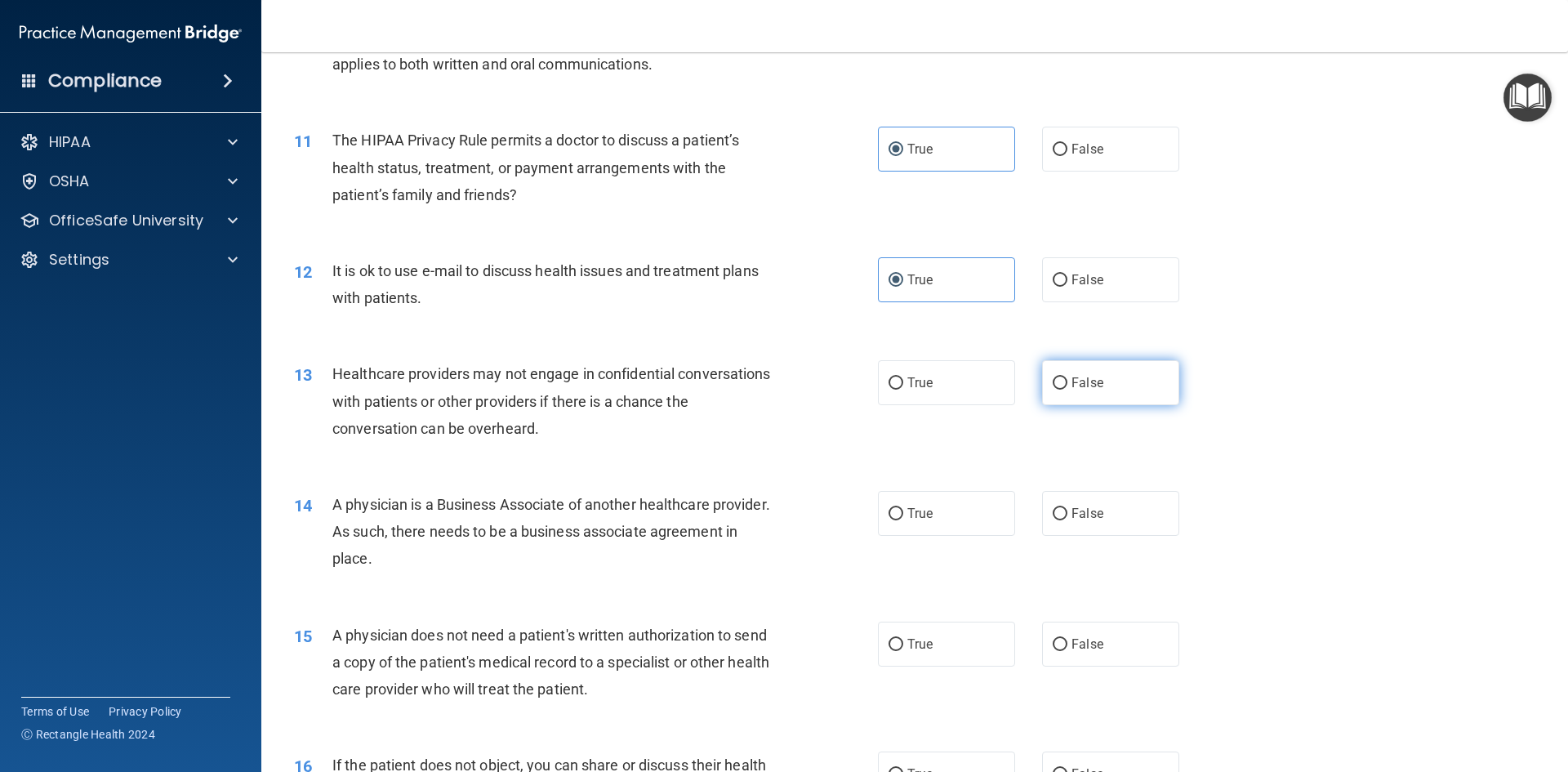
click at [1100, 367] on label "False" at bounding box center [1111, 383] width 138 height 45
click at [1068, 377] on input "False" at bounding box center [1059, 383] width 15 height 12
radio input "true"
click at [1084, 381] on span "False" at bounding box center [1087, 383] width 32 height 15
click at [1068, 381] on input "False" at bounding box center [1059, 383] width 15 height 12
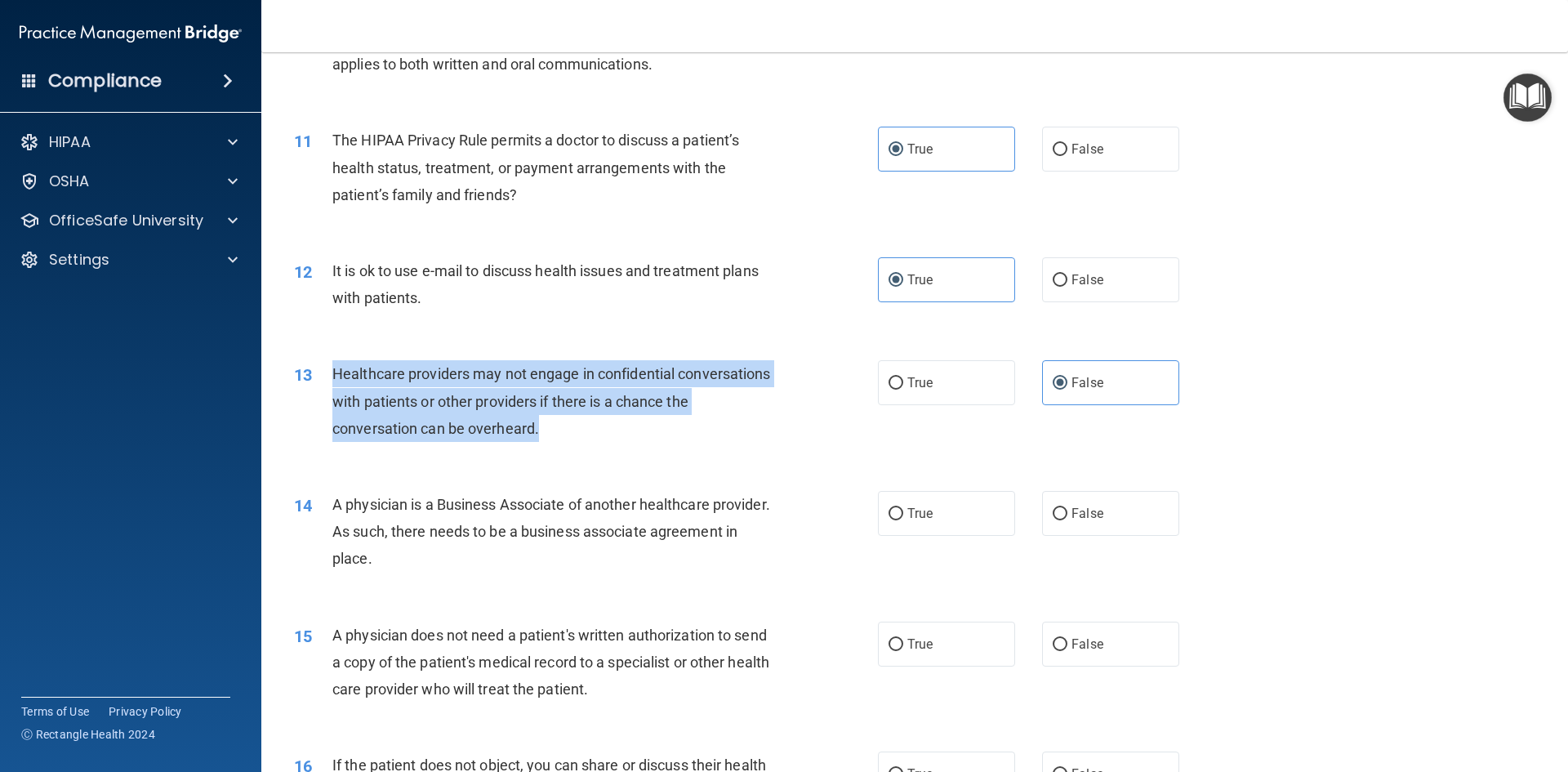
drag, startPoint x: 574, startPoint y: 432, endPoint x: 333, endPoint y: 367, distance: 249.6
click at [333, 367] on div "Healthcare providers may not engage in confidential conversations with patients…" at bounding box center [560, 401] width 456 height 82
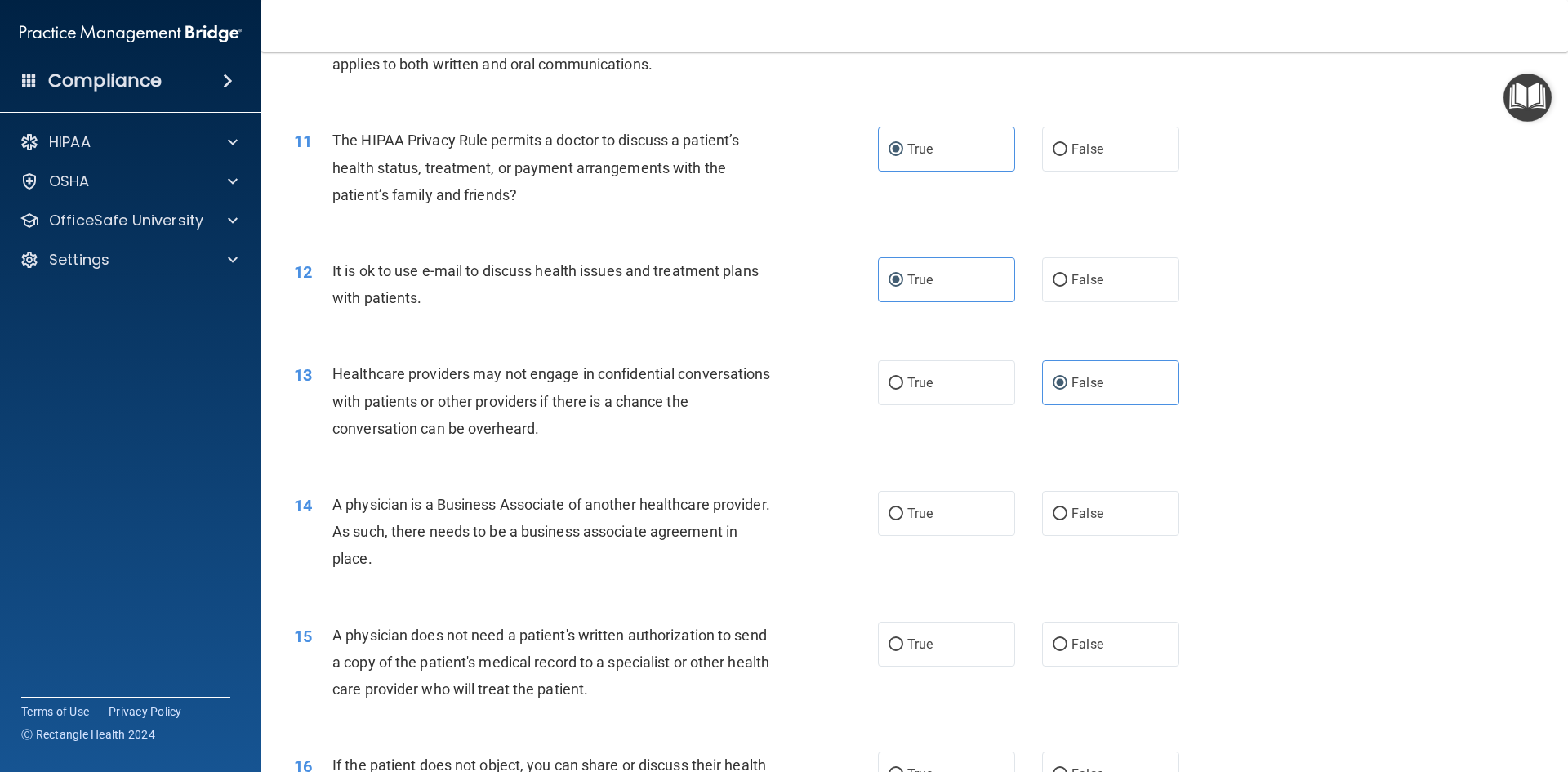
click at [729, 458] on div "13 Healthcare providers may not engage in confidential conversations with patie…" at bounding box center [915, 405] width 1265 height 131
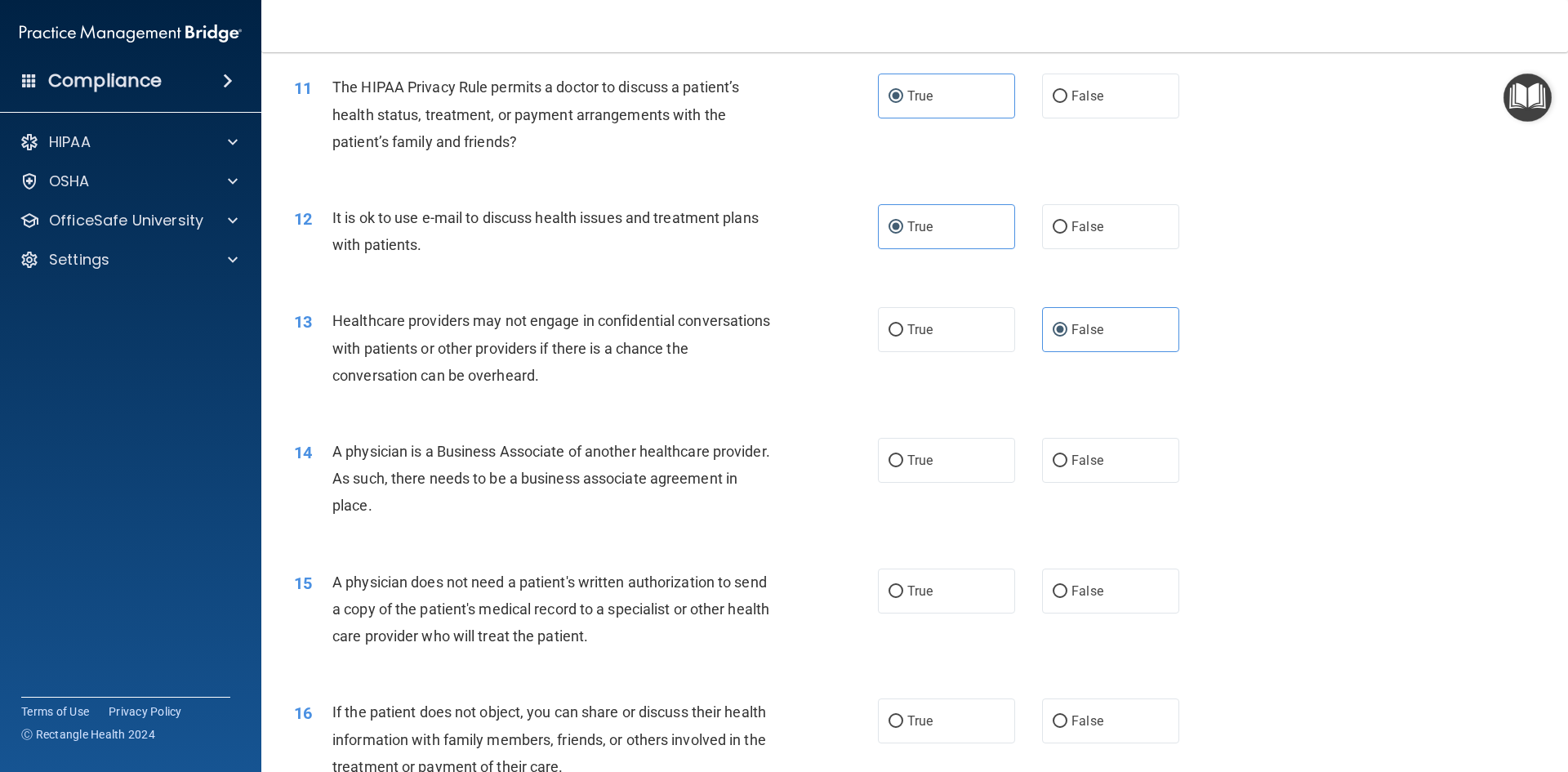
scroll to position [1307, 0]
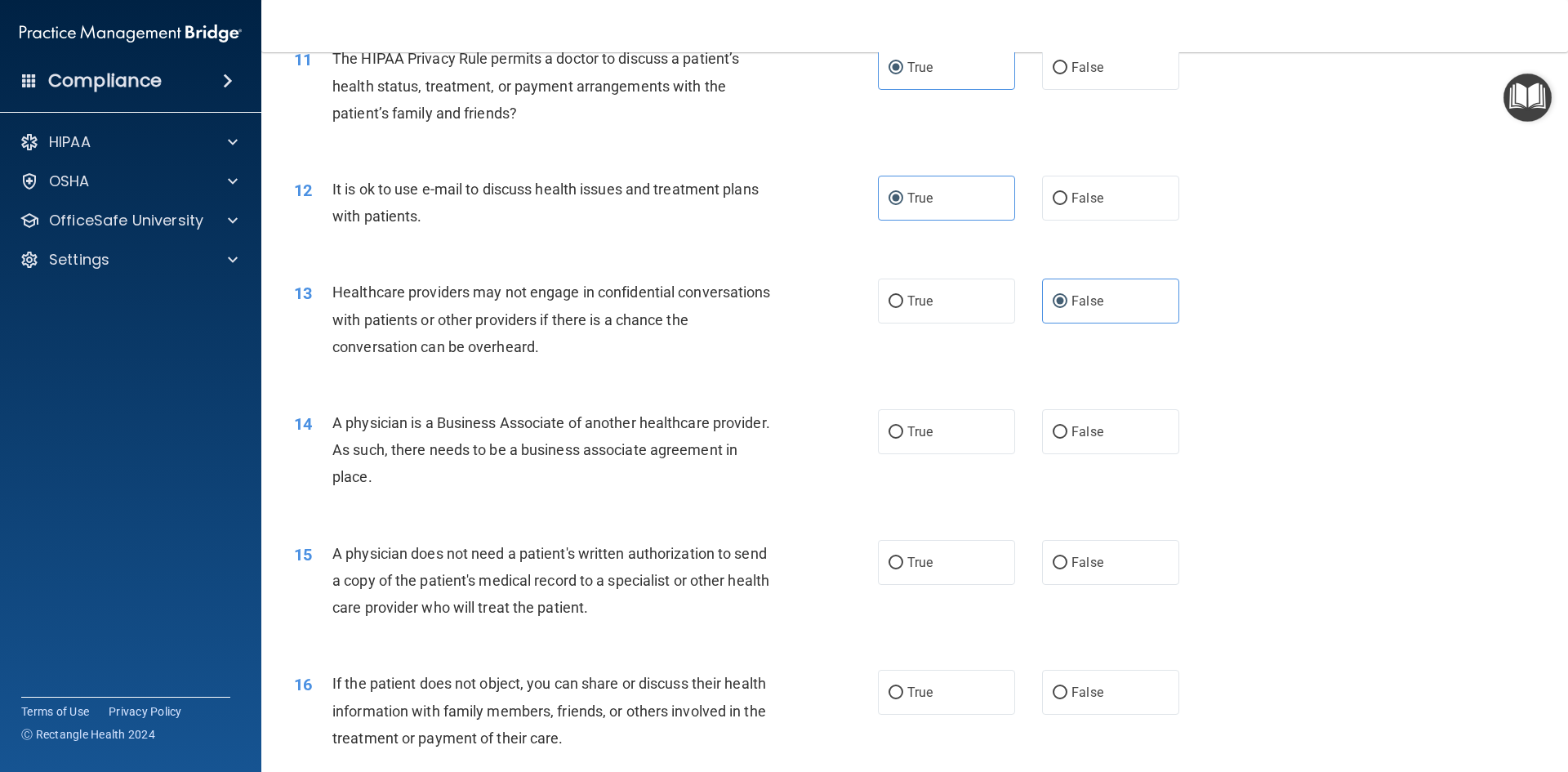
drag, startPoint x: 518, startPoint y: 478, endPoint x: 411, endPoint y: 428, distance: 118.1
click at [411, 428] on div "A physician is a Business Associate of another healthcare provider. As such, th…" at bounding box center [560, 450] width 456 height 82
click at [478, 459] on div "A physician is a Business Associate of another healthcare provider. As such, th…" at bounding box center [560, 450] width 456 height 82
drag, startPoint x: 491, startPoint y: 469, endPoint x: 333, endPoint y: 420, distance: 165.4
click at [333, 420] on div "A physician is a Business Associate of another healthcare provider. As such, th…" at bounding box center [560, 450] width 456 height 82
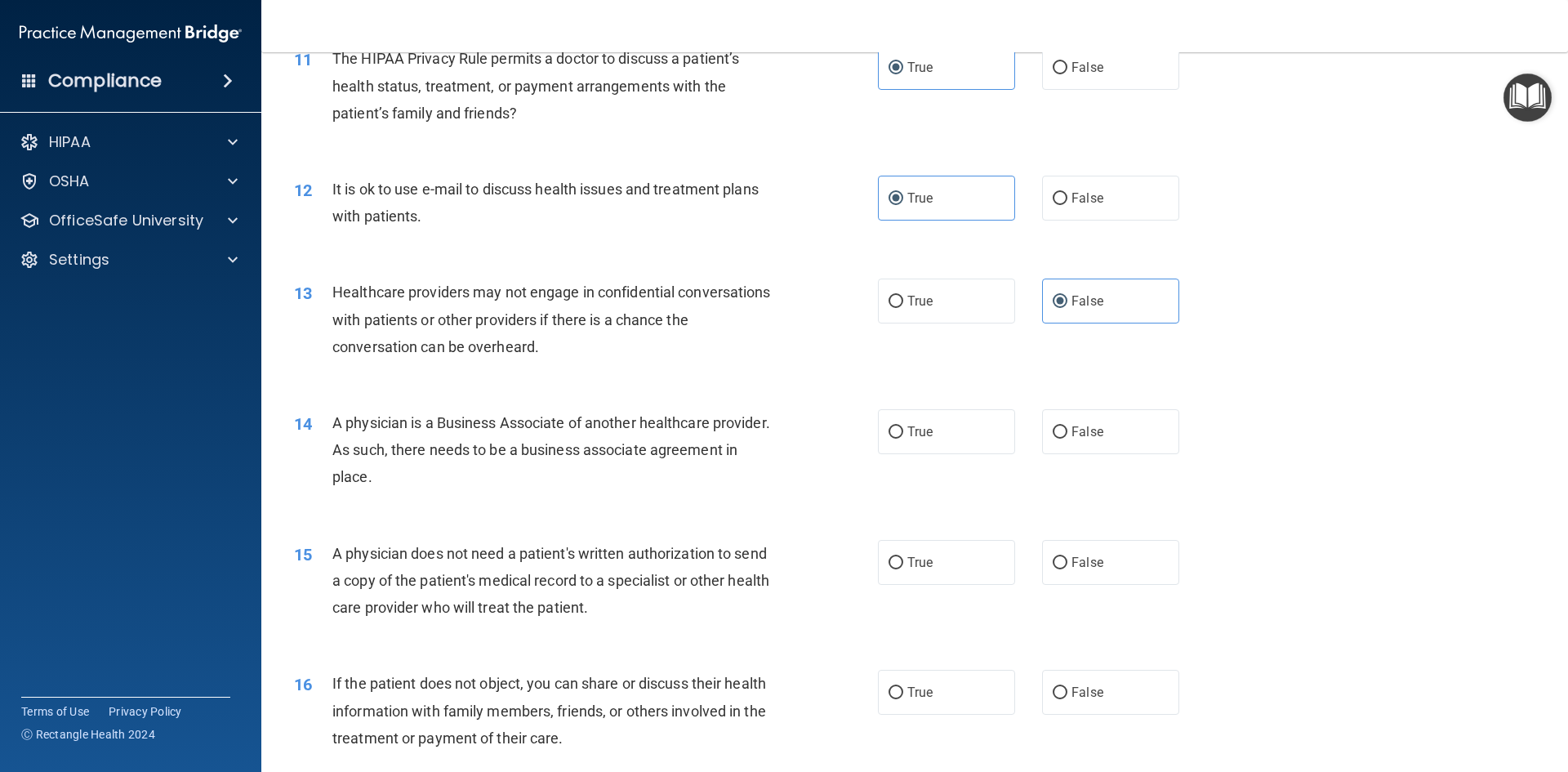
click at [795, 432] on div "14 A physician is a Business Associate of another healthcare provider. As such,…" at bounding box center [585, 454] width 633 height 89
click at [696, 445] on span "A physician is a Business Associate of another healthcare provider. As such, th…" at bounding box center [551, 450] width 438 height 71
click at [565, 383] on div "13 Healthcare providers may not engage in confidential conversations with patie…" at bounding box center [915, 323] width 1265 height 131
click at [1099, 432] on label "False" at bounding box center [1111, 432] width 138 height 45
click at [1068, 432] on input "False" at bounding box center [1059, 432] width 15 height 12
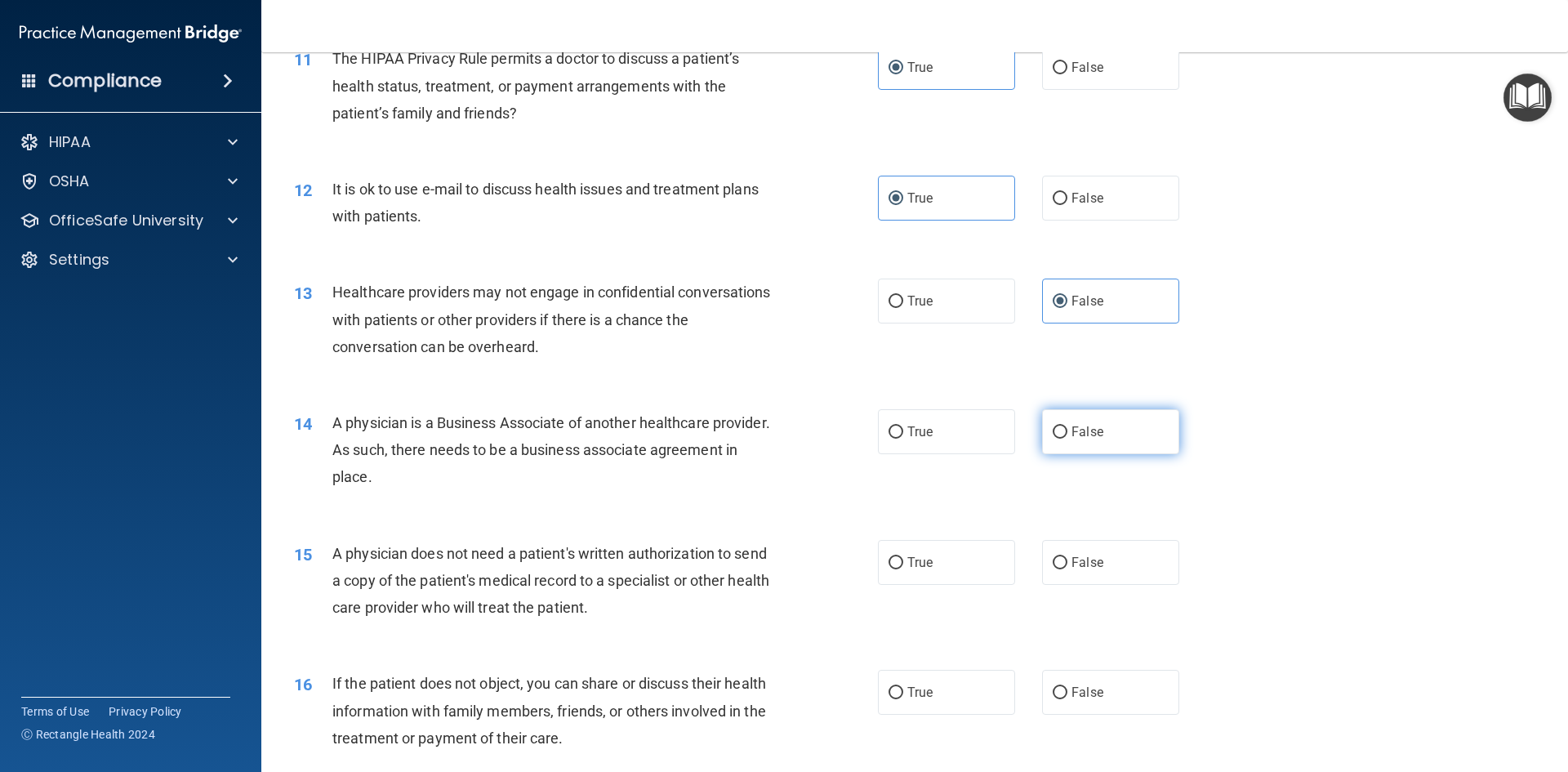
radio input "true"
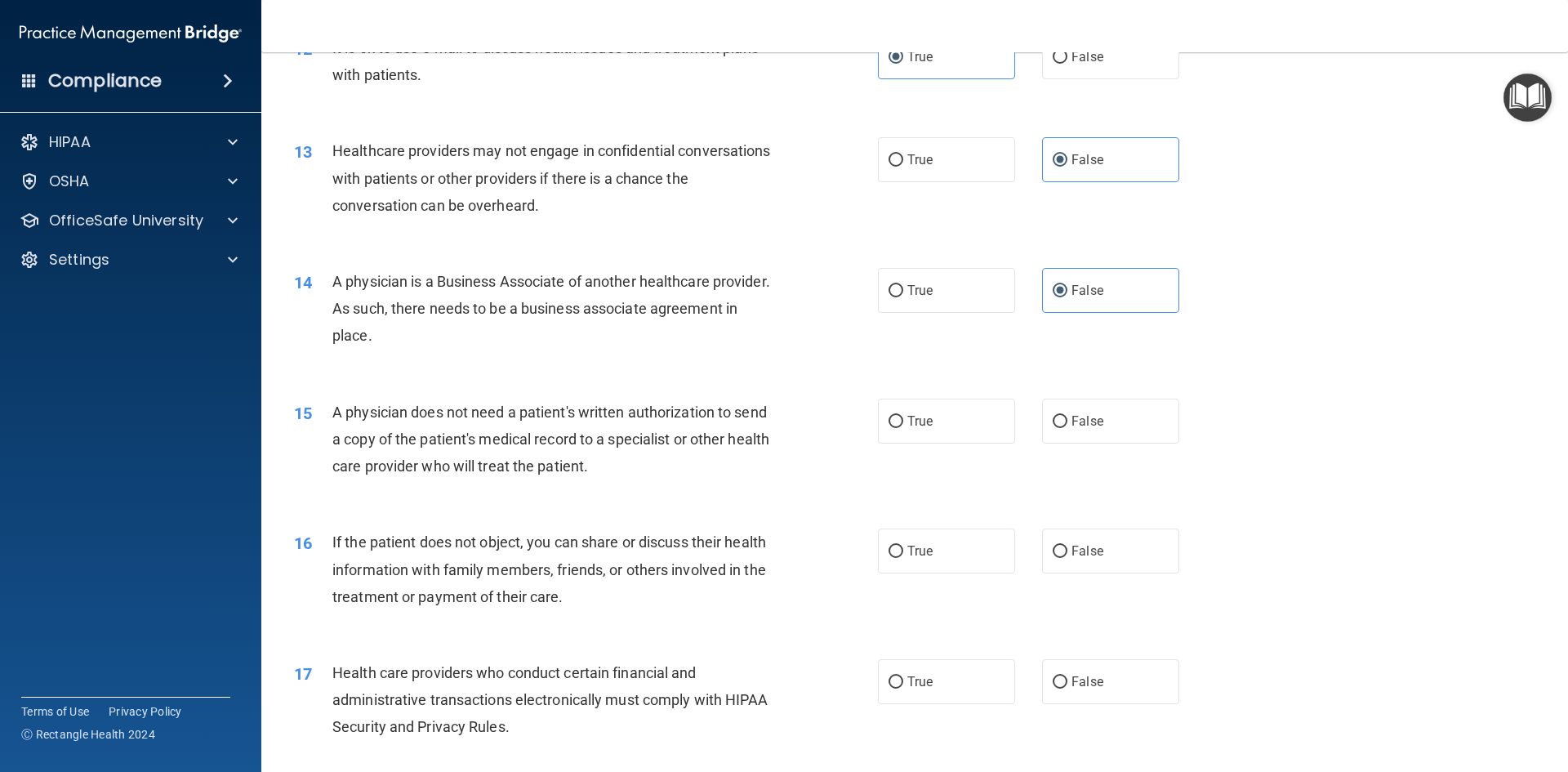
scroll to position [1470, 0]
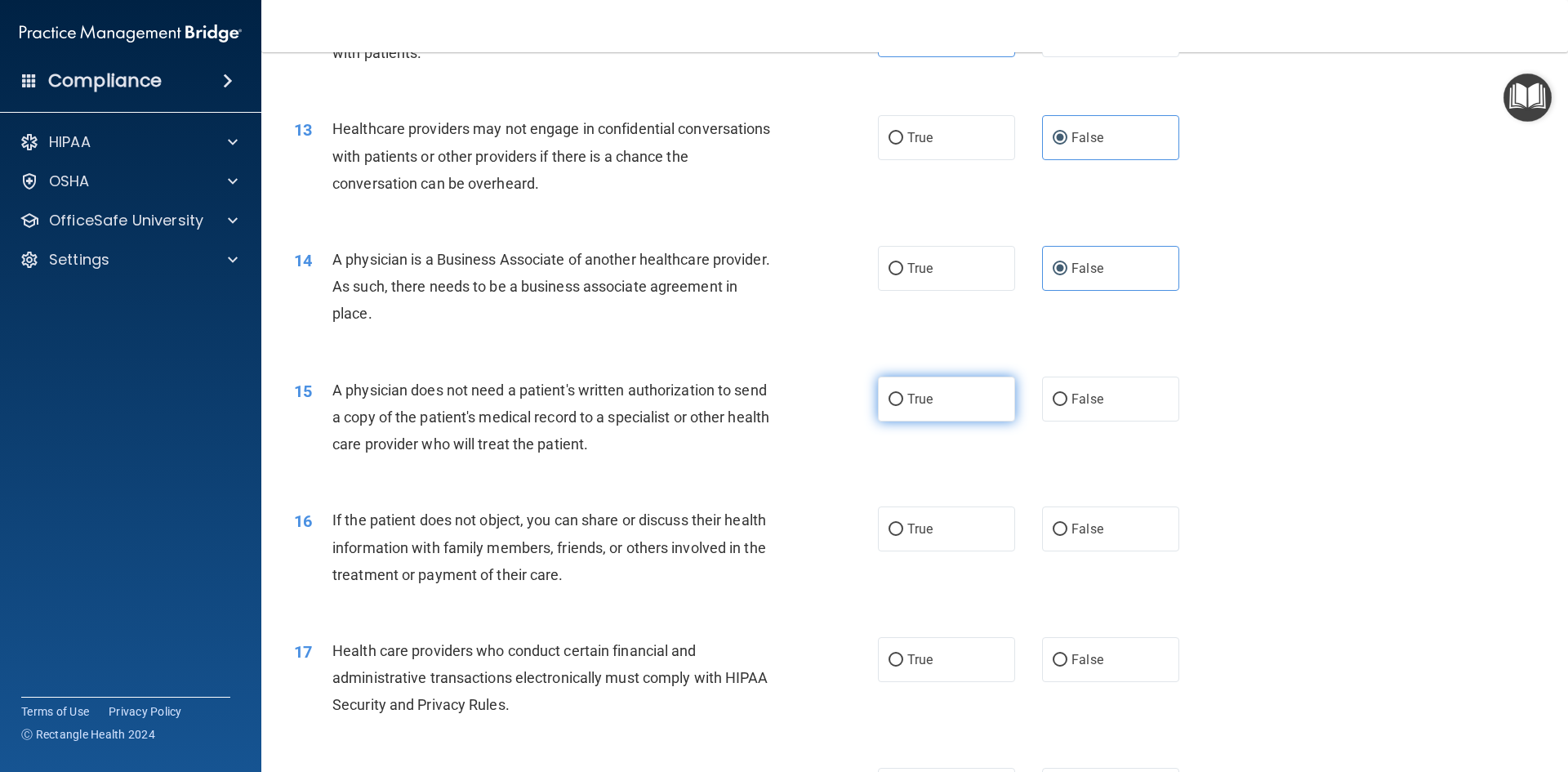
click at [907, 406] on span "True" at bounding box center [919, 399] width 25 height 15
click at [903, 406] on input "True" at bounding box center [895, 400] width 15 height 12
radio input "true"
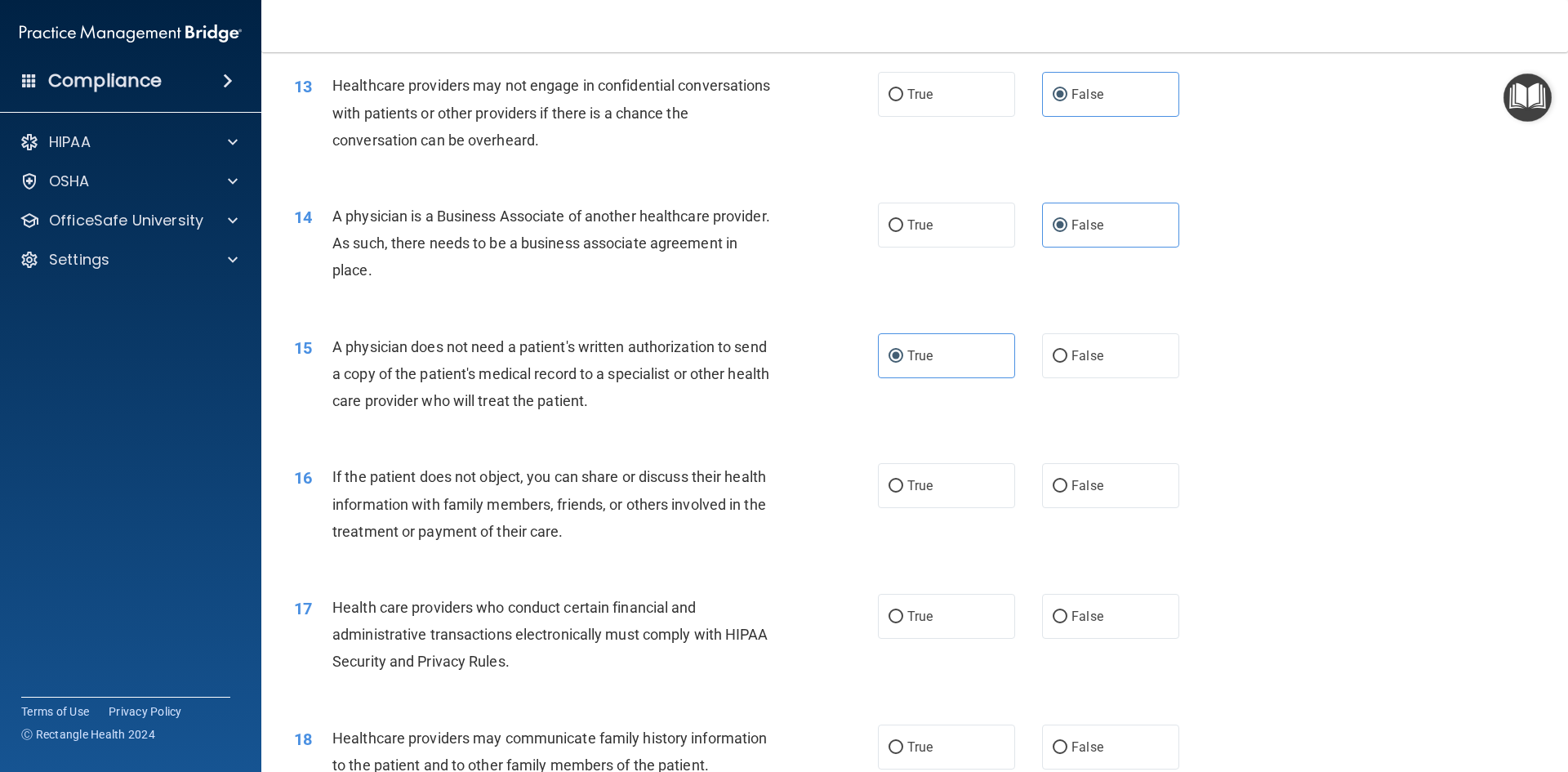
scroll to position [1633, 0]
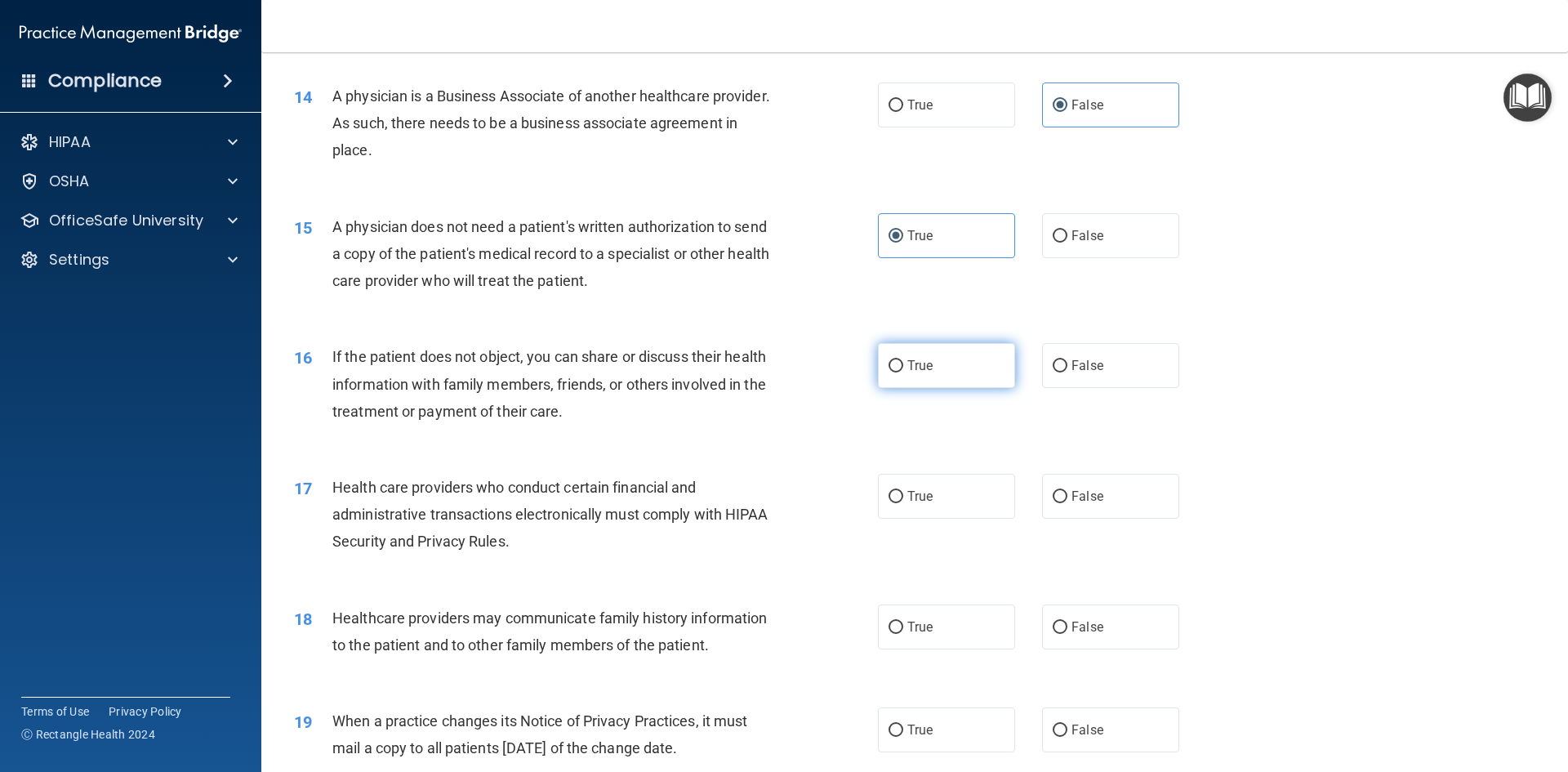
click at [910, 373] on label "True" at bounding box center [946, 365] width 138 height 45
click at [903, 372] on input "True" at bounding box center [895, 366] width 15 height 12
radio input "true"
click at [880, 506] on label "True" at bounding box center [946, 496] width 138 height 45
click at [888, 503] on input "True" at bounding box center [895, 497] width 15 height 12
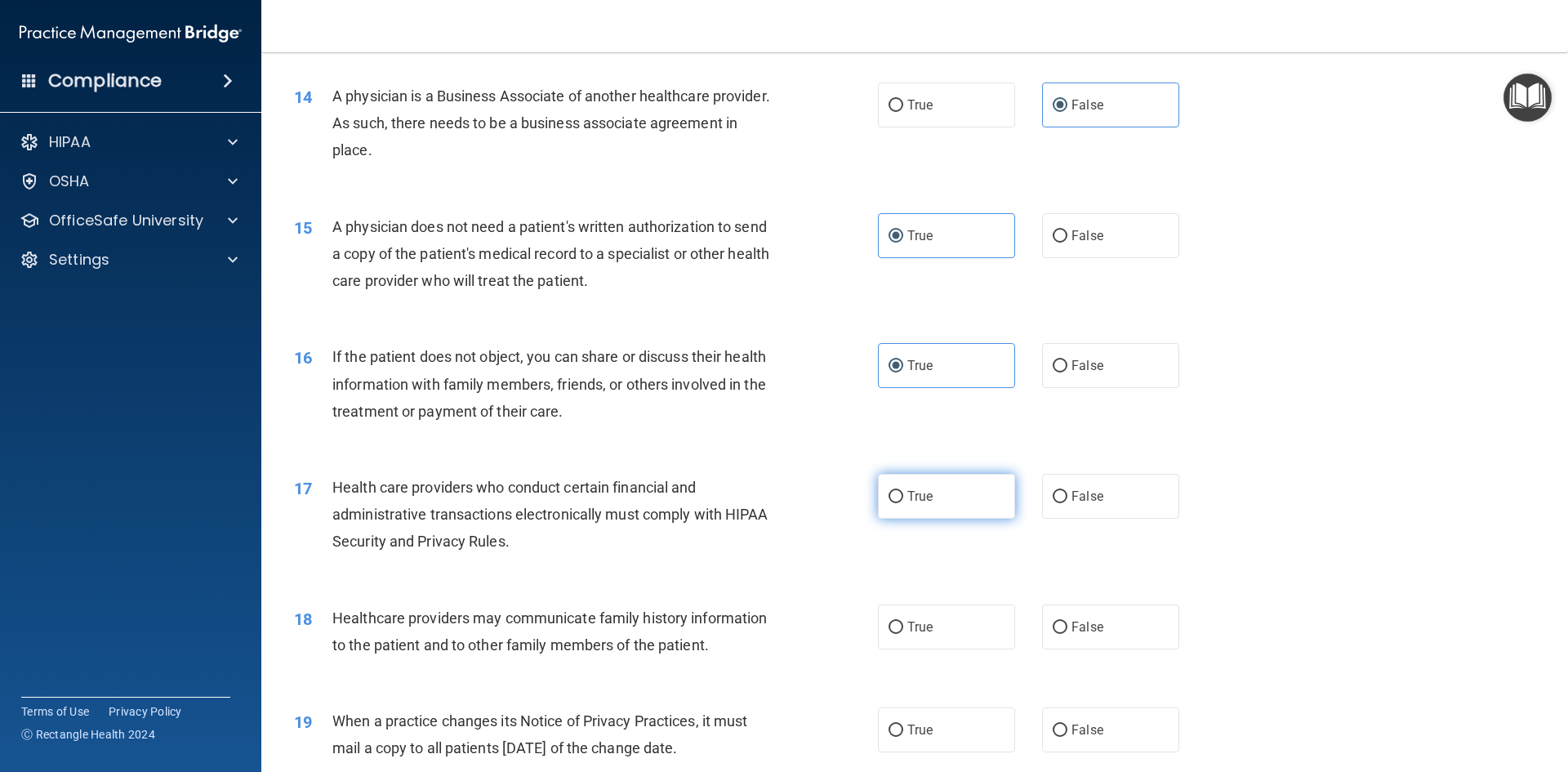
radio input "true"
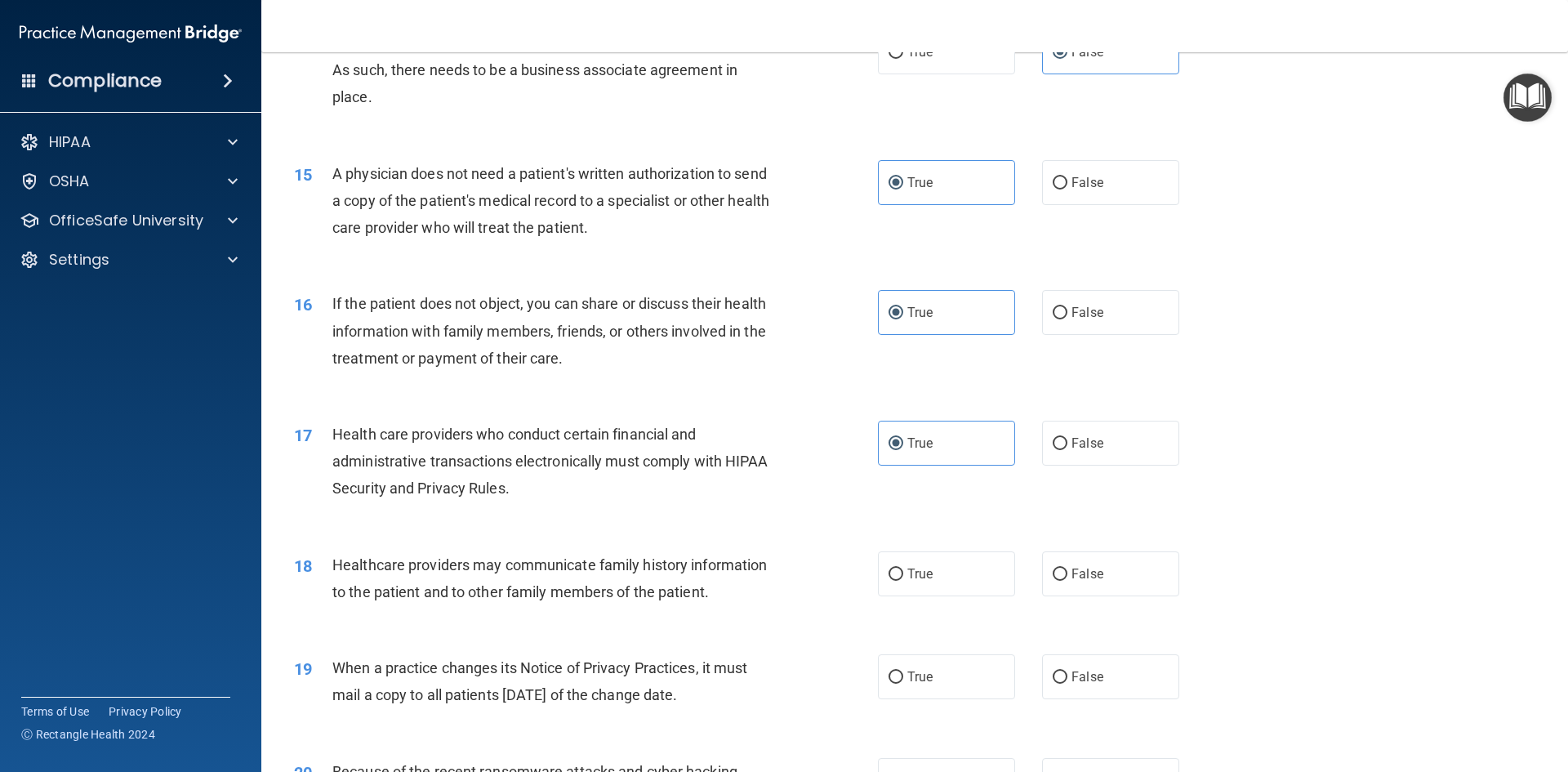
scroll to position [1715, 0]
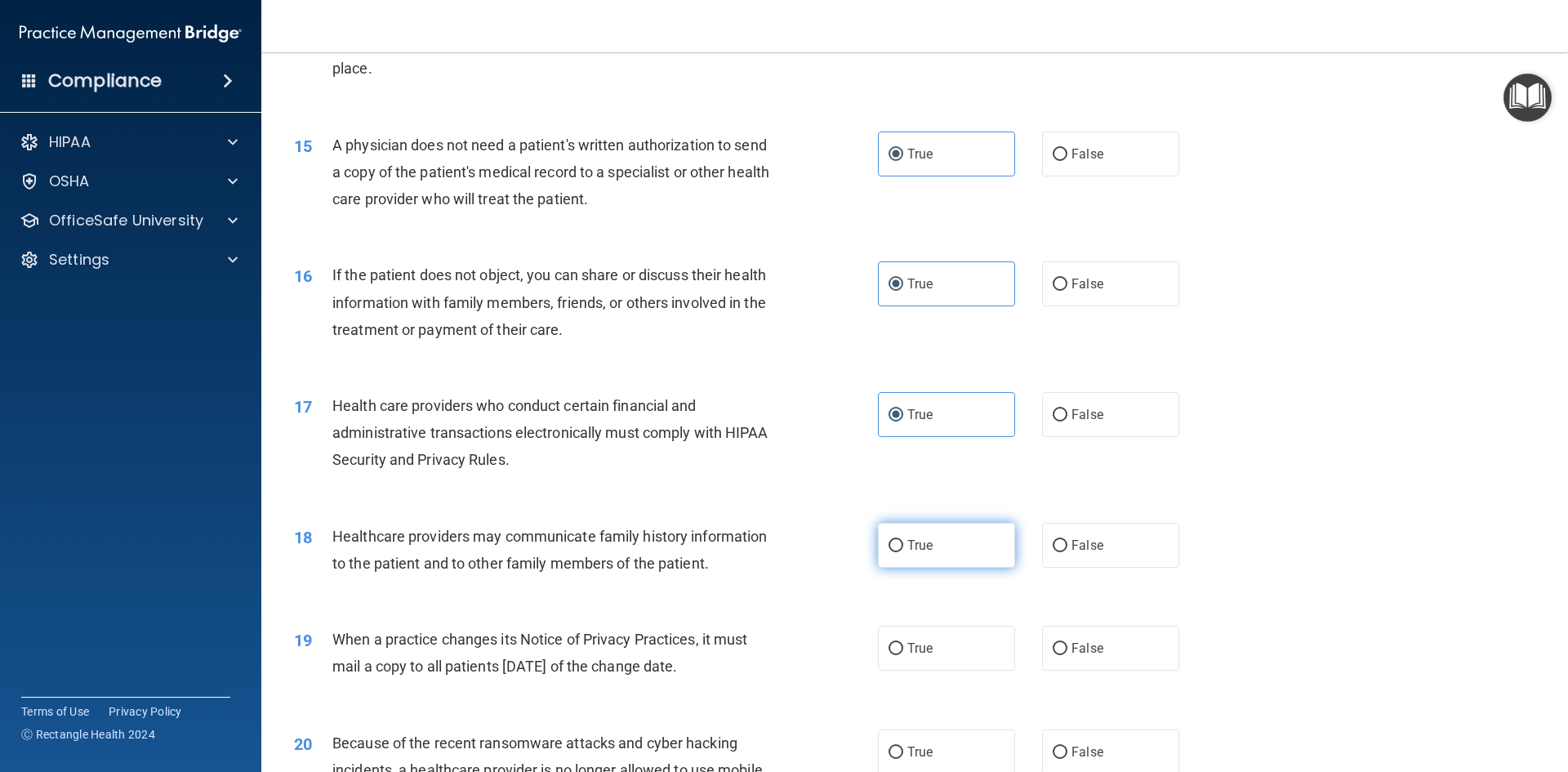
click at [907, 553] on label "True" at bounding box center [946, 545] width 138 height 45
click at [903, 552] on input "True" at bounding box center [895, 546] width 15 height 12
radio input "true"
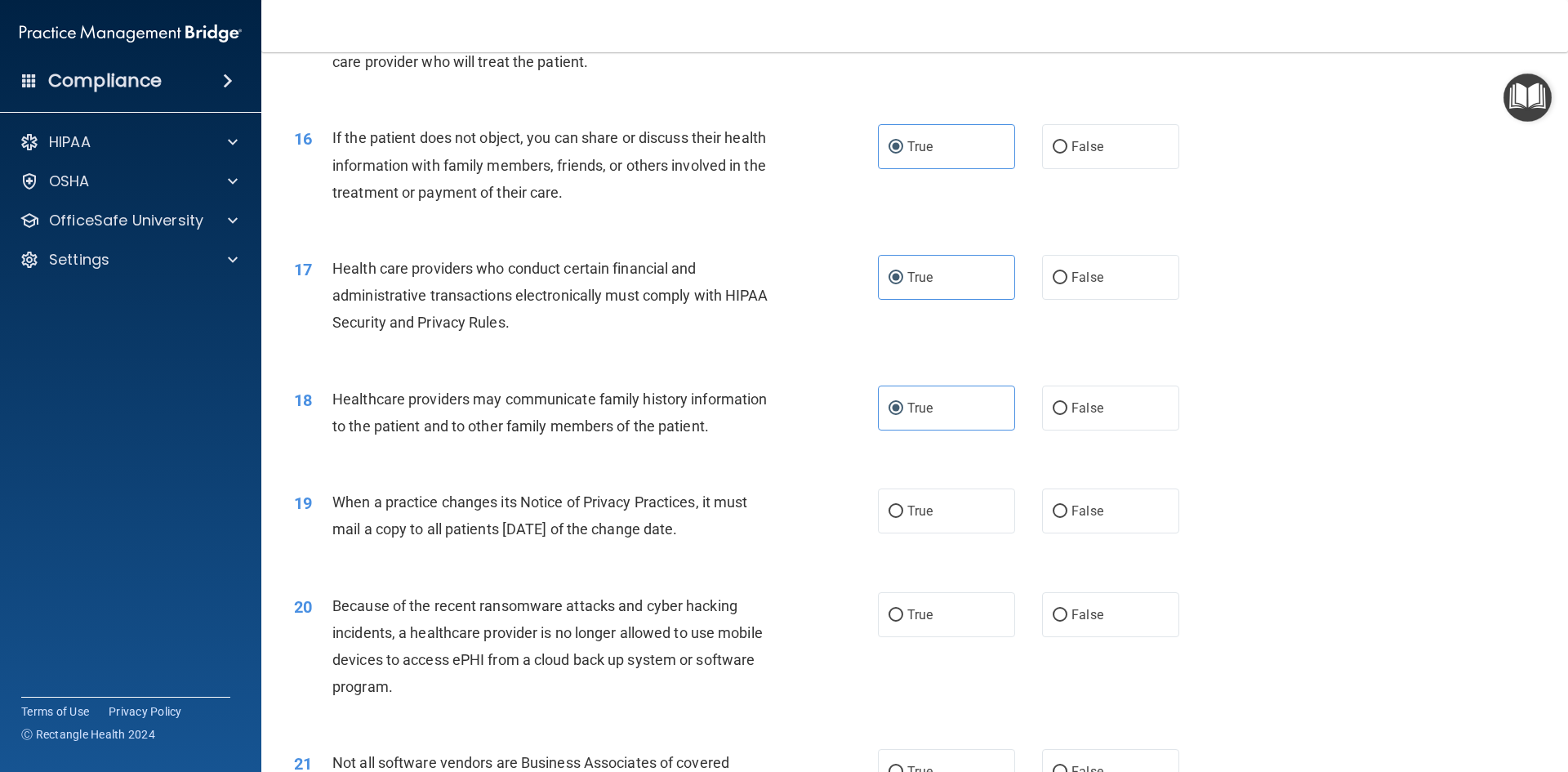
scroll to position [1878, 0]
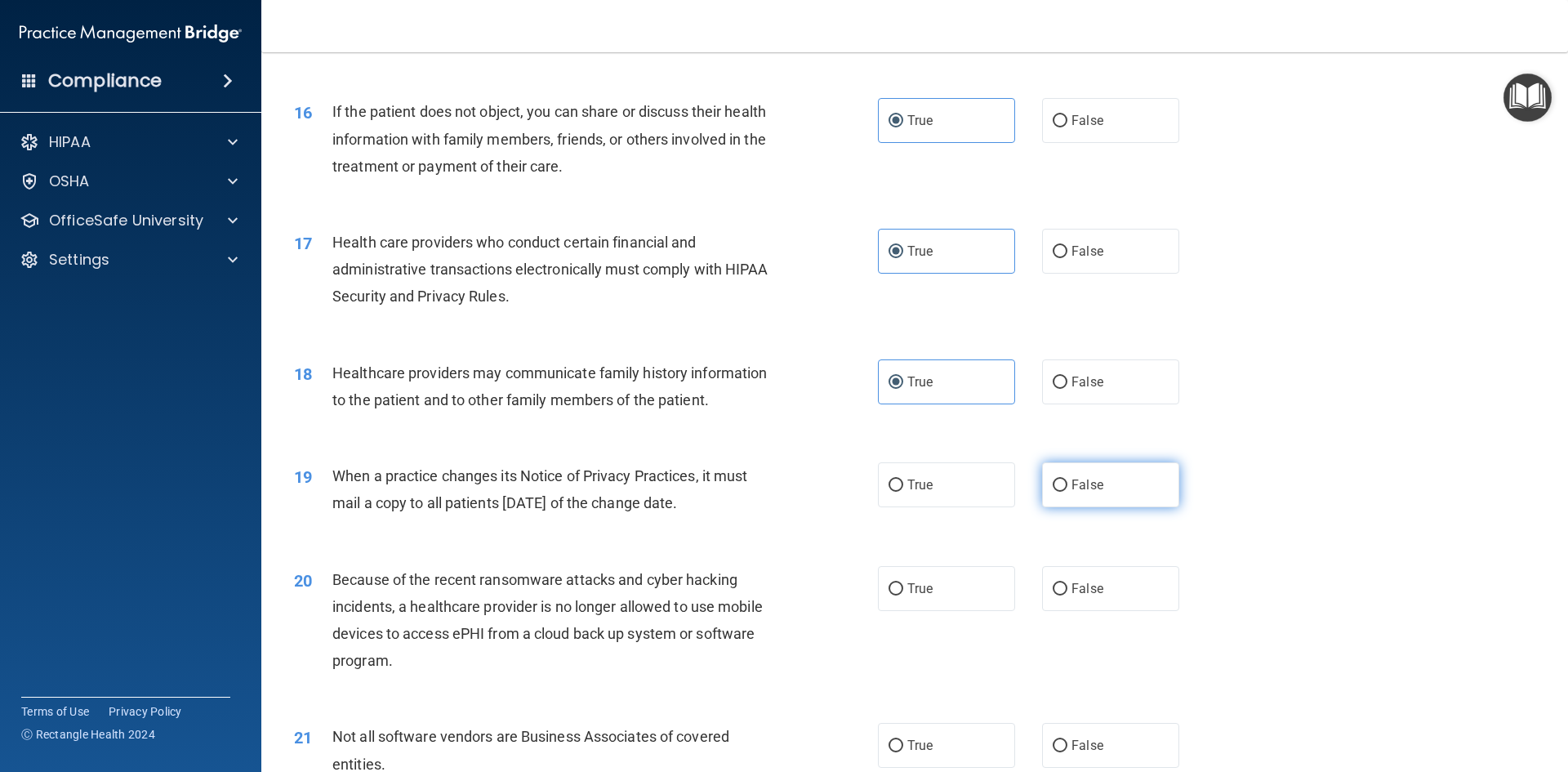
click at [1063, 487] on label "False" at bounding box center [1111, 485] width 138 height 45
click at [1063, 487] on input "False" at bounding box center [1059, 486] width 15 height 12
radio input "true"
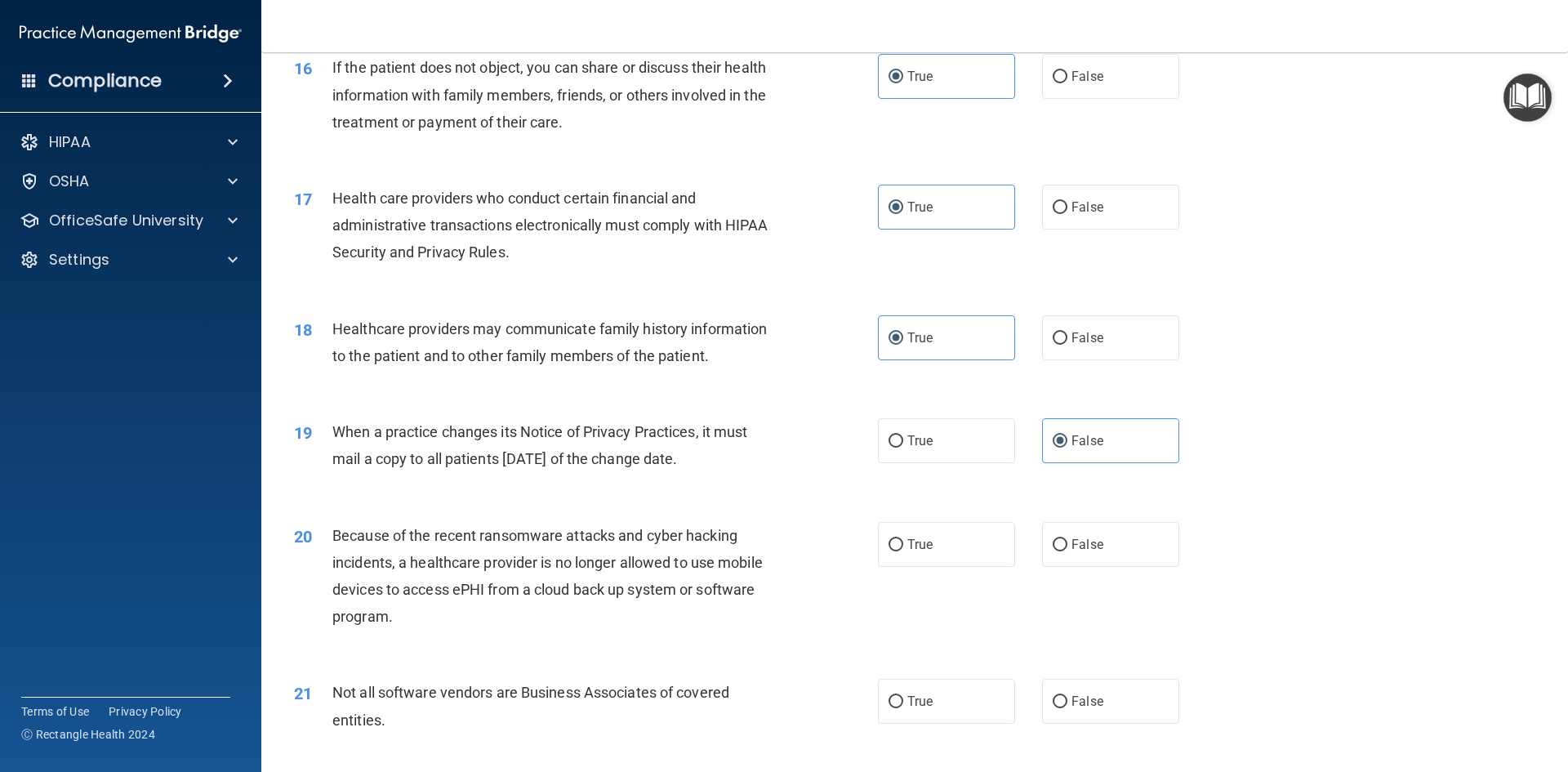
scroll to position [2042, 0]
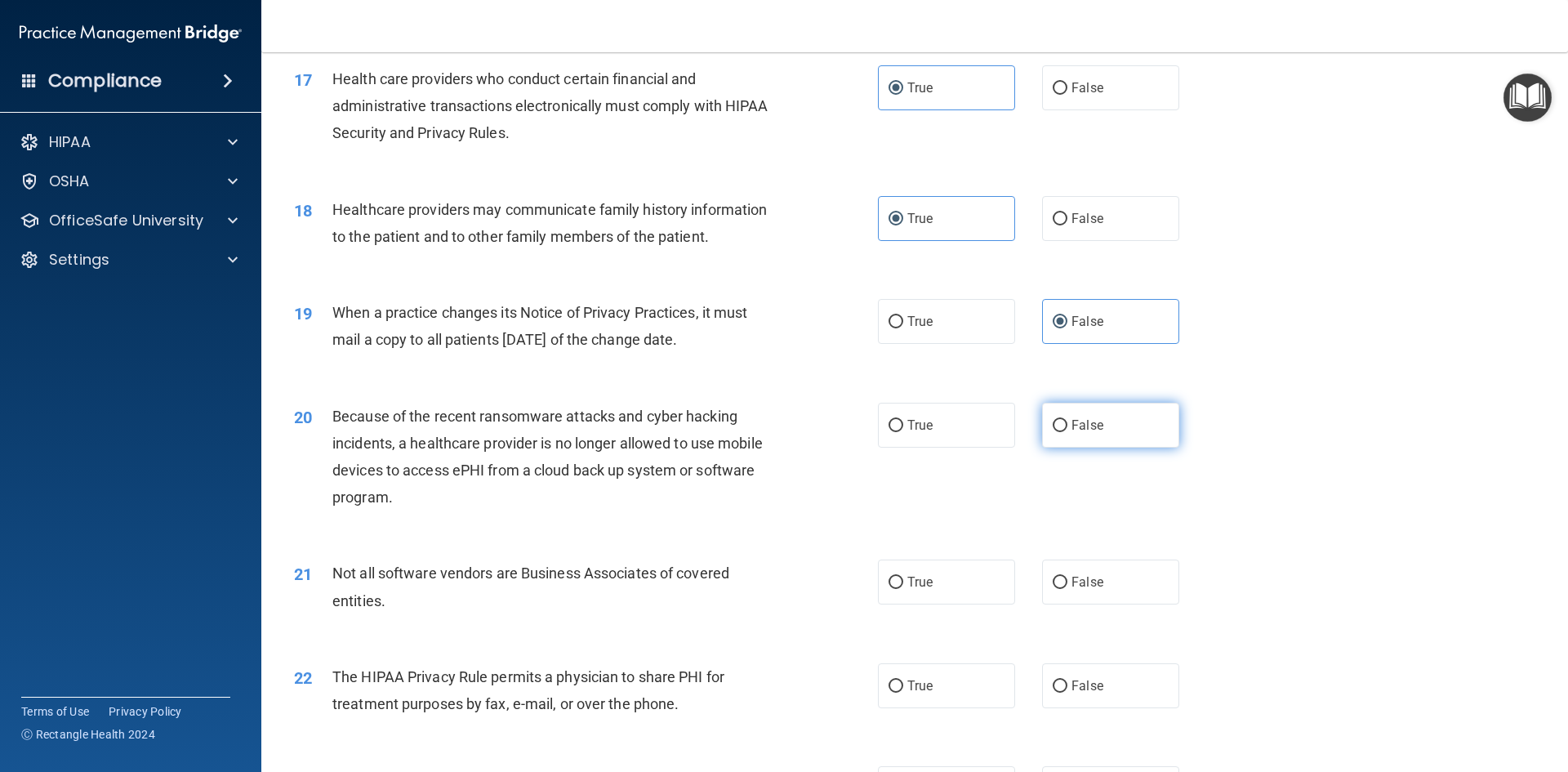
click at [1047, 432] on label "False" at bounding box center [1111, 425] width 138 height 45
click at [1052, 432] on input "False" at bounding box center [1059, 426] width 15 height 12
radio input "true"
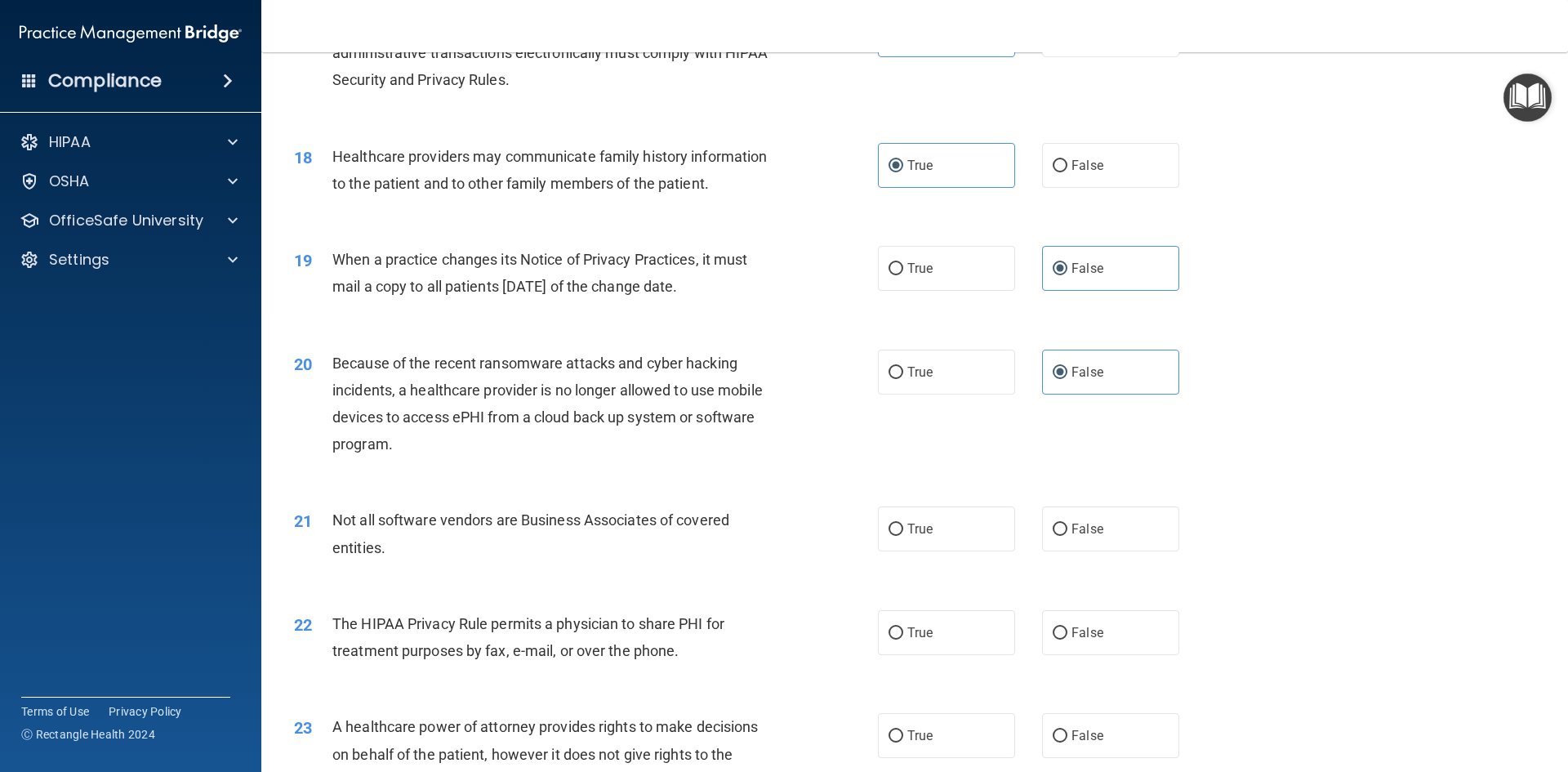
scroll to position [2123, 0]
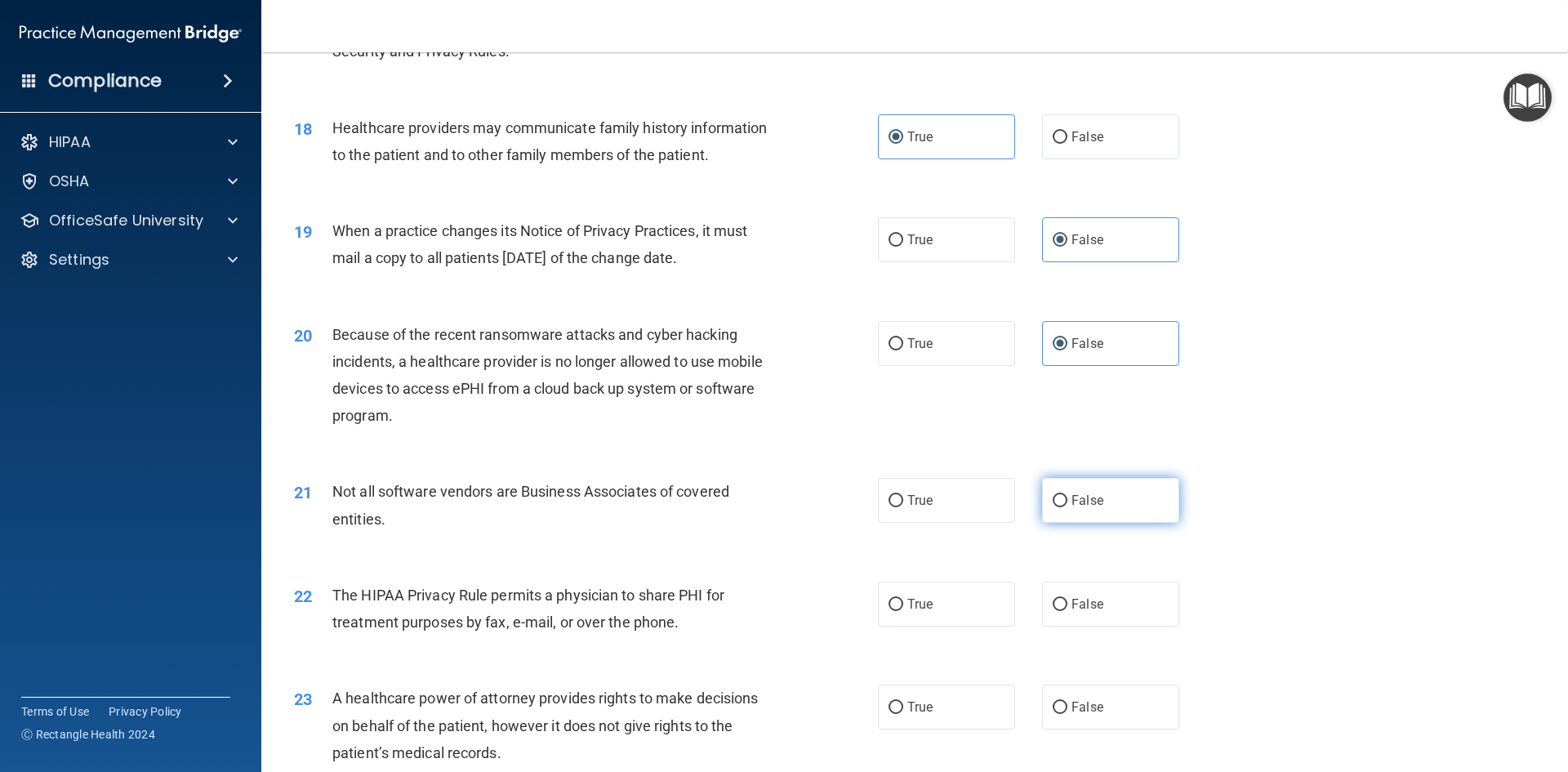
click at [1080, 499] on span "False" at bounding box center [1087, 500] width 32 height 15
click at [1068, 499] on input "False" at bounding box center [1059, 501] width 15 height 12
radio input "true"
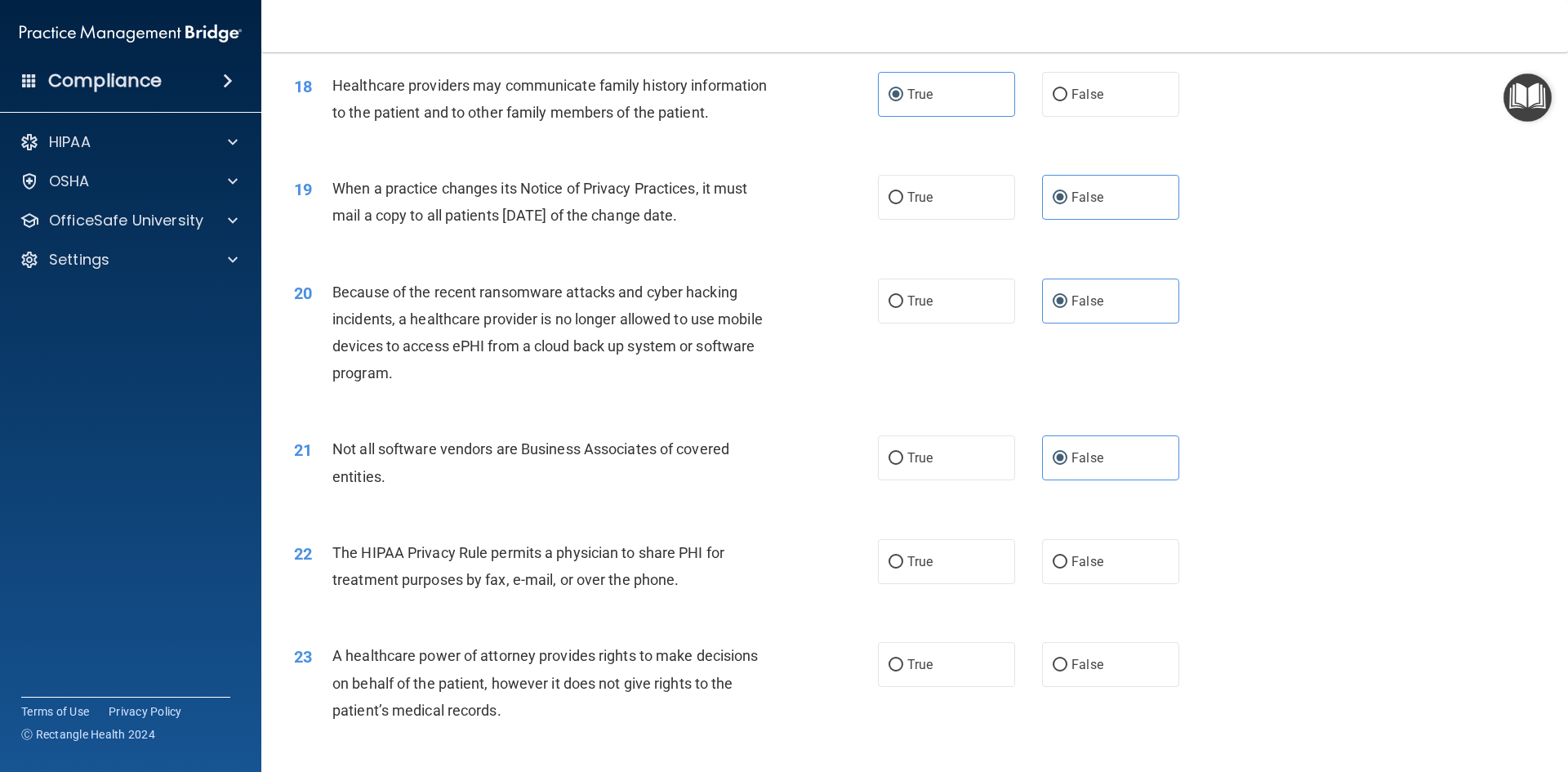
scroll to position [2205, 0]
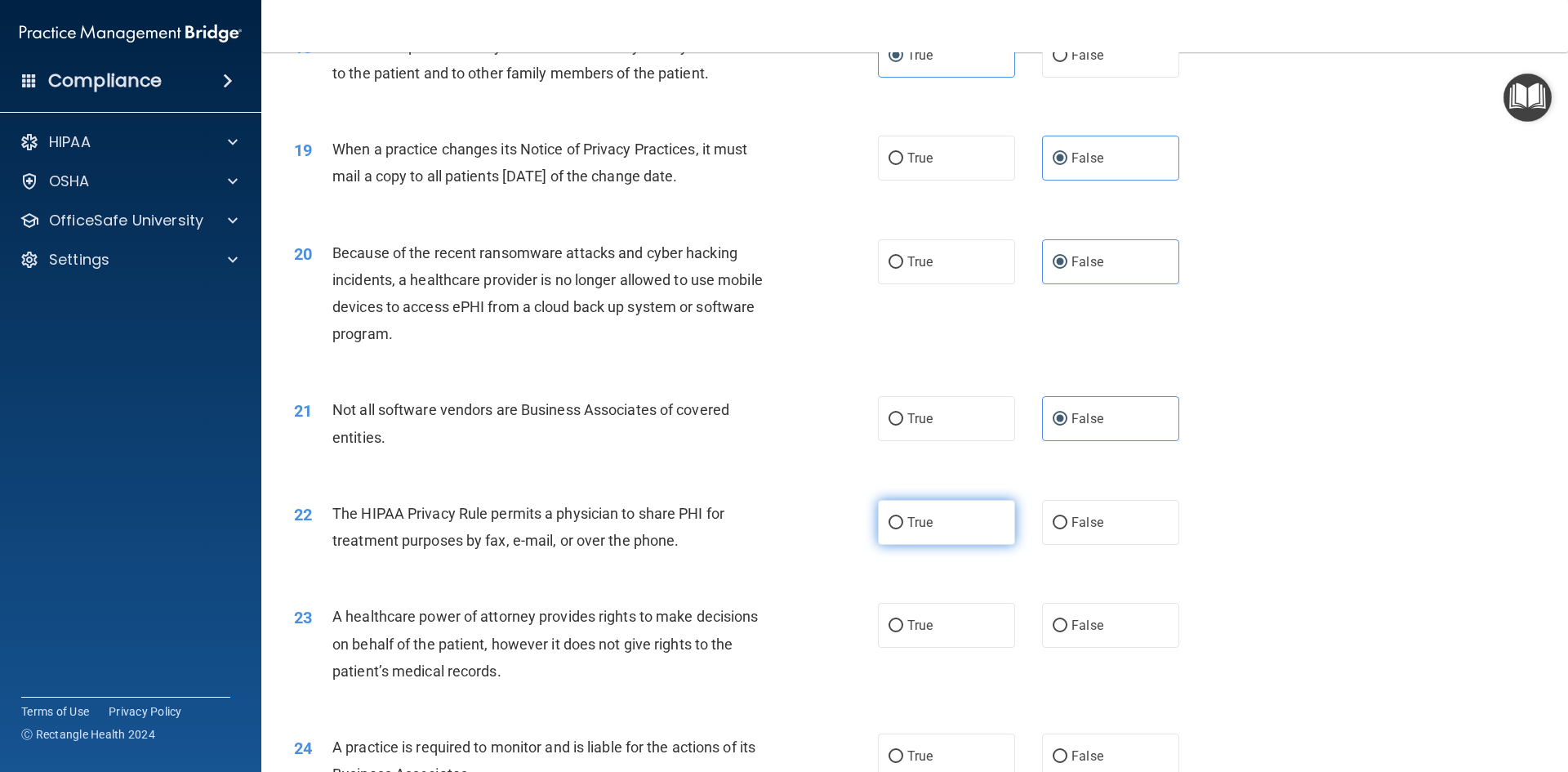
click at [889, 530] on label "True" at bounding box center [946, 522] width 138 height 45
click at [889, 530] on input "True" at bounding box center [895, 523] width 15 height 12
radio input "true"
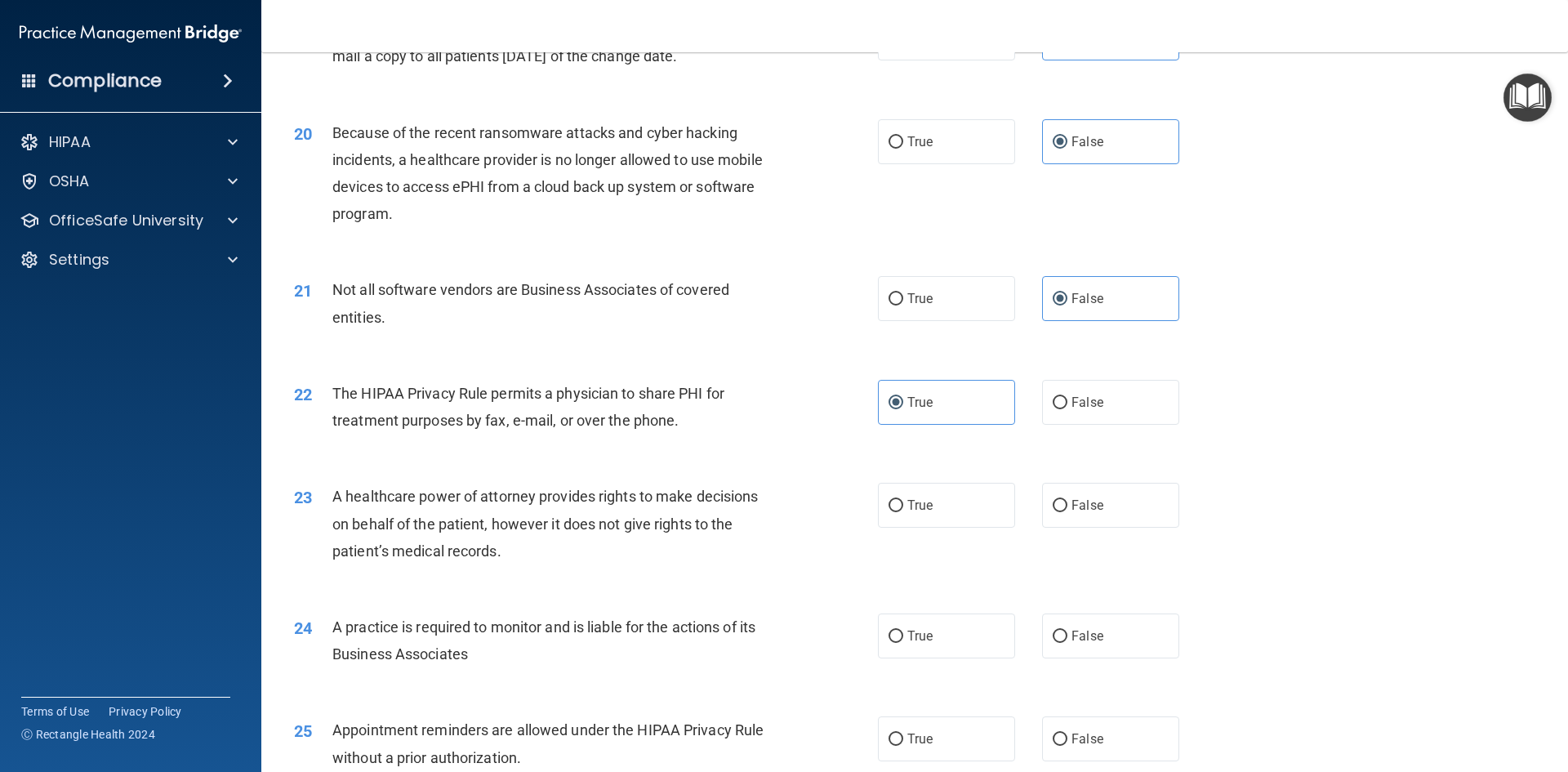
scroll to position [2368, 0]
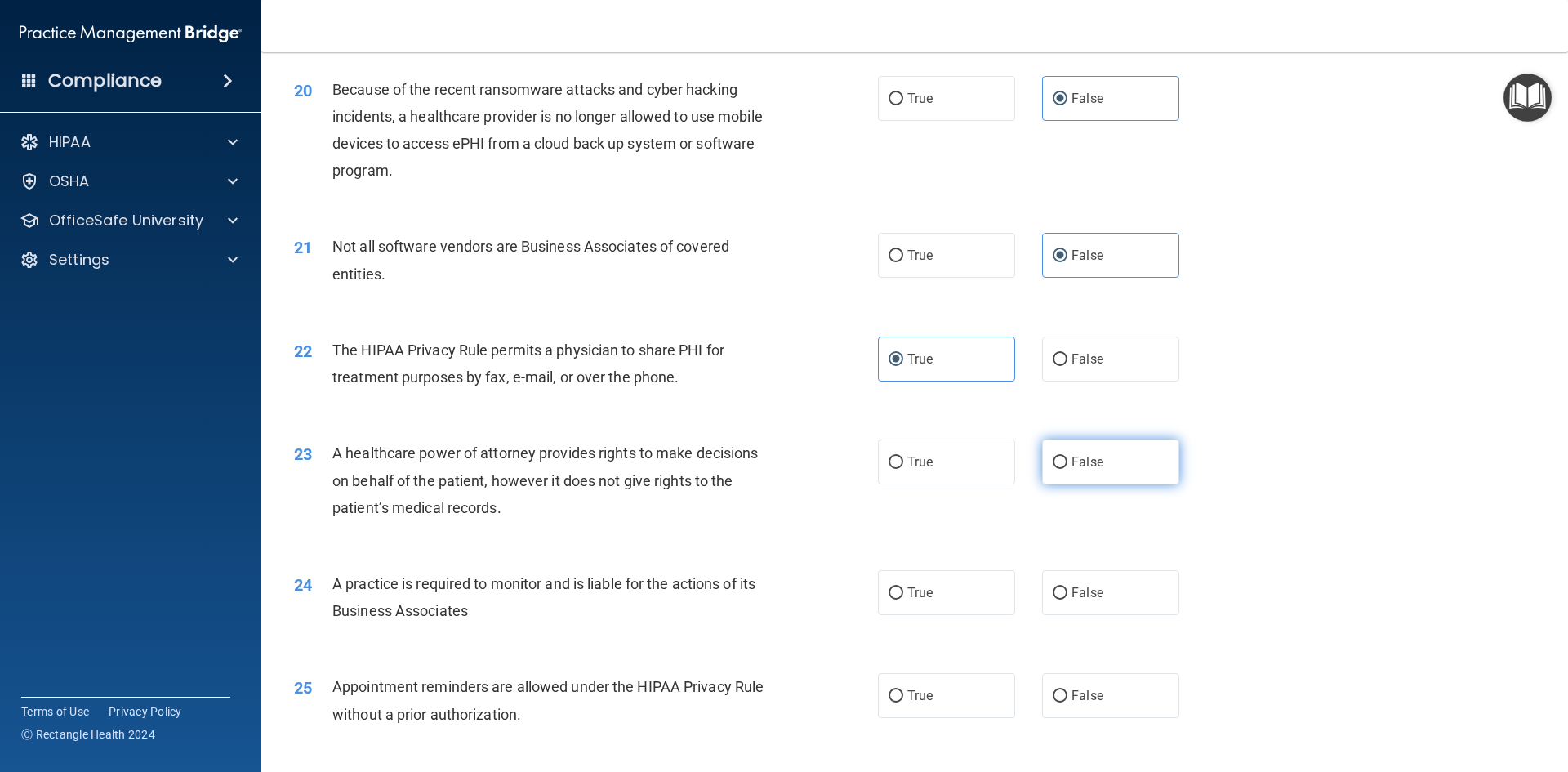
click at [1056, 460] on input "False" at bounding box center [1059, 463] width 15 height 12
radio input "true"
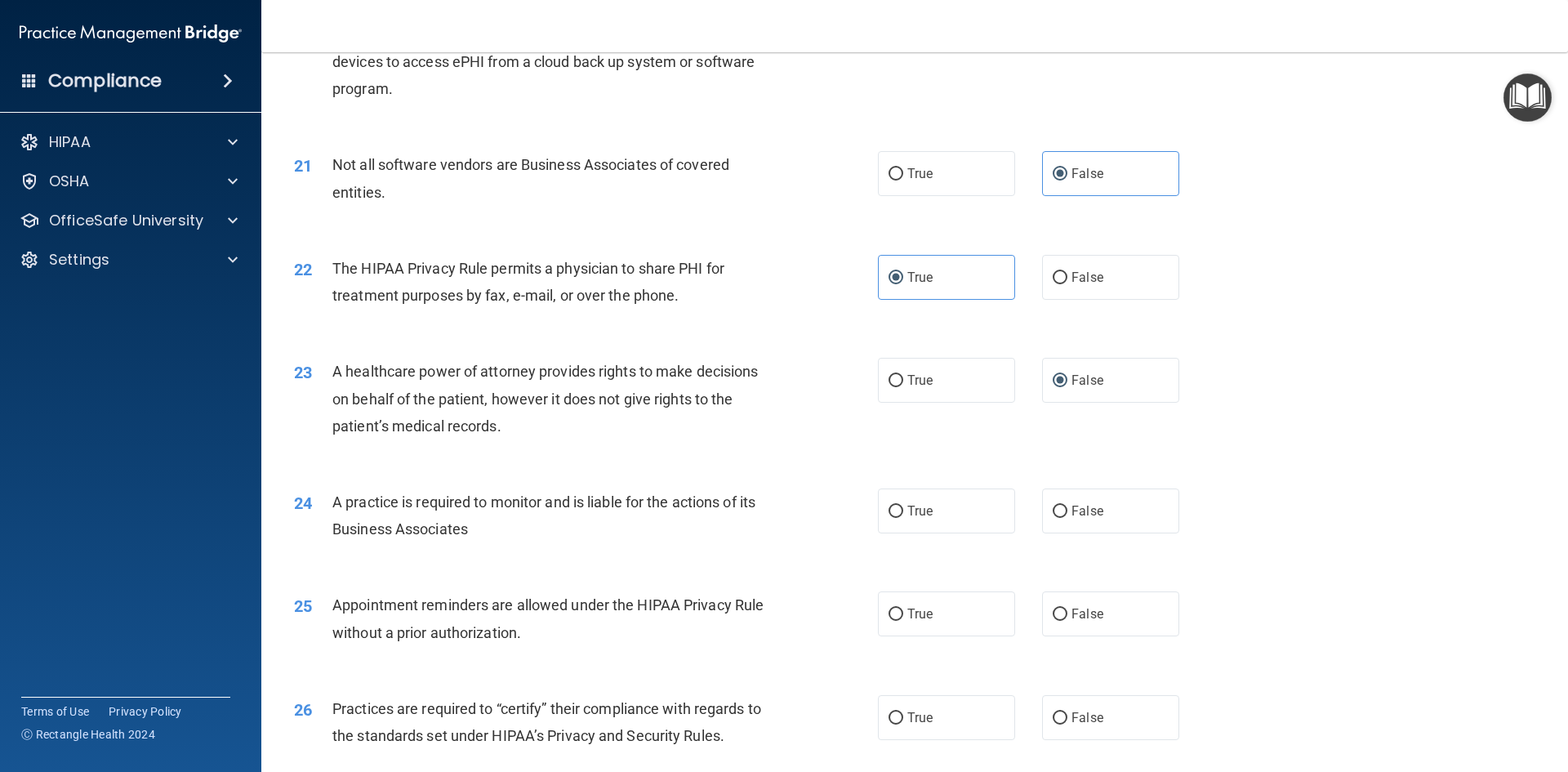
scroll to position [2532, 0]
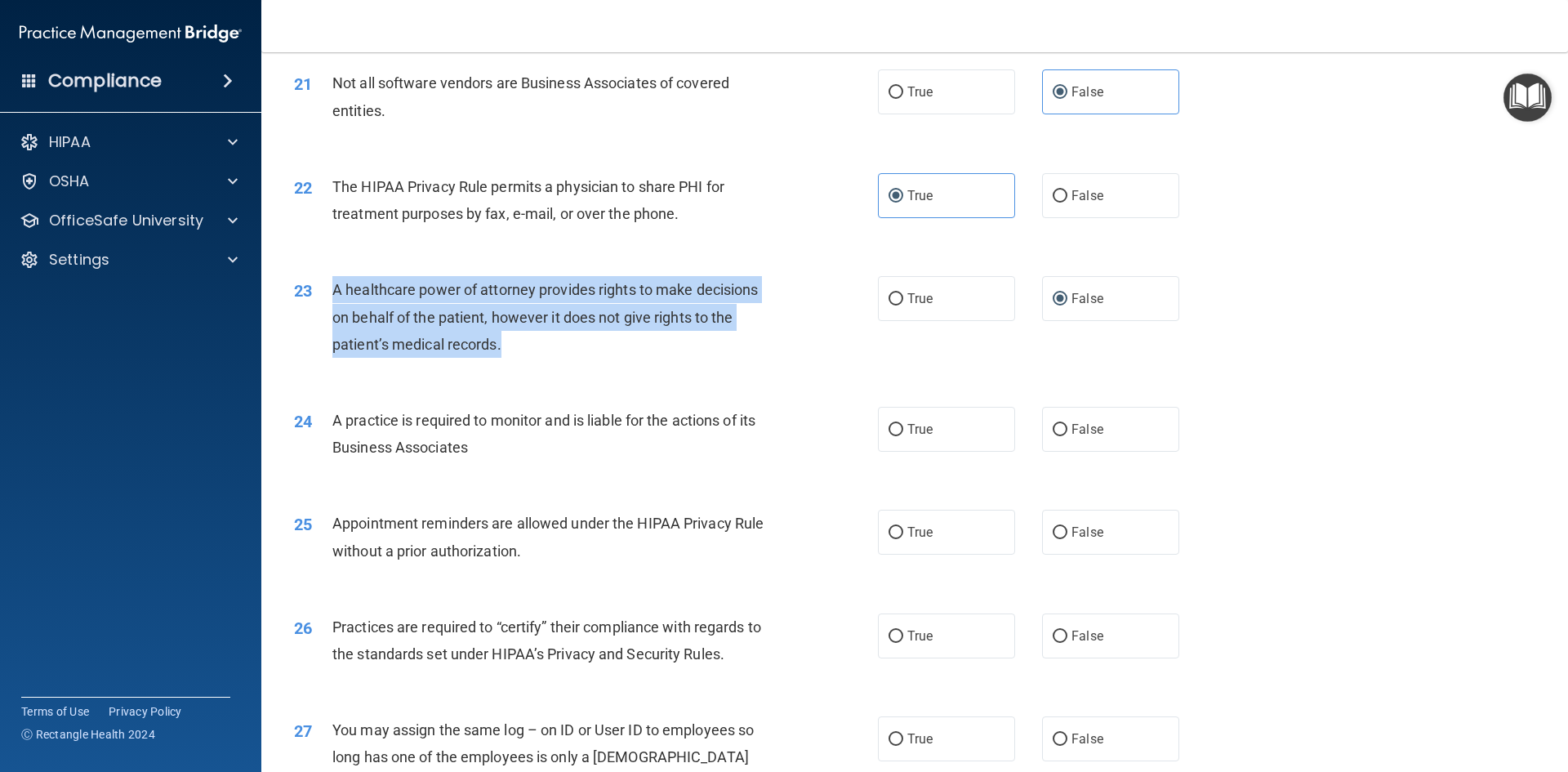
drag, startPoint x: 518, startPoint y: 354, endPoint x: 318, endPoint y: 290, distance: 210.0
click at [318, 290] on div "23 A healthcare power of attorney provides rights to make decisions on behalf o…" at bounding box center [585, 321] width 633 height 89
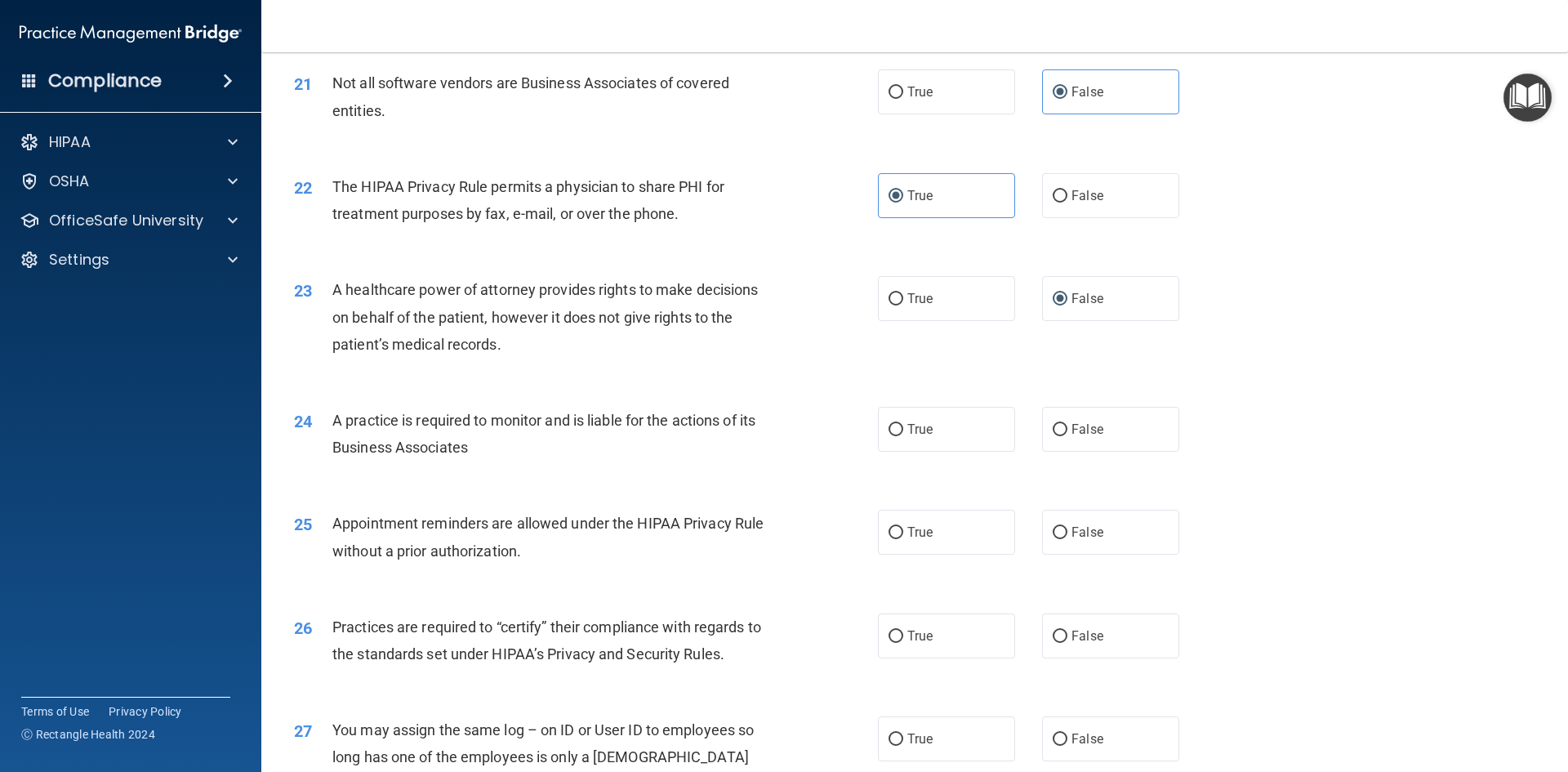
click at [1106, 367] on div "23 A healthcare power of attorney provides rights to make decisions on behalf o…" at bounding box center [915, 321] width 1265 height 131
click at [1071, 432] on span "False" at bounding box center [1087, 429] width 32 height 15
click at [1068, 432] on input "False" at bounding box center [1059, 430] width 15 height 12
radio input "true"
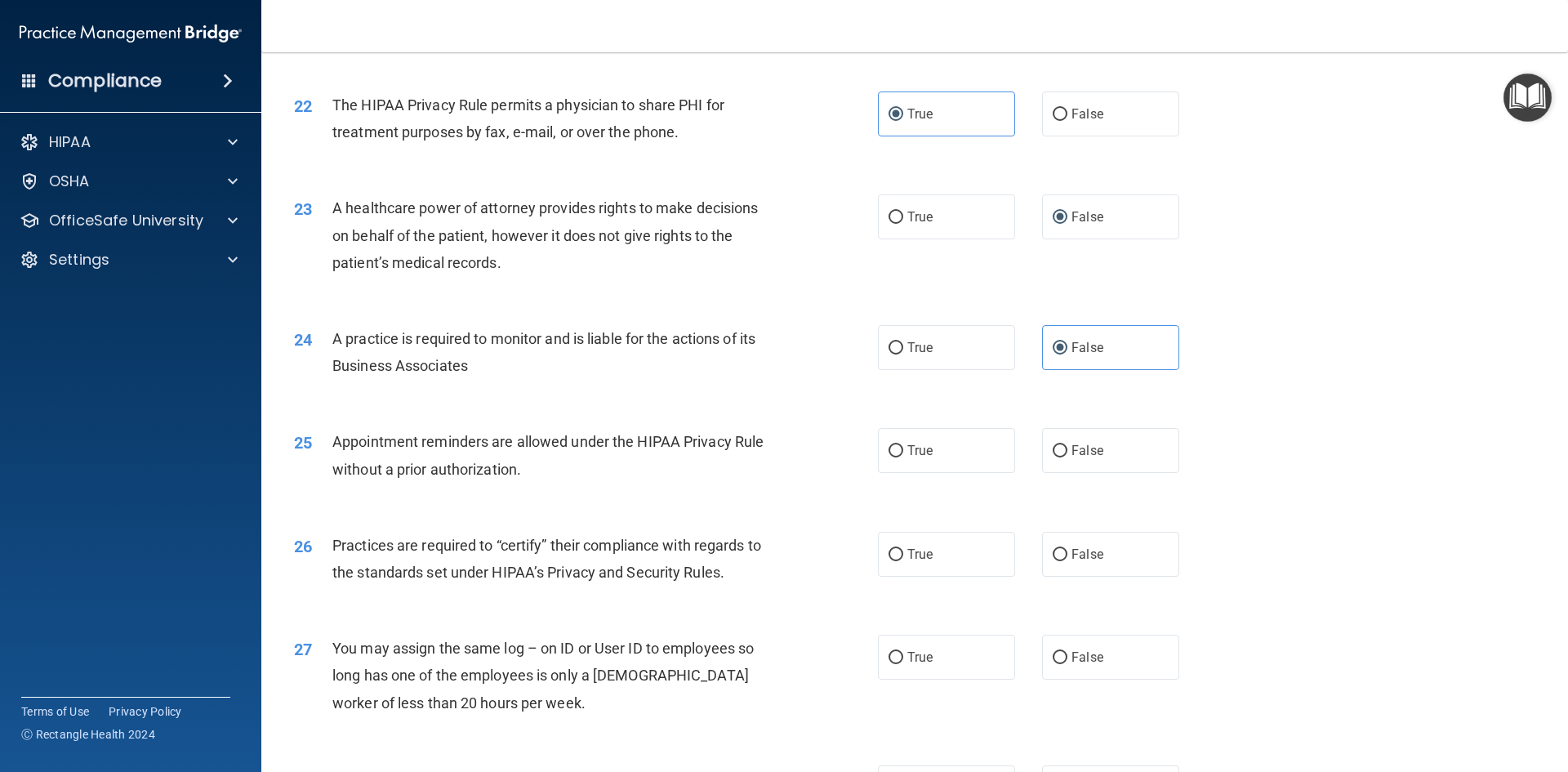
click at [928, 475] on div "25 Appointment reminders are allowed under the HIPAA Privacy Rule without a pri…" at bounding box center [915, 459] width 1265 height 103
click at [909, 463] on label "True" at bounding box center [946, 450] width 138 height 45
click at [903, 457] on input "True" at bounding box center [895, 451] width 15 height 12
radio input "true"
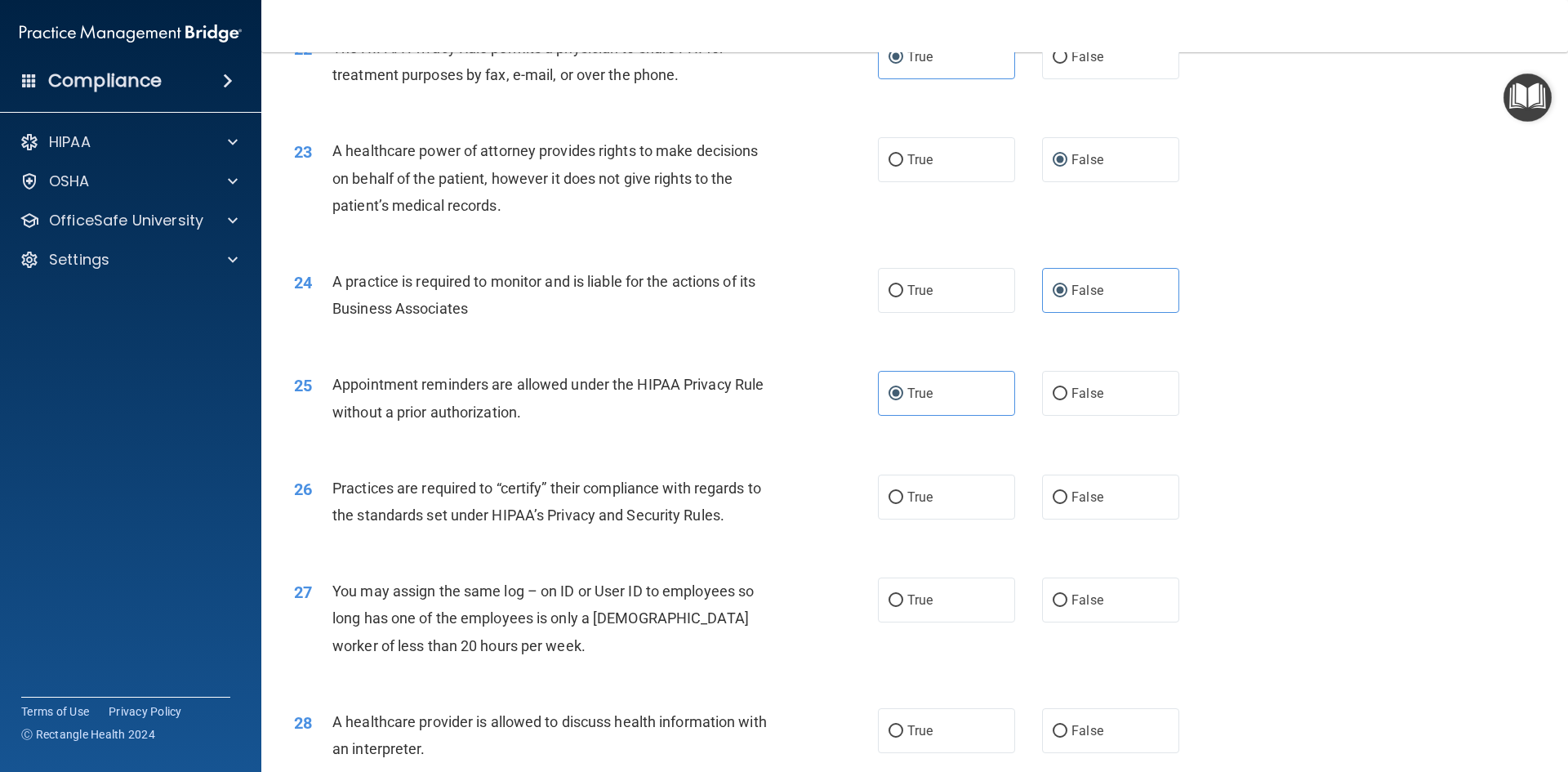
scroll to position [2777, 0]
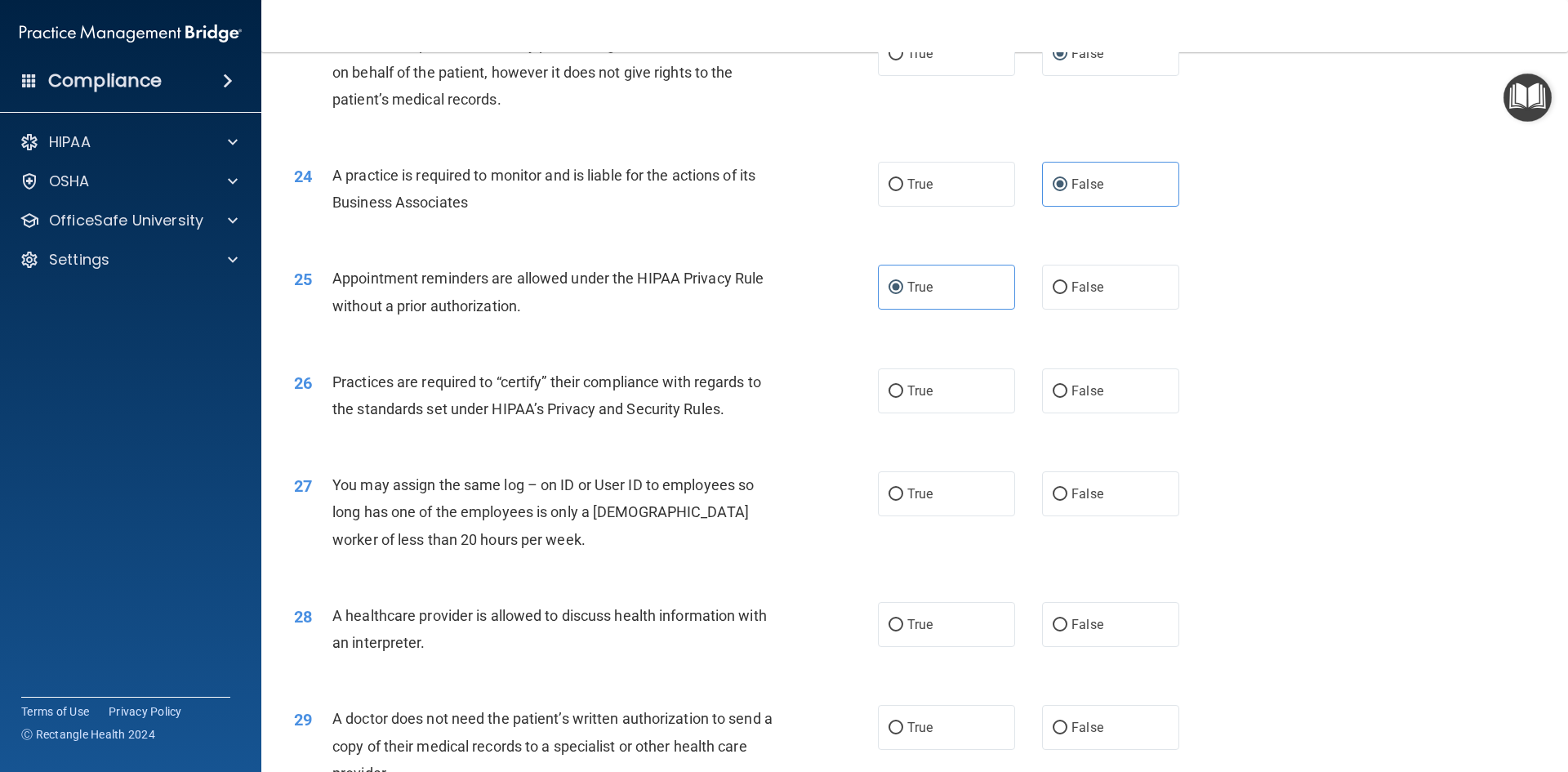
click at [737, 418] on div "Practices are required to “certify” their compliance with regards to the standa…" at bounding box center [560, 395] width 456 height 54
click at [1081, 415] on div "26 Practices are required to “certify” their compliance with regards to the sta…" at bounding box center [915, 400] width 1265 height 103
click at [1080, 401] on label "False" at bounding box center [1111, 390] width 138 height 45
click at [1068, 398] on input "False" at bounding box center [1059, 391] width 15 height 12
radio input "true"
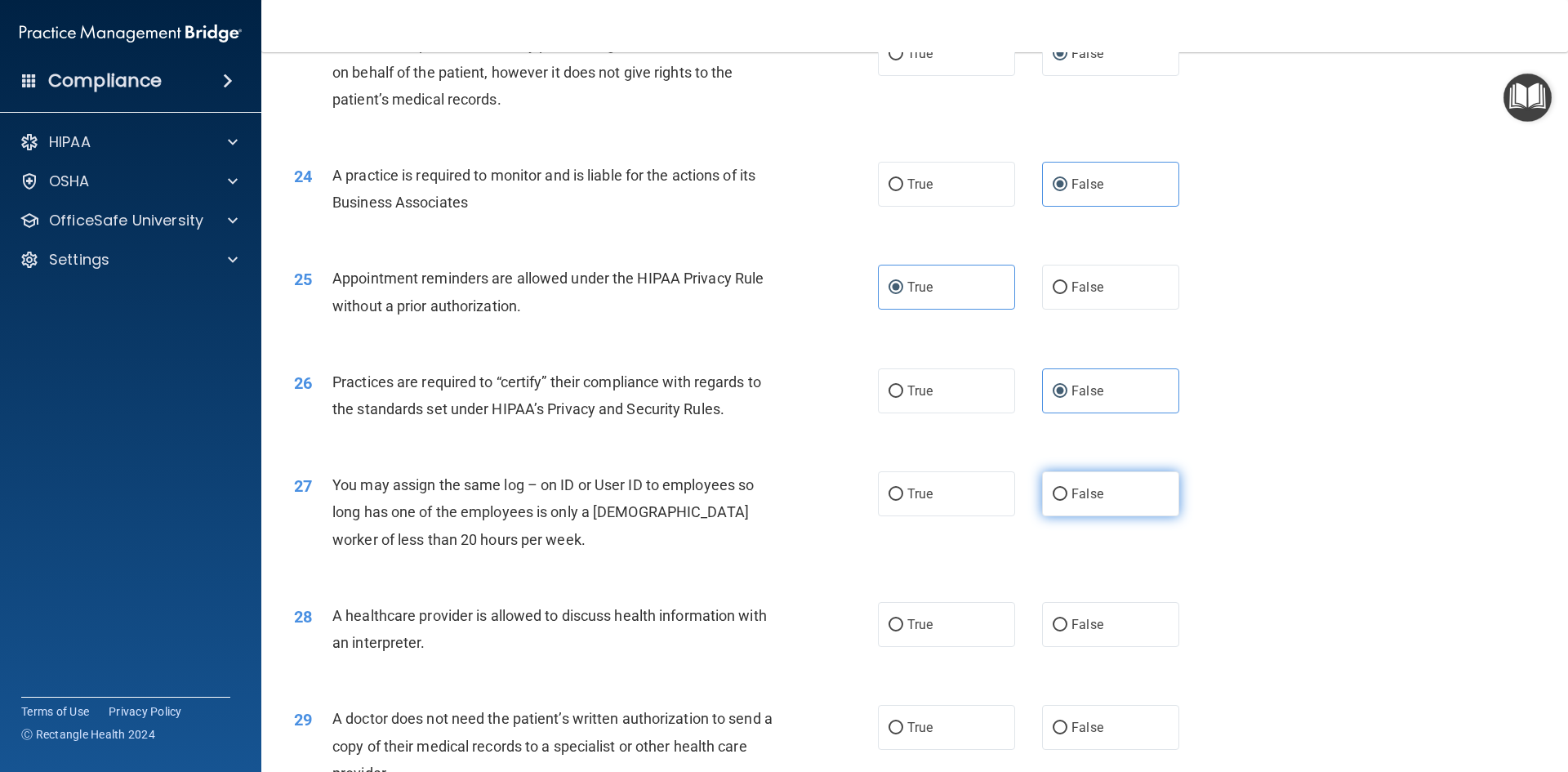
click at [1099, 498] on label "False" at bounding box center [1111, 493] width 138 height 45
click at [1068, 498] on input "False" at bounding box center [1059, 494] width 15 height 12
radio input "true"
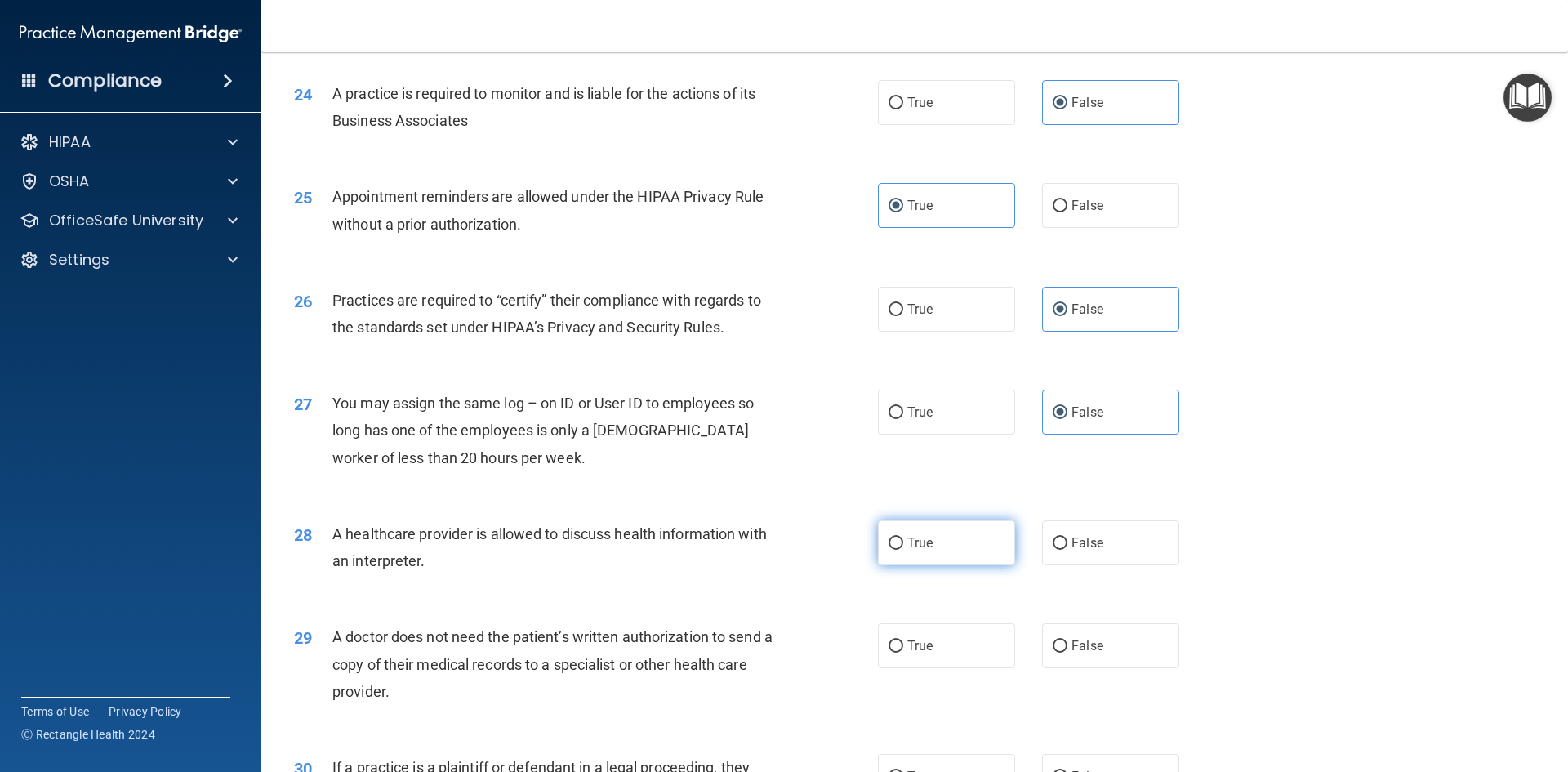
click at [933, 546] on label "True" at bounding box center [946, 542] width 138 height 45
click at [903, 546] on input "True" at bounding box center [895, 543] width 15 height 12
radio input "true"
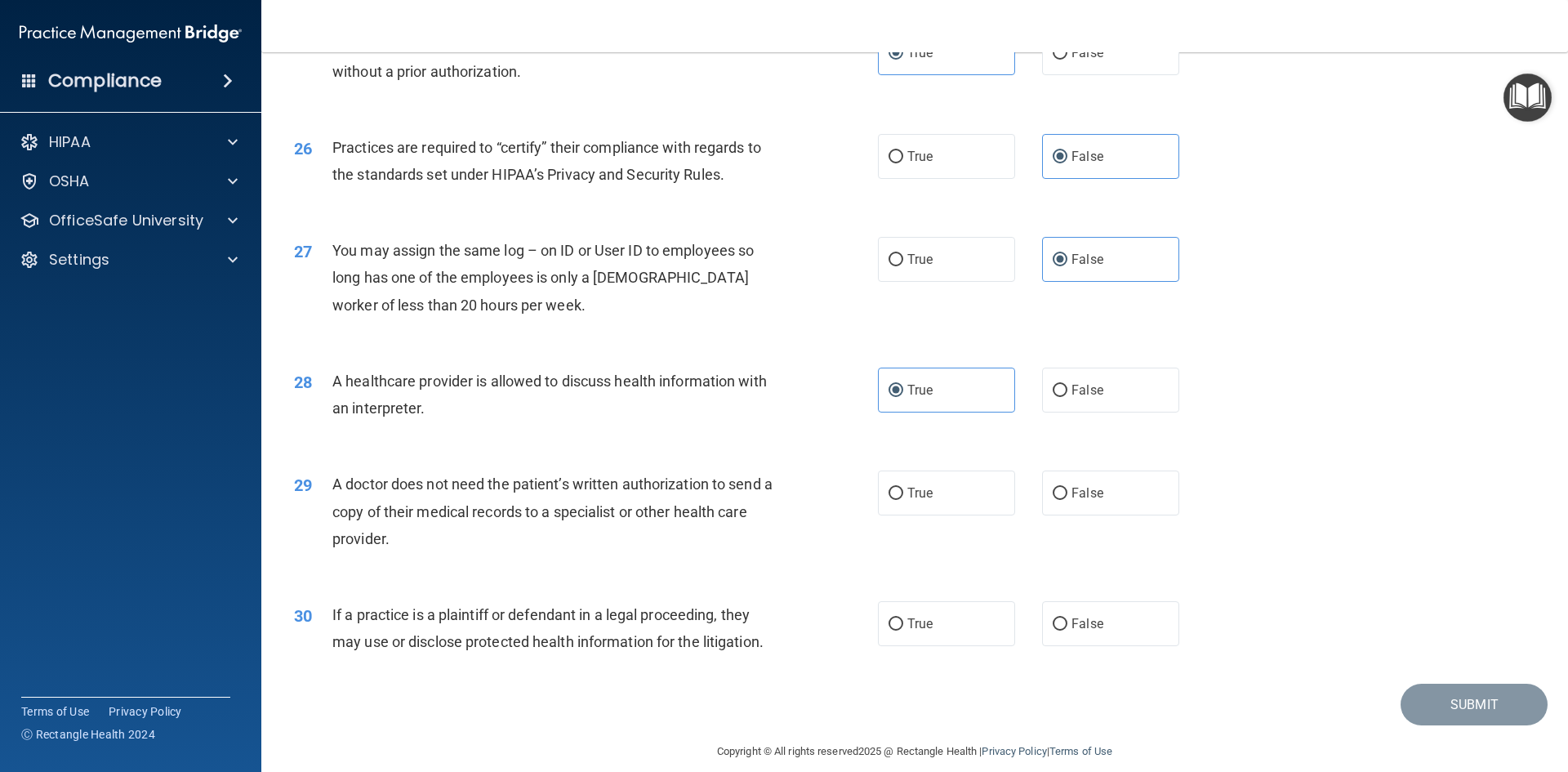
scroll to position [3022, 0]
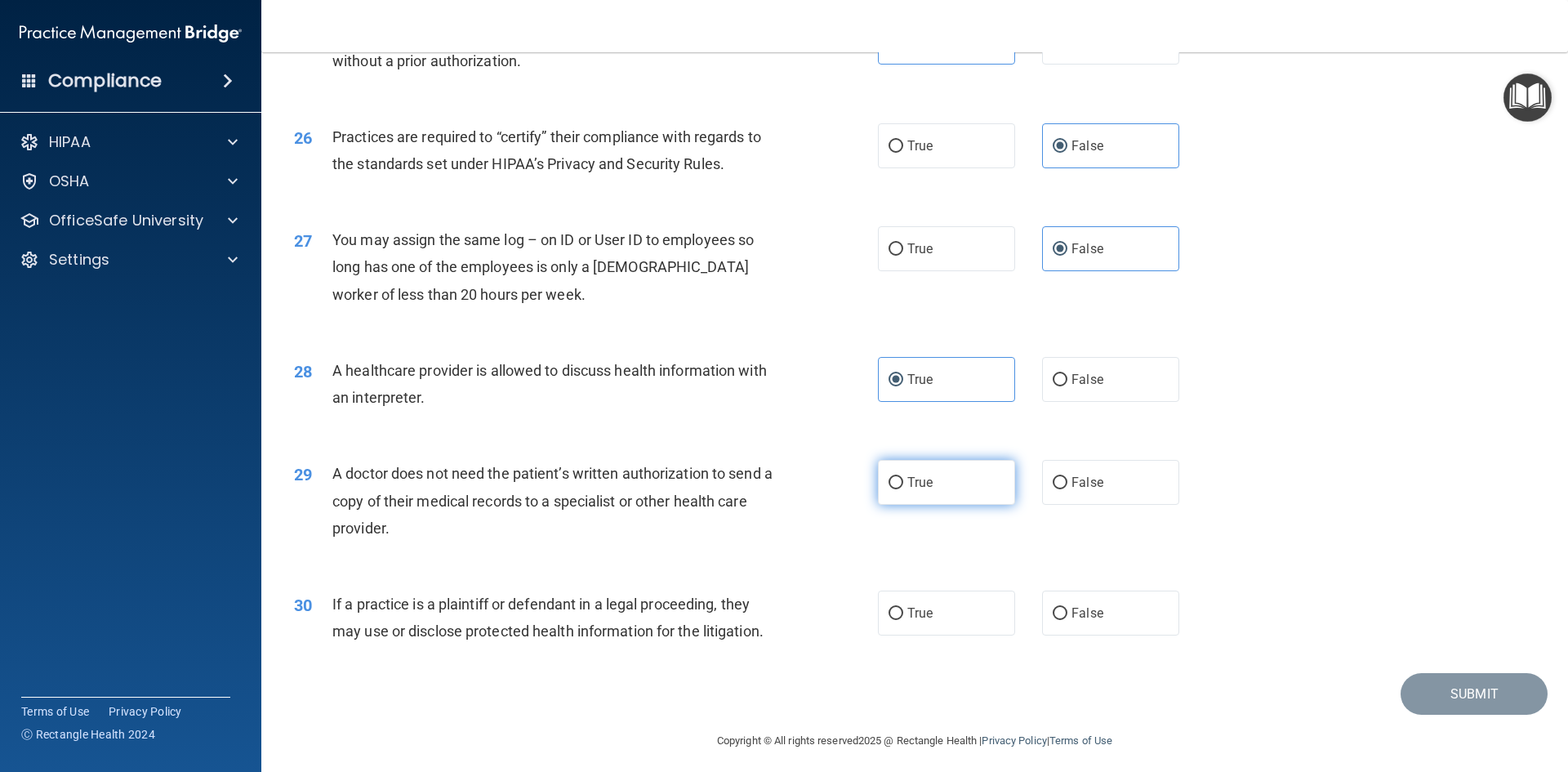
click at [916, 498] on label "True" at bounding box center [946, 482] width 138 height 45
click at [903, 489] on input "True" at bounding box center [895, 483] width 15 height 12
radio input "true"
click at [952, 620] on label "True" at bounding box center [946, 613] width 138 height 45
click at [903, 620] on input "True" at bounding box center [895, 614] width 15 height 12
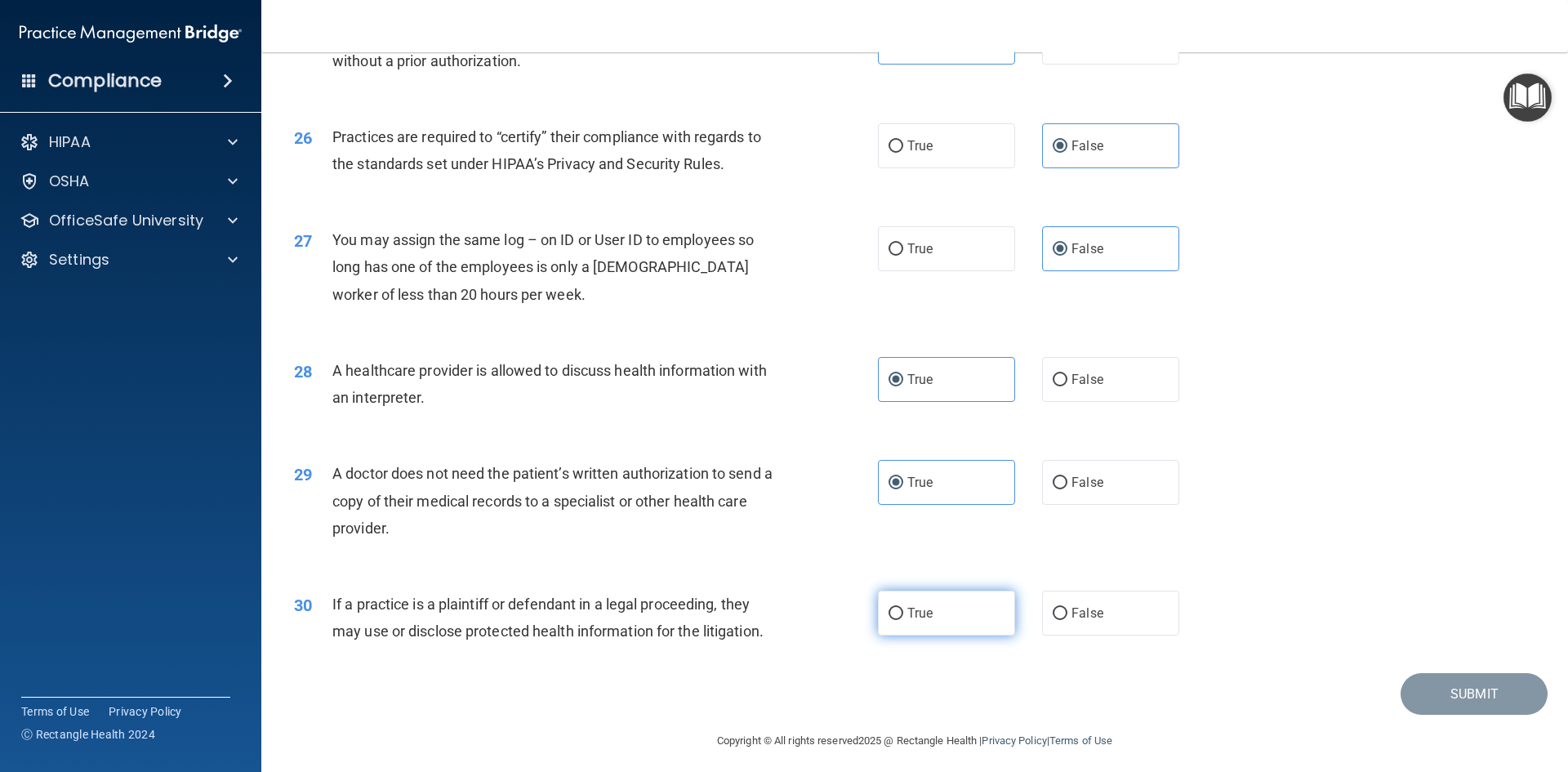
radio input "true"
click at [1459, 694] on button "Submit" at bounding box center [1473, 694] width 147 height 41
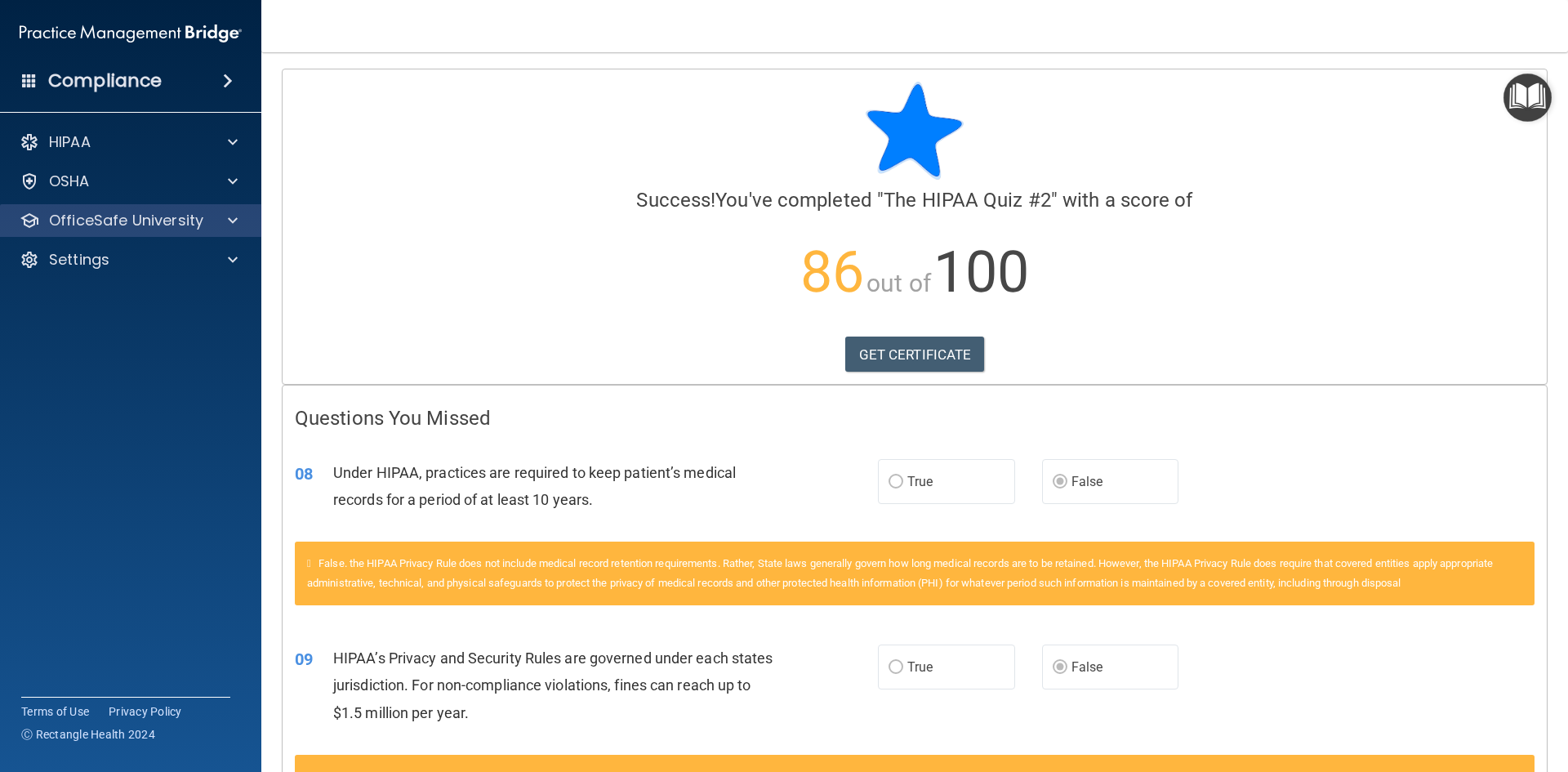
click at [197, 209] on div "OfficeSafe University" at bounding box center [131, 220] width 262 height 33
click at [227, 224] on div at bounding box center [230, 220] width 40 height 20
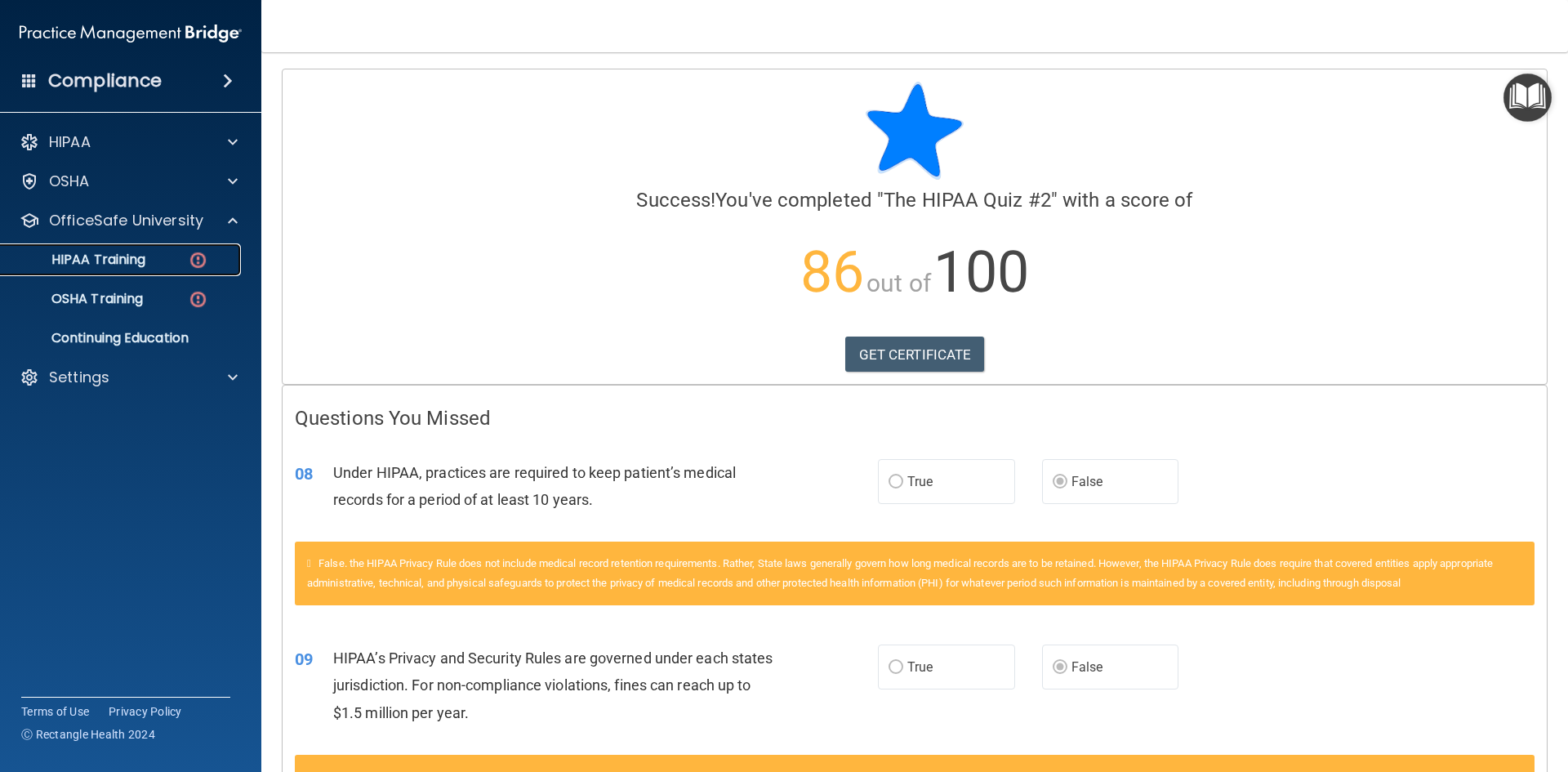
click at [113, 265] on p "HIPAA Training" at bounding box center [77, 260] width 135 height 16
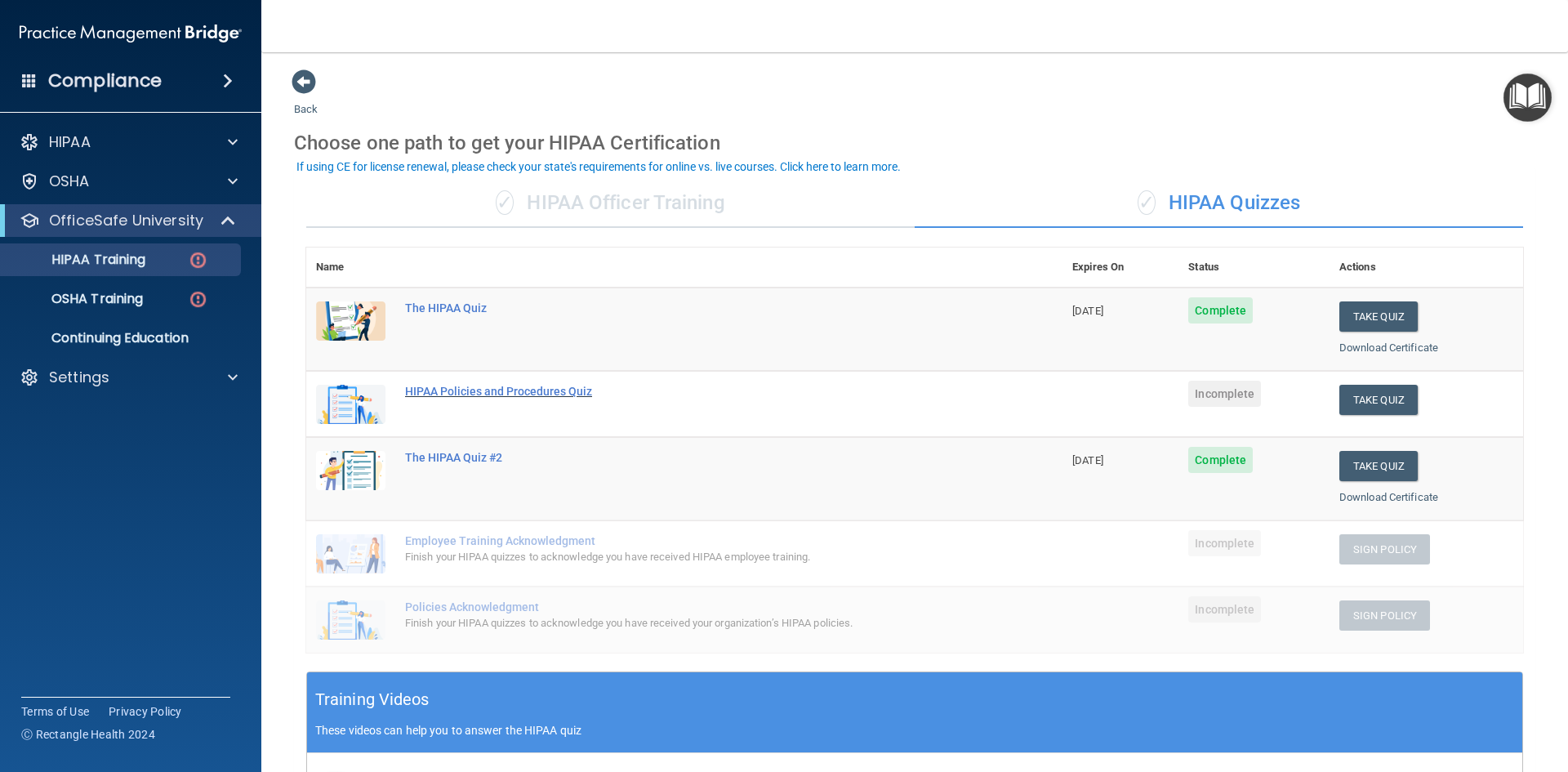
click at [487, 393] on div "HIPAA Policies and Procedures Quiz" at bounding box center [693, 390] width 576 height 13
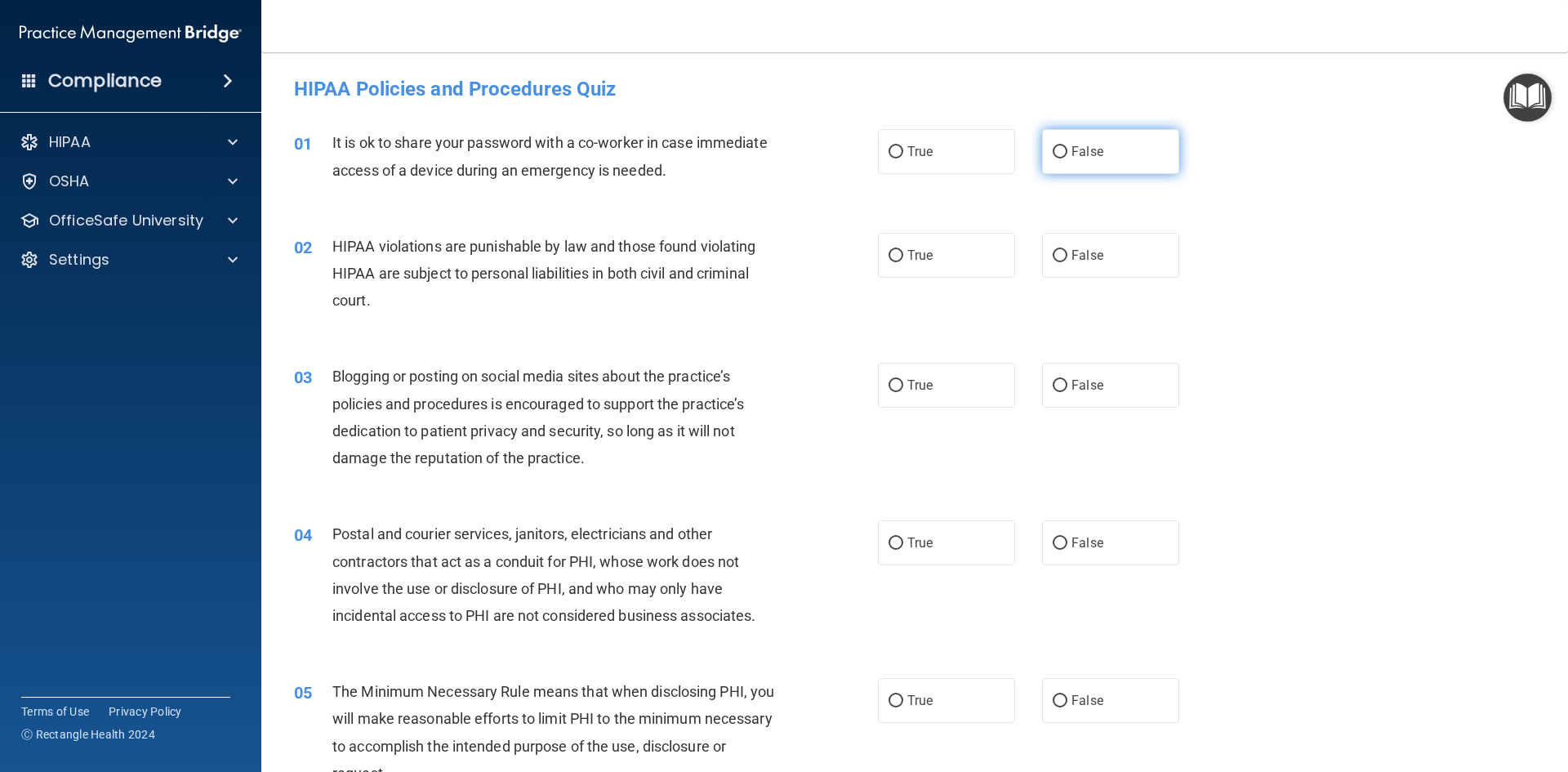
click at [1071, 145] on span "False" at bounding box center [1087, 151] width 32 height 15
click at [1068, 146] on input "False" at bounding box center [1059, 152] width 15 height 12
radio input "true"
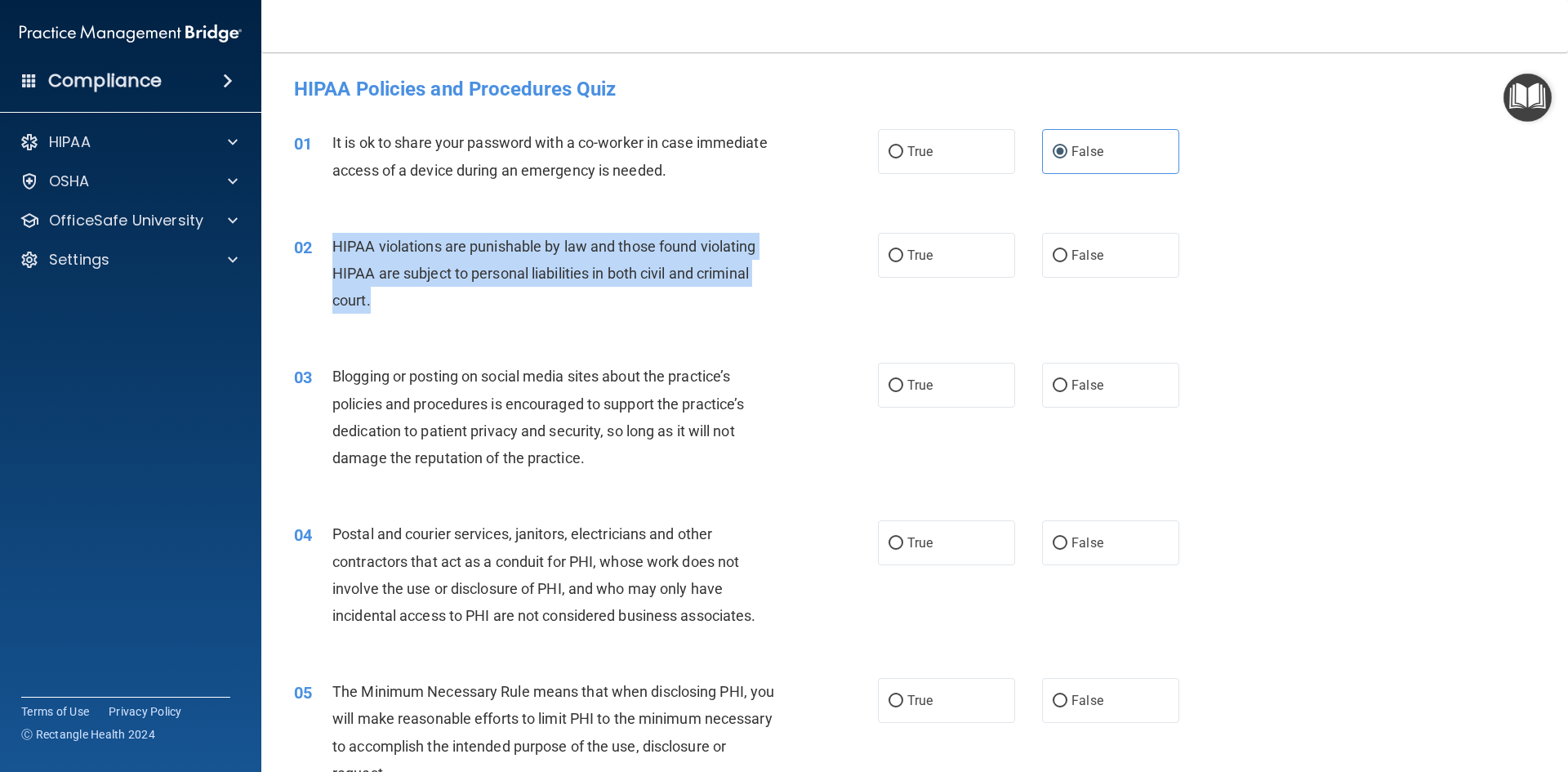
drag, startPoint x: 422, startPoint y: 302, endPoint x: 330, endPoint y: 243, distance: 109.3
click at [330, 243] on div "02 HIPAA violations are punishable by law and those found violating HIPAA are s…" at bounding box center [585, 278] width 633 height 89
click at [825, 321] on div "02 HIPAA violations are punishable by law and those found violating HIPAA are s…" at bounding box center [585, 278] width 633 height 89
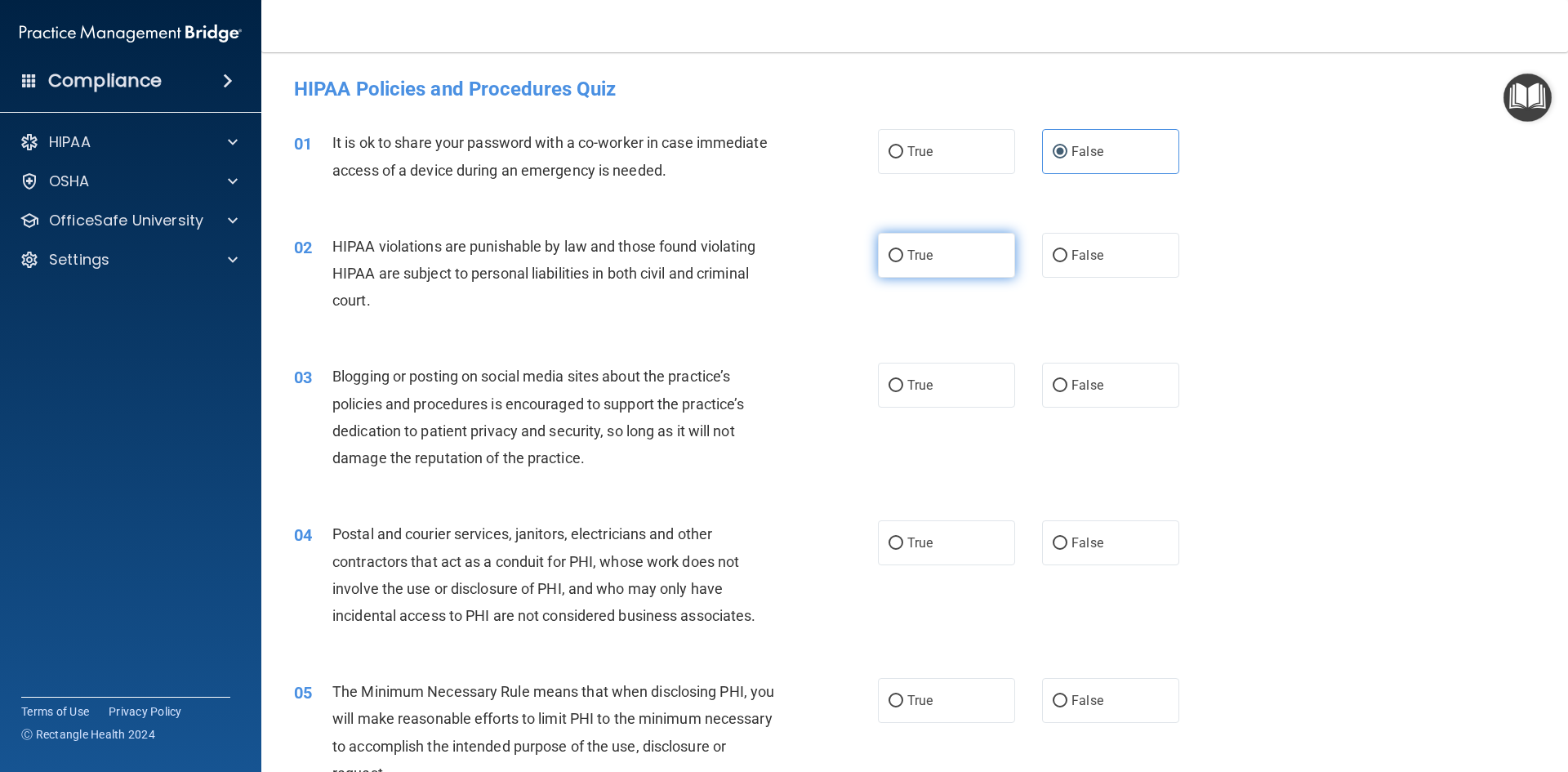
click at [910, 251] on span "True" at bounding box center [919, 255] width 25 height 15
click at [903, 251] on input "True" at bounding box center [895, 256] width 15 height 12
radio input "true"
click at [1063, 384] on label "False" at bounding box center [1111, 385] width 138 height 45
click at [1063, 384] on input "False" at bounding box center [1059, 386] width 15 height 12
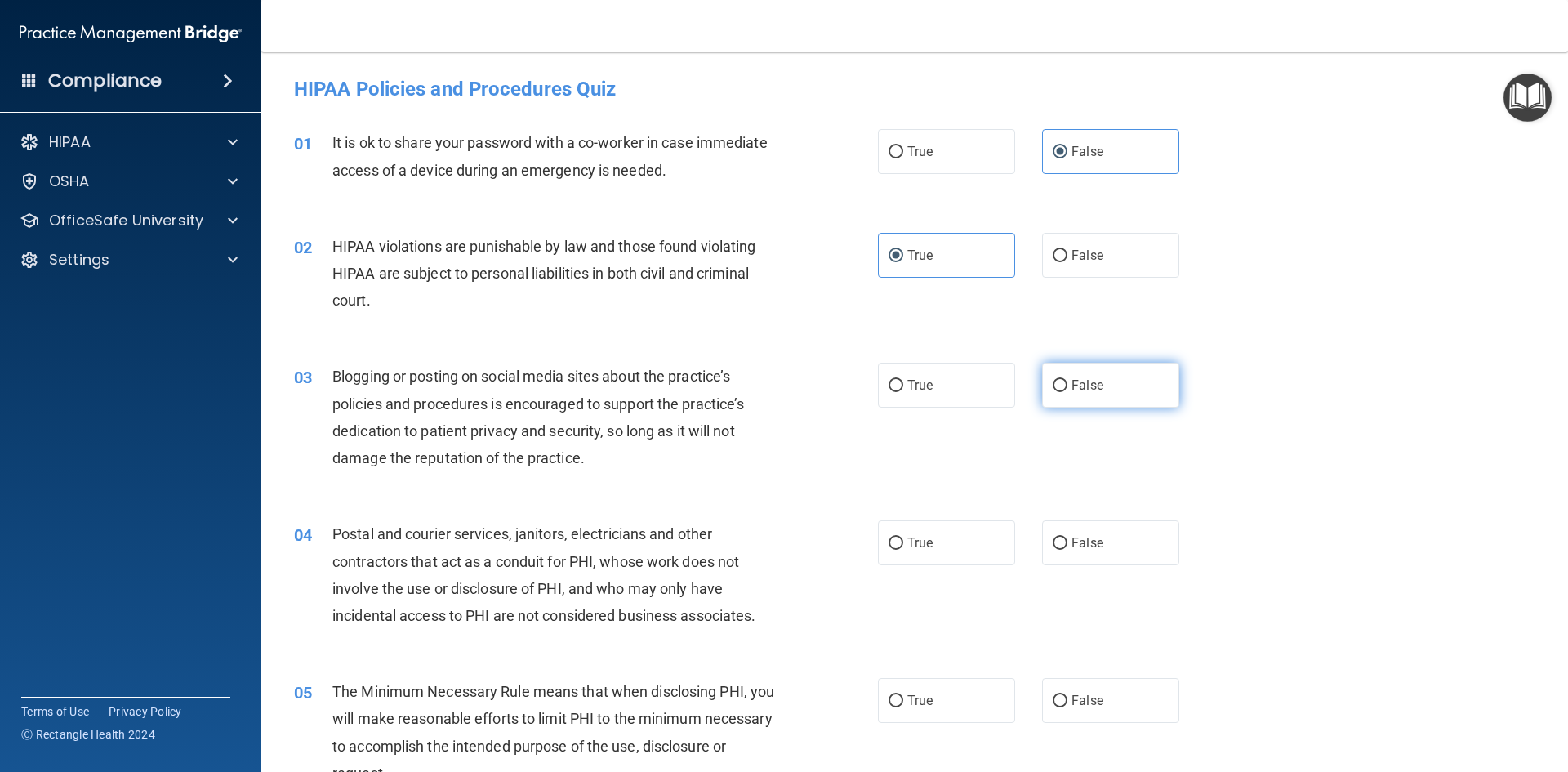
radio input "true"
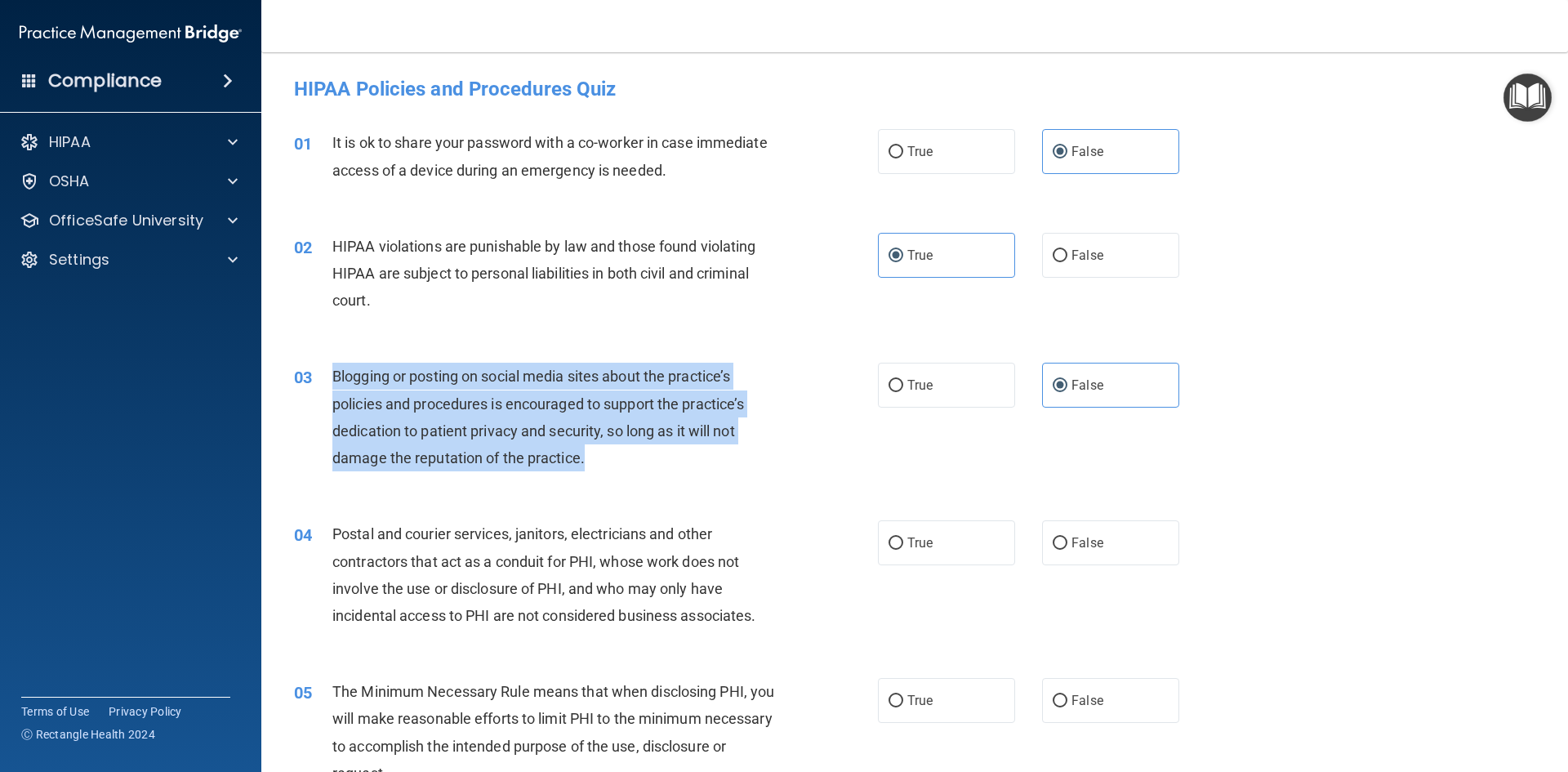
drag, startPoint x: 594, startPoint y: 462, endPoint x: 330, endPoint y: 375, distance: 278.0
click at [330, 375] on div "03 Blogging or posting on social media sites about the practice’s policies and …" at bounding box center [585, 421] width 633 height 117
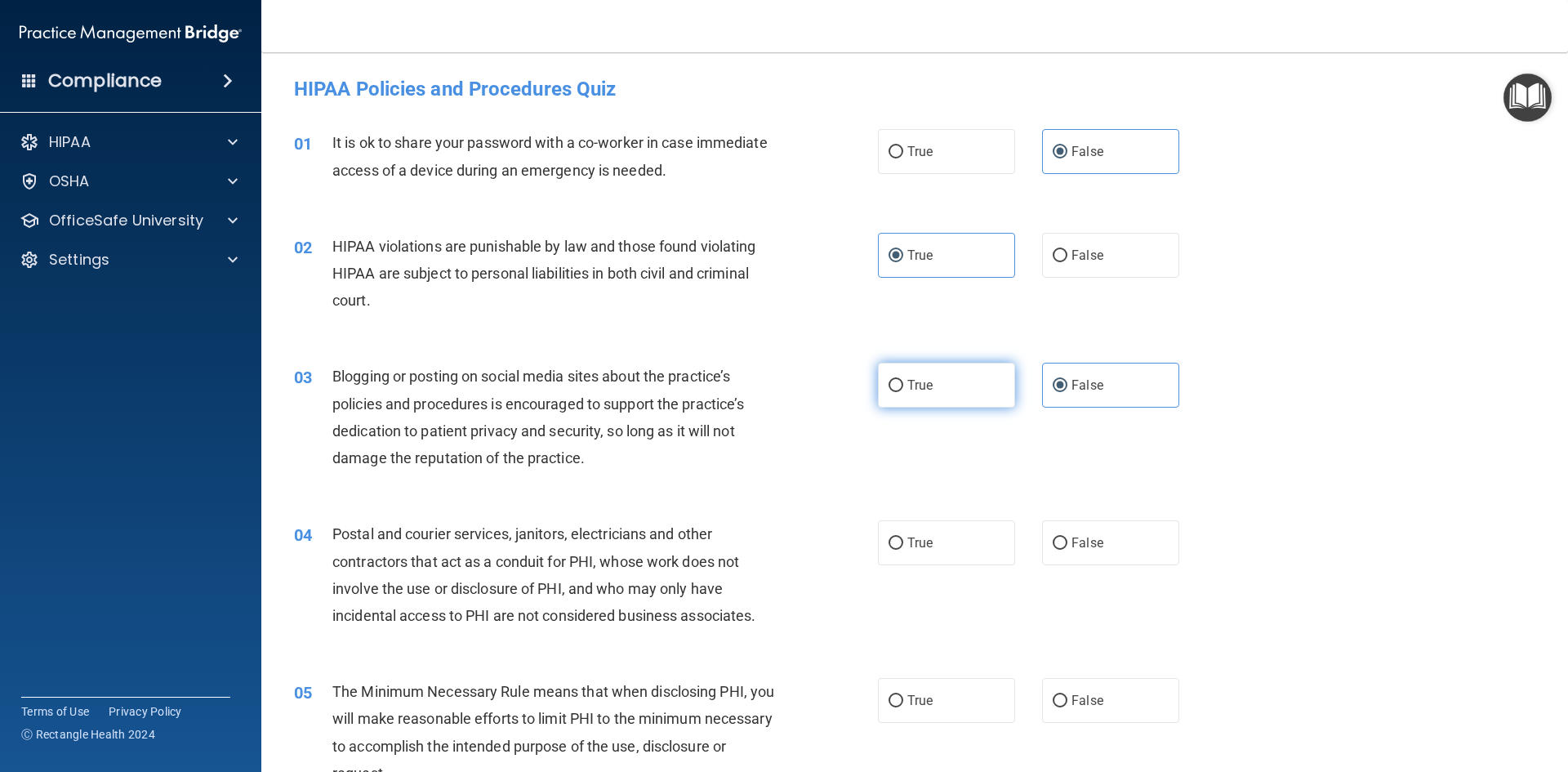
click at [916, 391] on span "True" at bounding box center [919, 385] width 25 height 15
click at [903, 391] on input "True" at bounding box center [895, 386] width 15 height 12
radio input "true"
radio input "false"
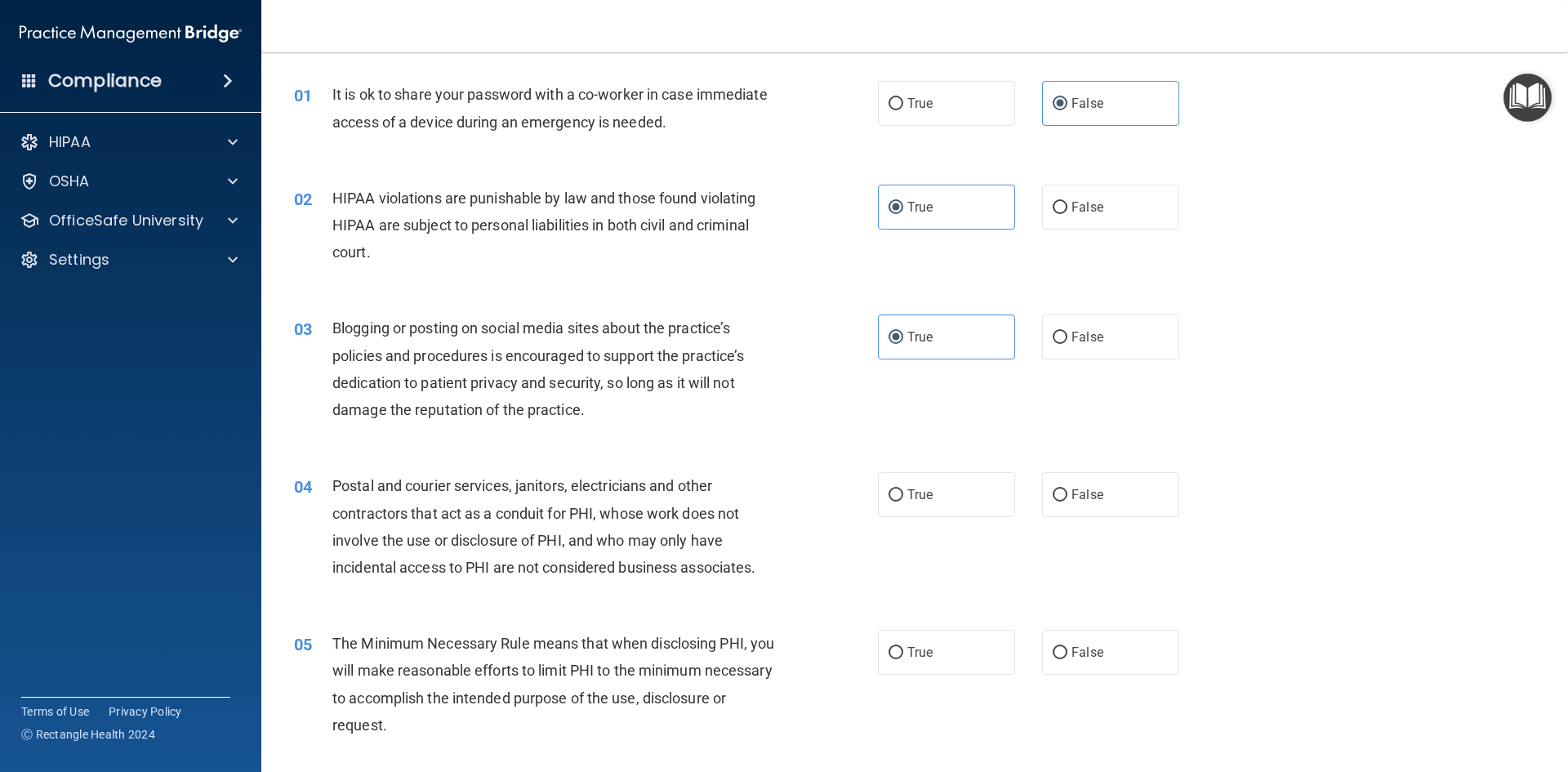
scroll to position [82, 0]
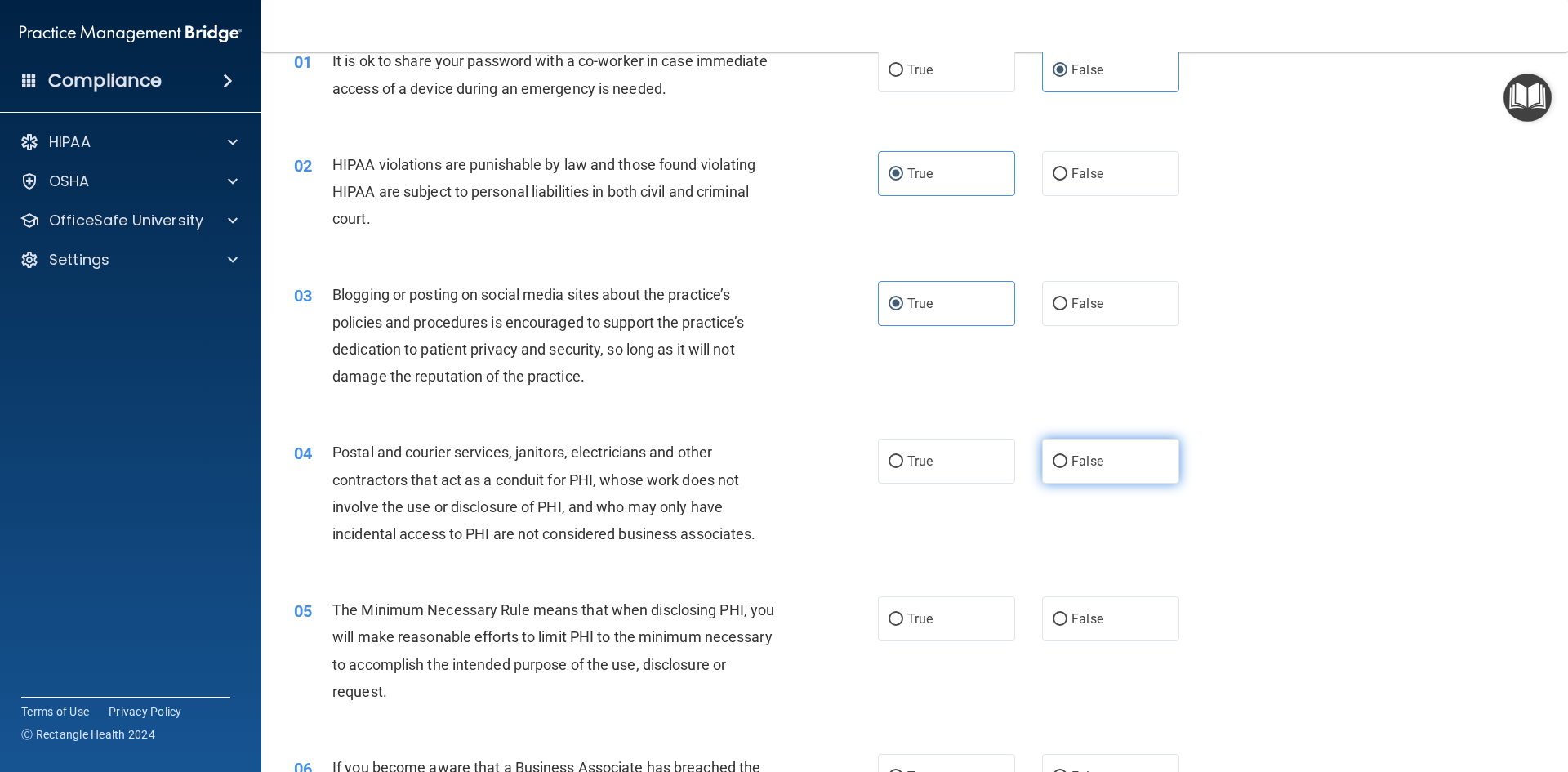
click at [1094, 469] on label "False" at bounding box center [1111, 461] width 138 height 45
click at [1068, 468] on input "False" at bounding box center [1059, 462] width 15 height 12
radio input "true"
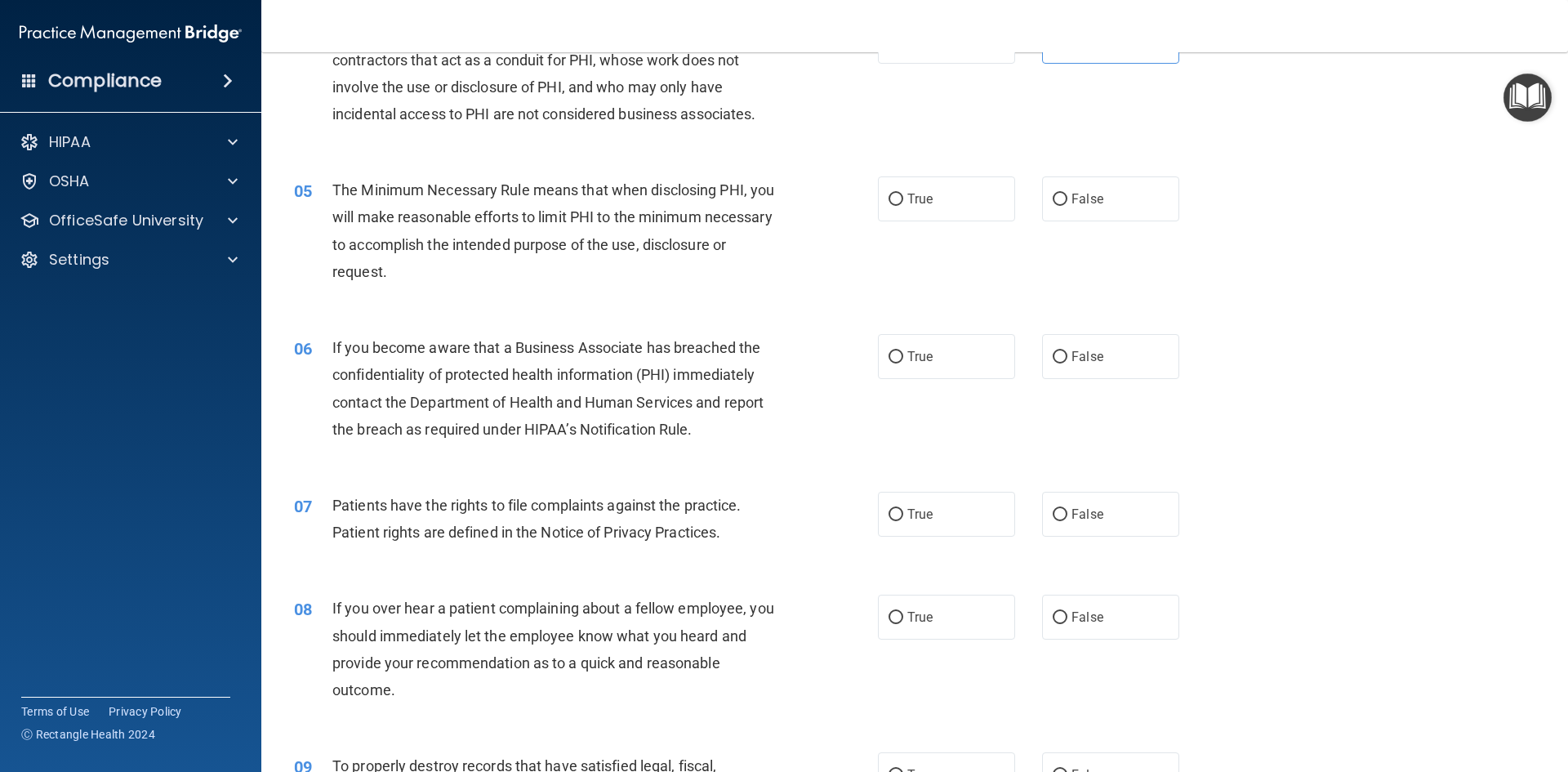
scroll to position [408, 0]
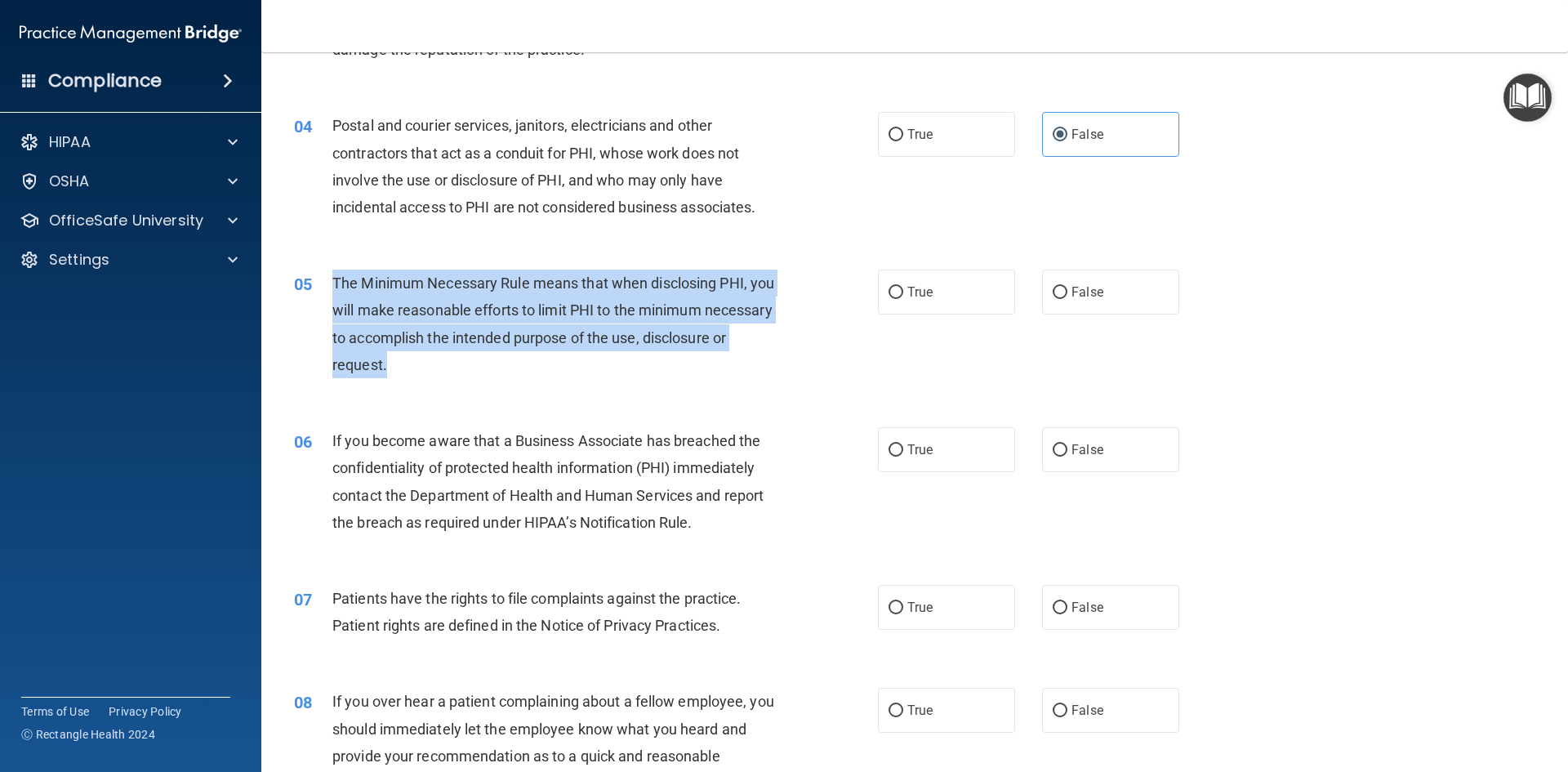
drag, startPoint x: 494, startPoint y: 369, endPoint x: 327, endPoint y: 273, distance: 192.6
click at [327, 273] on div "05 The Minimum Necessary Rule means that when disclosing PHI, you will make rea…" at bounding box center [585, 328] width 633 height 117
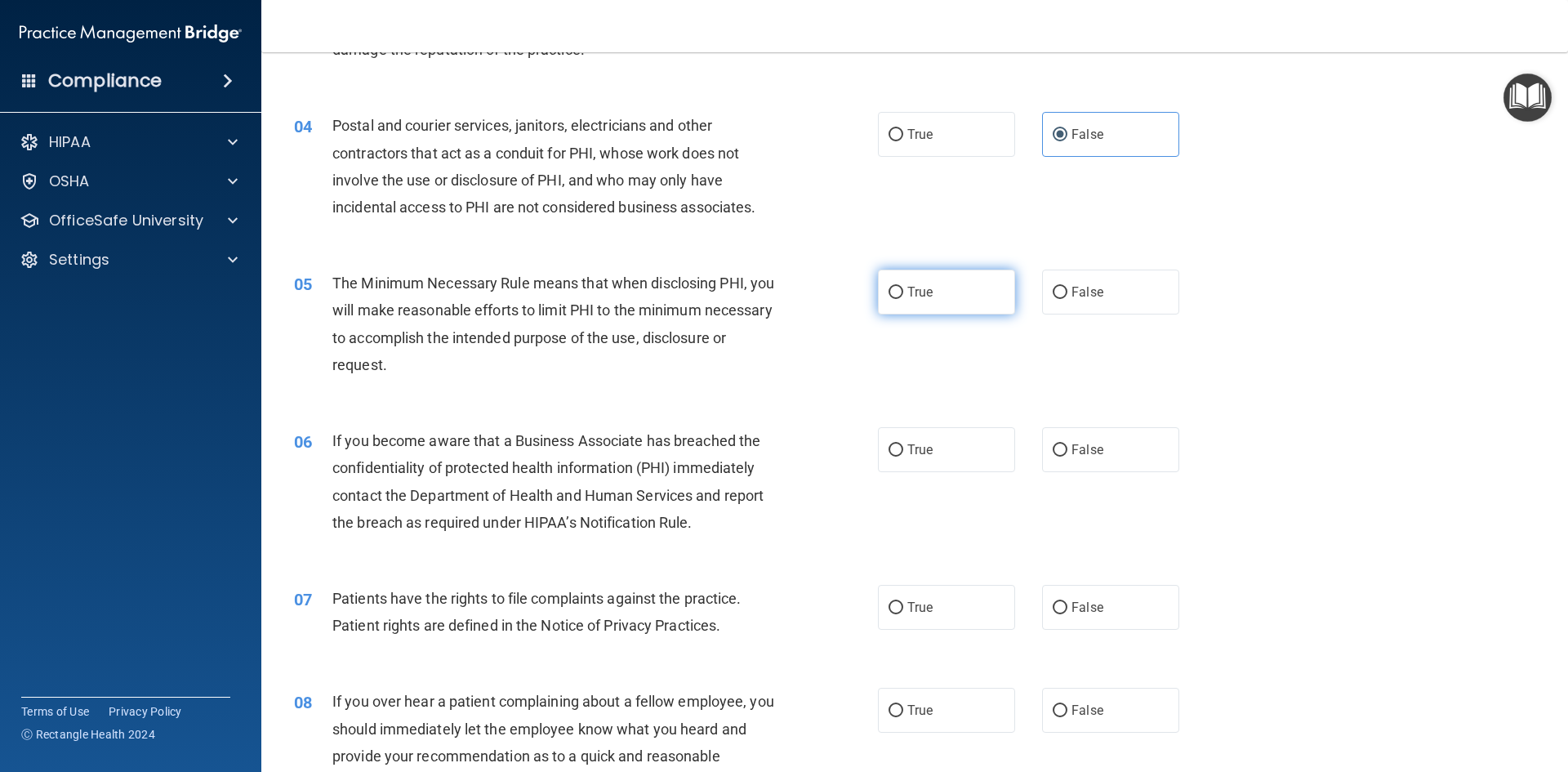
click at [894, 279] on label "True" at bounding box center [946, 291] width 138 height 45
click at [894, 286] on input "True" at bounding box center [895, 292] width 15 height 12
radio input "true"
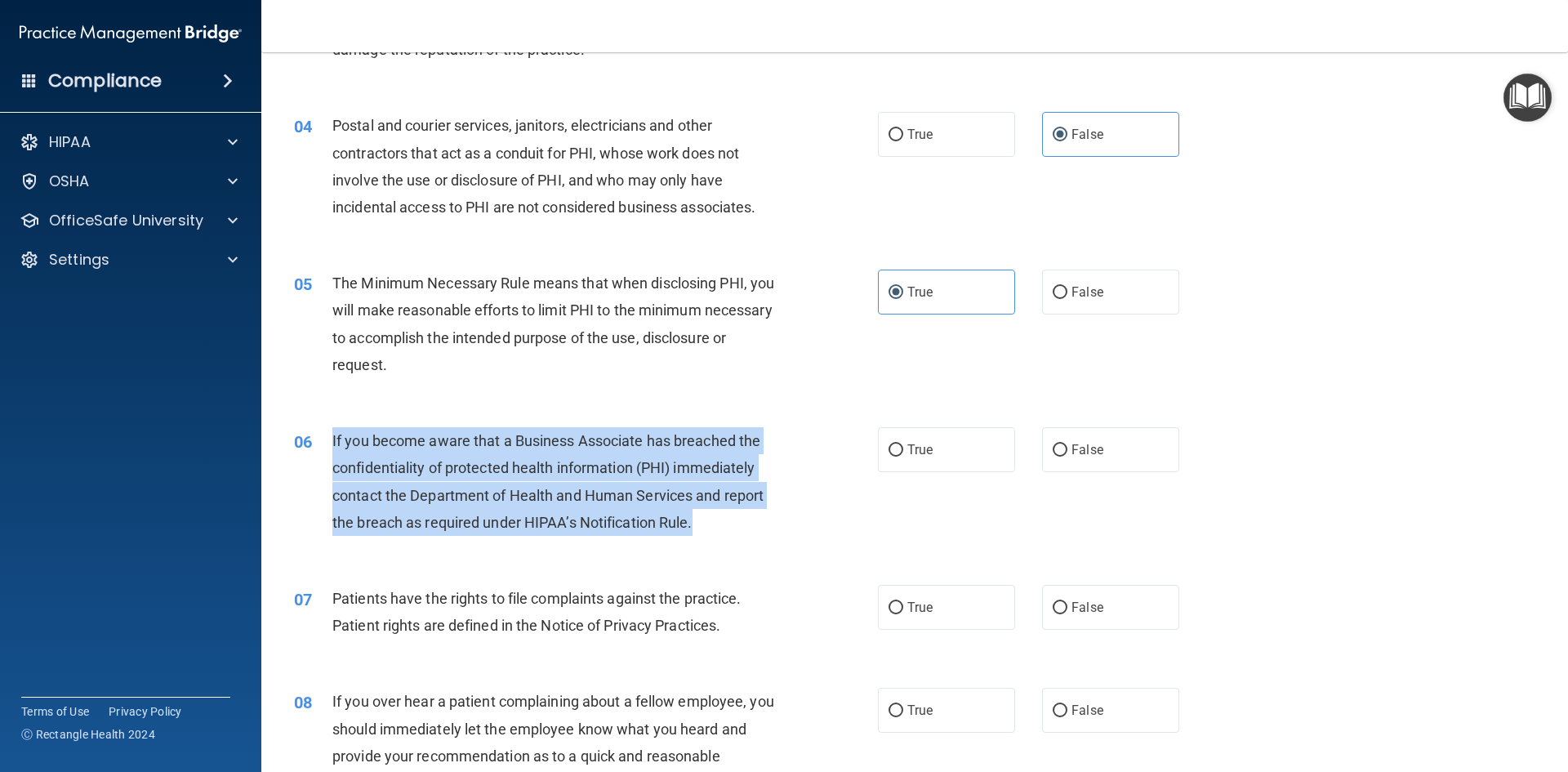
drag, startPoint x: 693, startPoint y: 528, endPoint x: 333, endPoint y: 439, distance: 370.8
click at [333, 439] on span "If you become aware that a Business Associate has breached the confidentiality …" at bounding box center [548, 481] width 432 height 99
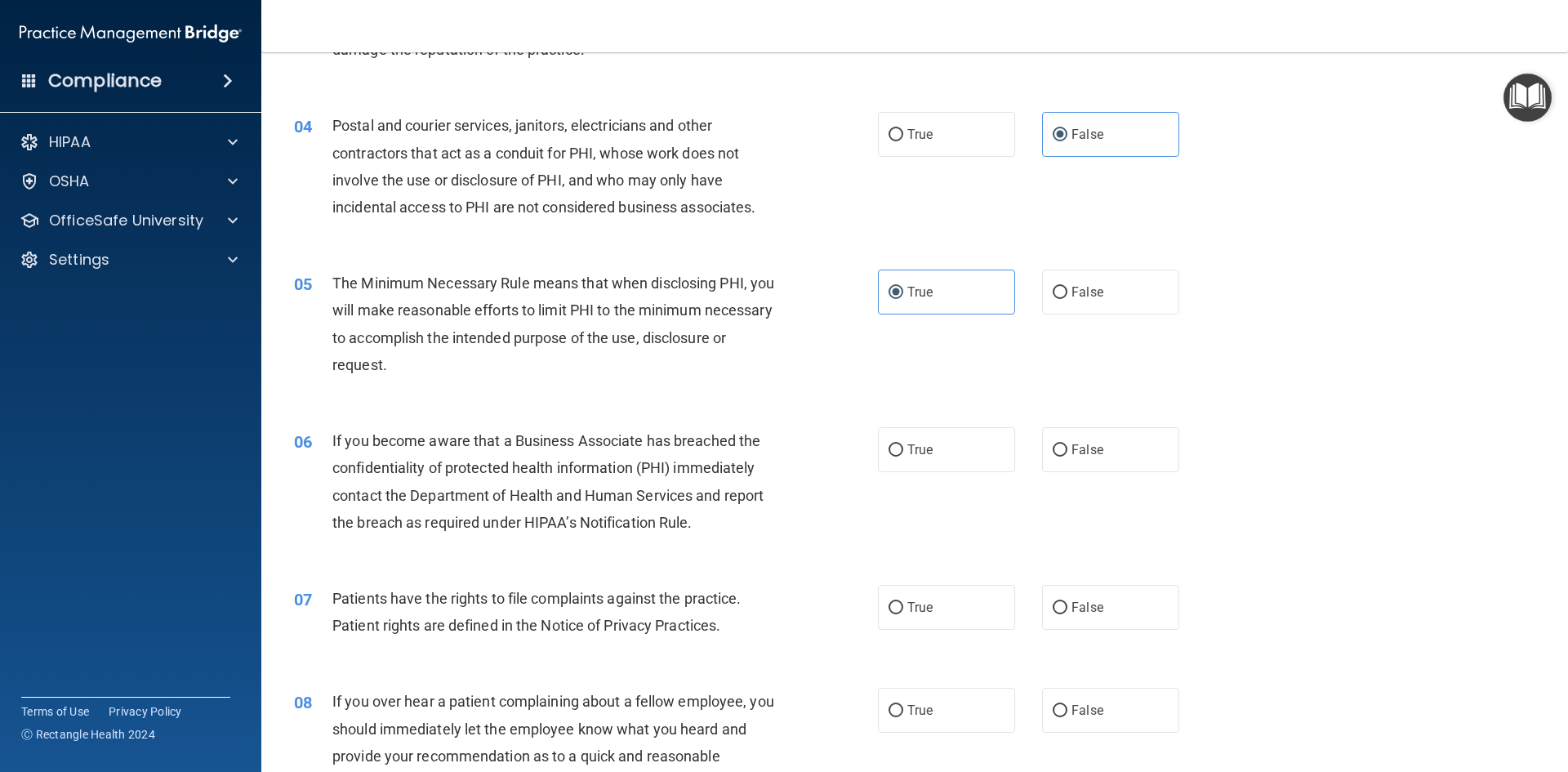
click at [738, 412] on div "06 If you become aware that a Business Associate has breached the confidentiali…" at bounding box center [915, 485] width 1265 height 157
click at [897, 457] on label "True" at bounding box center [946, 450] width 138 height 45
click at [897, 456] on input "True" at bounding box center [895, 450] width 15 height 12
radio input "true"
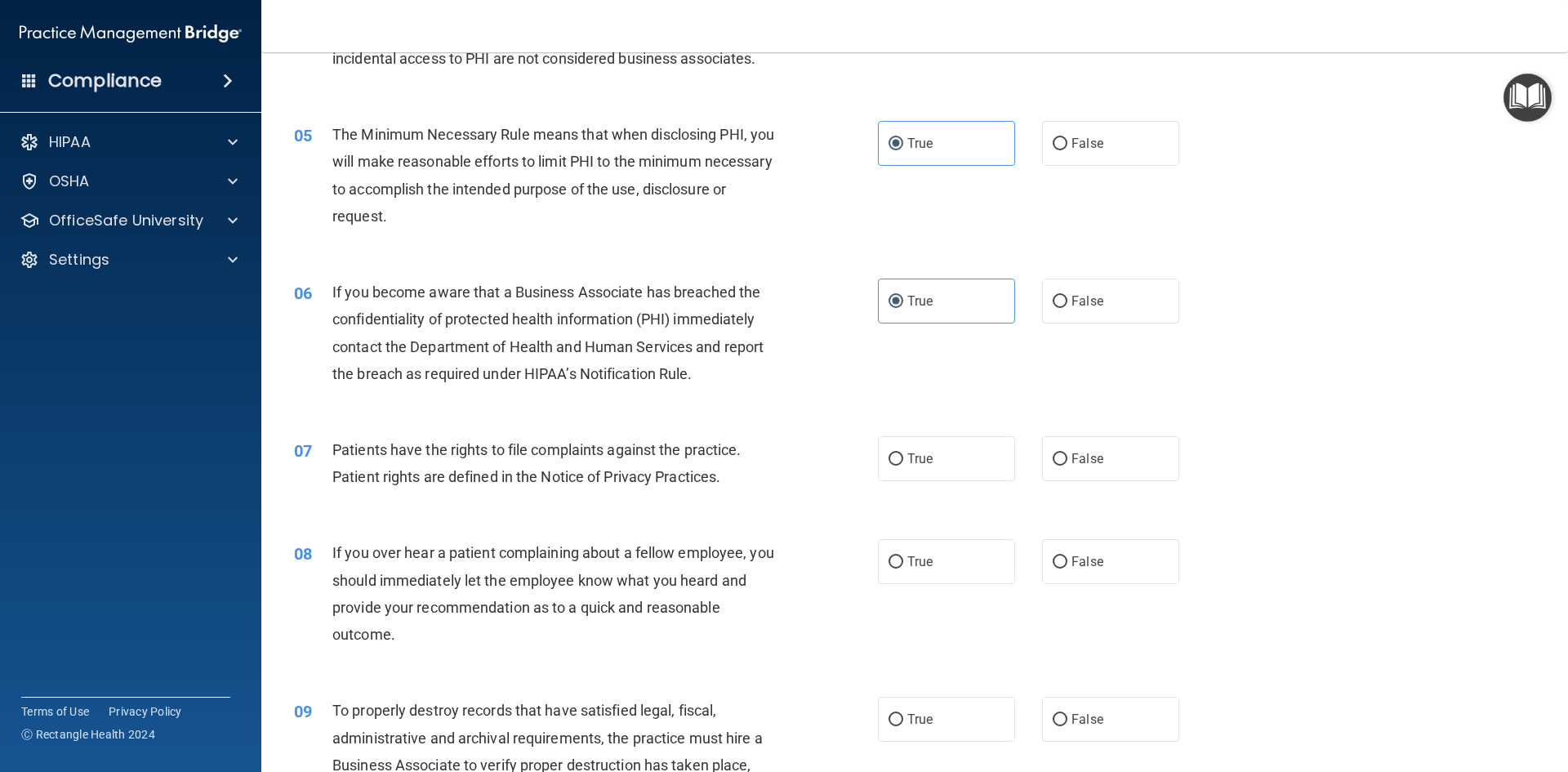
scroll to position [572, 0]
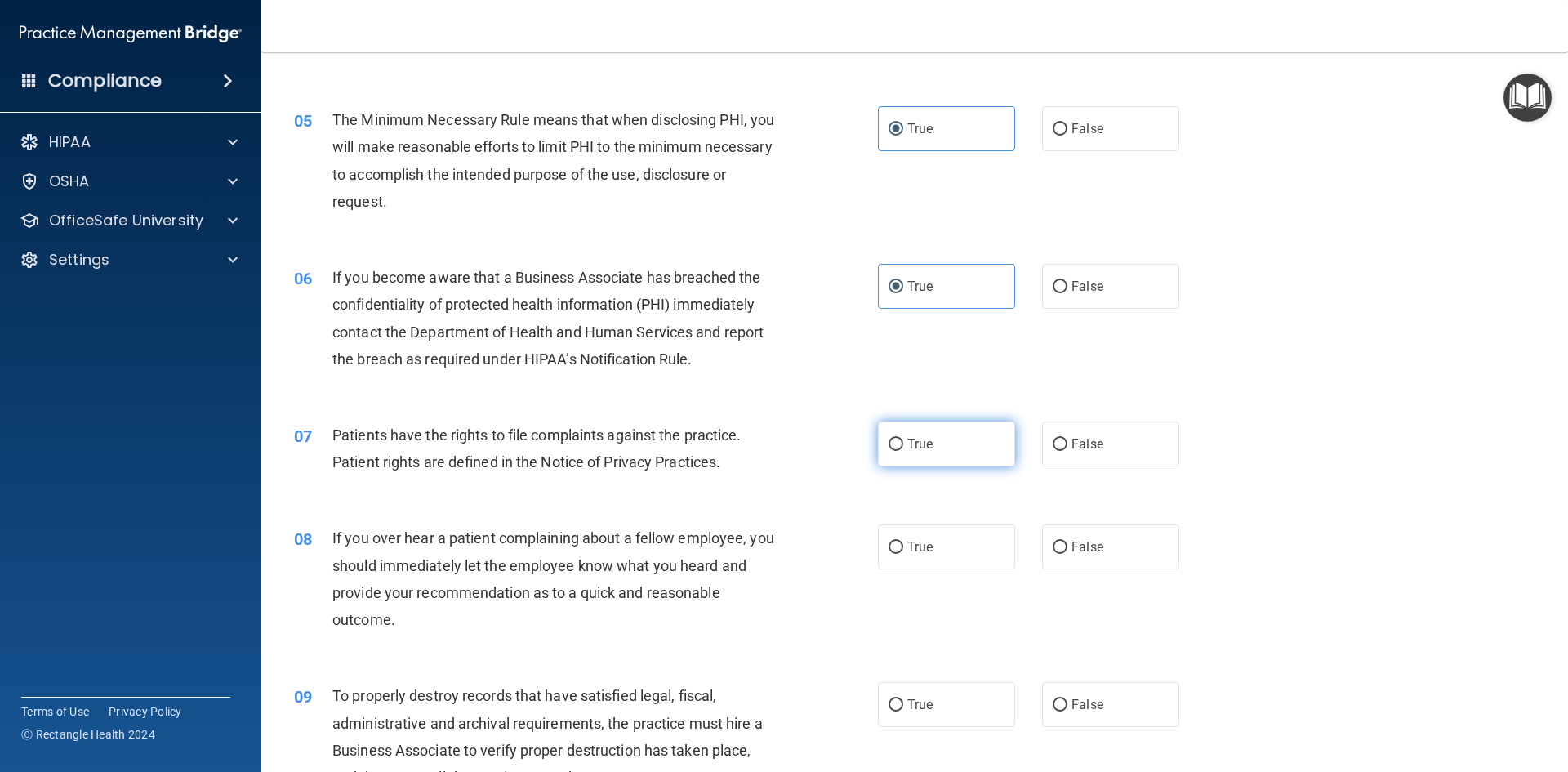
click at [922, 439] on span "True" at bounding box center [919, 444] width 25 height 15
click at [903, 439] on input "True" at bounding box center [895, 444] width 15 height 12
radio input "true"
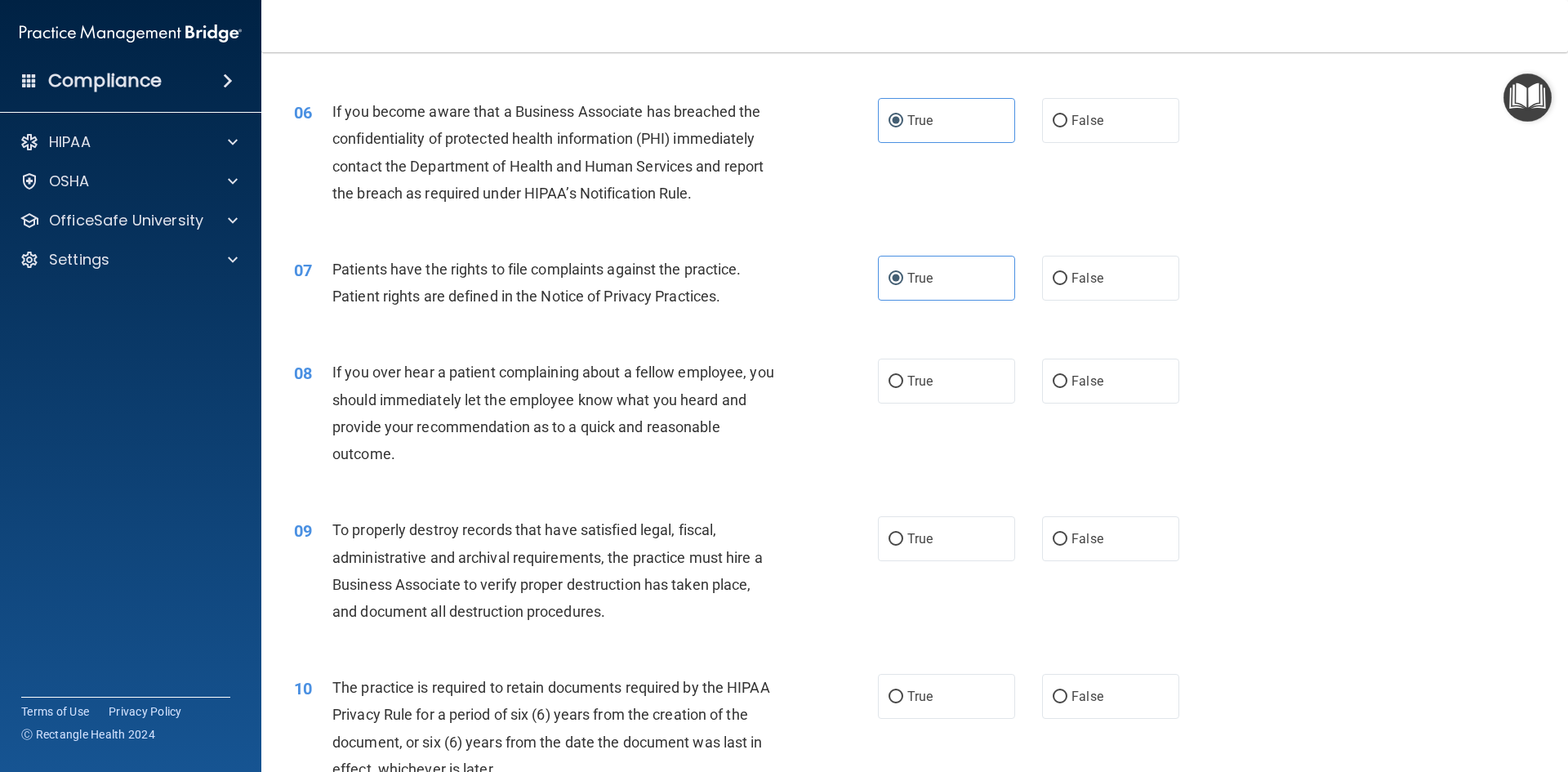
scroll to position [817, 0]
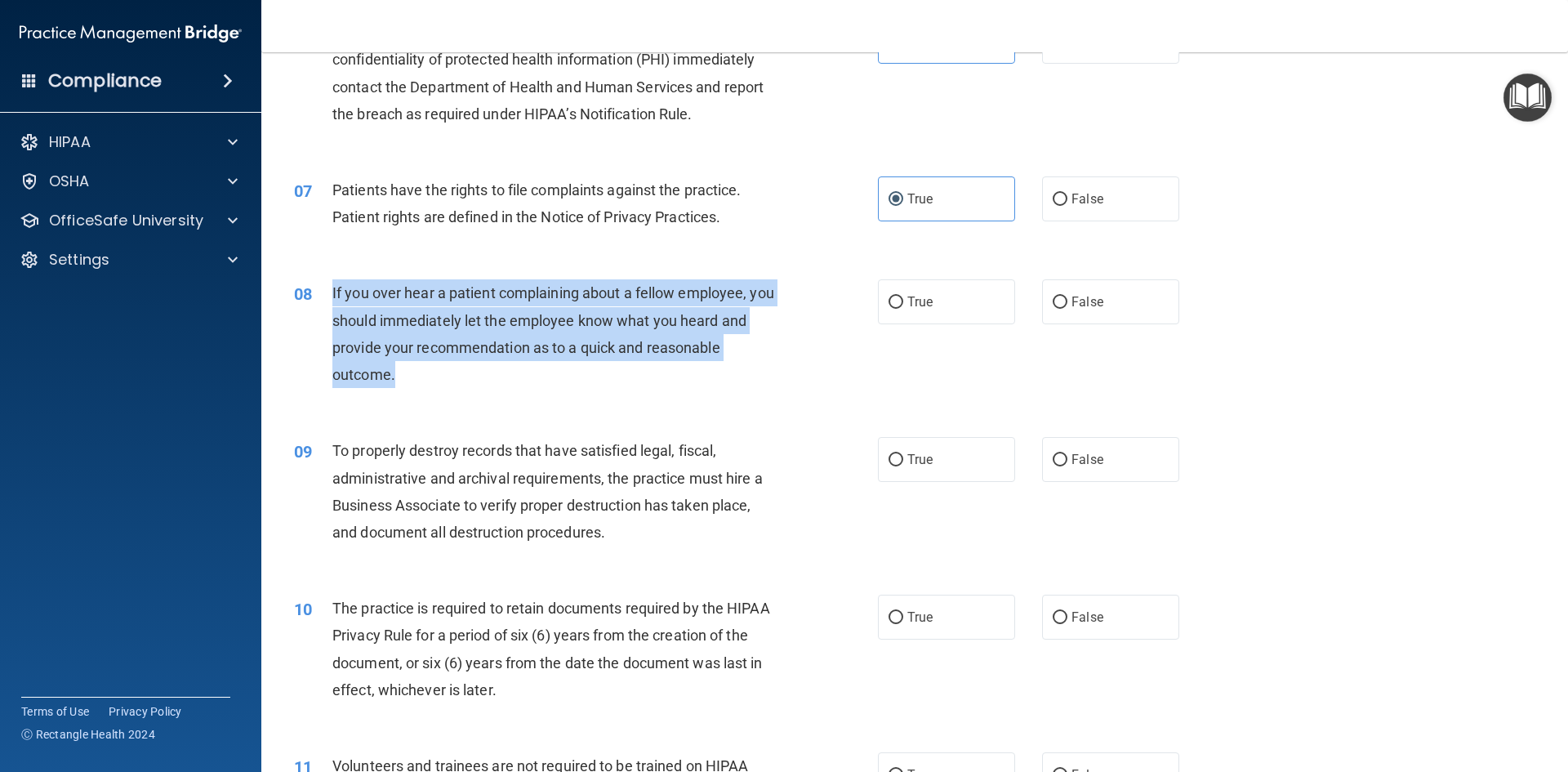
drag, startPoint x: 480, startPoint y: 361, endPoint x: 314, endPoint y: 285, distance: 182.6
click at [314, 285] on div "08 If you over hear a patient complaining about a fellow employee, you should i…" at bounding box center [585, 338] width 633 height 117
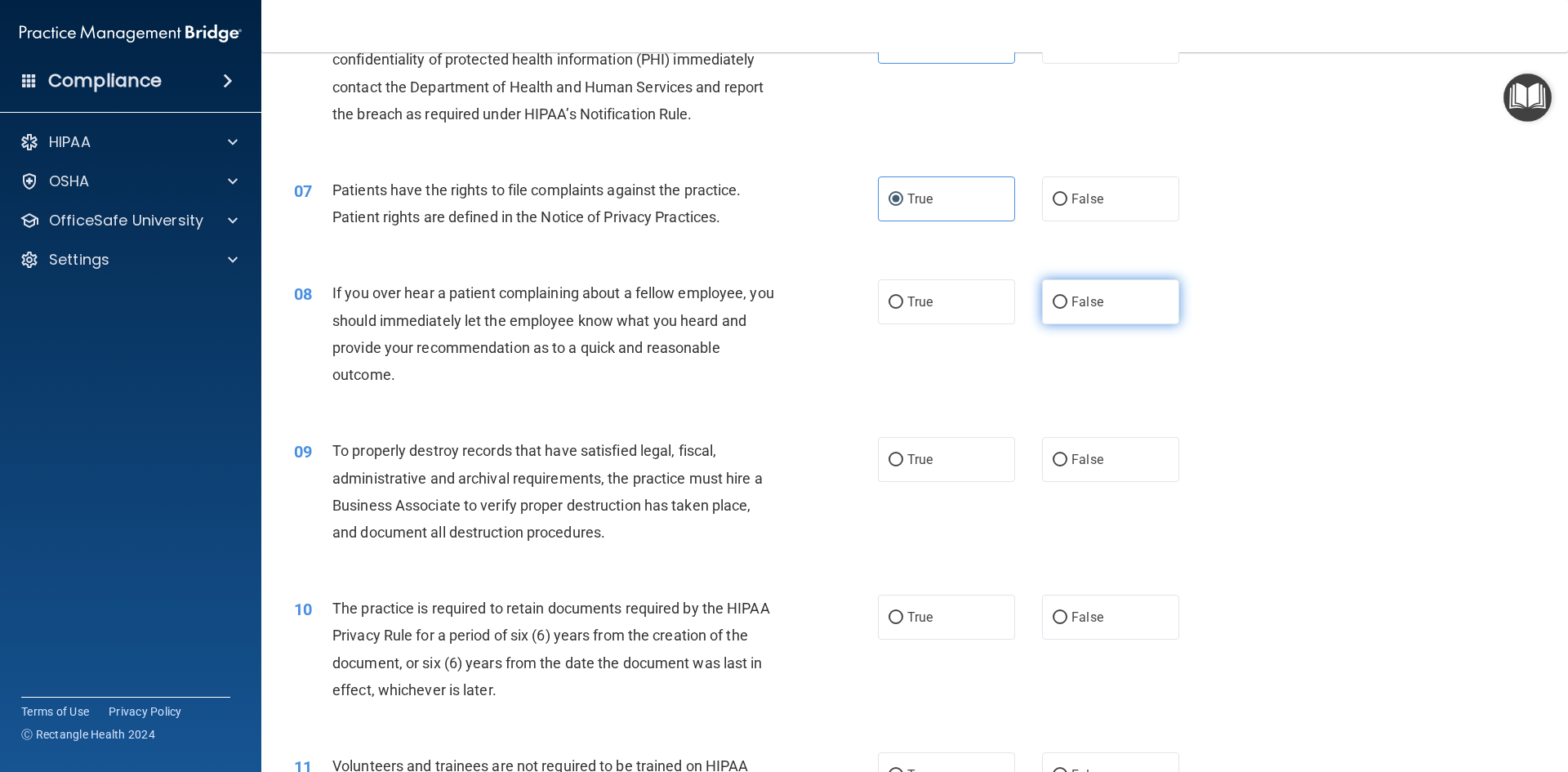
click at [1093, 300] on span "False" at bounding box center [1087, 302] width 32 height 15
click at [1068, 300] on input "False" at bounding box center [1059, 303] width 15 height 12
radio input "true"
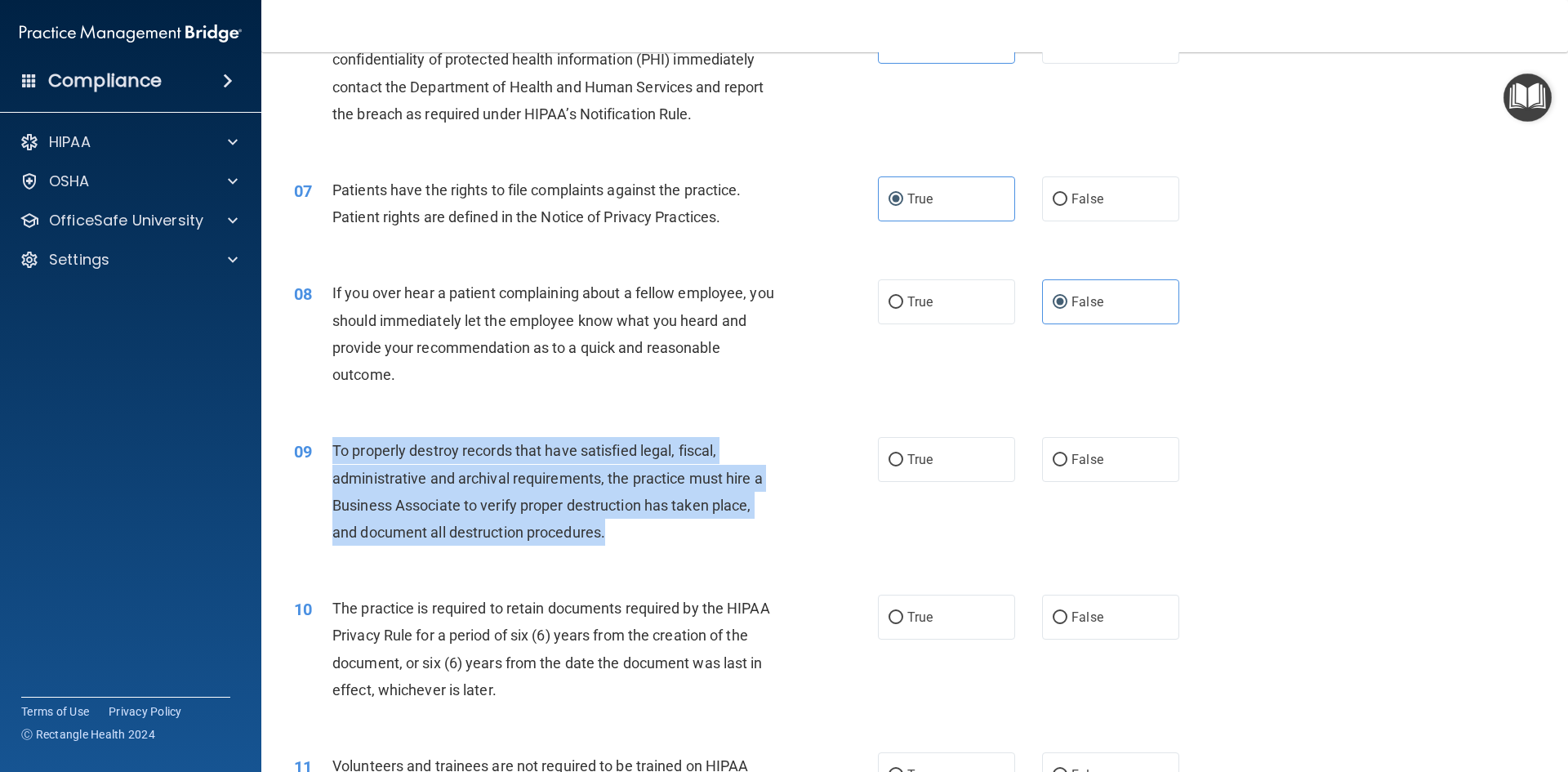
drag, startPoint x: 625, startPoint y: 527, endPoint x: 334, endPoint y: 444, distance: 302.6
click at [334, 444] on div "To properly destroy records that have satisfied legal, fiscal, administrative a…" at bounding box center [560, 491] width 456 height 108
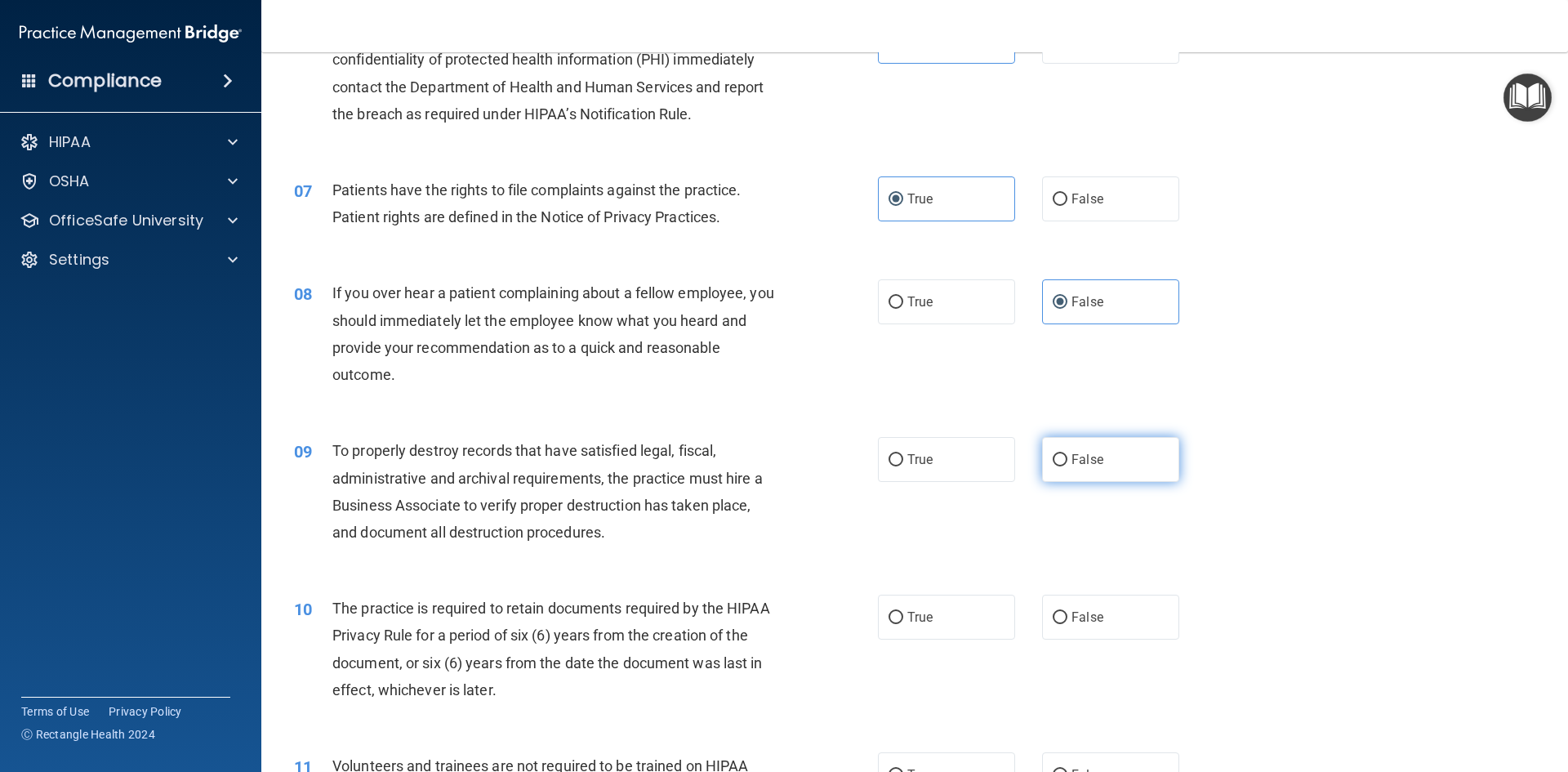
click at [1071, 467] on label "False" at bounding box center [1111, 459] width 138 height 45
click at [1068, 466] on input "False" at bounding box center [1059, 460] width 15 height 12
radio input "true"
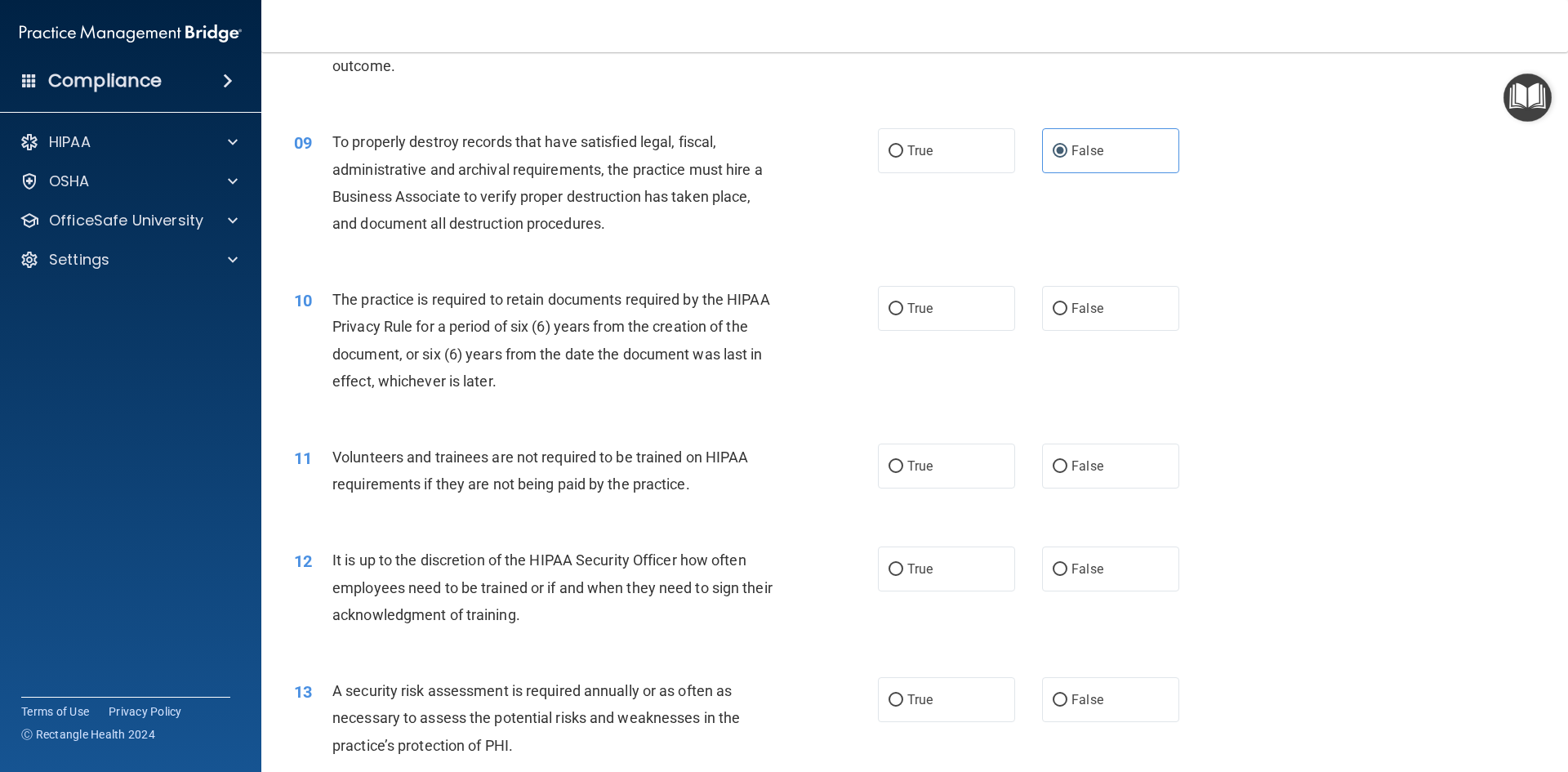
scroll to position [1143, 0]
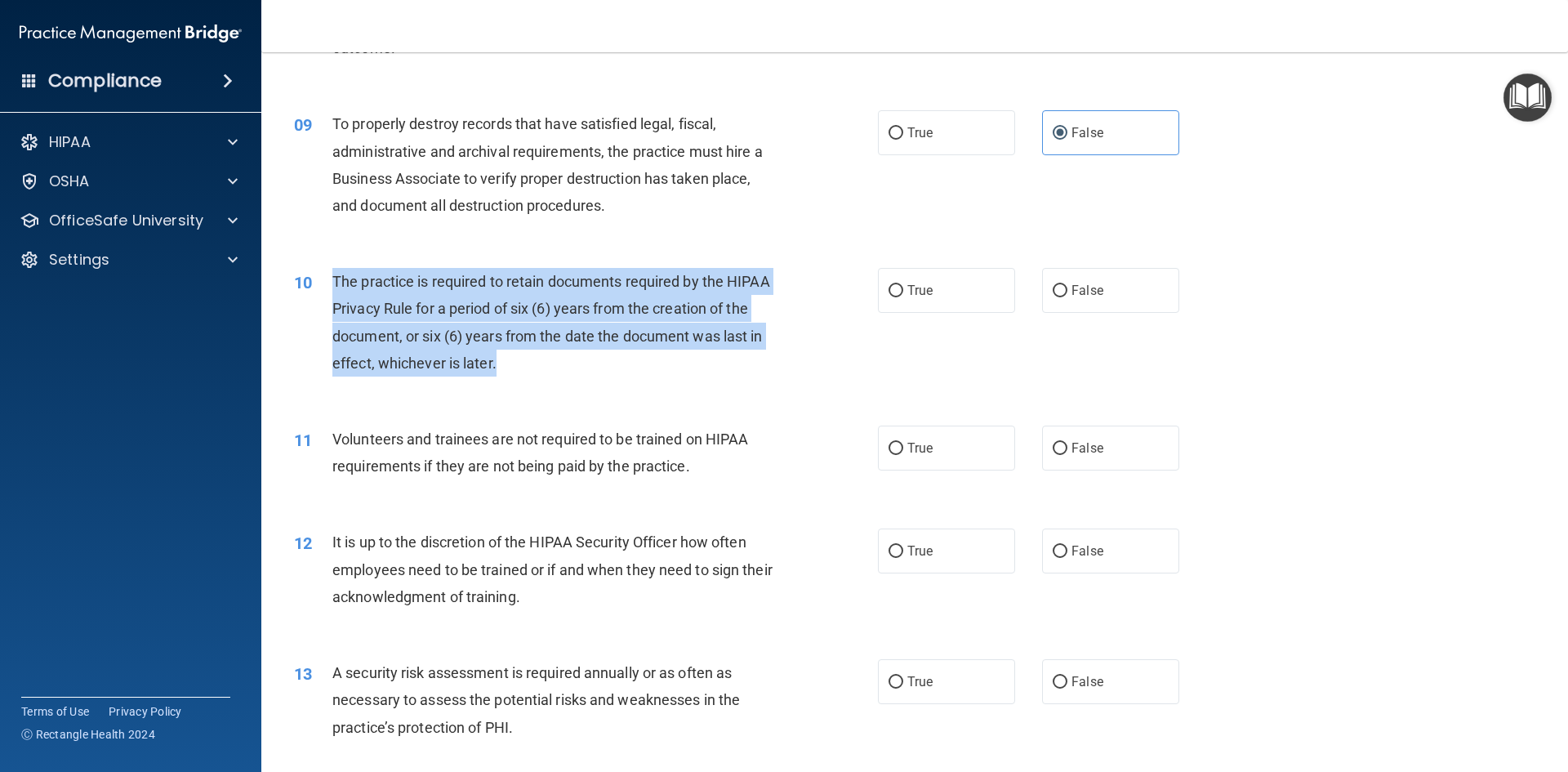
drag, startPoint x: 530, startPoint y: 361, endPoint x: 334, endPoint y: 272, distance: 215.3
click at [334, 272] on div "The practice is required to retain documents required by the HIPAA Privacy Rule…" at bounding box center [560, 322] width 456 height 108
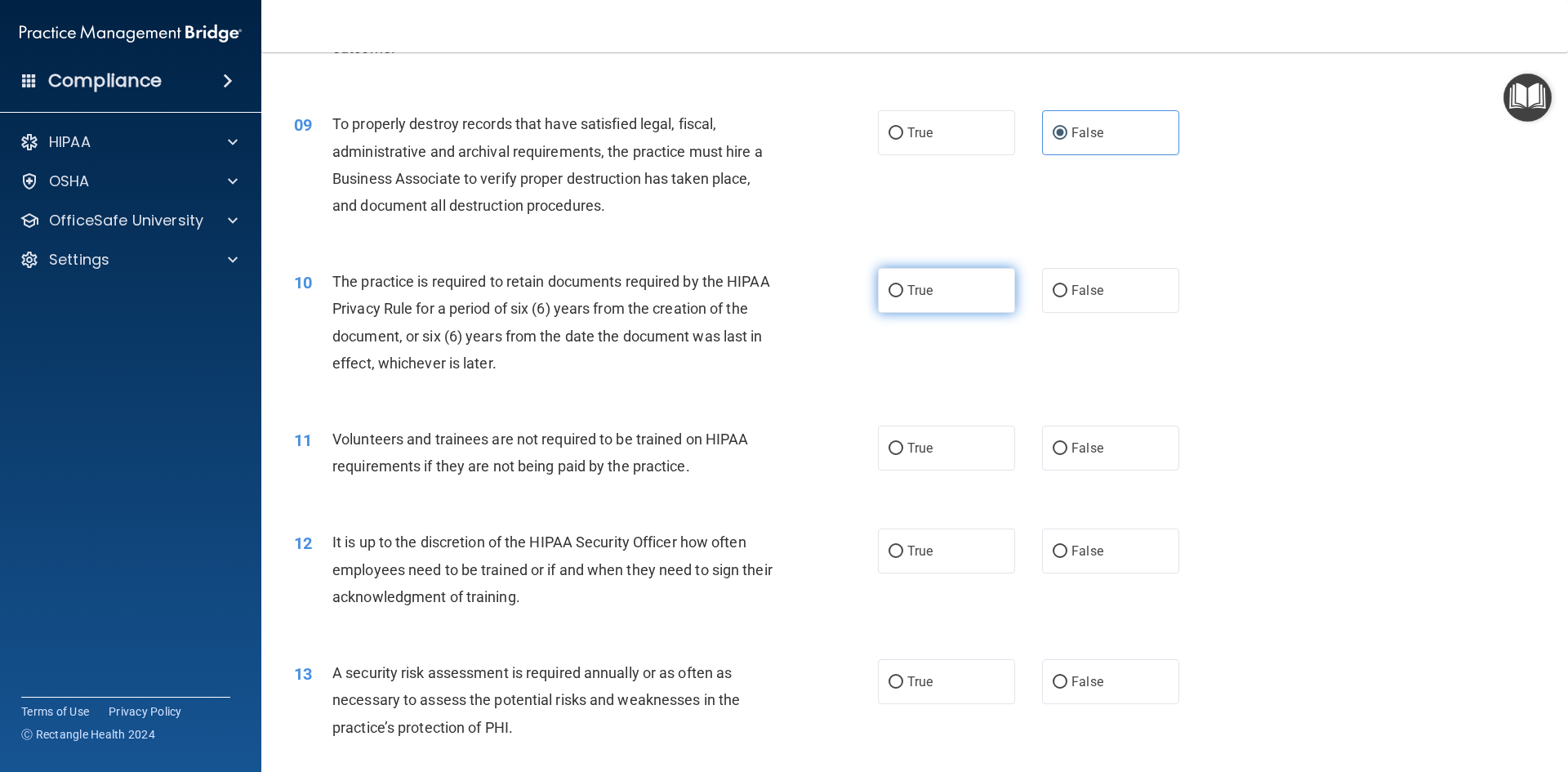
click at [974, 271] on label "True" at bounding box center [946, 291] width 138 height 45
click at [903, 285] on input "True" at bounding box center [895, 291] width 15 height 12
radio input "true"
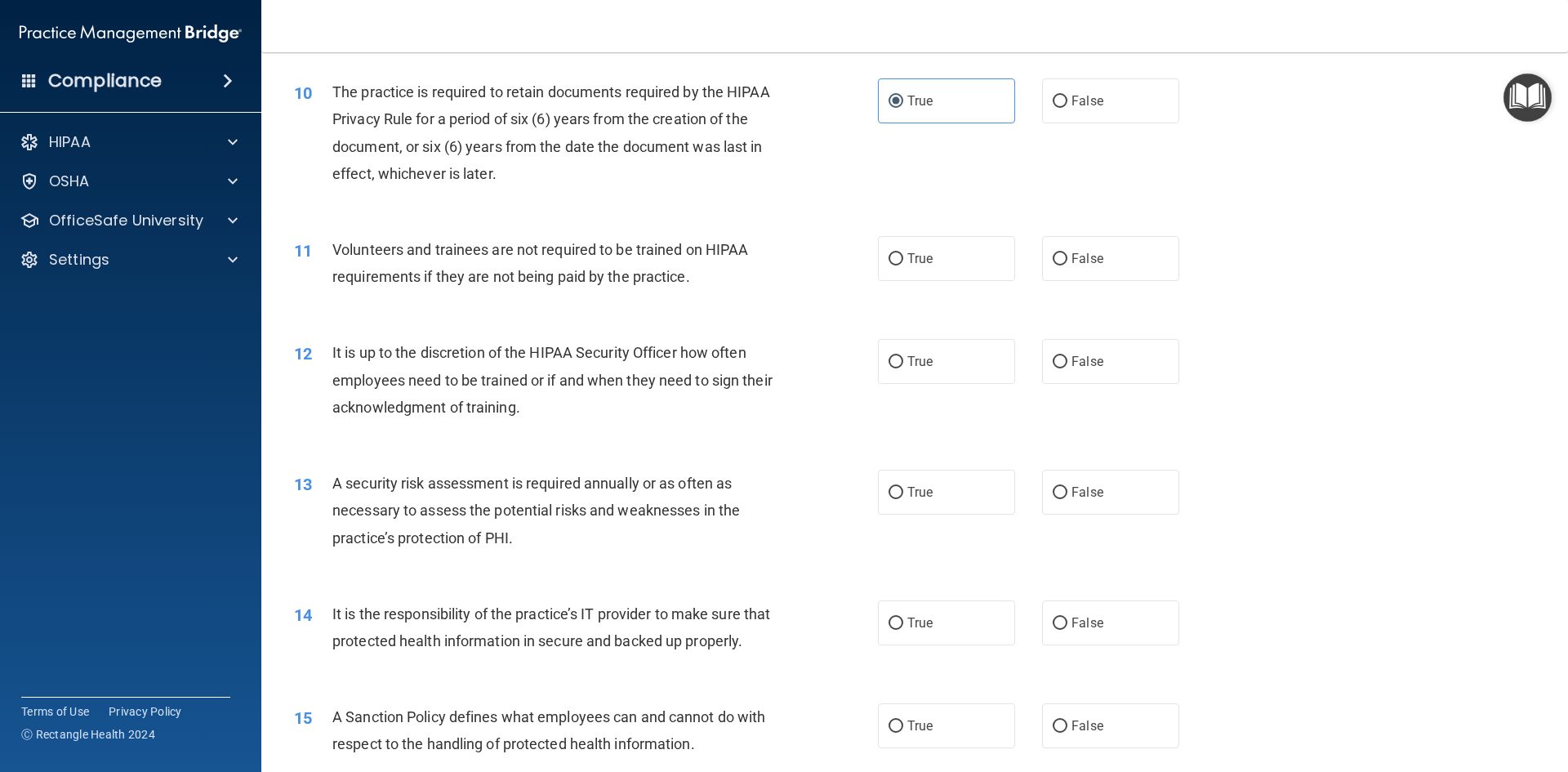
scroll to position [1388, 0]
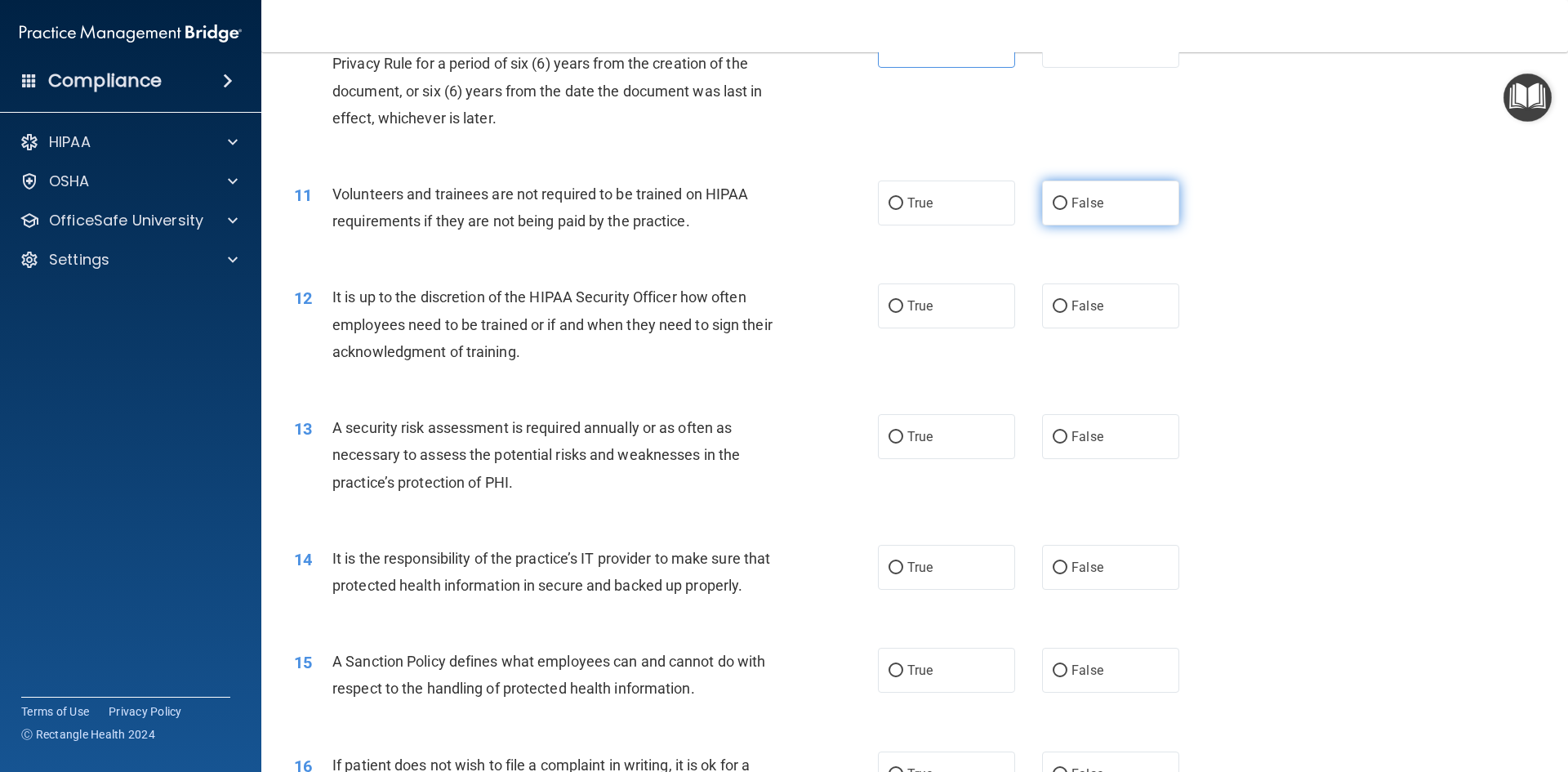
click at [1106, 204] on label "False" at bounding box center [1111, 203] width 138 height 45
click at [1068, 204] on input "False" at bounding box center [1059, 204] width 15 height 12
radio input "true"
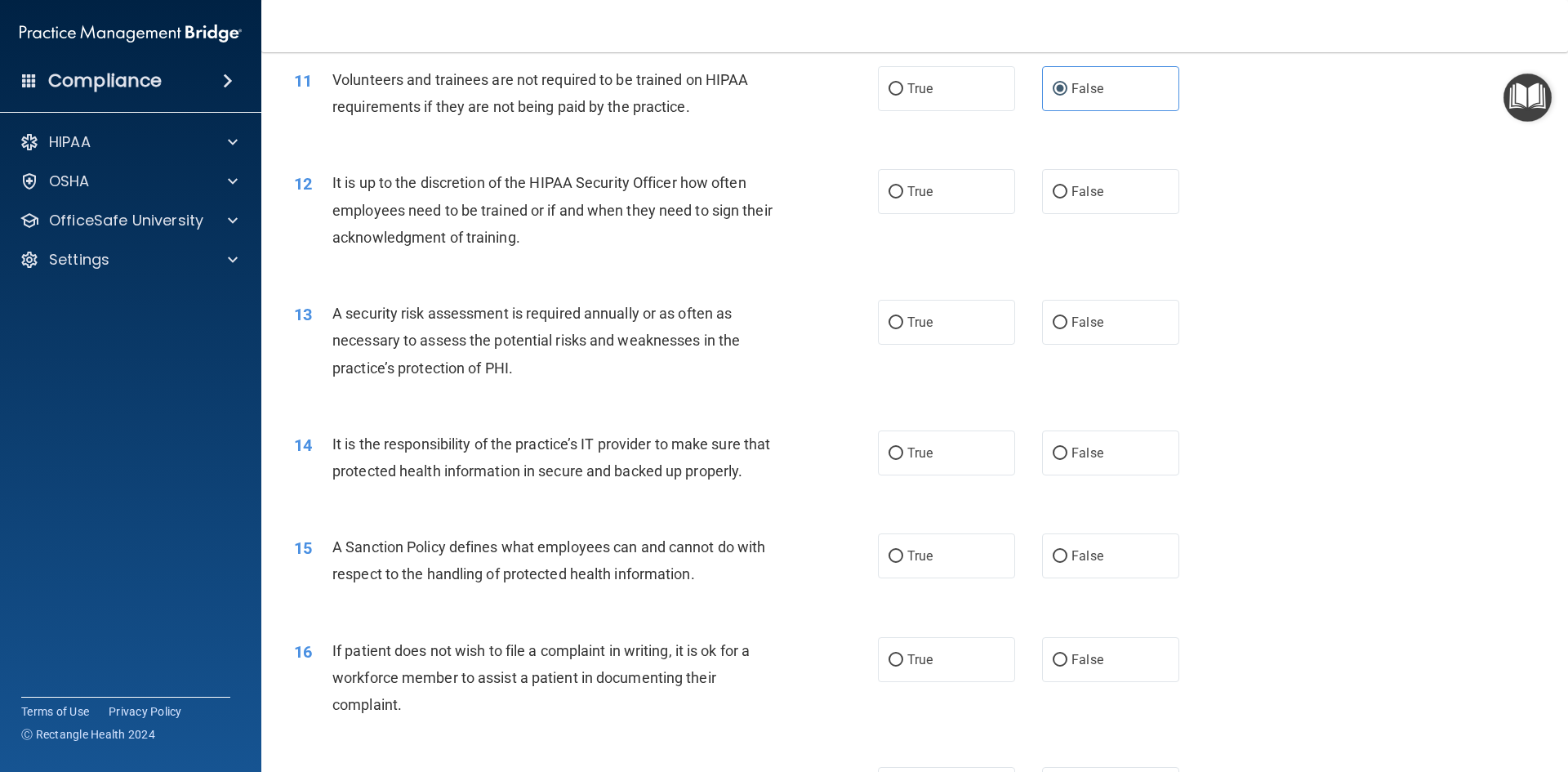
scroll to position [1552, 0]
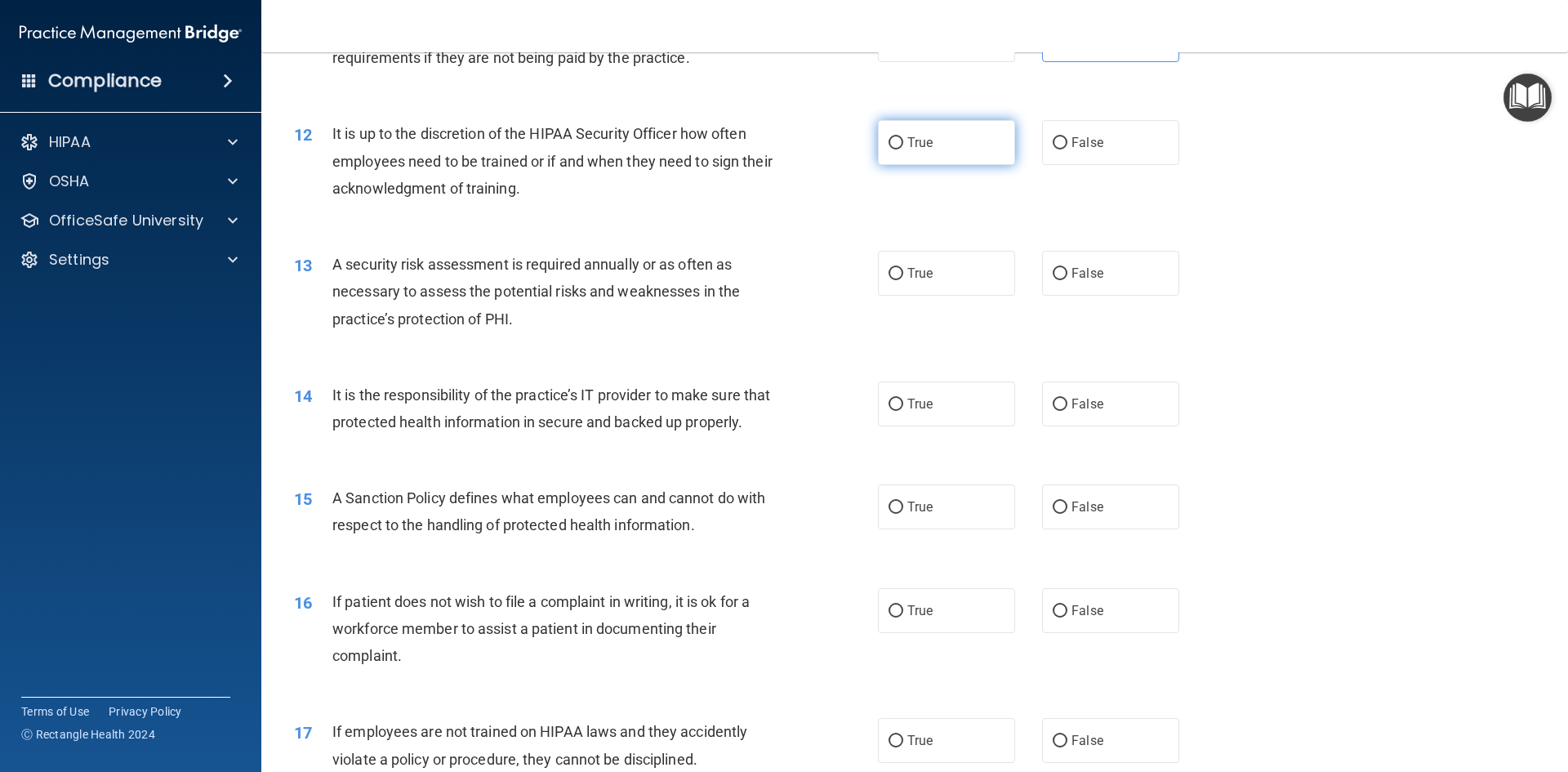
click at [943, 146] on label "True" at bounding box center [946, 143] width 138 height 45
click at [903, 146] on input "True" at bounding box center [895, 144] width 15 height 12
radio input "true"
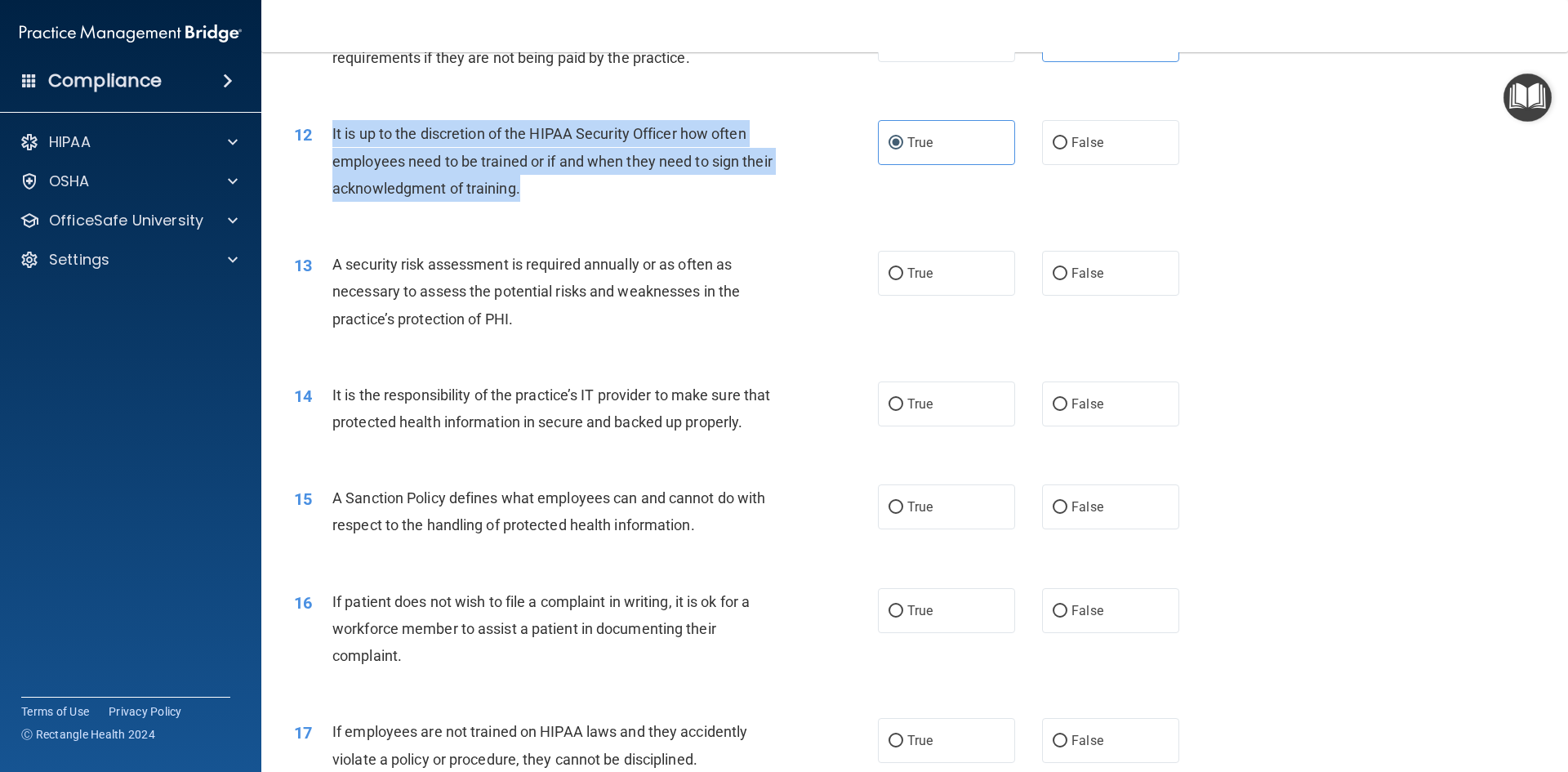
drag, startPoint x: 561, startPoint y: 190, endPoint x: 328, endPoint y: 136, distance: 239.2
click at [328, 136] on div "12 It is up to the discretion of the HIPAA Security Officer how often employees…" at bounding box center [585, 165] width 633 height 89
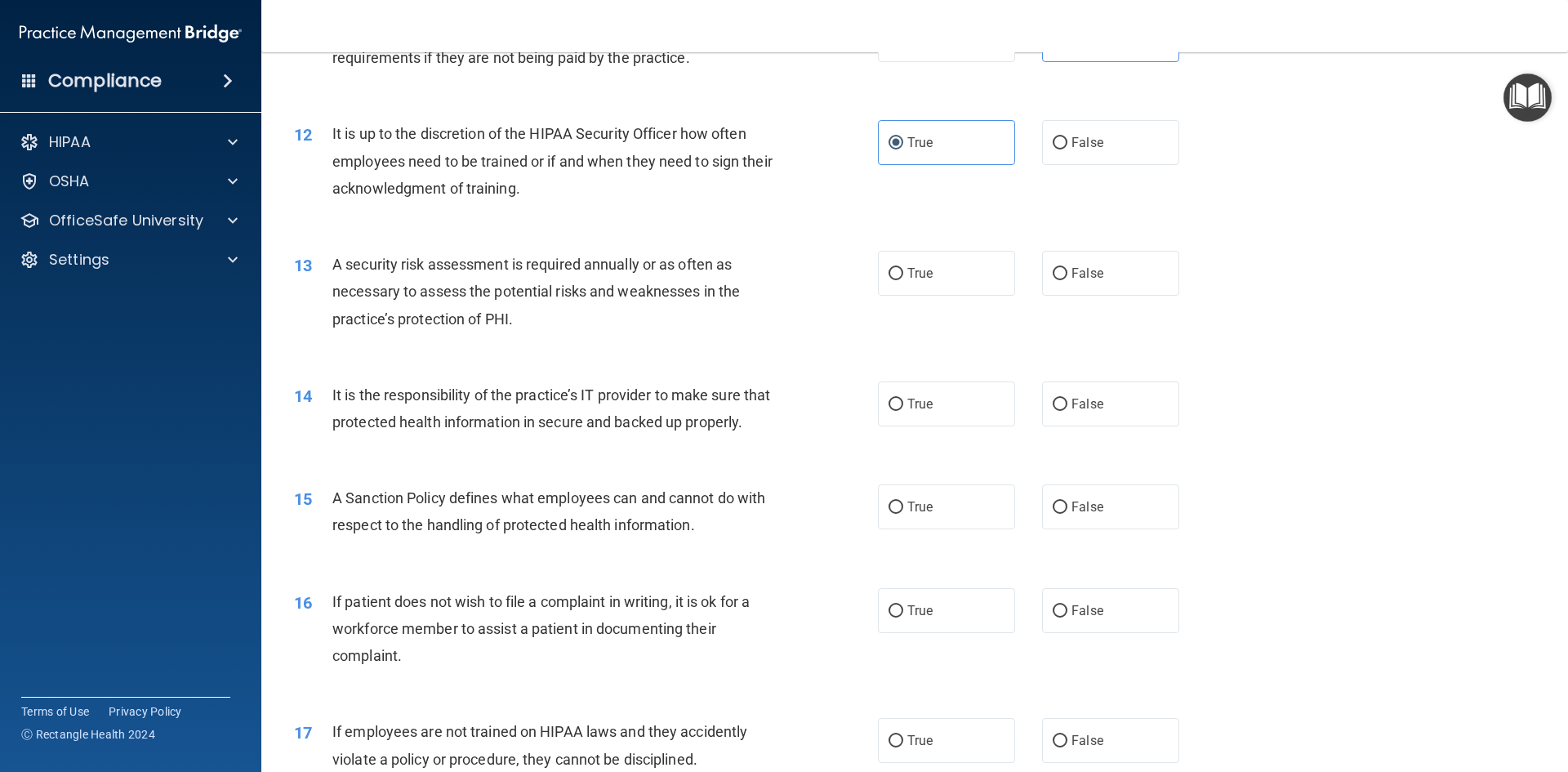
click at [715, 220] on div "12 It is up to the discretion of the HIPAA Security Officer how often employees…" at bounding box center [915, 165] width 1265 height 131
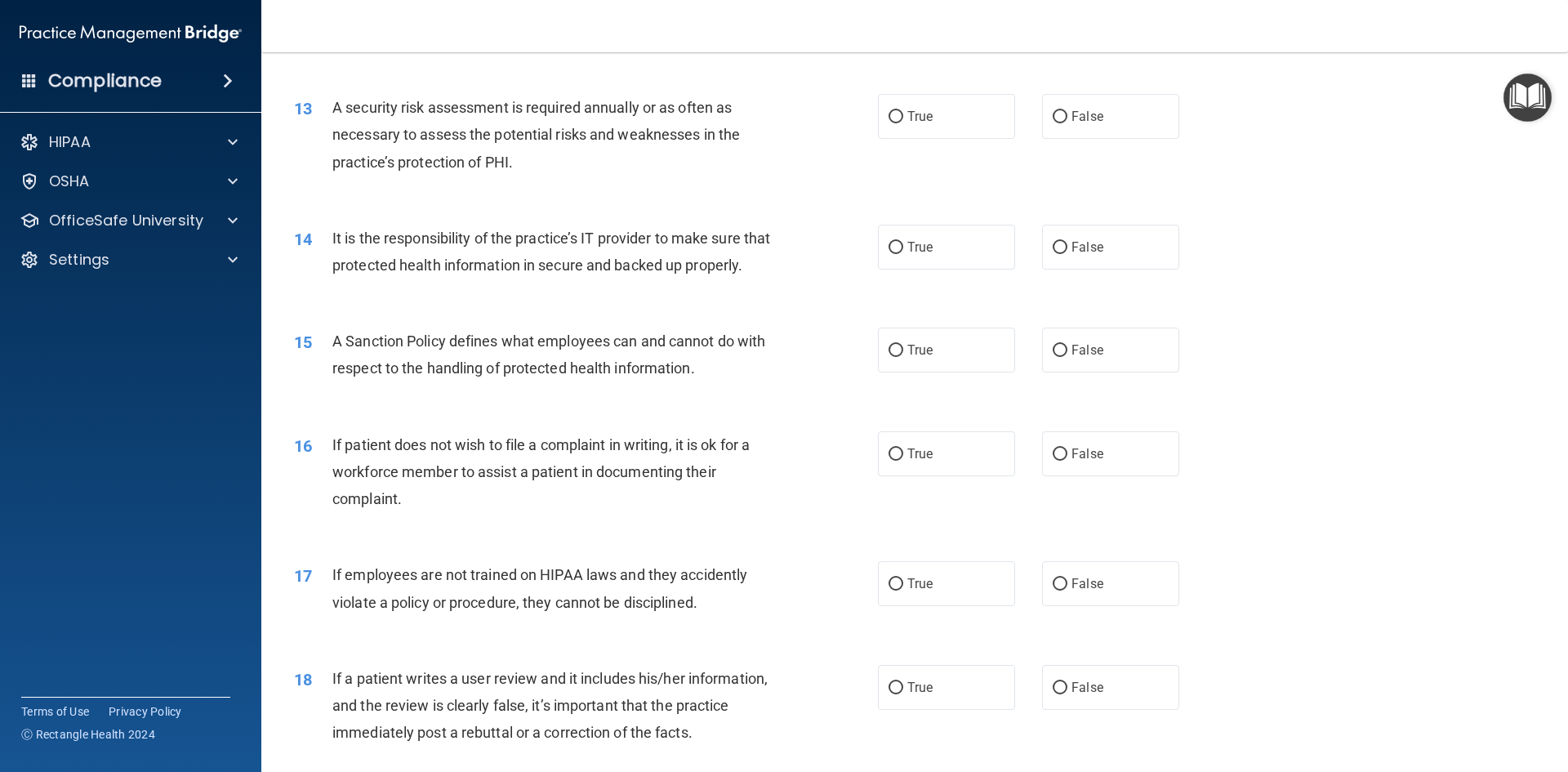
scroll to position [1715, 0]
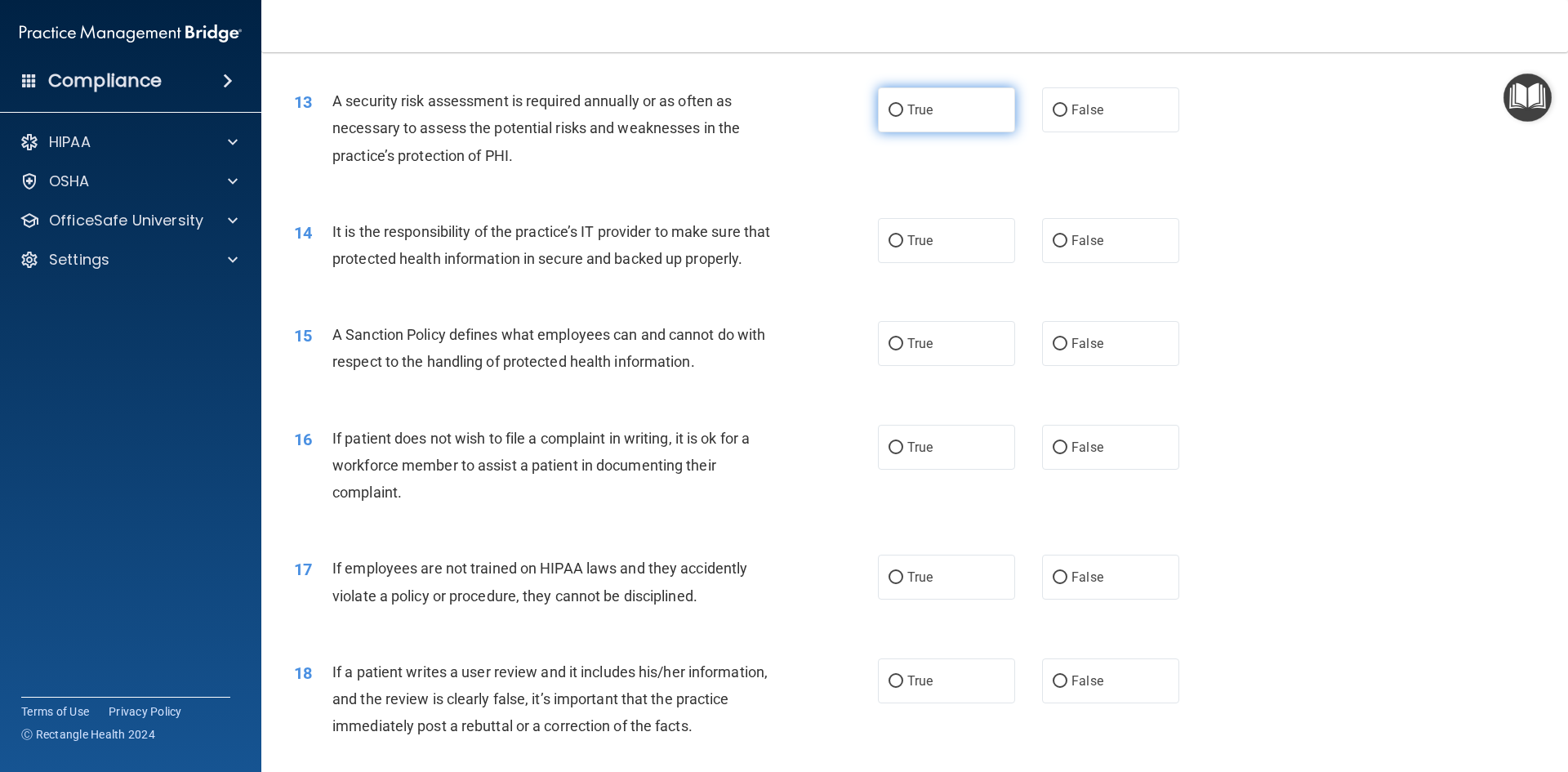
click at [942, 111] on label "True" at bounding box center [946, 110] width 138 height 45
click at [903, 111] on input "True" at bounding box center [895, 111] width 15 height 12
radio input "true"
click at [911, 252] on label "True" at bounding box center [946, 241] width 138 height 45
click at [903, 248] on input "True" at bounding box center [895, 242] width 15 height 12
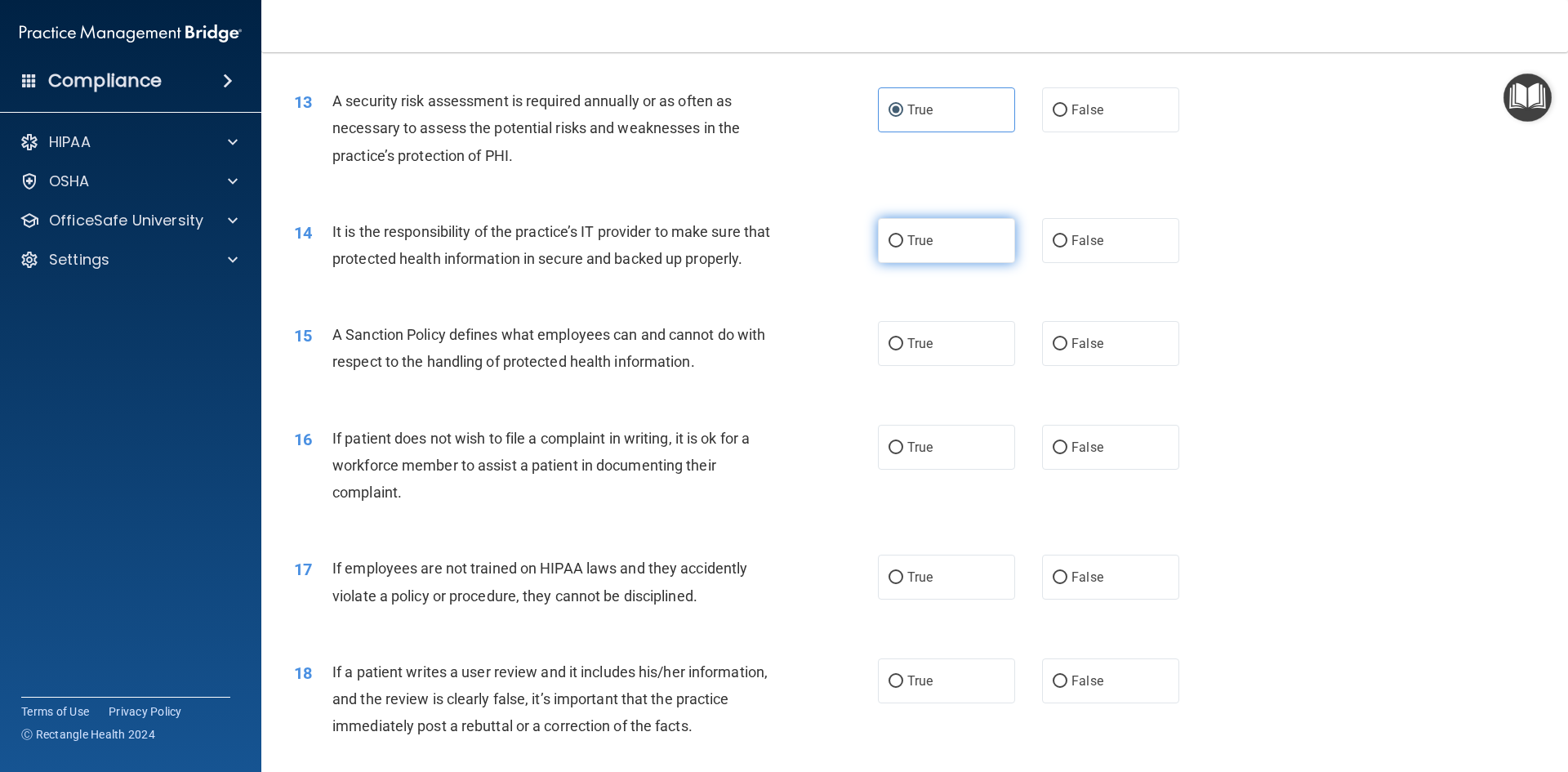
radio input "true"
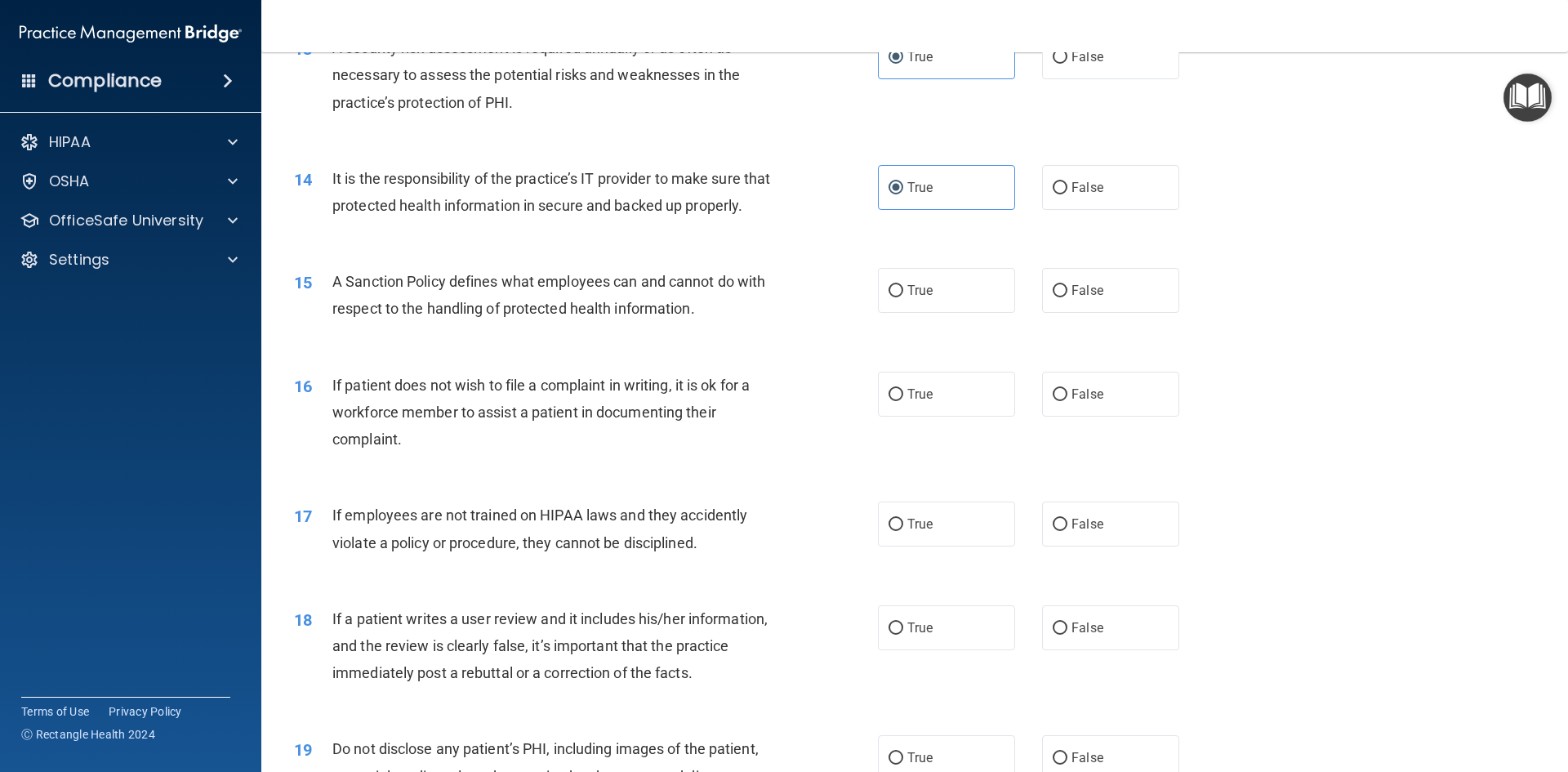
scroll to position [1797, 0]
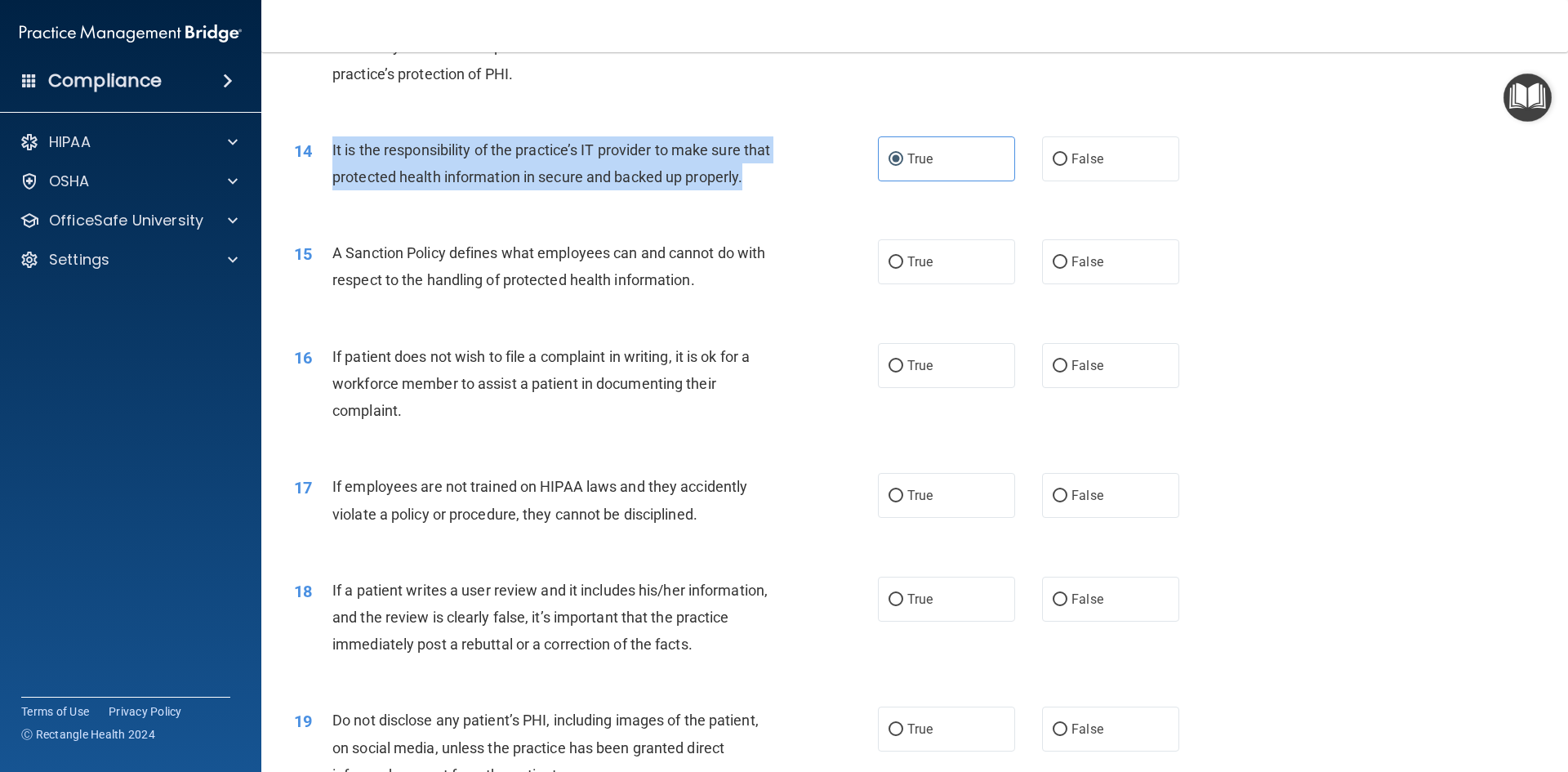
drag, startPoint x: 412, startPoint y: 205, endPoint x: 331, endPoint y: 150, distance: 97.9
click at [331, 150] on div "14 It is the responsibility of the practice’s IT provider to make sure that pro…" at bounding box center [585, 168] width 633 height 62
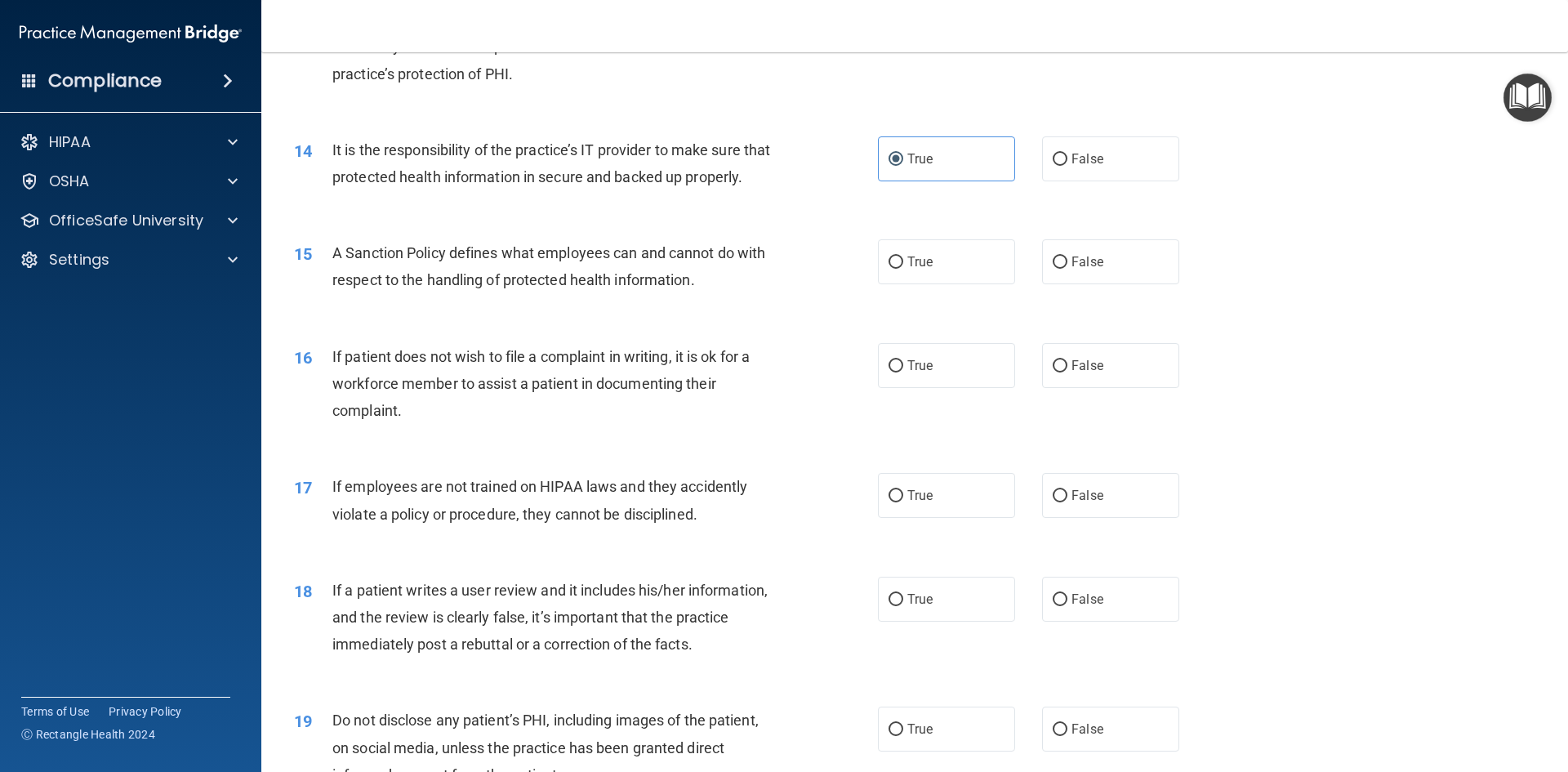
click at [764, 219] on div "14 It is the responsibility of the practice’s IT provider to make sure that pro…" at bounding box center [915, 168] width 1265 height 103
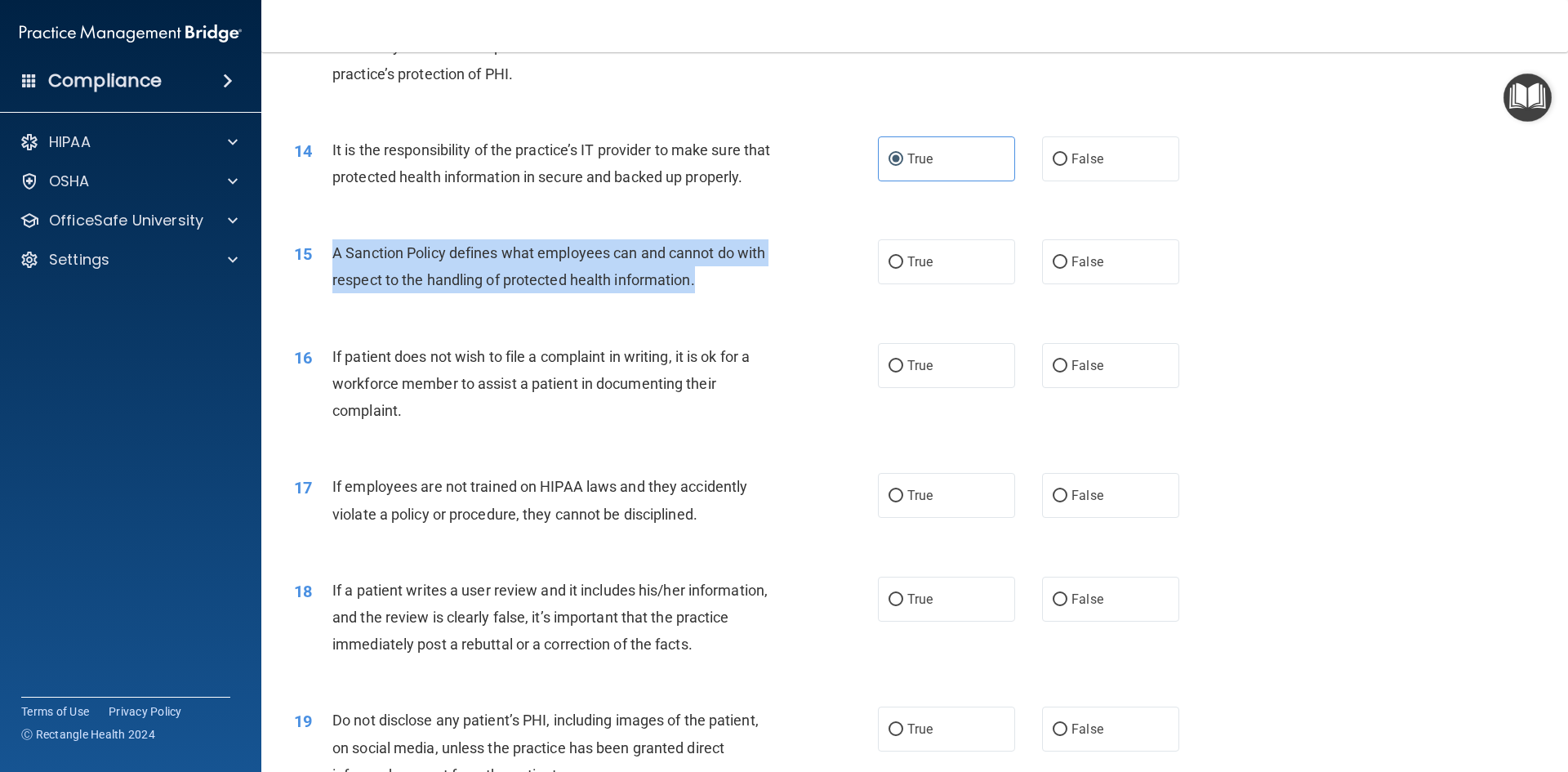
drag, startPoint x: 707, startPoint y: 309, endPoint x: 327, endPoint y: 279, distance: 381.2
click at [327, 279] on div "15 A Sanction Policy defines what employees can and cannot do with respect to t…" at bounding box center [585, 270] width 633 height 62
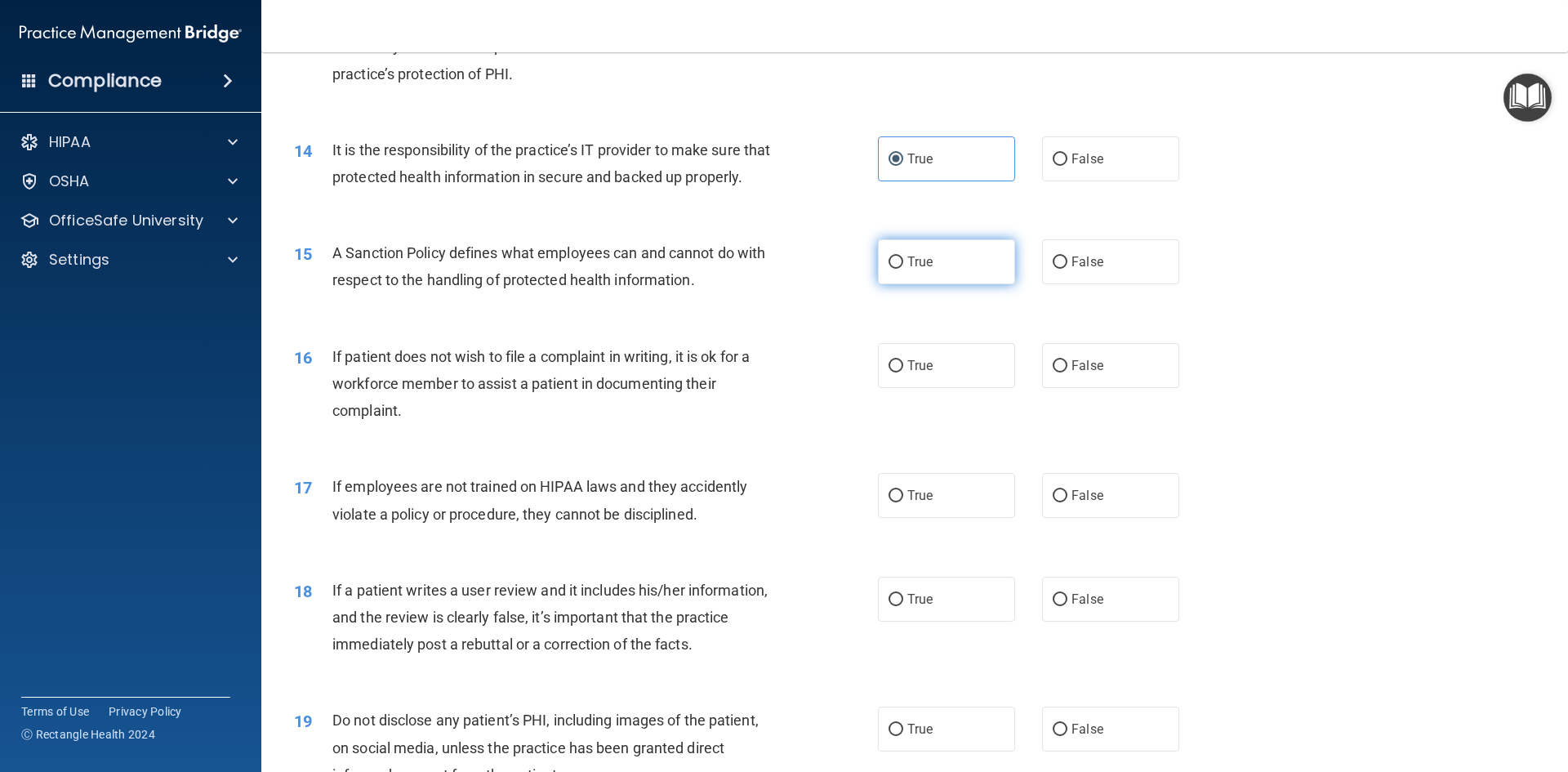
click at [972, 285] on label "True" at bounding box center [946, 261] width 138 height 45
click at [903, 269] on input "True" at bounding box center [895, 262] width 15 height 12
radio input "true"
click at [869, 406] on div "16 If patient does not wish to file a complaint in writing, it is ok for a work…" at bounding box center [585, 388] width 633 height 89
click at [932, 388] on label "True" at bounding box center [946, 365] width 138 height 45
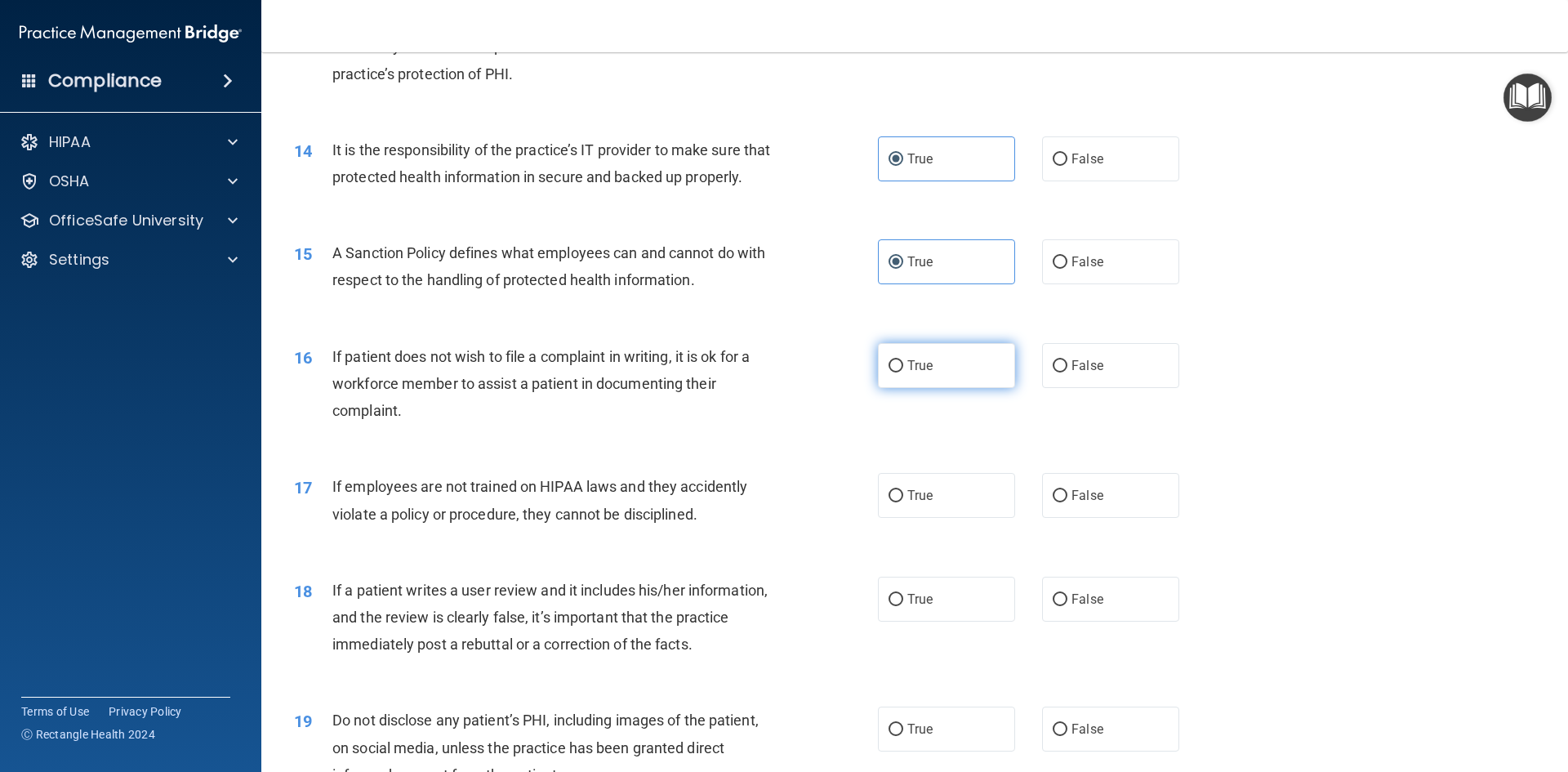
click at [903, 372] on input "True" at bounding box center [895, 366] width 15 height 12
radio input "true"
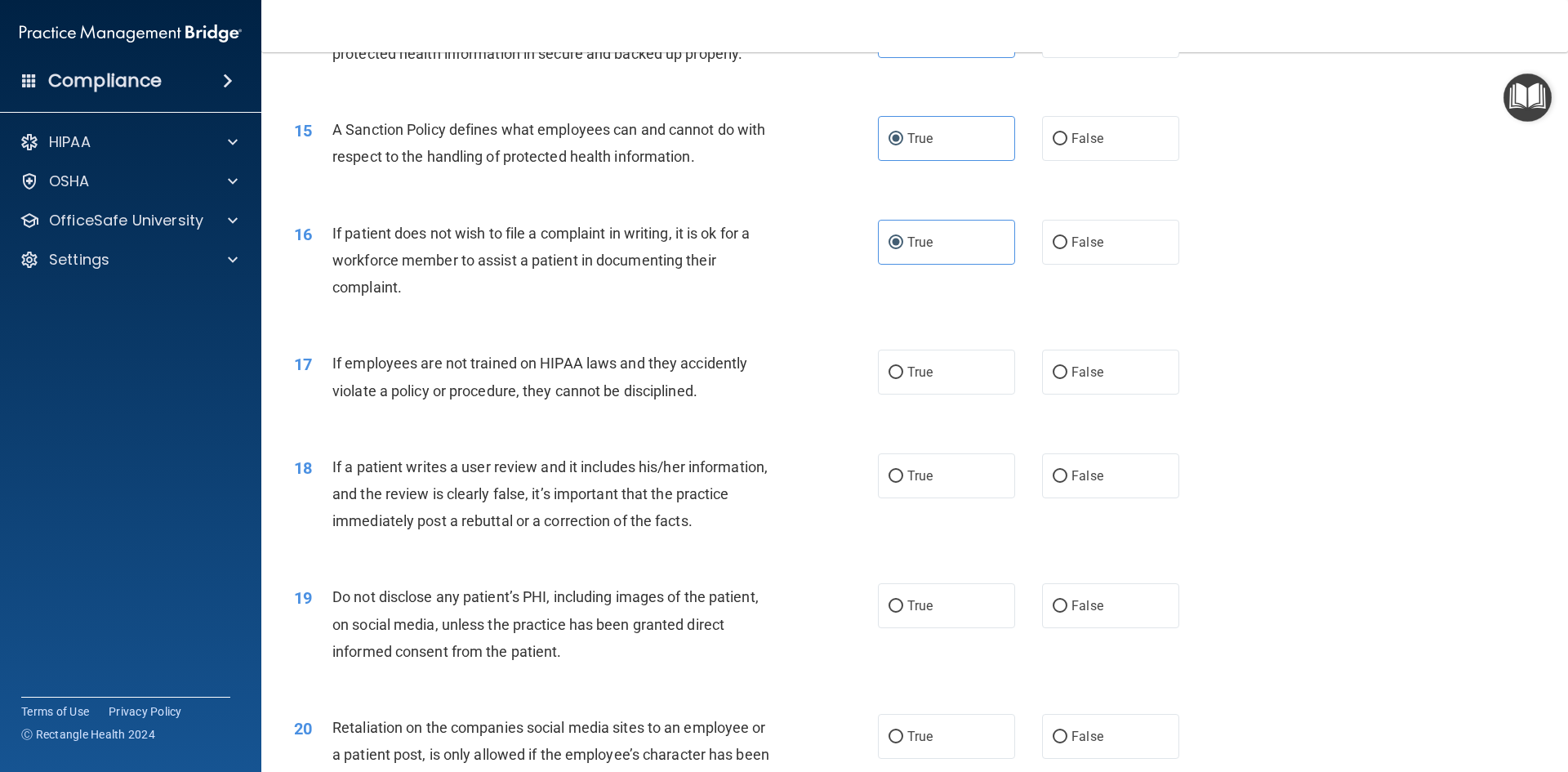
scroll to position [1960, 0]
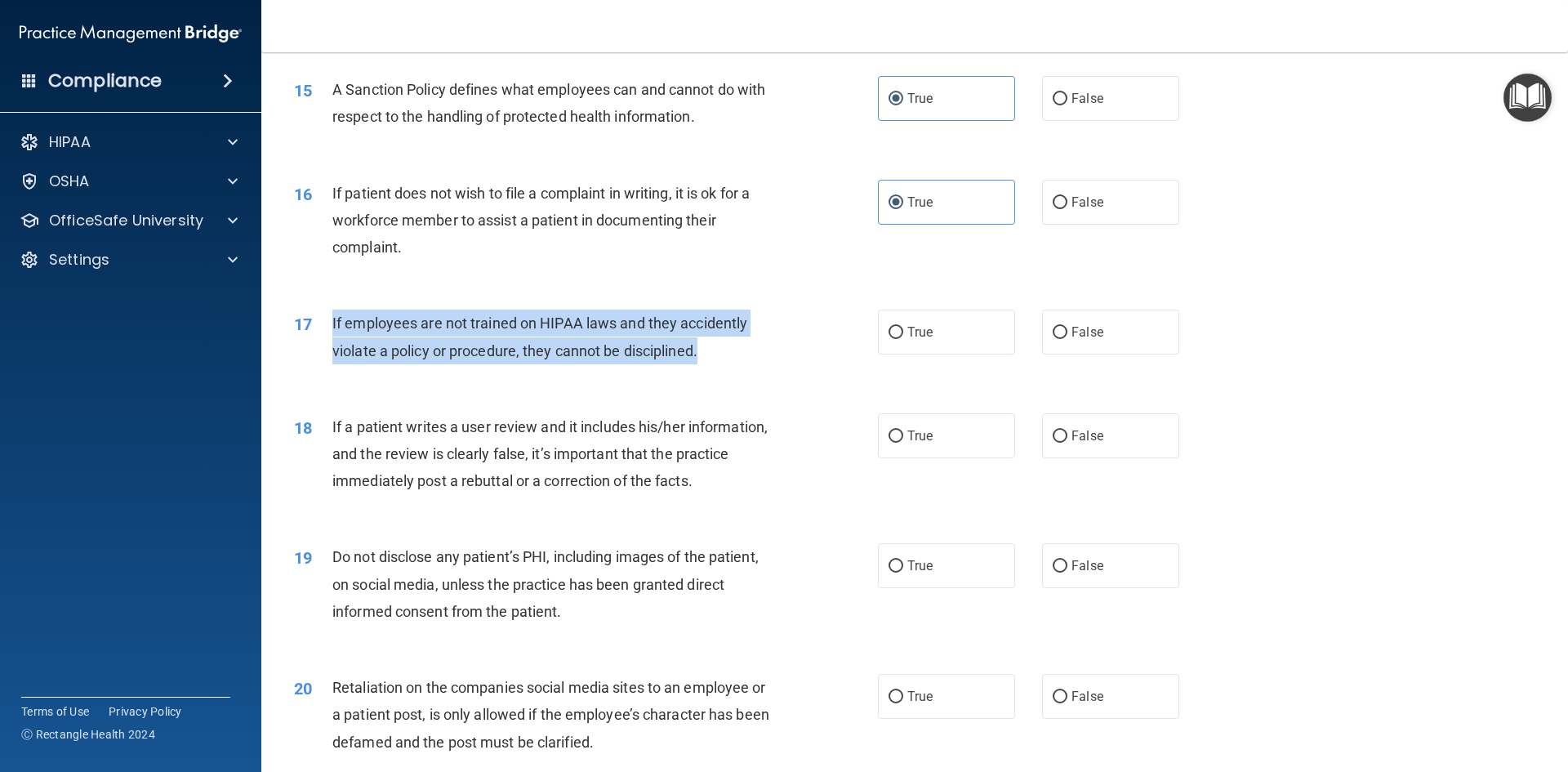
drag, startPoint x: 724, startPoint y: 383, endPoint x: 324, endPoint y: 350, distance: 401.4
click at [324, 350] on div "17 If employees are not trained on HIPAA laws and they accidently violate a pol…" at bounding box center [585, 340] width 633 height 62
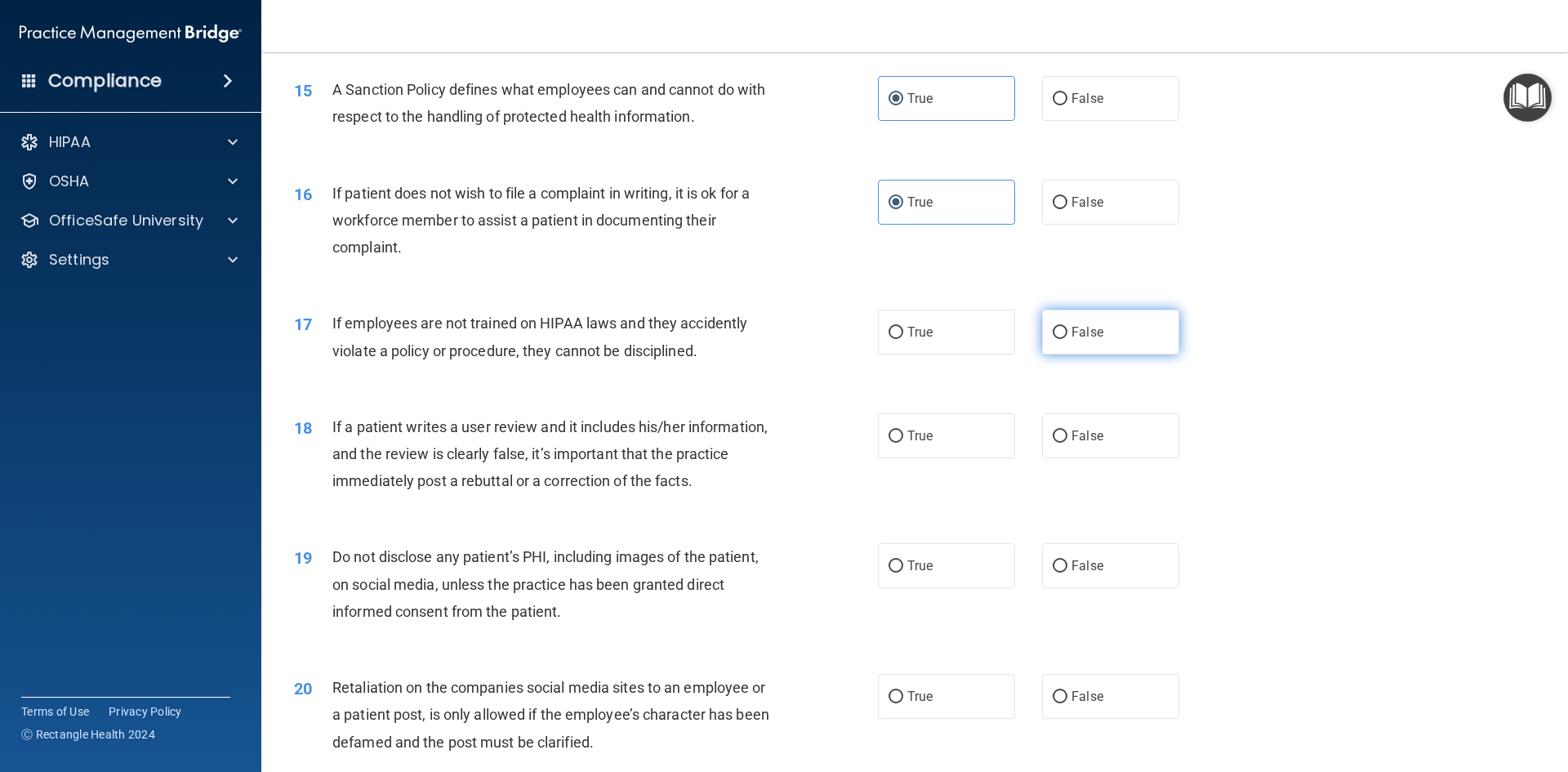
click at [1083, 338] on label "False" at bounding box center [1111, 332] width 138 height 45
click at [1068, 338] on input "False" at bounding box center [1059, 333] width 15 height 12
radio input "true"
click at [1106, 458] on label "False" at bounding box center [1111, 436] width 138 height 45
click at [1068, 443] on input "False" at bounding box center [1059, 437] width 15 height 12
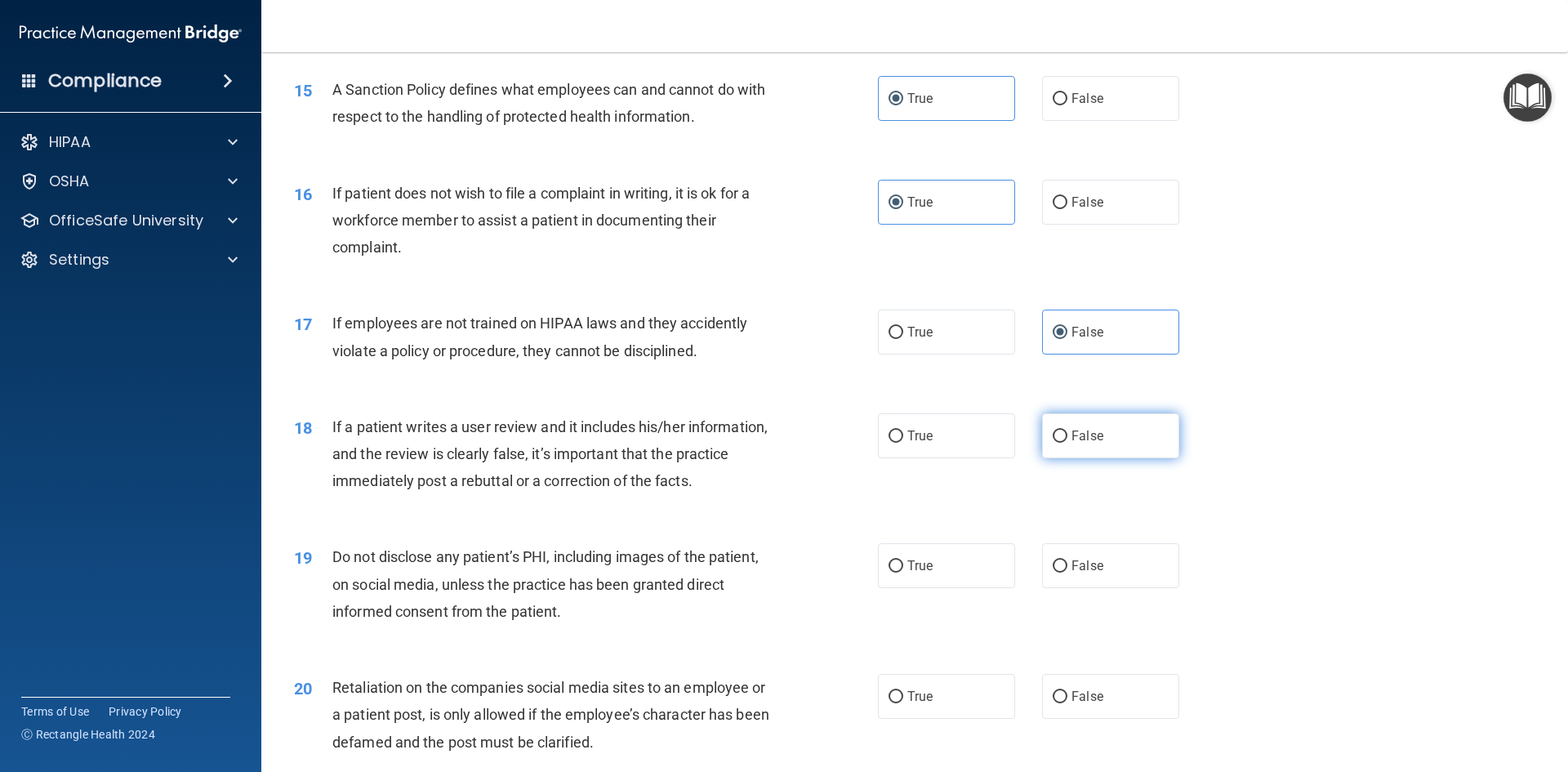
radio input "true"
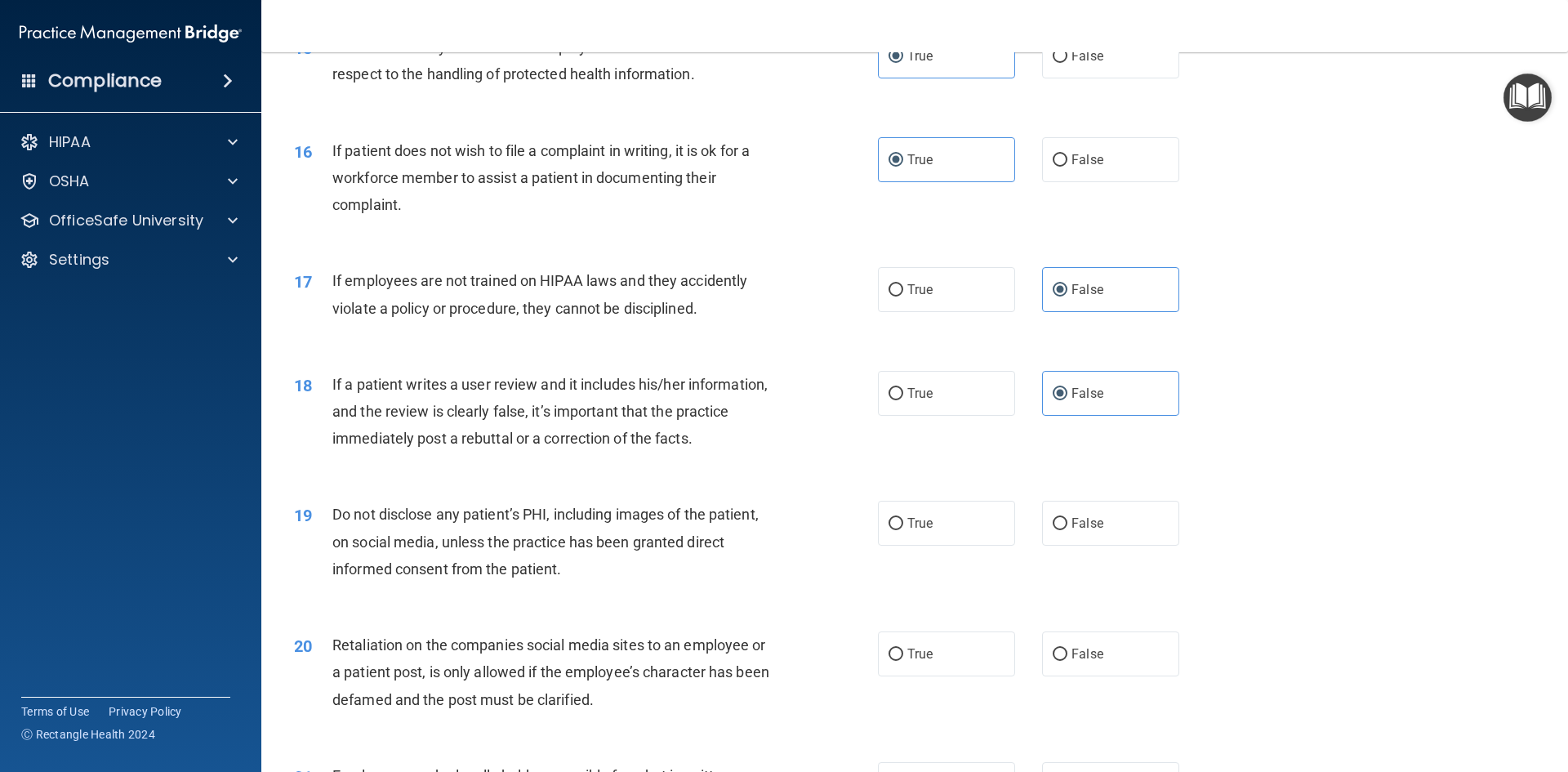
scroll to position [2042, 0]
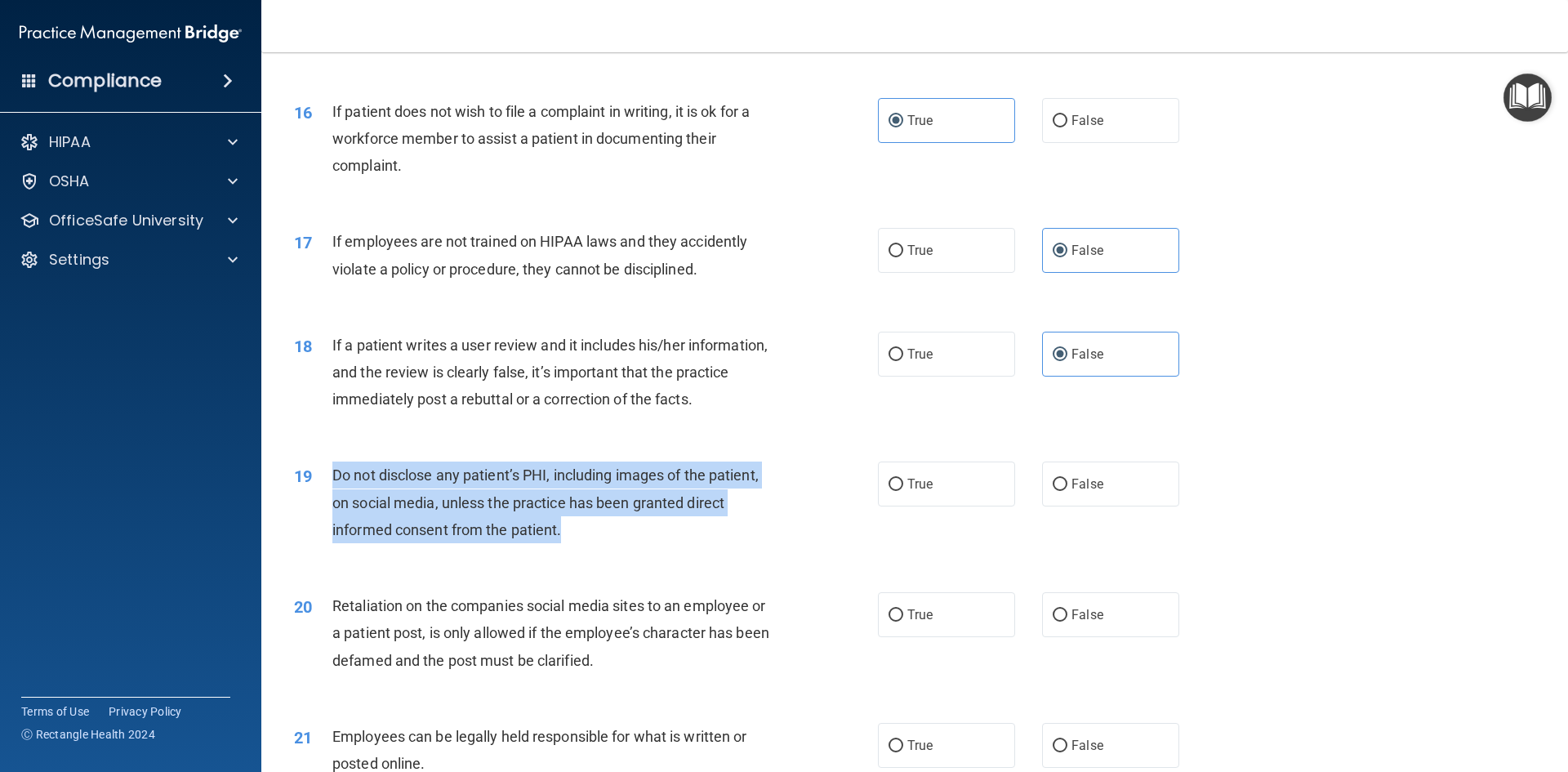
drag, startPoint x: 568, startPoint y: 556, endPoint x: 333, endPoint y: 503, distance: 240.9
click at [333, 503] on div "Do not disclose any patient’s PHI, including images of the patient, on social m…" at bounding box center [560, 502] width 456 height 82
click at [778, 515] on div "Do not disclose any patient’s PHI, including images of the patient, on social m…" at bounding box center [560, 502] width 456 height 82
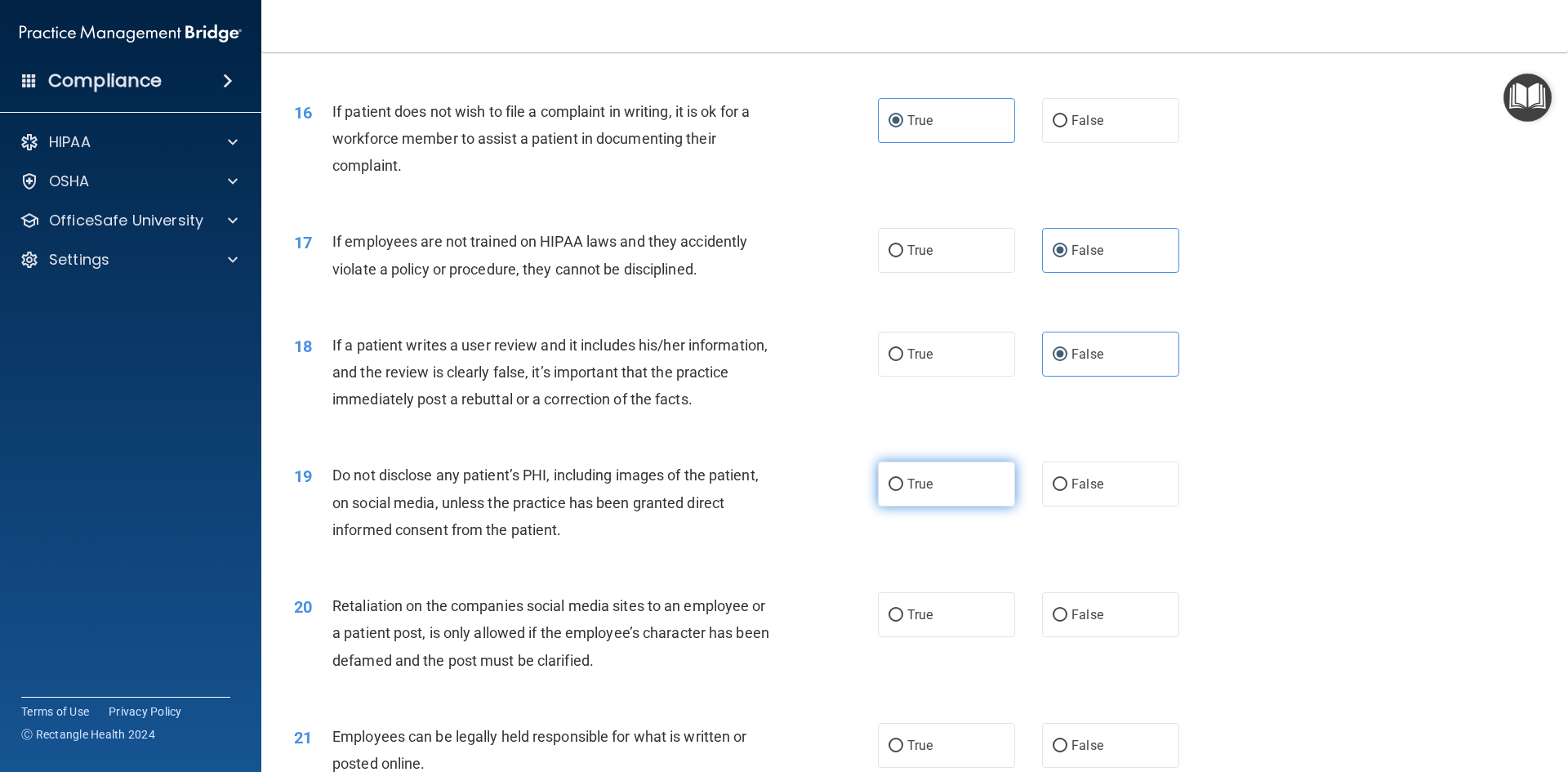
click at [890, 491] on input "True" at bounding box center [895, 485] width 15 height 12
radio input "true"
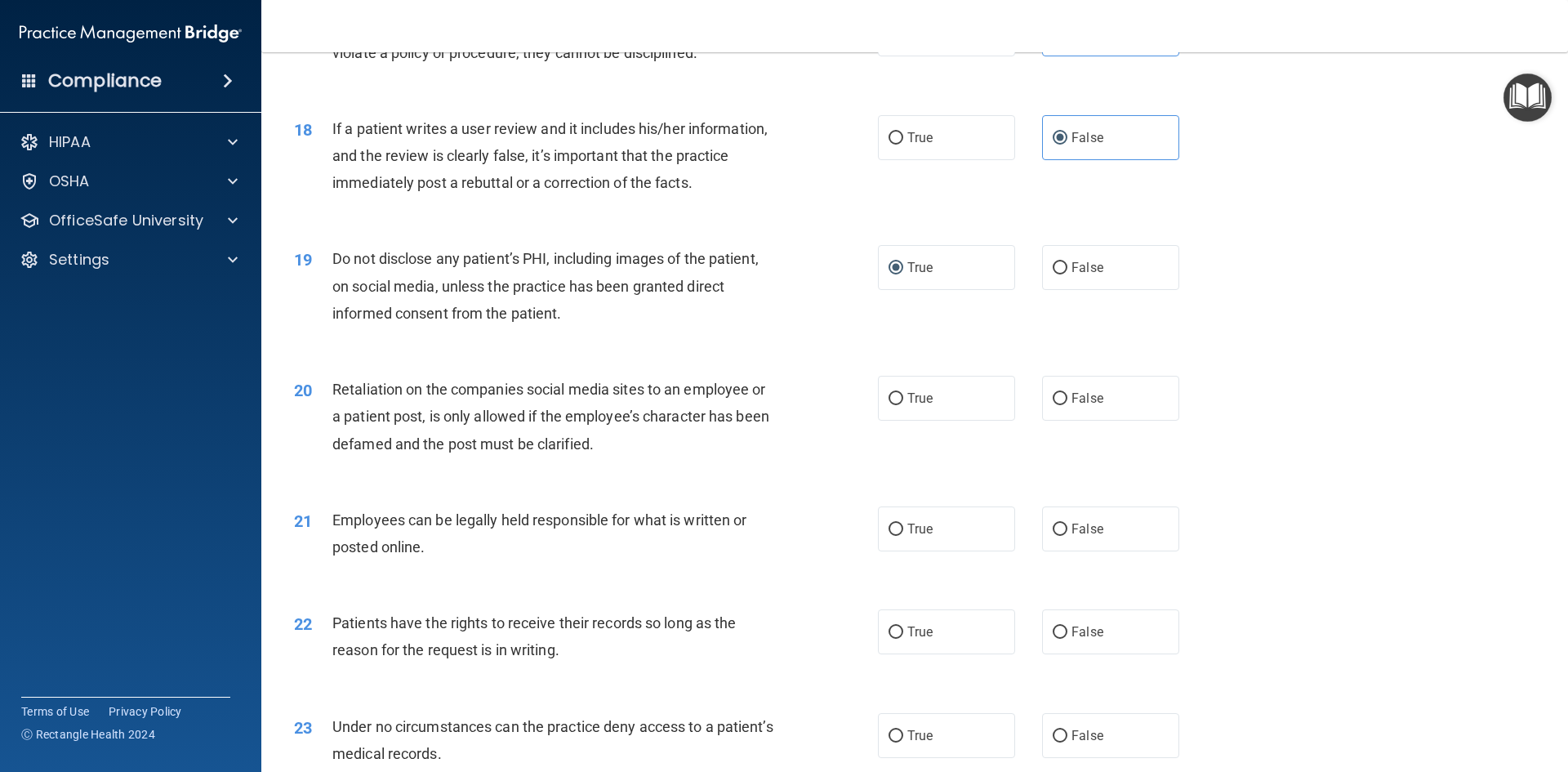
scroll to position [2287, 0]
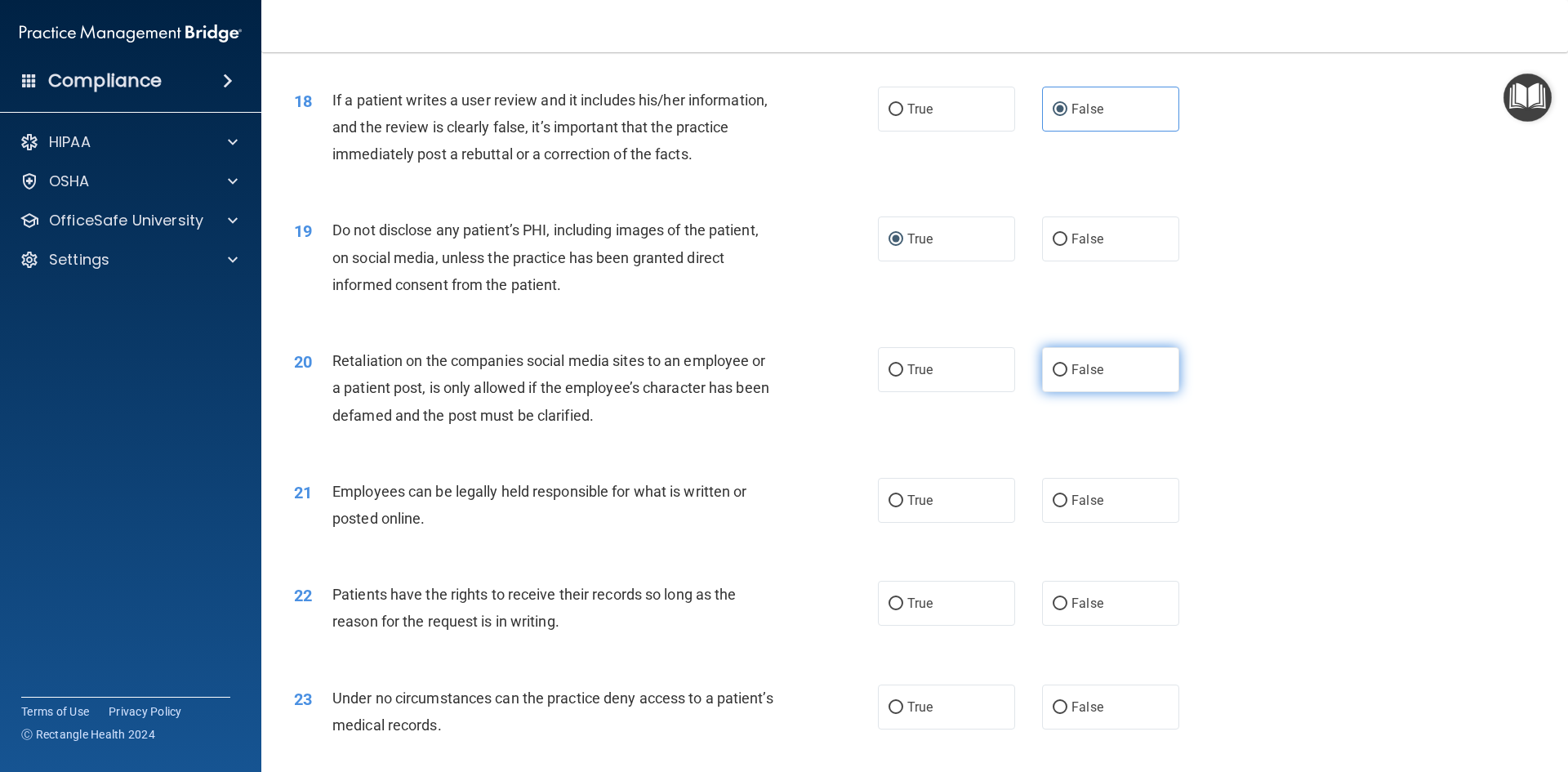
click at [1116, 392] on label "False" at bounding box center [1111, 370] width 138 height 45
click at [1068, 377] on input "False" at bounding box center [1059, 371] width 15 height 12
radio input "true"
click at [971, 519] on label "True" at bounding box center [946, 500] width 138 height 45
click at [903, 507] on input "True" at bounding box center [895, 501] width 15 height 12
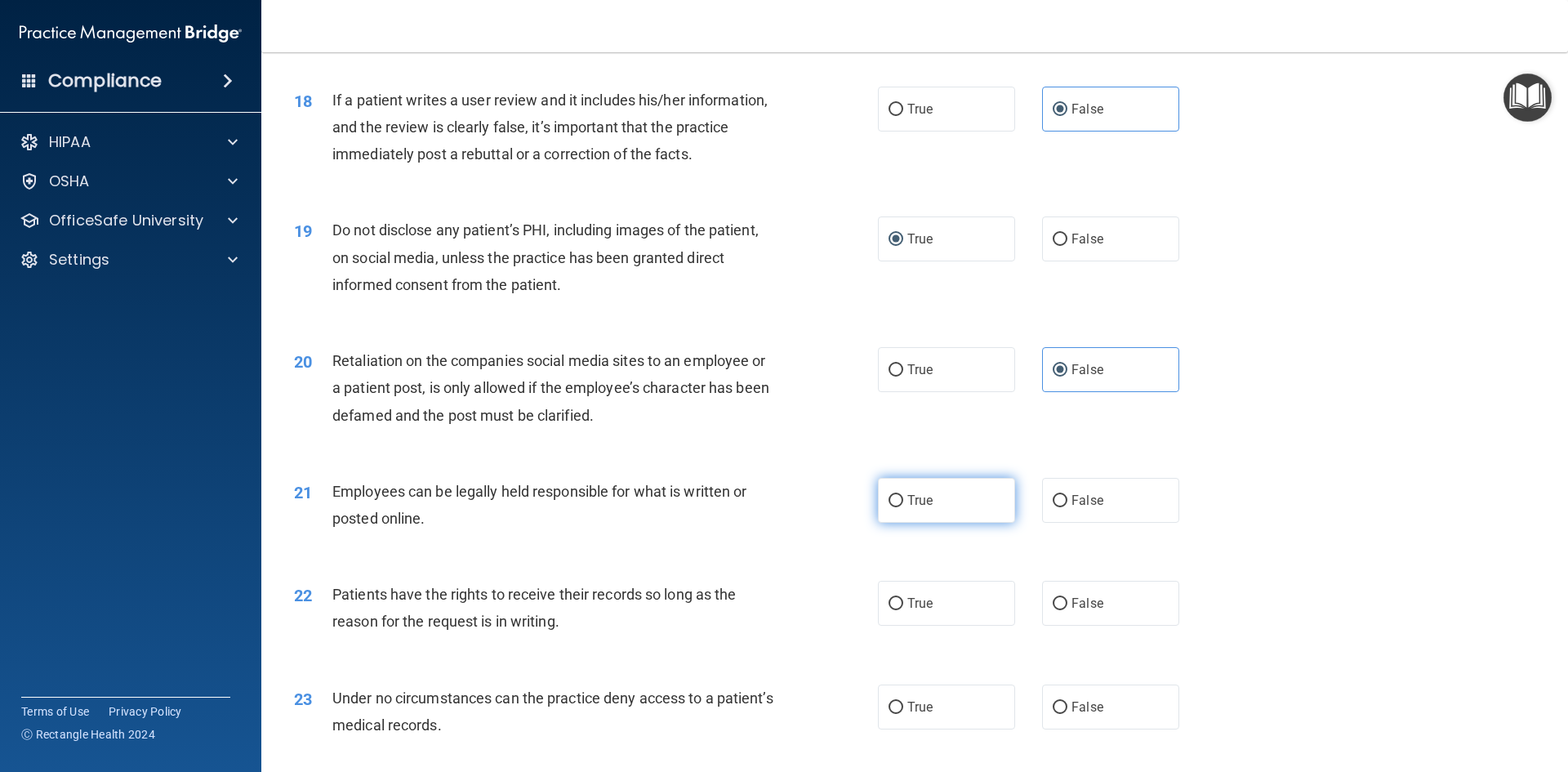
radio input "true"
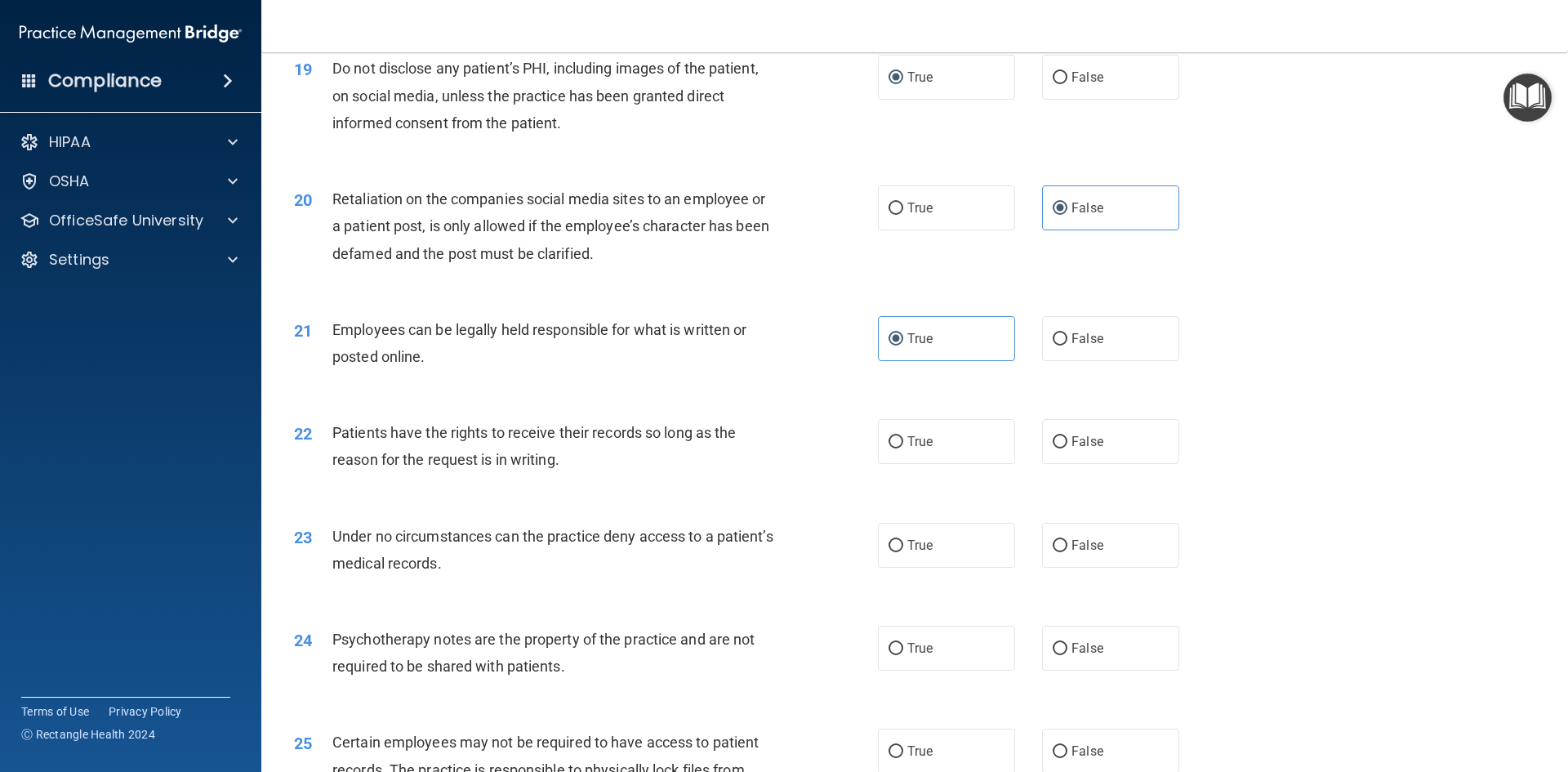
scroll to position [2450, 0]
click at [971, 463] on label "True" at bounding box center [946, 439] width 138 height 45
click at [903, 447] on input "True" at bounding box center [895, 440] width 15 height 12
radio input "true"
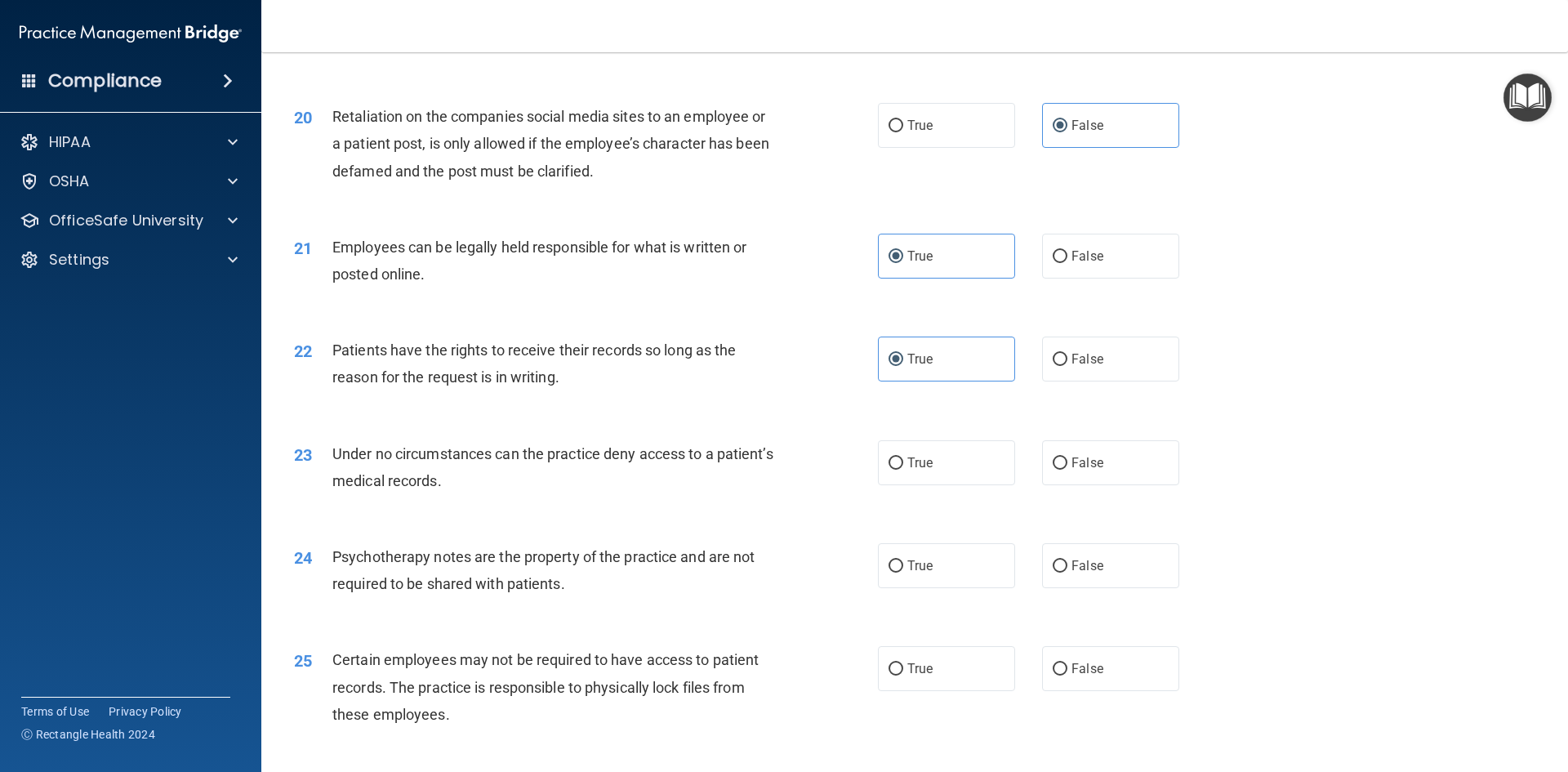
scroll to position [2532, 0]
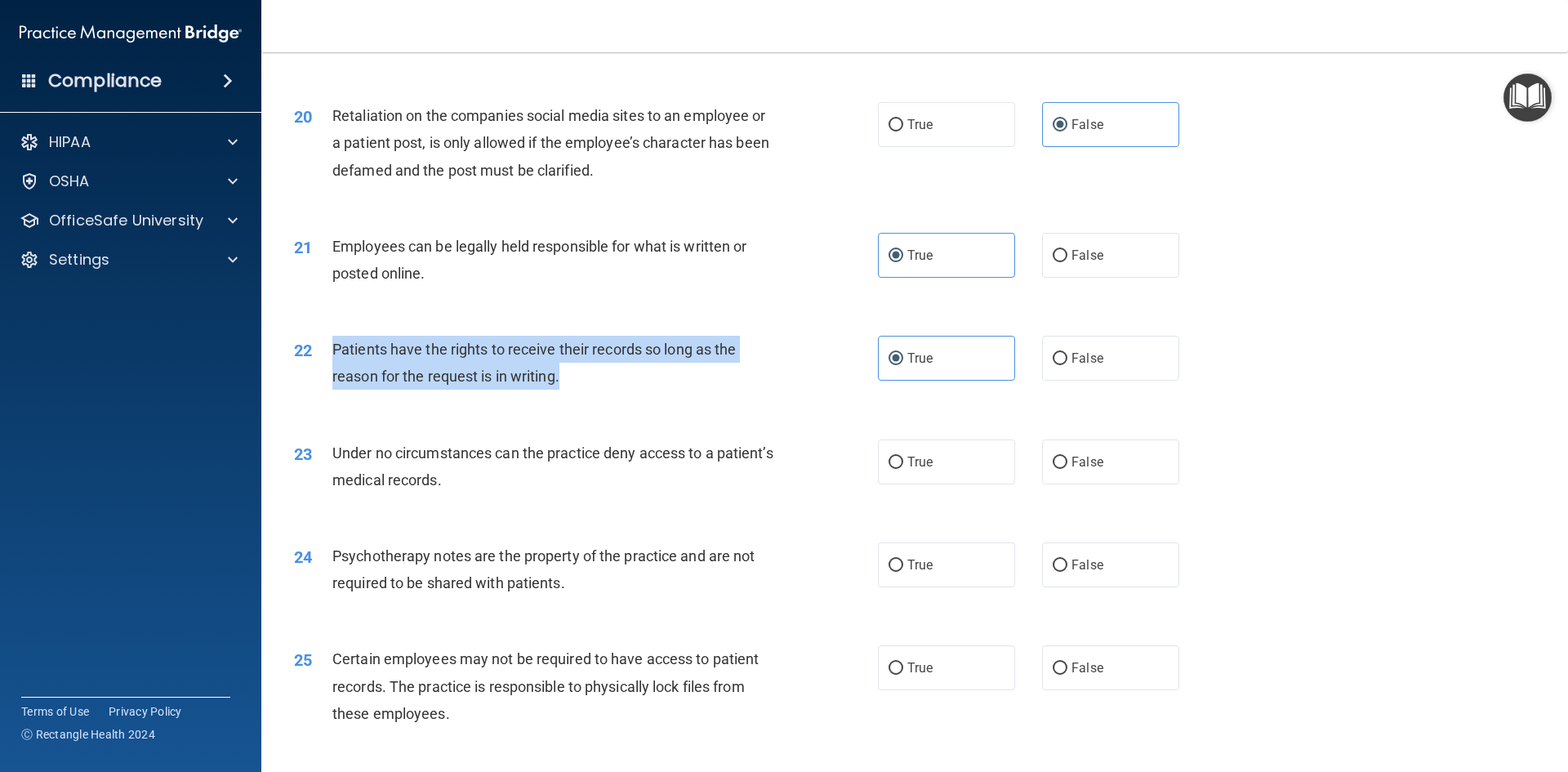
drag, startPoint x: 602, startPoint y: 413, endPoint x: 332, endPoint y: 379, distance: 272.1
click at [333, 379] on div "Patients have the rights to receive their records so long as the reason for the…" at bounding box center [560, 362] width 456 height 54
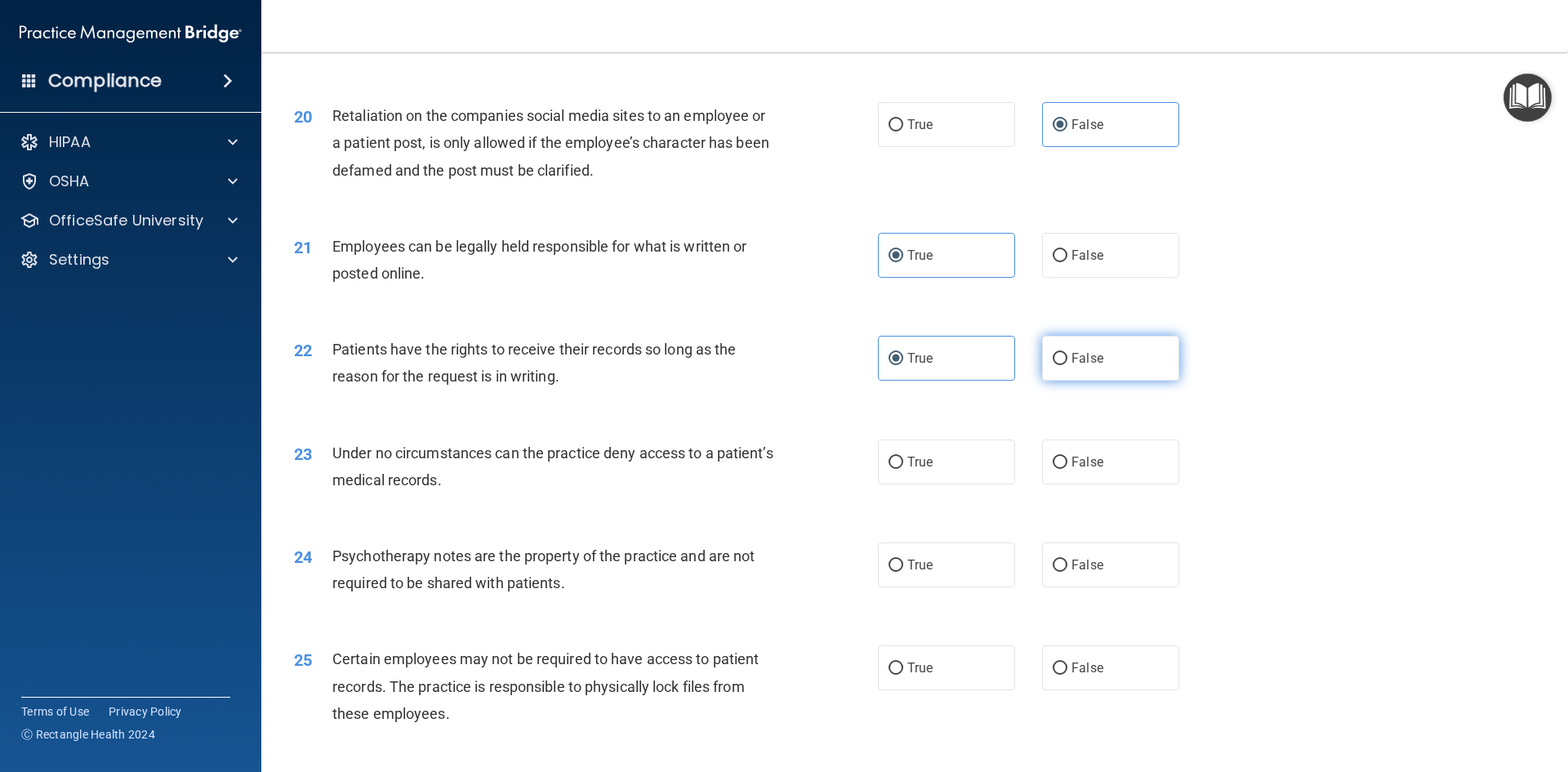
click at [1091, 375] on label "False" at bounding box center [1111, 358] width 138 height 45
click at [1068, 365] on input "False" at bounding box center [1059, 358] width 15 height 12
radio input "true"
radio input "false"
drag, startPoint x: 572, startPoint y: 512, endPoint x: 373, endPoint y: 501, distance: 199.3
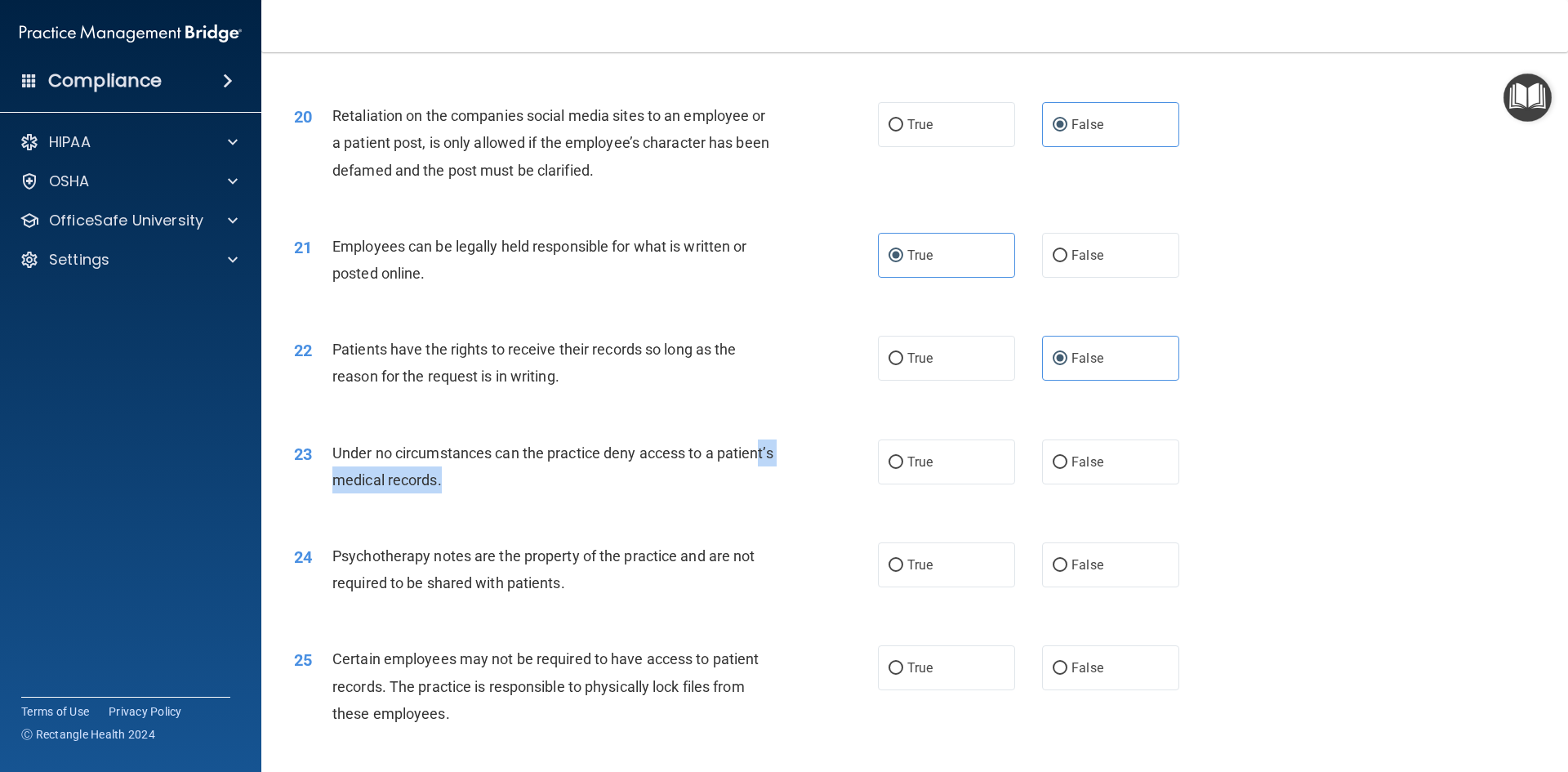
click at [373, 493] on div "Under no circumstances can the practice deny access to a patient’s medical reco…" at bounding box center [560, 466] width 456 height 54
click at [666, 522] on div "23 Under no circumstances can the practice deny access to a patient’s medical r…" at bounding box center [915, 470] width 1265 height 103
click at [927, 481] on label "True" at bounding box center [946, 462] width 138 height 45
click at [903, 469] on input "True" at bounding box center [895, 463] width 15 height 12
radio input "true"
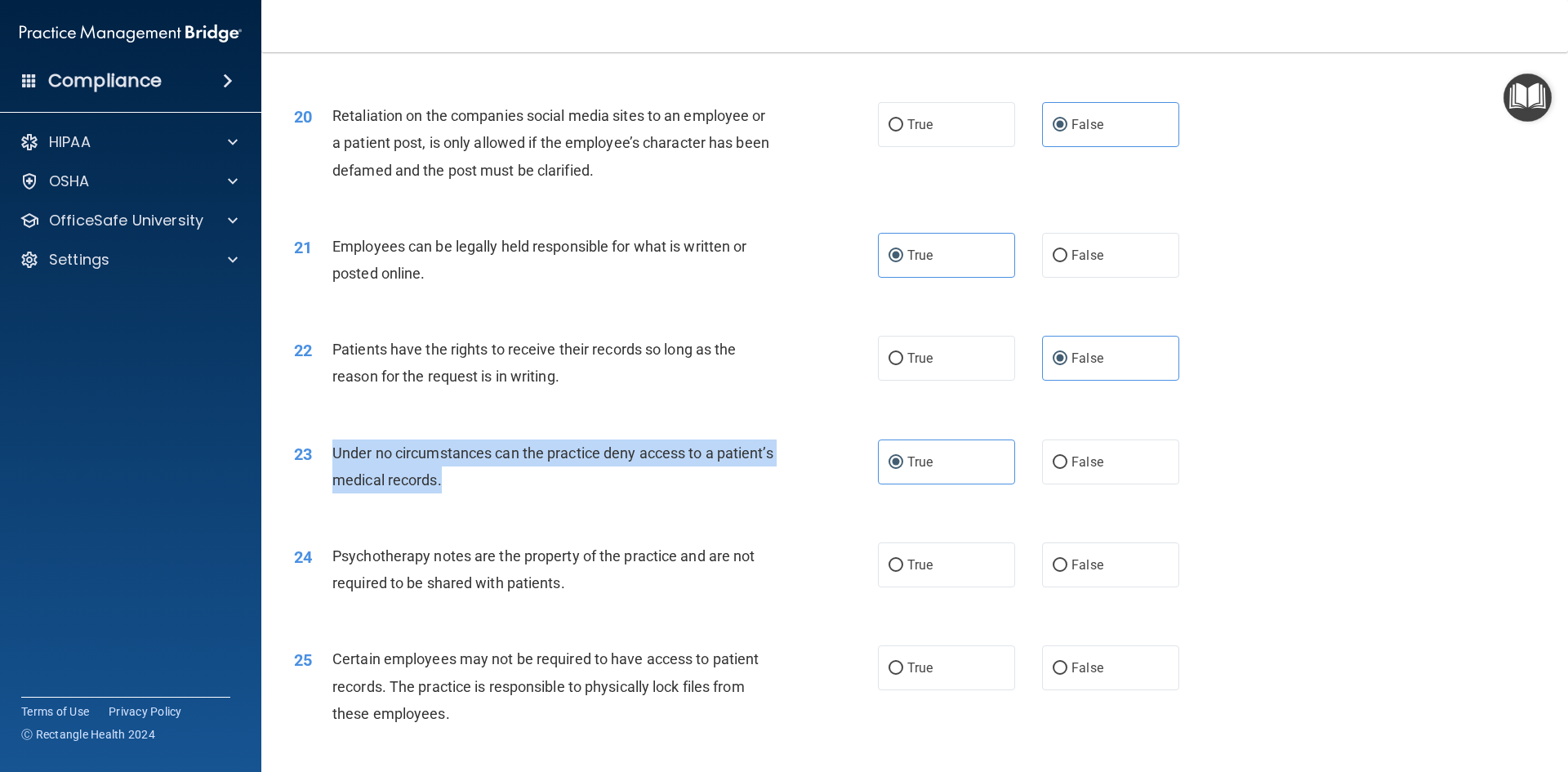
drag, startPoint x: 517, startPoint y: 504, endPoint x: 334, endPoint y: 475, distance: 185.3
click at [334, 475] on div "Under no circumstances can the practice deny access to a patient’s medical reco…" at bounding box center [560, 466] width 456 height 54
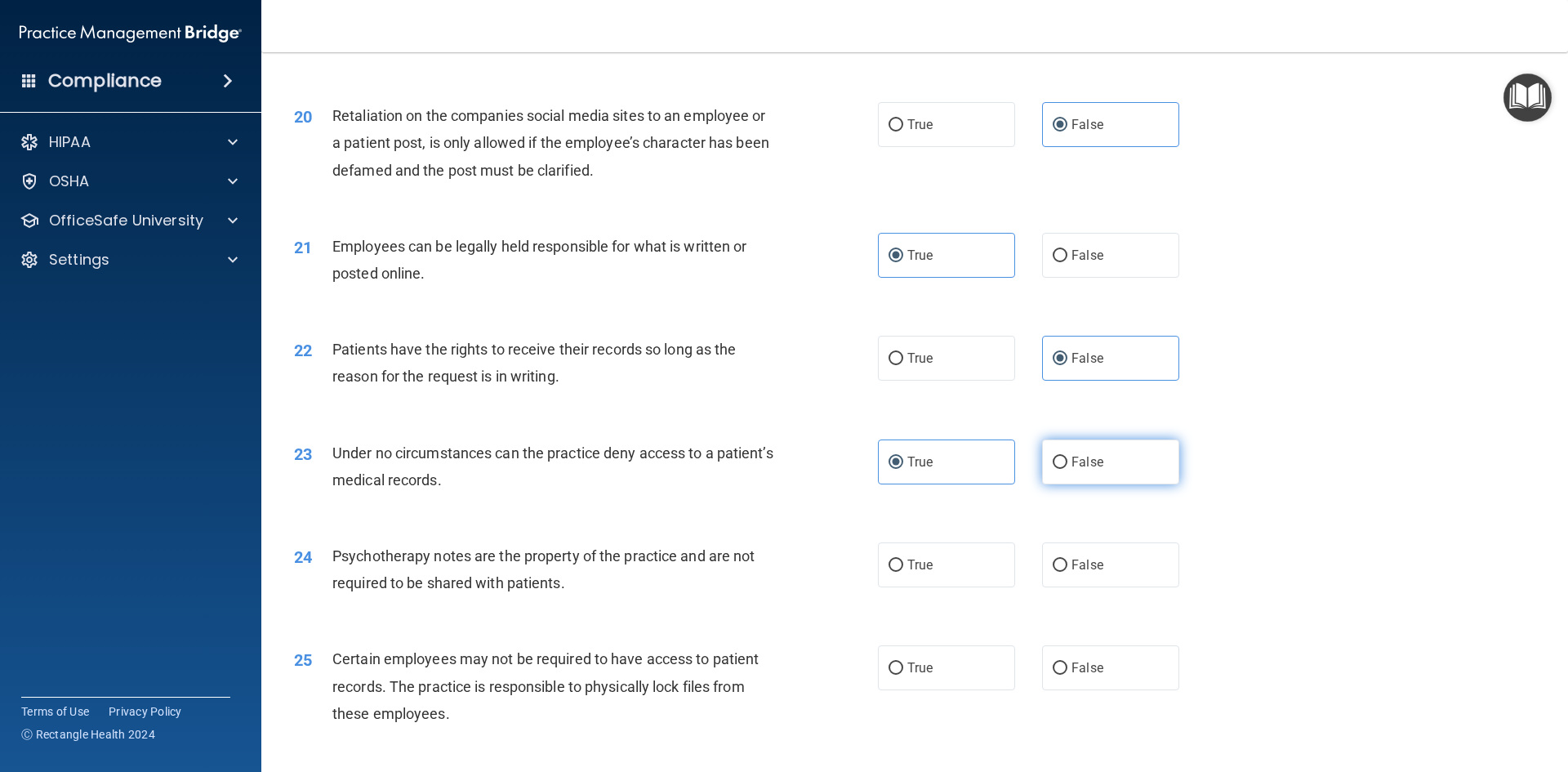
click at [1133, 481] on label "False" at bounding box center [1111, 462] width 138 height 45
click at [1068, 469] on input "False" at bounding box center [1059, 463] width 15 height 12
radio input "true"
radio input "false"
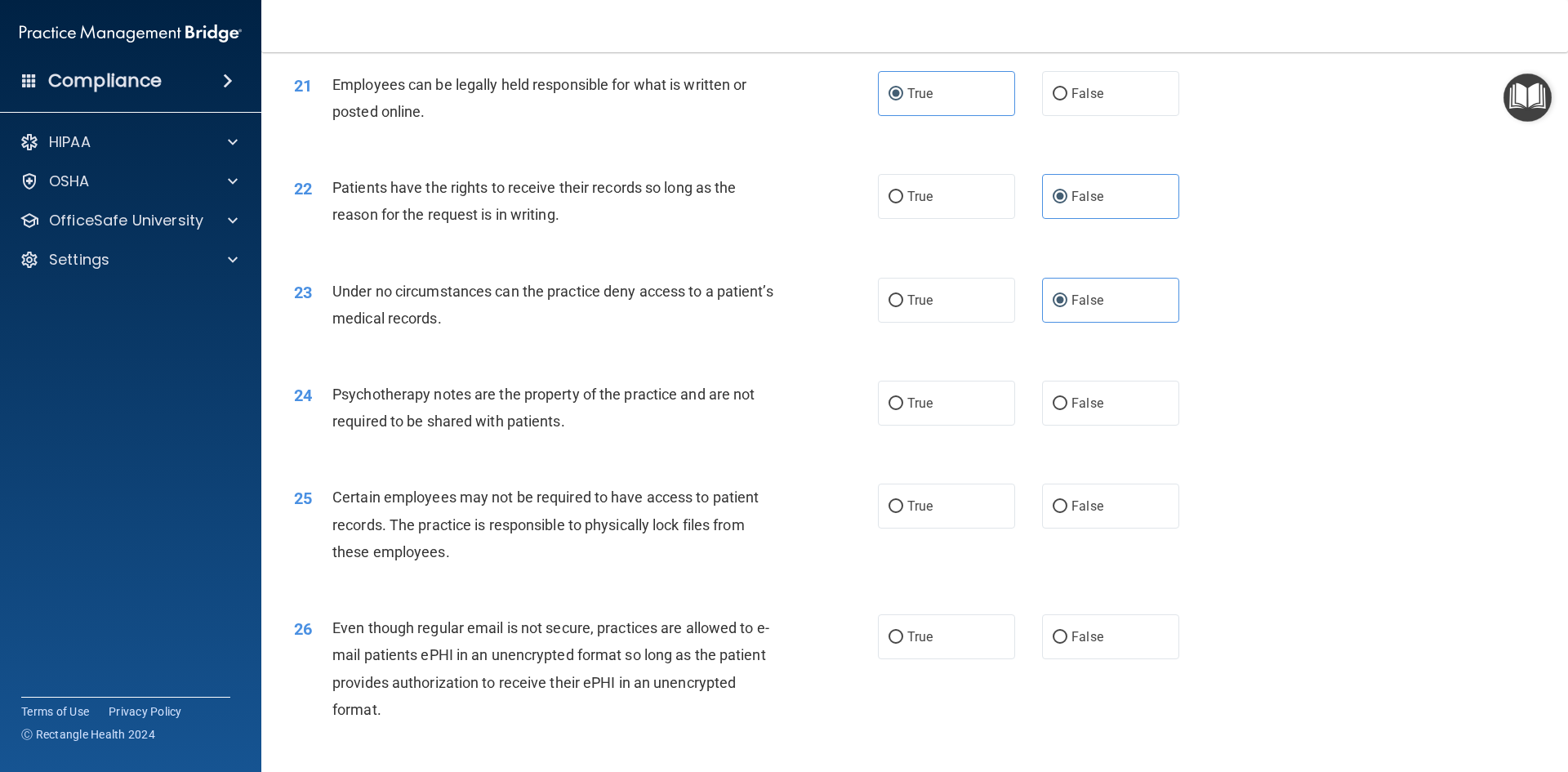
scroll to position [2695, 0]
click at [943, 424] on label "True" at bounding box center [946, 401] width 138 height 45
click at [903, 408] on input "True" at bounding box center [895, 402] width 15 height 12
radio input "true"
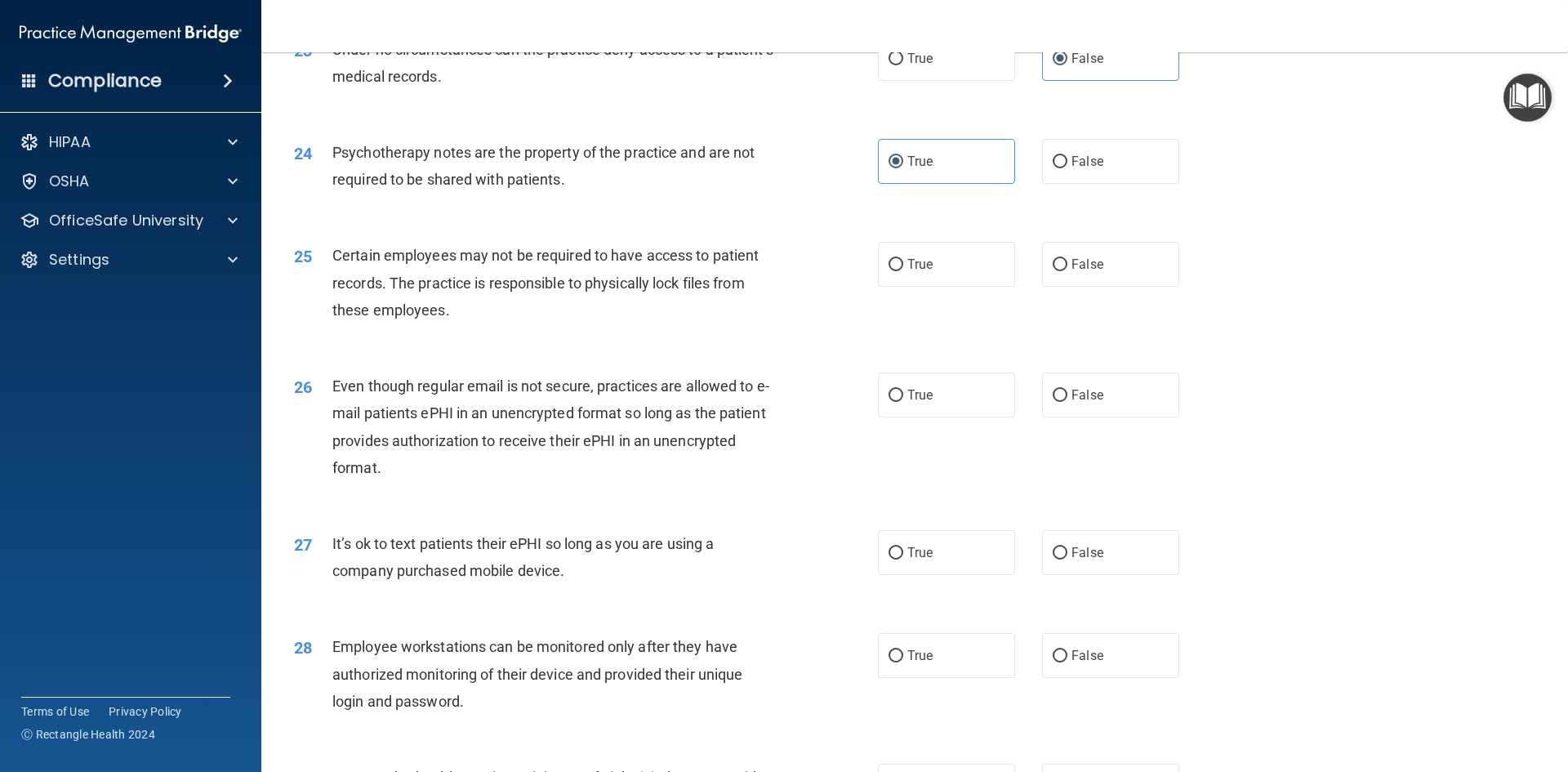
scroll to position [2940, 0]
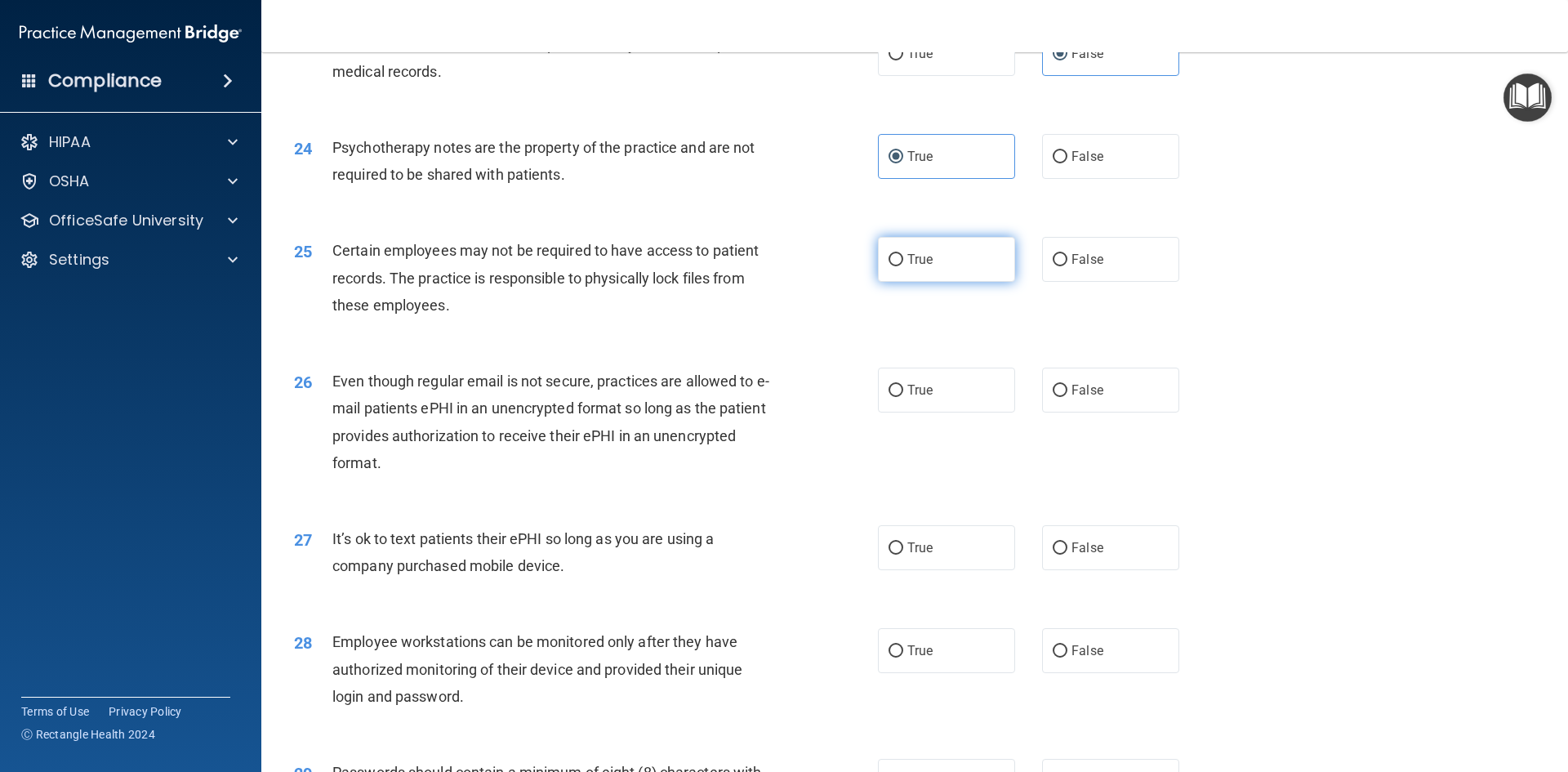
click at [951, 282] on label "True" at bounding box center [946, 259] width 138 height 45
click at [903, 267] on input "True" at bounding box center [895, 260] width 15 height 12
radio input "true"
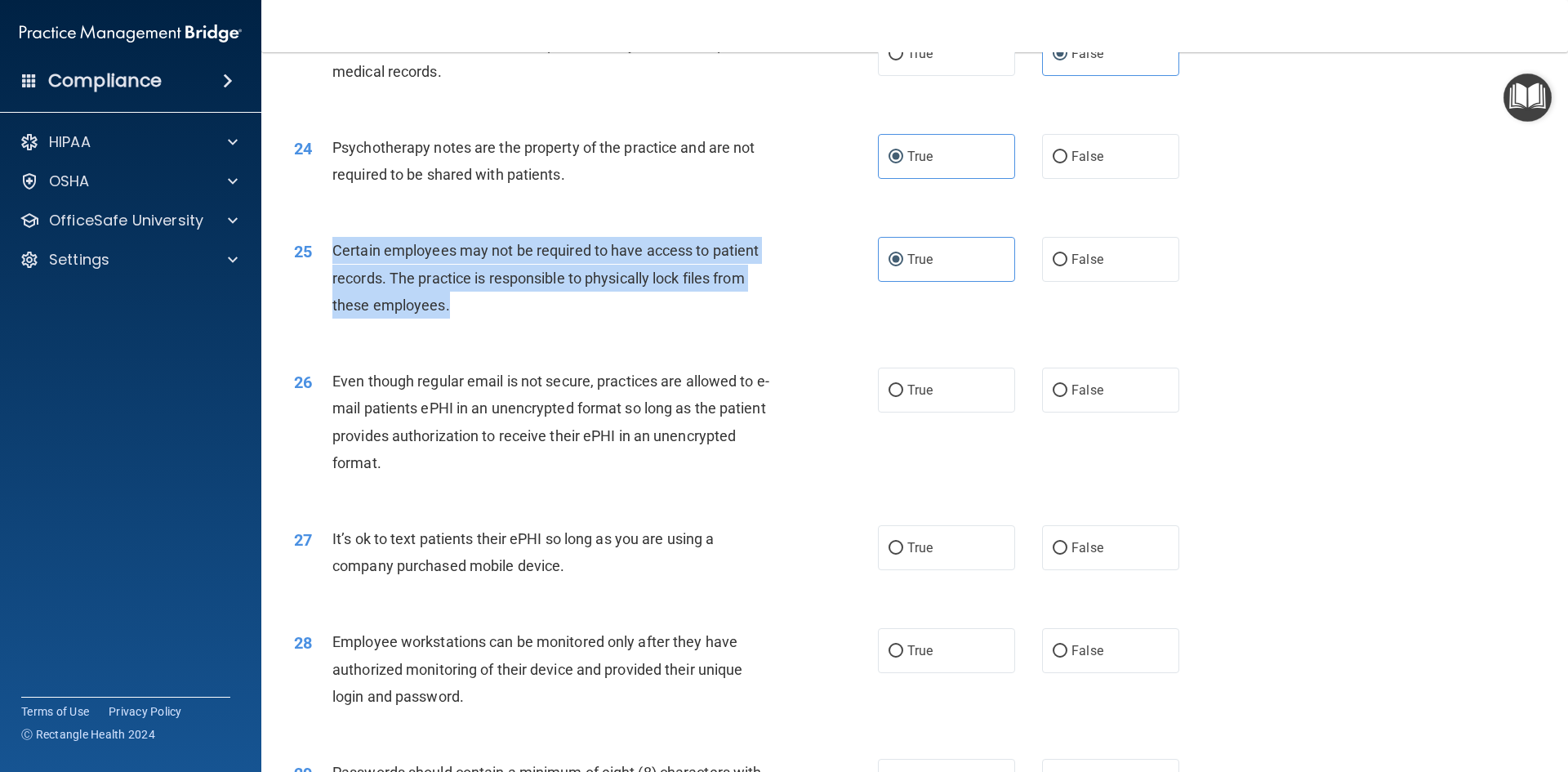
drag, startPoint x: 481, startPoint y: 323, endPoint x: 323, endPoint y: 268, distance: 167.3
click at [323, 268] on div "25 Certain employees may not be required to have access to patient records. The…" at bounding box center [585, 281] width 633 height 89
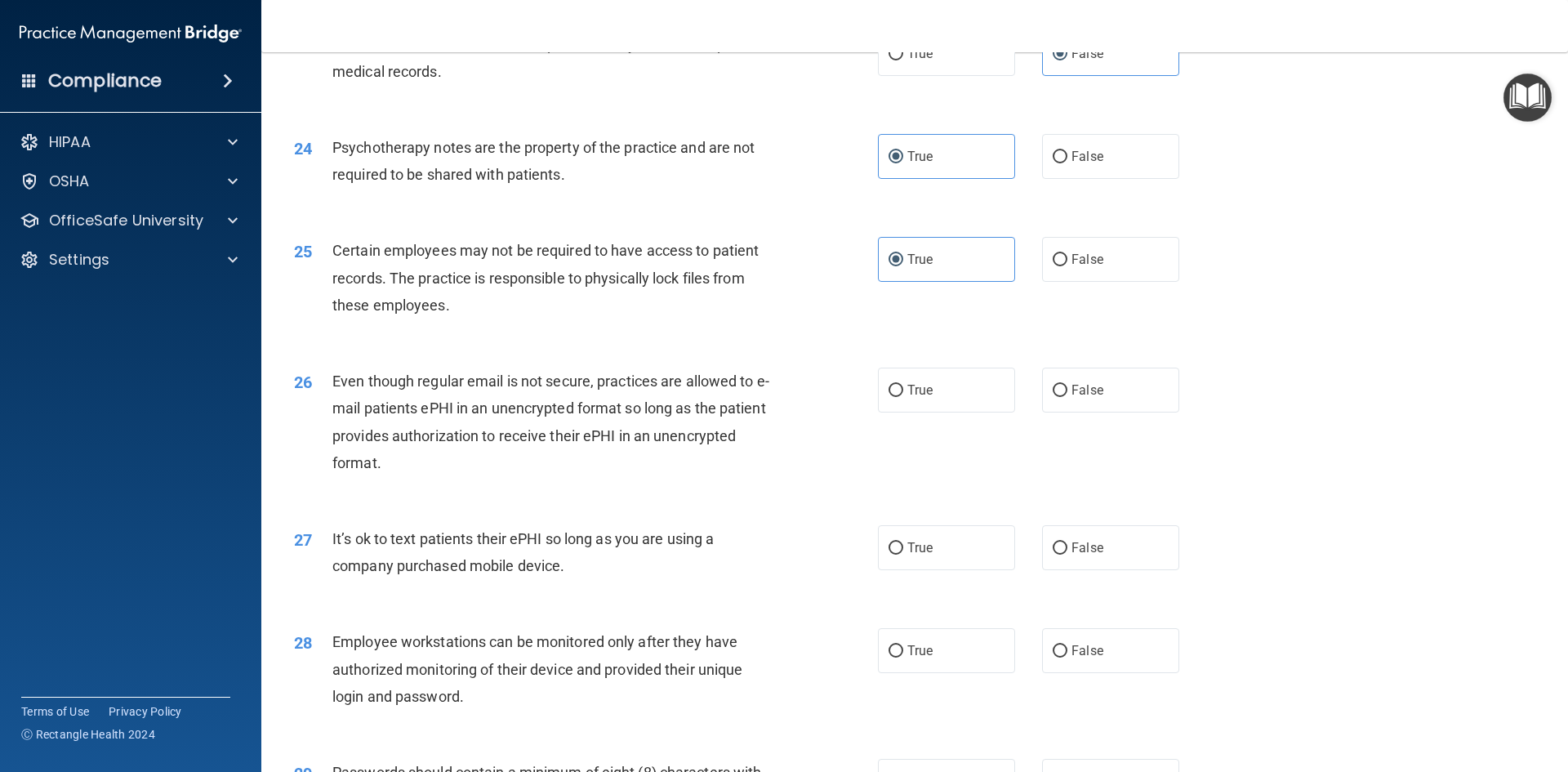
click at [866, 387] on div "26 Even though regular email is not secure, practices are allowed to e-mail pat…" at bounding box center [915, 426] width 1265 height 157
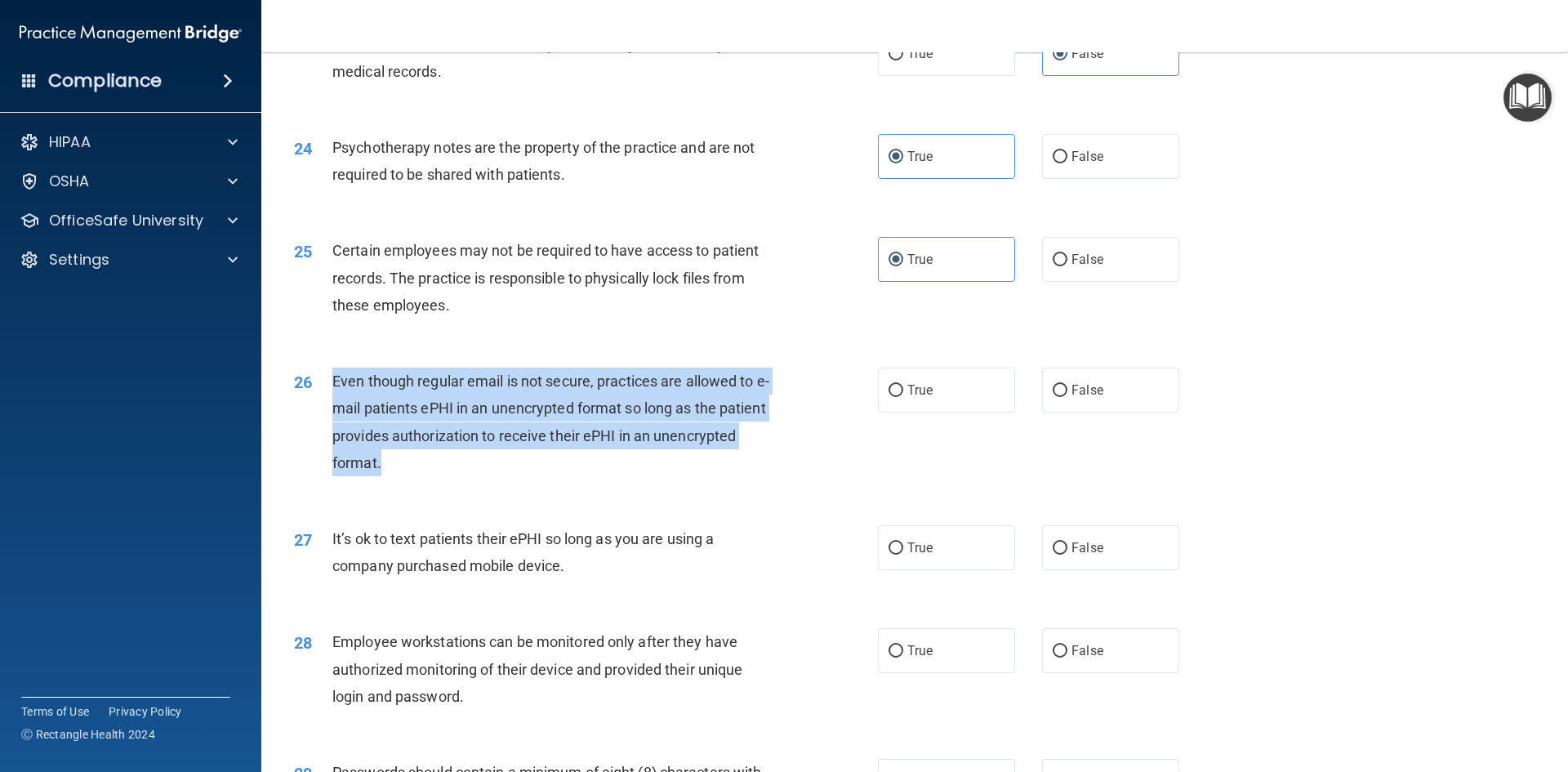
drag, startPoint x: 454, startPoint y: 493, endPoint x: 334, endPoint y: 404, distance: 149.4
click at [334, 404] on div "Even though regular email is not secure, practices are allowed to e-mail patien…" at bounding box center [560, 421] width 456 height 108
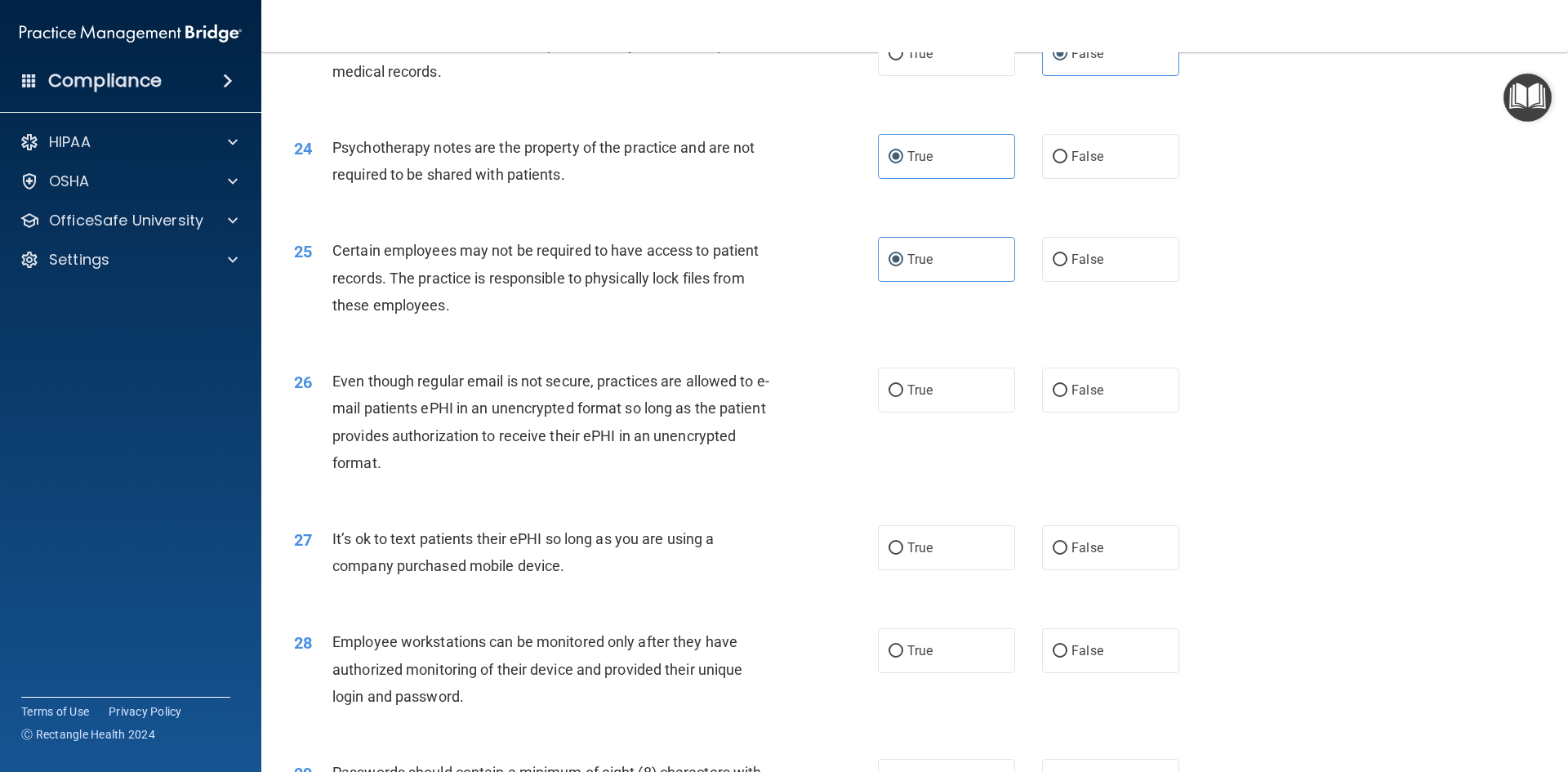
click at [928, 451] on div "26 Even though regular email is not secure, practices are allowed to e-mail pat…" at bounding box center [915, 426] width 1265 height 157
click at [927, 398] on span "True" at bounding box center [919, 390] width 25 height 15
click at [903, 397] on input "True" at bounding box center [895, 390] width 15 height 12
radio input "true"
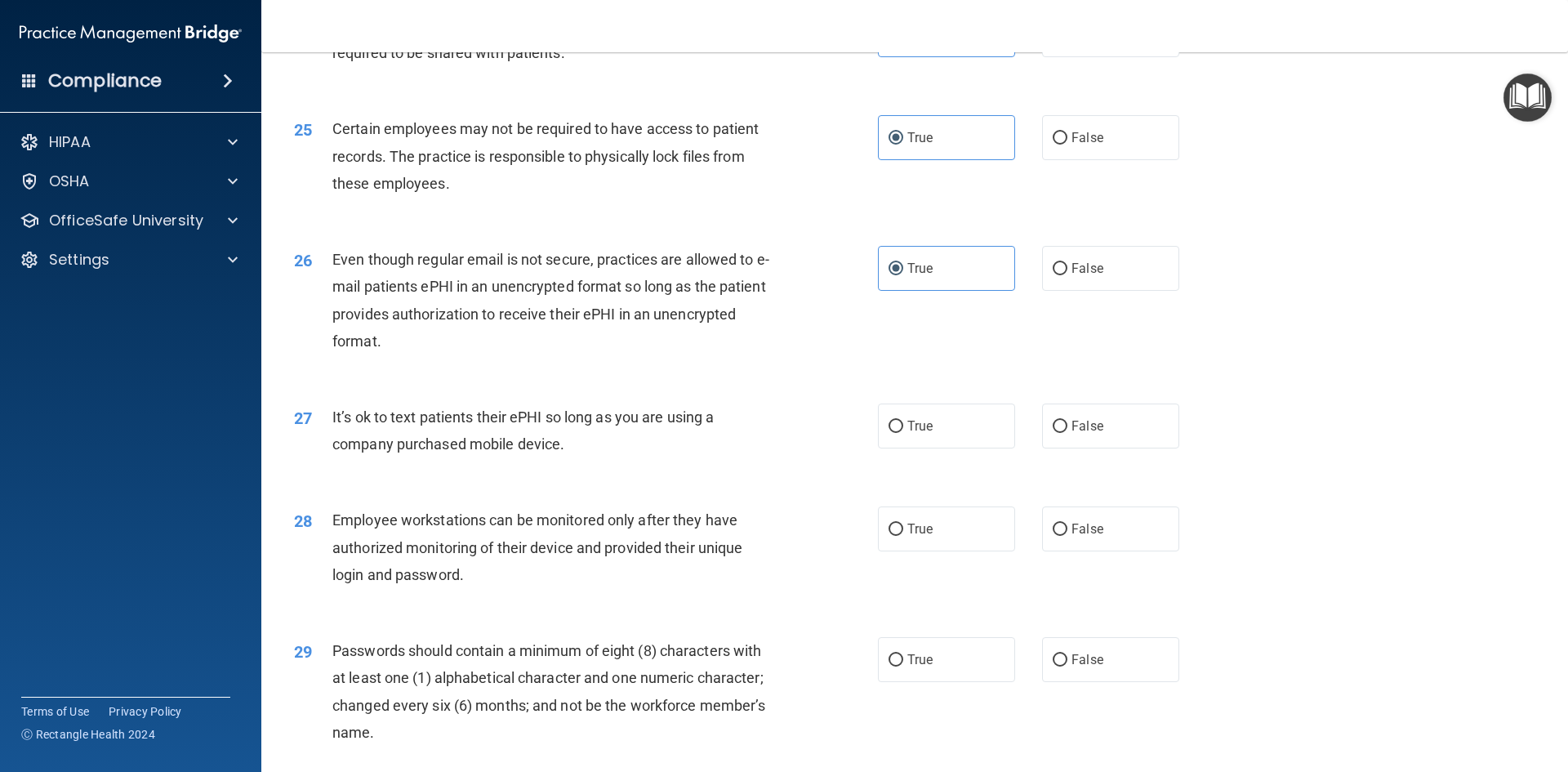
scroll to position [3103, 0]
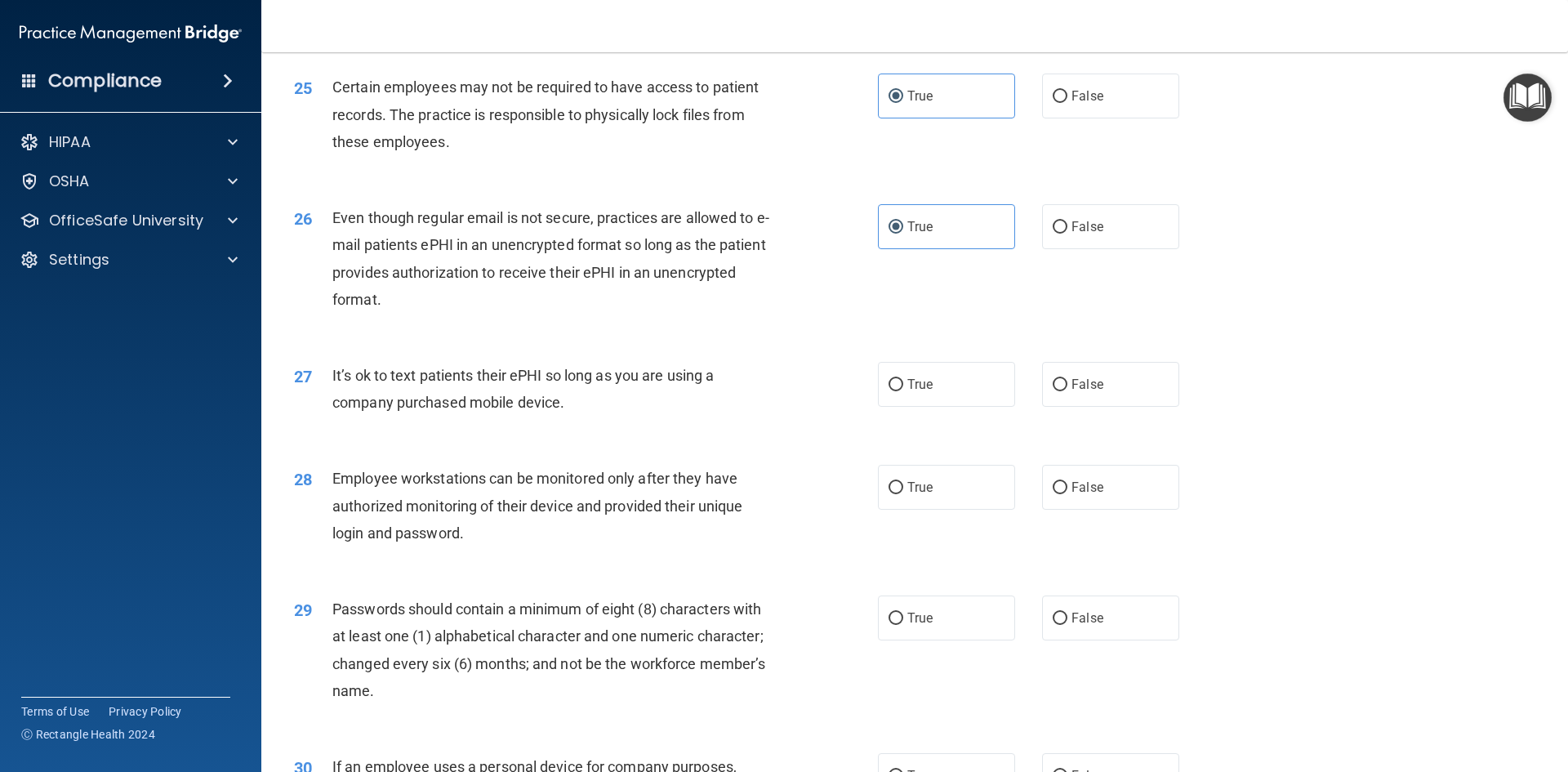
drag, startPoint x: 592, startPoint y: 424, endPoint x: 330, endPoint y: 395, distance: 263.6
click at [330, 395] on div "27 It’s ok to text patients their ePHI so long as you are using a company purch…" at bounding box center [585, 393] width 633 height 62
click at [923, 392] on span "True" at bounding box center [919, 384] width 25 height 15
click at [903, 391] on input "True" at bounding box center [895, 385] width 15 height 12
radio input "true"
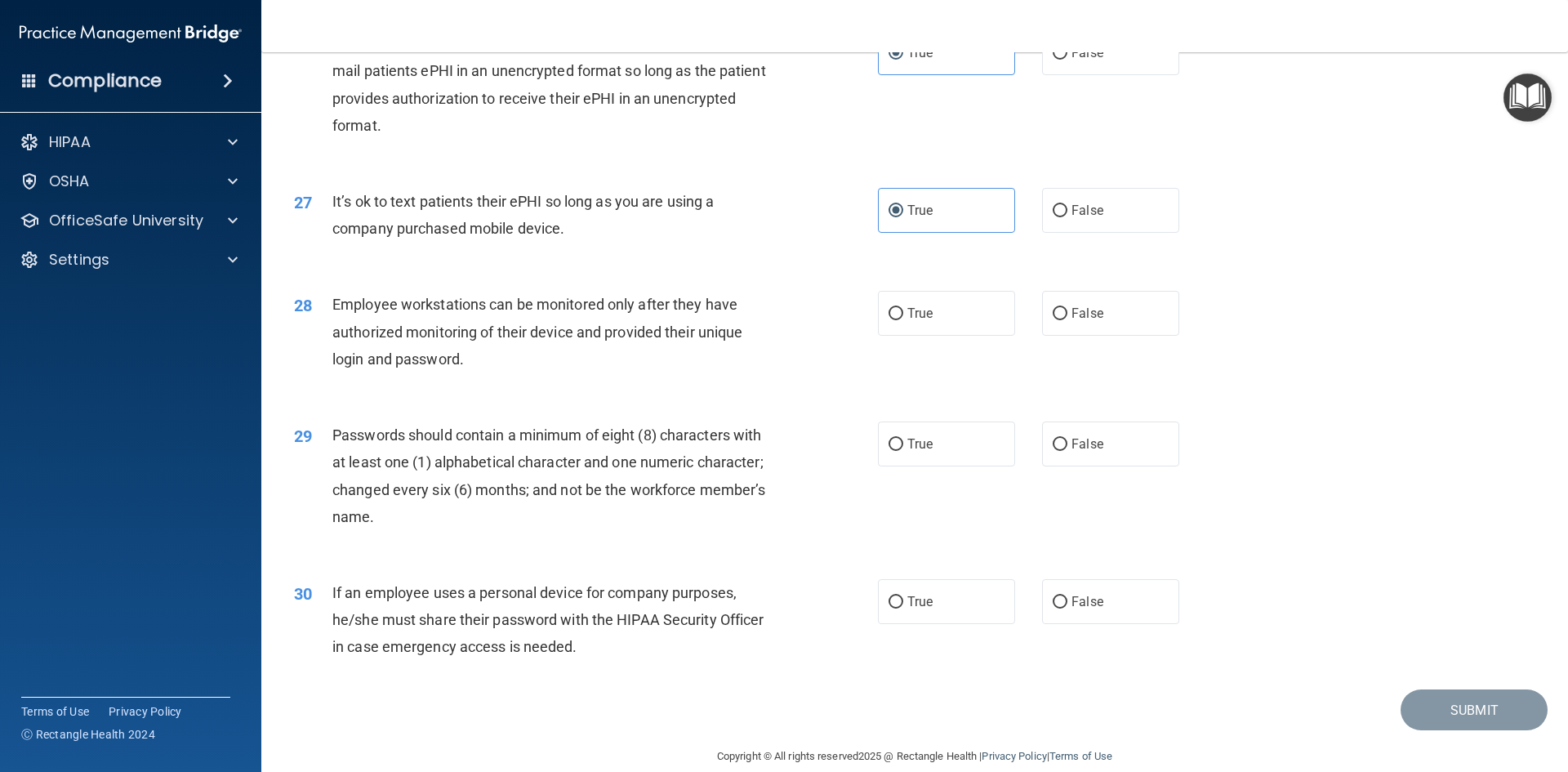
scroll to position [3328, 0]
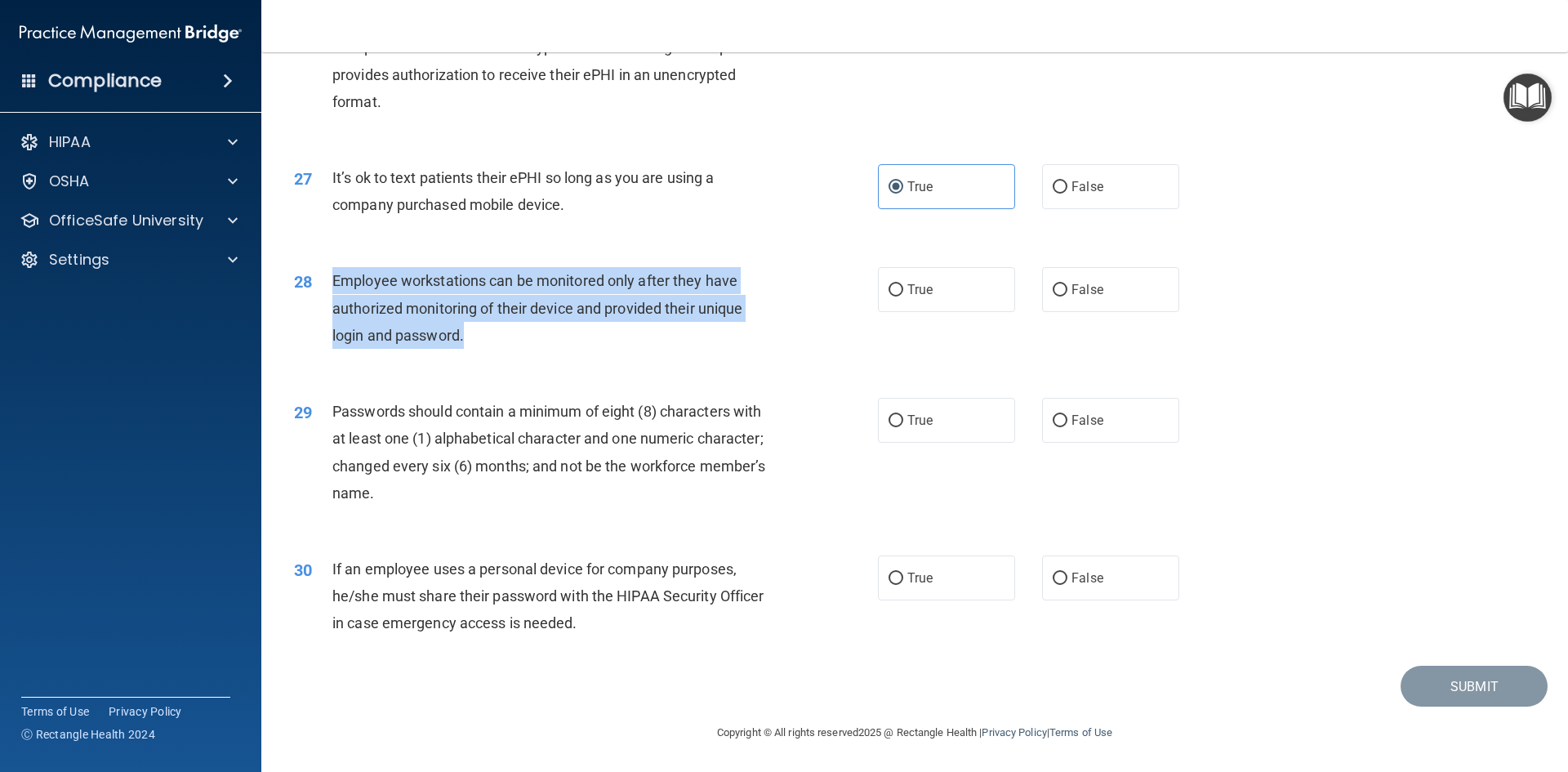
drag, startPoint x: 480, startPoint y: 339, endPoint x: 328, endPoint y: 292, distance: 159.1
click at [328, 292] on div "28 Employee workstations can be monitored only after they have authorized monit…" at bounding box center [585, 312] width 633 height 89
click at [1059, 291] on input "False" at bounding box center [1059, 291] width 15 height 12
radio input "true"
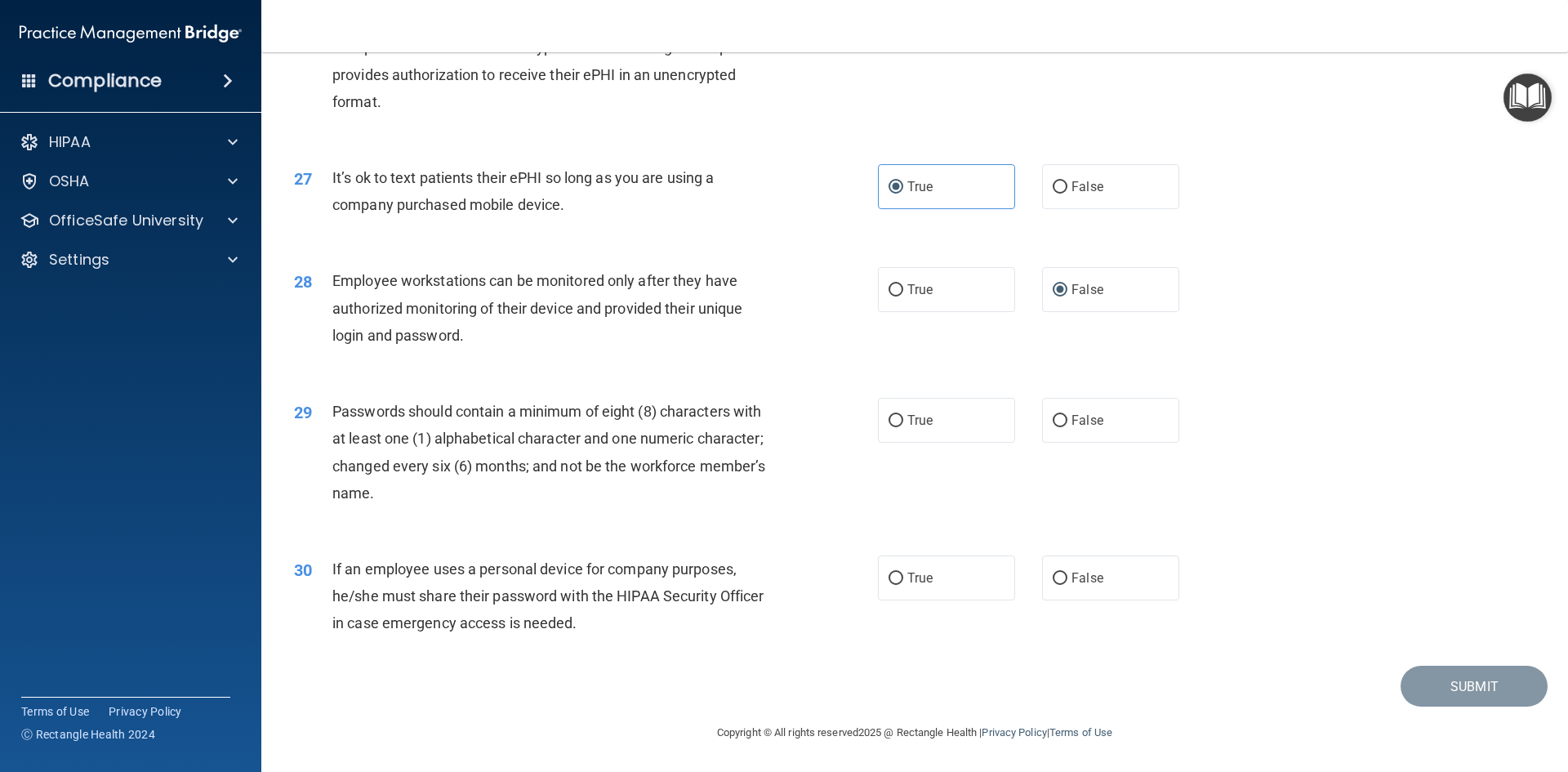
click at [717, 458] on span "Passwords should contain a minimum of eight (8) characters with at least one (1…" at bounding box center [548, 451] width 432 height 99
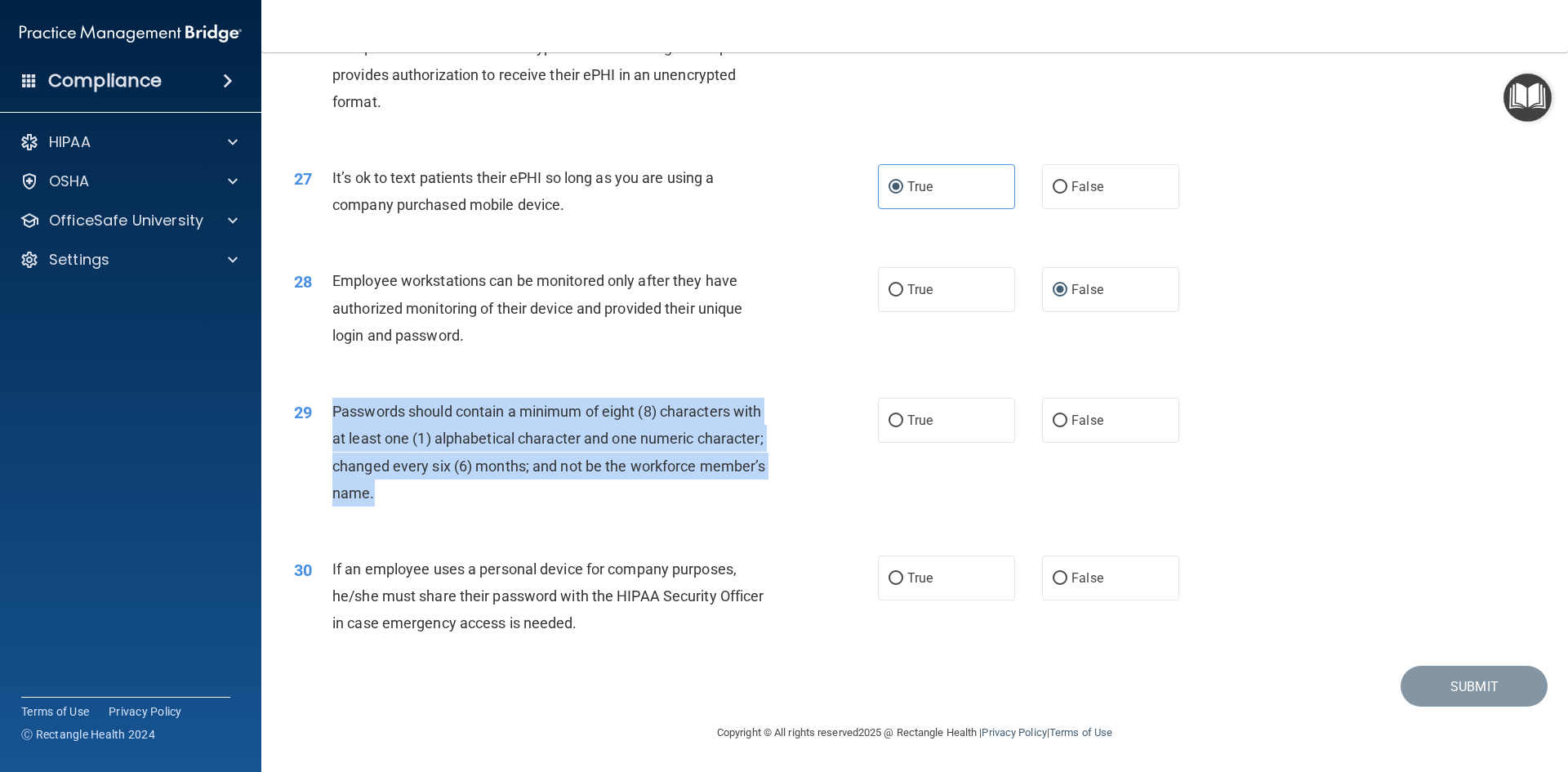
drag, startPoint x: 413, startPoint y: 487, endPoint x: 334, endPoint y: 405, distance: 113.9
click at [334, 405] on div "Passwords should contain a minimum of eight (8) characters with at least one (1…" at bounding box center [560, 452] width 456 height 108
click at [699, 477] on div "Passwords should contain a minimum of eight (8) characters with at least one (1…" at bounding box center [560, 452] width 456 height 108
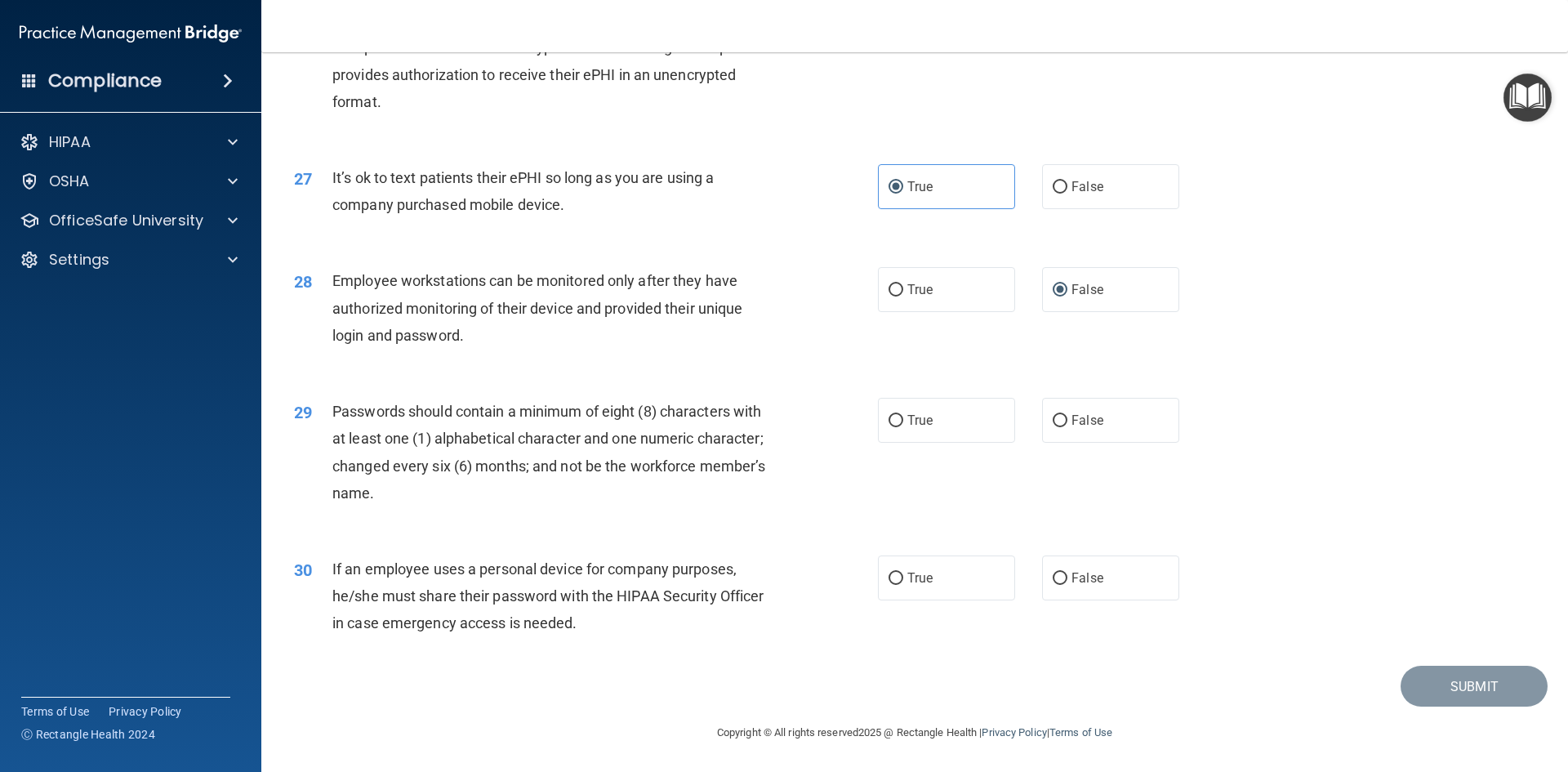
click at [855, 422] on div "29 Passwords should contain a minimum of eight (8) characters with at least one…" at bounding box center [585, 456] width 633 height 117
click at [928, 430] on label "True" at bounding box center [946, 420] width 138 height 45
click at [903, 427] on input "True" at bounding box center [895, 421] width 15 height 12
radio input "true"
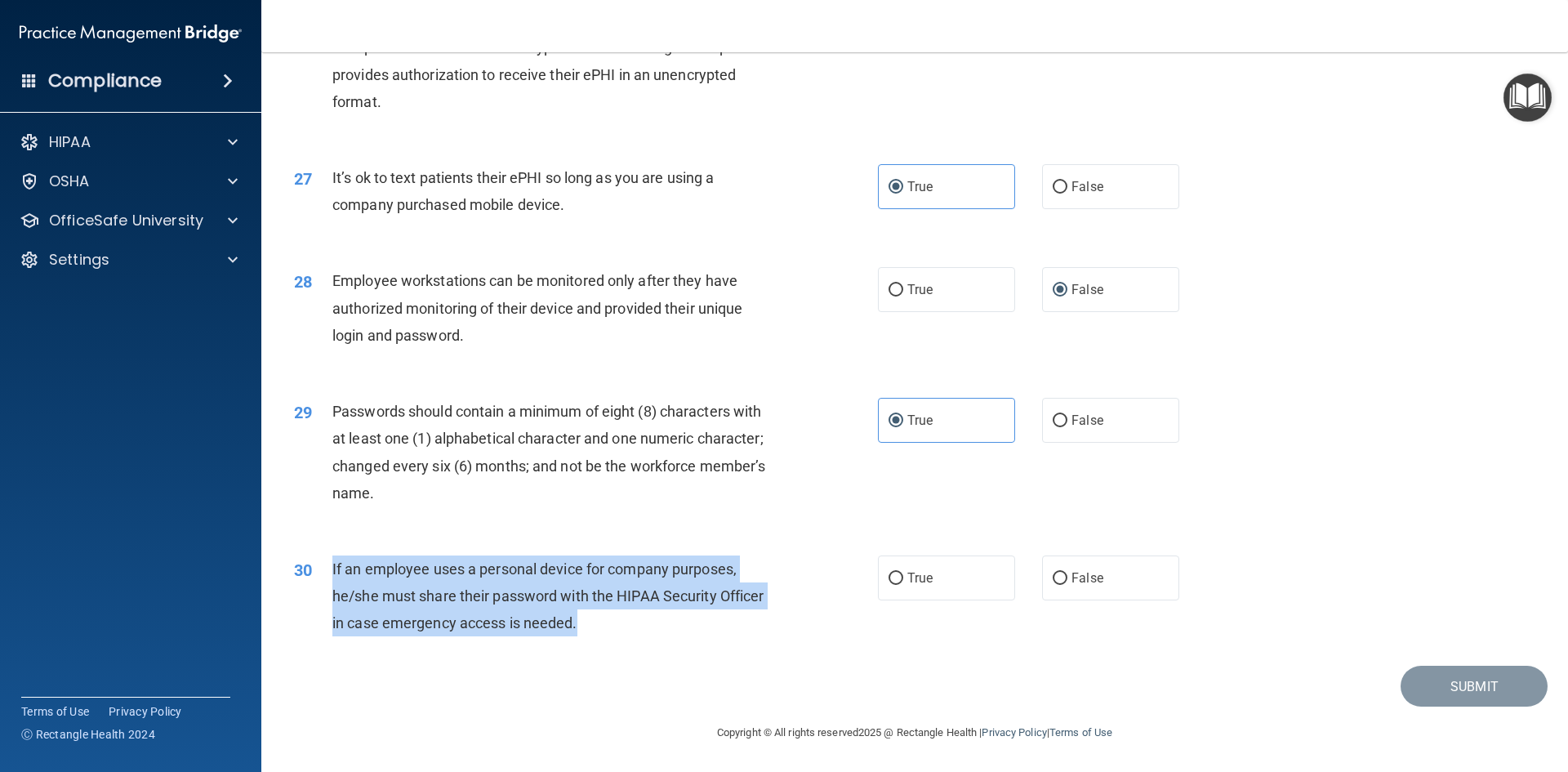
drag, startPoint x: 631, startPoint y: 619, endPoint x: 328, endPoint y: 558, distance: 309.1
click at [328, 558] on div "30 If an employee uses a personal device for company purposes, he/she must shar…" at bounding box center [585, 600] width 633 height 89
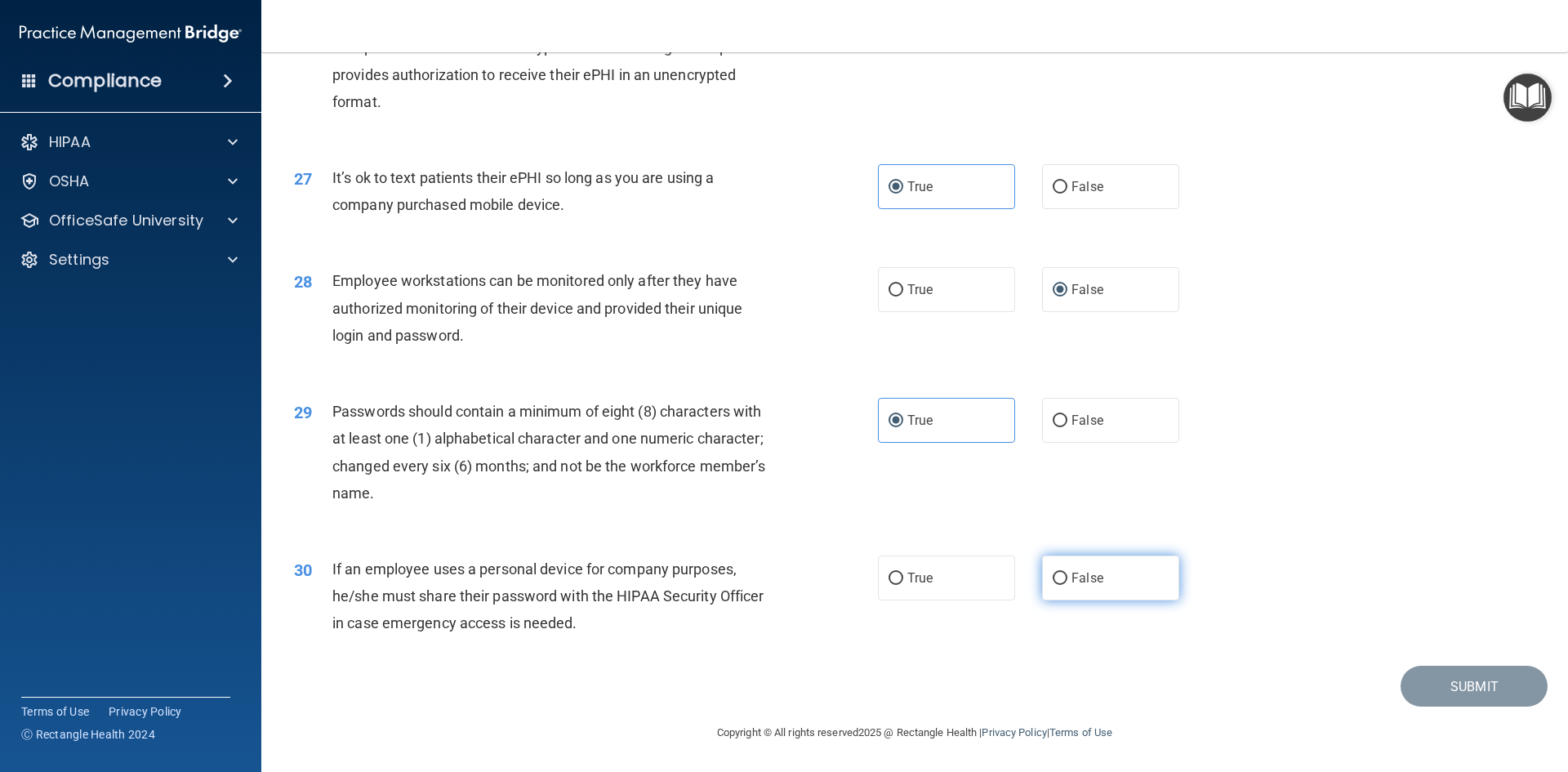
click at [1071, 579] on span "False" at bounding box center [1087, 578] width 32 height 15
click at [1068, 579] on input "False" at bounding box center [1059, 579] width 15 height 12
radio input "true"
click at [1369, 542] on div "30 If an employee uses a personal device for company purposes, he/she must shar…" at bounding box center [915, 600] width 1265 height 131
click at [1436, 685] on button "Submit" at bounding box center [1473, 686] width 147 height 41
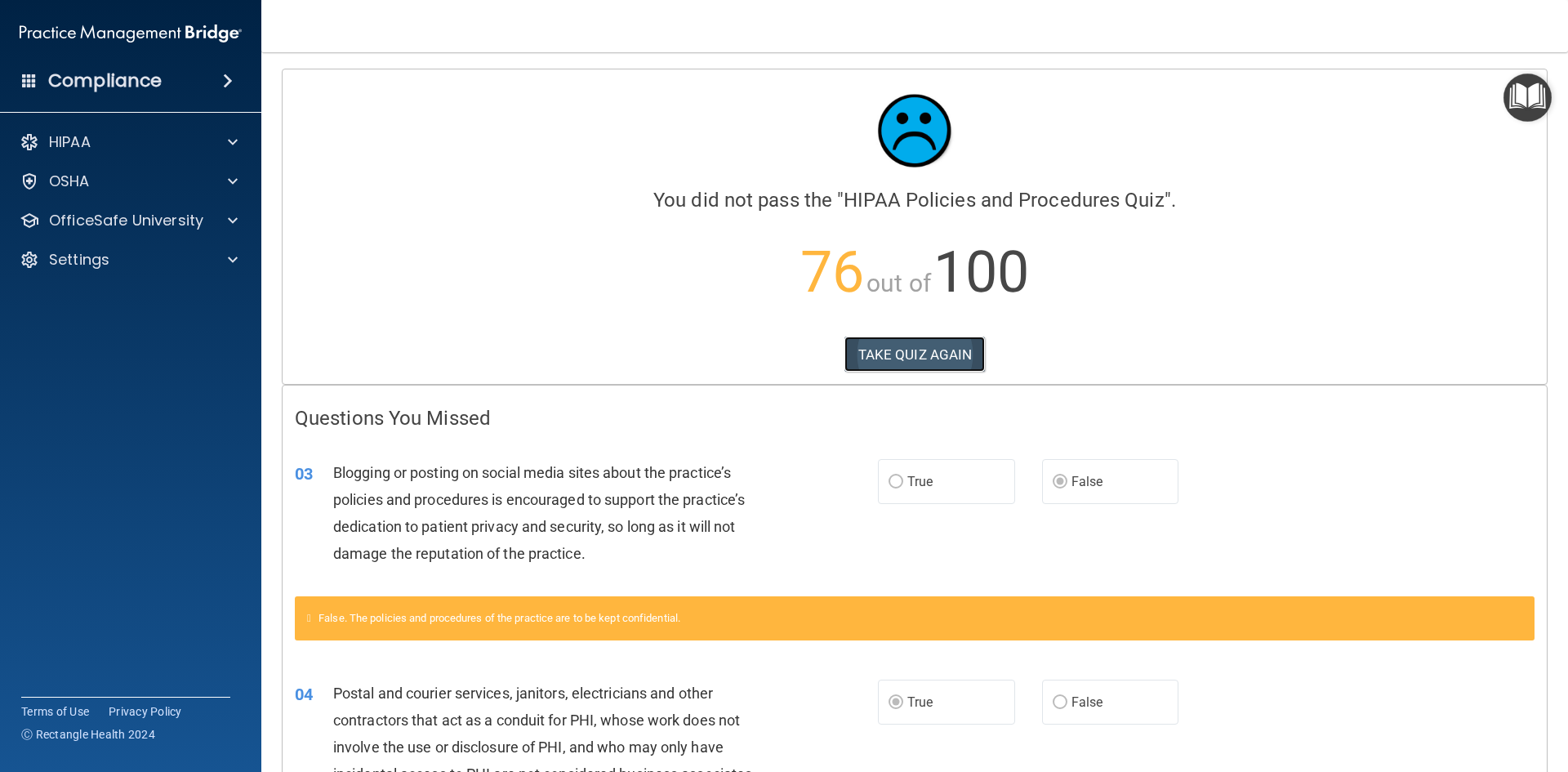
click at [908, 339] on button "TAKE QUIZ AGAIN" at bounding box center [915, 354] width 141 height 36
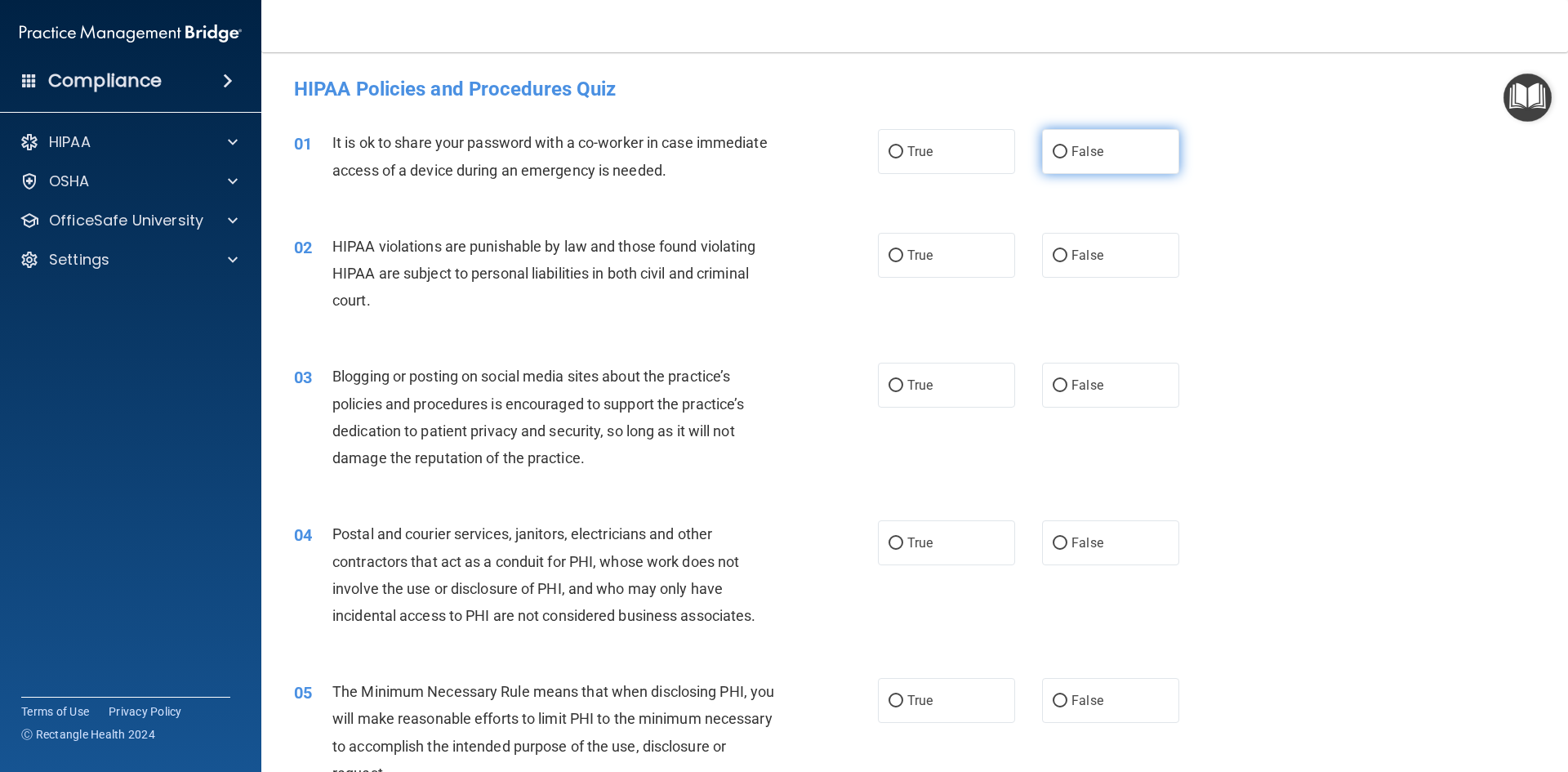
click at [1075, 158] on span "False" at bounding box center [1087, 151] width 32 height 15
click at [1068, 158] on input "False" at bounding box center [1059, 152] width 15 height 12
radio input "true"
click at [945, 263] on label "True" at bounding box center [946, 255] width 138 height 45
click at [903, 262] on input "True" at bounding box center [895, 256] width 15 height 12
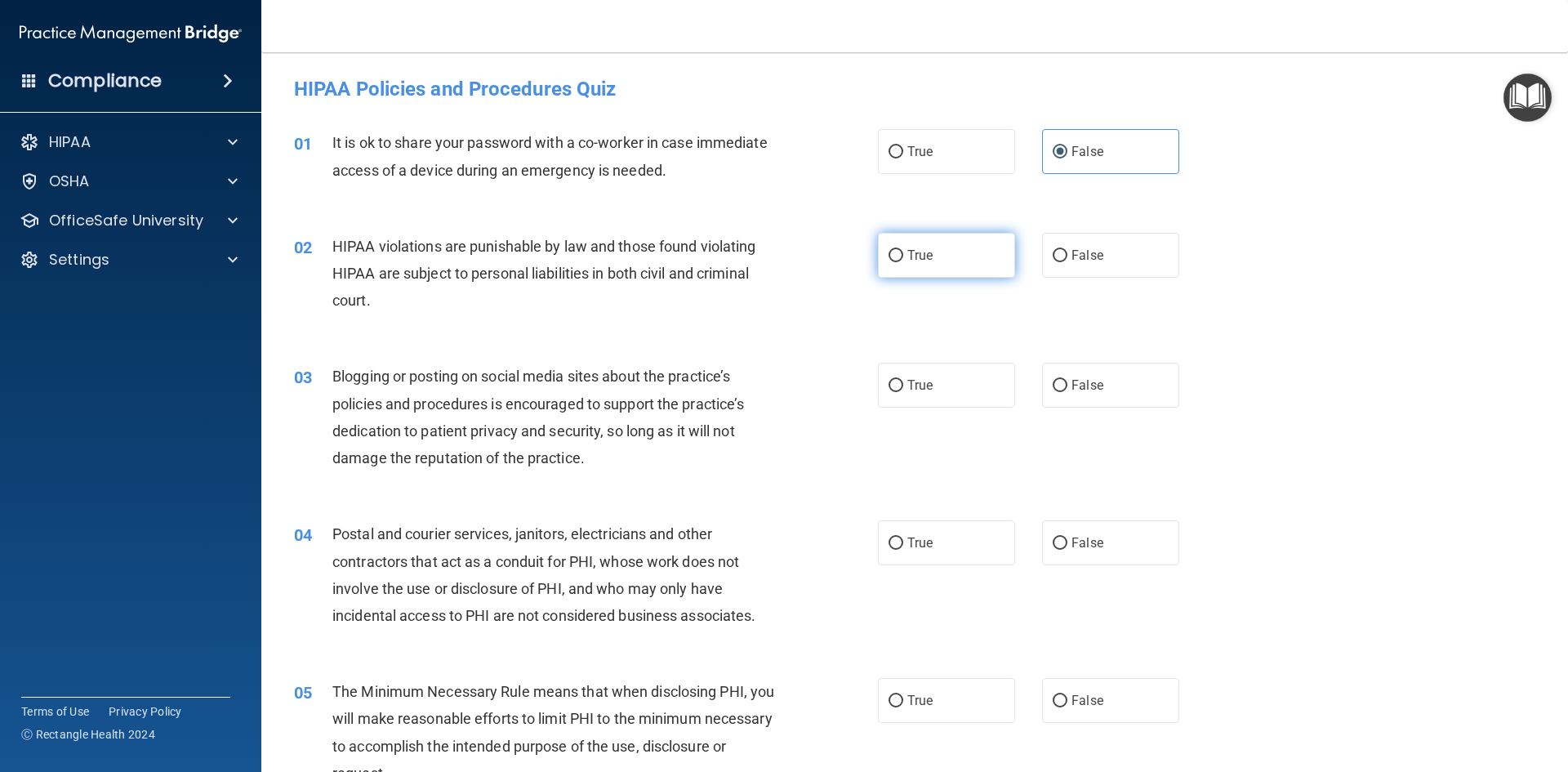
radio input "true"
click at [1060, 383] on label "False" at bounding box center [1111, 385] width 138 height 45
click at [1060, 383] on input "False" at bounding box center [1059, 386] width 15 height 12
radio input "true"
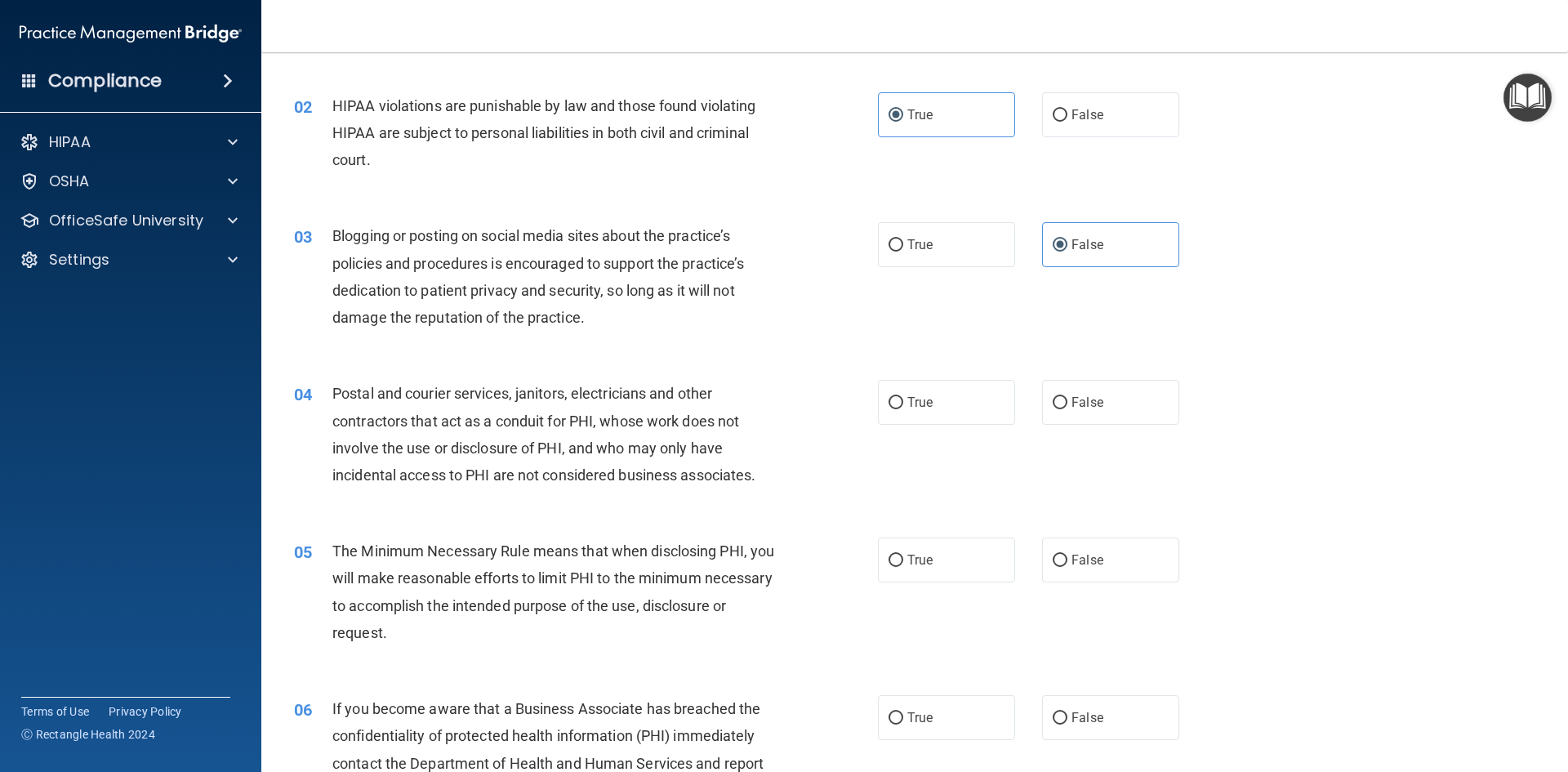
scroll to position [163, 0]
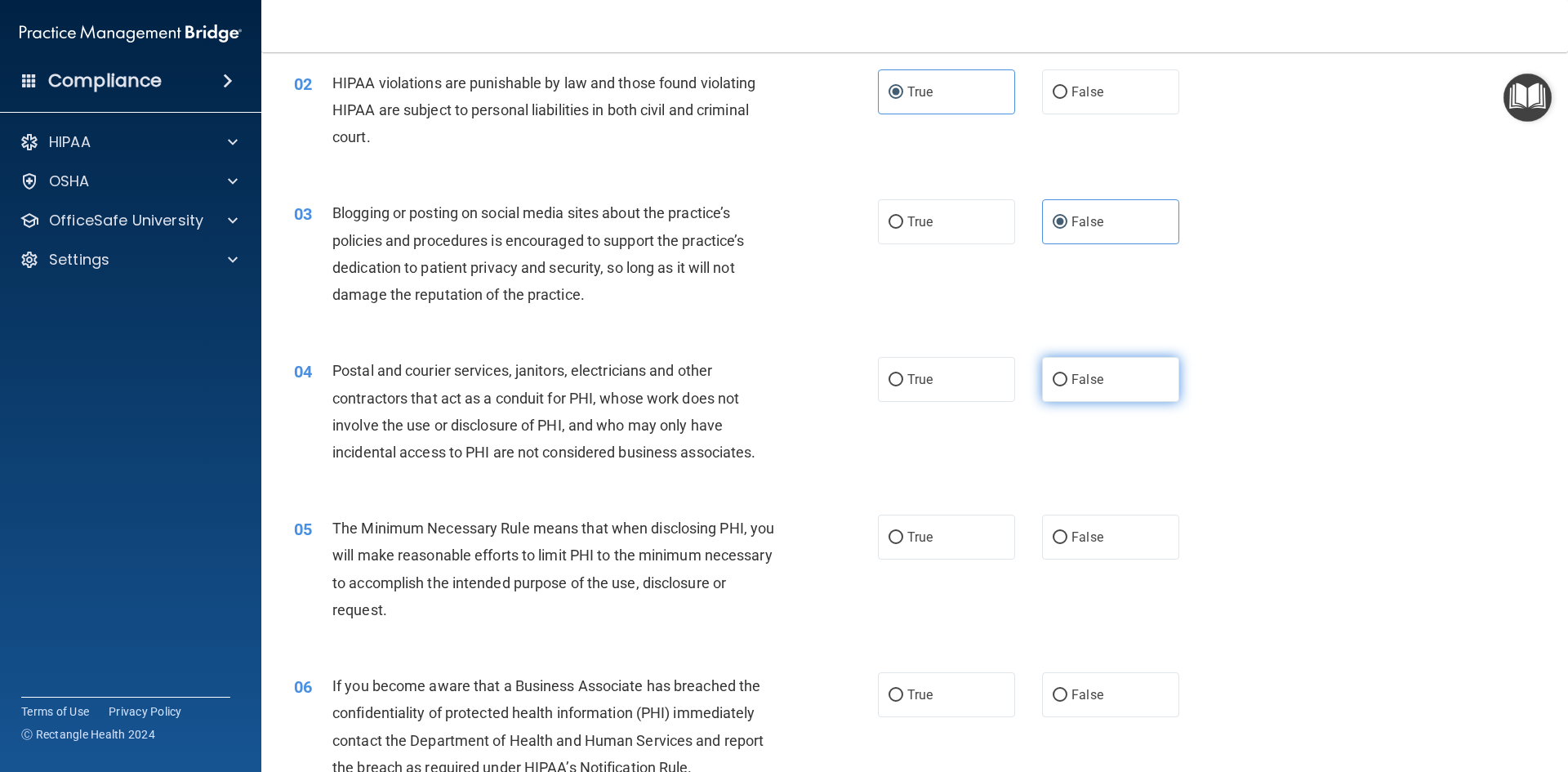
click at [1125, 398] on label "False" at bounding box center [1111, 379] width 138 height 45
click at [1068, 386] on input "False" at bounding box center [1059, 380] width 15 height 12
radio input "true"
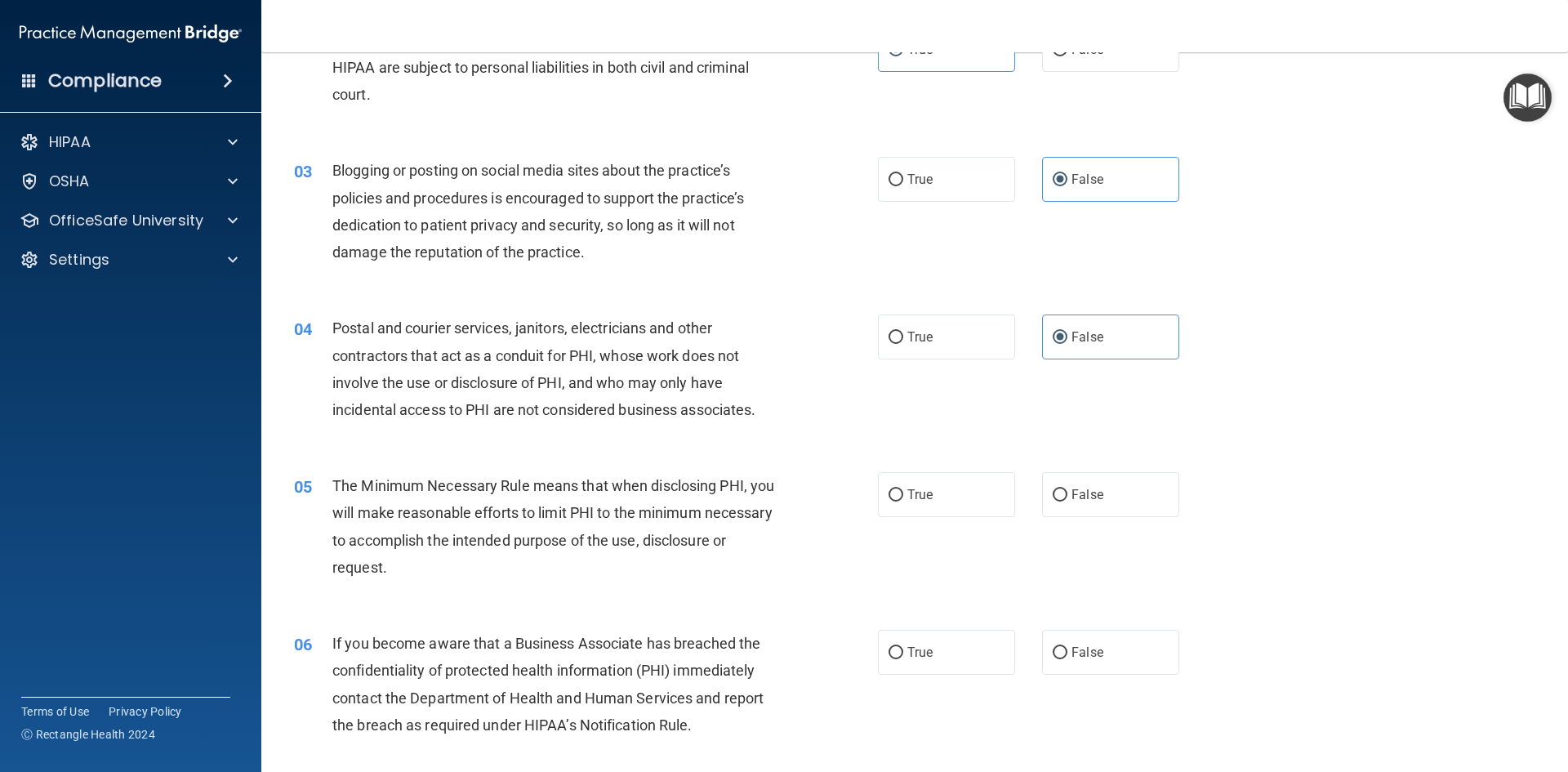
scroll to position [245, 0]
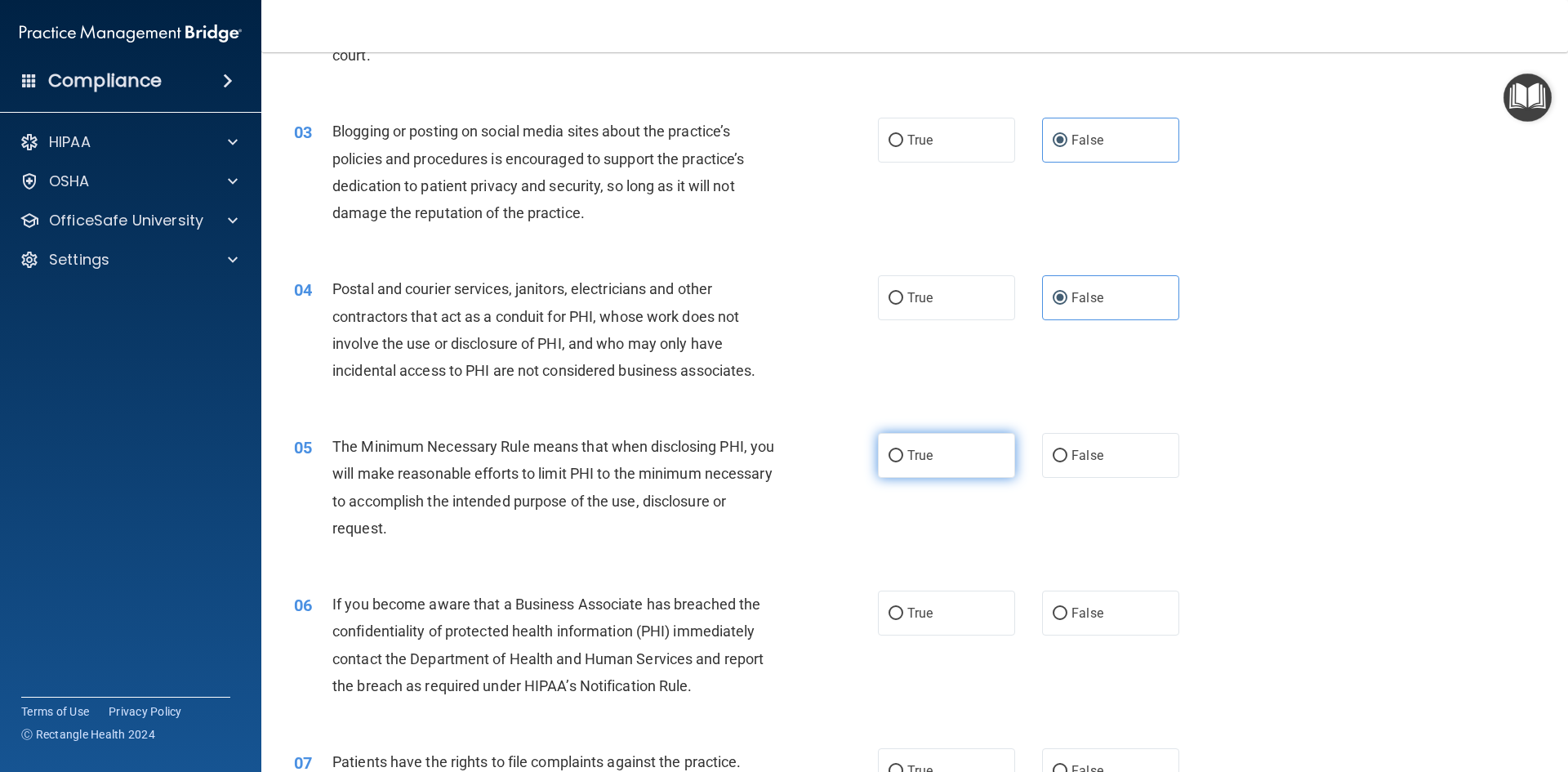
click at [910, 455] on span "True" at bounding box center [919, 456] width 25 height 15
click at [903, 455] on input "True" at bounding box center [895, 456] width 15 height 12
radio input "true"
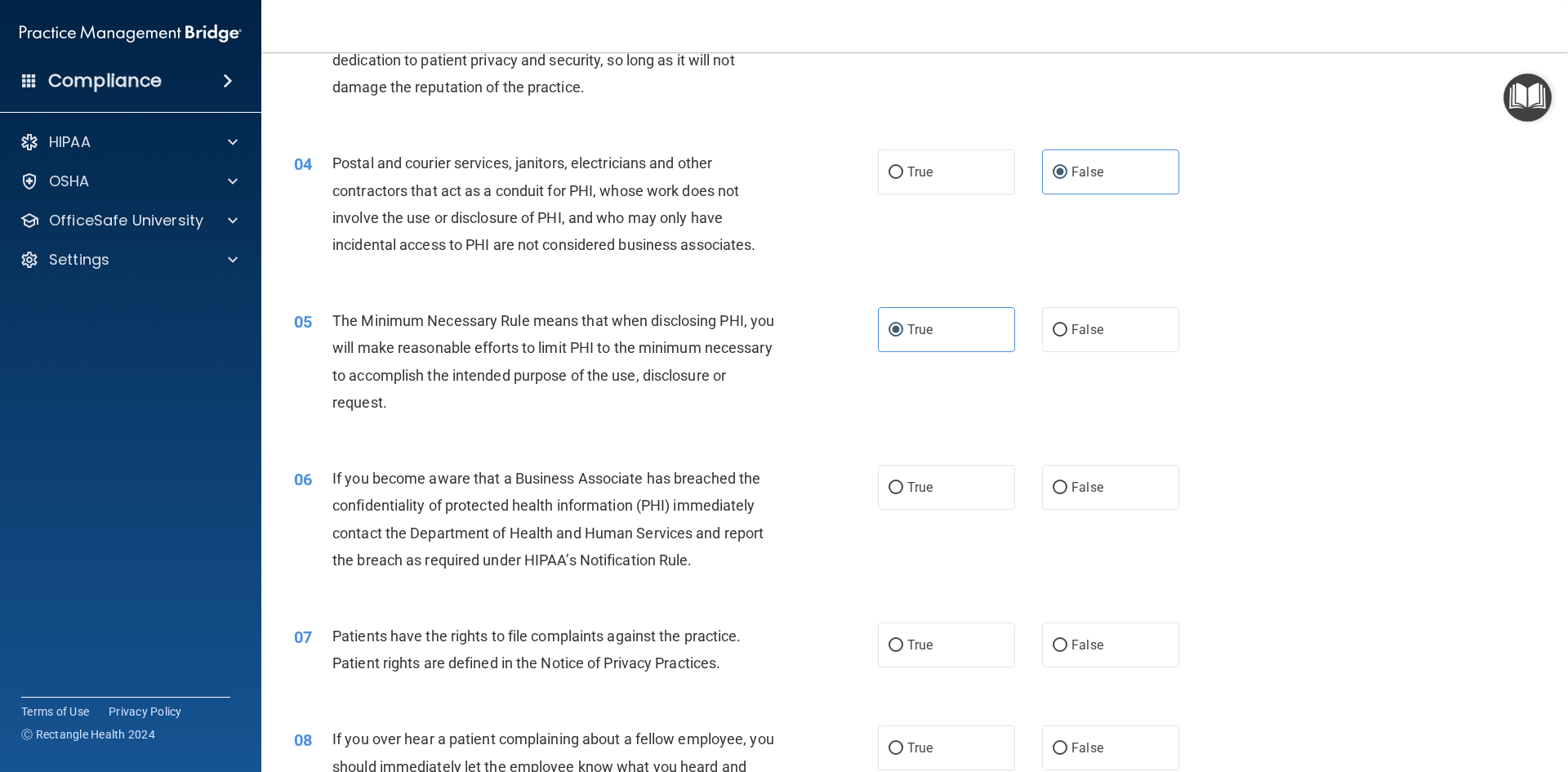
scroll to position [408, 0]
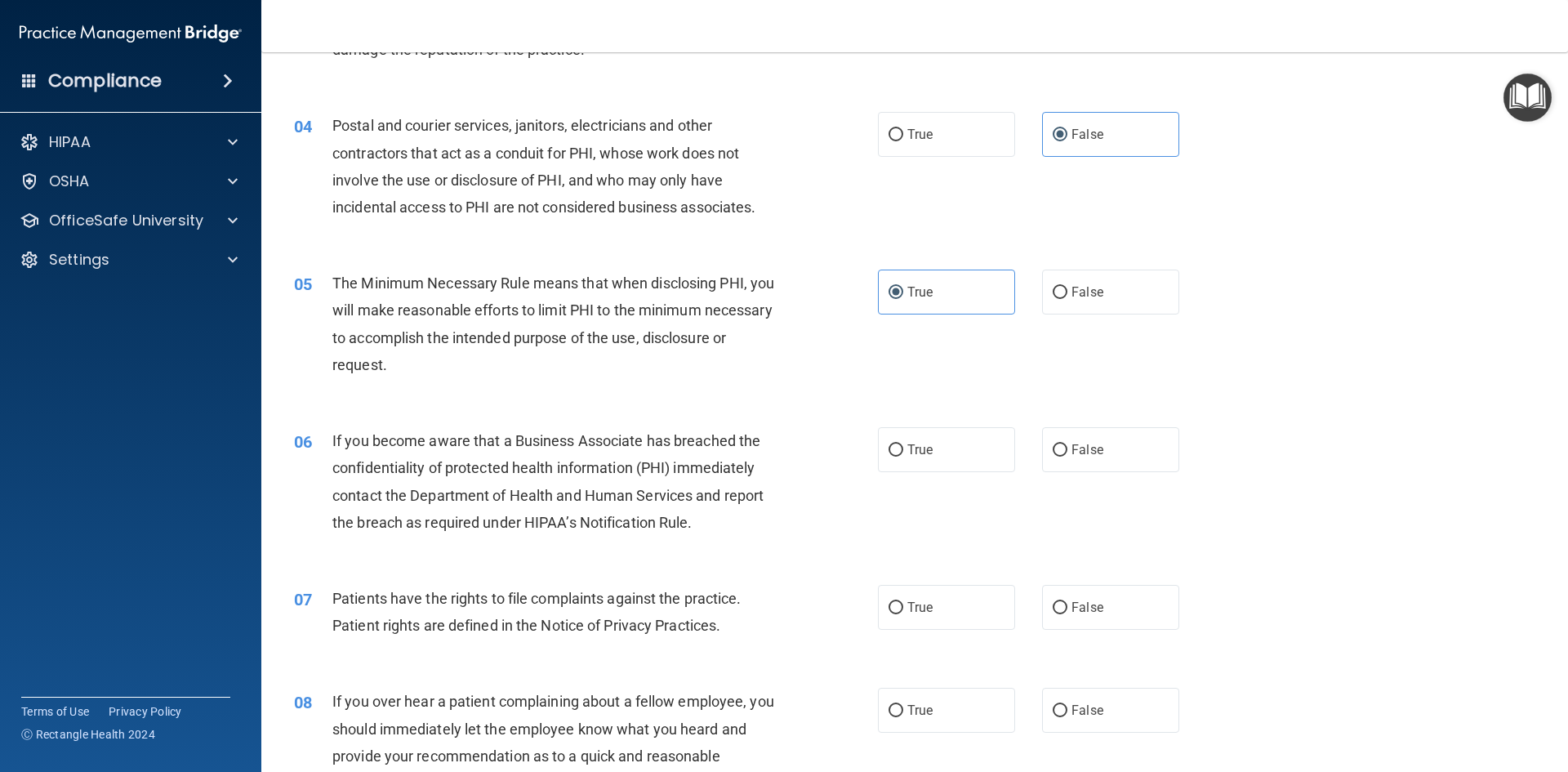
drag, startPoint x: 903, startPoint y: 444, endPoint x: 889, endPoint y: 520, distance: 77.3
click at [1207, 427] on ng-form "06 If you become aware that a Business Associate has breached the confidentiali…" at bounding box center [1207, 427] width 0 height 0
click at [889, 520] on div "06 If you become aware that a Business Associate has breached the confidentiali…" at bounding box center [585, 486] width 633 height 117
click at [892, 449] on input "True" at bounding box center [895, 450] width 15 height 12
radio input "true"
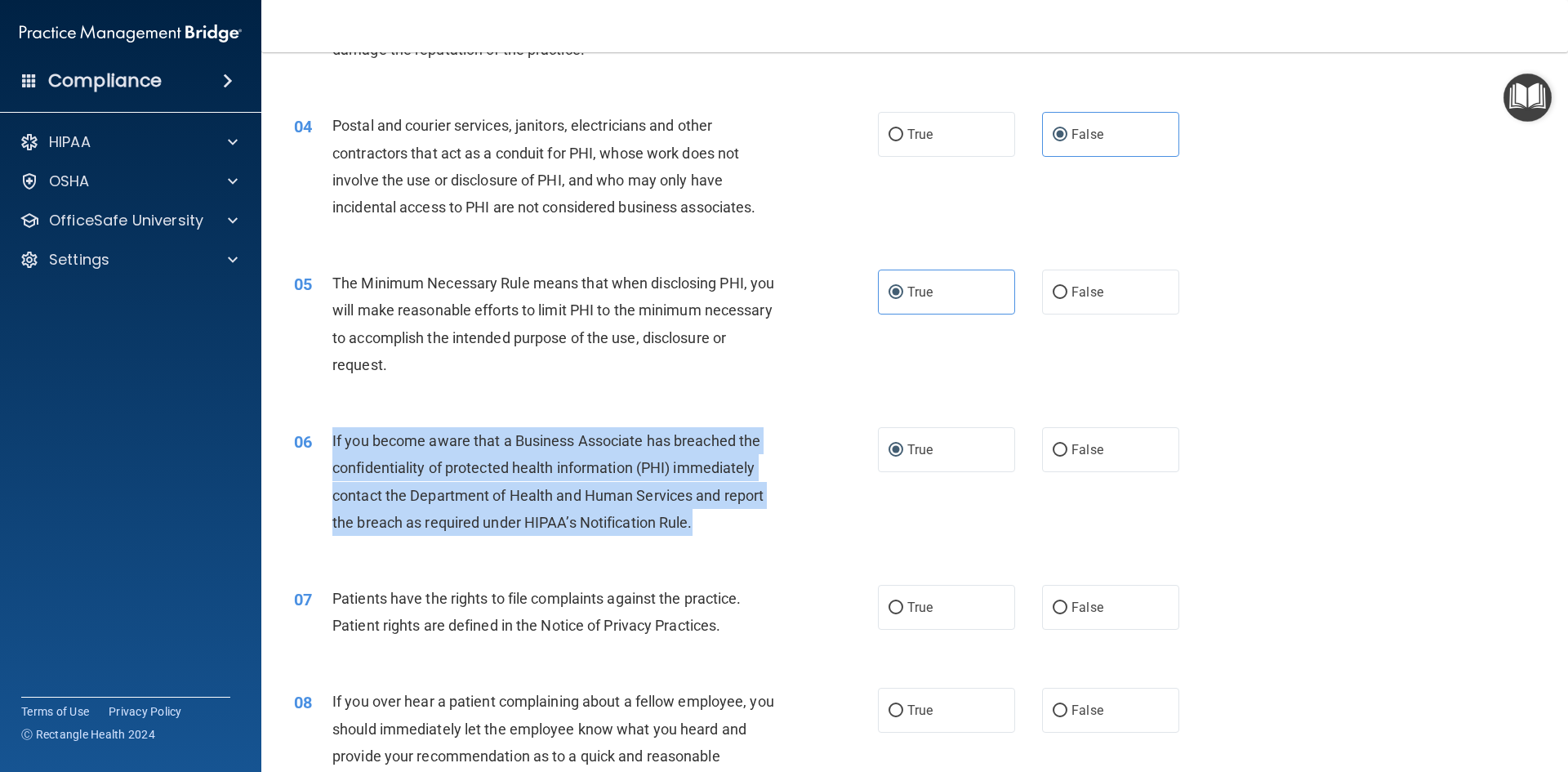
drag, startPoint x: 707, startPoint y: 530, endPoint x: 329, endPoint y: 433, distance: 390.2
click at [329, 433] on div "06 If you become aware that a Business Associate has breached the confidentiali…" at bounding box center [585, 486] width 633 height 117
click at [732, 518] on div "If you become aware that a Business Associate has breached the confidentiality …" at bounding box center [560, 481] width 456 height 108
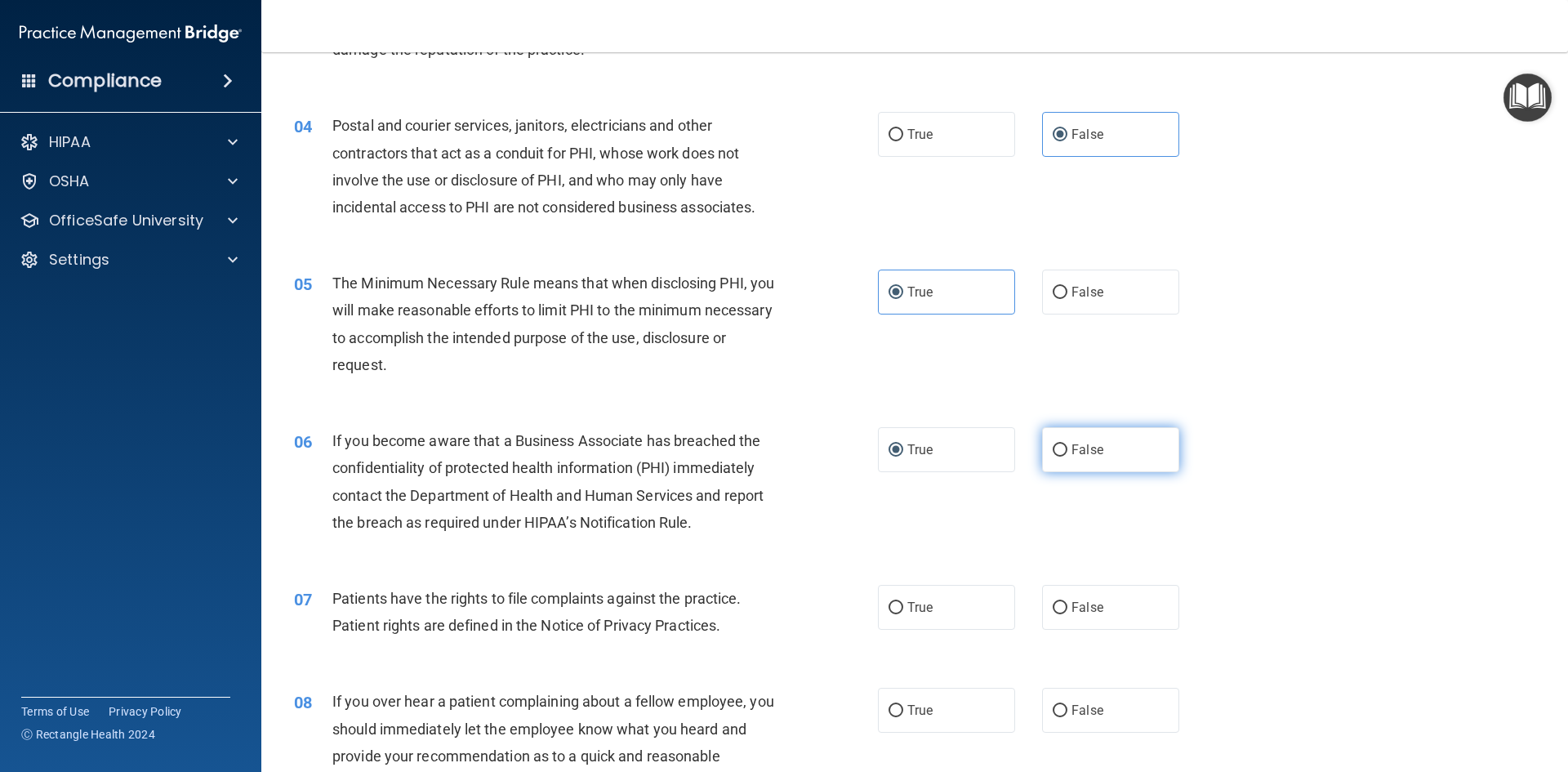
click at [1075, 444] on span "False" at bounding box center [1087, 450] width 32 height 15
click at [1068, 444] on input "False" at bounding box center [1059, 450] width 15 height 12
radio input "true"
radio input "false"
click at [897, 603] on label "True" at bounding box center [946, 607] width 138 height 45
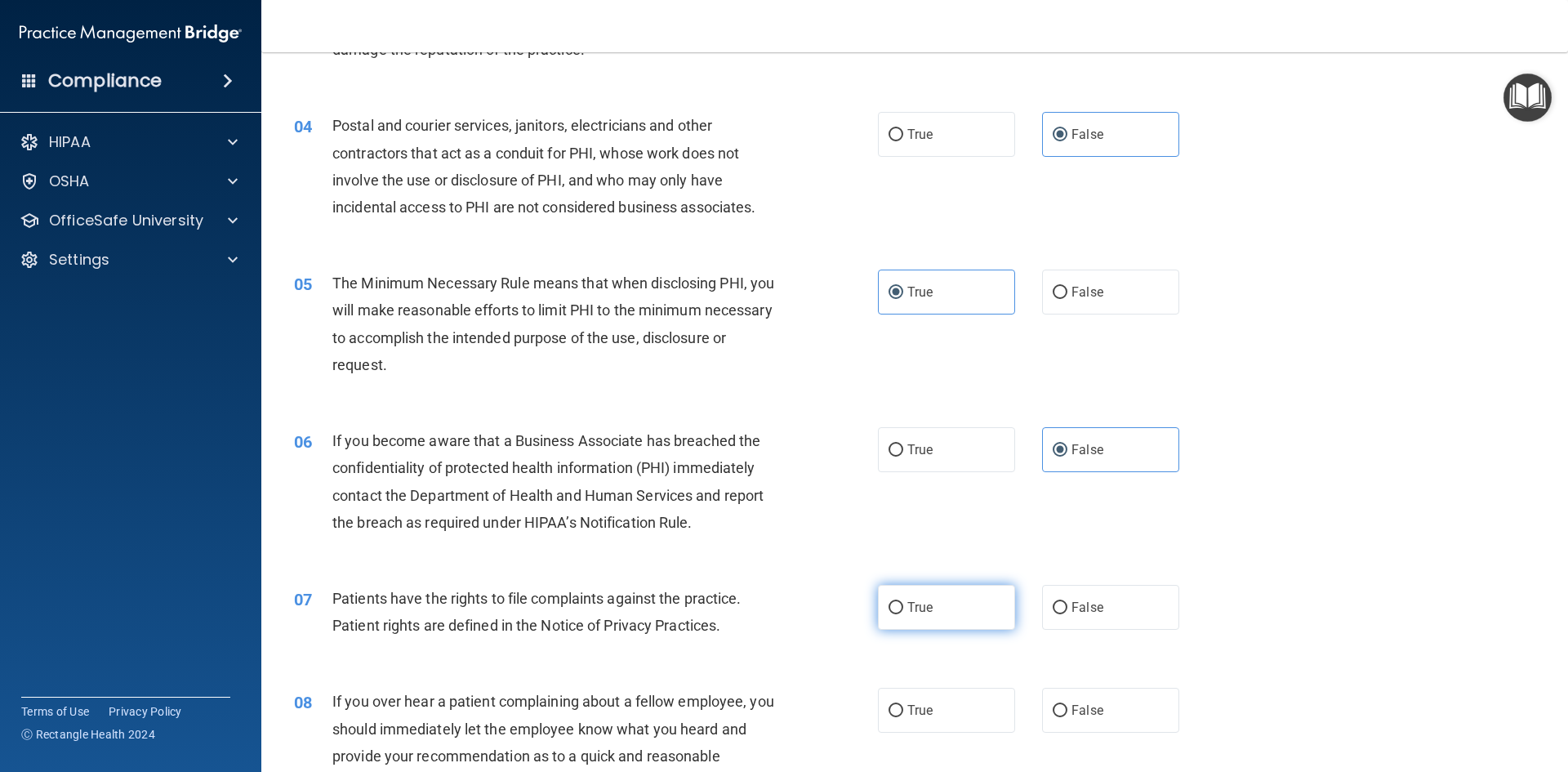
click at [897, 603] on input "True" at bounding box center [895, 608] width 15 height 12
radio input "true"
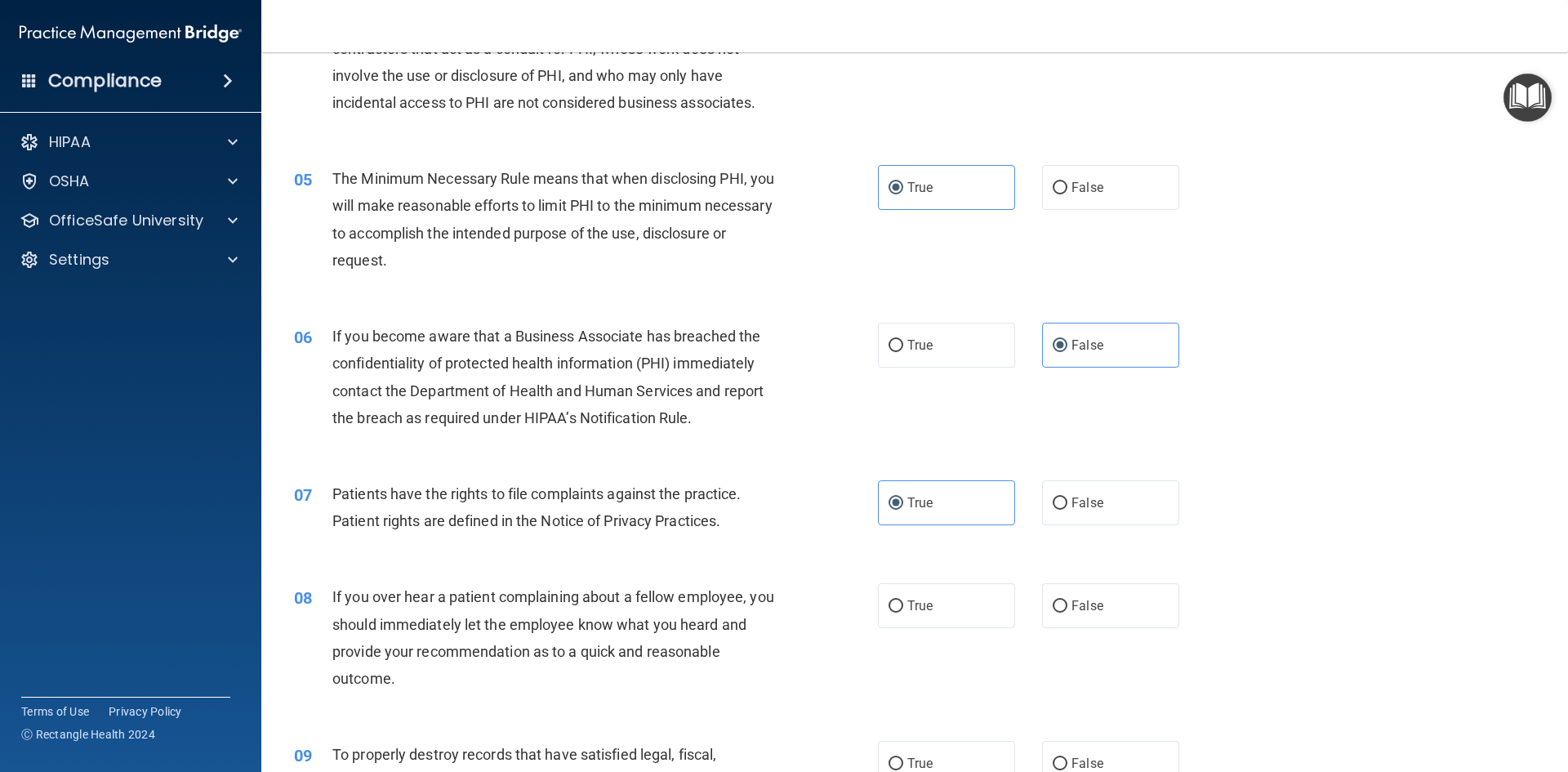
scroll to position [572, 0]
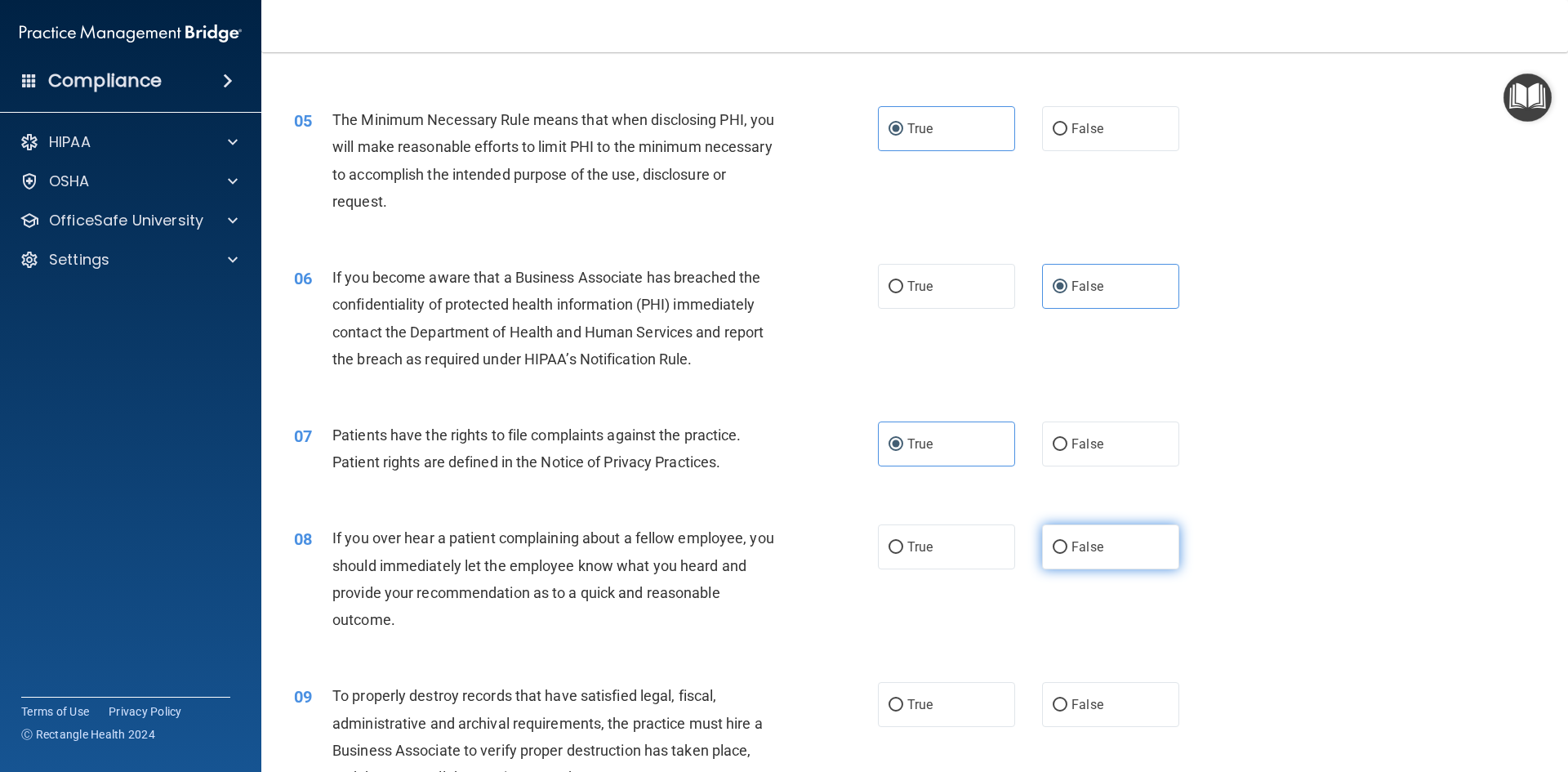
click at [1071, 549] on span "False" at bounding box center [1087, 547] width 32 height 15
click at [1068, 549] on input "False" at bounding box center [1059, 548] width 15 height 12
radio input "true"
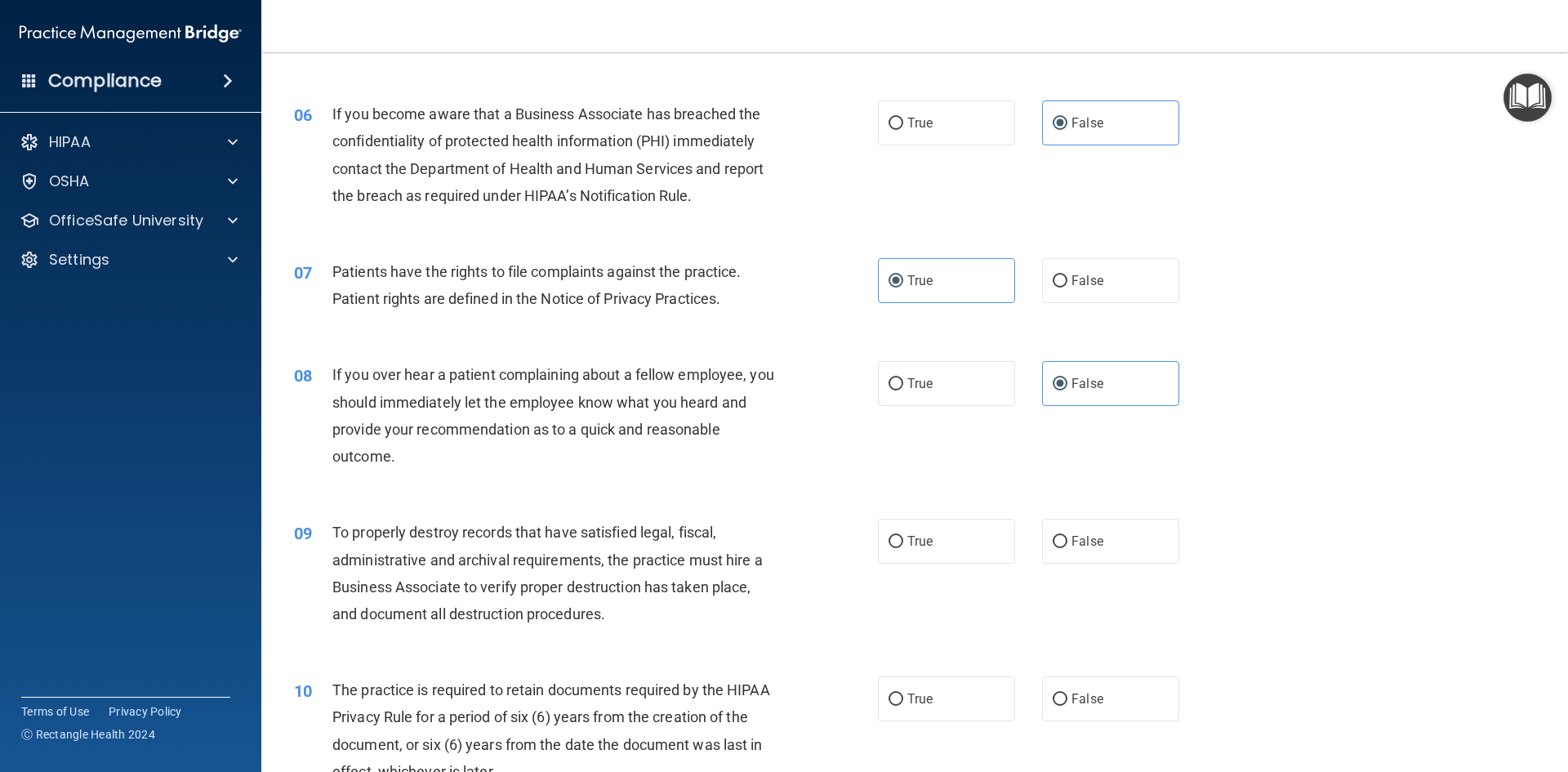
scroll to position [817, 0]
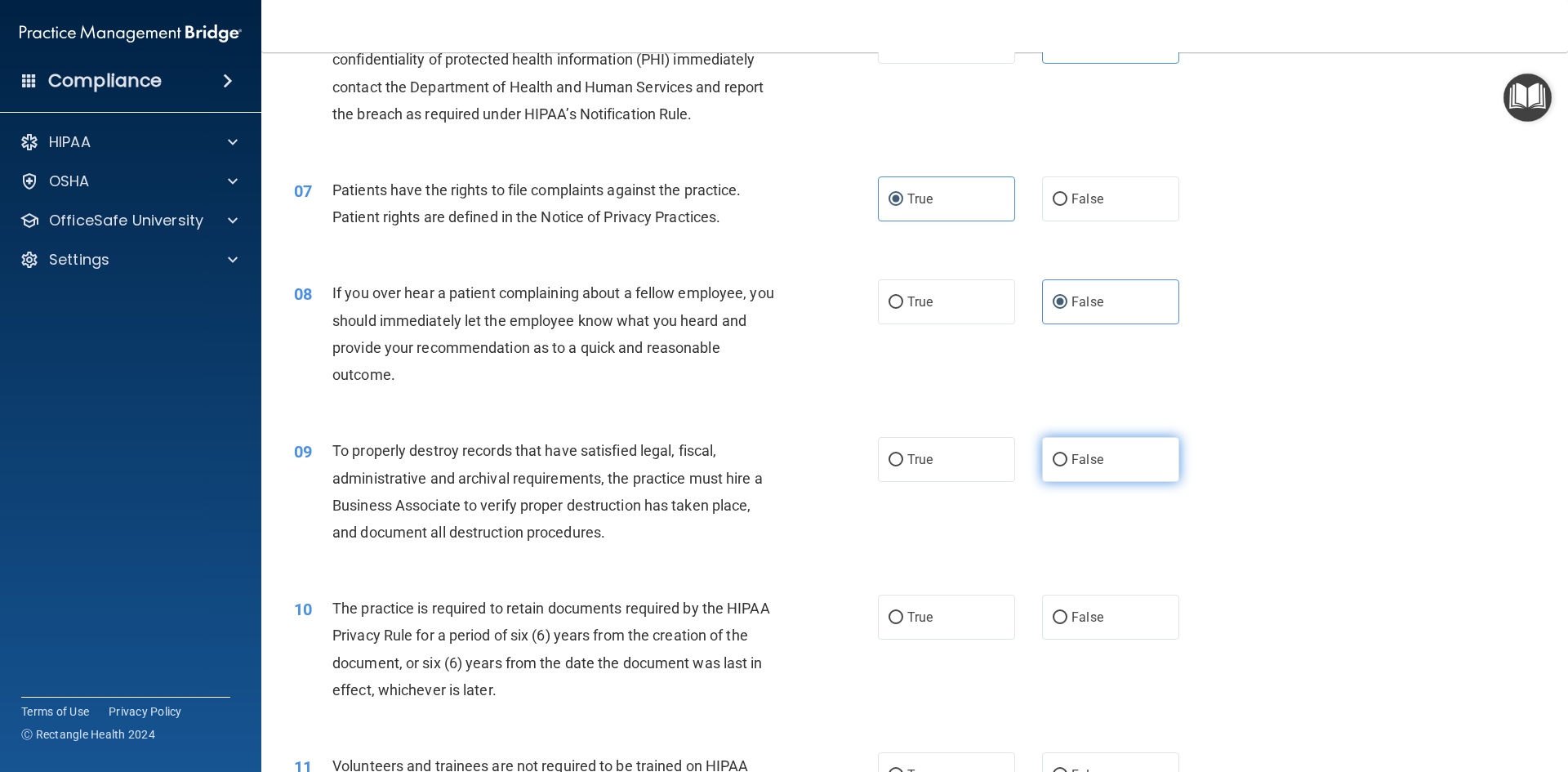
click at [1091, 448] on label "False" at bounding box center [1111, 459] width 138 height 45
click at [1068, 454] on input "False" at bounding box center [1059, 460] width 15 height 12
radio input "true"
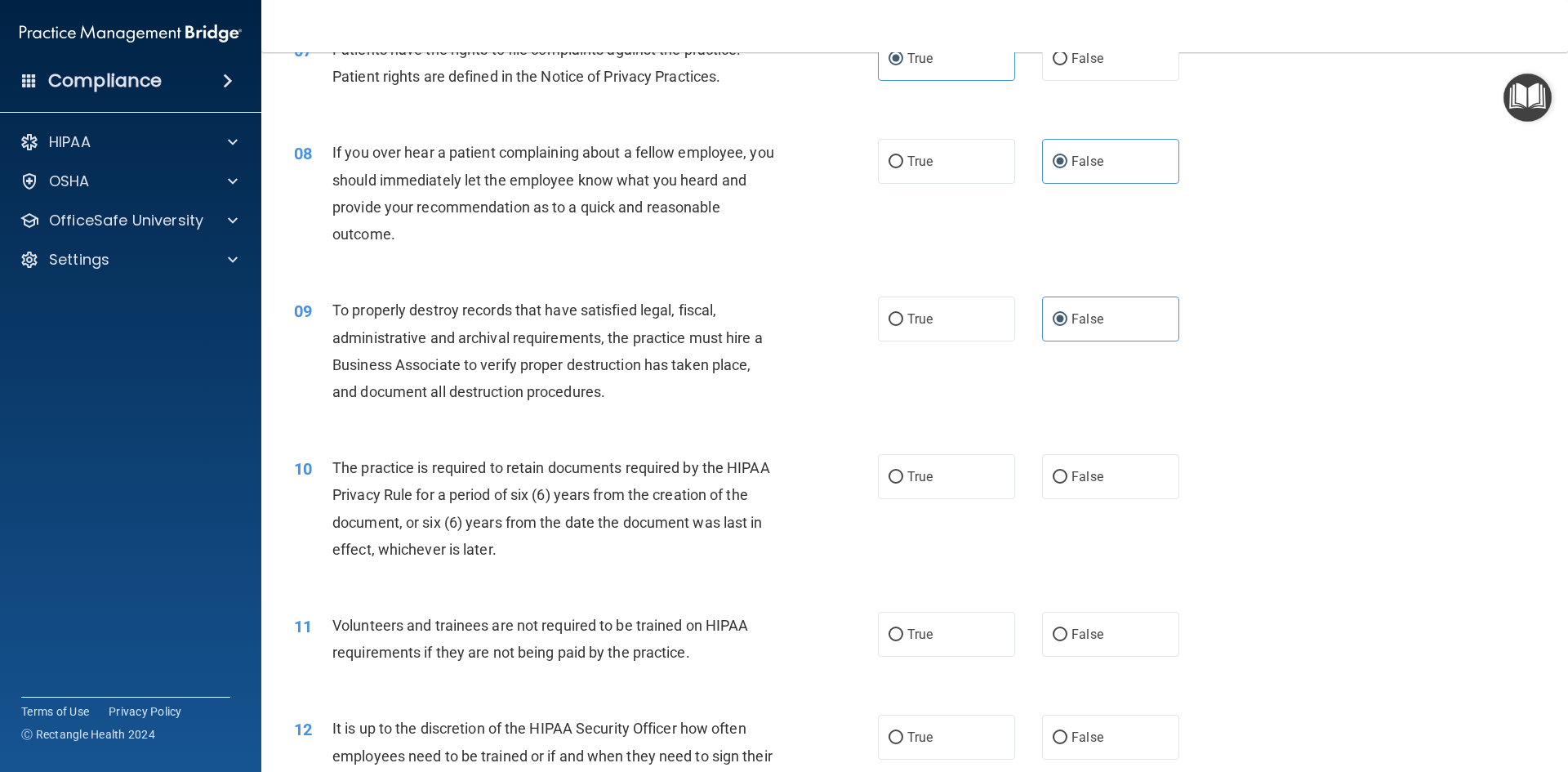
scroll to position [980, 0]
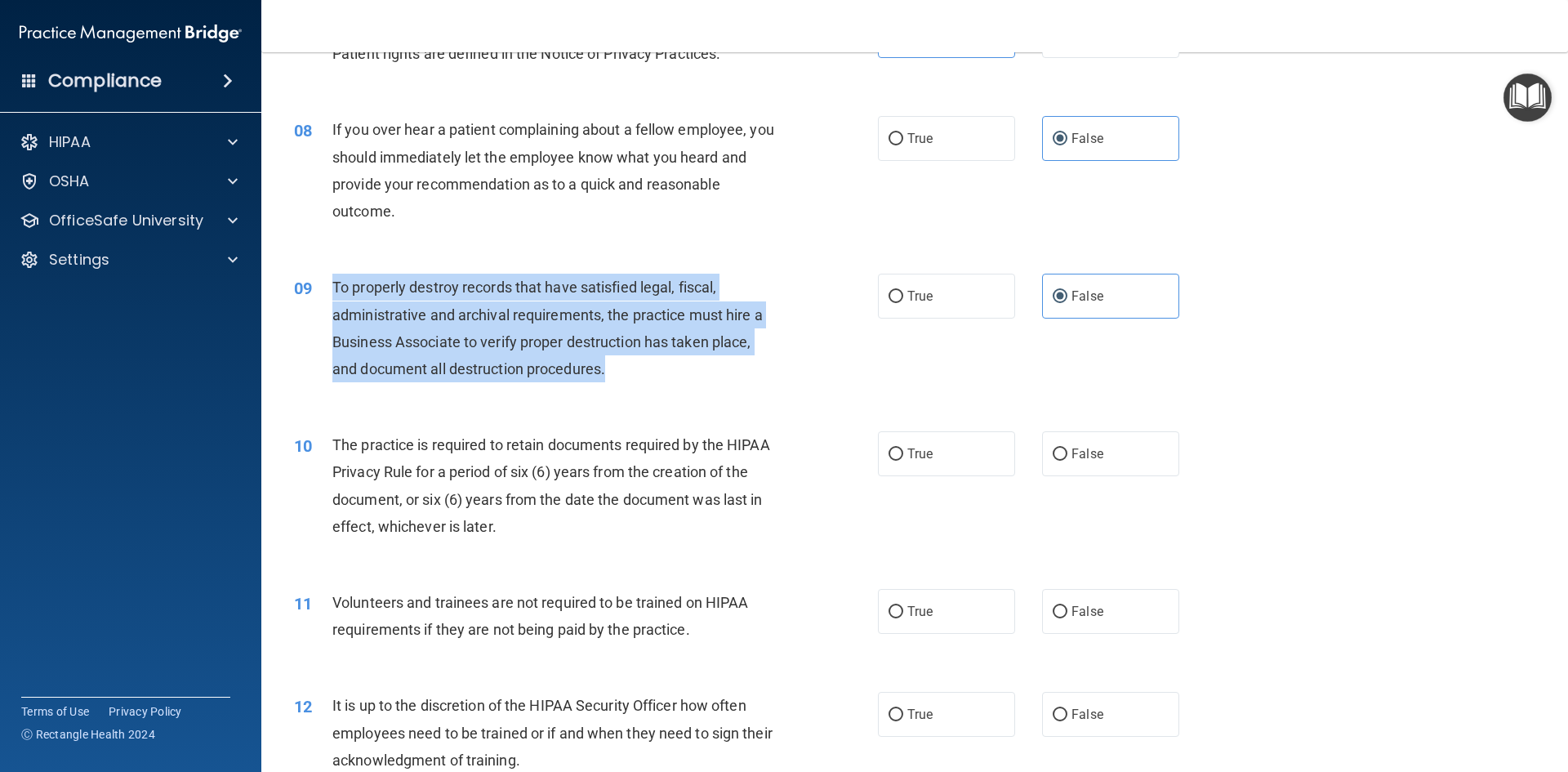
drag, startPoint x: 640, startPoint y: 365, endPoint x: 330, endPoint y: 290, distance: 318.9
click at [330, 290] on div "09 To properly destroy records that have satisfied legal, fiscal, administrativ…" at bounding box center [585, 332] width 633 height 117
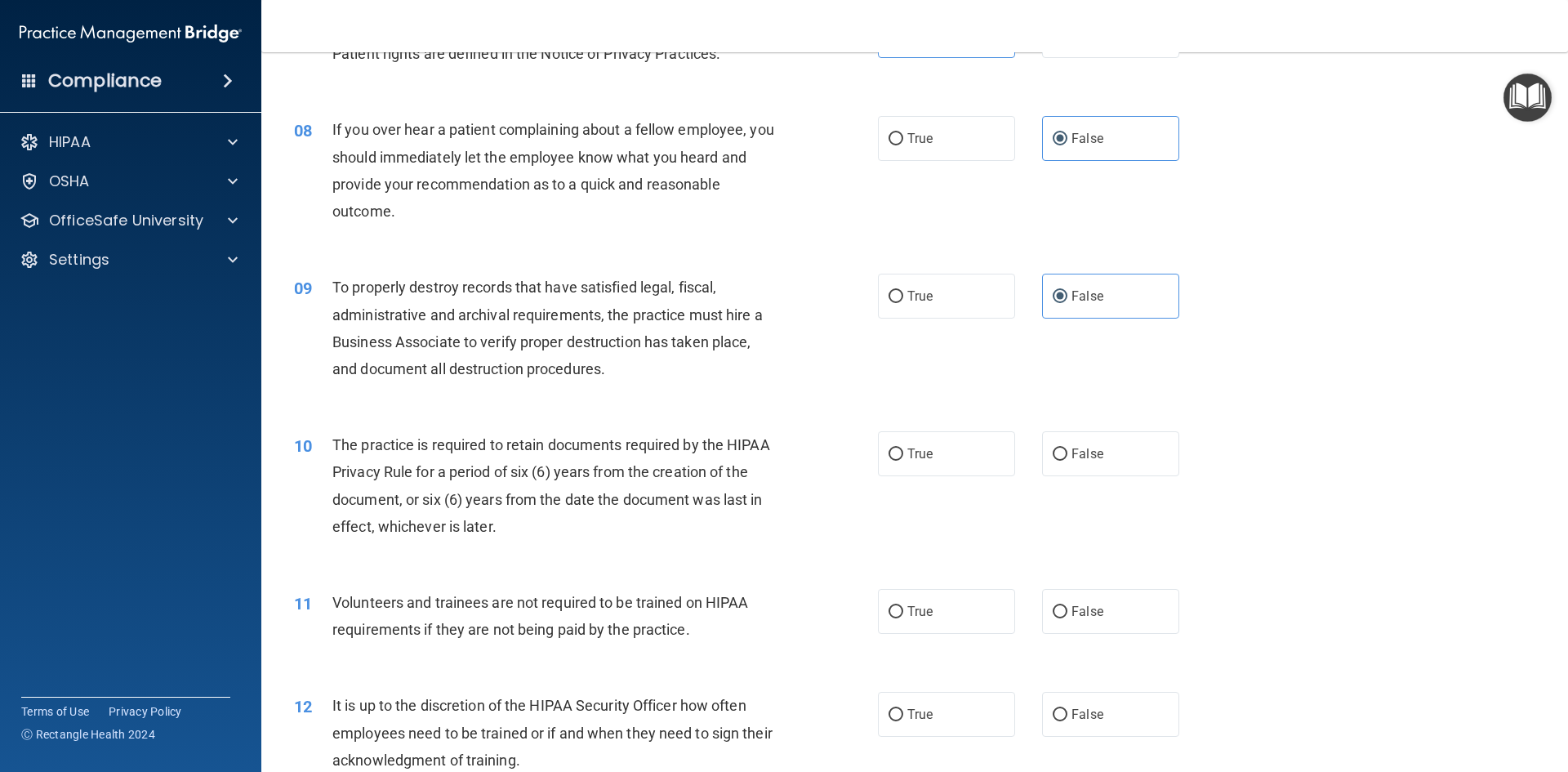
click at [731, 448] on span "The practice is required to retain documents required by the HIPAA Privacy Rule…" at bounding box center [551, 485] width 438 height 99
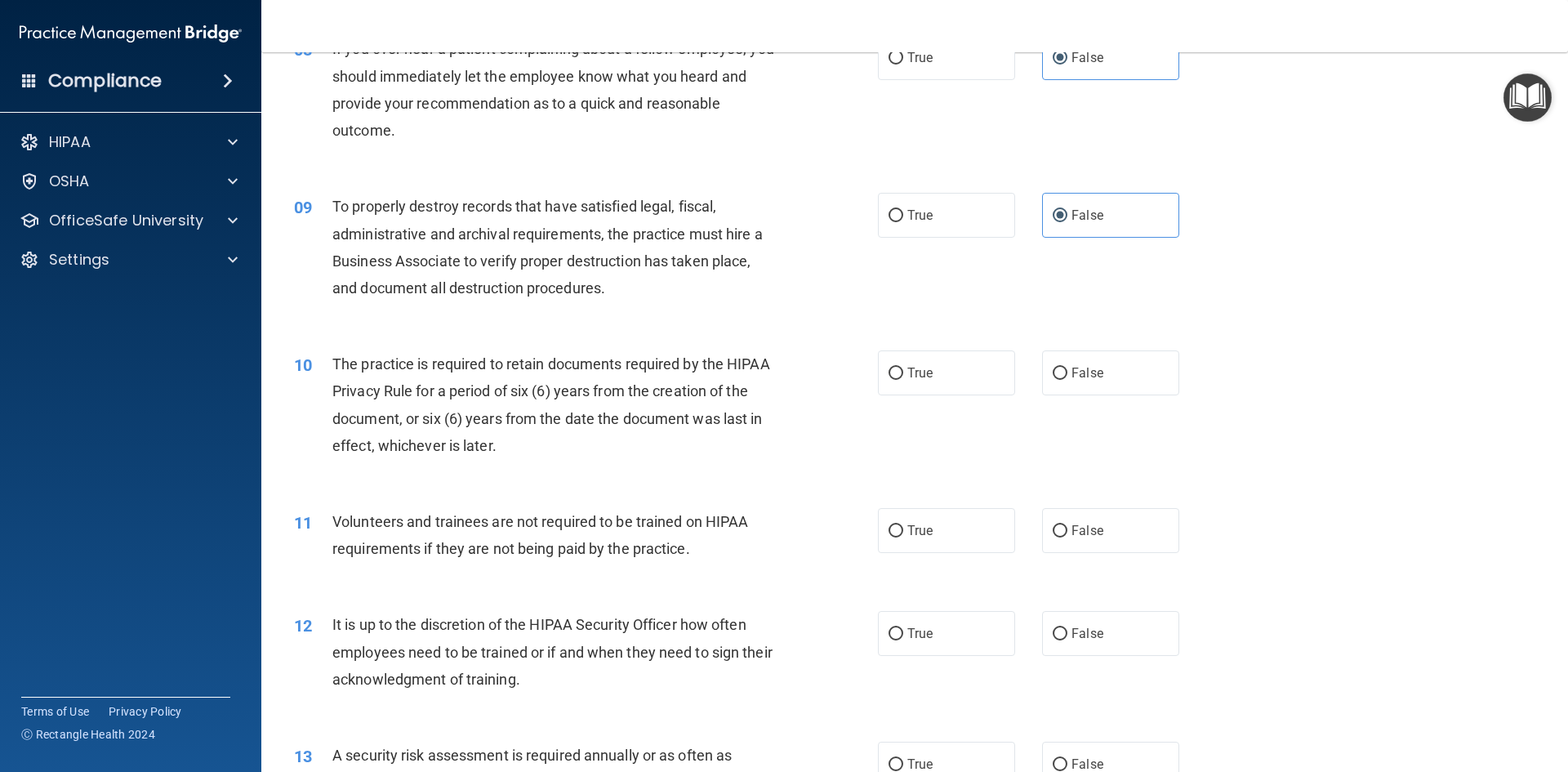
scroll to position [1062, 0]
click at [937, 362] on label "True" at bounding box center [946, 372] width 138 height 45
click at [903, 367] on input "True" at bounding box center [895, 373] width 15 height 12
radio input "true"
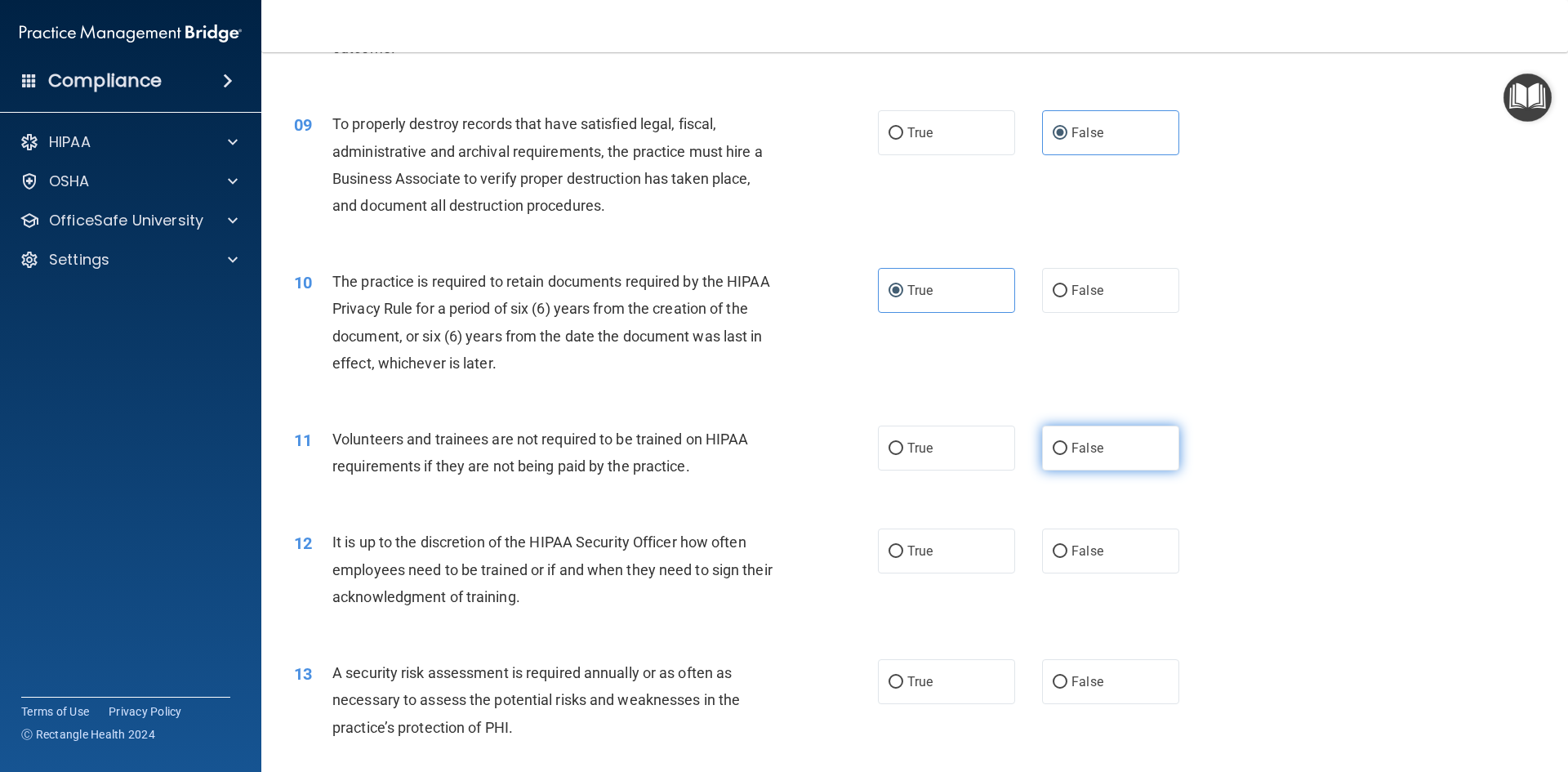
click at [1071, 448] on span "False" at bounding box center [1087, 448] width 32 height 15
click at [1068, 448] on input "False" at bounding box center [1059, 449] width 15 height 12
radio input "true"
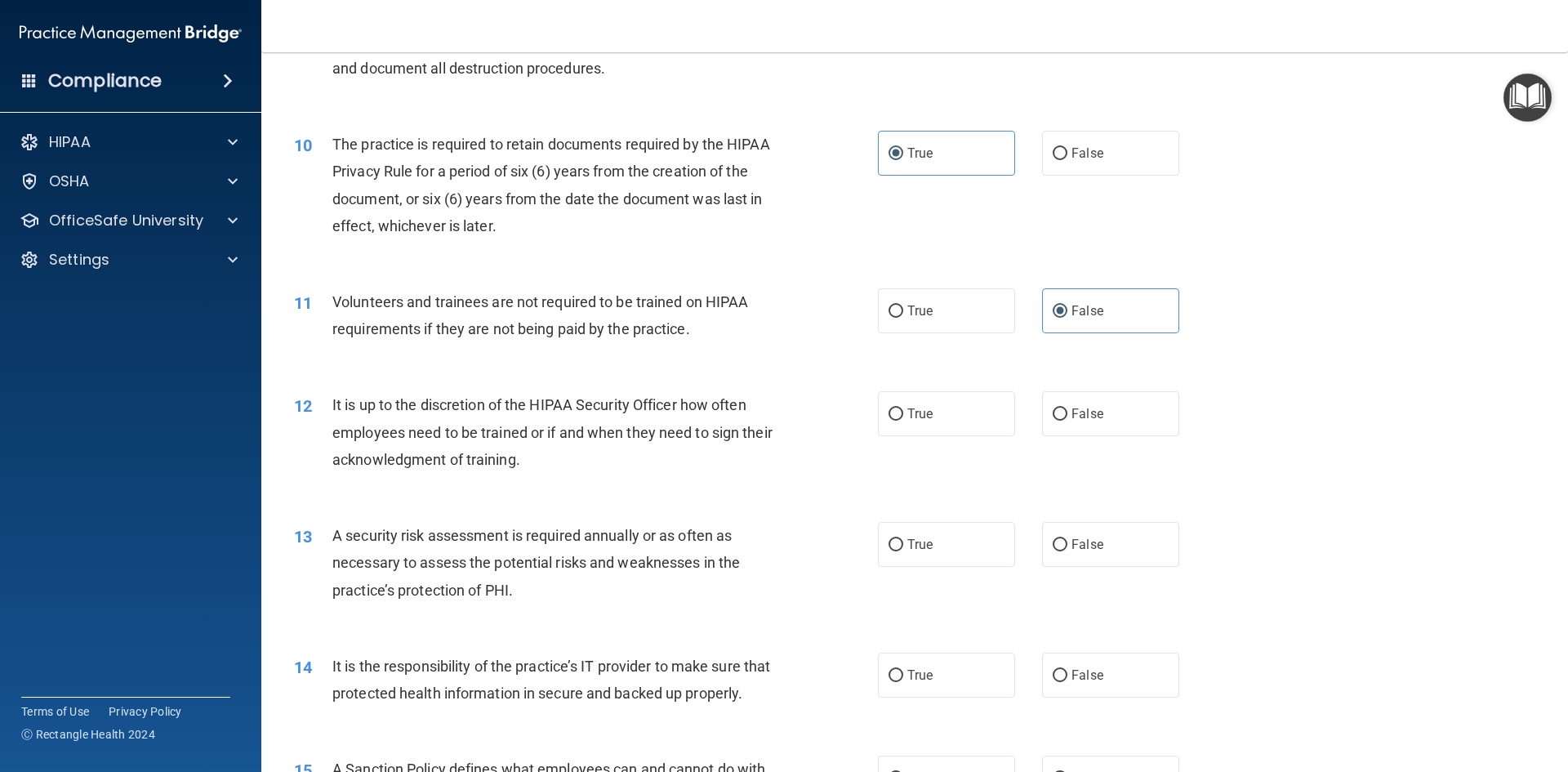
scroll to position [1307, 0]
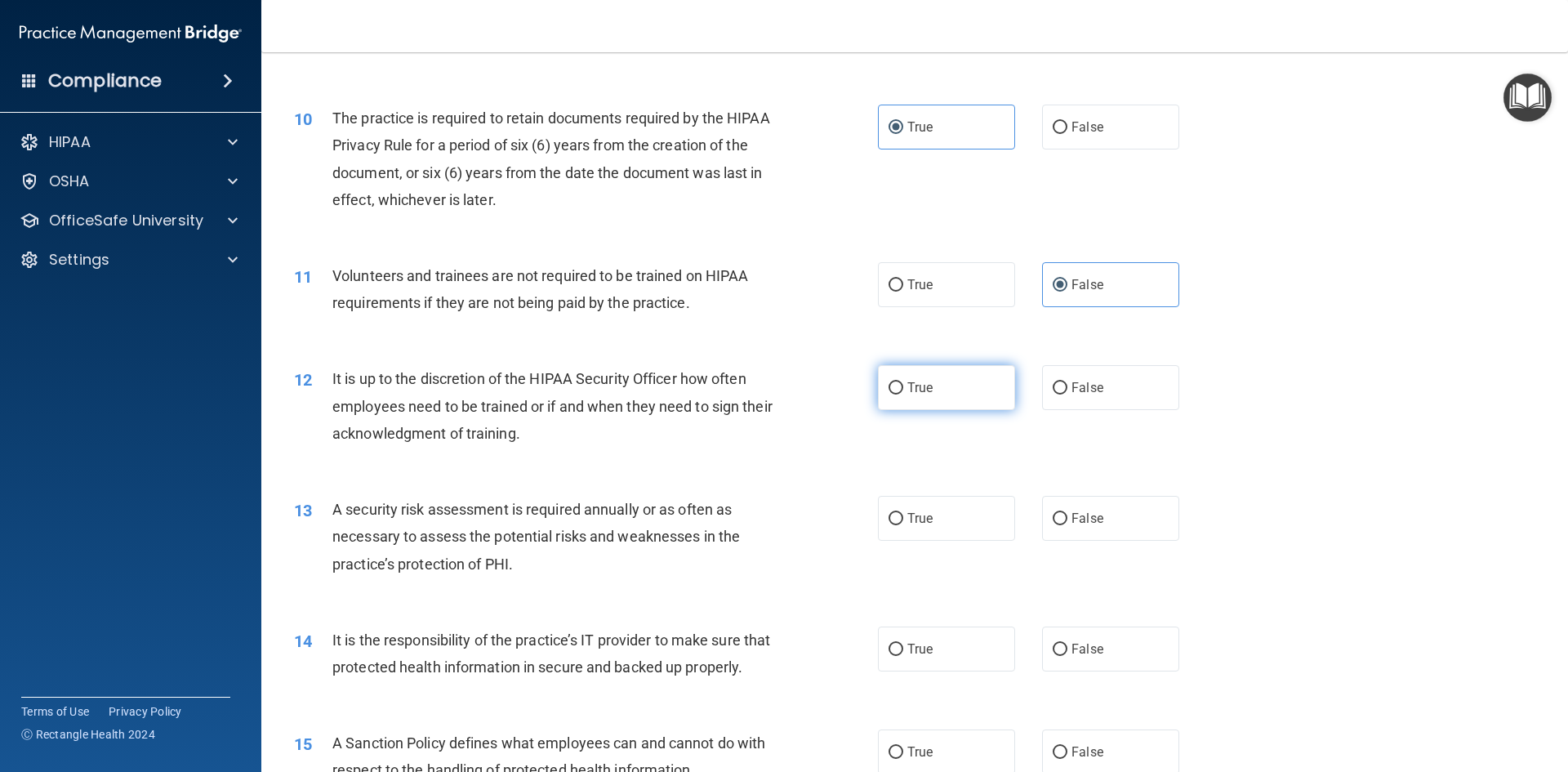
click at [921, 393] on span "True" at bounding box center [919, 388] width 25 height 15
click at [903, 393] on input "True" at bounding box center [895, 389] width 15 height 12
radio input "true"
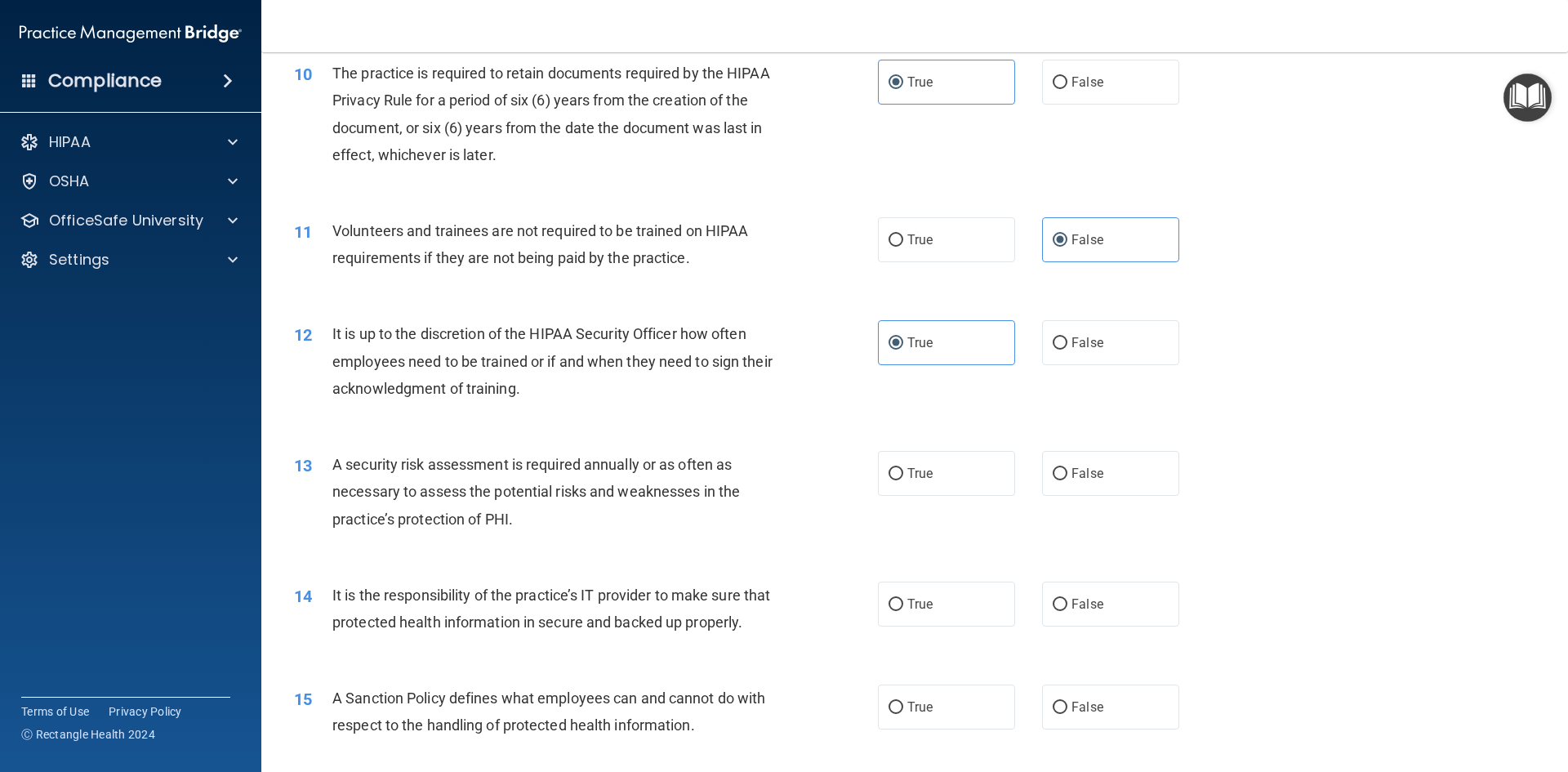
scroll to position [1388, 0]
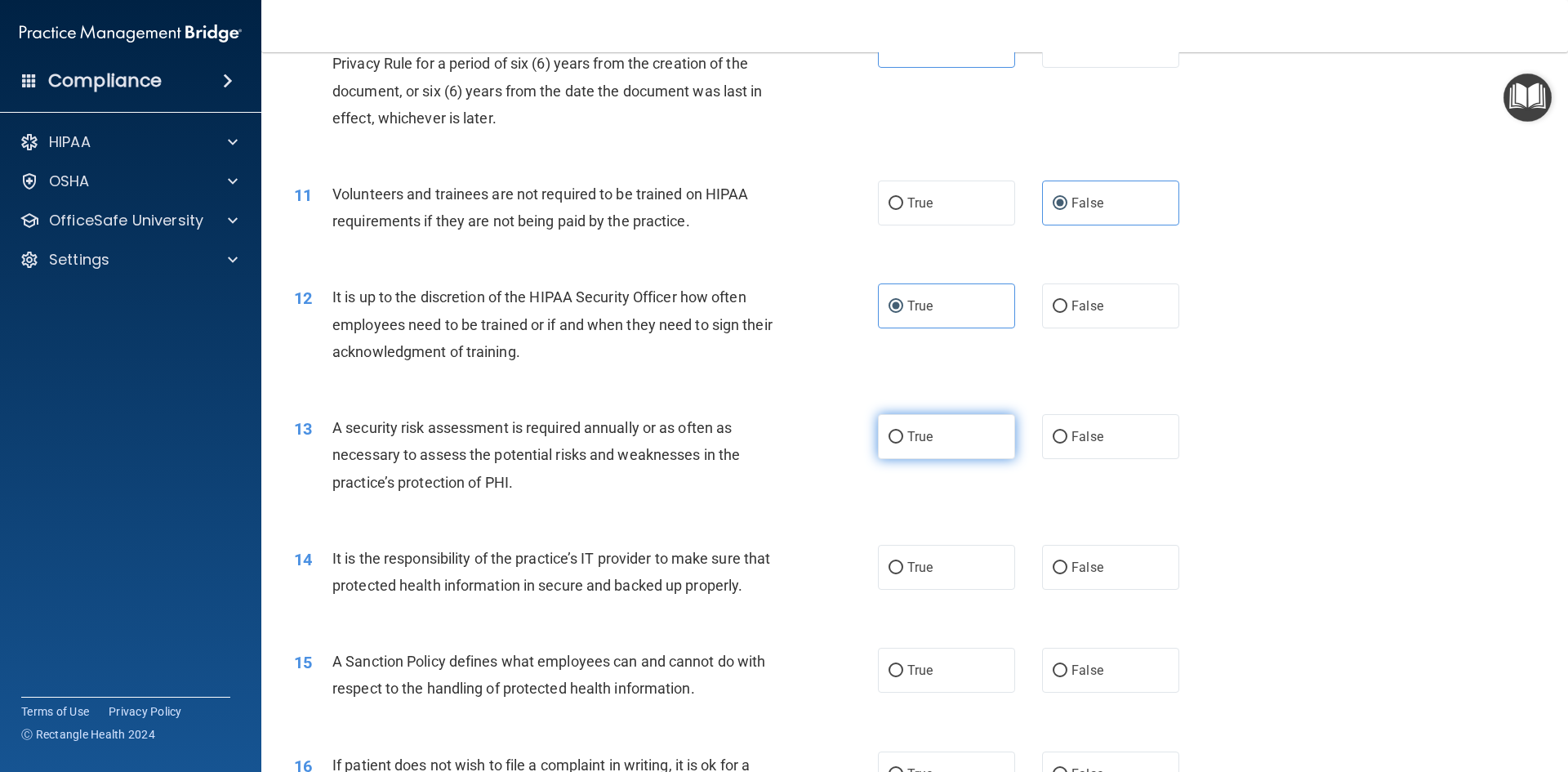
click at [922, 448] on label "True" at bounding box center [946, 437] width 138 height 45
click at [903, 444] on input "True" at bounding box center [895, 438] width 15 height 12
radio input "true"
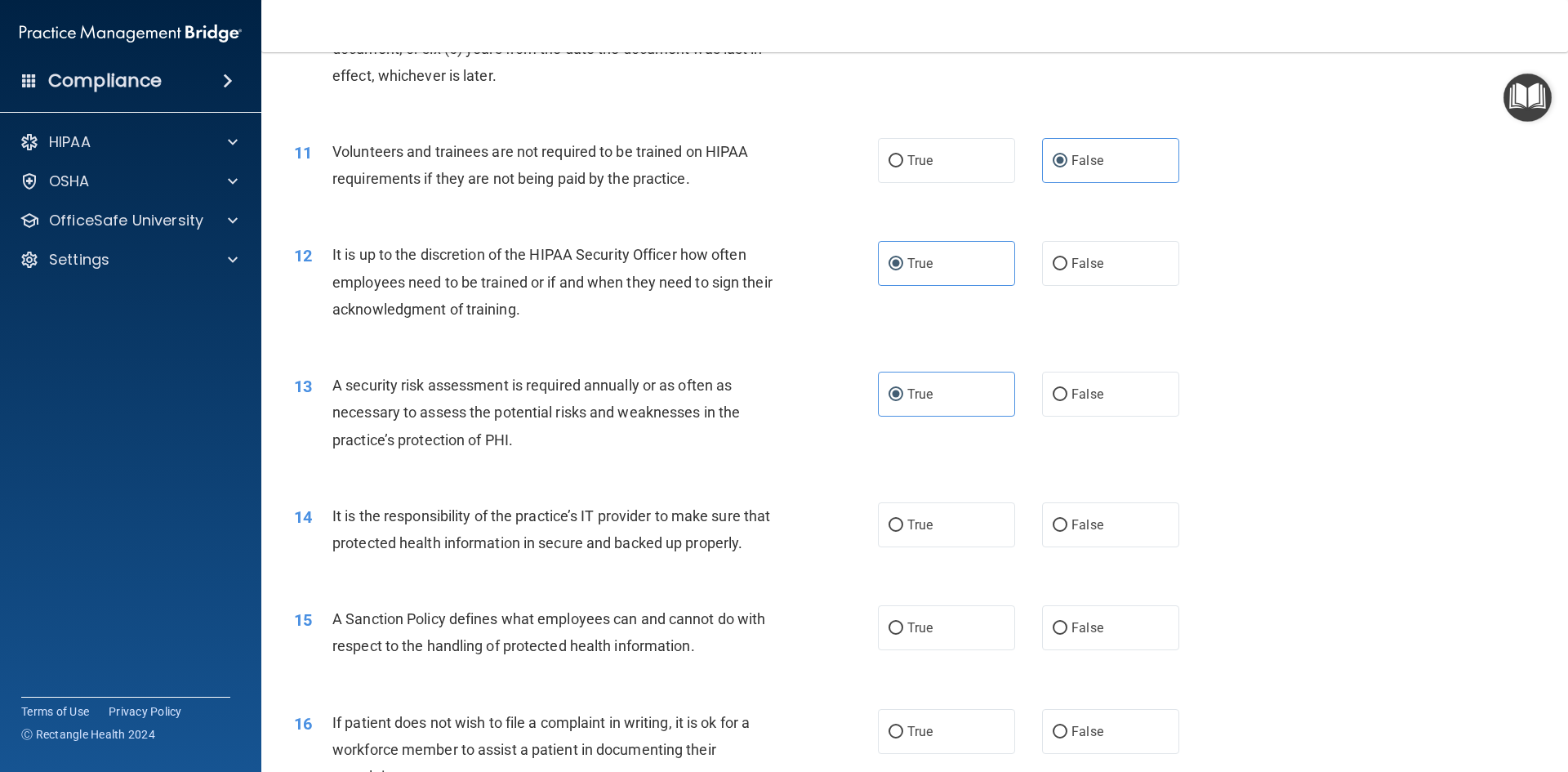
scroll to position [1552, 0]
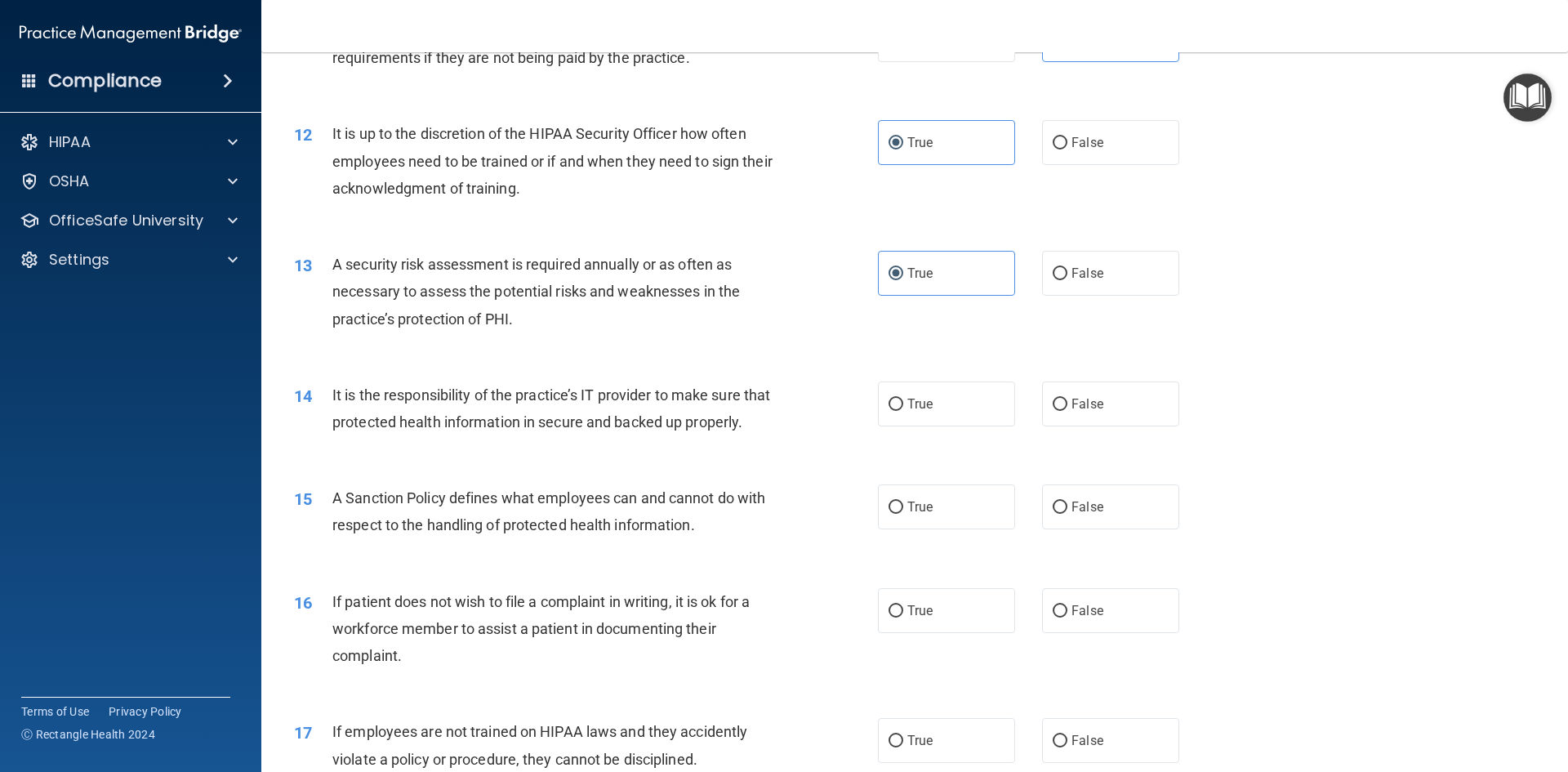
click at [939, 427] on div "14 It is the responsibility of the practice’s IT provider to make sure that pro…" at bounding box center [915, 413] width 1265 height 103
click at [940, 406] on label "True" at bounding box center [946, 404] width 138 height 45
click at [903, 406] on input "True" at bounding box center [895, 405] width 15 height 12
radio input "true"
click at [894, 513] on input "True" at bounding box center [895, 507] width 15 height 12
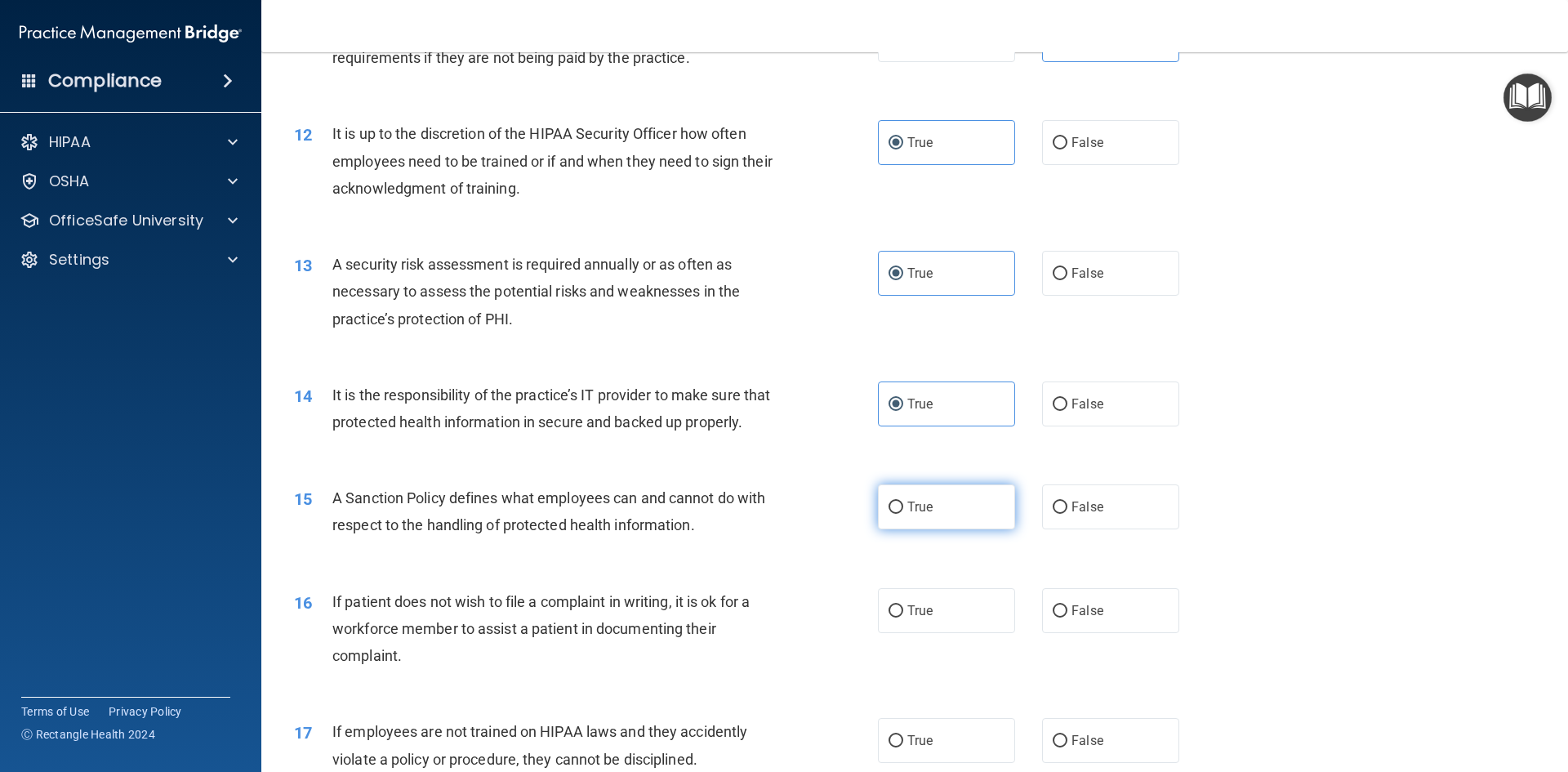
radio input "true"
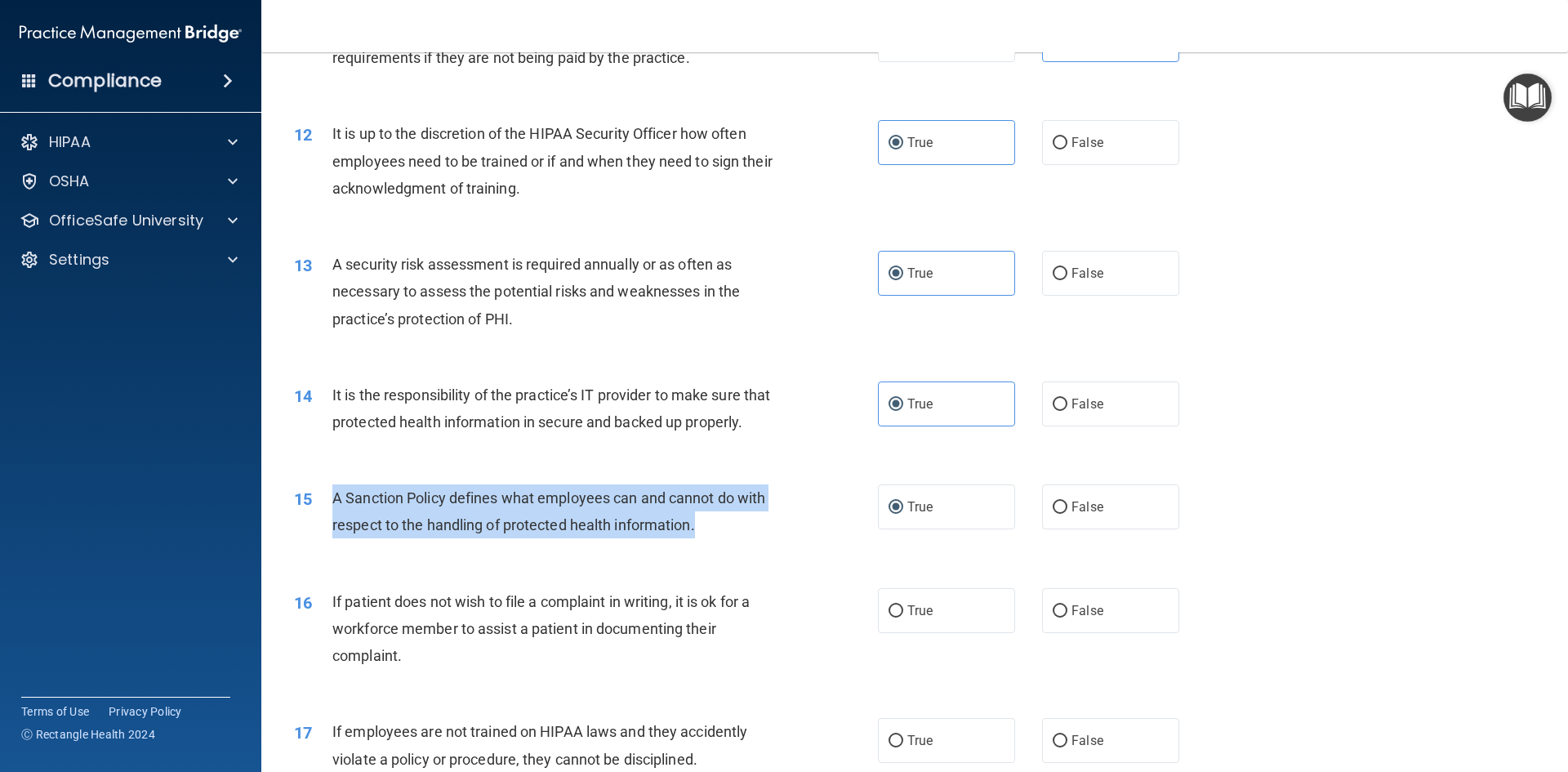
drag, startPoint x: 707, startPoint y: 571, endPoint x: 325, endPoint y: 524, distance: 384.9
click at [325, 524] on div "15 A Sanction Policy defines what employees can and cannot do with respect to t…" at bounding box center [585, 515] width 633 height 62
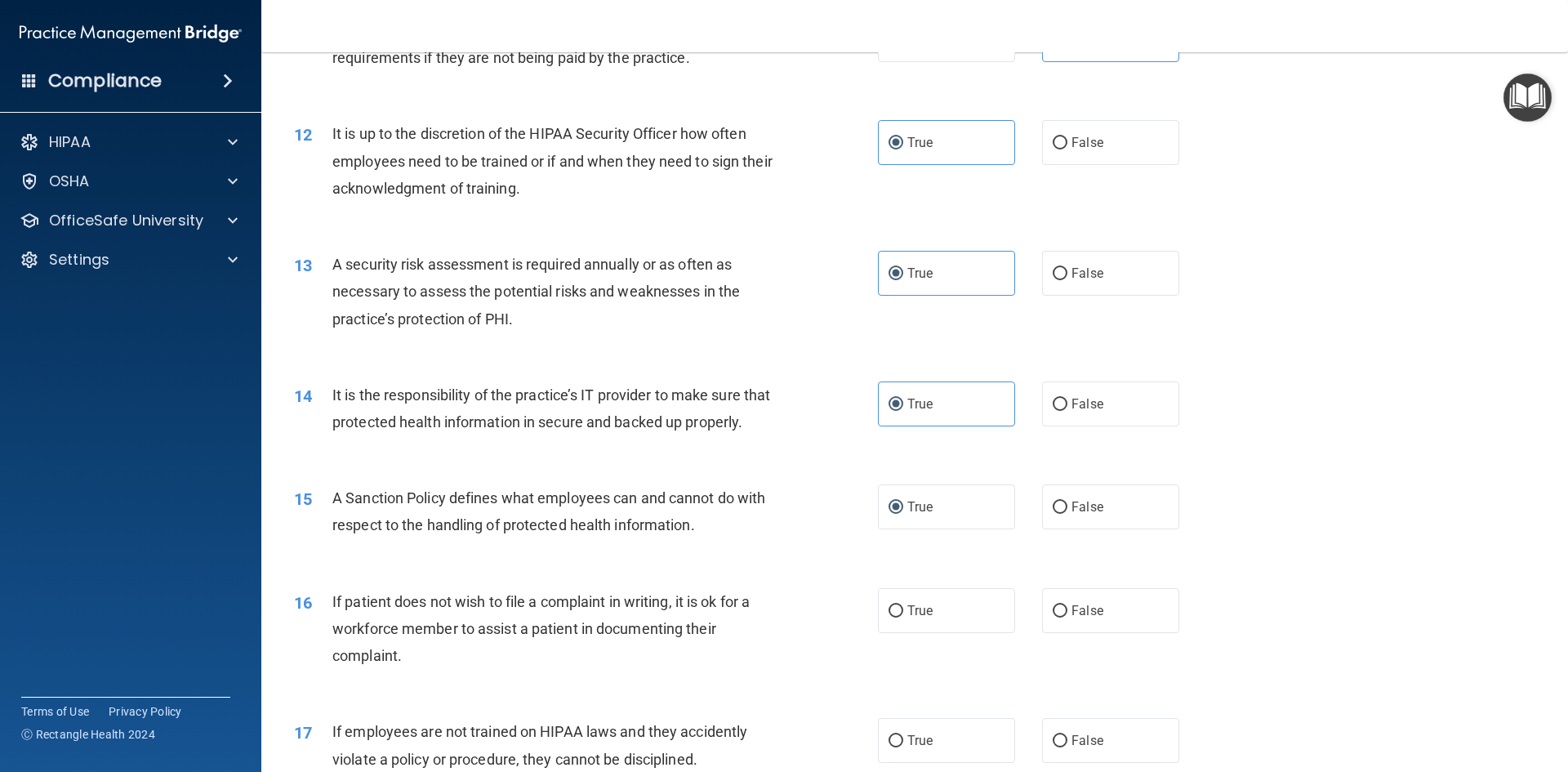
click at [591, 435] on div "It is the responsibility of the practice’s IT provider to make sure that protec…" at bounding box center [560, 408] width 456 height 54
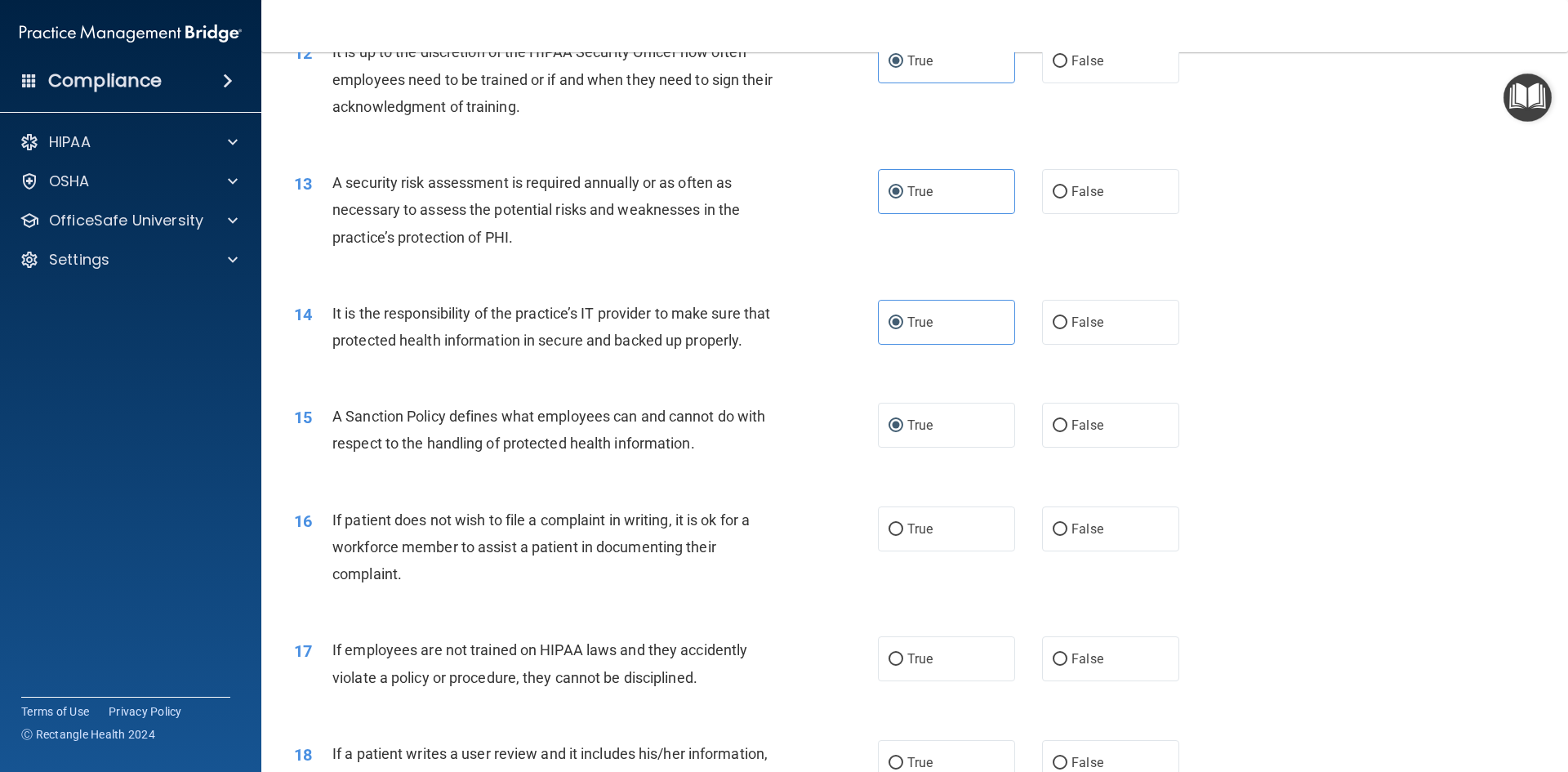
scroll to position [1715, 0]
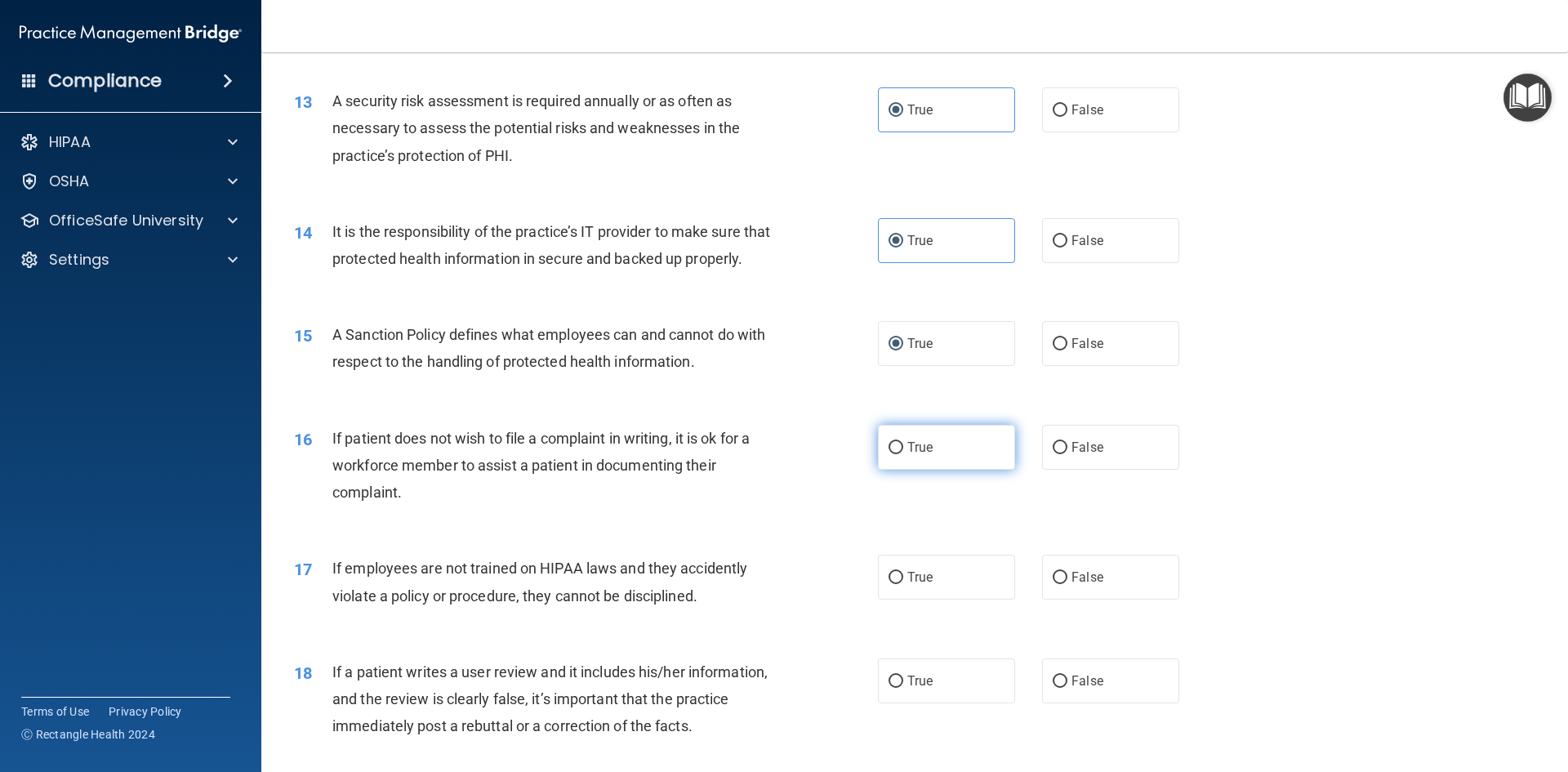
click at [935, 469] on label "True" at bounding box center [946, 447] width 138 height 45
click at [903, 454] on input "True" at bounding box center [895, 448] width 15 height 12
radio input "true"
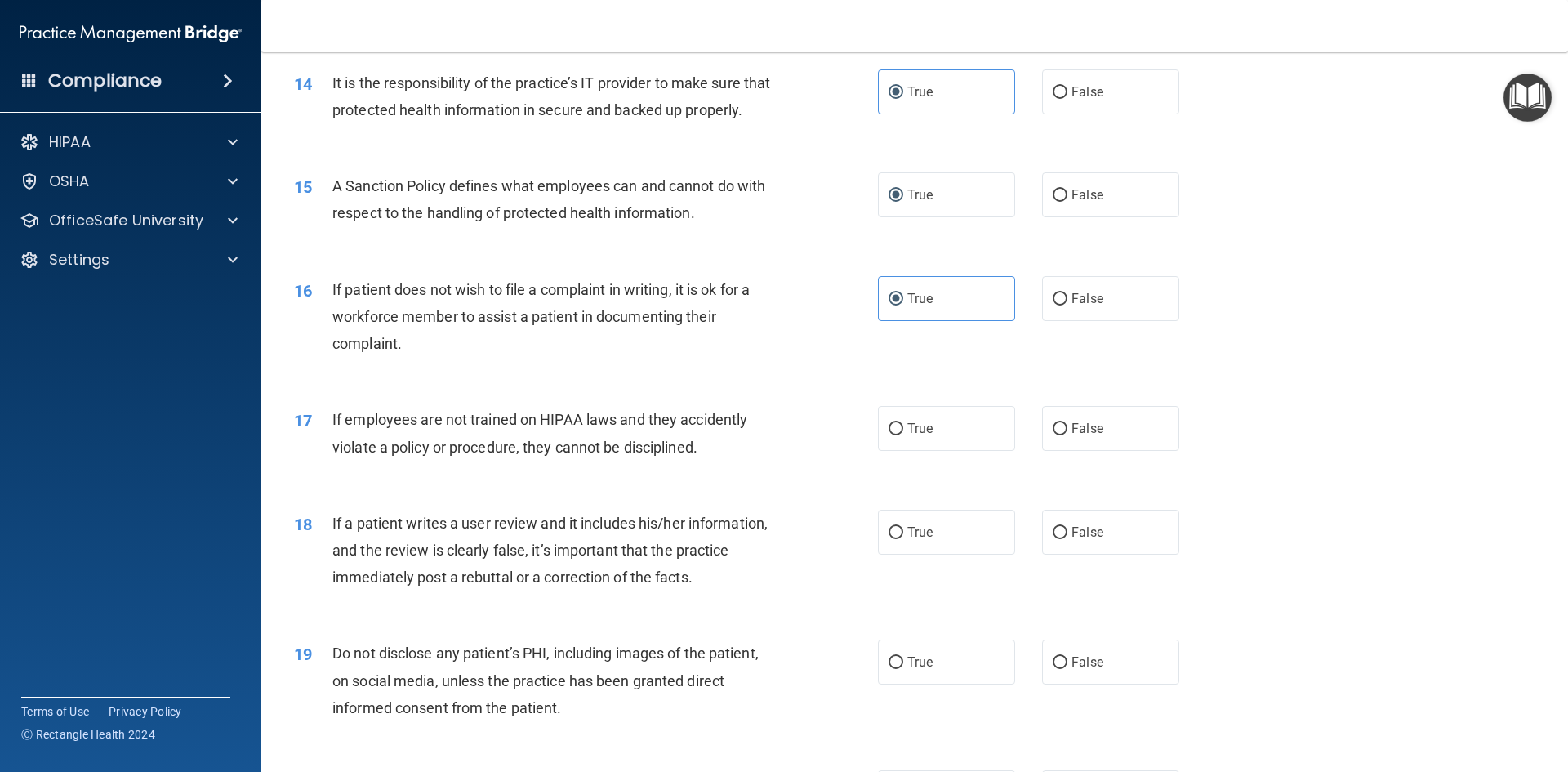
scroll to position [1878, 0]
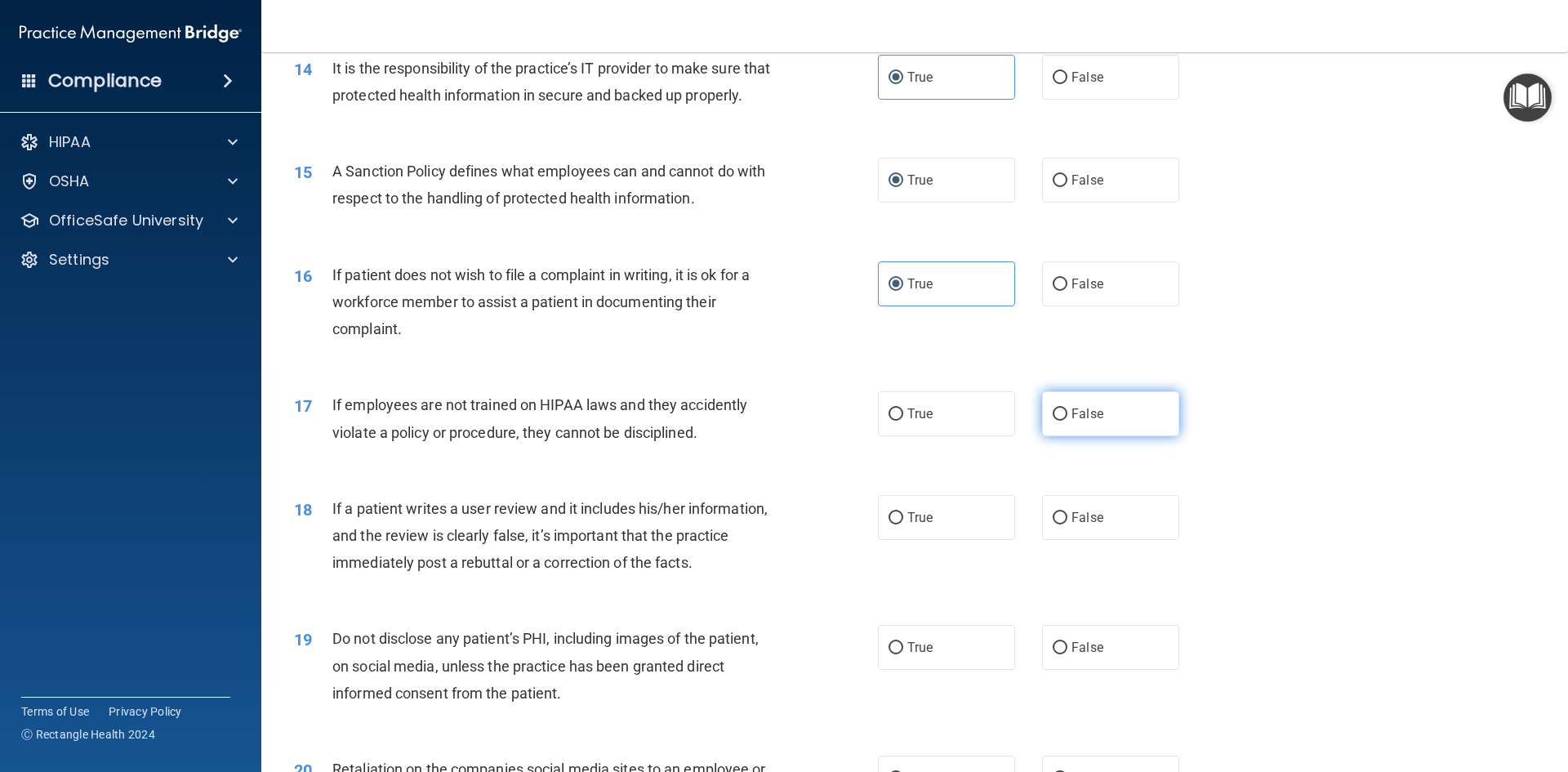
click at [1098, 433] on label "False" at bounding box center [1111, 414] width 138 height 45
click at [1068, 420] on input "False" at bounding box center [1059, 414] width 15 height 12
radio input "true"
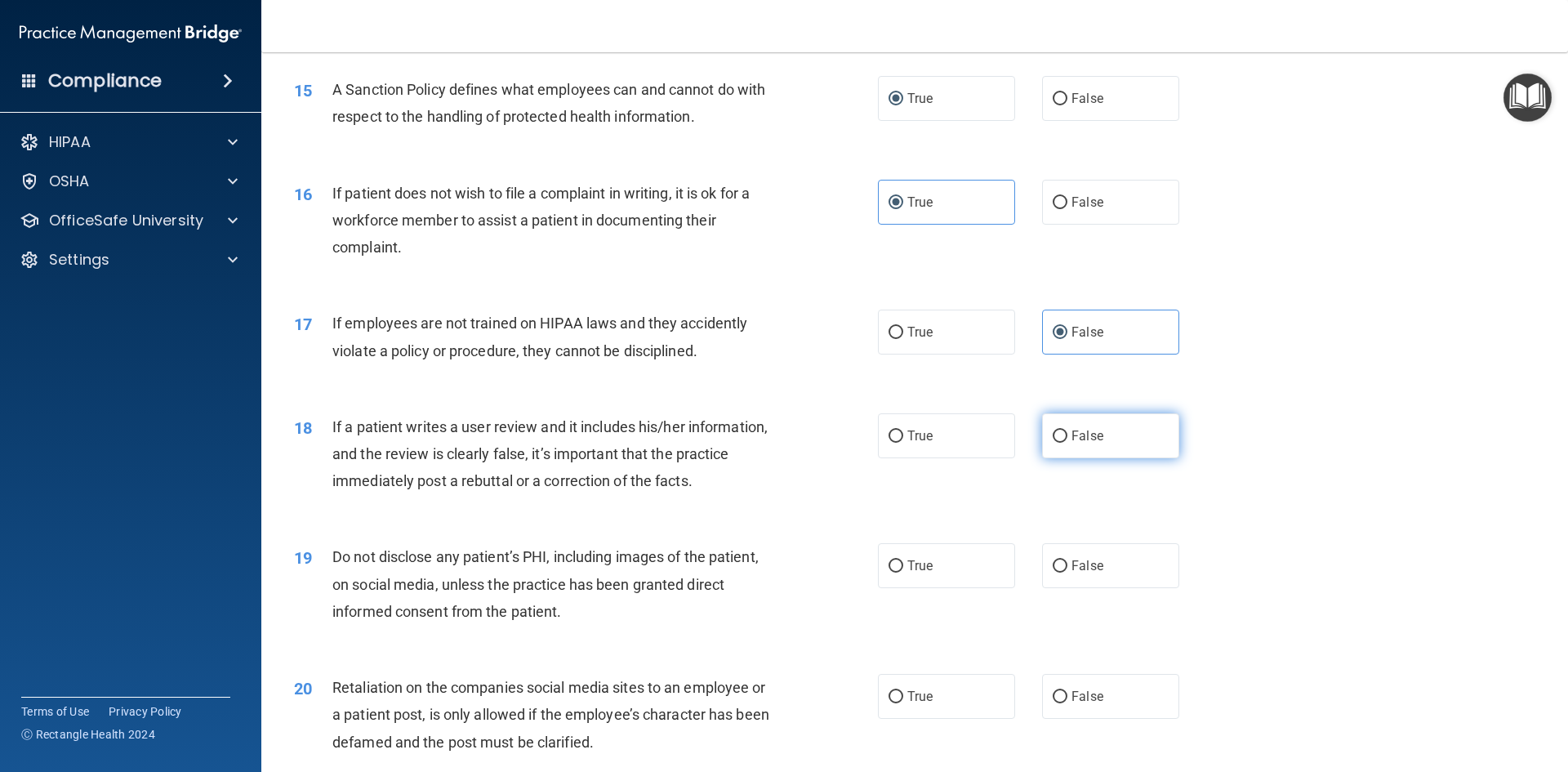
click at [1081, 448] on label "False" at bounding box center [1111, 436] width 138 height 45
click at [1068, 443] on input "False" at bounding box center [1059, 437] width 15 height 12
radio input "true"
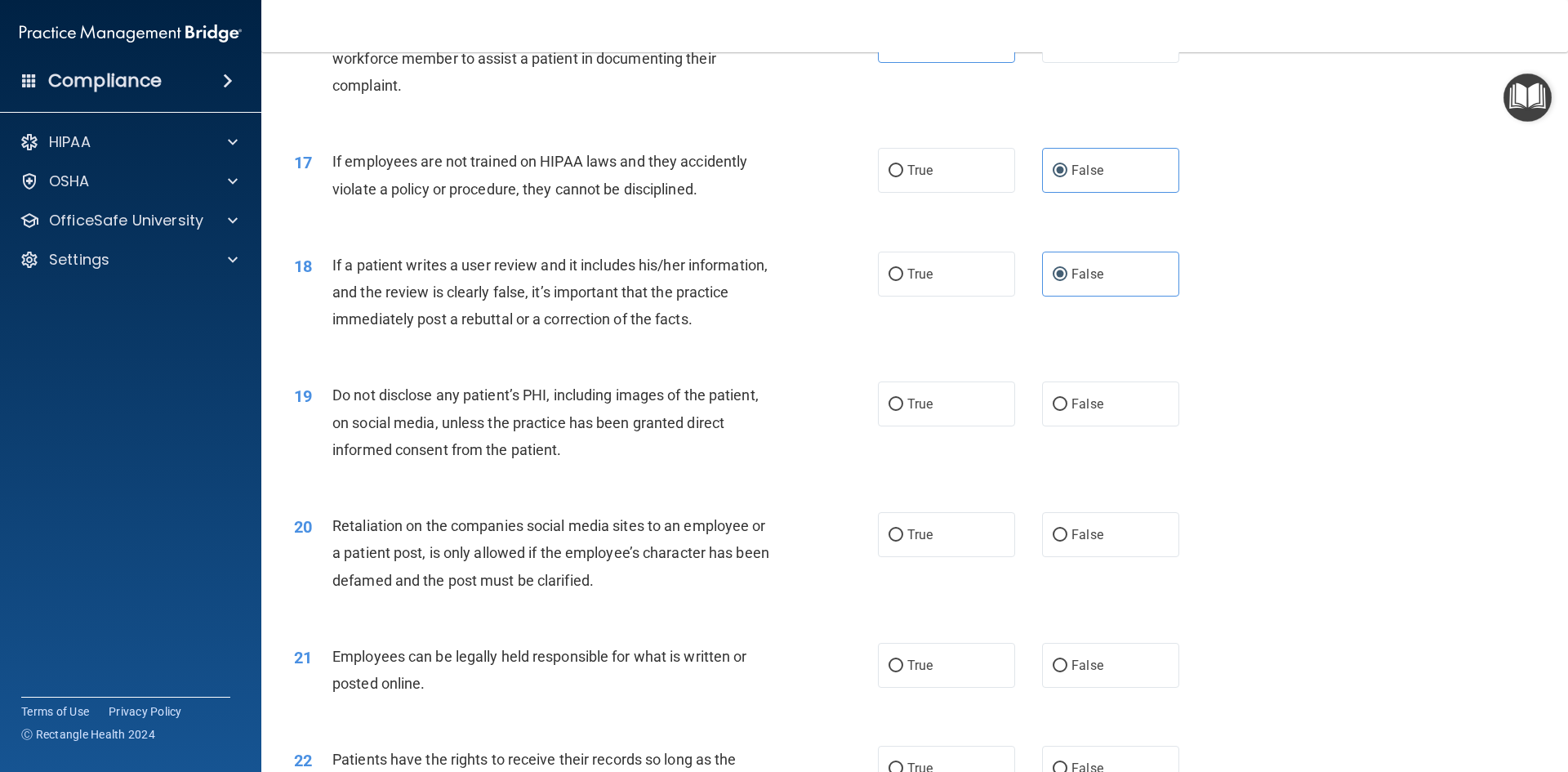
scroll to position [2123, 0]
click at [910, 425] on label "True" at bounding box center [946, 402] width 138 height 45
click at [903, 409] on input "True" at bounding box center [895, 403] width 15 height 12
radio input "true"
click at [627, 462] on div "Do not disclose any patient’s PHI, including images of the patient, on social m…" at bounding box center [560, 420] width 456 height 82
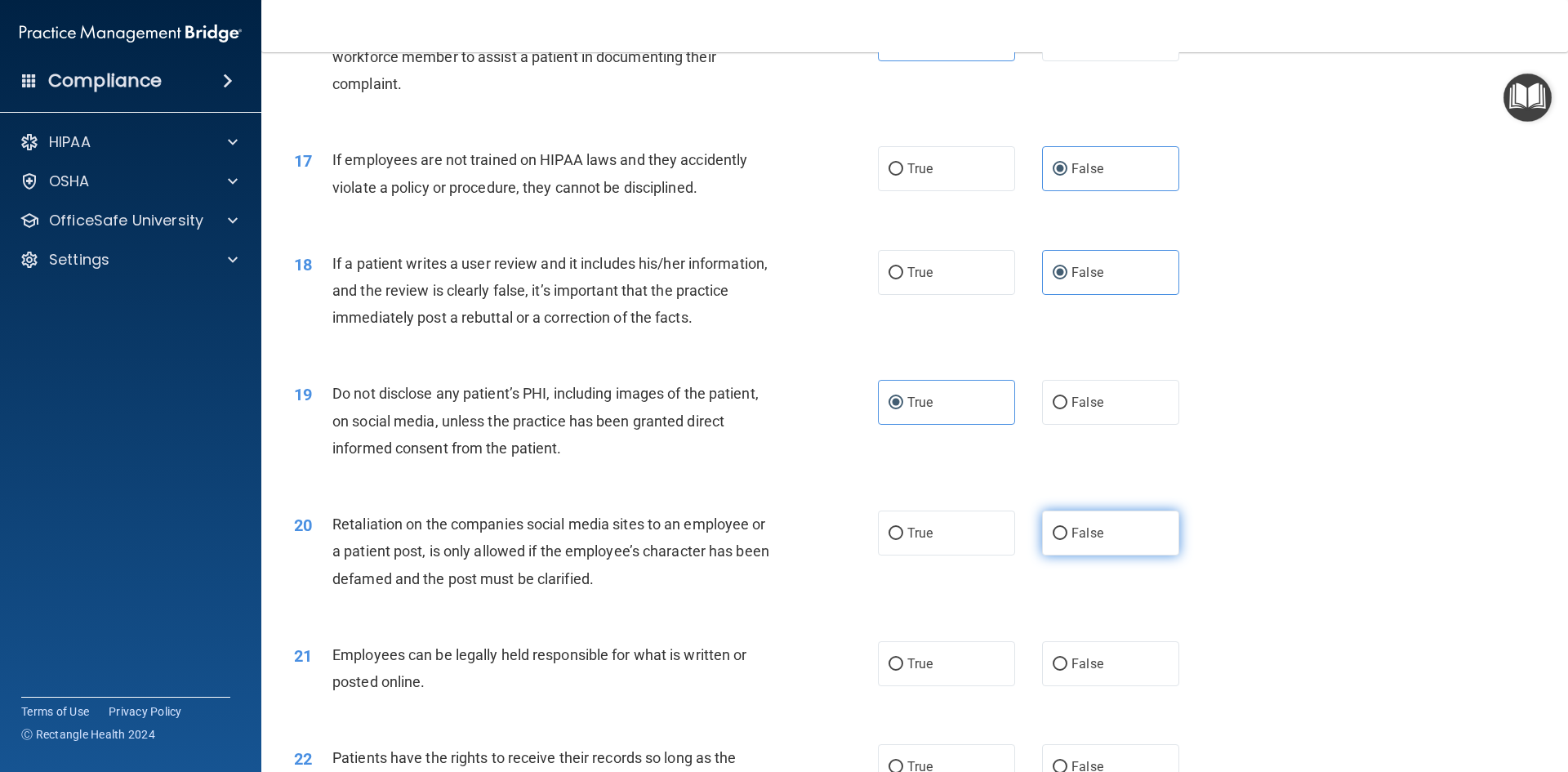
click at [1080, 541] on span "False" at bounding box center [1087, 533] width 32 height 15
click at [1068, 540] on input "False" at bounding box center [1059, 534] width 15 height 12
radio input "true"
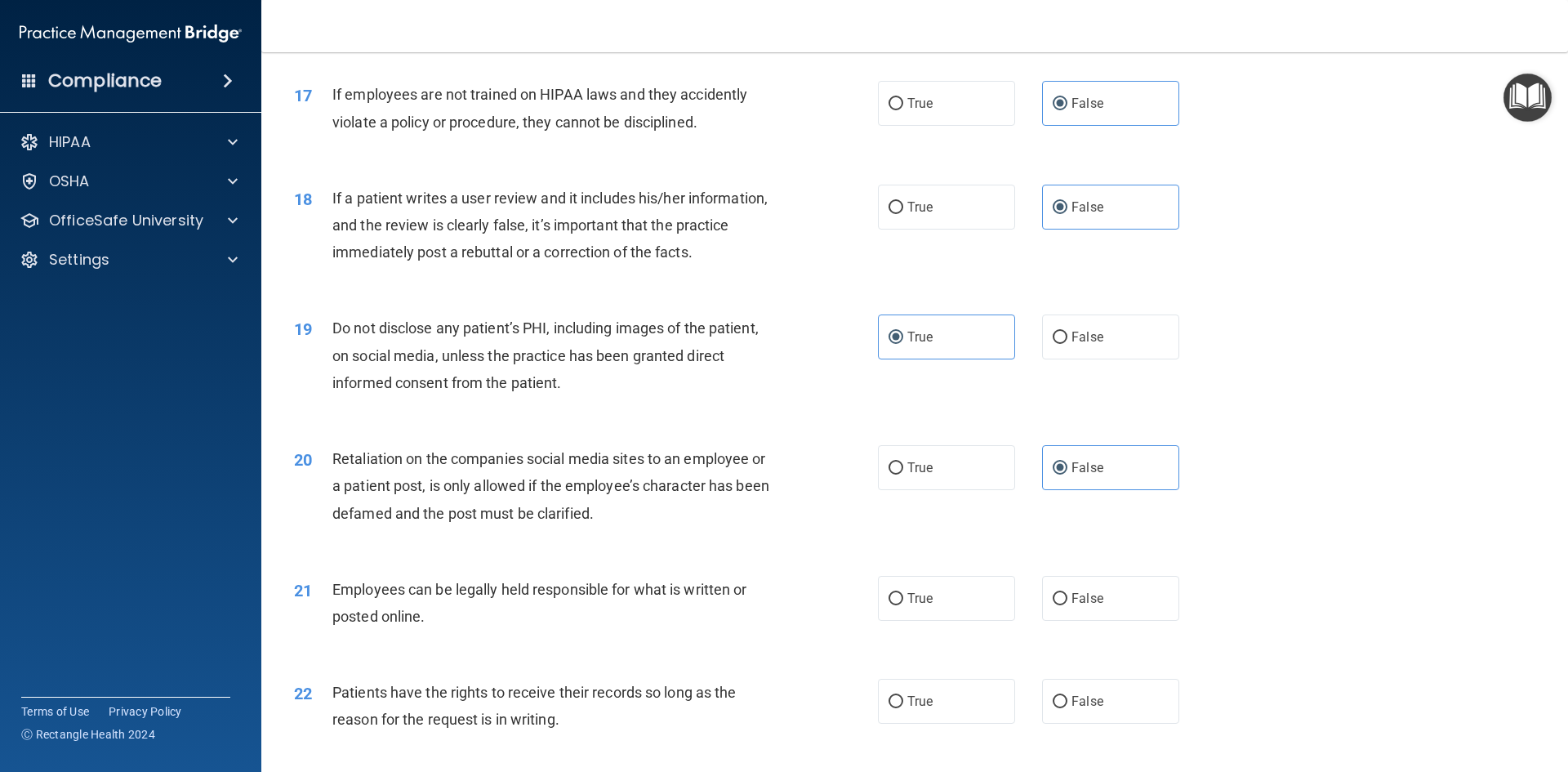
scroll to position [2287, 0]
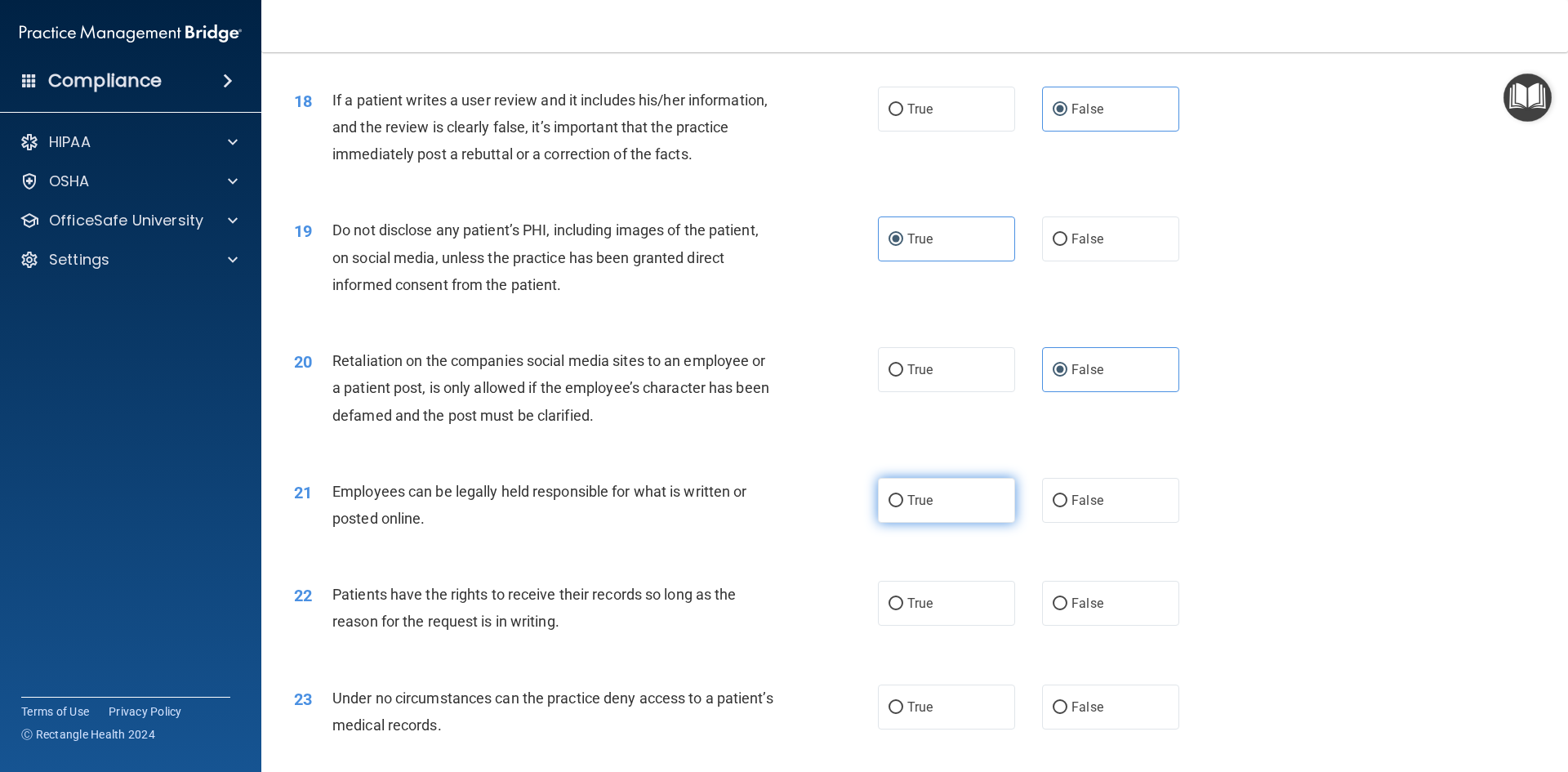
click at [934, 523] on label "True" at bounding box center [946, 500] width 138 height 45
click at [903, 507] on input "True" at bounding box center [895, 501] width 15 height 12
radio input "true"
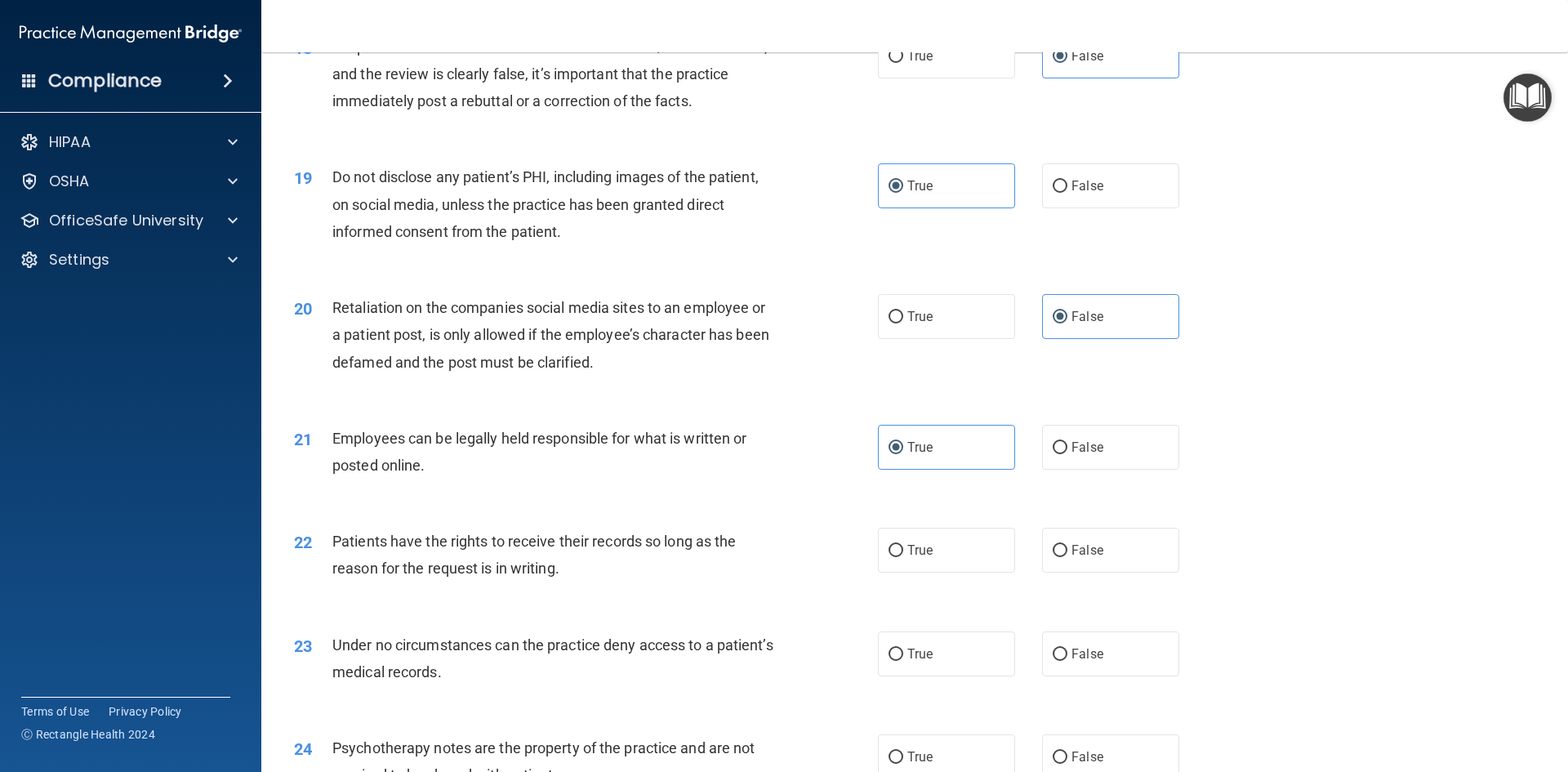
scroll to position [2368, 0]
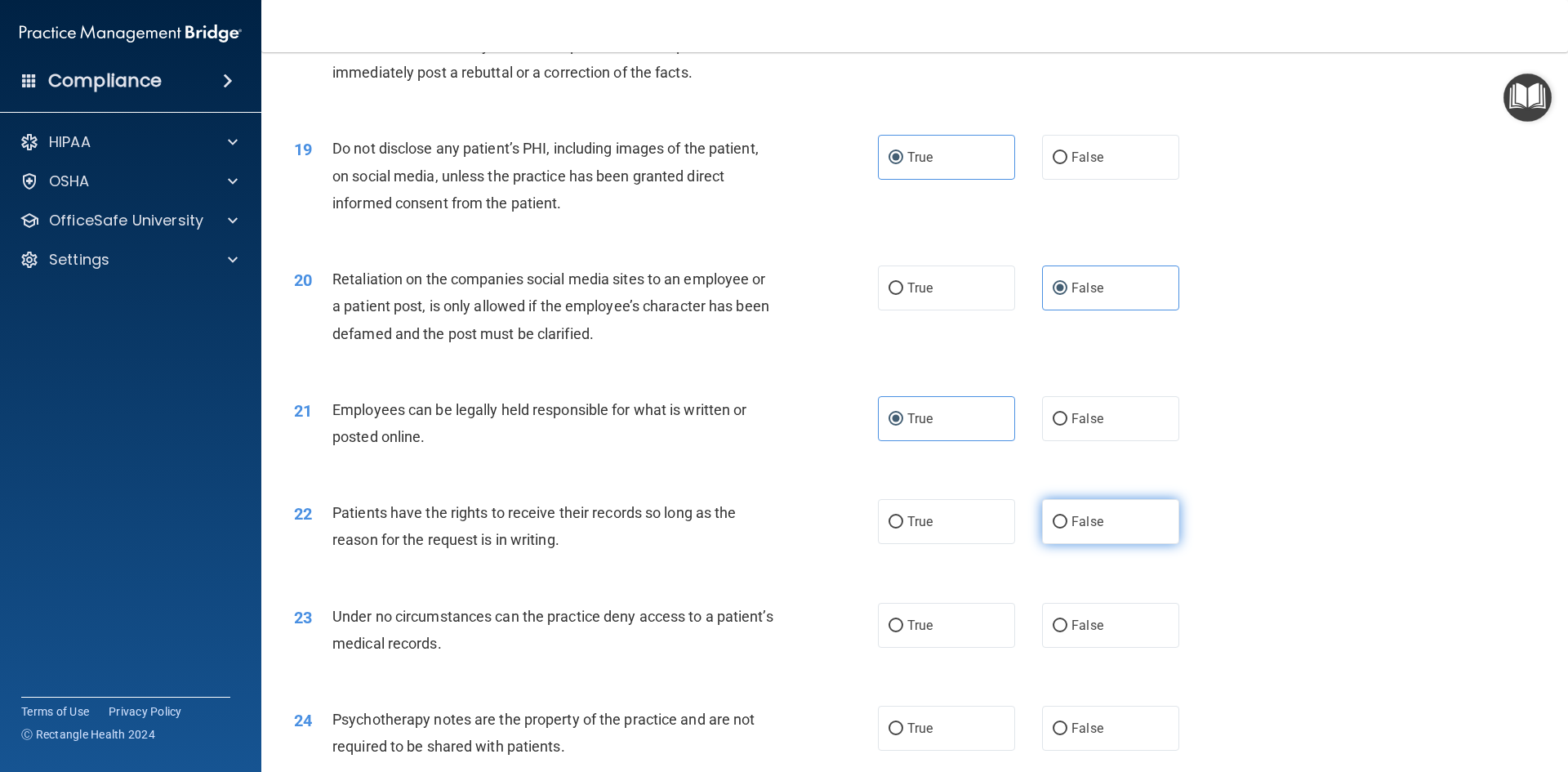
click at [1071, 530] on span "False" at bounding box center [1087, 521] width 32 height 15
click at [1068, 529] on input "False" at bounding box center [1059, 522] width 15 height 12
radio input "true"
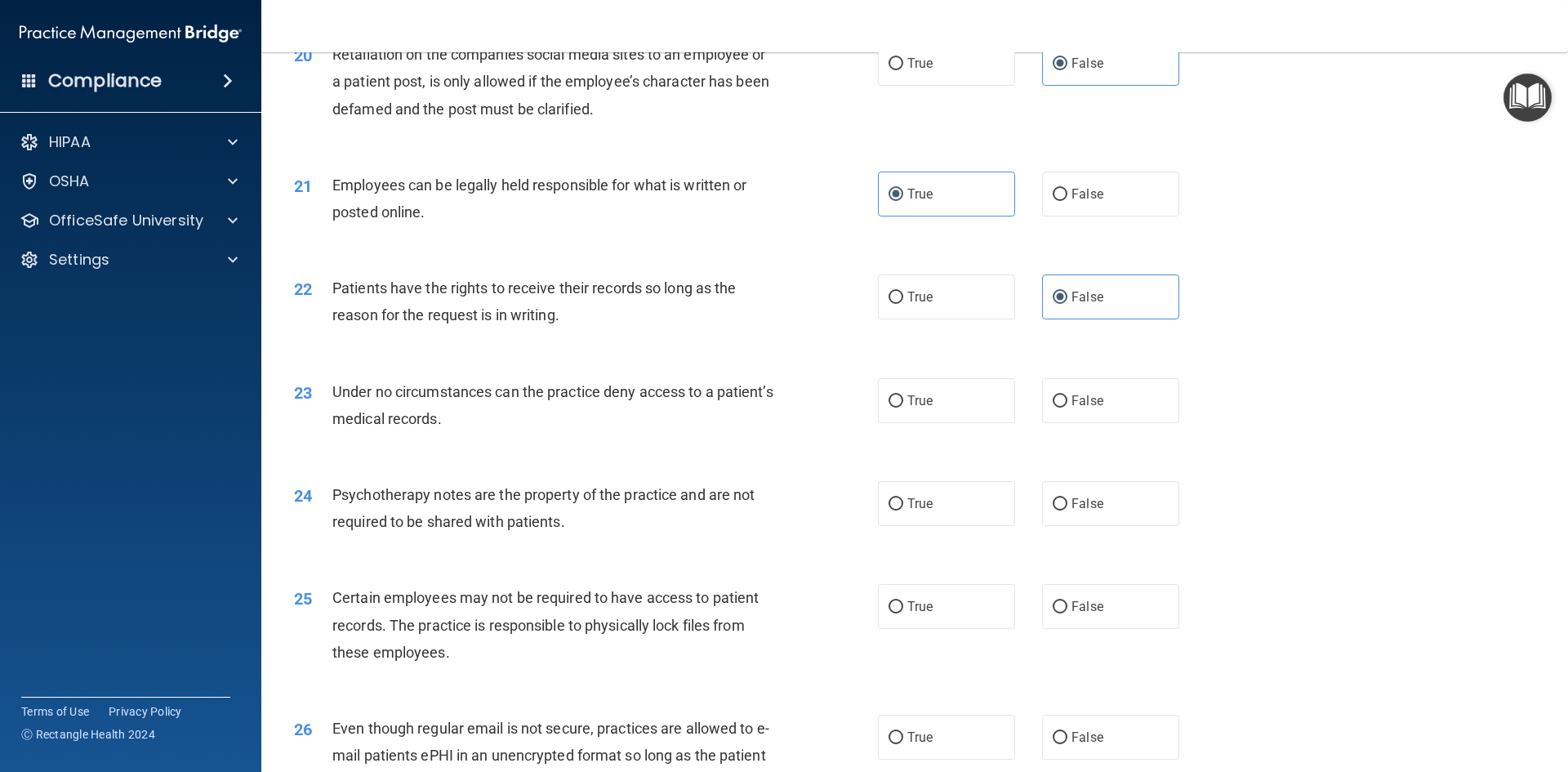
scroll to position [2613, 0]
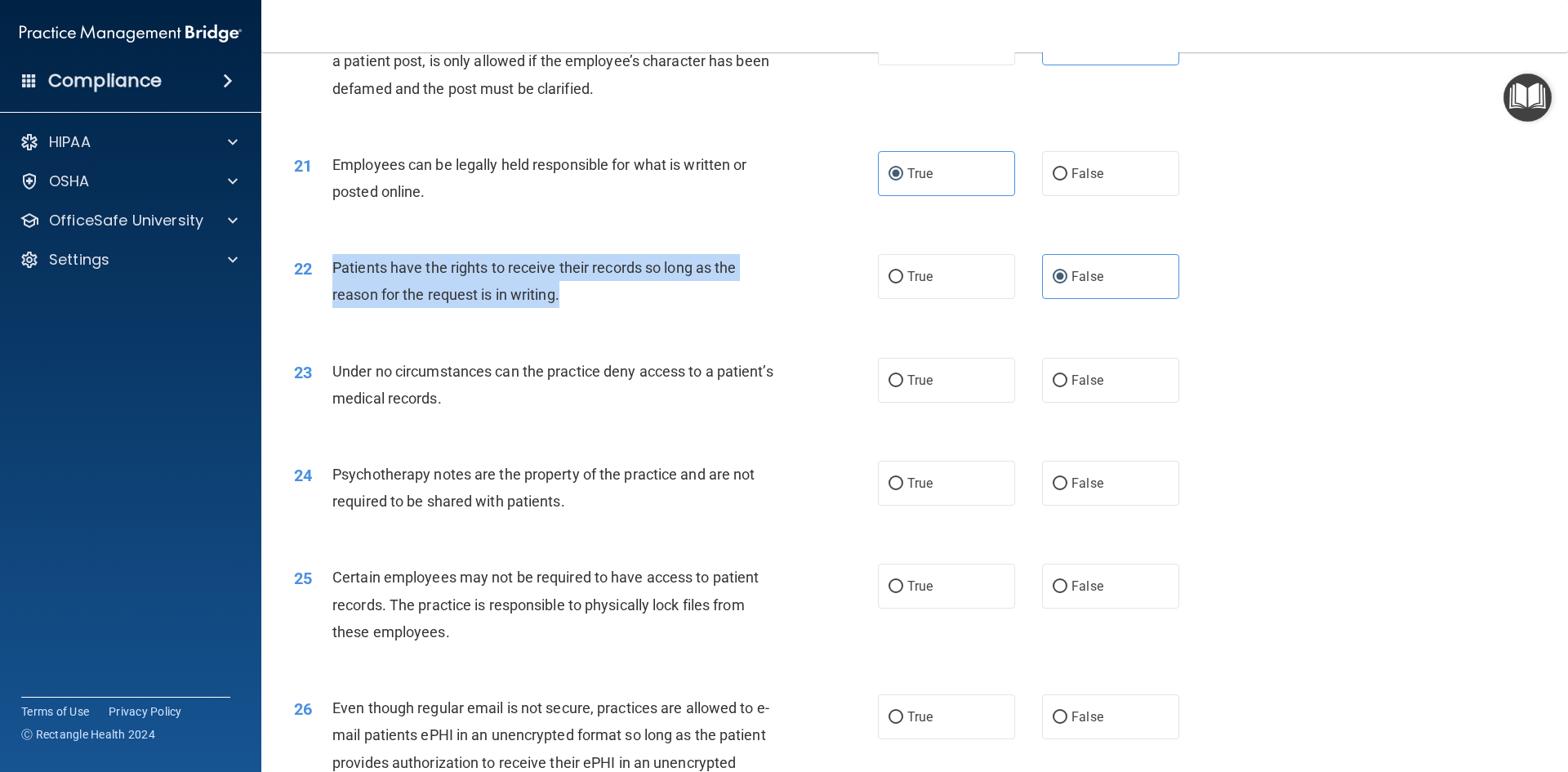
drag, startPoint x: 579, startPoint y: 328, endPoint x: 317, endPoint y: 284, distance: 265.7
click at [317, 284] on div "22 Patients have the rights to receive their records so long as the reason for …" at bounding box center [585, 285] width 633 height 62
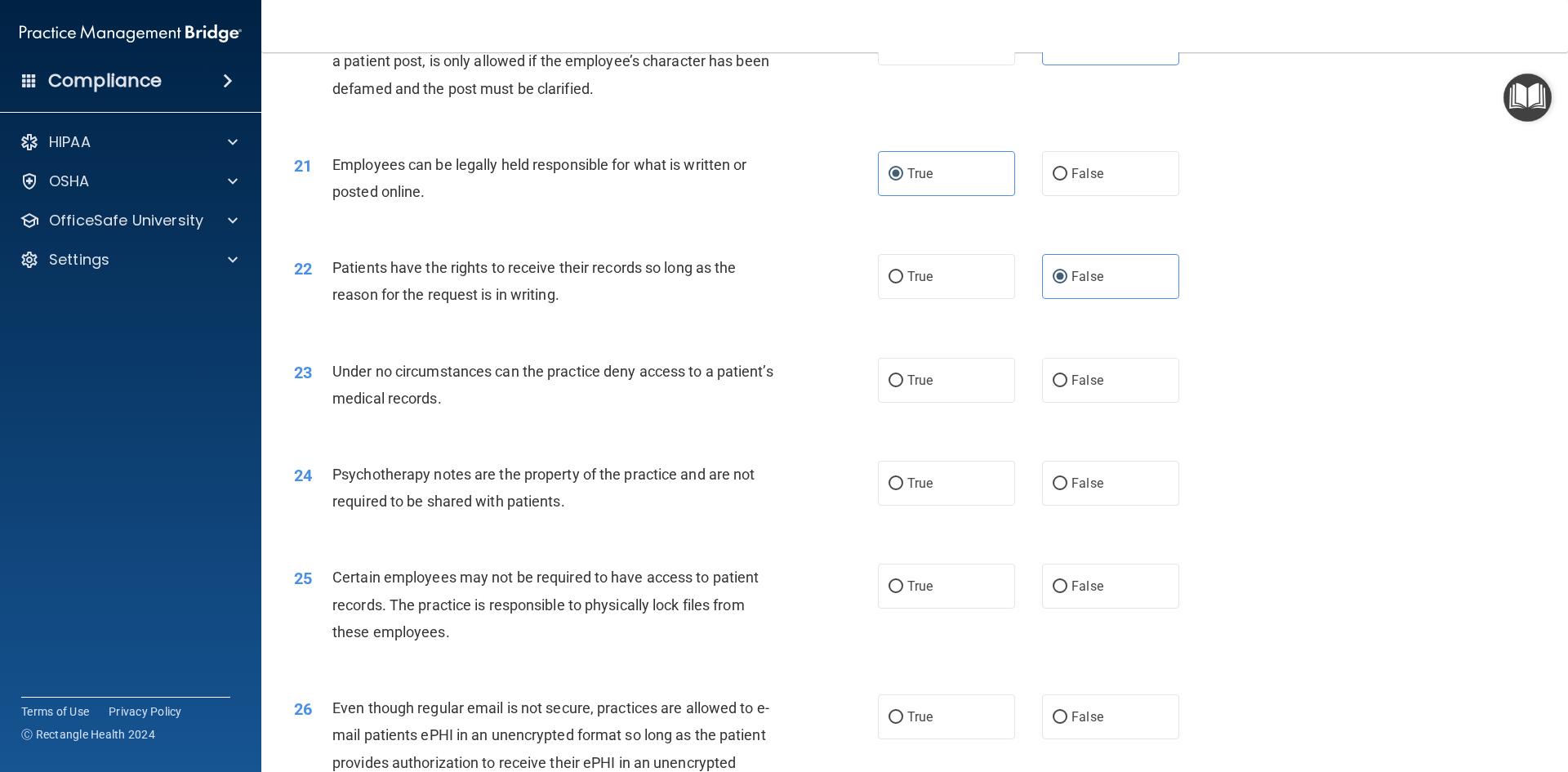
click at [744, 407] on div "Under no circumstances can the practice deny access to a patient’s medical reco…" at bounding box center [560, 384] width 456 height 54
click at [1076, 386] on label "False" at bounding box center [1111, 380] width 138 height 45
click at [1068, 386] on input "False" at bounding box center [1059, 381] width 15 height 12
radio input "true"
click at [937, 505] on label "True" at bounding box center [946, 483] width 138 height 45
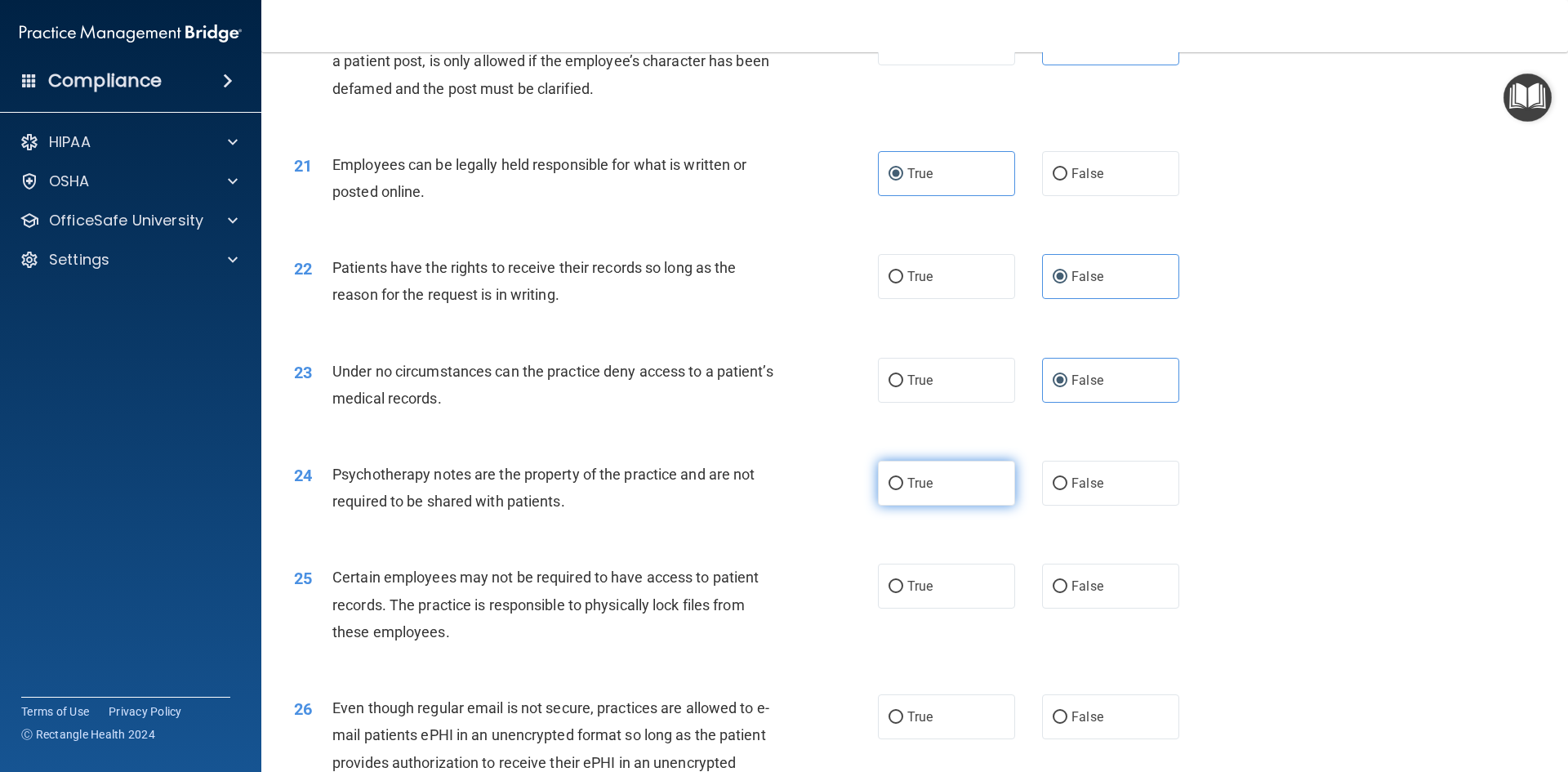
click at [903, 490] on input "True" at bounding box center [895, 484] width 15 height 12
radio input "true"
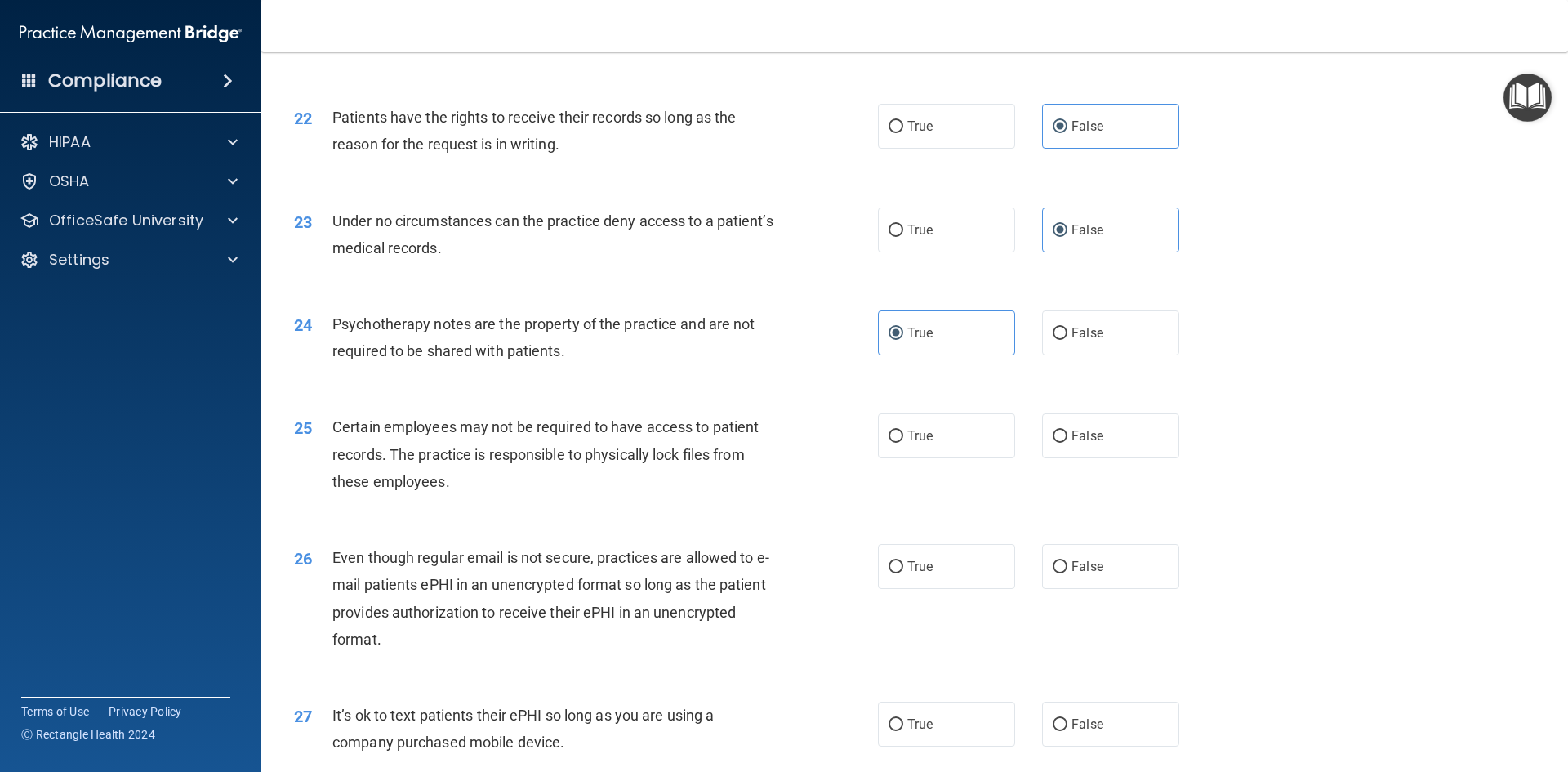
scroll to position [2777, 0]
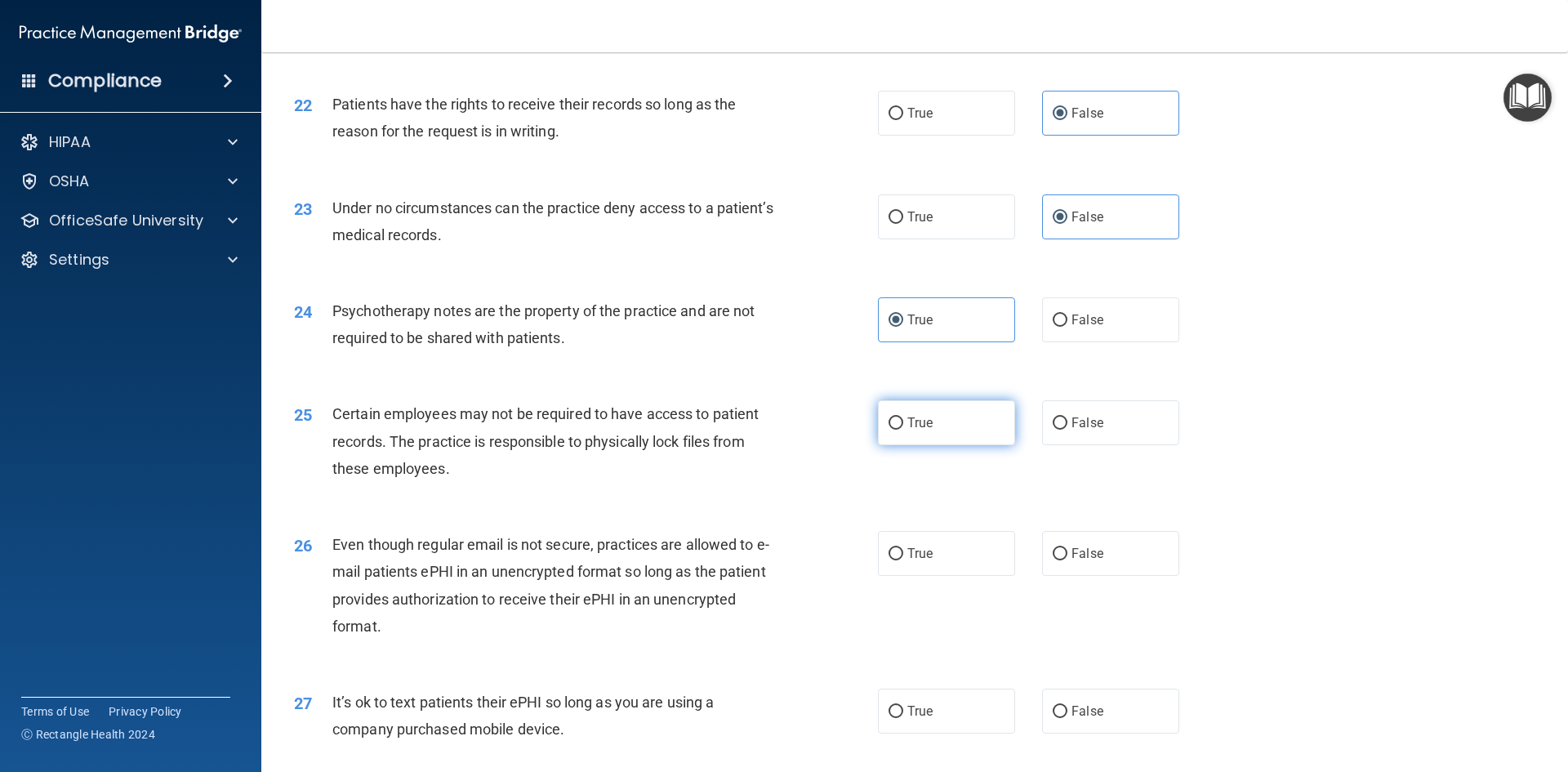
click at [964, 445] on label "True" at bounding box center [946, 422] width 138 height 45
click at [903, 430] on input "True" at bounding box center [895, 423] width 15 height 12
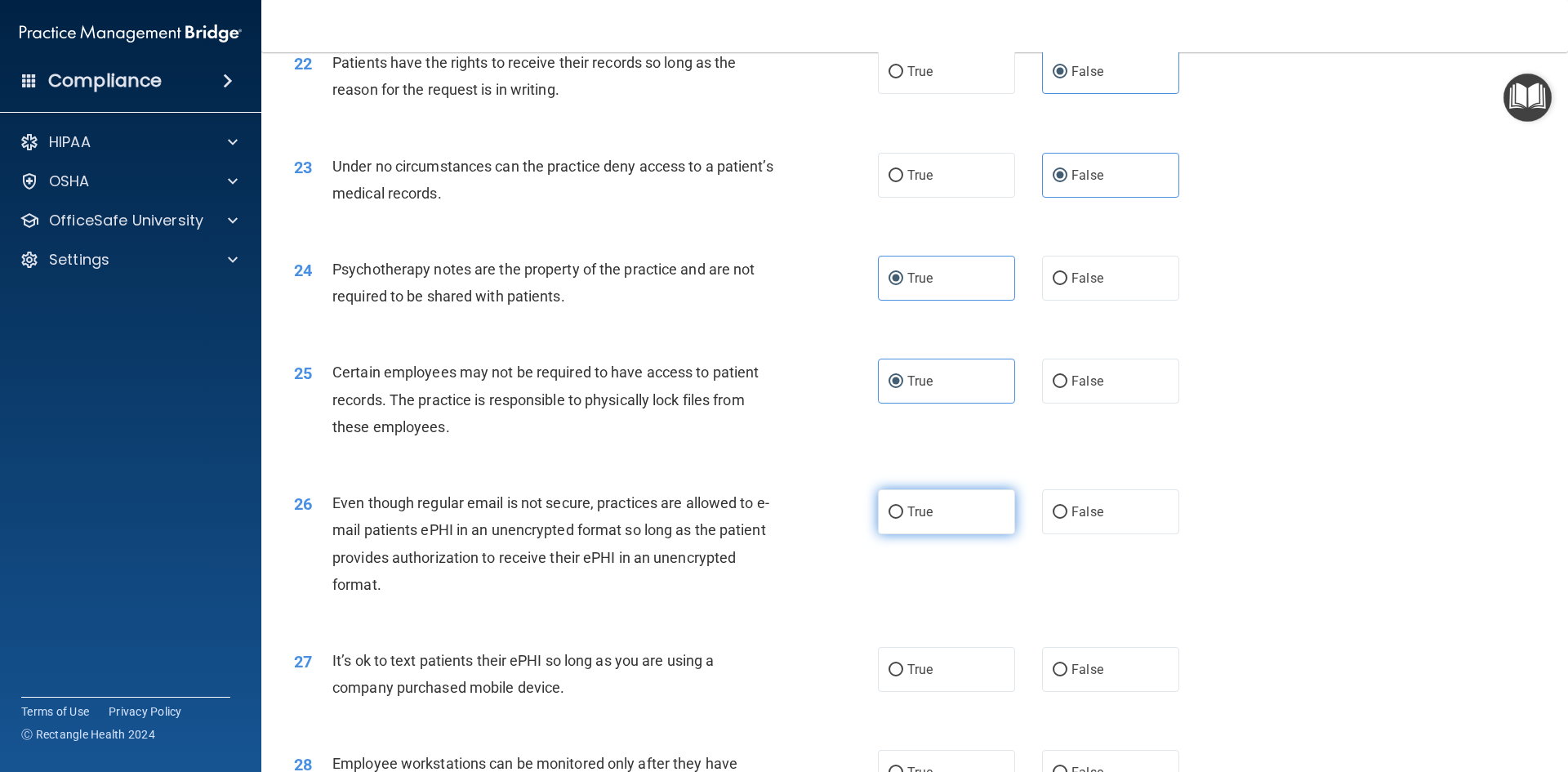
scroll to position [2940, 0]
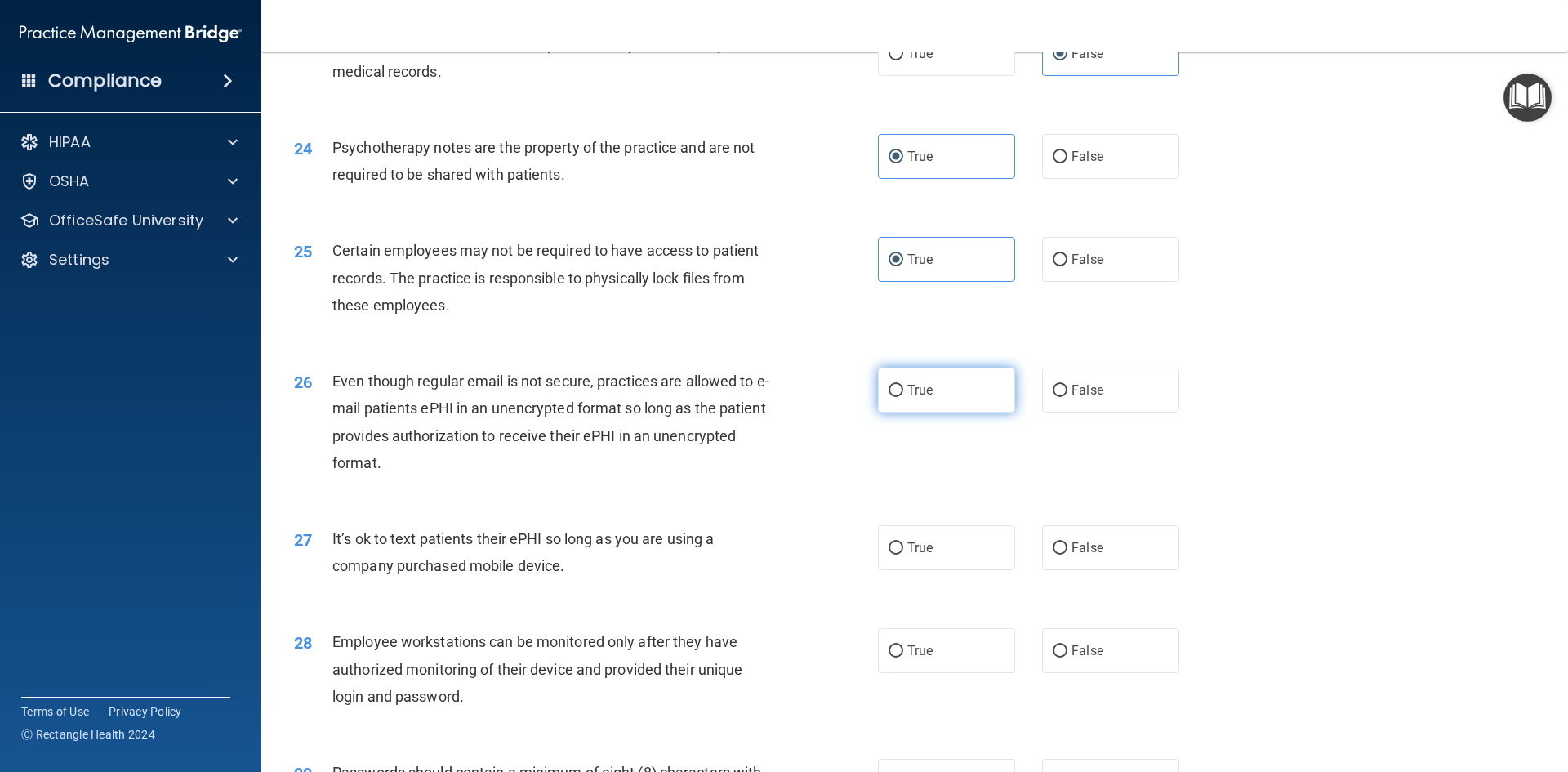
click at [949, 412] on label "True" at bounding box center [946, 389] width 138 height 45
click at [903, 397] on input "True" at bounding box center [895, 390] width 15 height 12
click at [1113, 570] on label "False" at bounding box center [1111, 548] width 138 height 45
click at [1068, 554] on input "False" at bounding box center [1059, 548] width 15 height 12
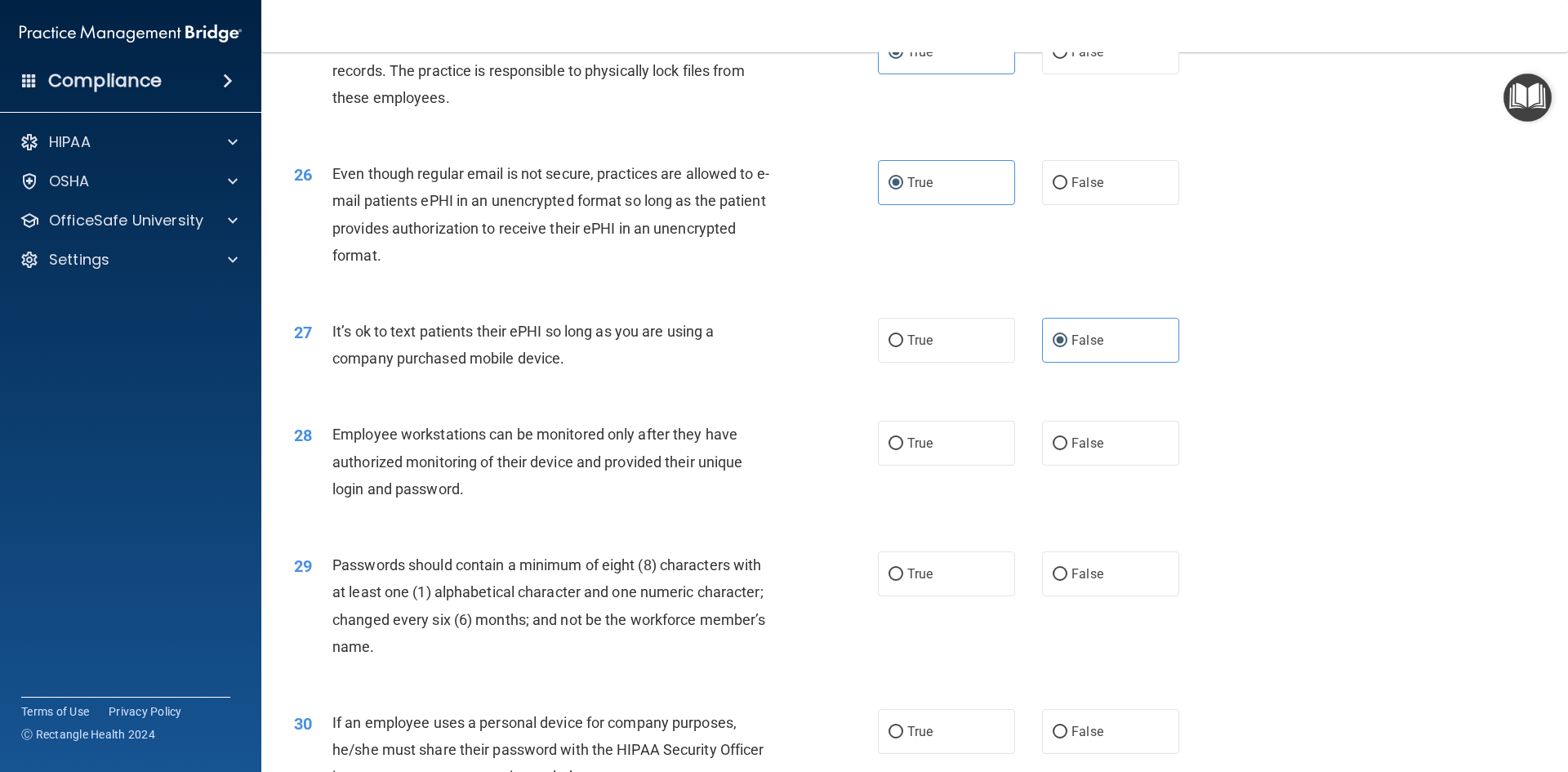
scroll to position [3185, 0]
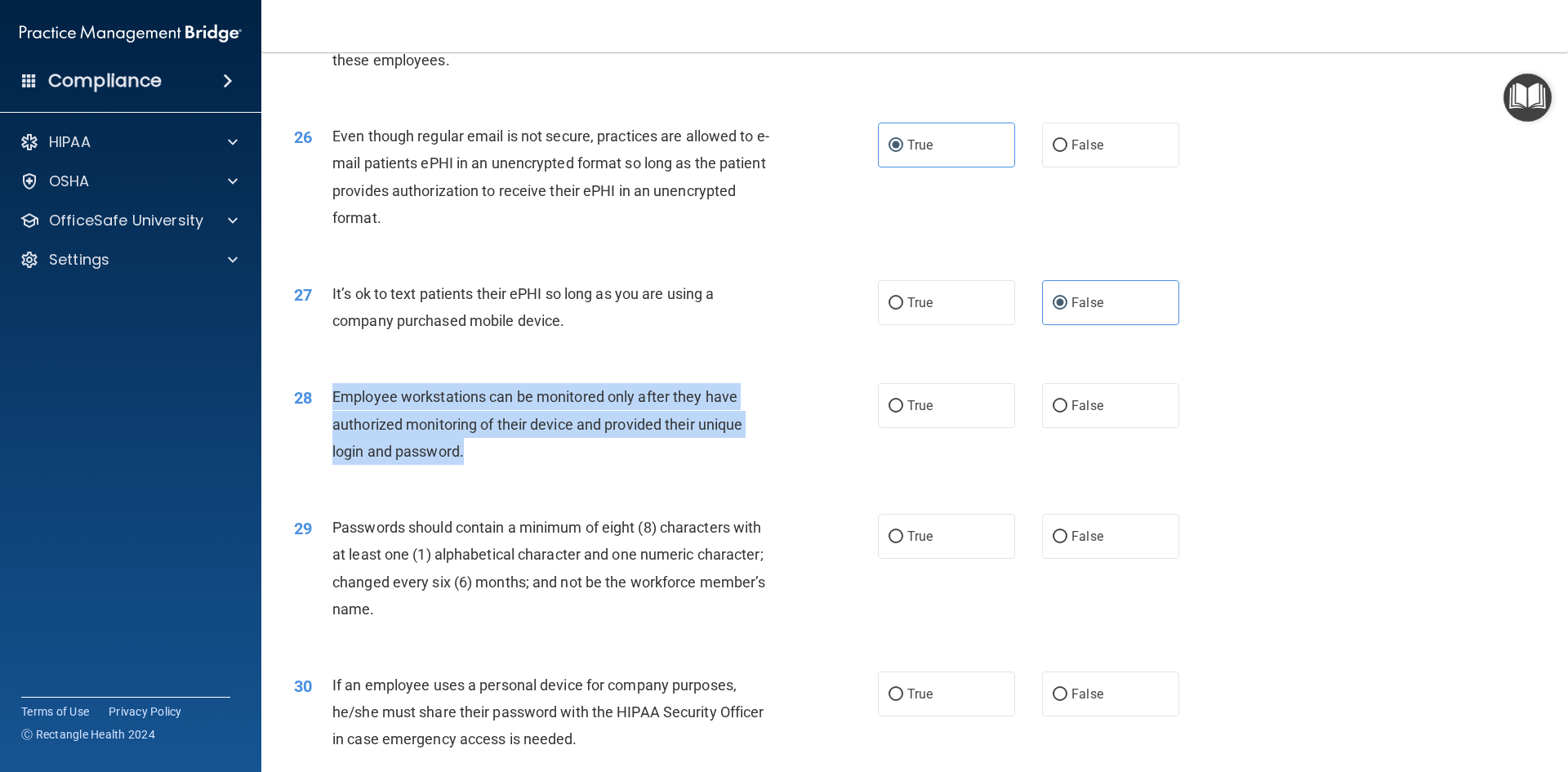
drag, startPoint x: 498, startPoint y: 480, endPoint x: 327, endPoint y: 412, distance: 184.0
click at [327, 412] on div "28 Employee workstations can be monitored only after they have authorized monit…" at bounding box center [585, 428] width 633 height 89
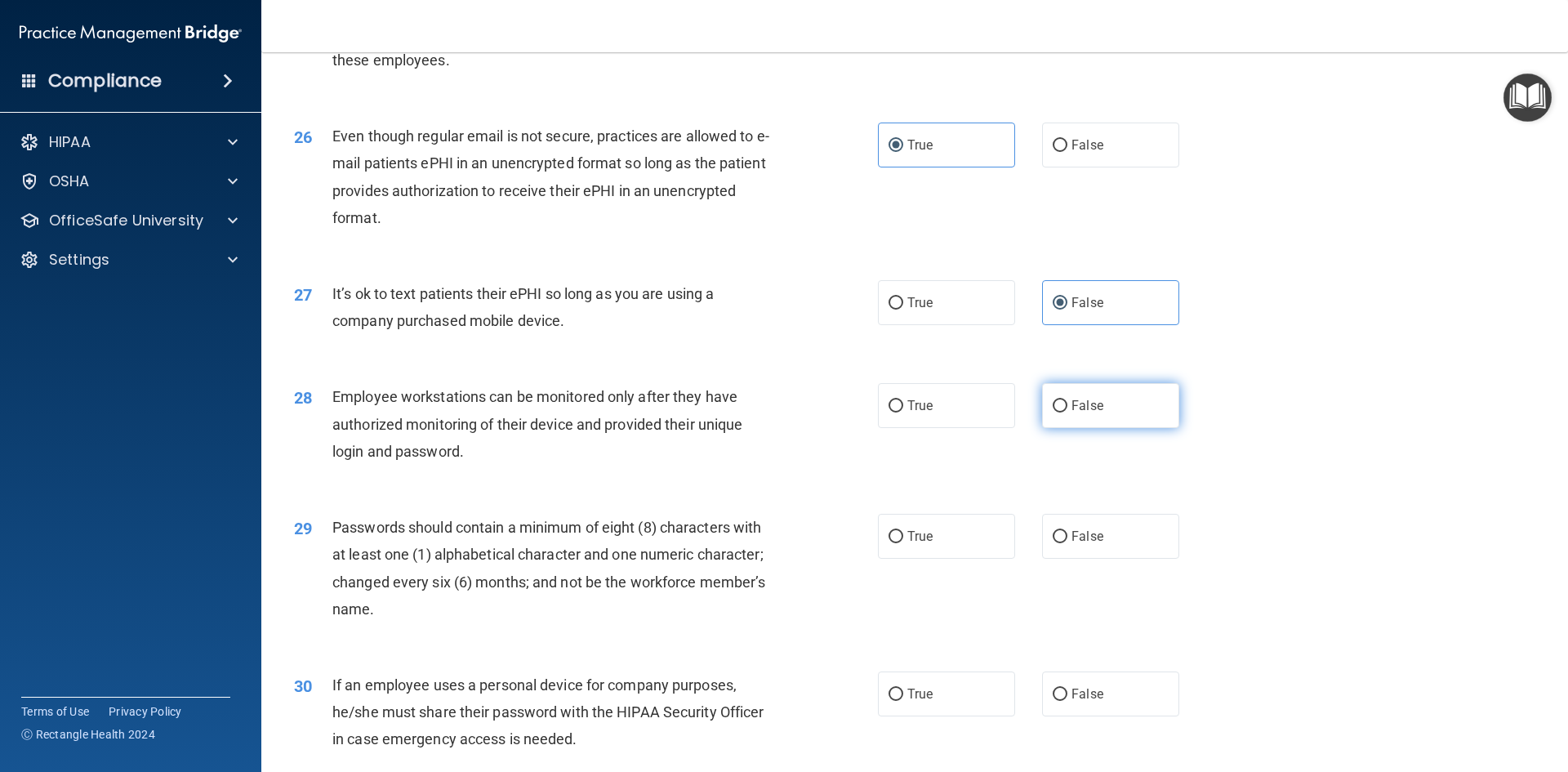
click at [1061, 428] on label "False" at bounding box center [1111, 406] width 138 height 45
click at [1061, 413] on input "False" at bounding box center [1059, 406] width 15 height 12
click at [936, 559] on label "True" at bounding box center [946, 536] width 138 height 45
click at [903, 543] on input "True" at bounding box center [895, 536] width 15 height 12
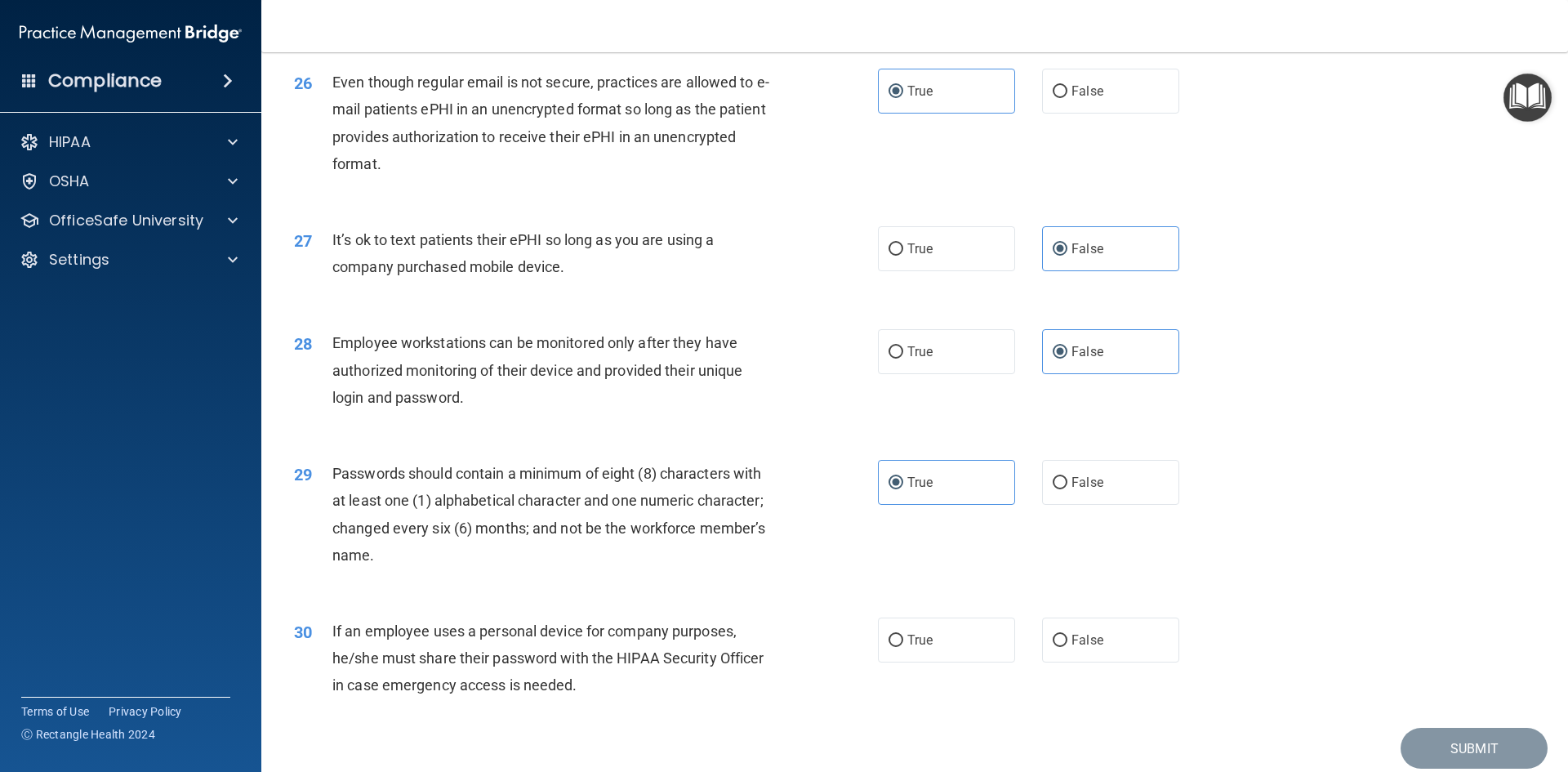
scroll to position [3328, 0]
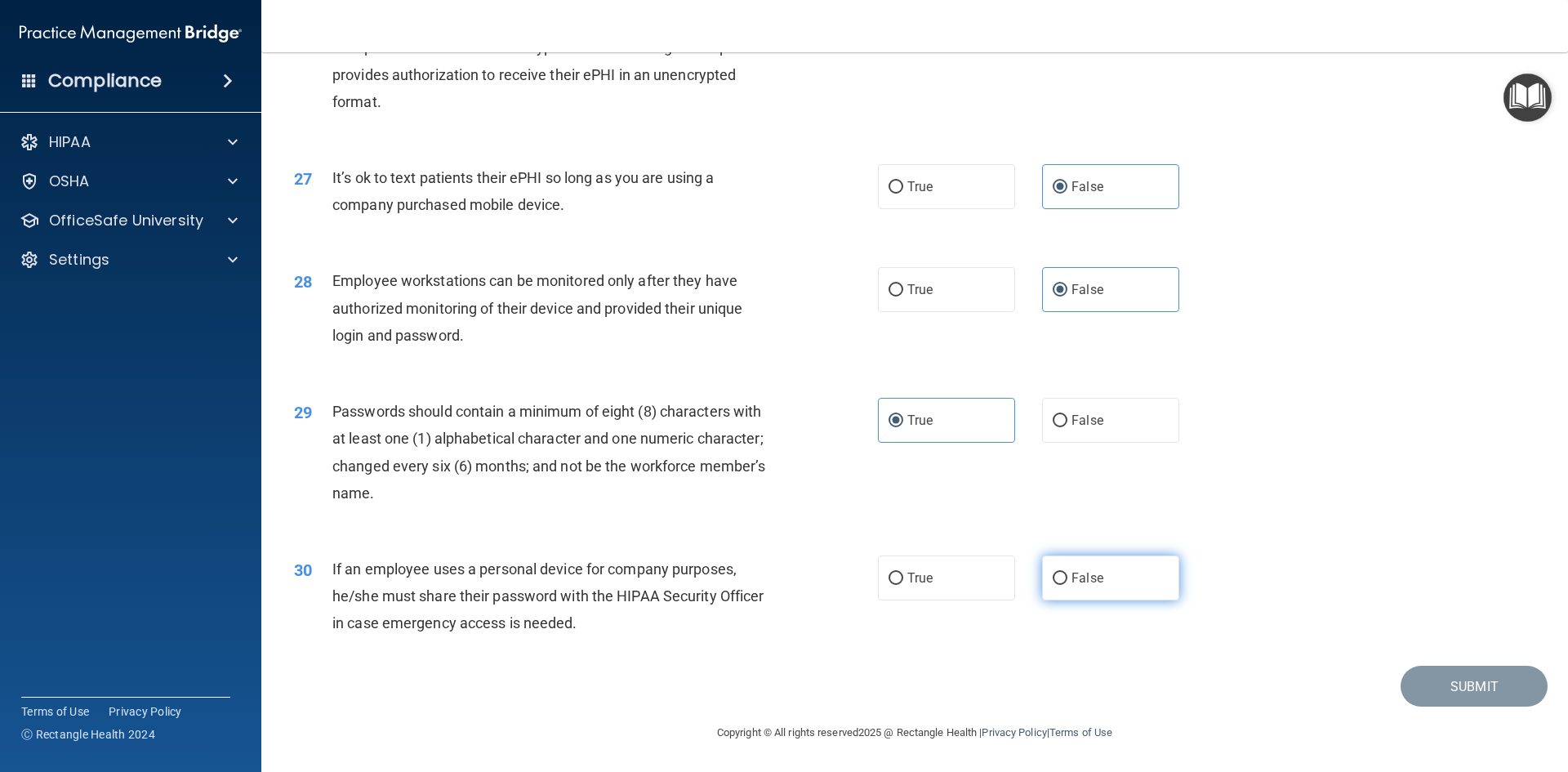
click at [1063, 575] on label "False" at bounding box center [1111, 578] width 138 height 45
click at [1063, 575] on input "False" at bounding box center [1059, 579] width 15 height 12
click at [1454, 679] on button "Submit" at bounding box center [1473, 686] width 147 height 41
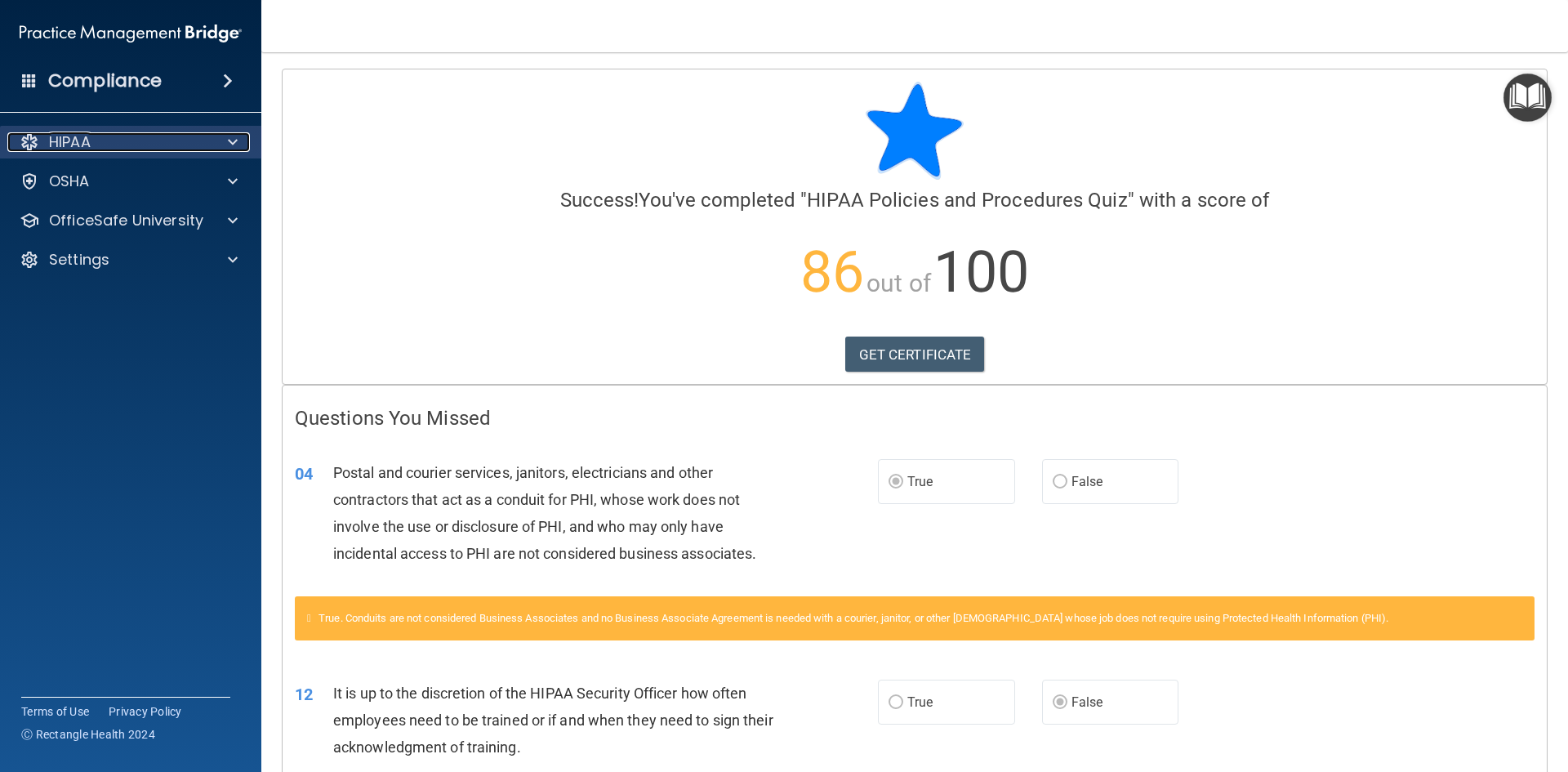
click at [89, 143] on p "HIPAA" at bounding box center [70, 142] width 41 height 20
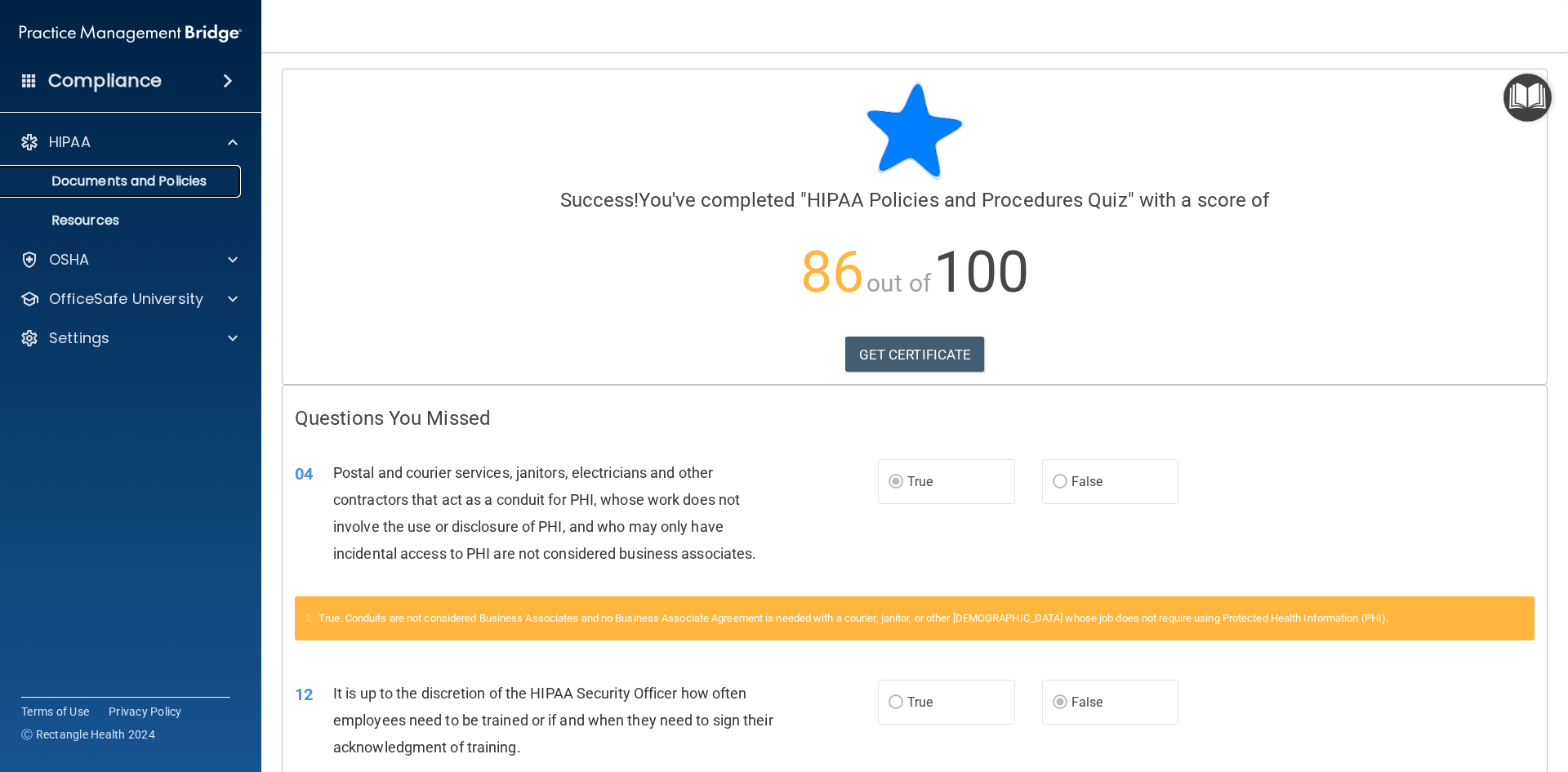
click at [92, 186] on p "Documents and Policies" at bounding box center [121, 181] width 223 height 16
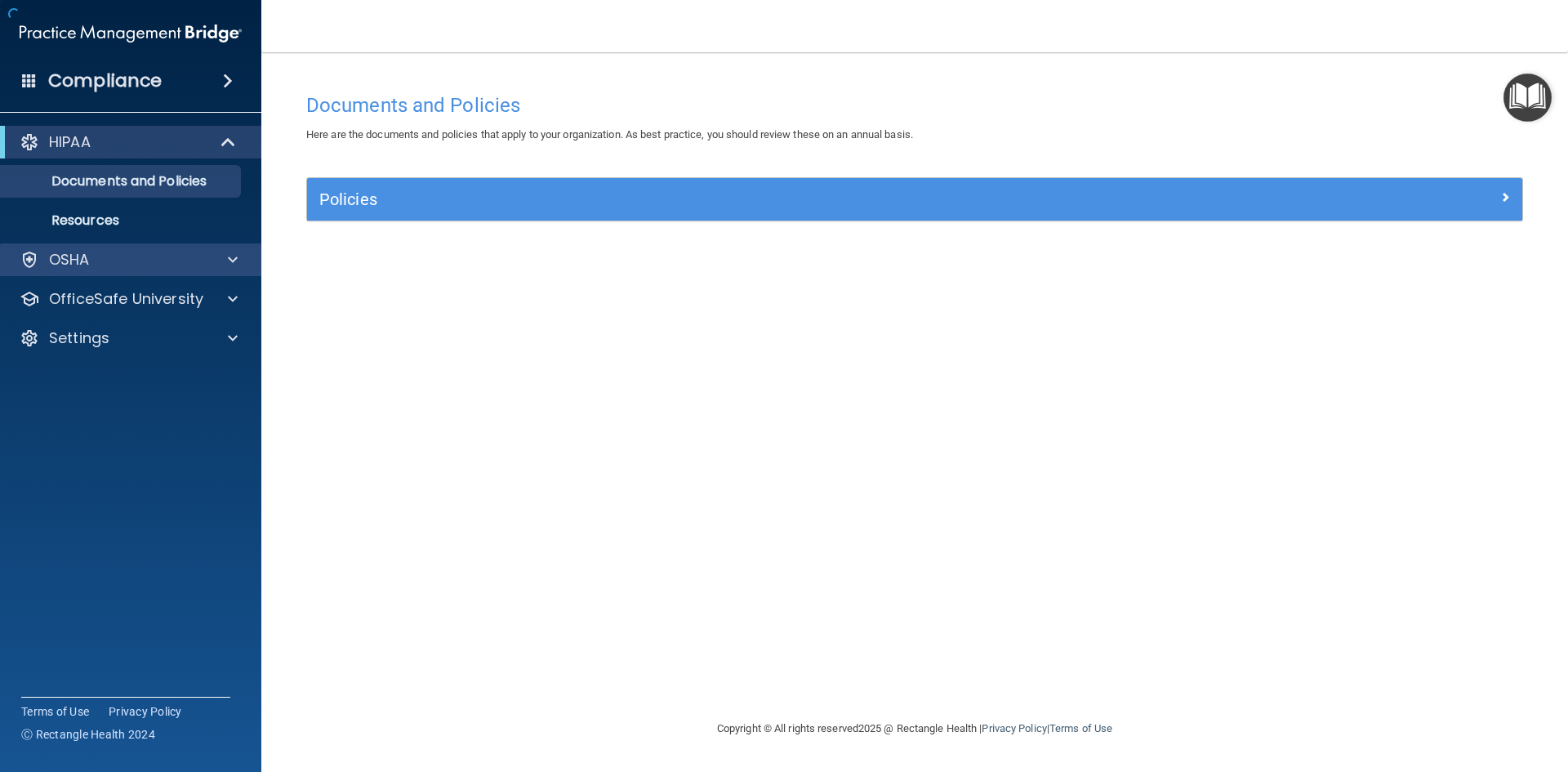
click at [87, 275] on div "OSHA" at bounding box center [131, 260] width 262 height 33
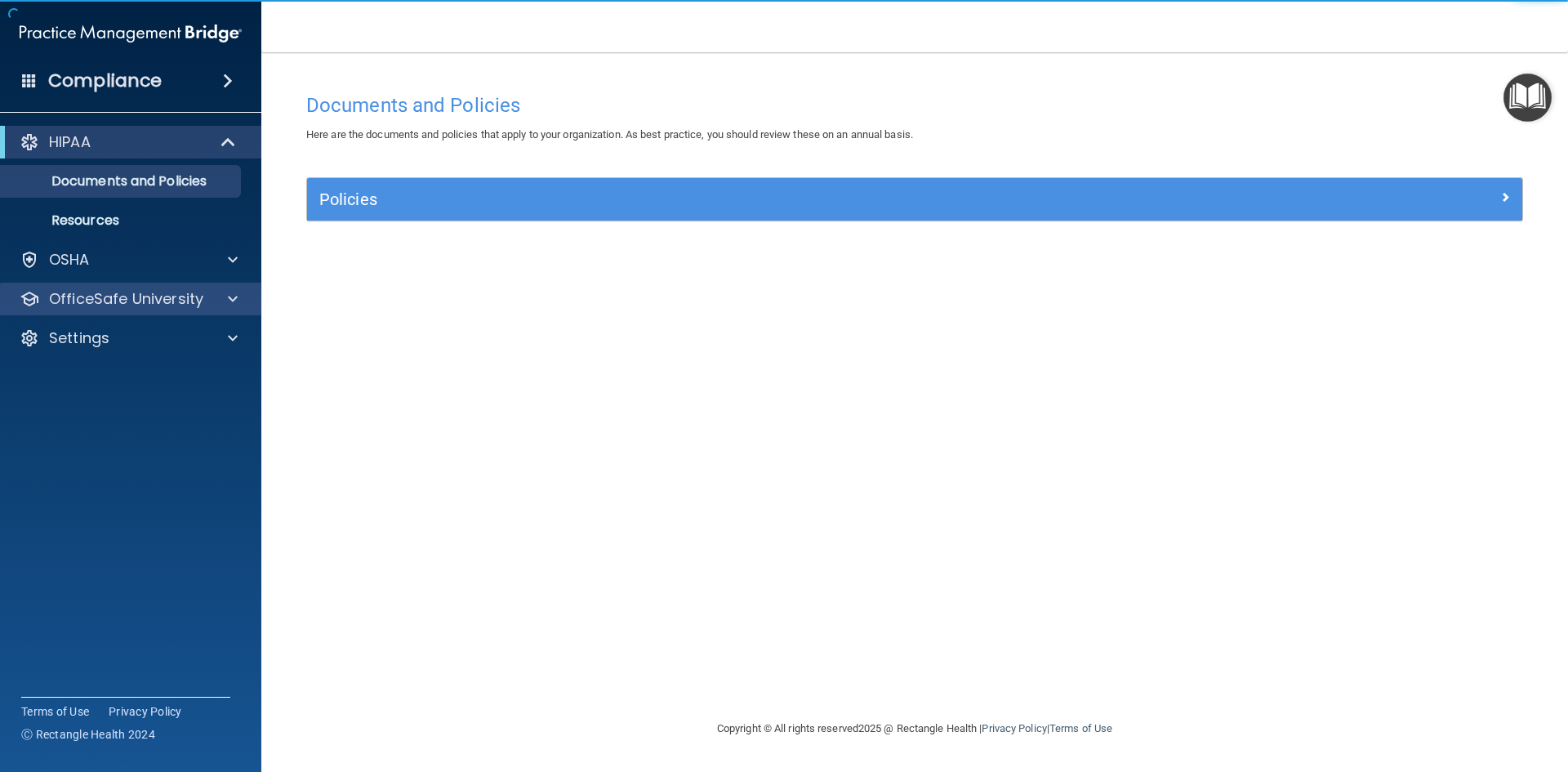
click at [85, 309] on div "OfficeSafe University" at bounding box center [131, 299] width 262 height 33
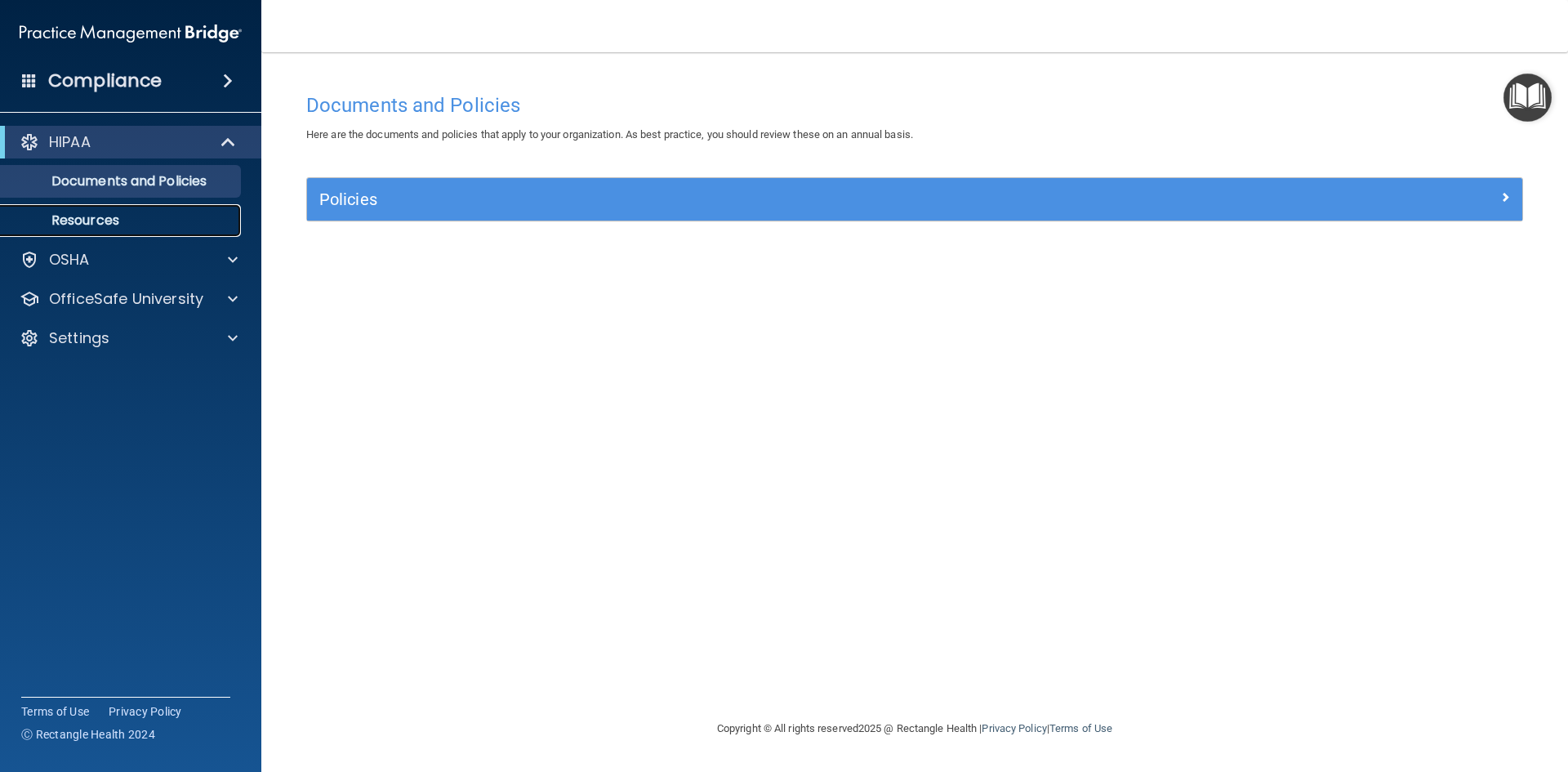
click at [161, 220] on p "Resources" at bounding box center [121, 220] width 223 height 16
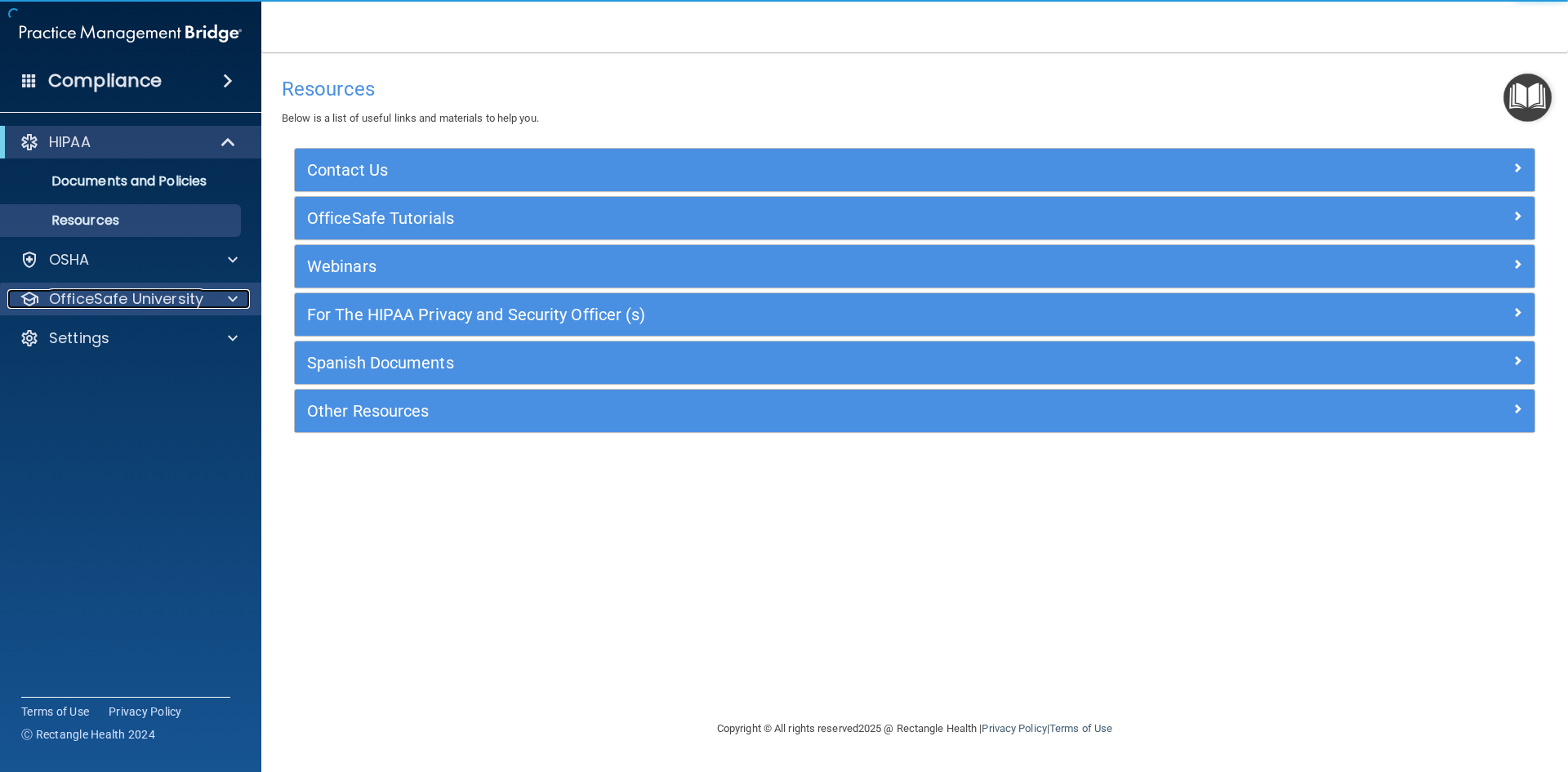
click at [179, 304] on p "OfficeSafe University" at bounding box center [126, 298] width 155 height 20
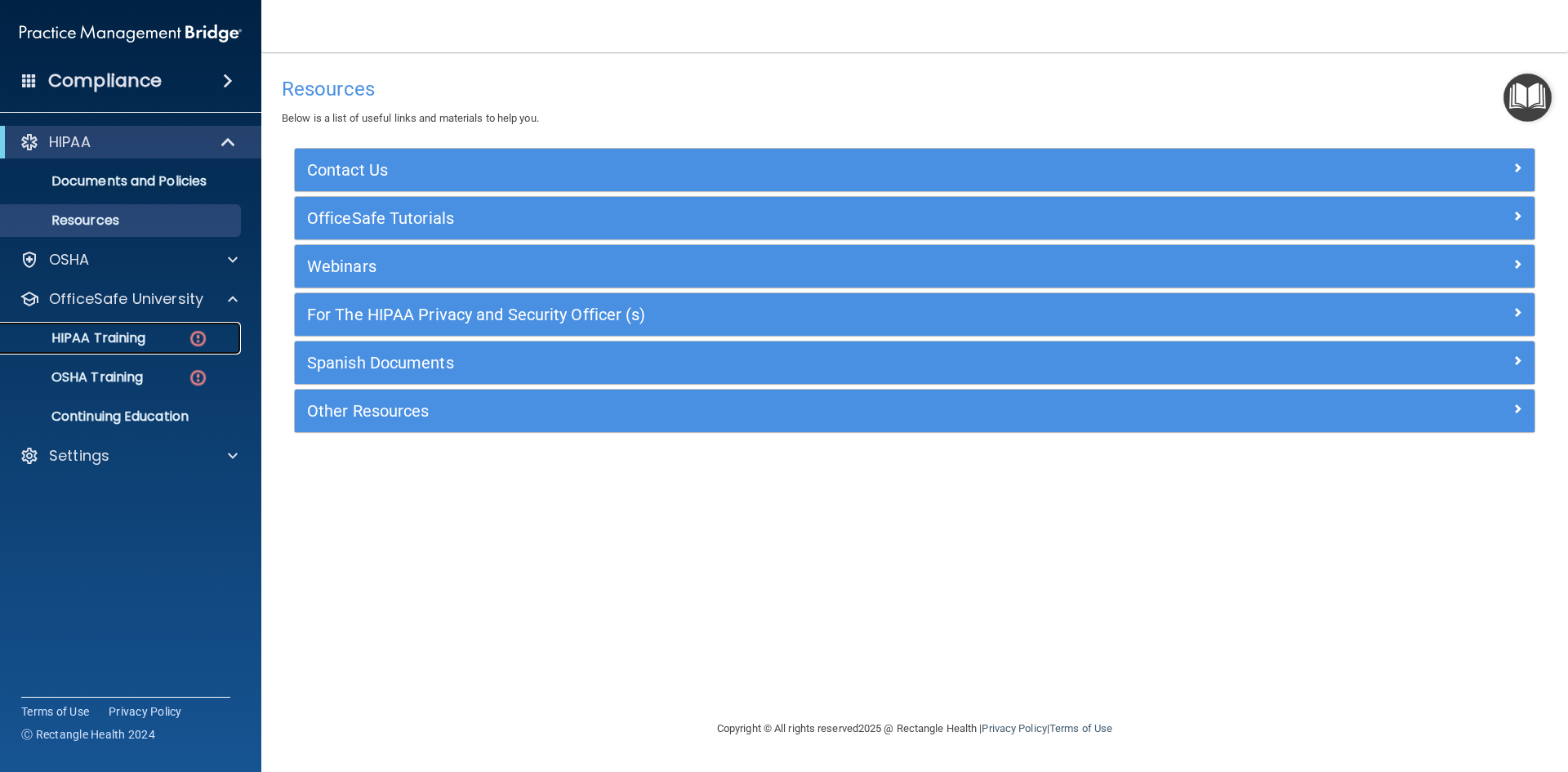
click at [168, 329] on link "HIPAA Training" at bounding box center [112, 338] width 257 height 33
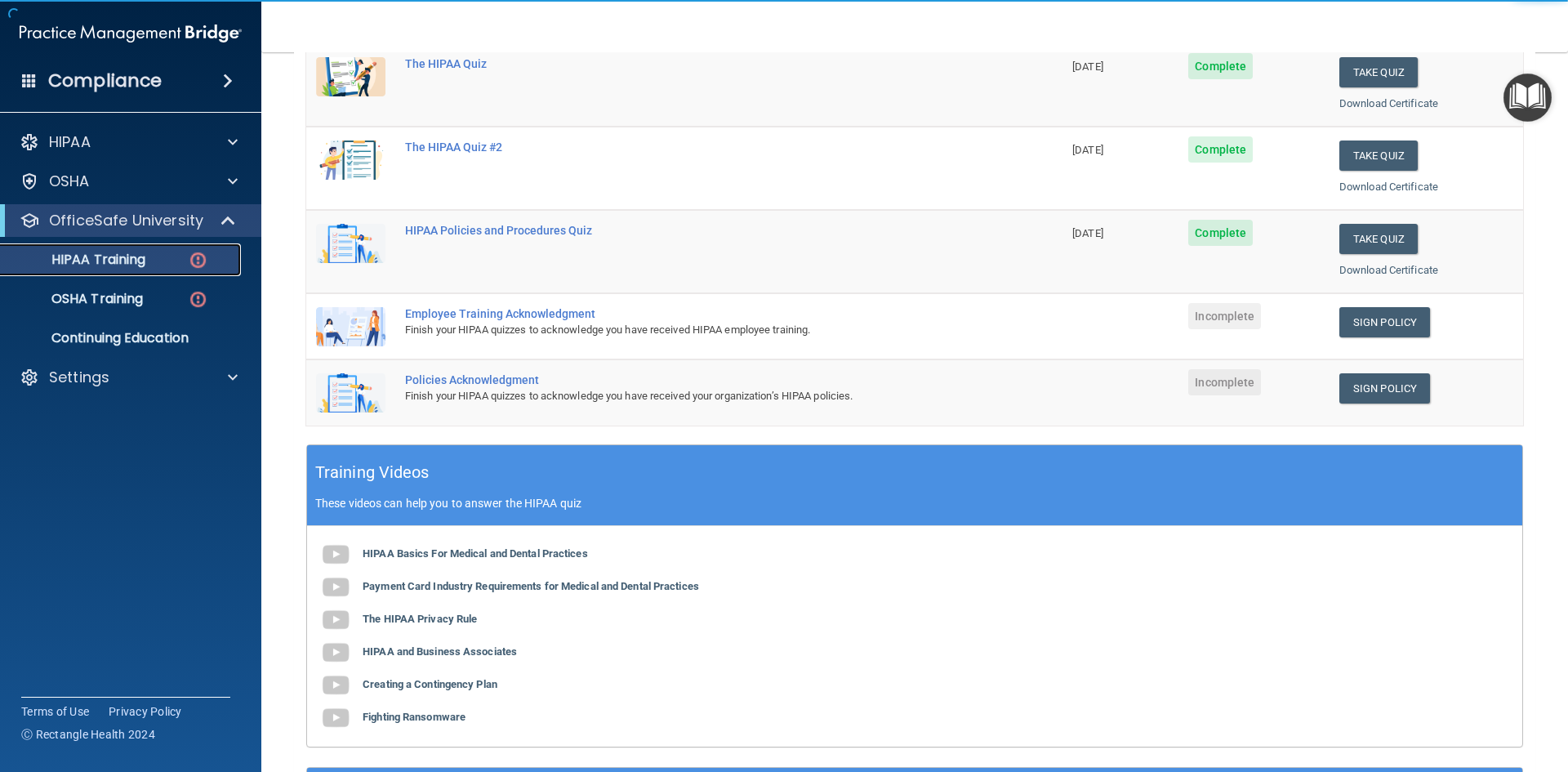
scroll to position [245, 0]
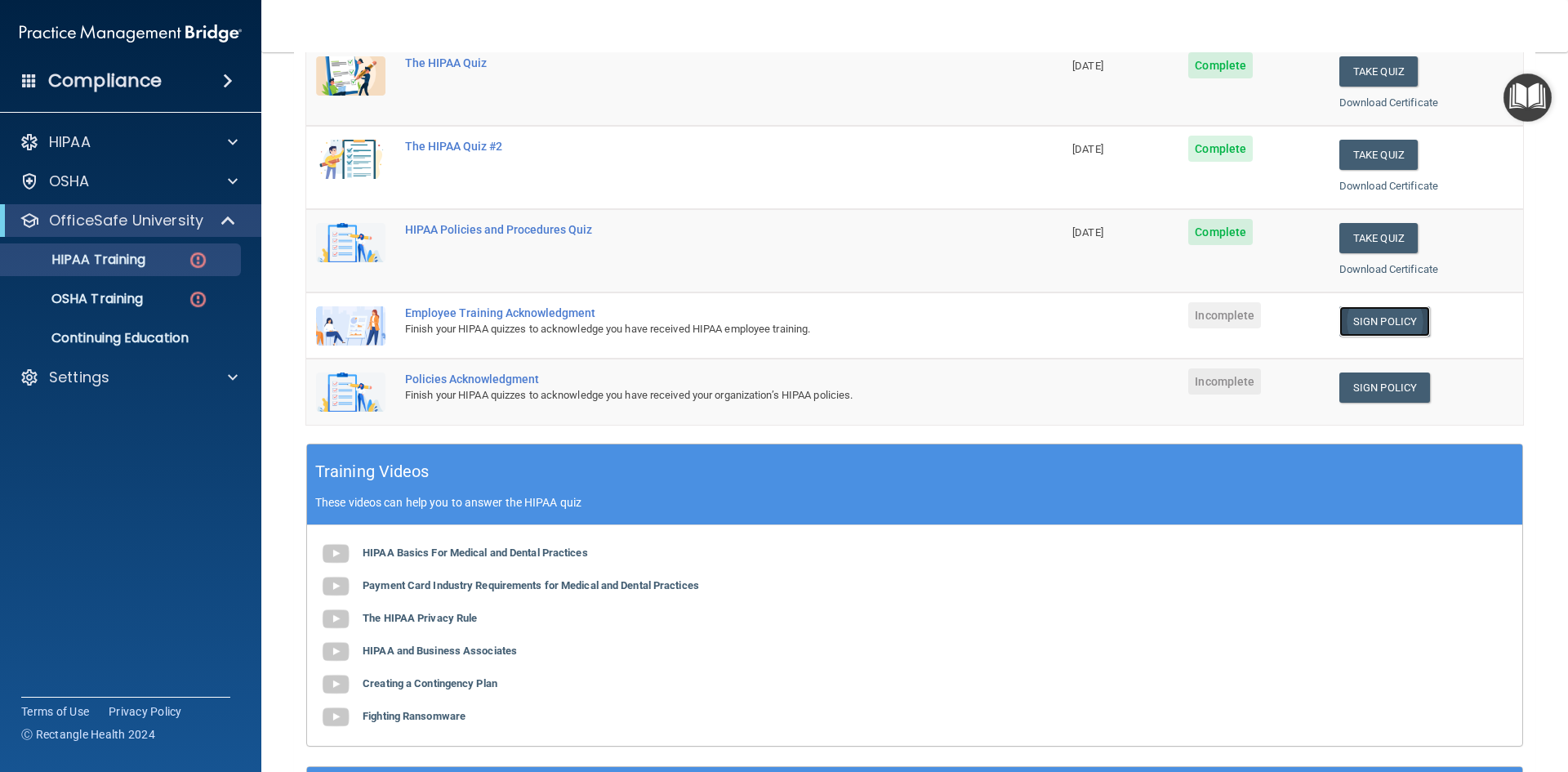
click at [1369, 322] on link "Sign Policy" at bounding box center [1384, 321] width 90 height 30
click at [122, 286] on link "OSHA Training" at bounding box center [112, 299] width 257 height 33
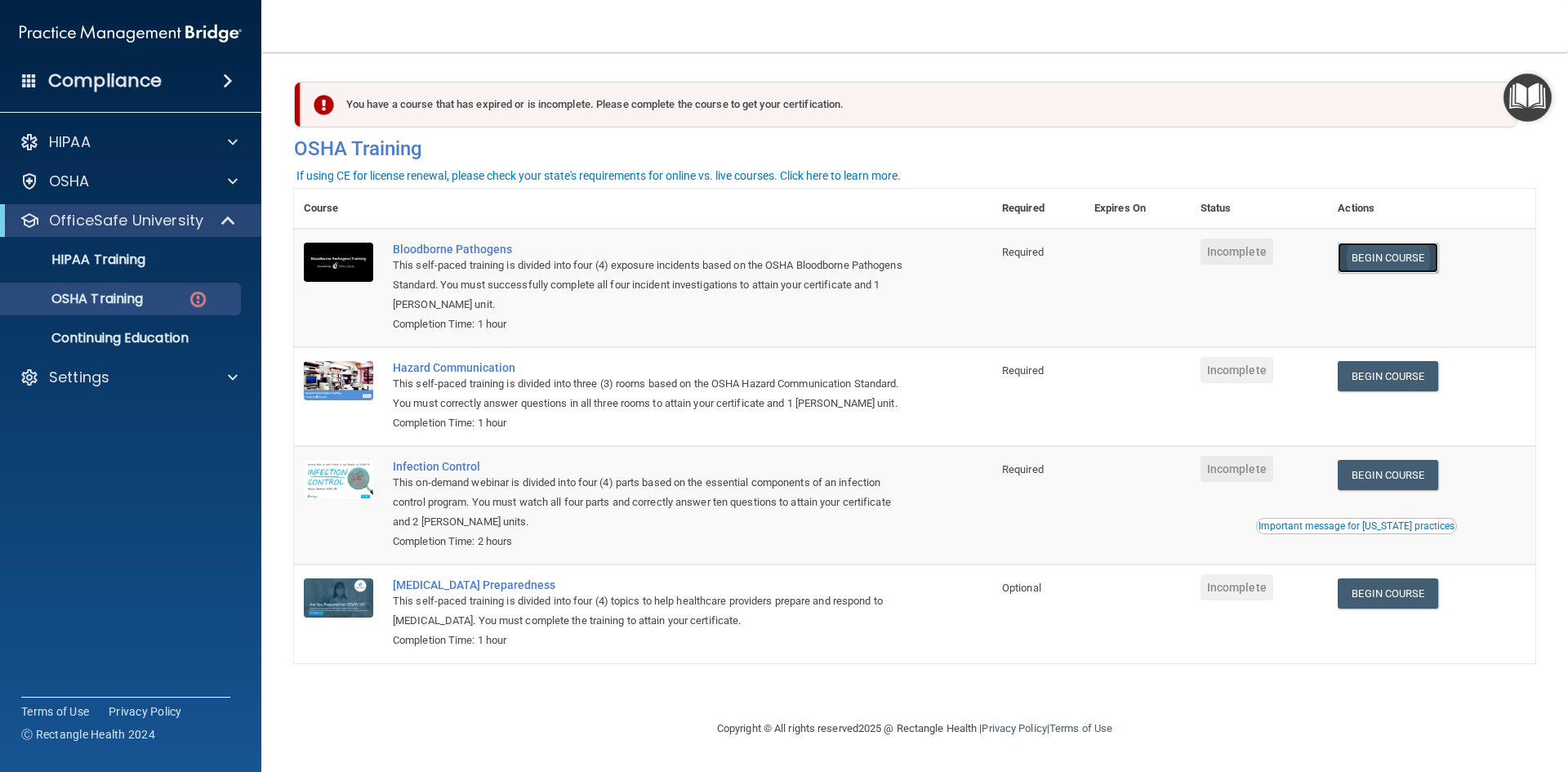
click at [1400, 260] on link "Begin Course" at bounding box center [1387, 257] width 100 height 30
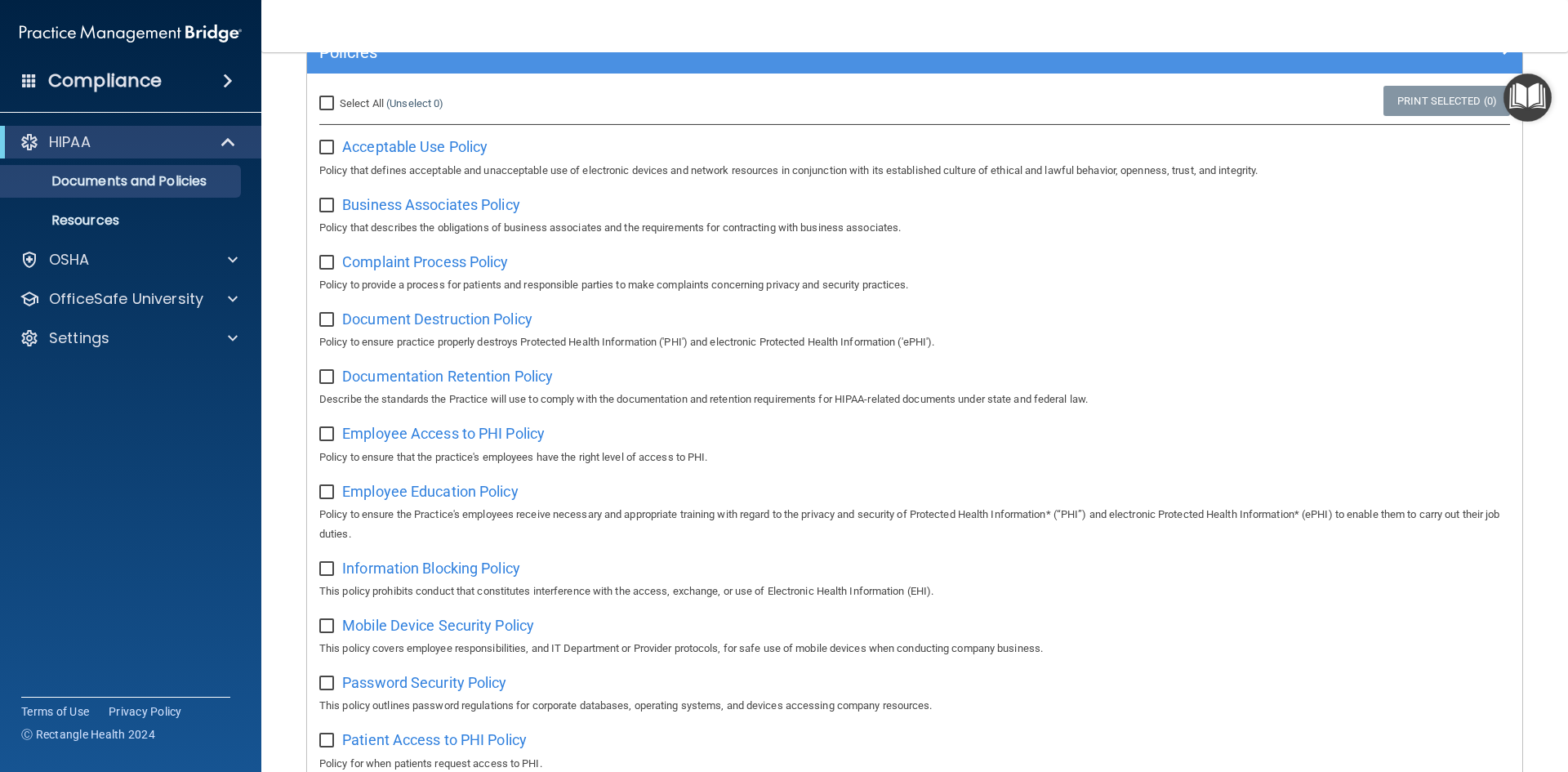
scroll to position [132, 0]
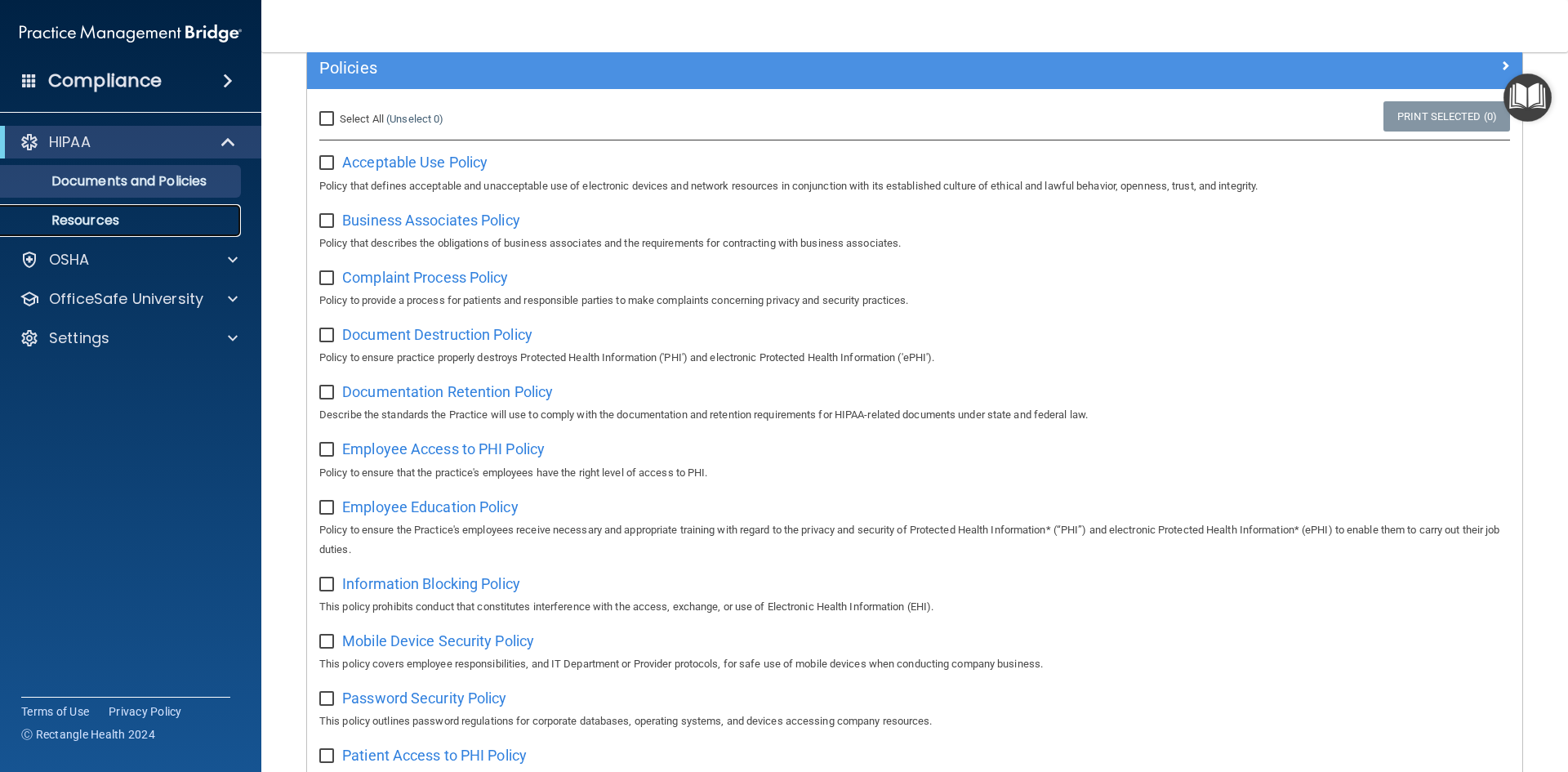
click at [99, 218] on p "Resources" at bounding box center [121, 220] width 223 height 16
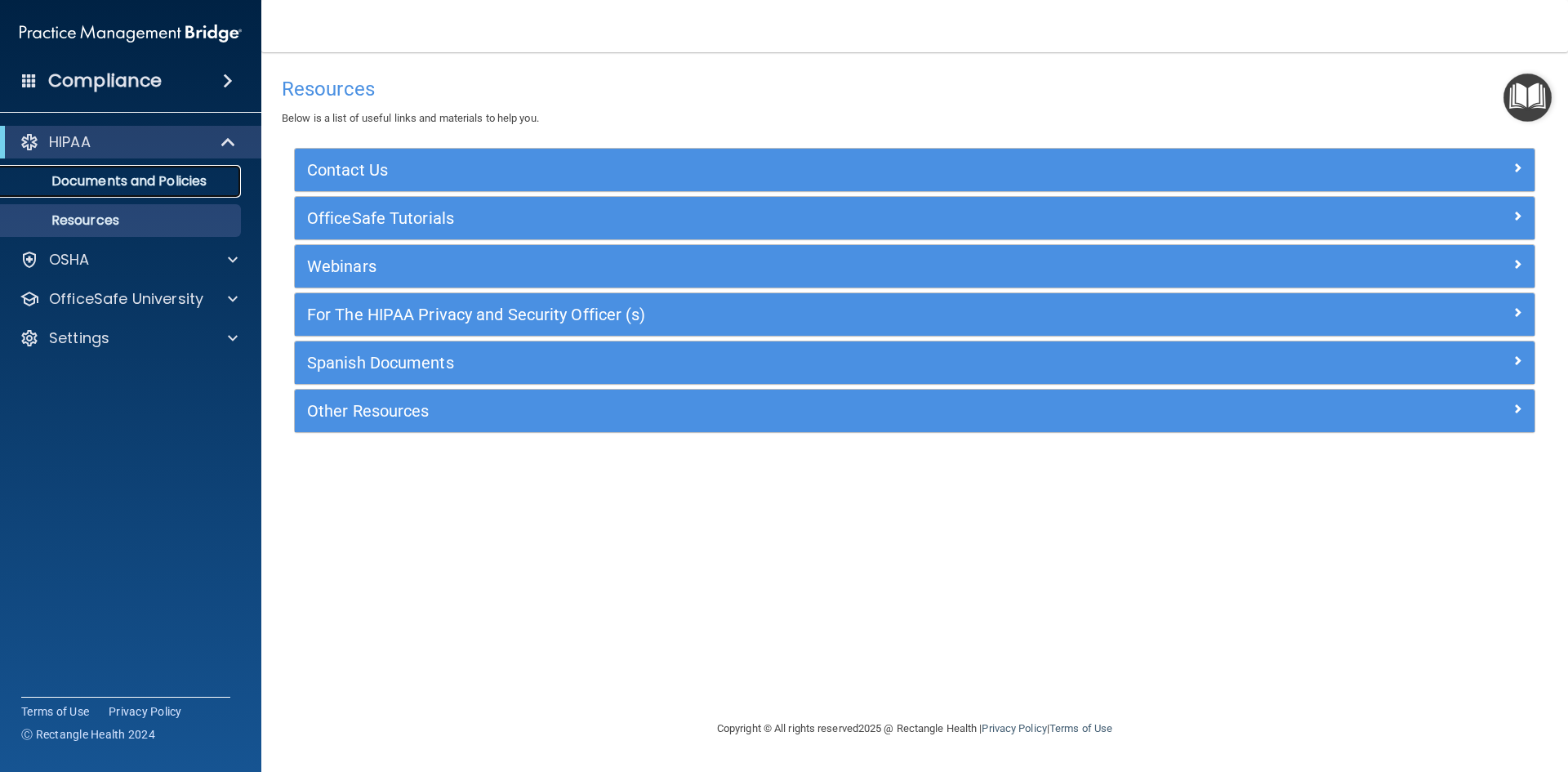
click at [105, 179] on p "Documents and Policies" at bounding box center [121, 181] width 223 height 16
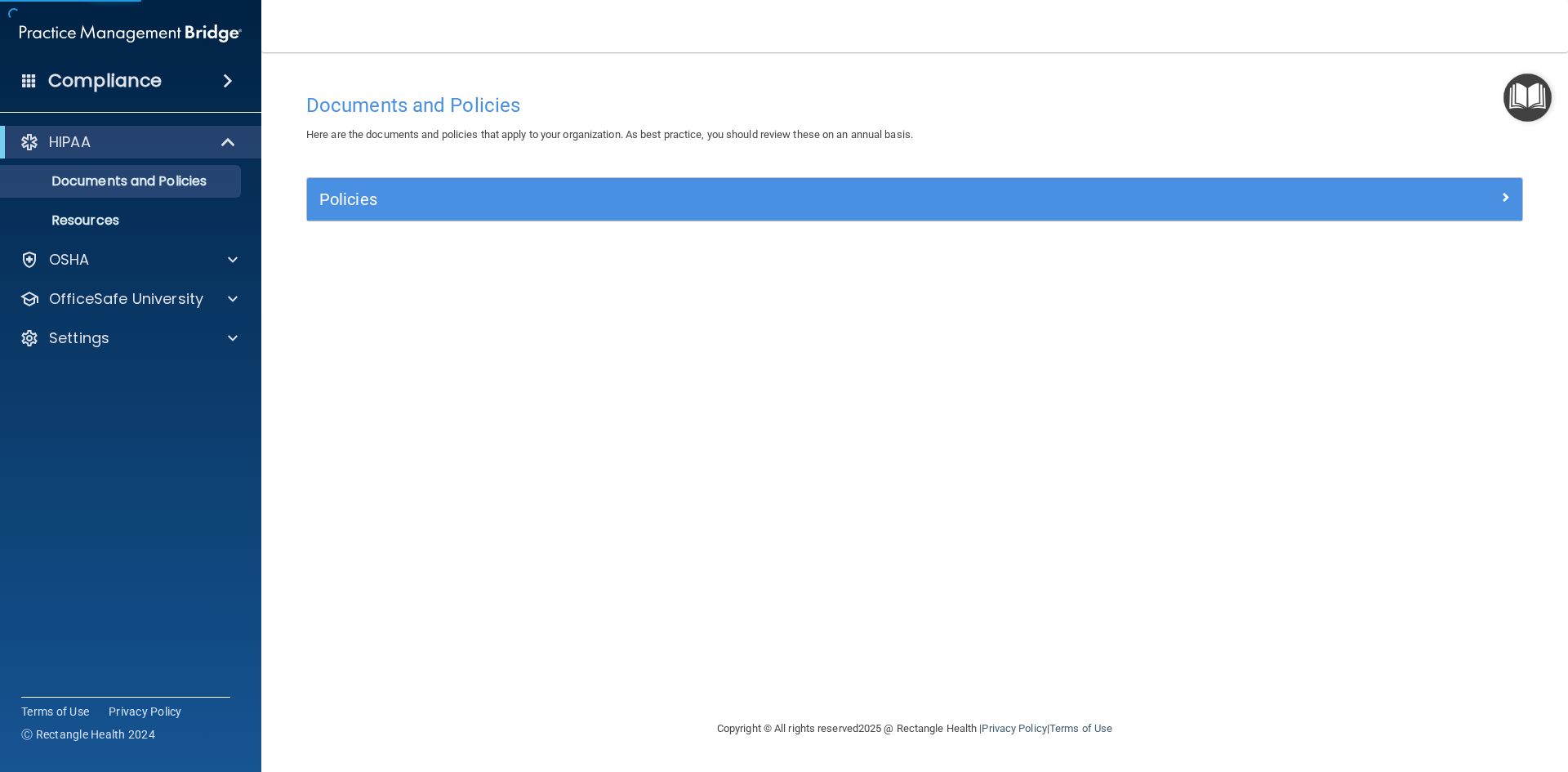
click at [427, 219] on div "Policies" at bounding box center [914, 199] width 1215 height 42
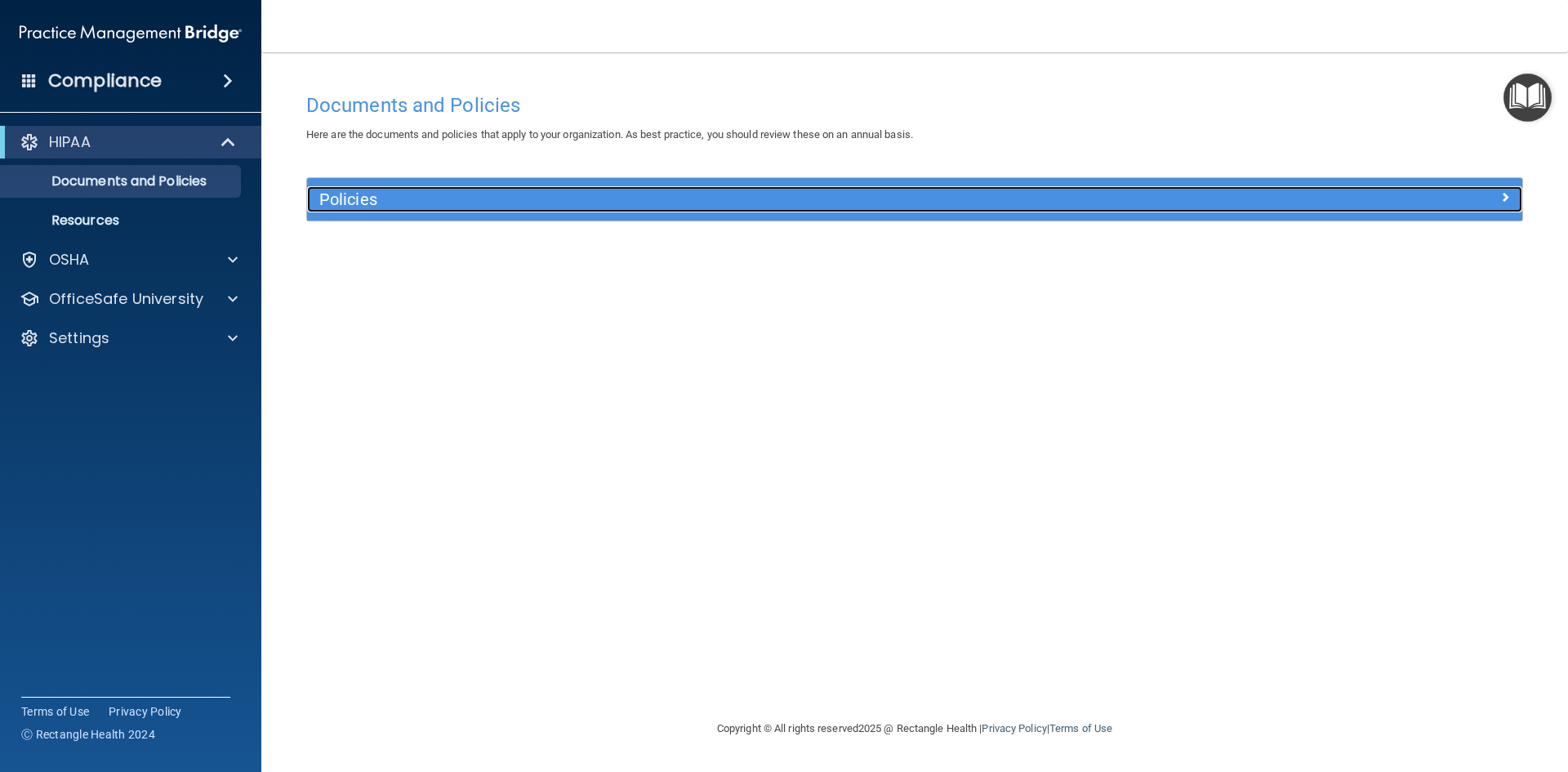
click at [435, 201] on h5 "Policies" at bounding box center [763, 199] width 887 height 18
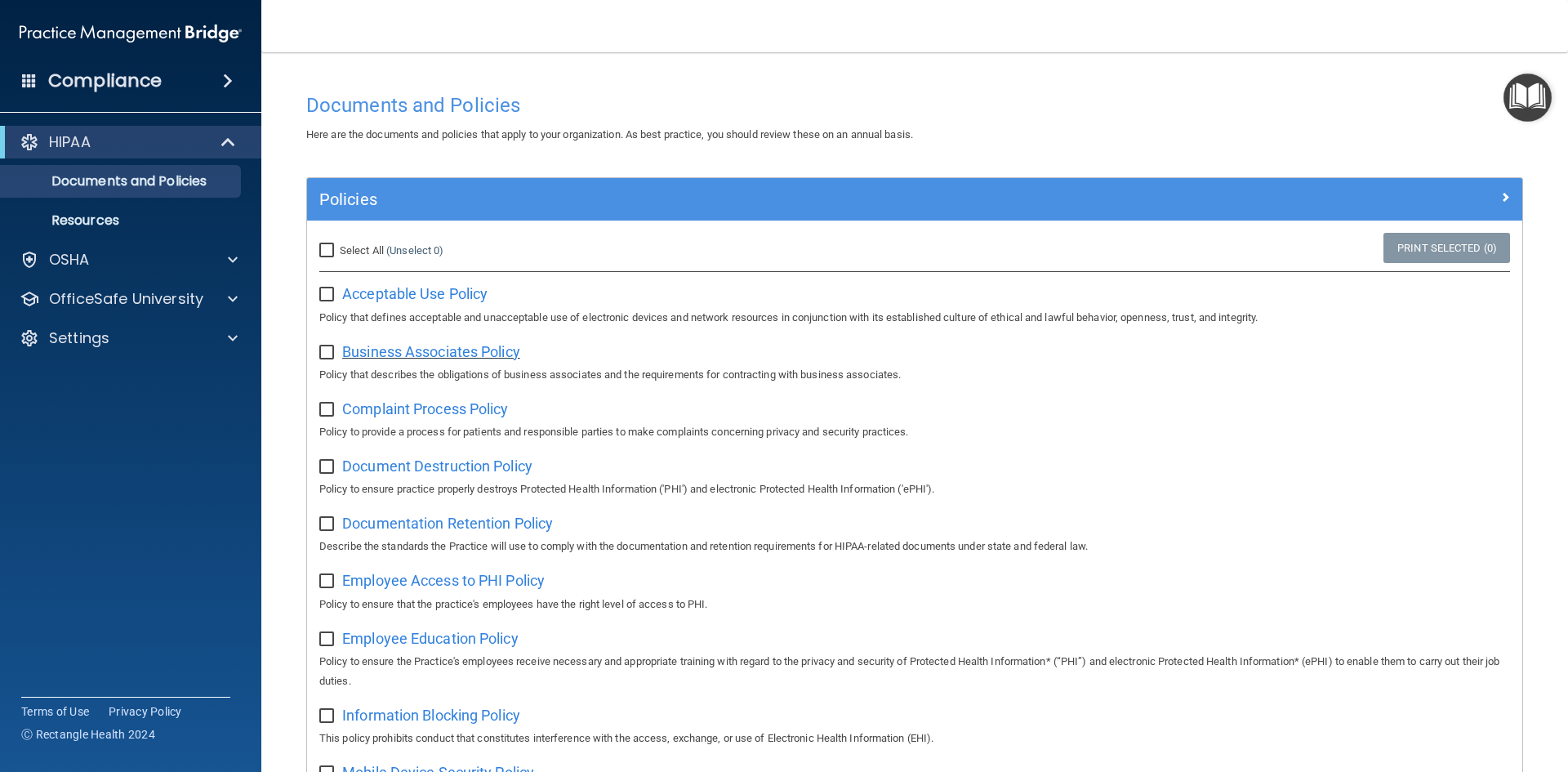
click at [449, 356] on span "Business Associates Policy" at bounding box center [431, 352] width 178 height 17
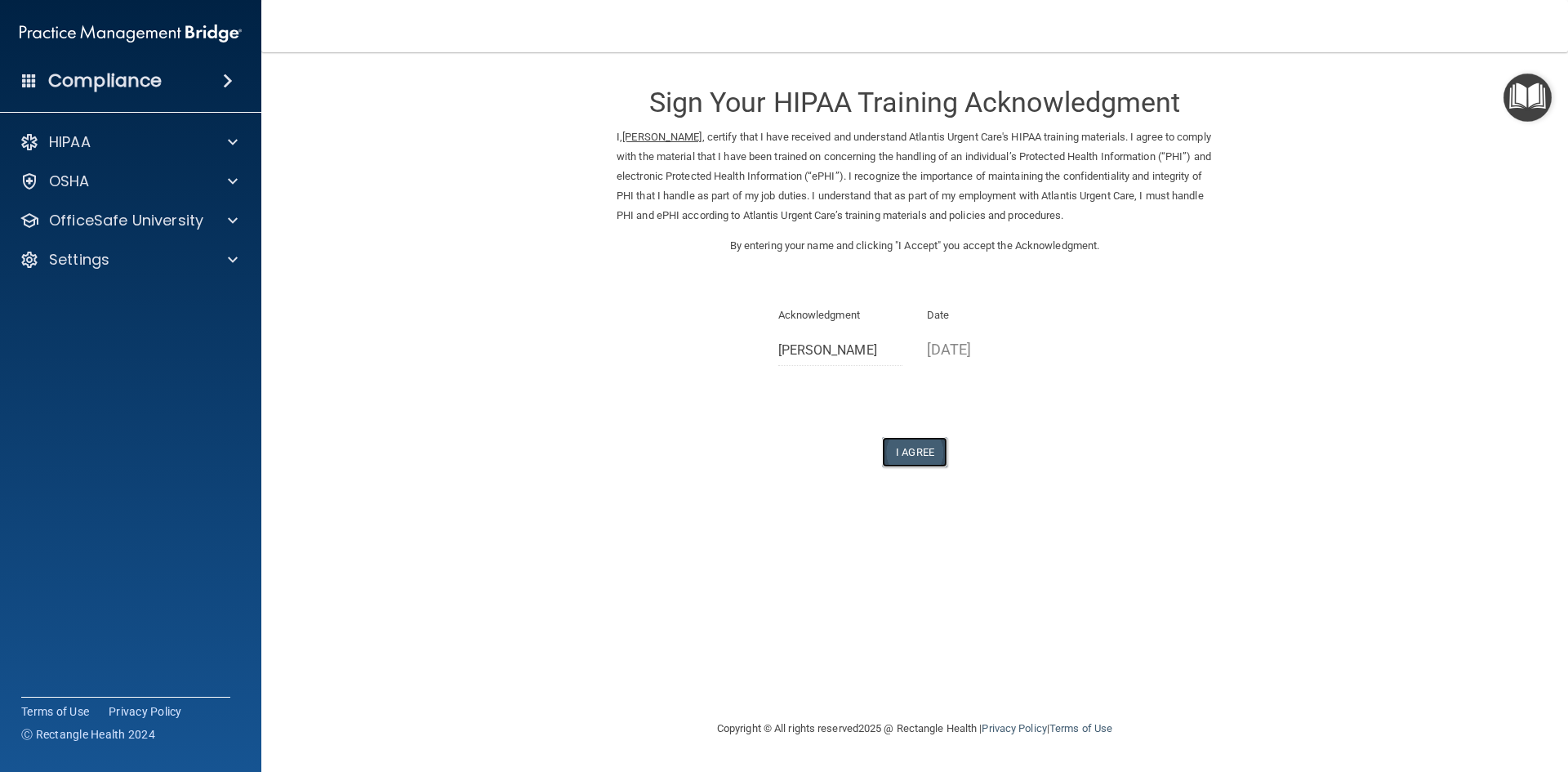
click at [919, 450] on button "I Agree" at bounding box center [915, 451] width 65 height 30
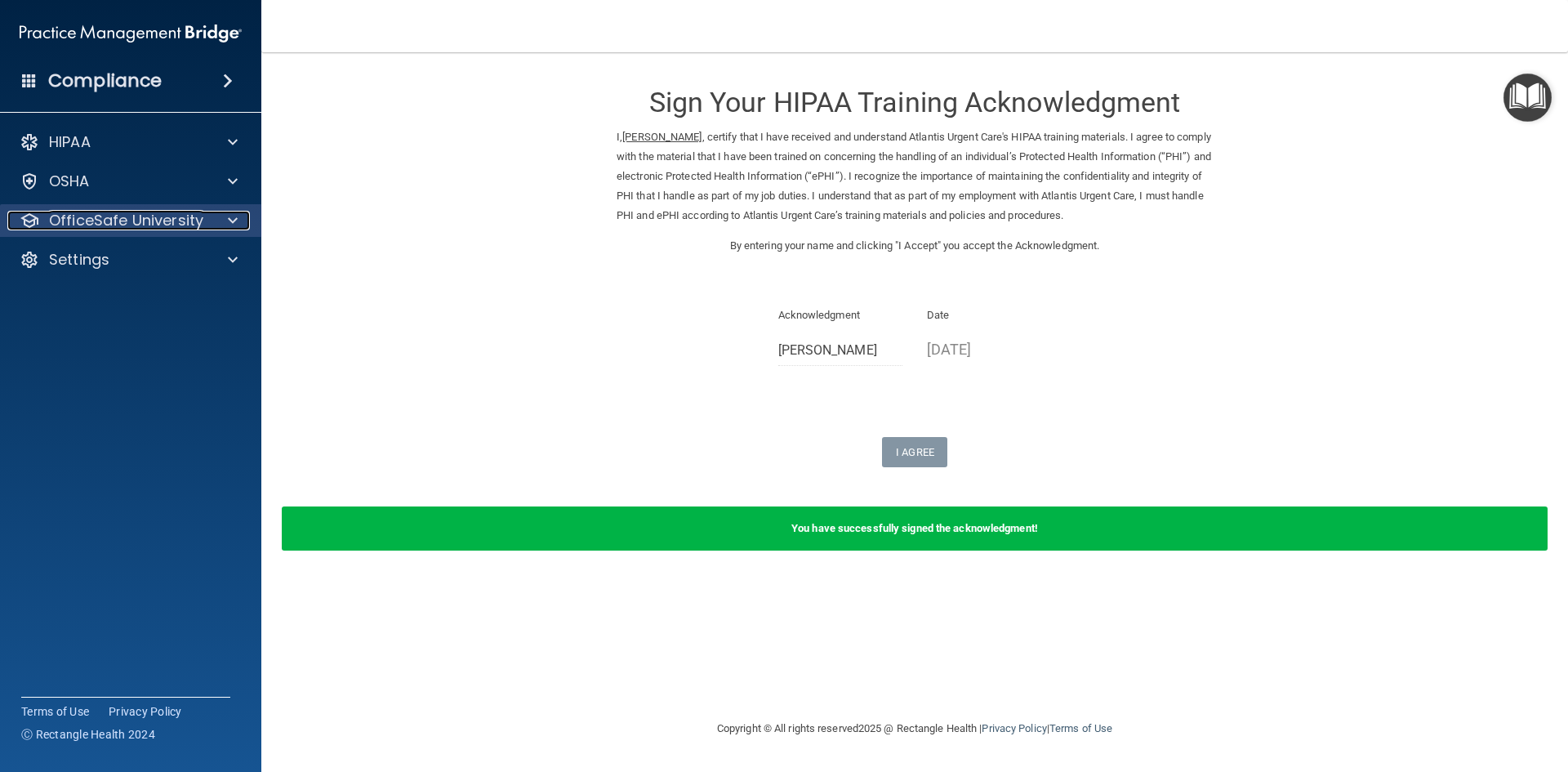
click at [113, 224] on p "OfficeSafe University" at bounding box center [126, 220] width 155 height 20
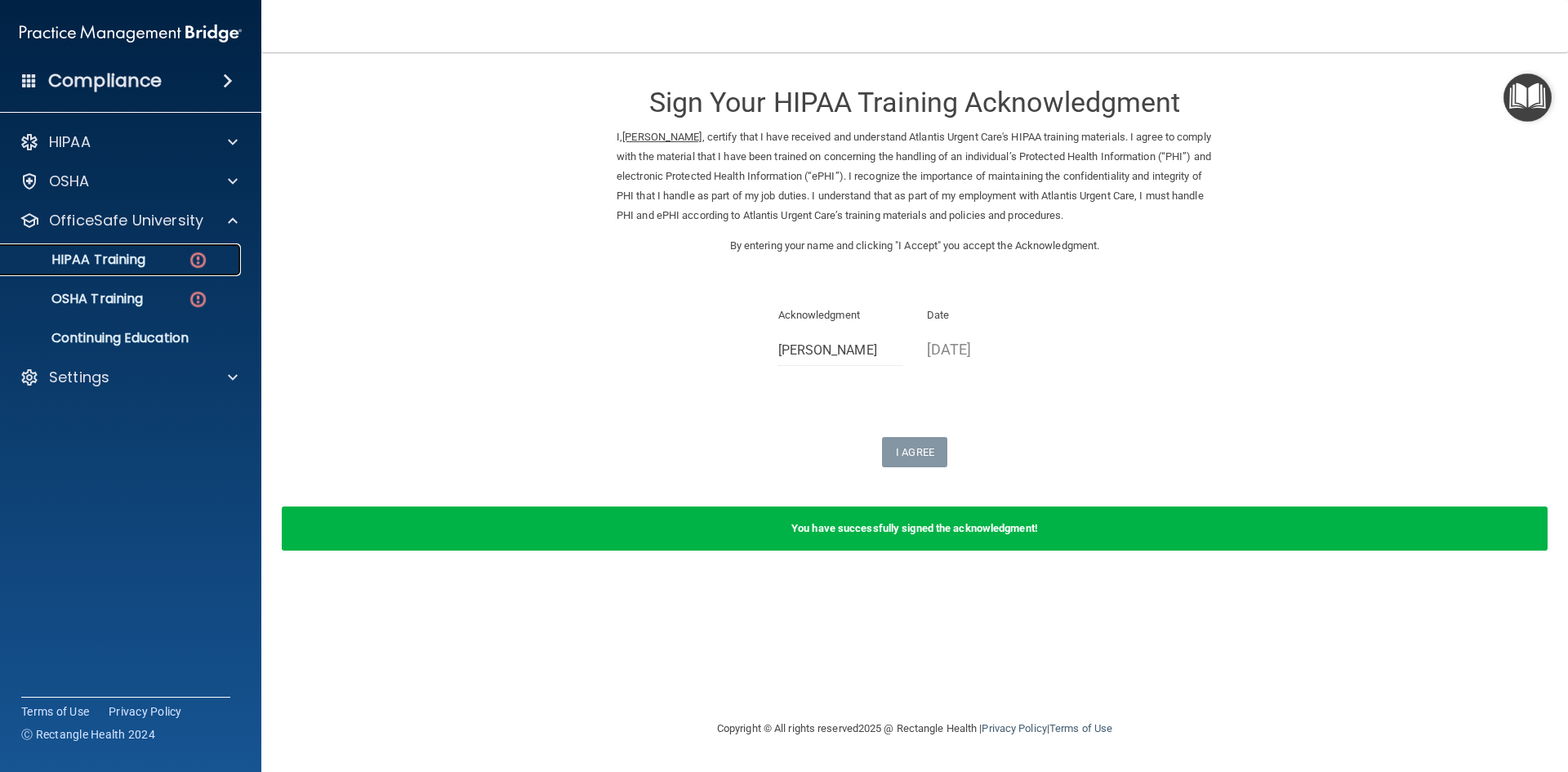
click at [107, 261] on p "HIPAA Training" at bounding box center [77, 260] width 135 height 16
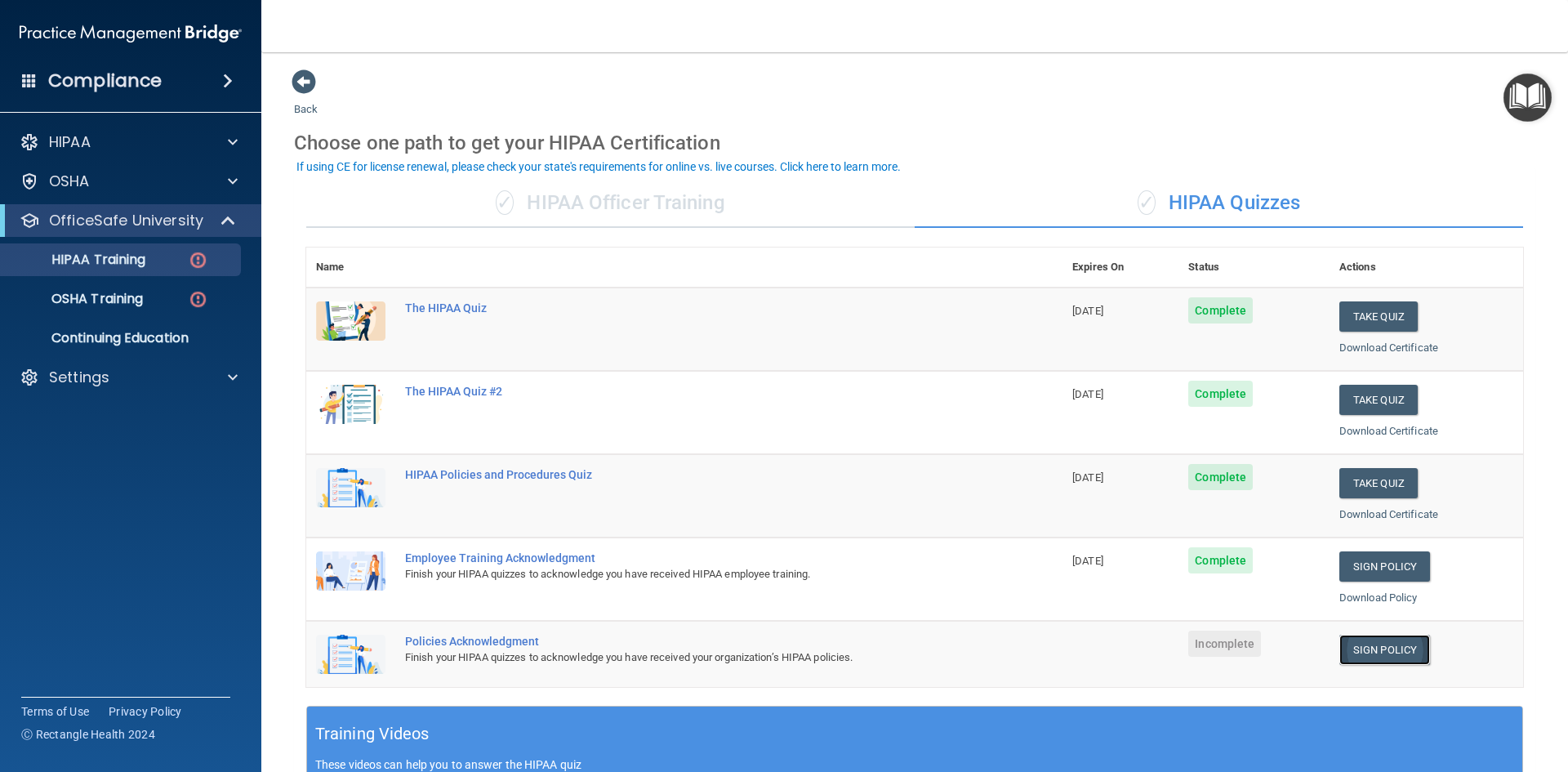
click at [1385, 649] on link "Sign Policy" at bounding box center [1384, 649] width 90 height 30
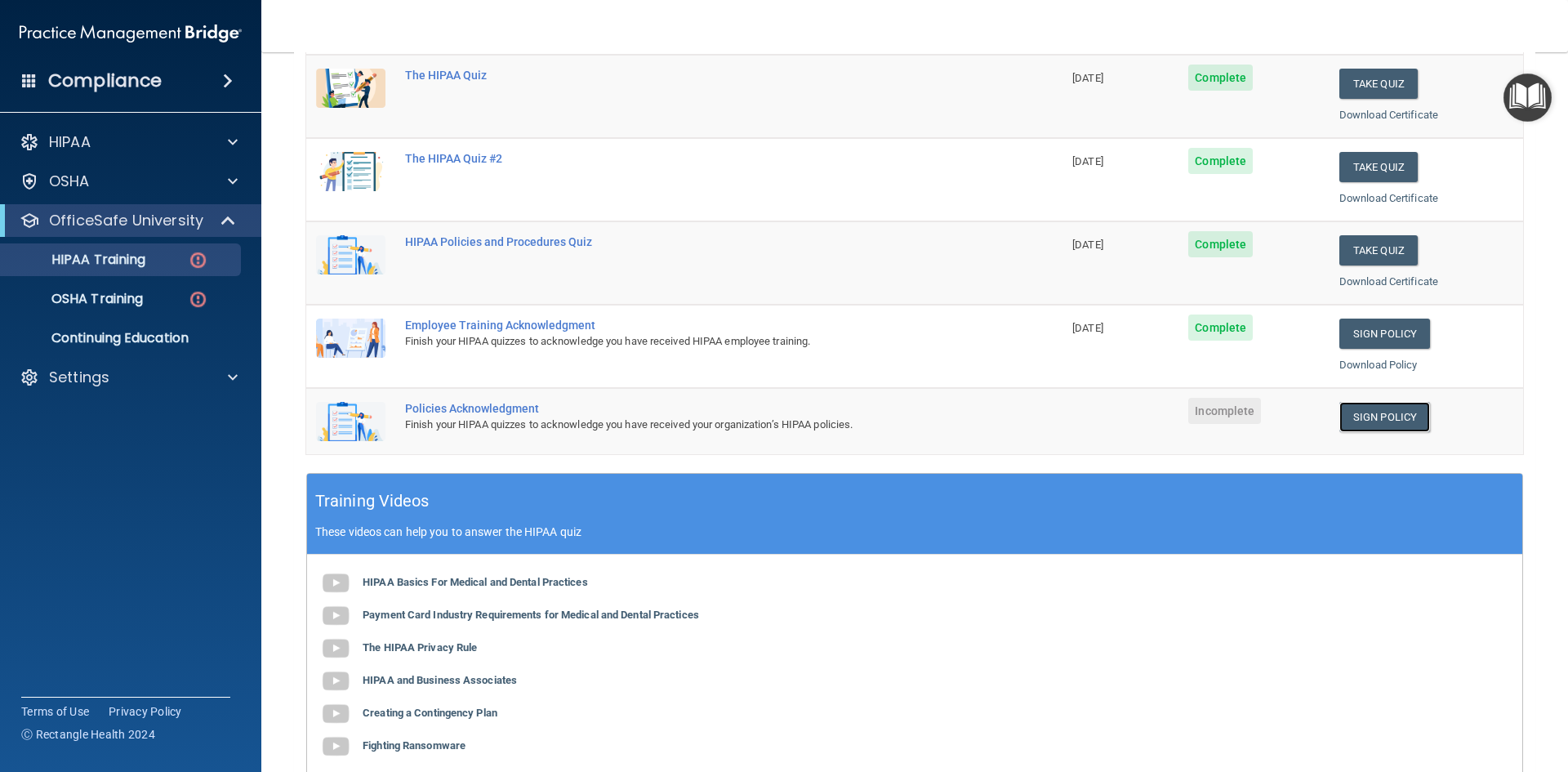
scroll to position [245, 0]
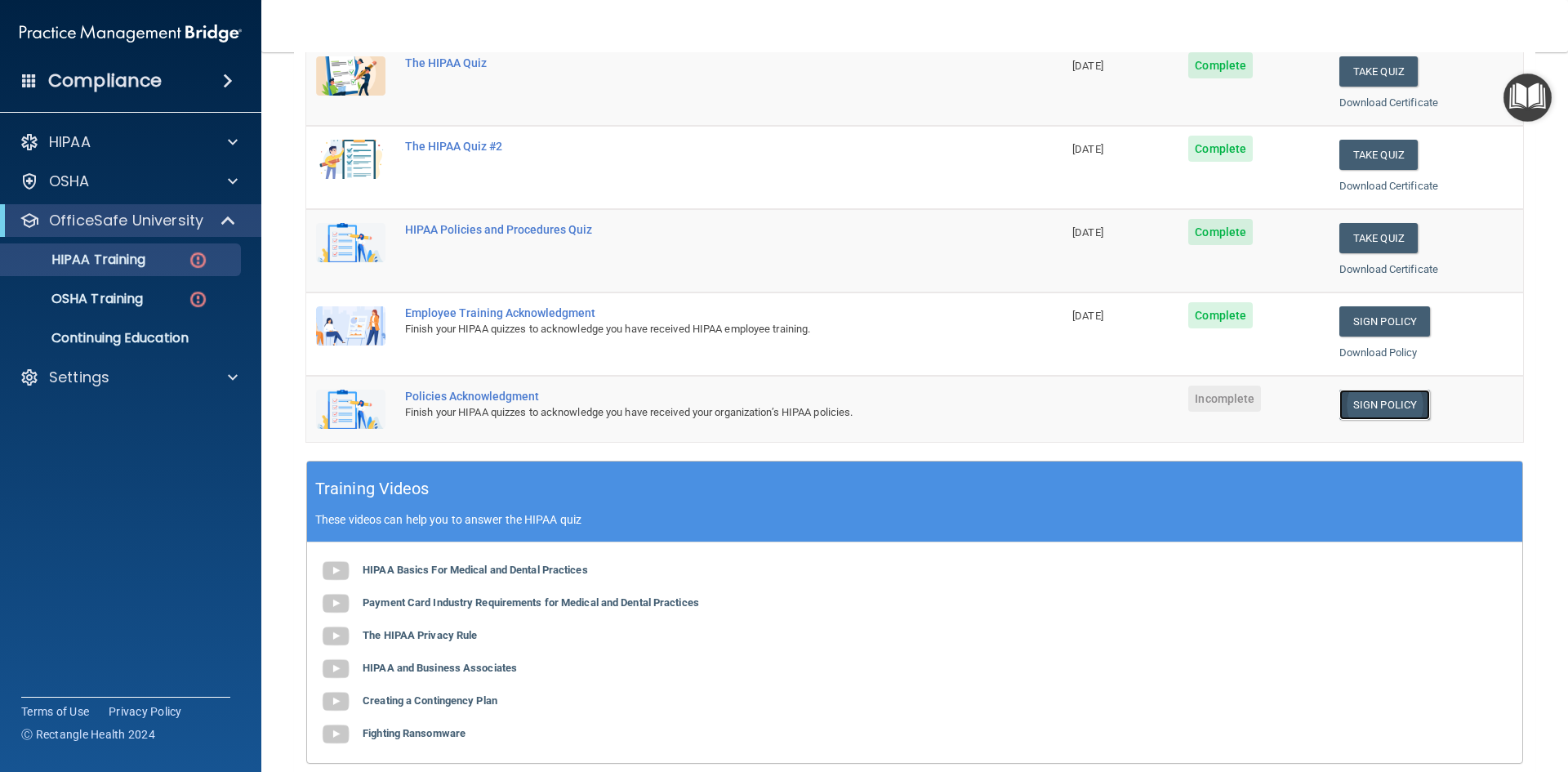
click at [1363, 407] on link "Sign Policy" at bounding box center [1384, 404] width 90 height 30
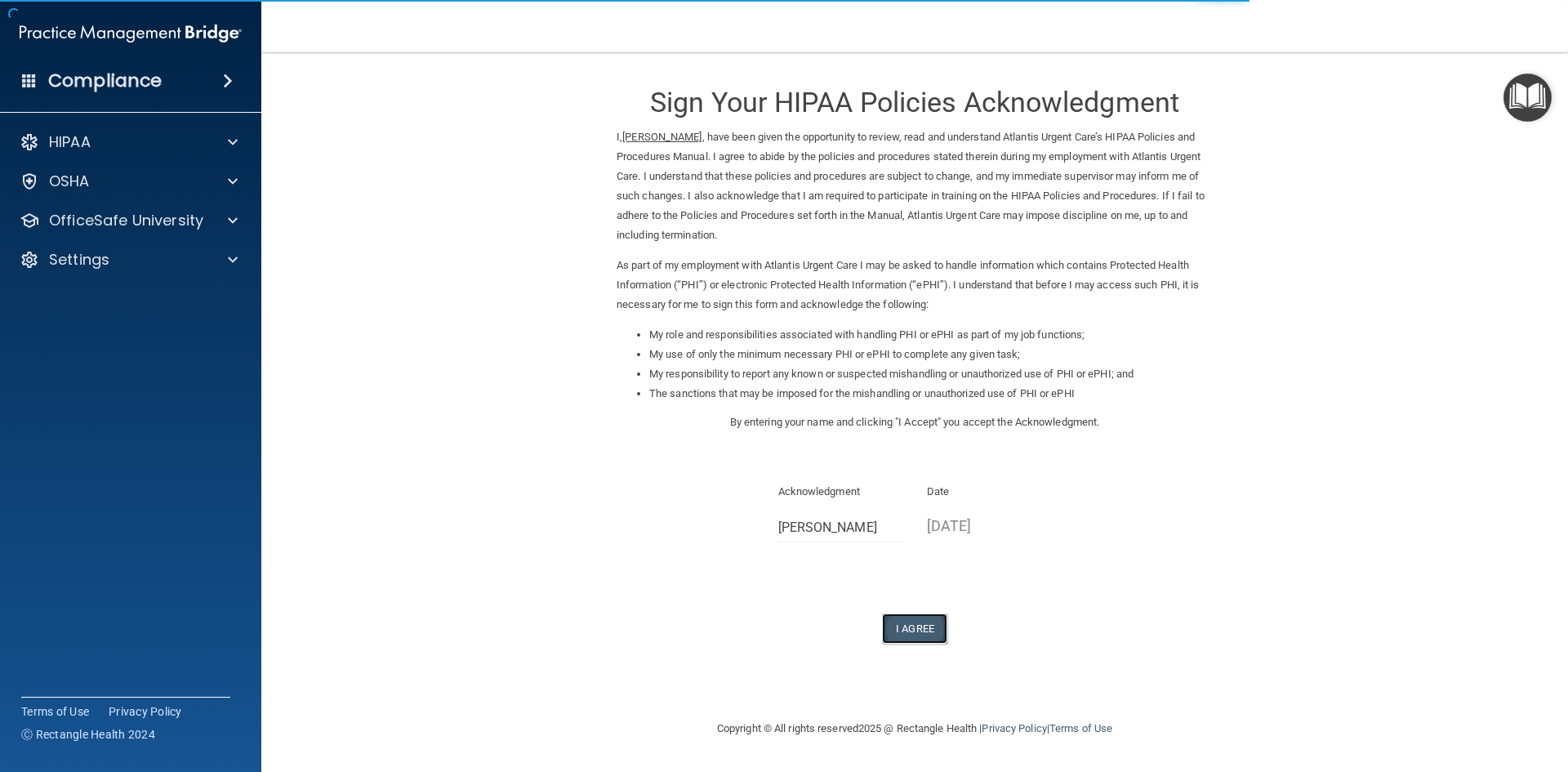
click at [922, 627] on button "I Agree" at bounding box center [915, 628] width 65 height 30
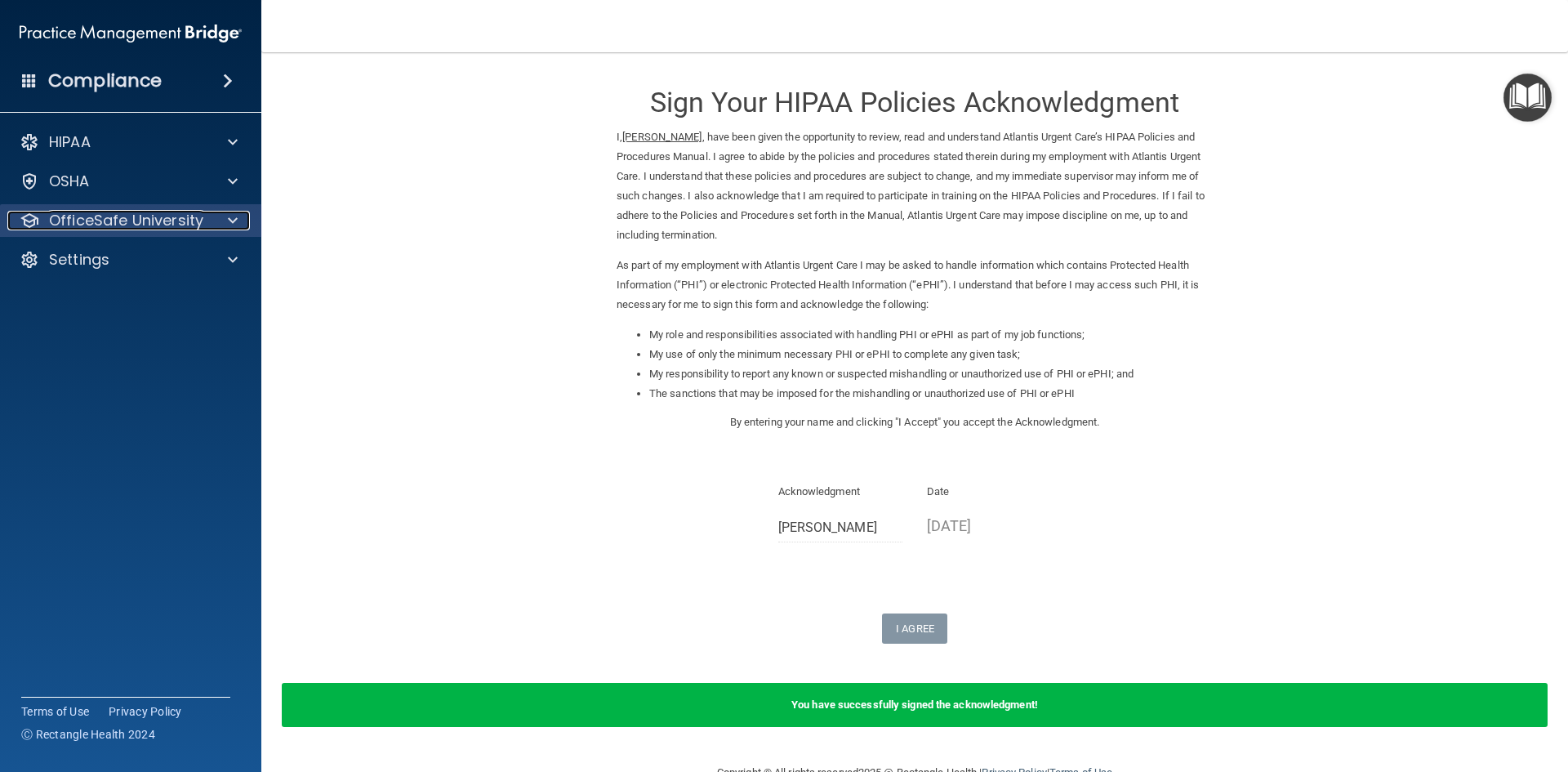
click at [224, 229] on div at bounding box center [230, 220] width 40 height 20
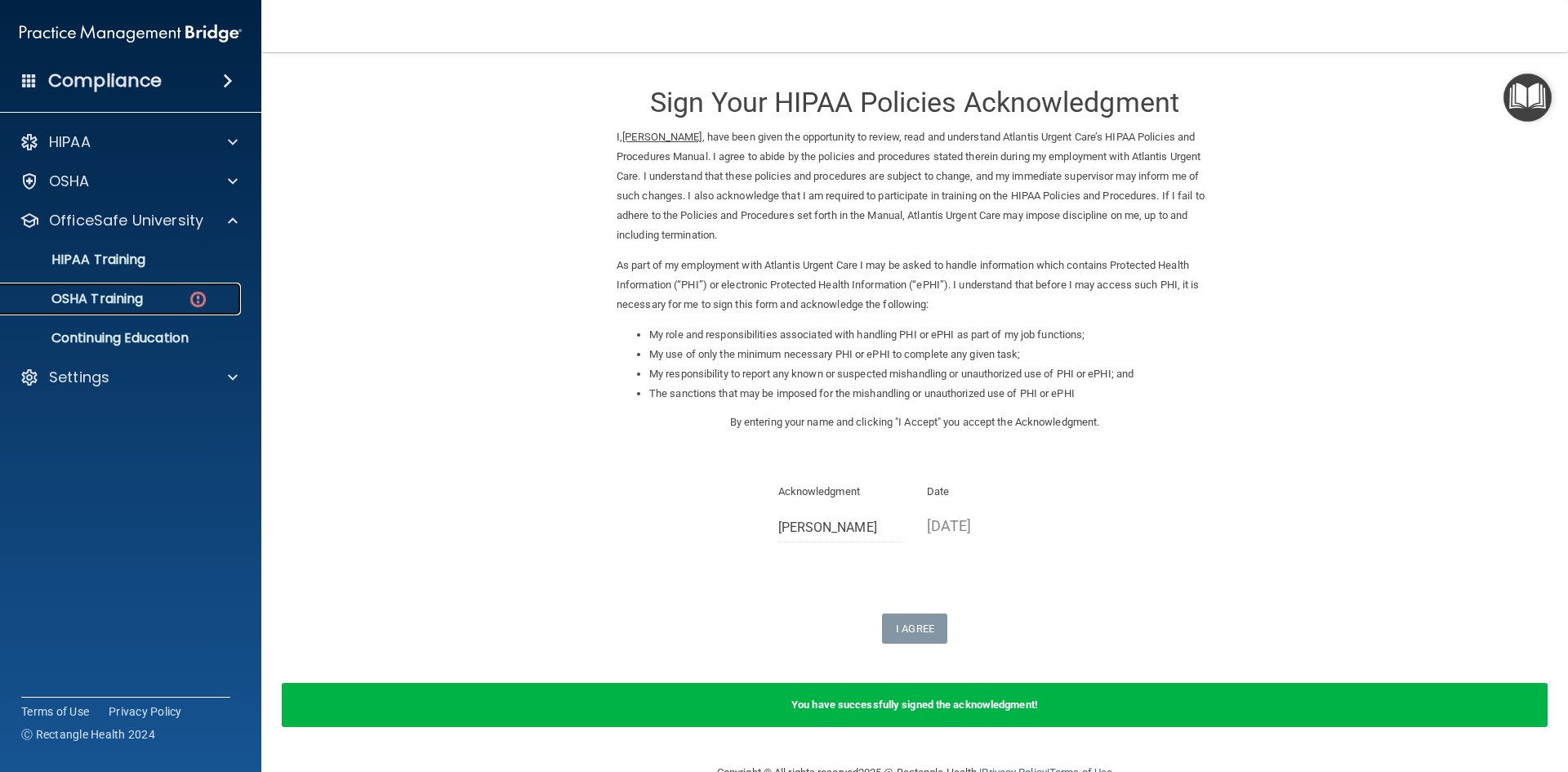
click at [143, 302] on p "OSHA Training" at bounding box center [77, 298] width 132 height 16
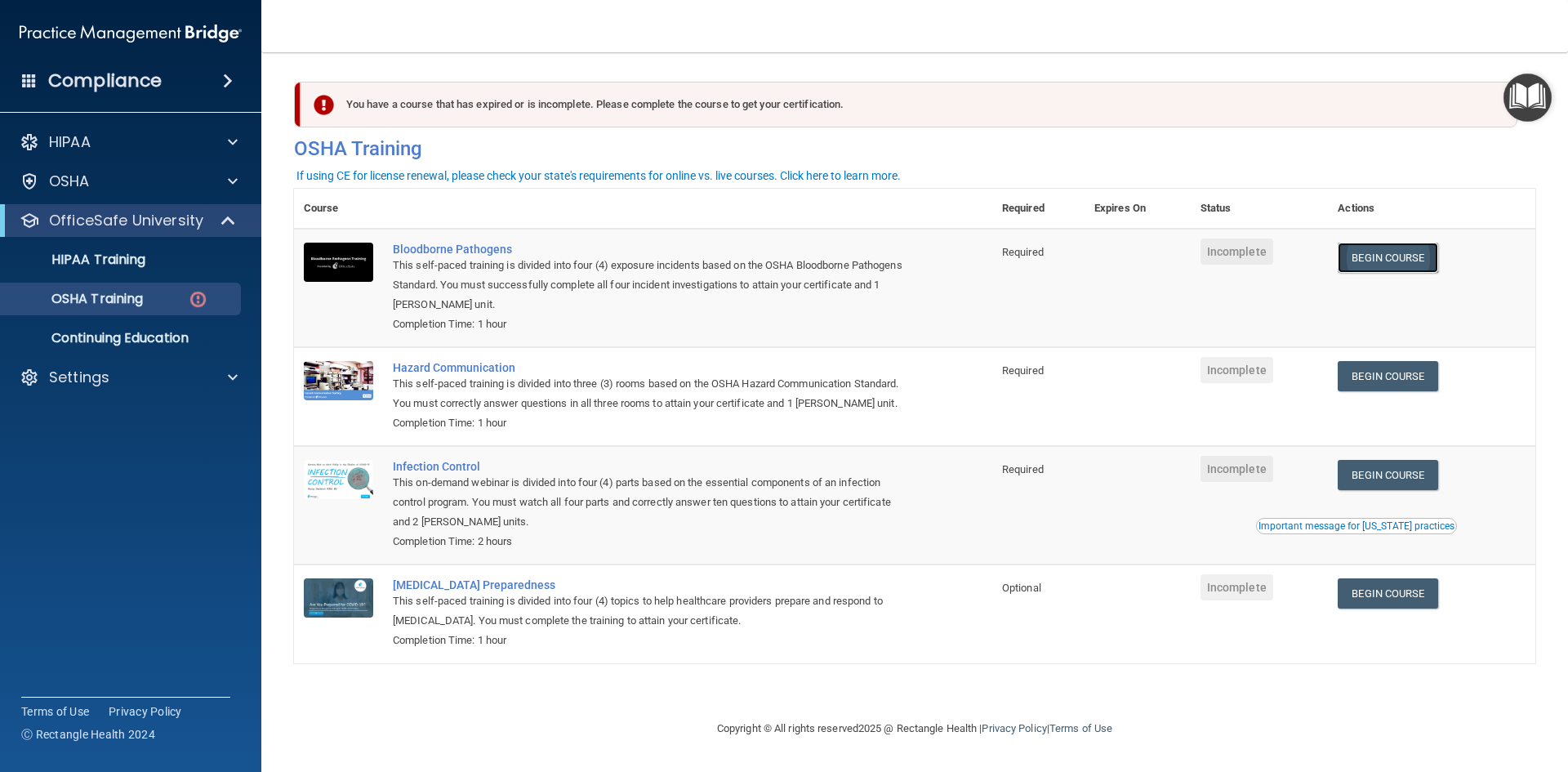
click at [1395, 261] on link "Begin Course" at bounding box center [1387, 257] width 100 height 30
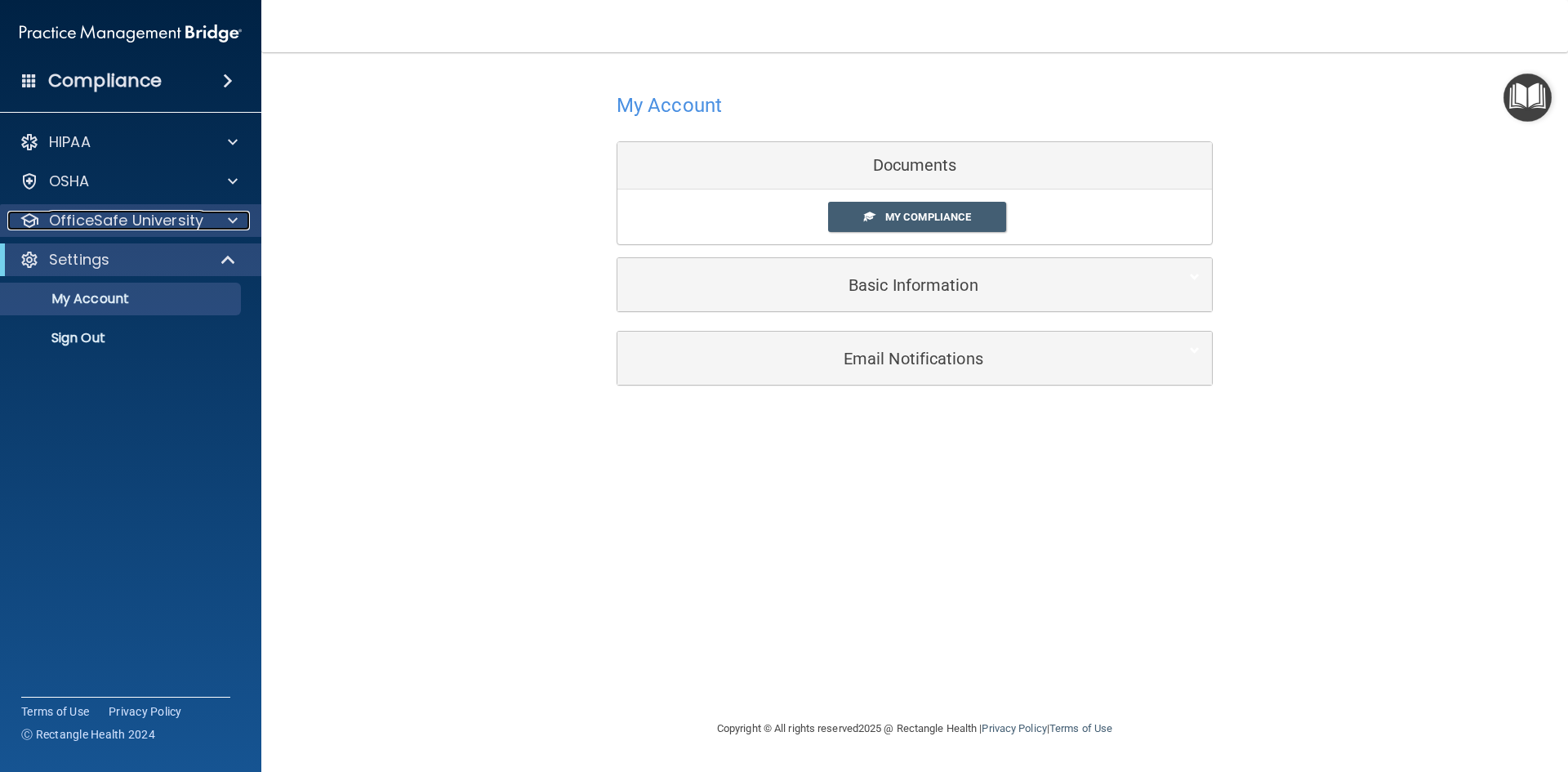
click at [226, 217] on div at bounding box center [230, 220] width 40 height 20
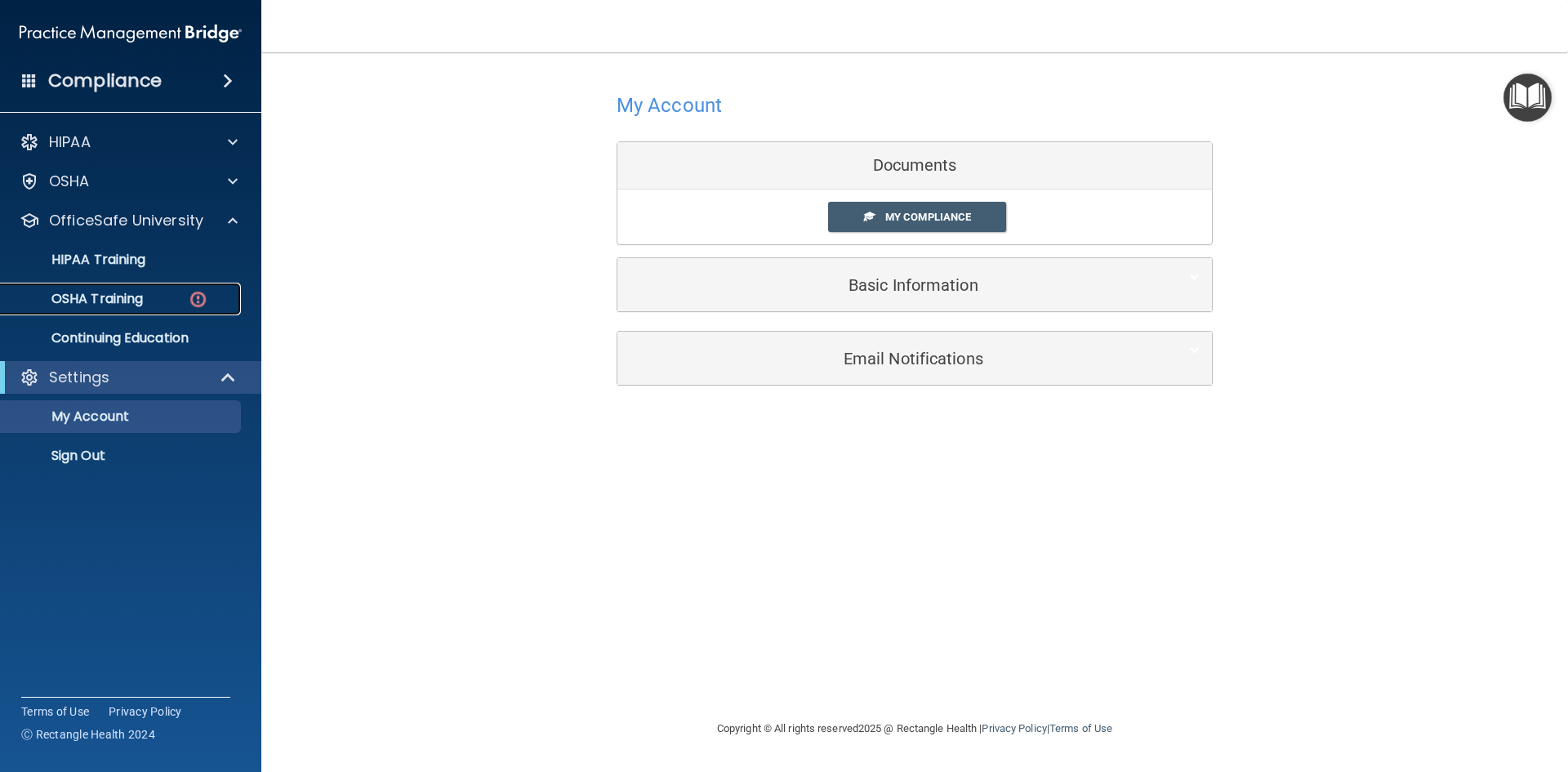
click at [124, 299] on p "OSHA Training" at bounding box center [77, 298] width 132 height 16
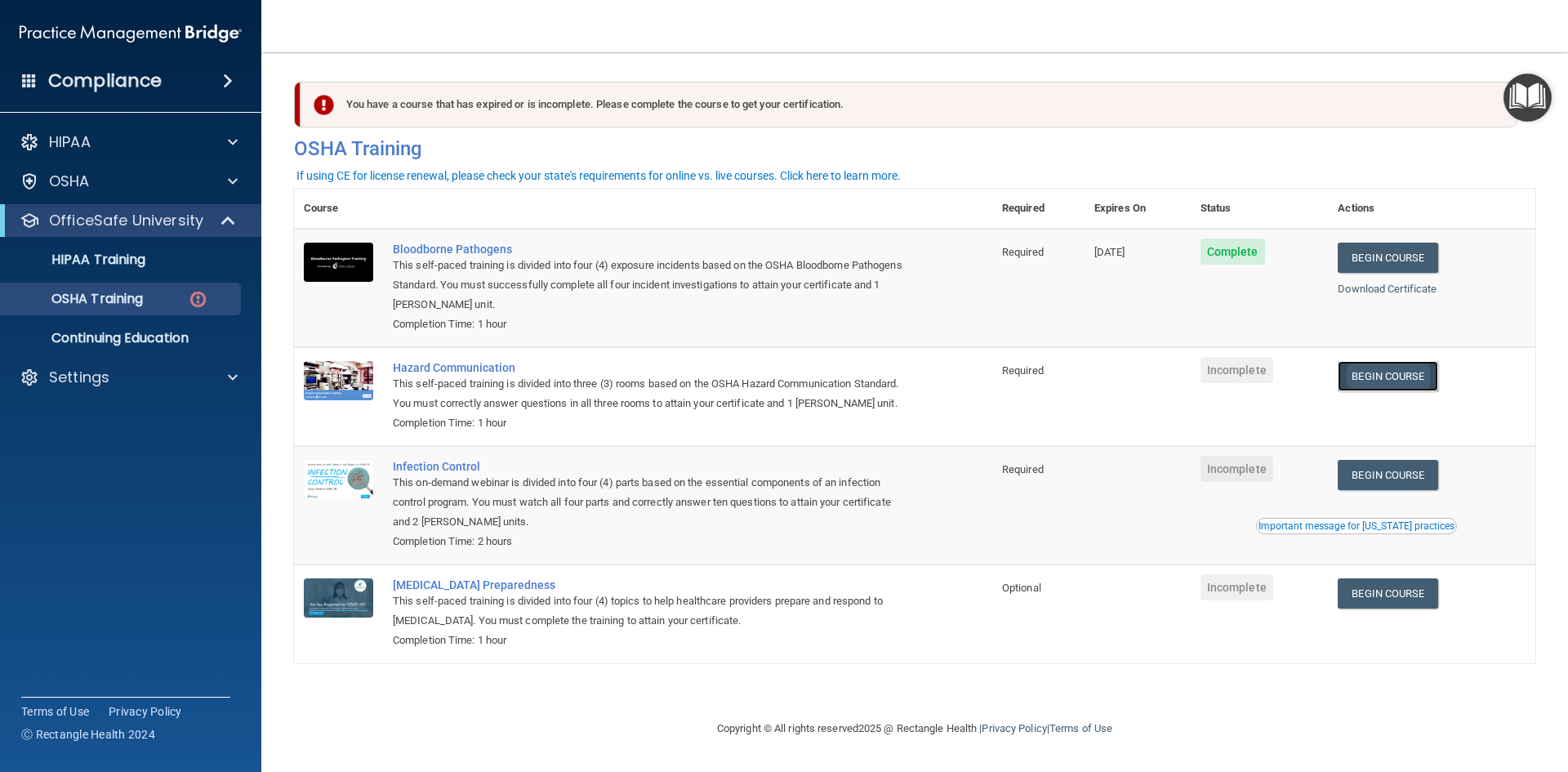
click at [1424, 383] on link "Begin Course" at bounding box center [1387, 376] width 100 height 30
click at [128, 171] on div "OSHA" at bounding box center [109, 181] width 203 height 20
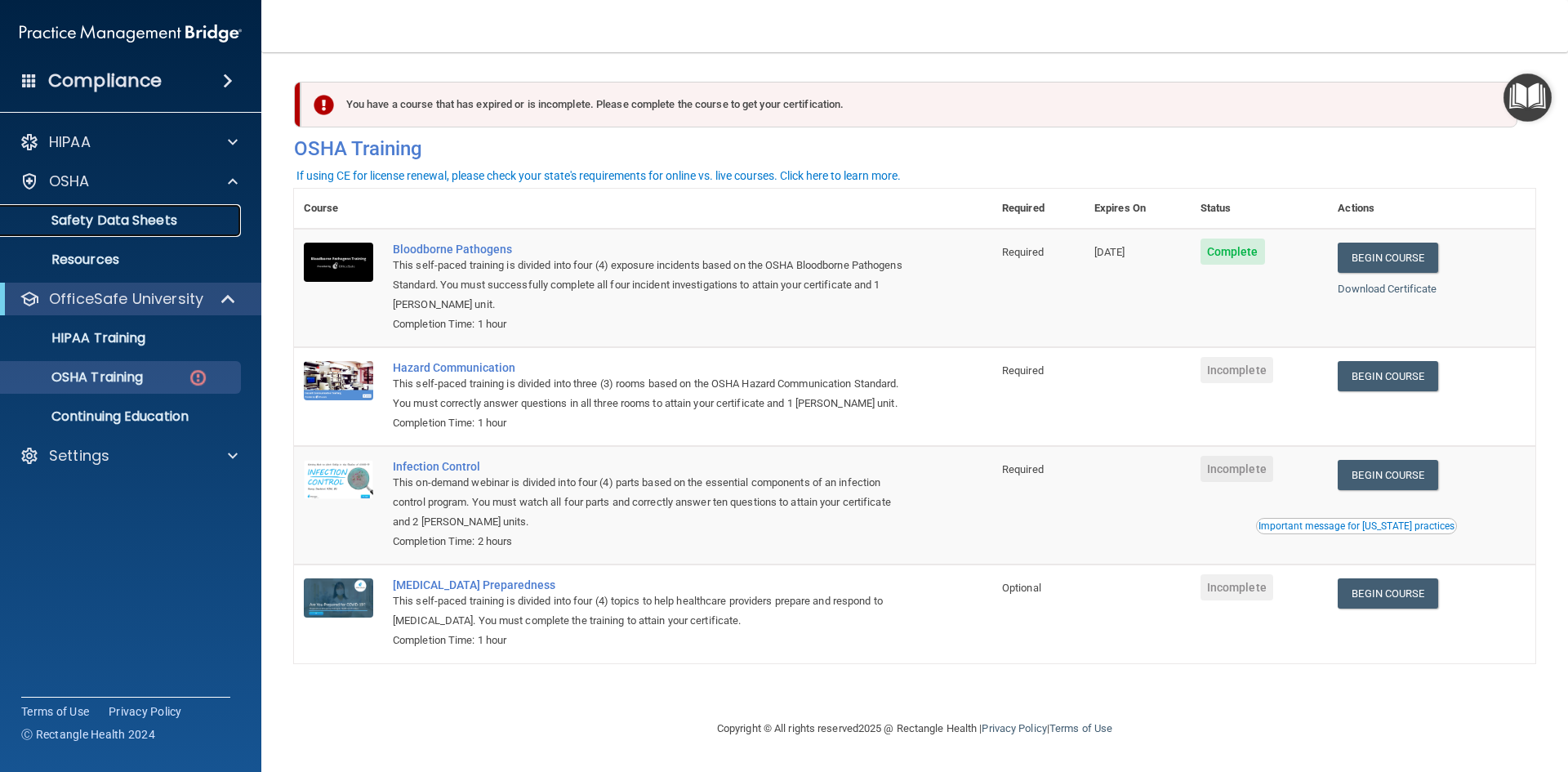
click at [124, 220] on p "Safety Data Sheets" at bounding box center [121, 220] width 223 height 16
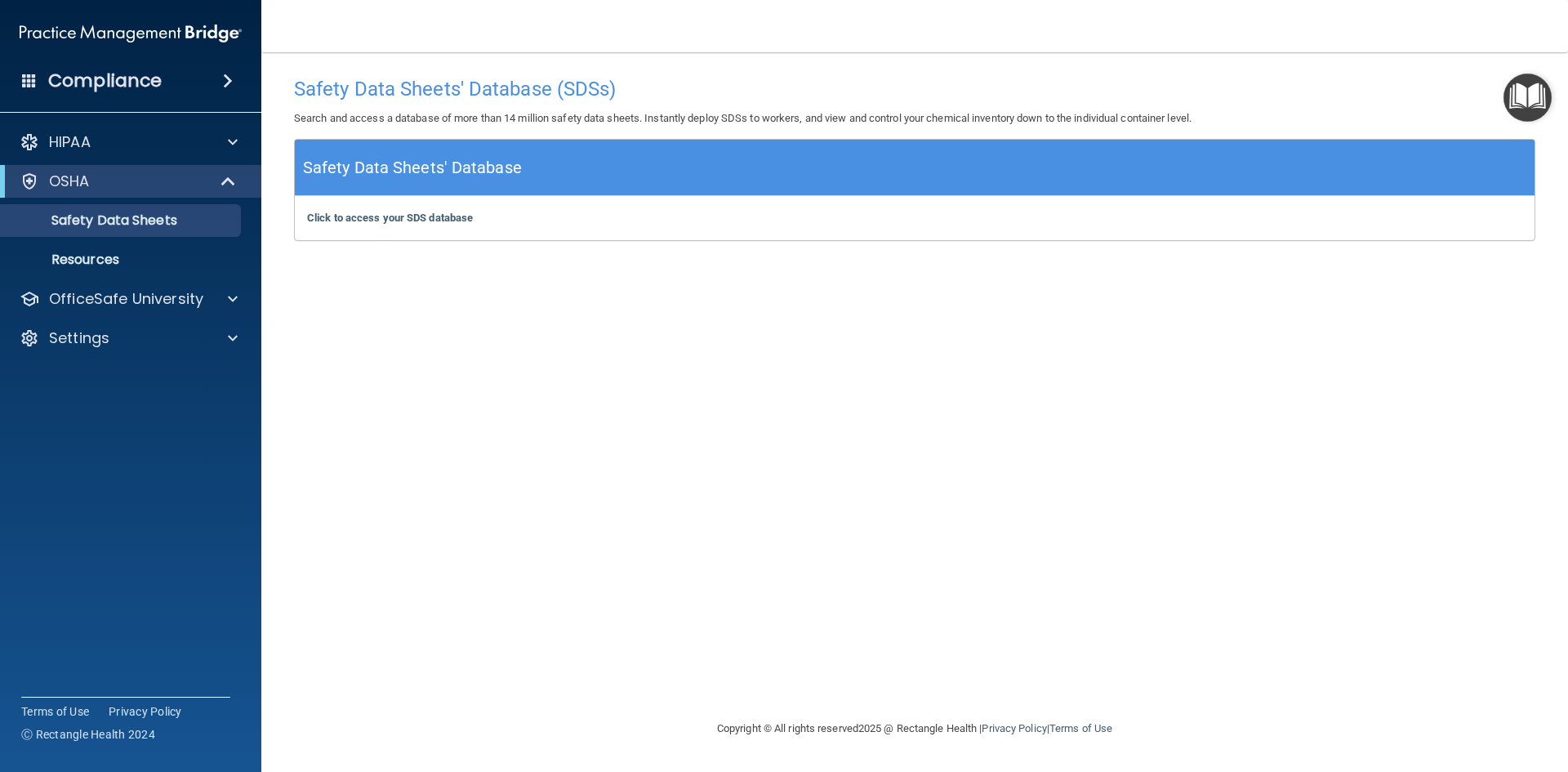
click at [432, 225] on div "Click to access your SDS database Click to access your SDS database" at bounding box center [915, 218] width 1240 height 44
click at [435, 217] on b "Click to access your SDS database" at bounding box center [389, 218] width 166 height 12
click at [226, 301] on div at bounding box center [230, 298] width 40 height 20
click at [146, 372] on div "OSHA Training" at bounding box center [121, 377] width 223 height 16
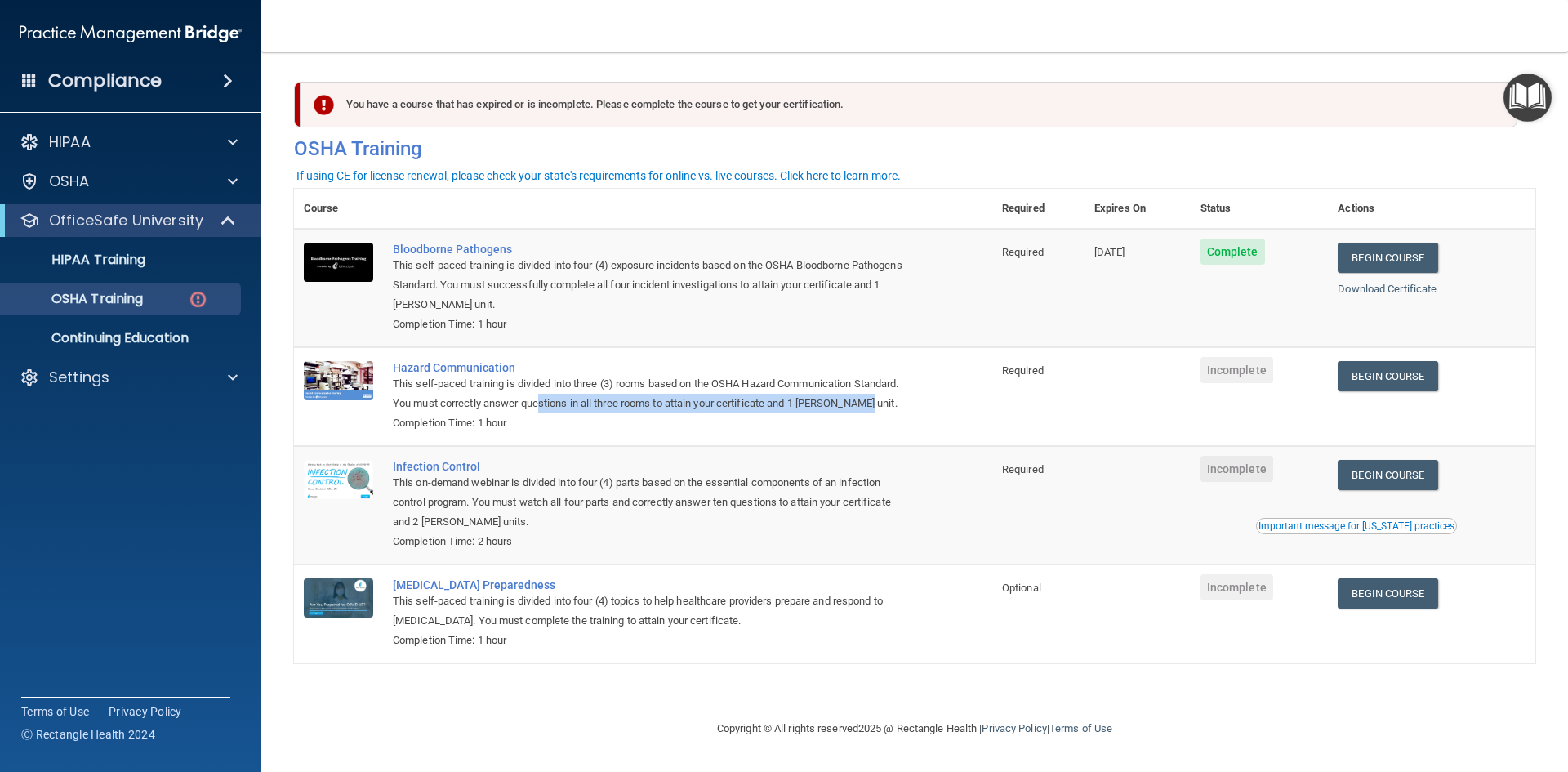
drag, startPoint x: 882, startPoint y: 407, endPoint x: 541, endPoint y: 400, distance: 341.1
click at [541, 400] on div "This self-paced training is divided into three (3) rooms based on the OSHA Haza…" at bounding box center [652, 394] width 518 height 40
click at [539, 401] on div "This self-paced training is divided into three (3) rooms based on the OSHA Haza…" at bounding box center [652, 394] width 518 height 40
click at [551, 417] on div "Completion Time: 1 hour" at bounding box center [652, 423] width 518 height 20
click at [549, 420] on div "Completion Time: 1 hour" at bounding box center [652, 423] width 518 height 20
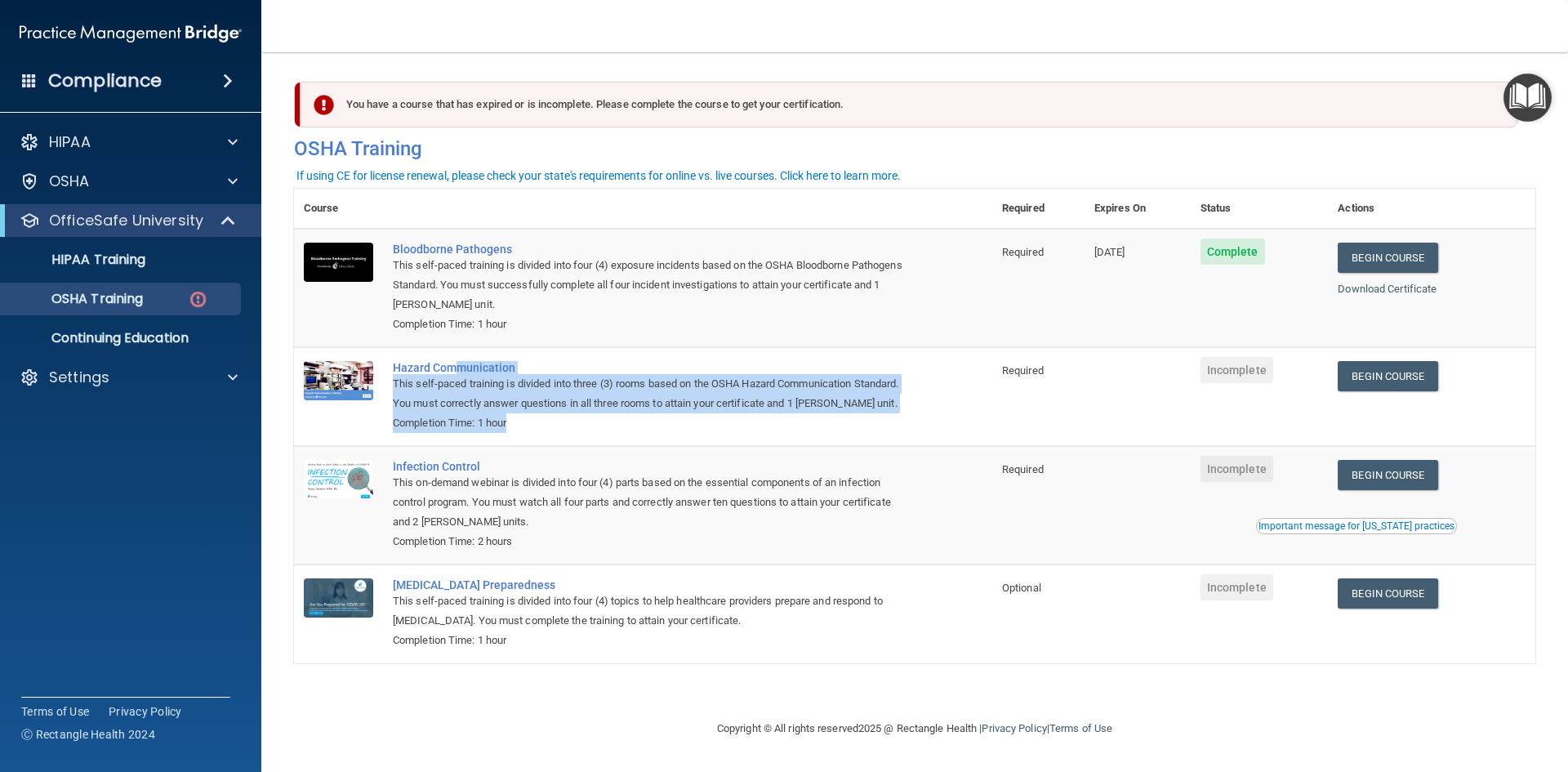
drag, startPoint x: 549, startPoint y: 420, endPoint x: 458, endPoint y: 358, distance: 110.1
click at [458, 358] on td "Hazard Communication This self-paced training is divided into three (3) rooms b…" at bounding box center [688, 396] width 609 height 99
click at [622, 432] on div "Completion Time: 1 hour" at bounding box center [652, 423] width 518 height 20
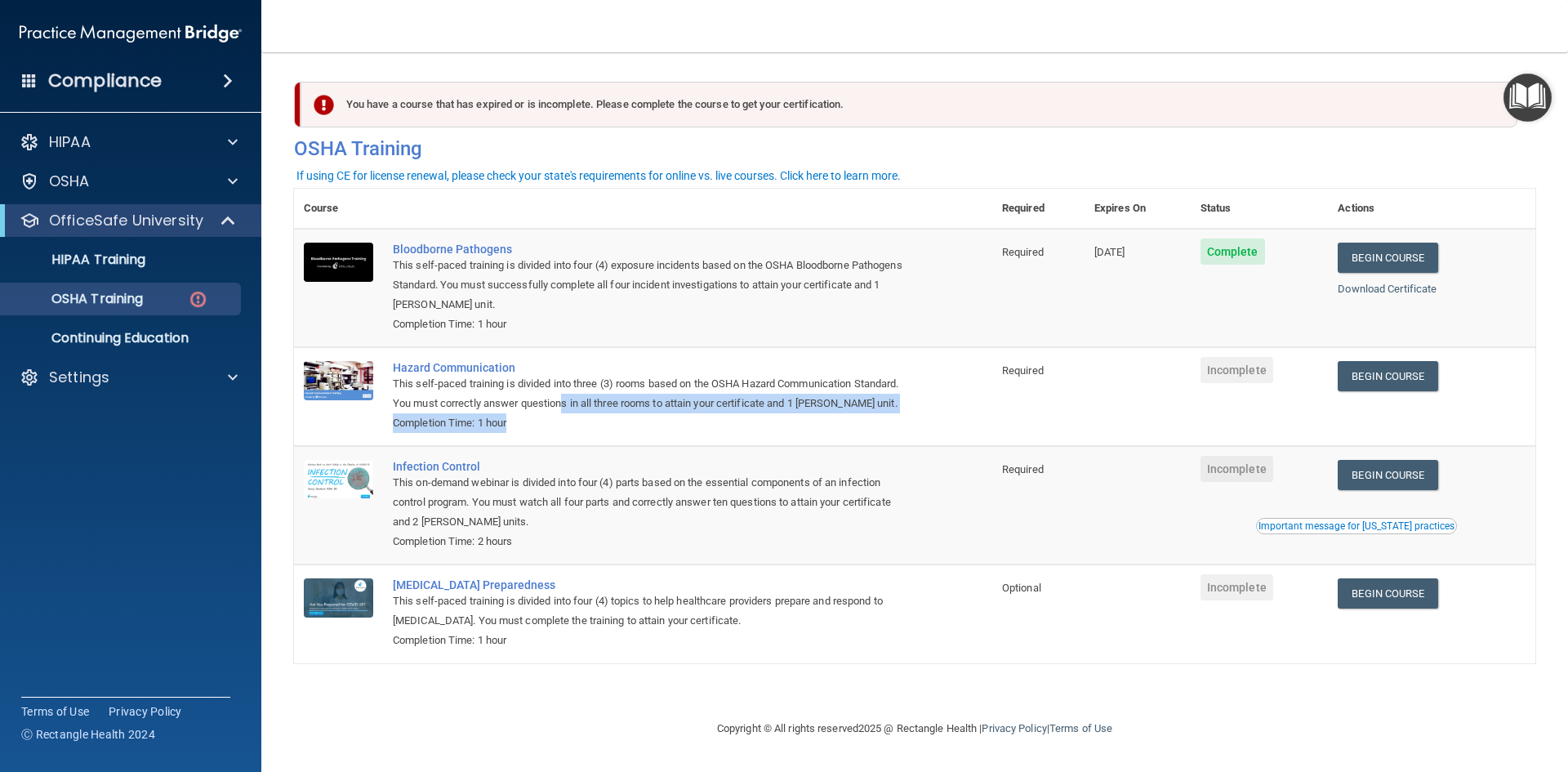
drag, startPoint x: 566, startPoint y: 407, endPoint x: 781, endPoint y: 416, distance: 215.2
click at [781, 416] on td "Hazard Communication This self-paced training is divided into three (3) rooms b…" at bounding box center [688, 396] width 609 height 99
click at [781, 416] on div "Completion Time: 1 hour" at bounding box center [652, 423] width 518 height 20
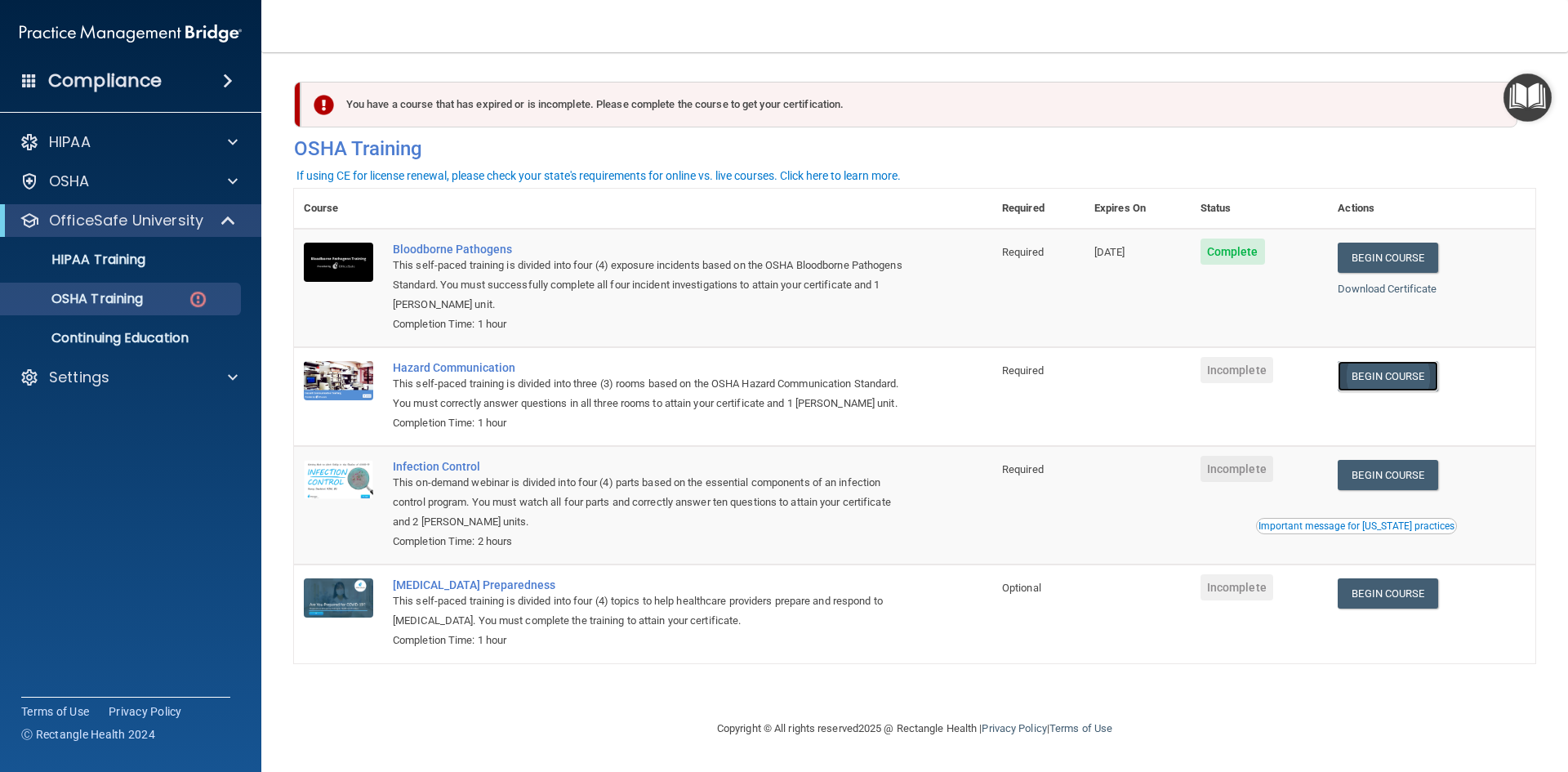
click at [1394, 386] on link "Begin Course" at bounding box center [1387, 376] width 100 height 30
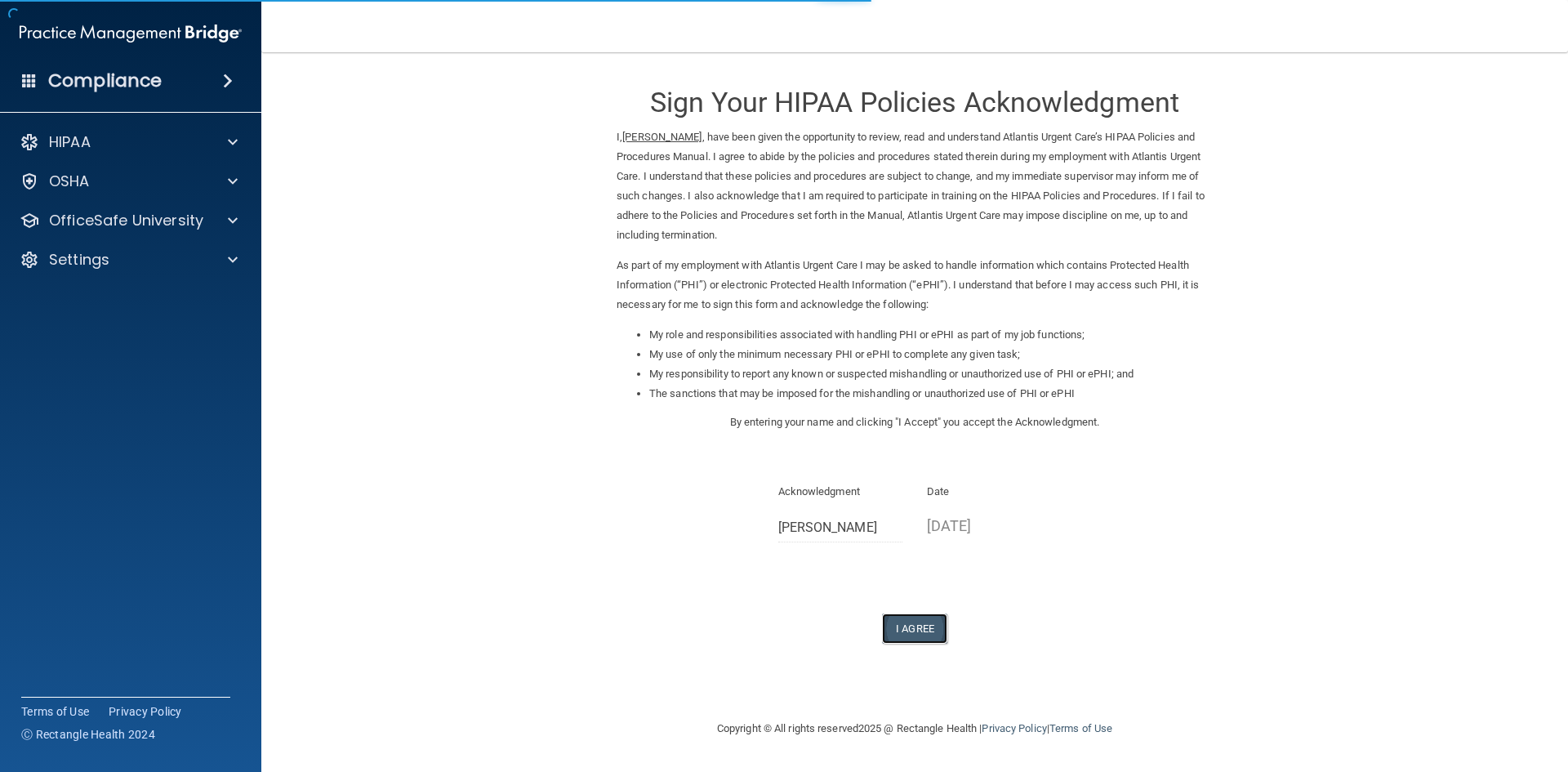
click at [921, 640] on button "I Agree" at bounding box center [915, 628] width 65 height 30
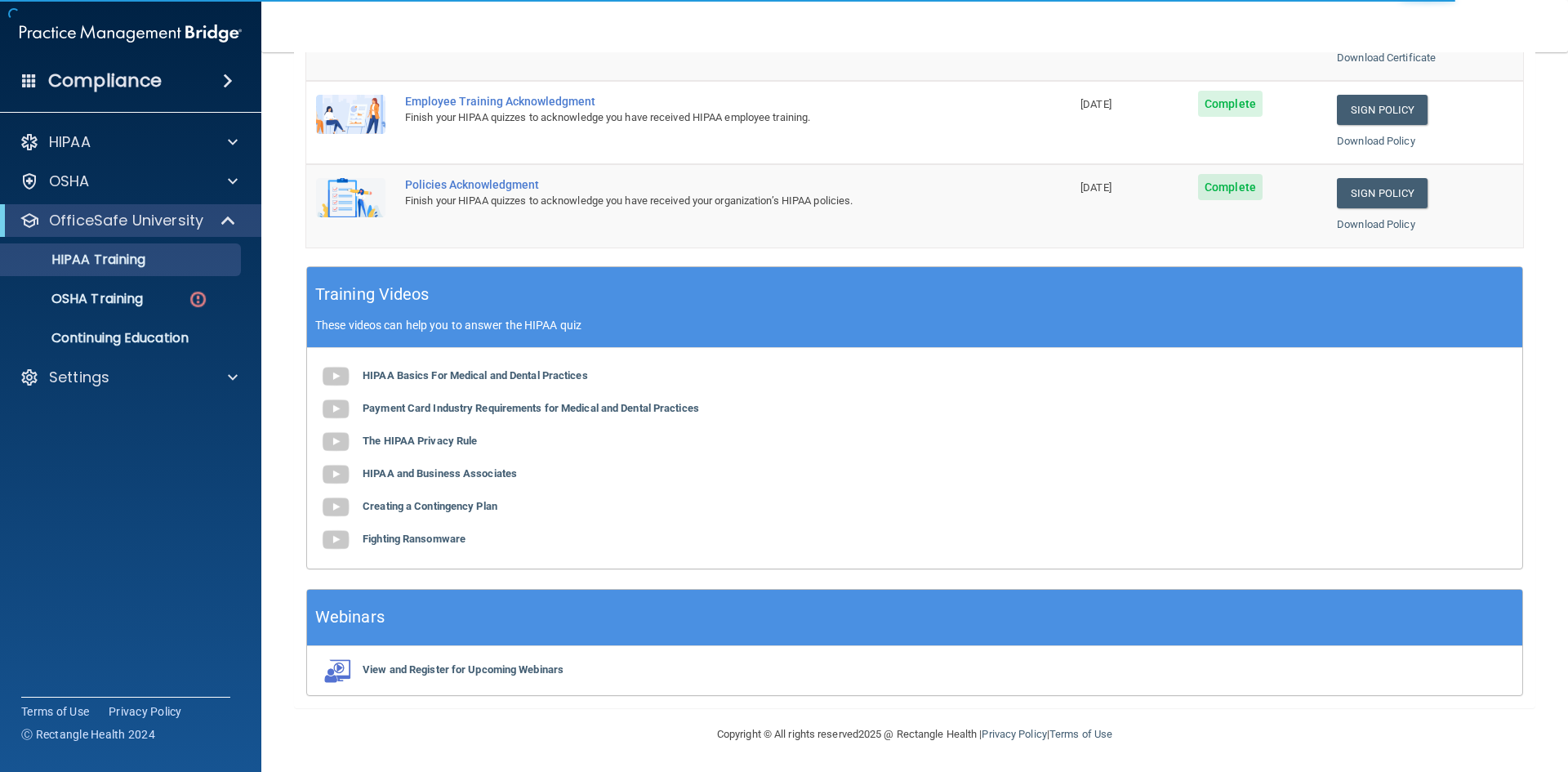
scroll to position [458, 0]
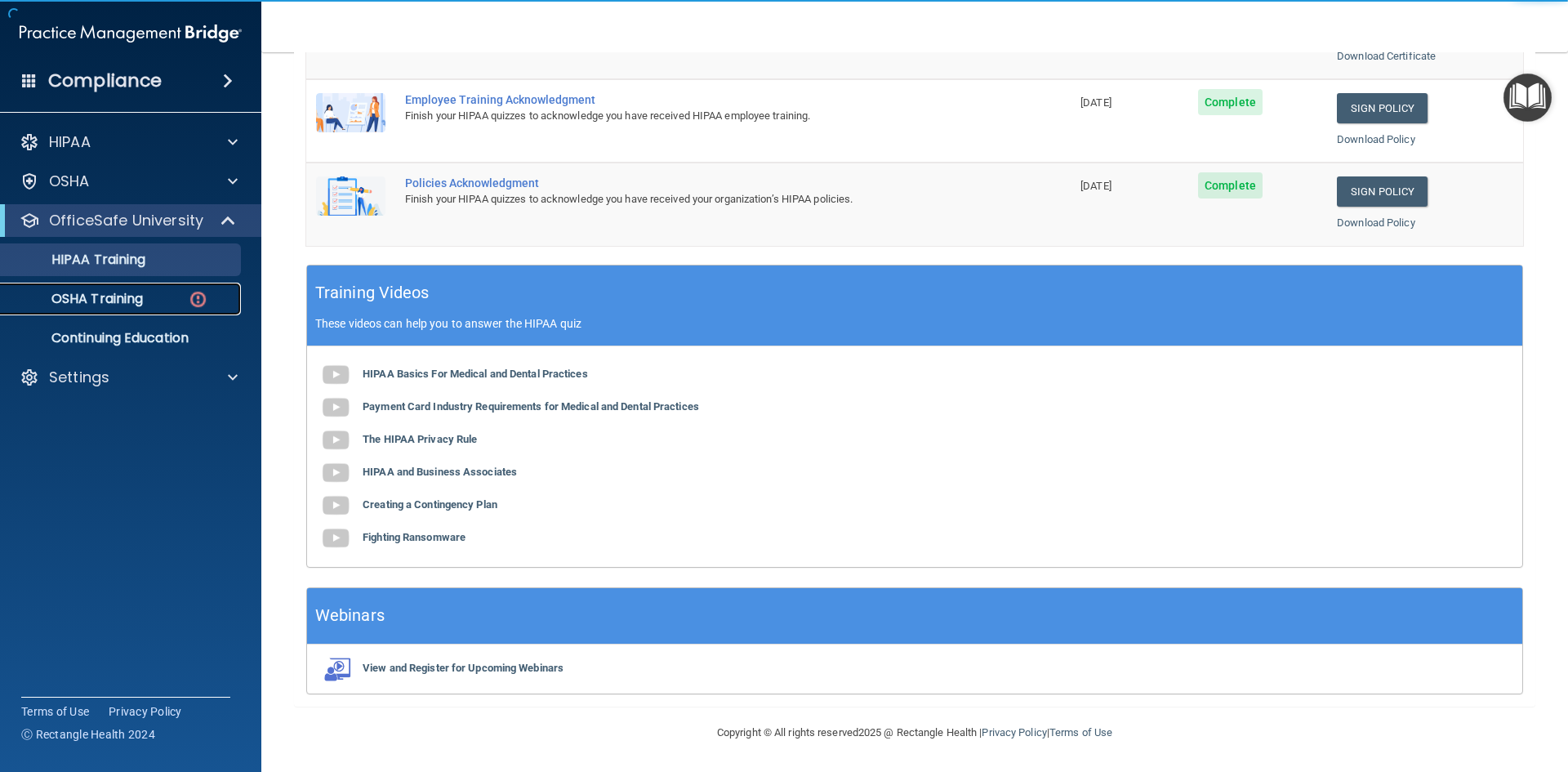
click at [78, 291] on p "OSHA Training" at bounding box center [77, 298] width 132 height 16
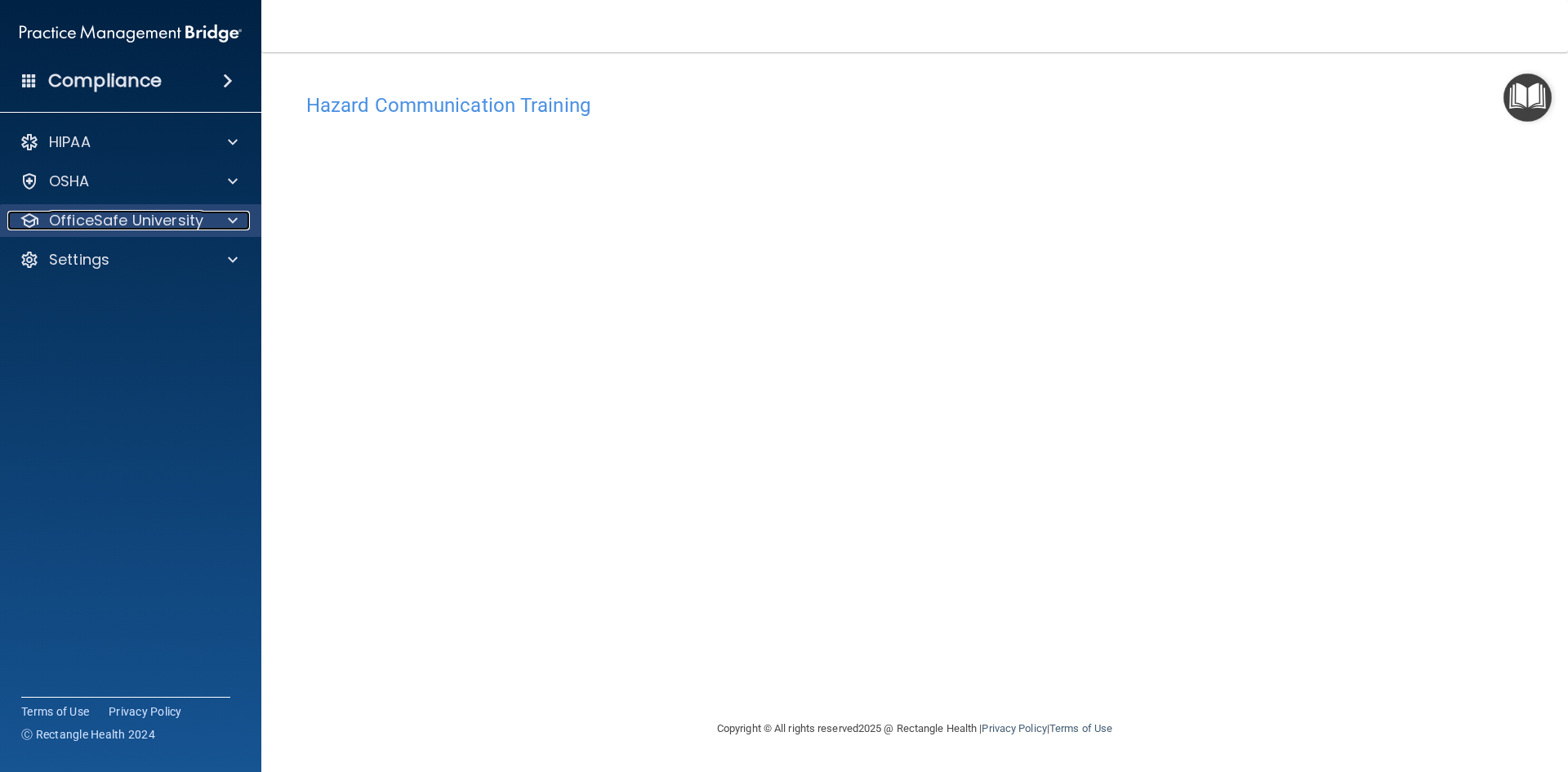
click at [143, 224] on p "OfficeSafe University" at bounding box center [126, 220] width 155 height 20
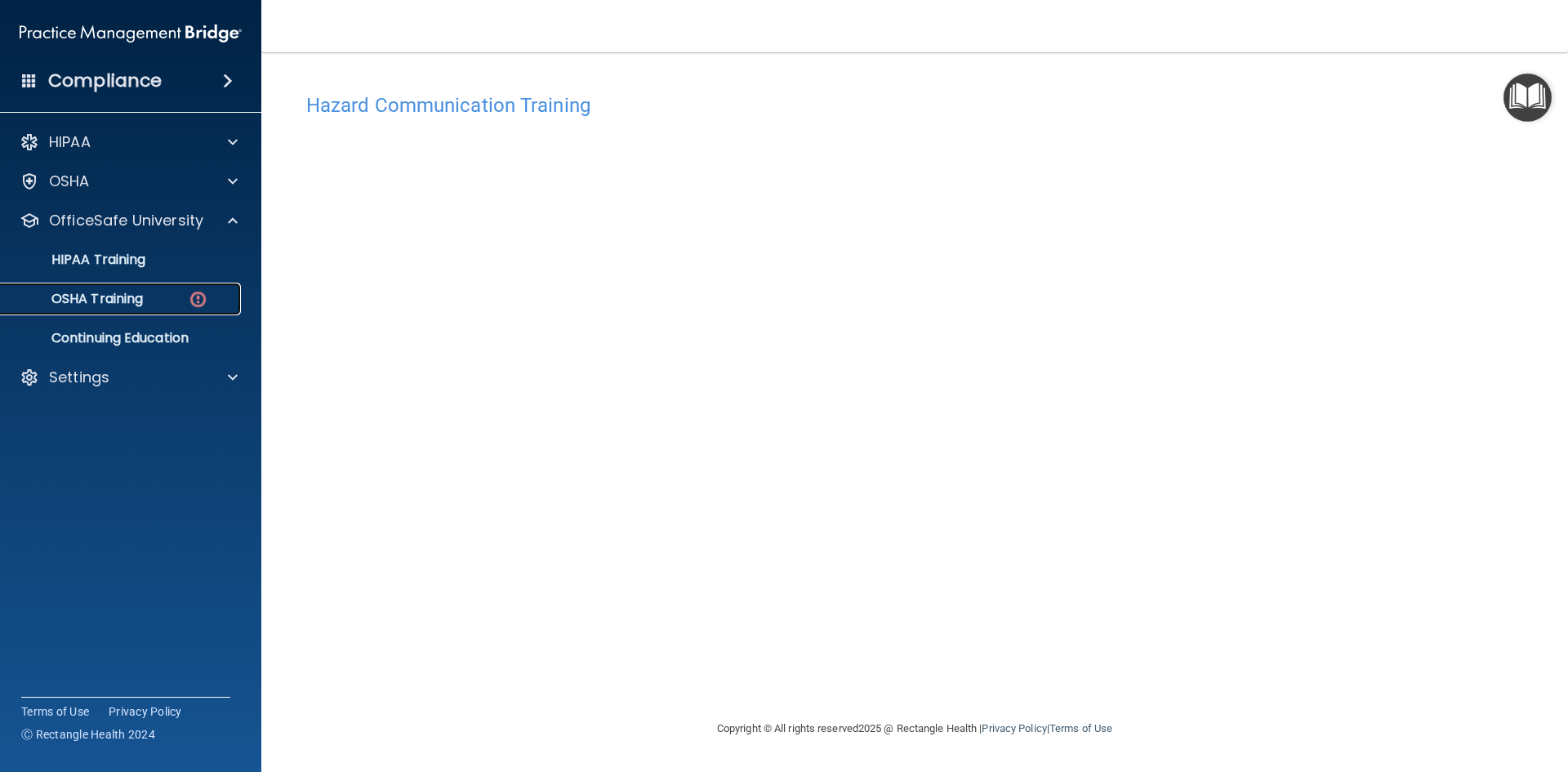
click at [141, 302] on p "OSHA Training" at bounding box center [77, 298] width 132 height 16
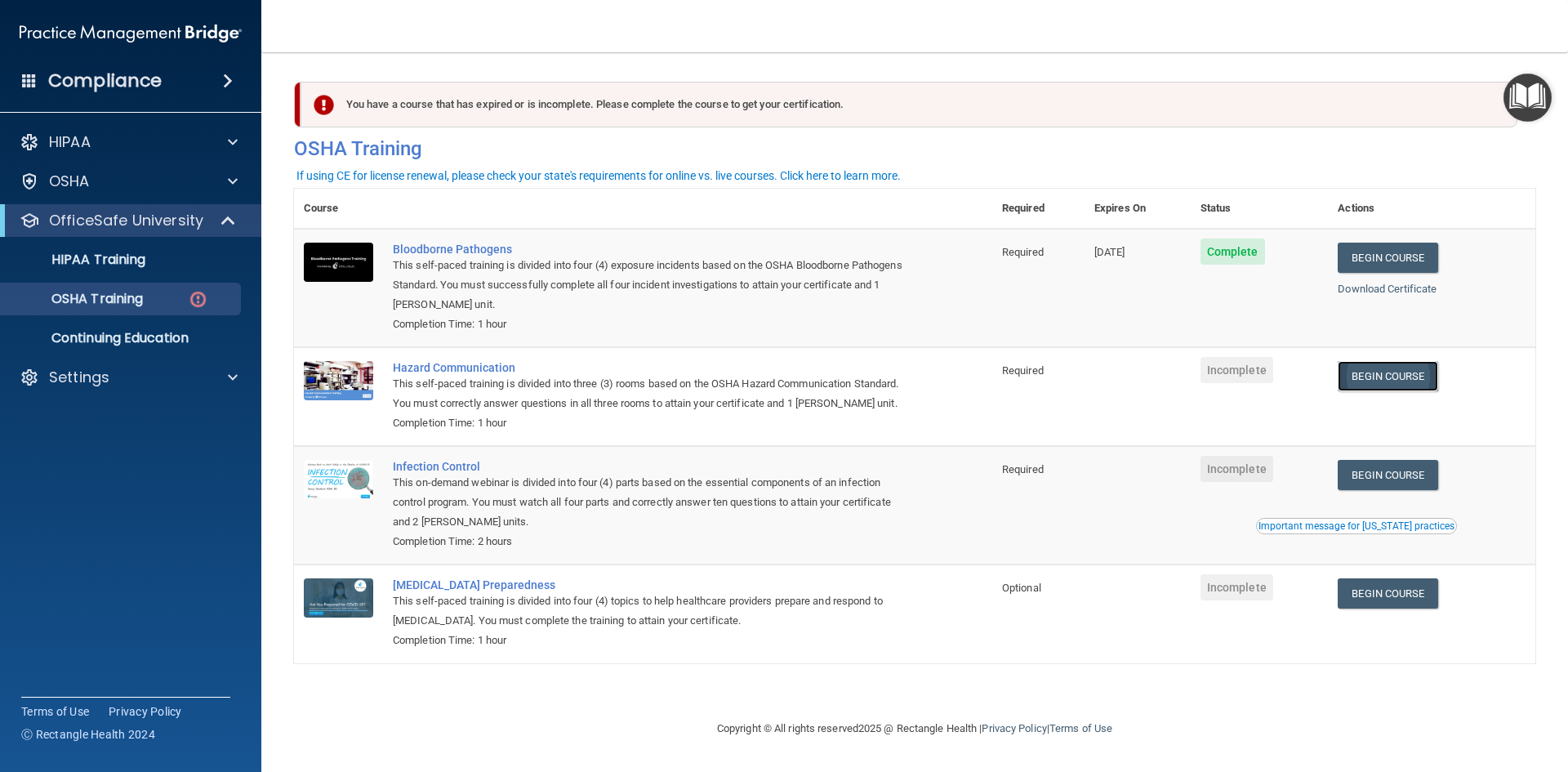
click at [1414, 386] on link "Begin Course" at bounding box center [1387, 376] width 100 height 30
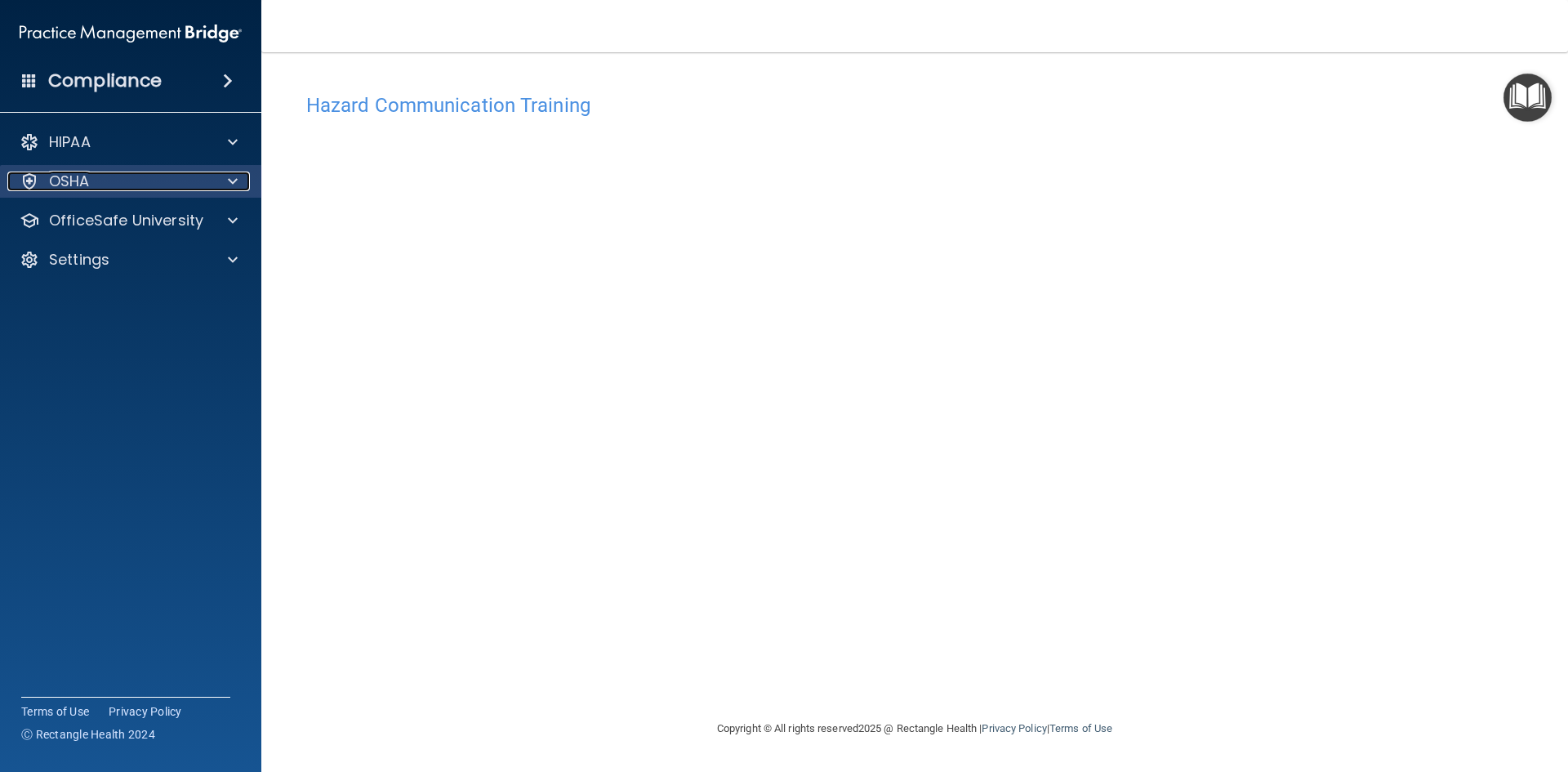
click at [200, 182] on div "OSHA" at bounding box center [109, 181] width 203 height 20
click at [443, 111] on h4 "Hazard Communication Training" at bounding box center [914, 105] width 1216 height 21
click at [413, 107] on h4 "Hazard Communication Training" at bounding box center [914, 105] width 1216 height 21
